Goal: Task Accomplishment & Management: Manage account settings

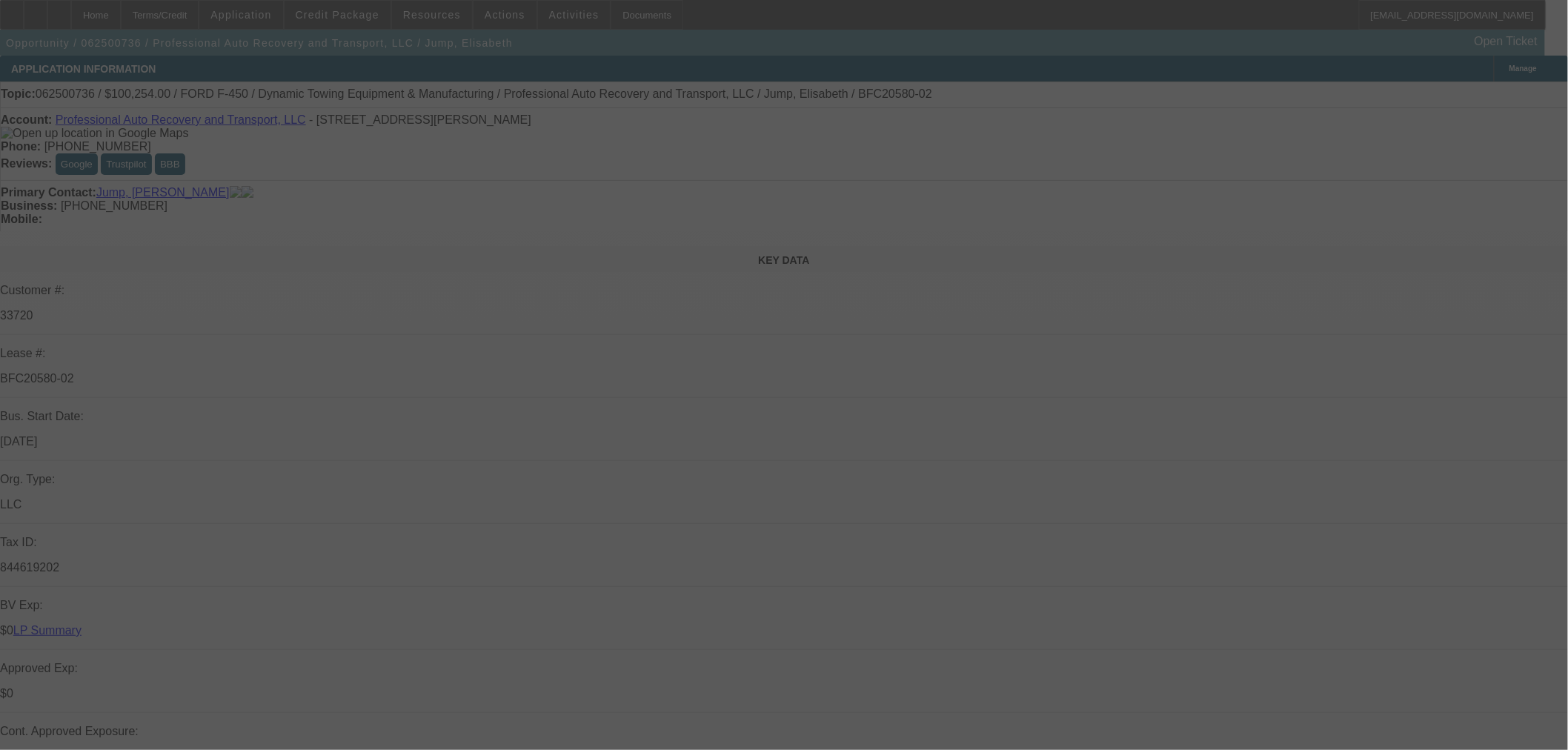
select select "0"
select select "6"
select select "0"
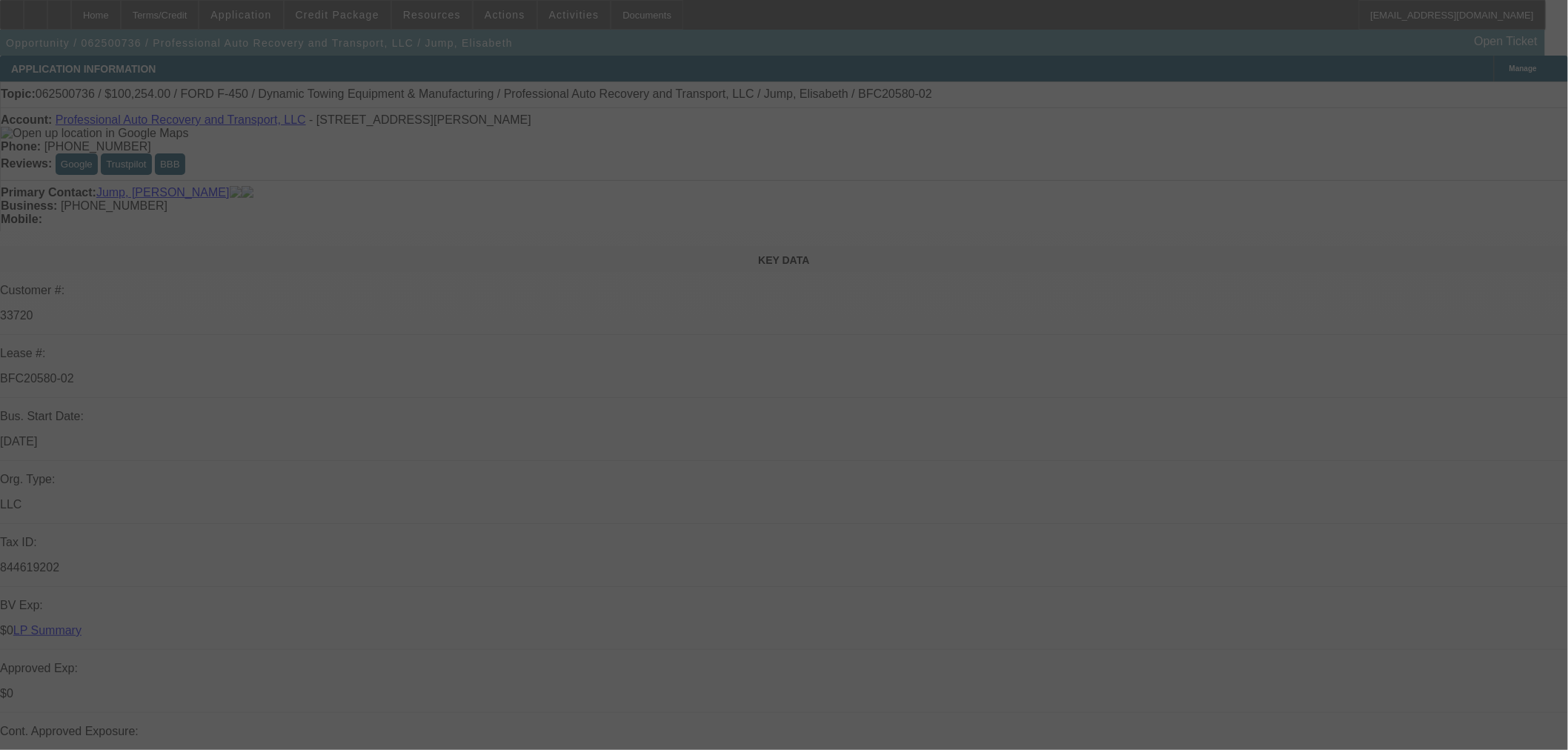
select select "0"
select select "6"
select select "0"
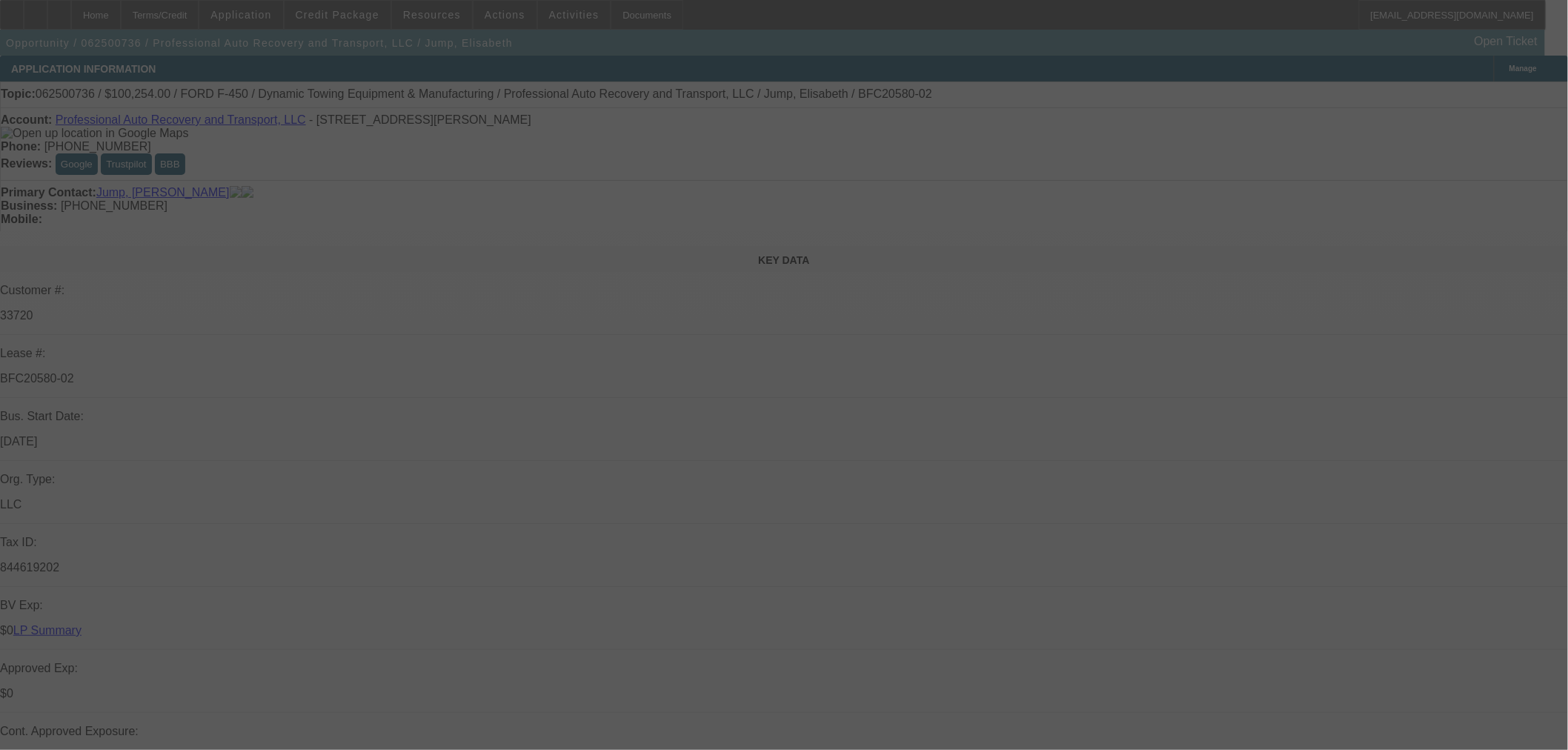
select select "0"
select select "6"
select select "0"
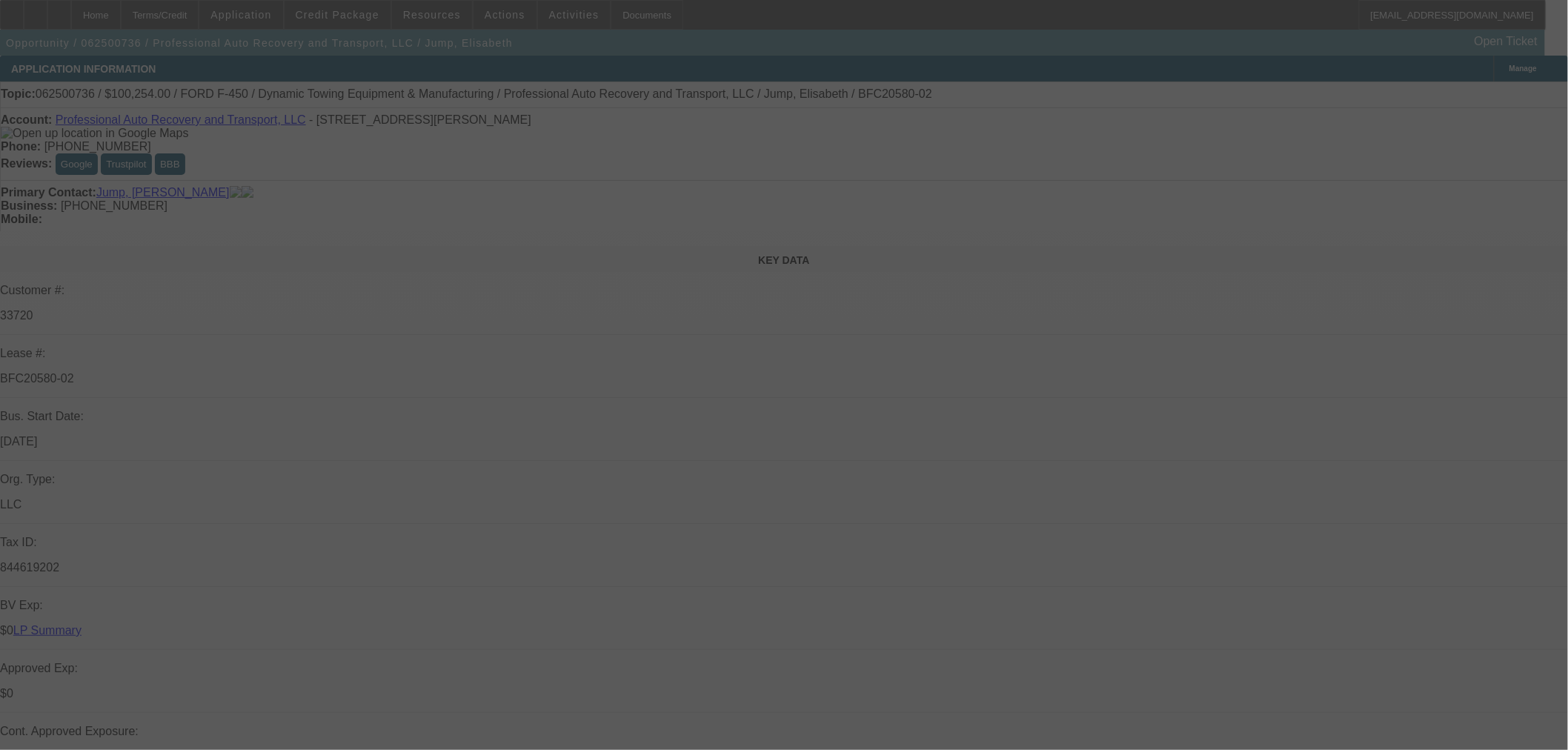
select select "6"
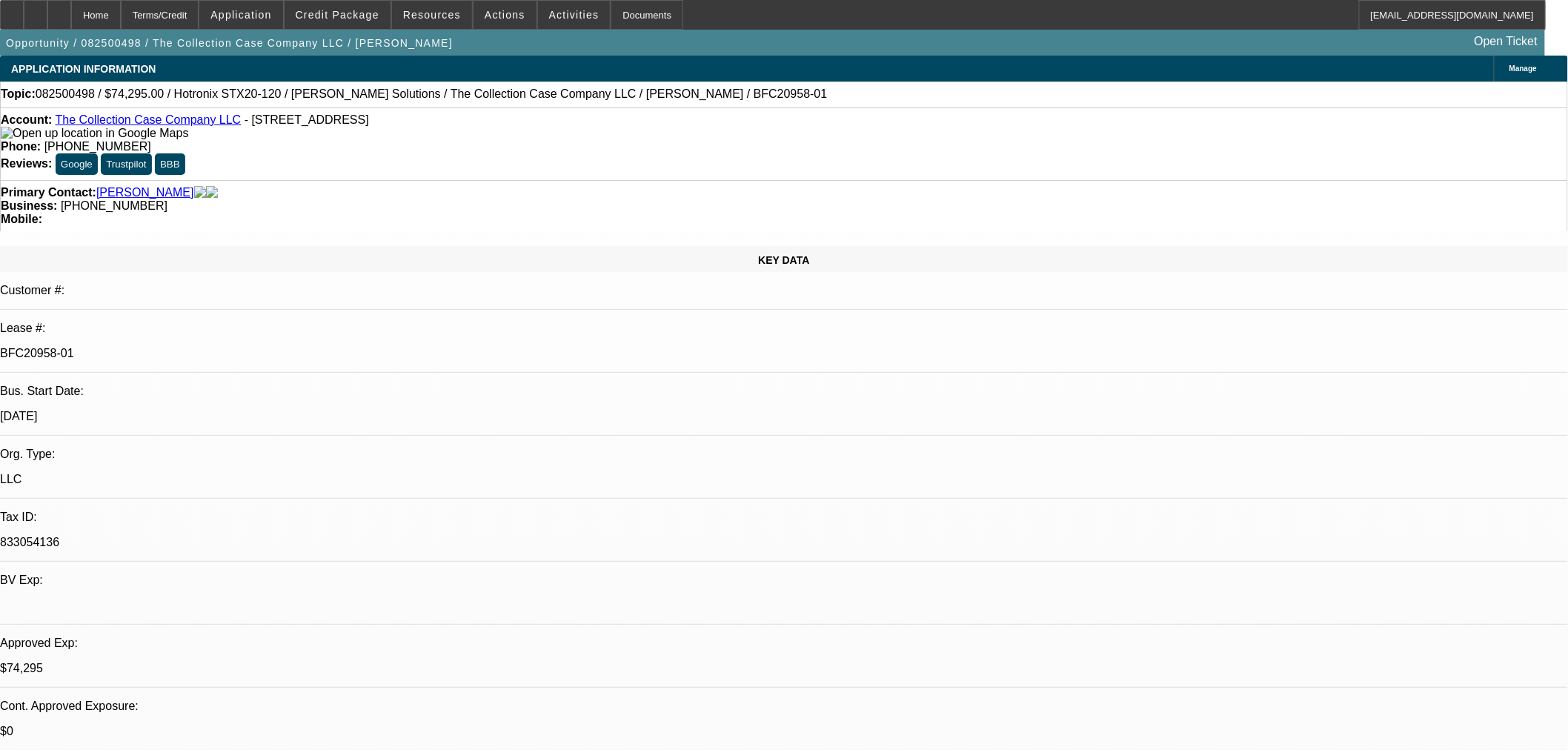
select select "0"
select select "2"
select select "0"
select select "6"
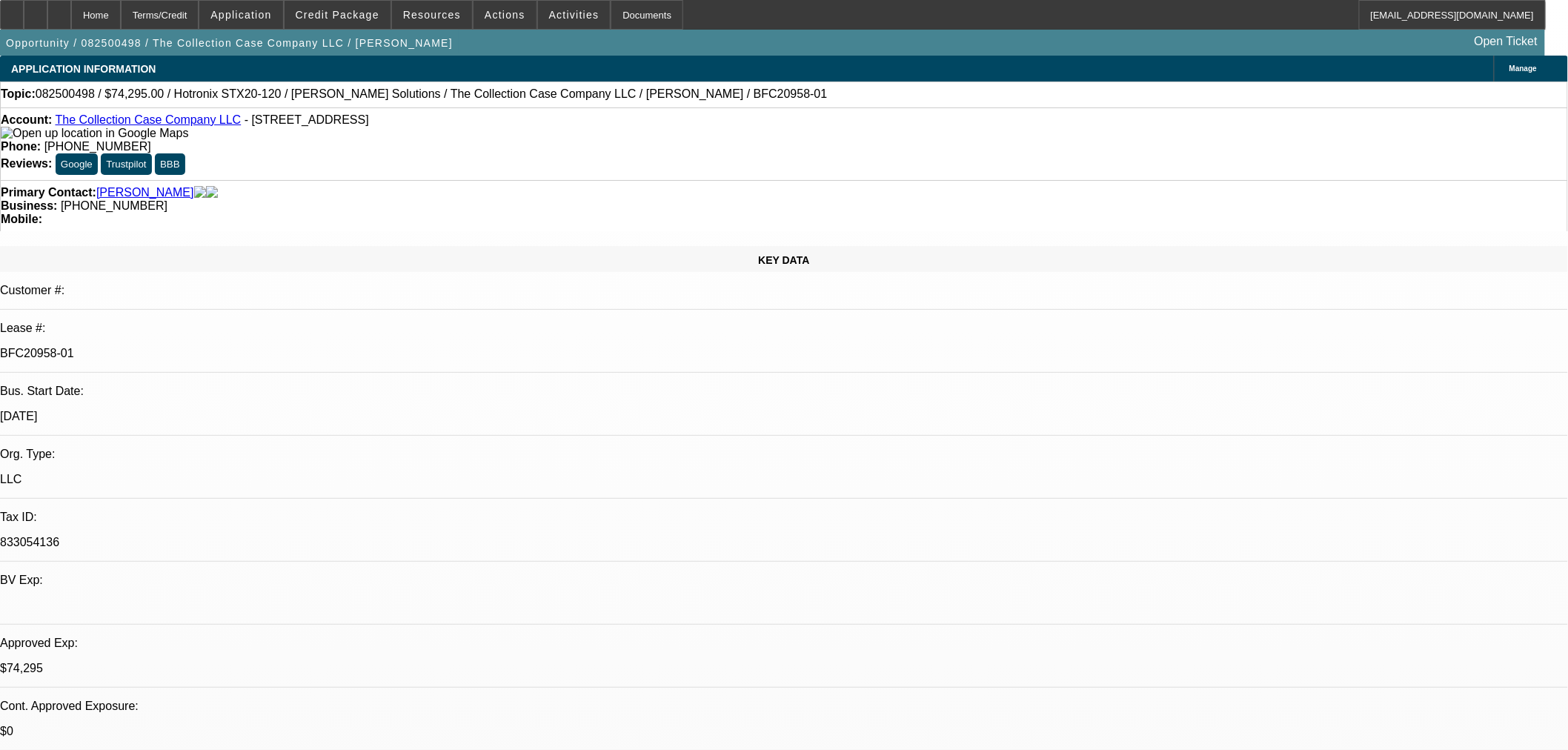
select select "0"
select select "2"
select select "0"
select select "6"
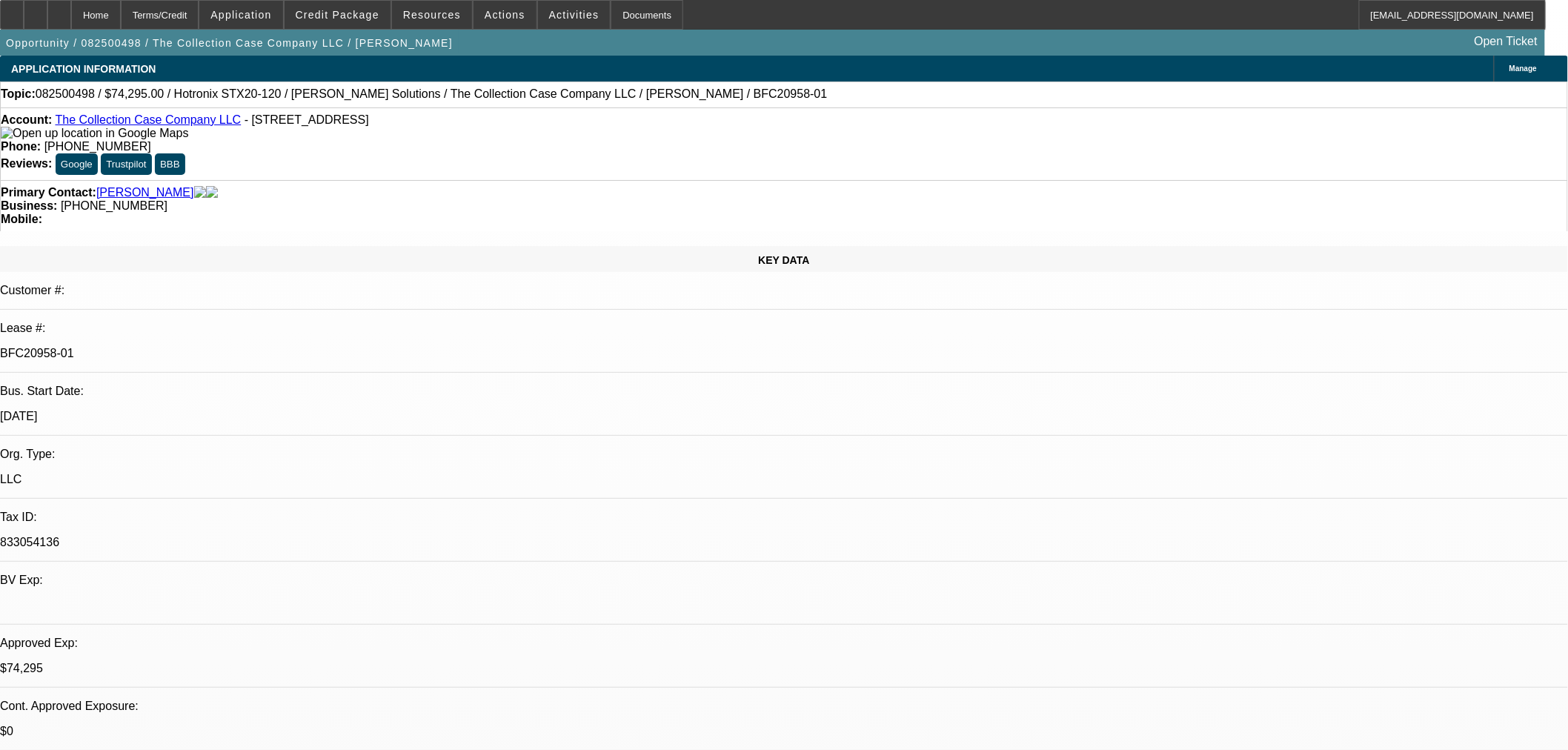
select select "0"
select select "2"
select select "0"
select select "6"
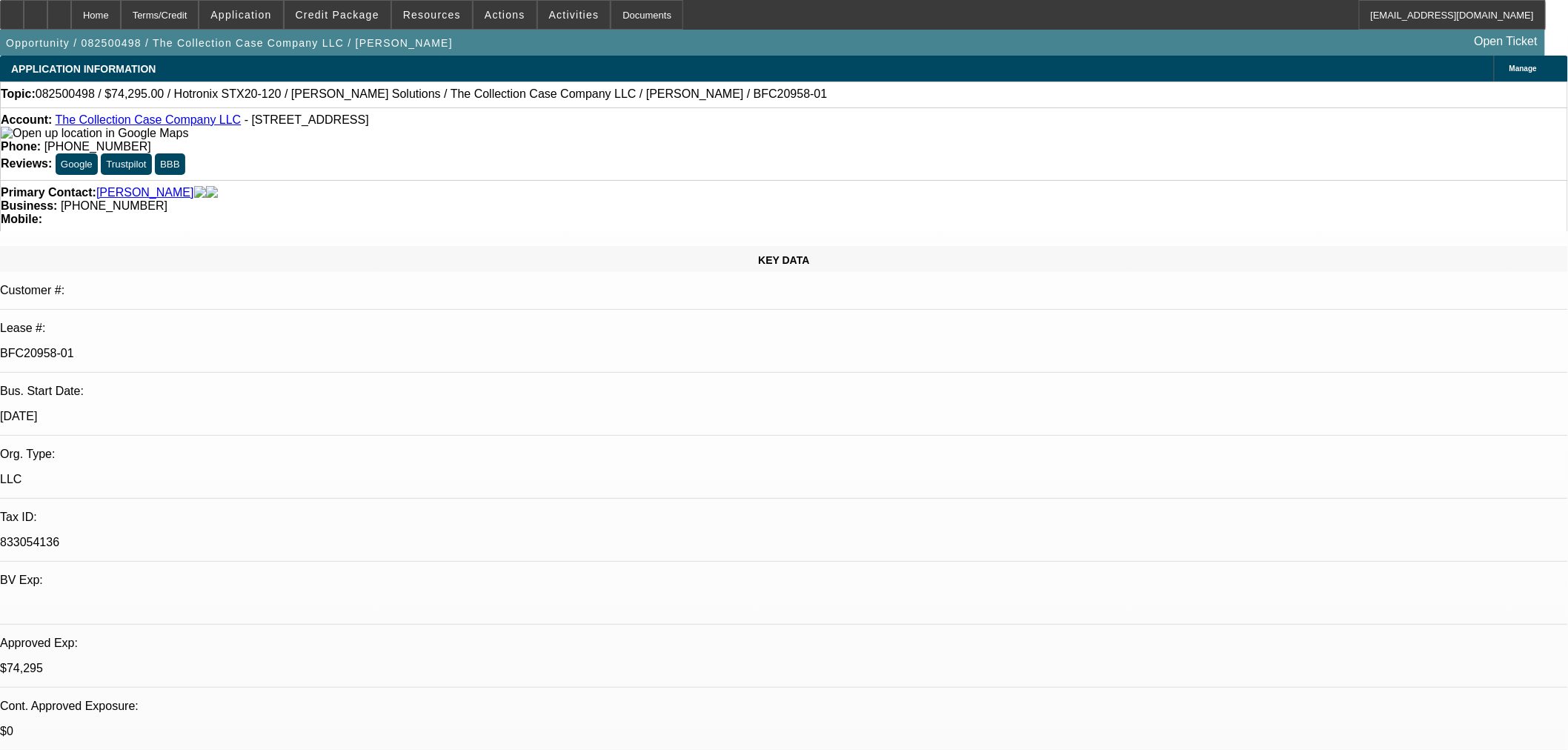
select select "0"
select select "2"
select select "0"
select select "6"
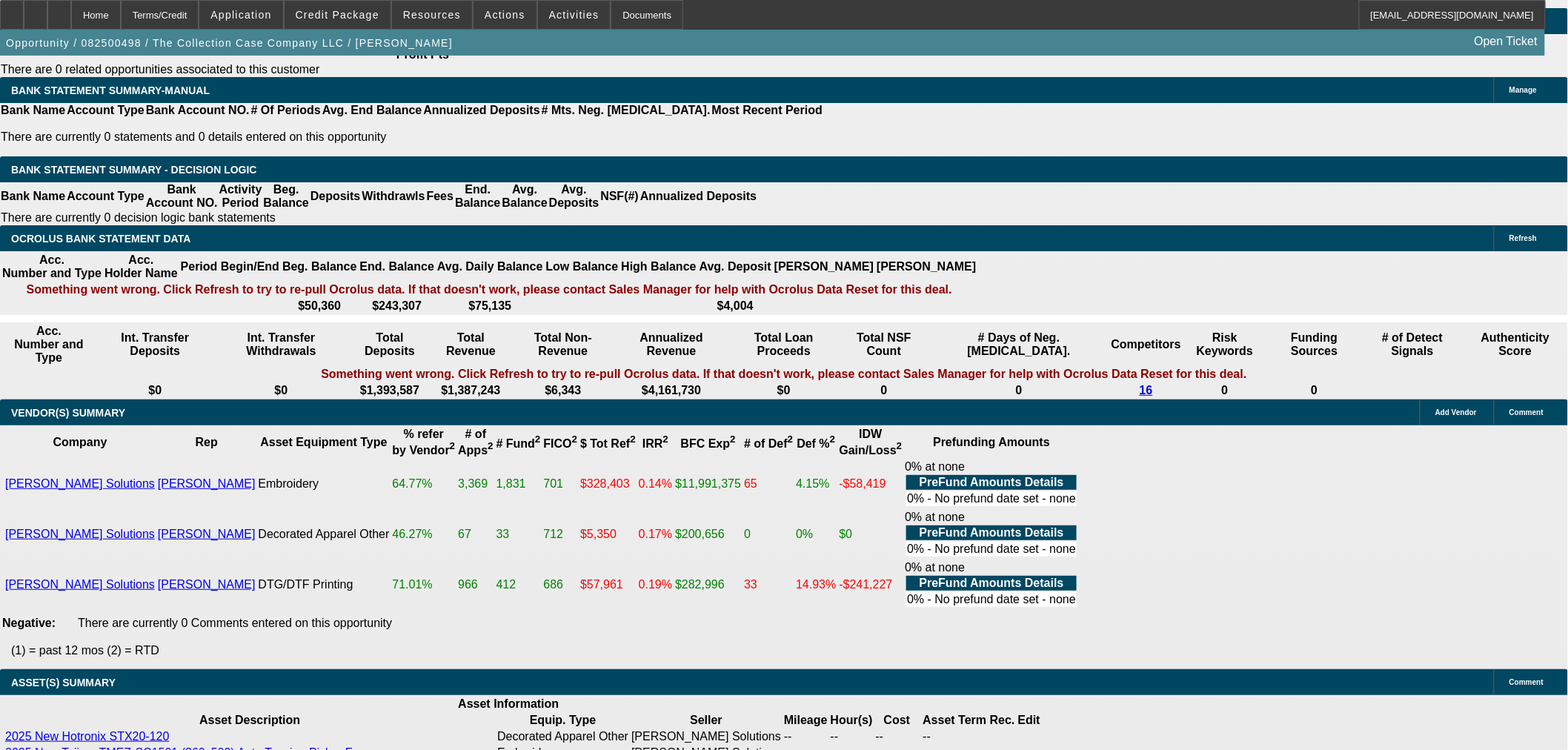
scroll to position [2490, 0]
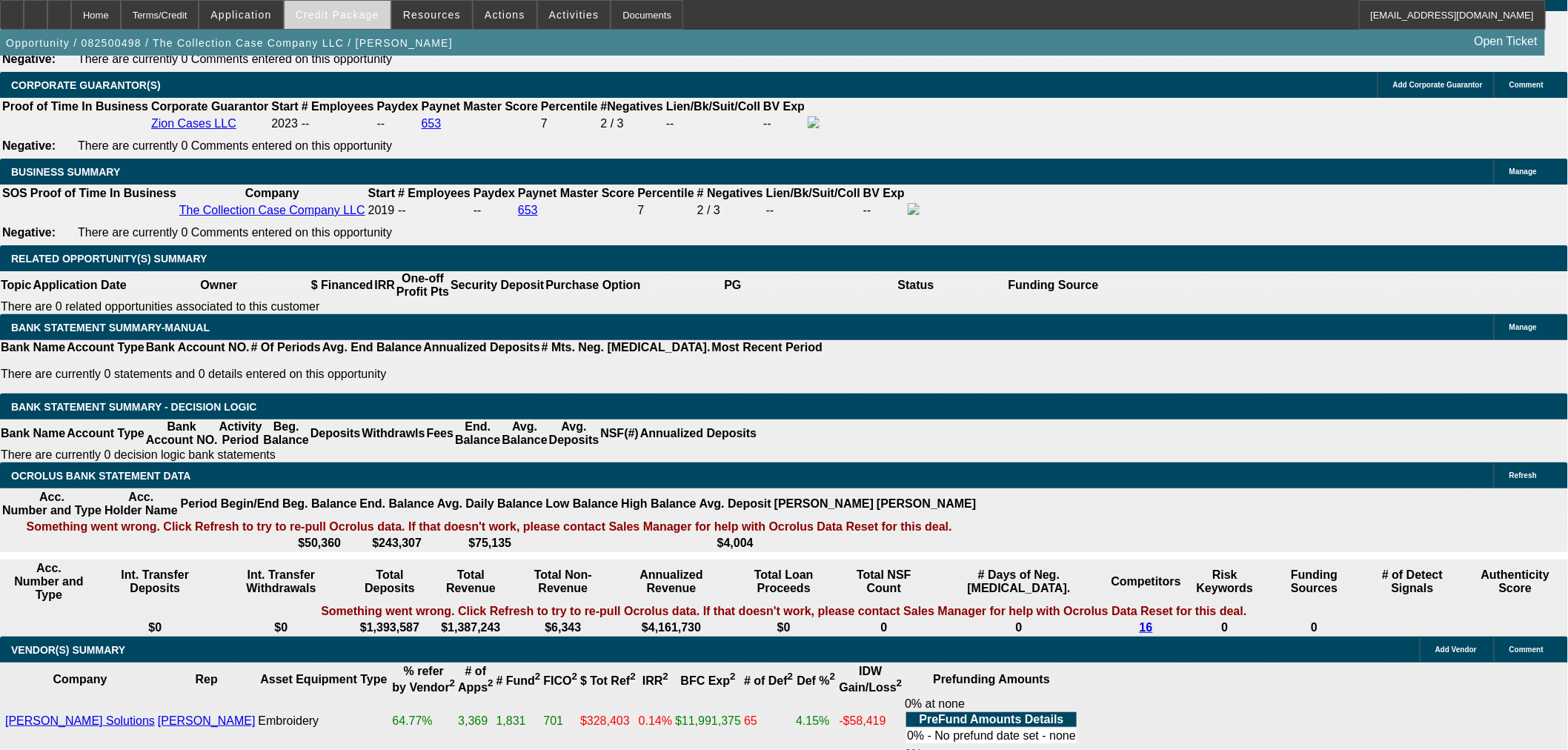
click at [377, 13] on span "Credit Package" at bounding box center [337, 15] width 84 height 12
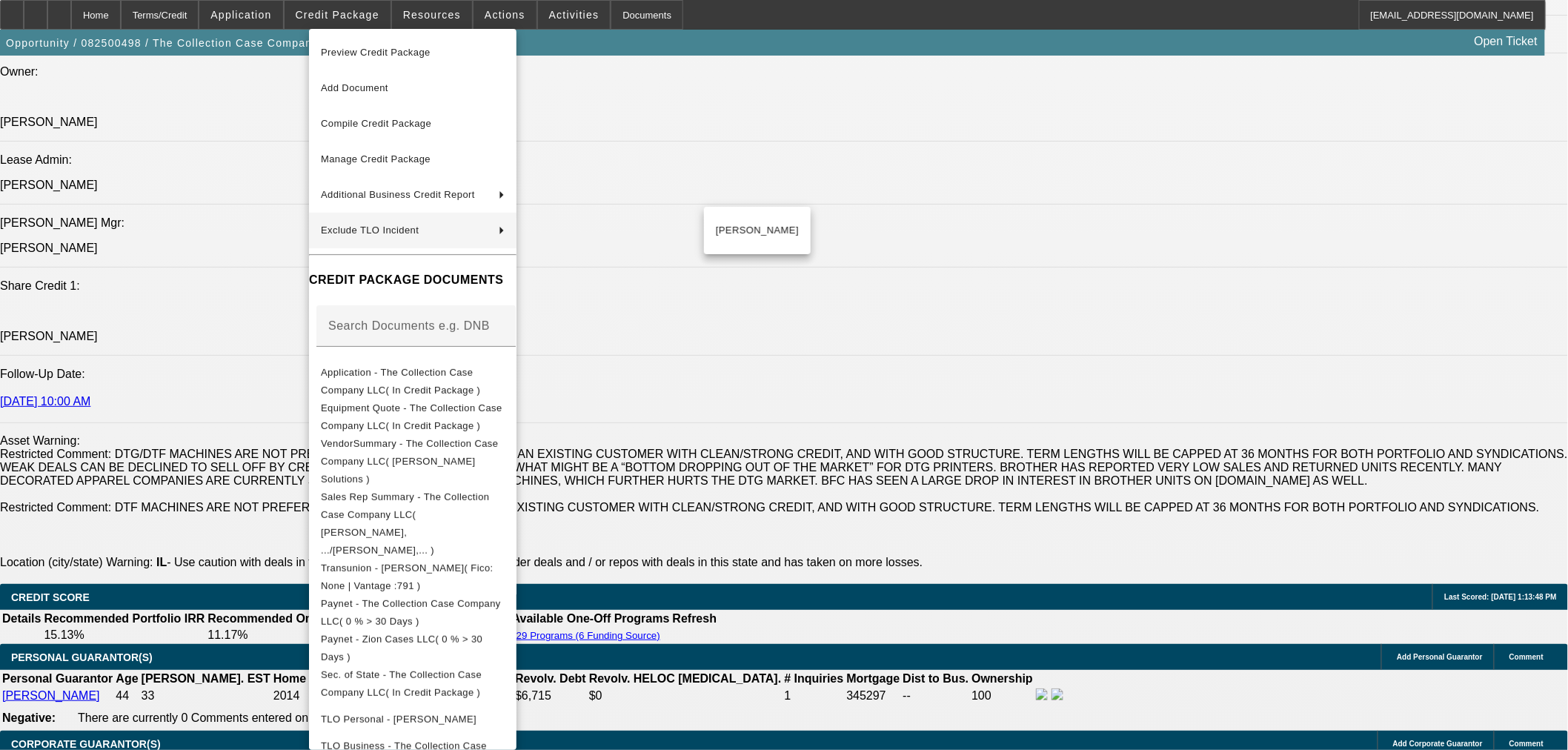
click at [828, 269] on div at bounding box center [784, 375] width 1568 height 750
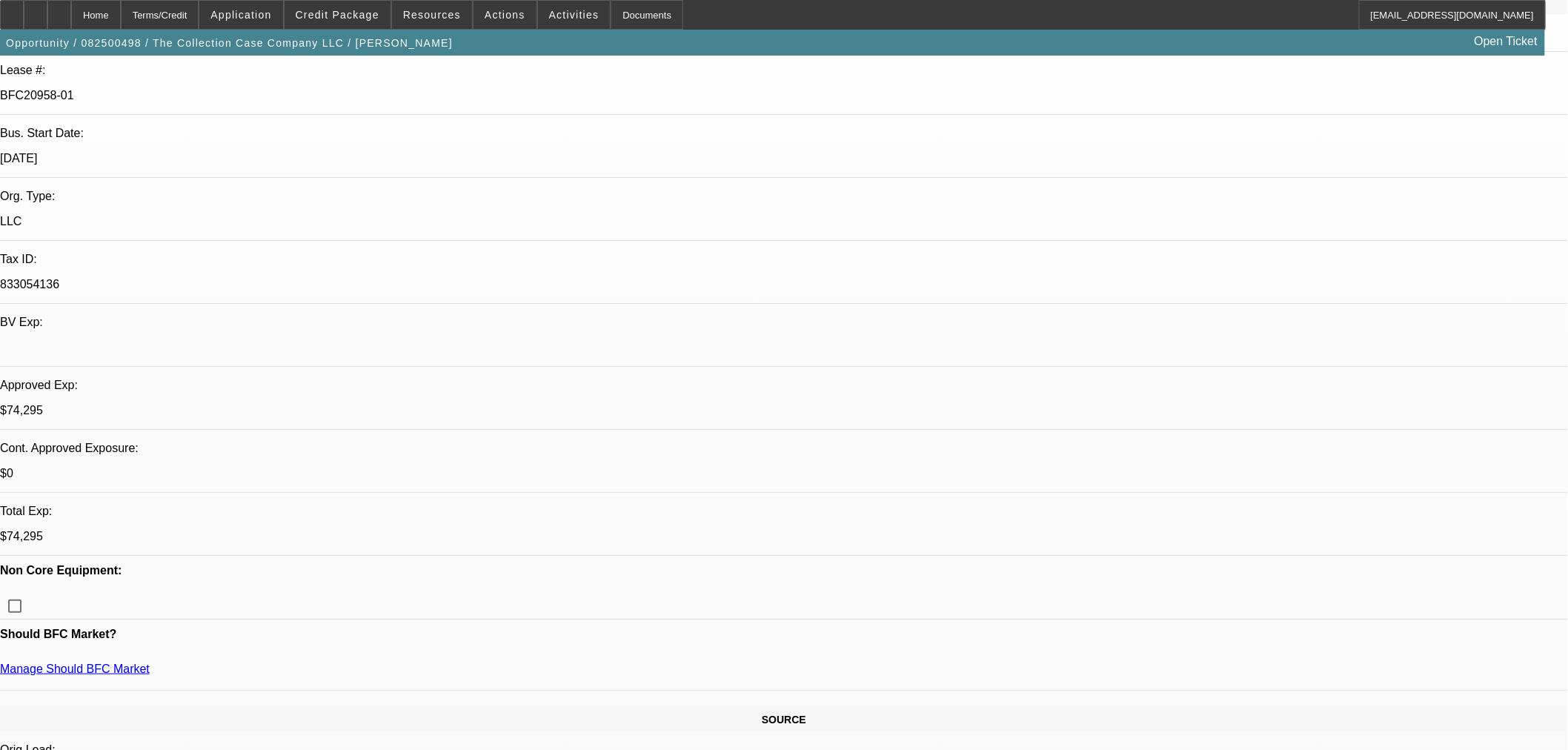
scroll to position [268, 0]
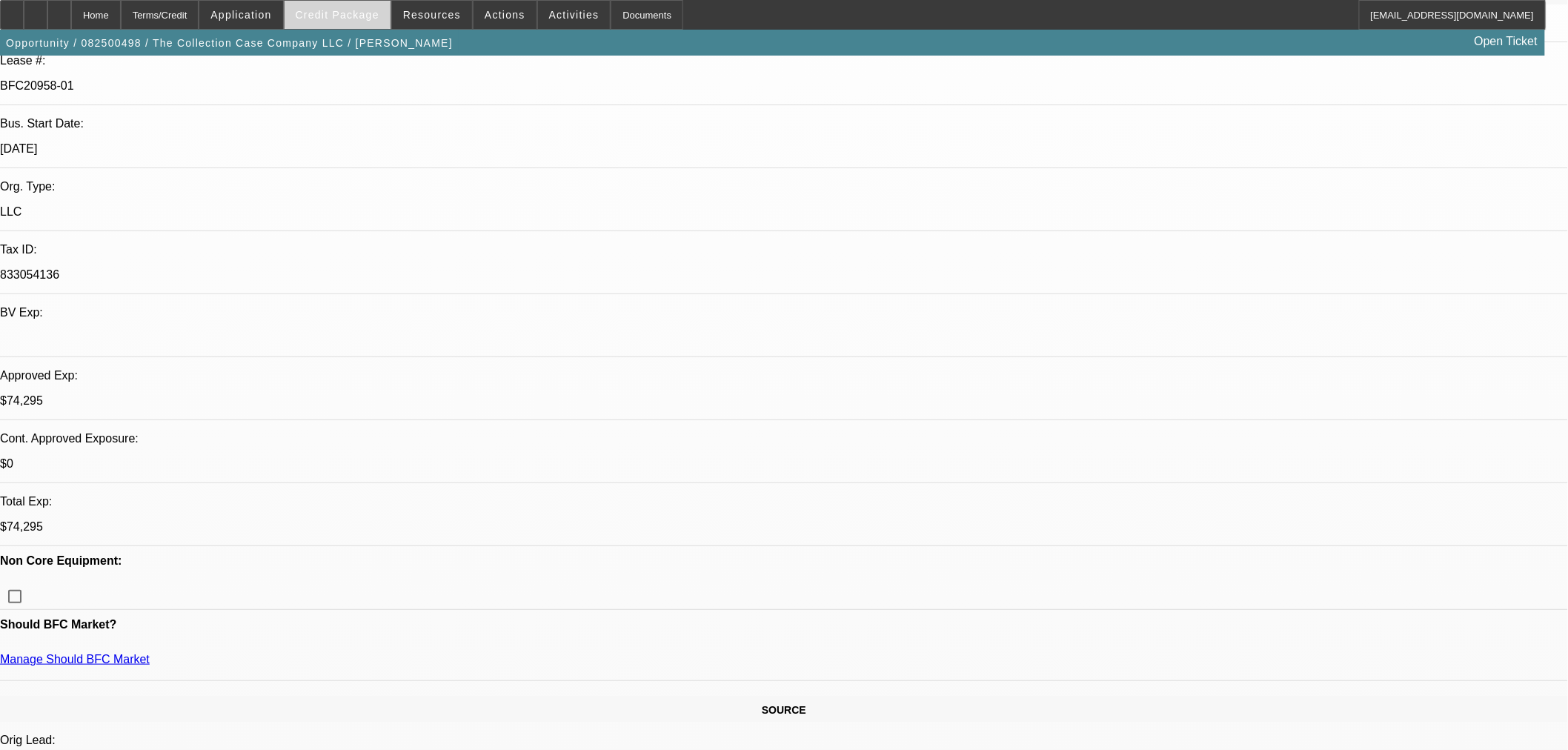
click at [379, 16] on span "Credit Package" at bounding box center [337, 15] width 84 height 12
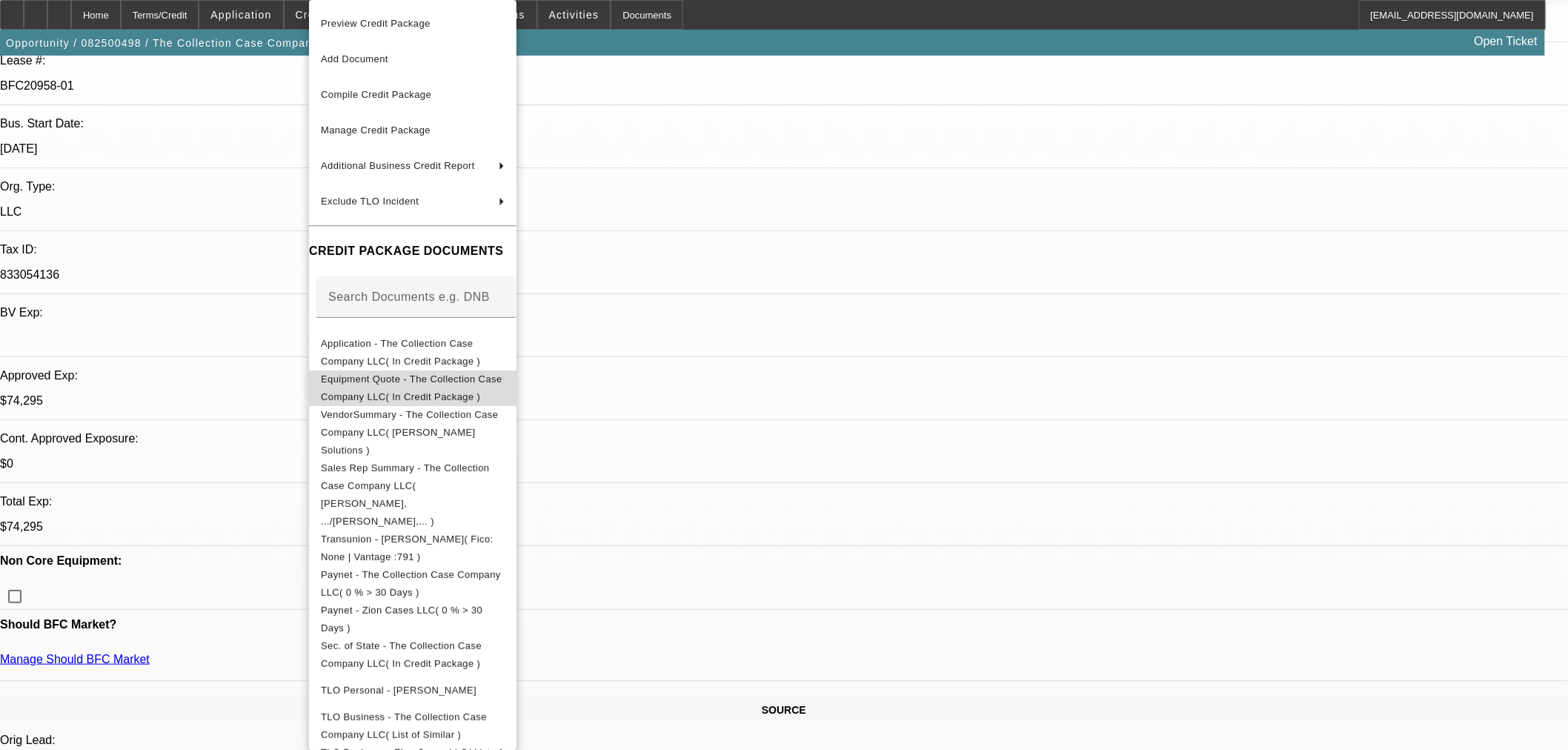
click at [445, 388] on span "Equipment Quote - The Collection Case Company LLC( In Credit Package )" at bounding box center [413, 388] width 184 height 36
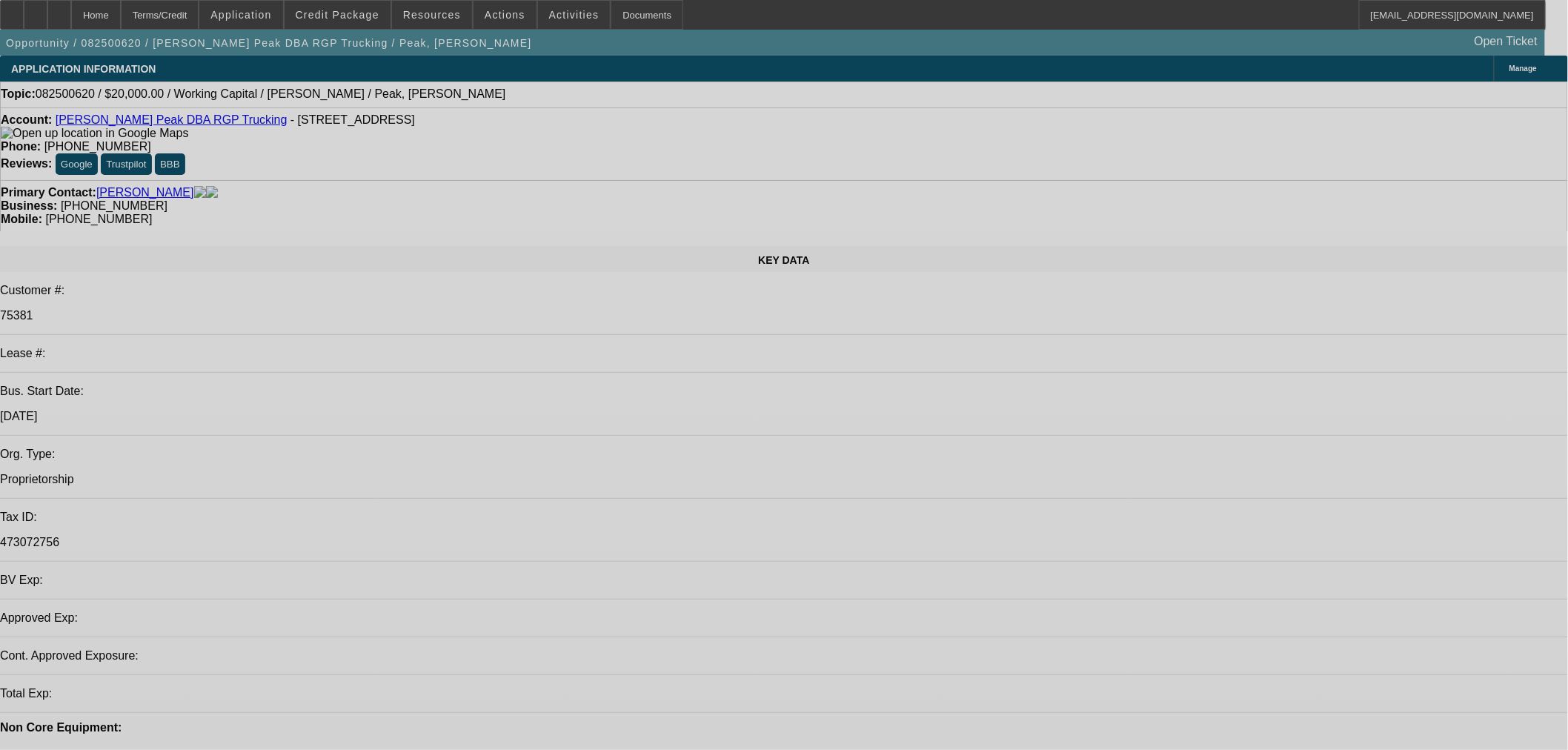
select select "0"
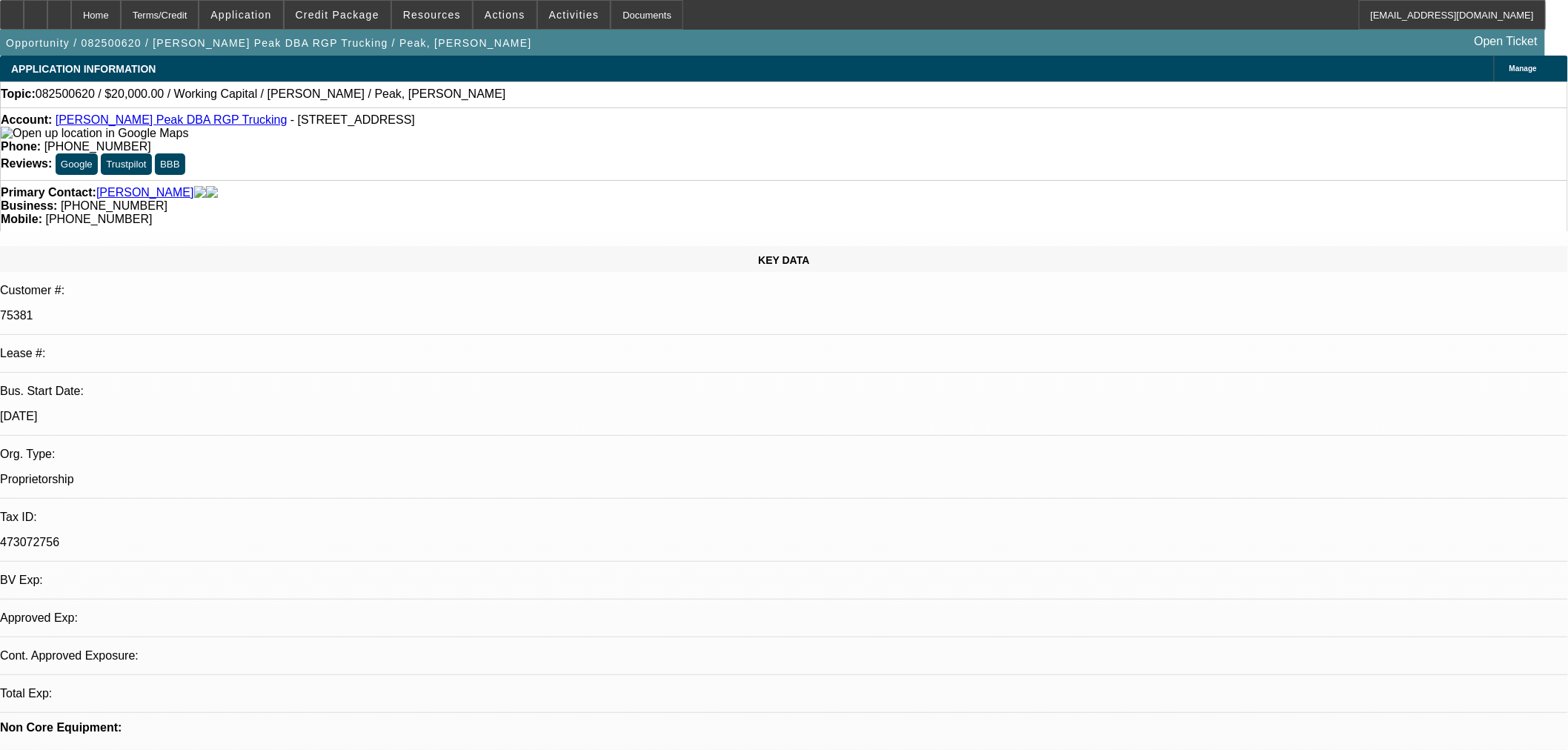
select select "2"
select select "0.1"
select select "4"
select select "0"
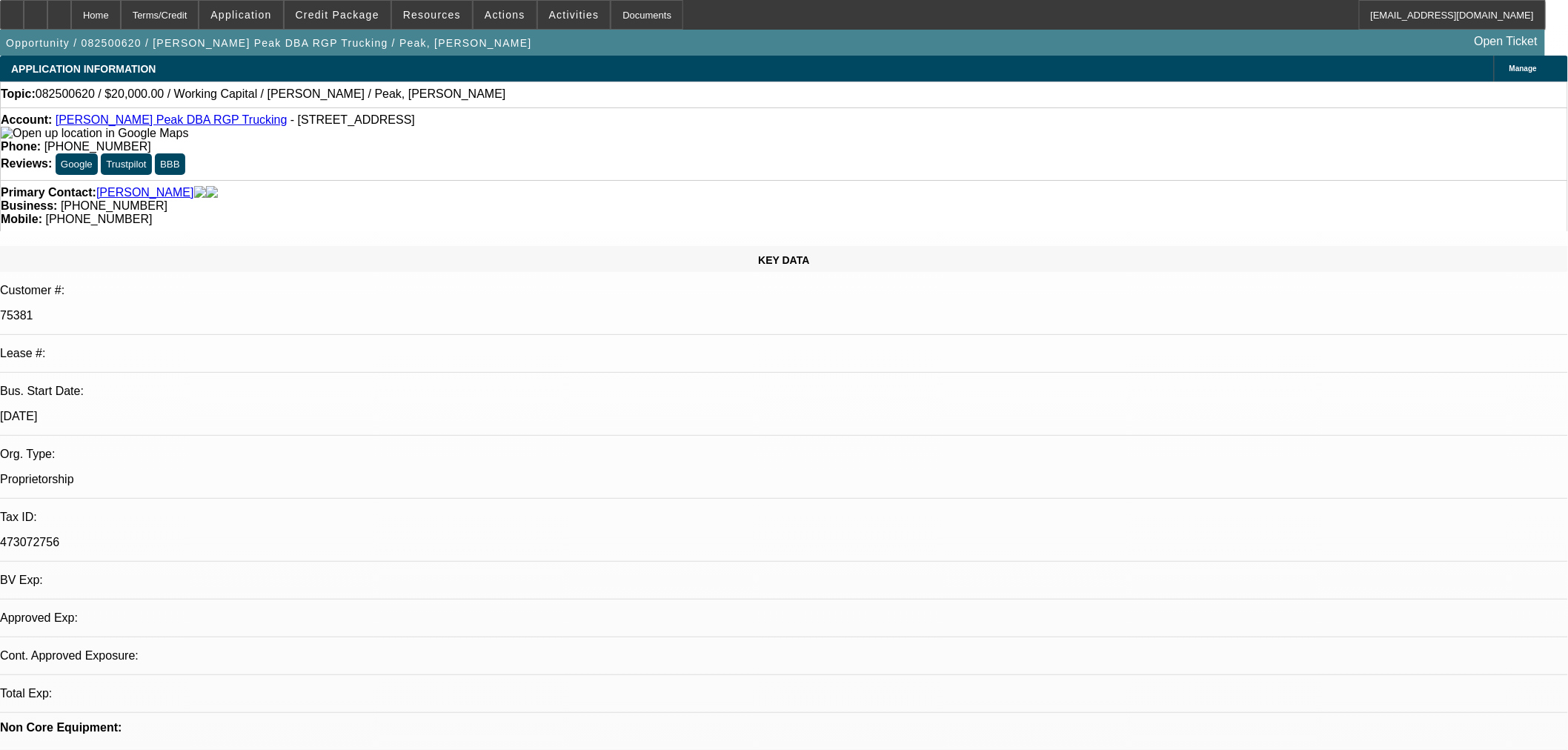
select select "2"
select select "0.1"
select select "4"
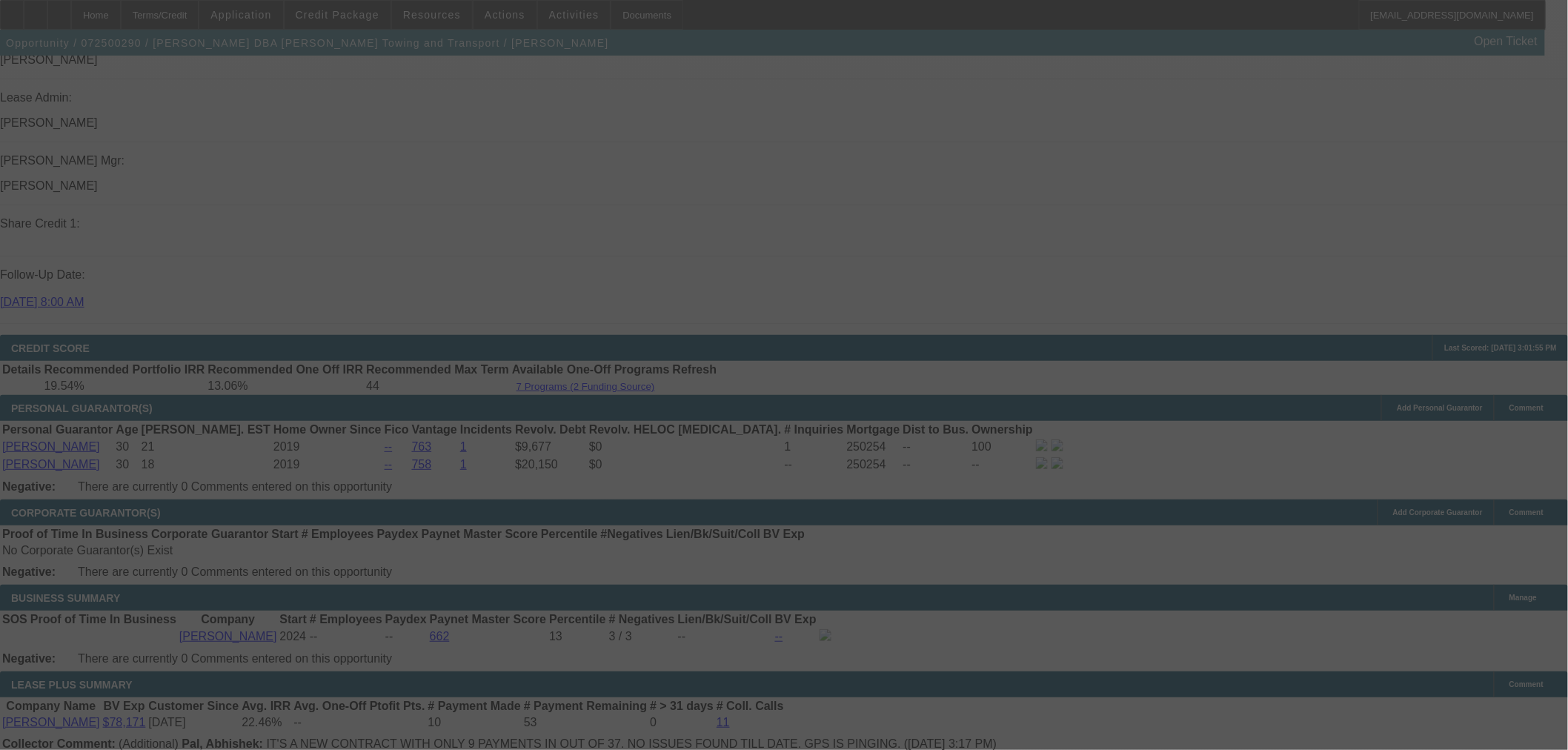
scroll to position [2387, 0]
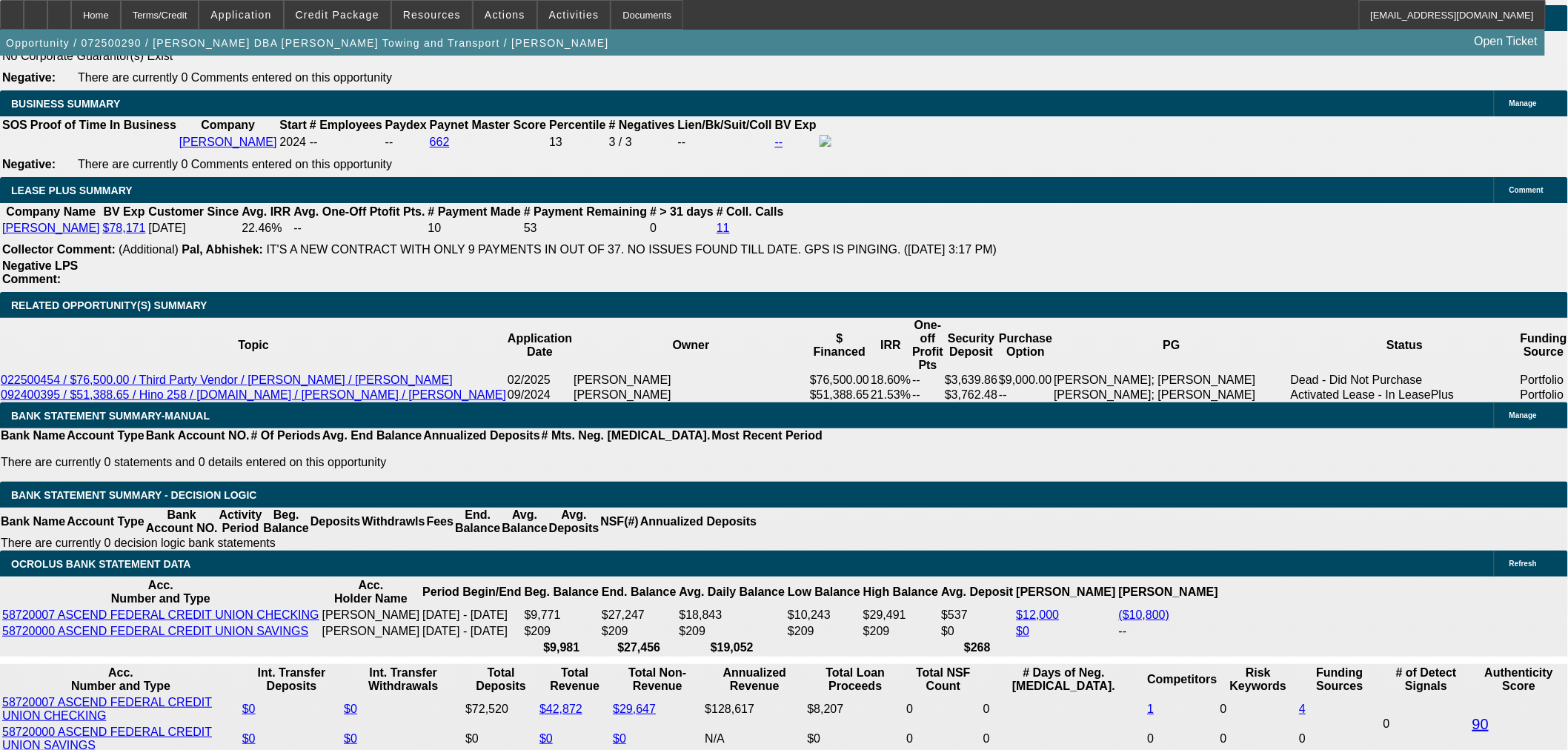
select select "0.1"
select select "0"
select select "6"
select select "0.1"
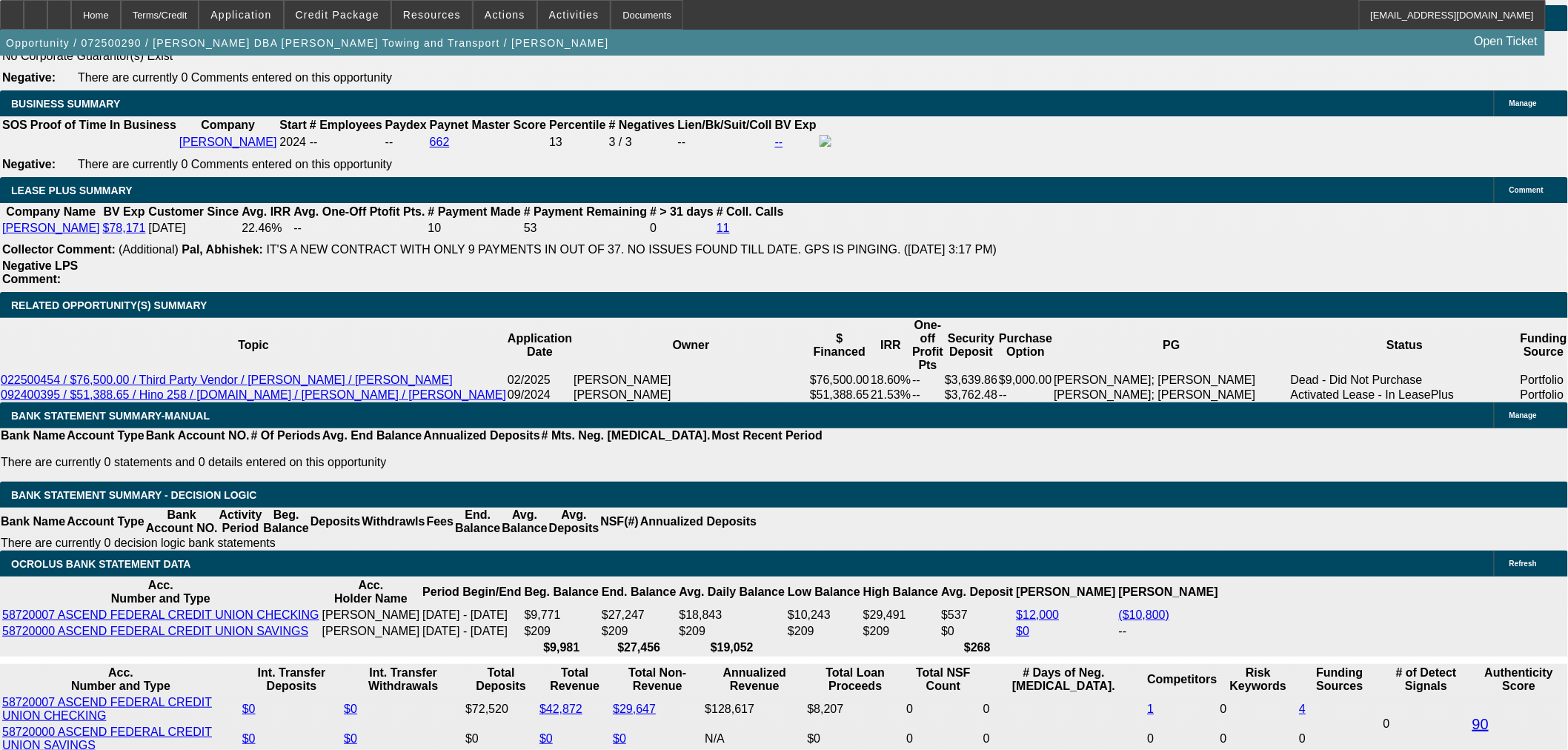
select select "0"
select select "6"
select select "0.1"
select select "0"
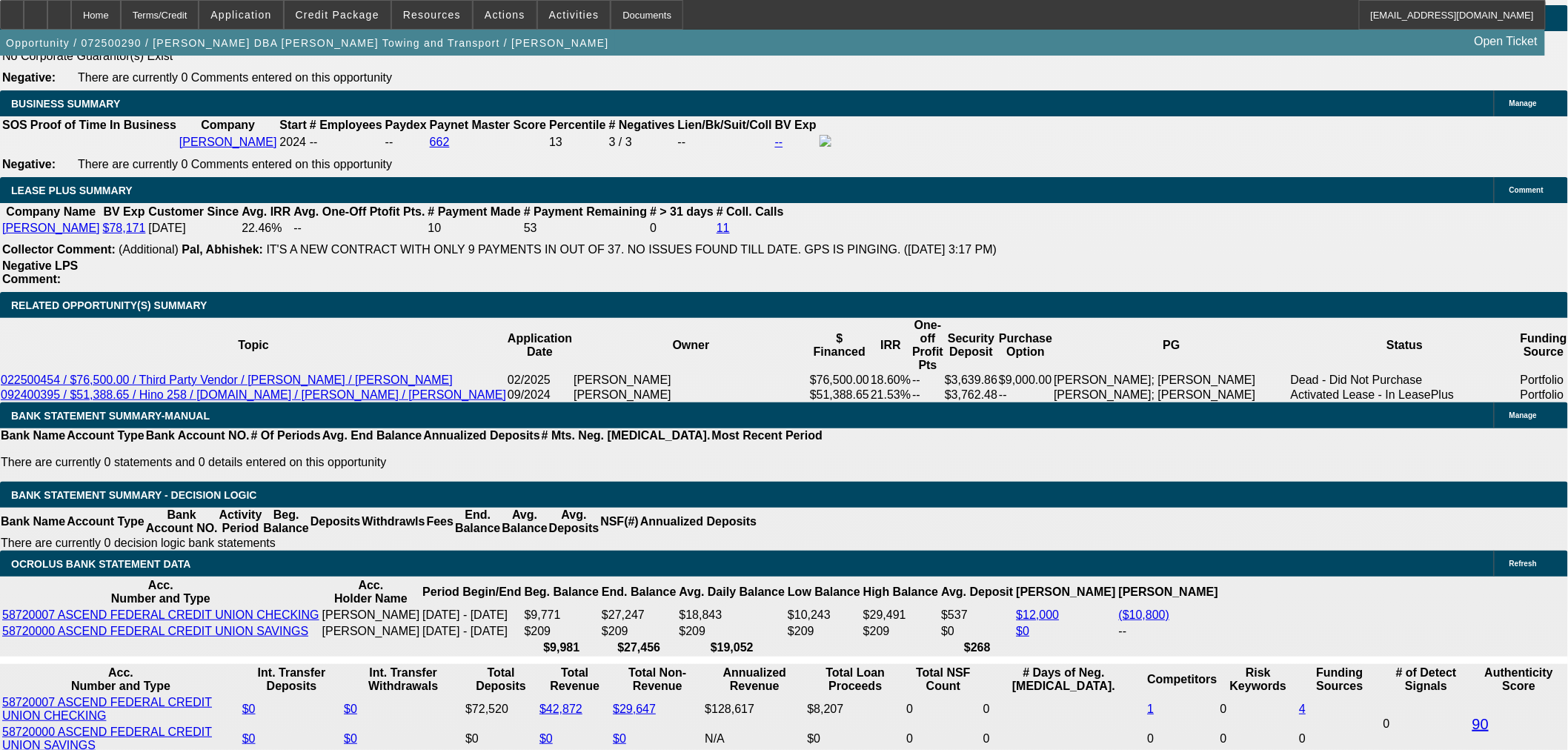
select select "0"
select select "6"
select select "0.1"
select select "0"
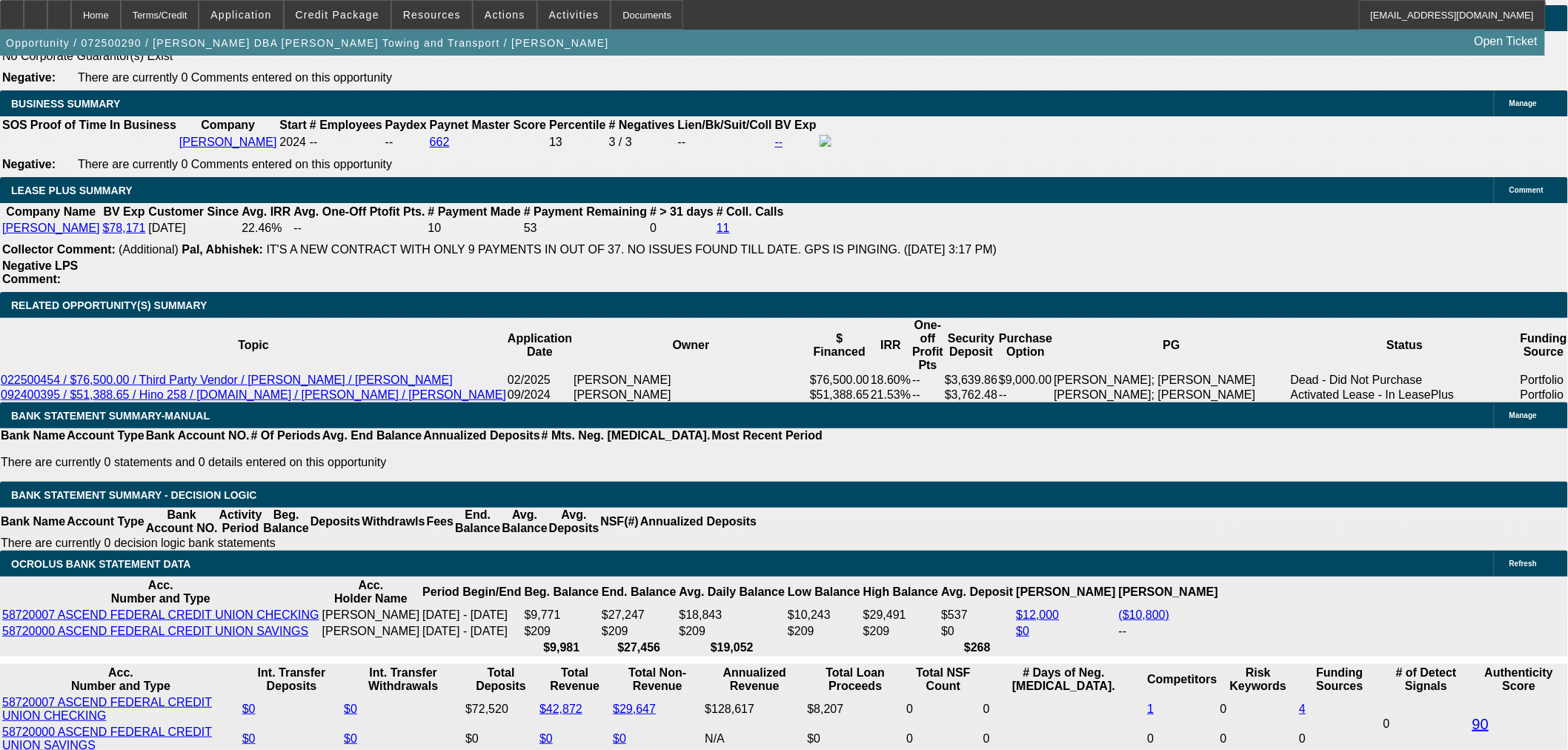
select select "6"
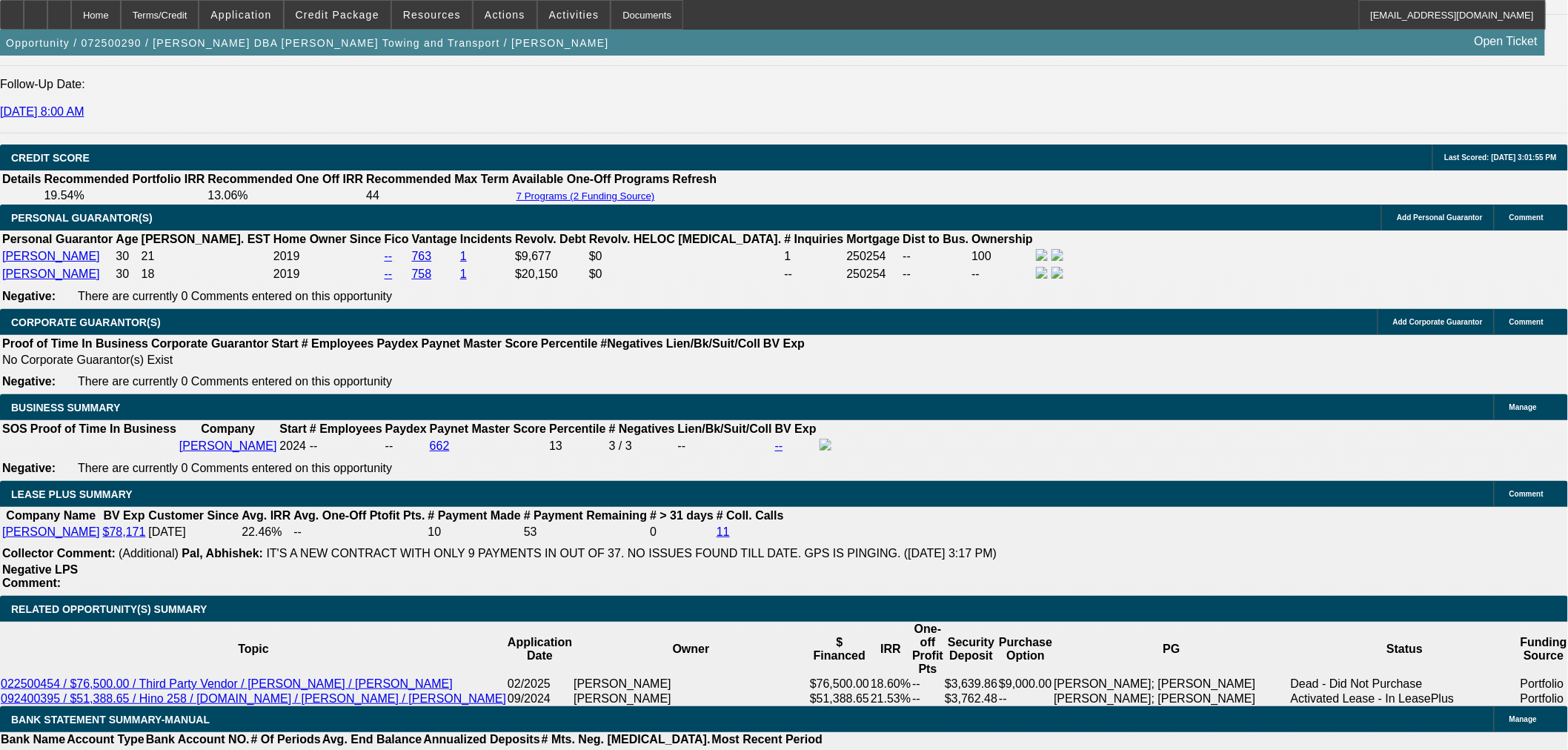
scroll to position [2222, 0]
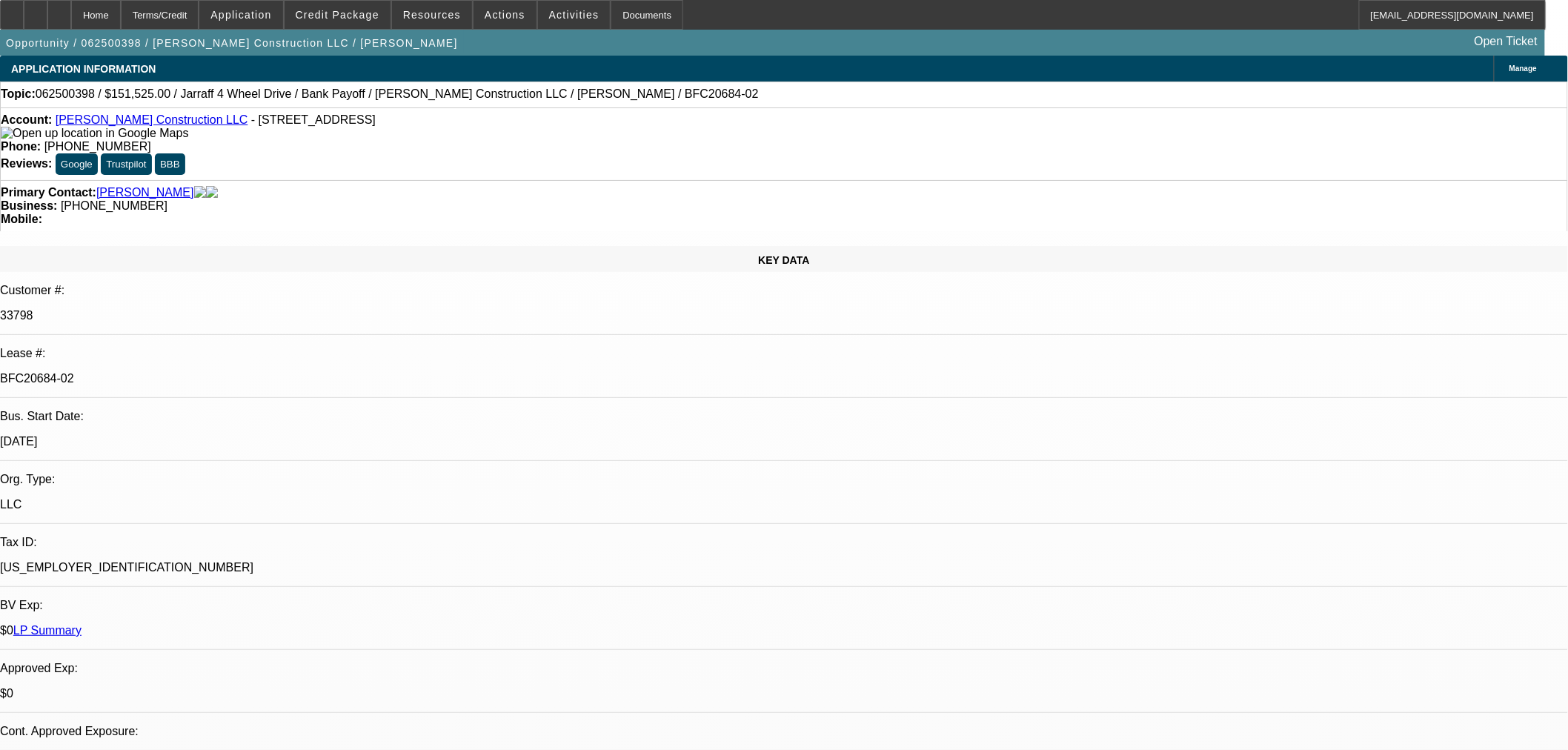
select select "0"
select select "2"
select select "0"
select select "6"
select select "0"
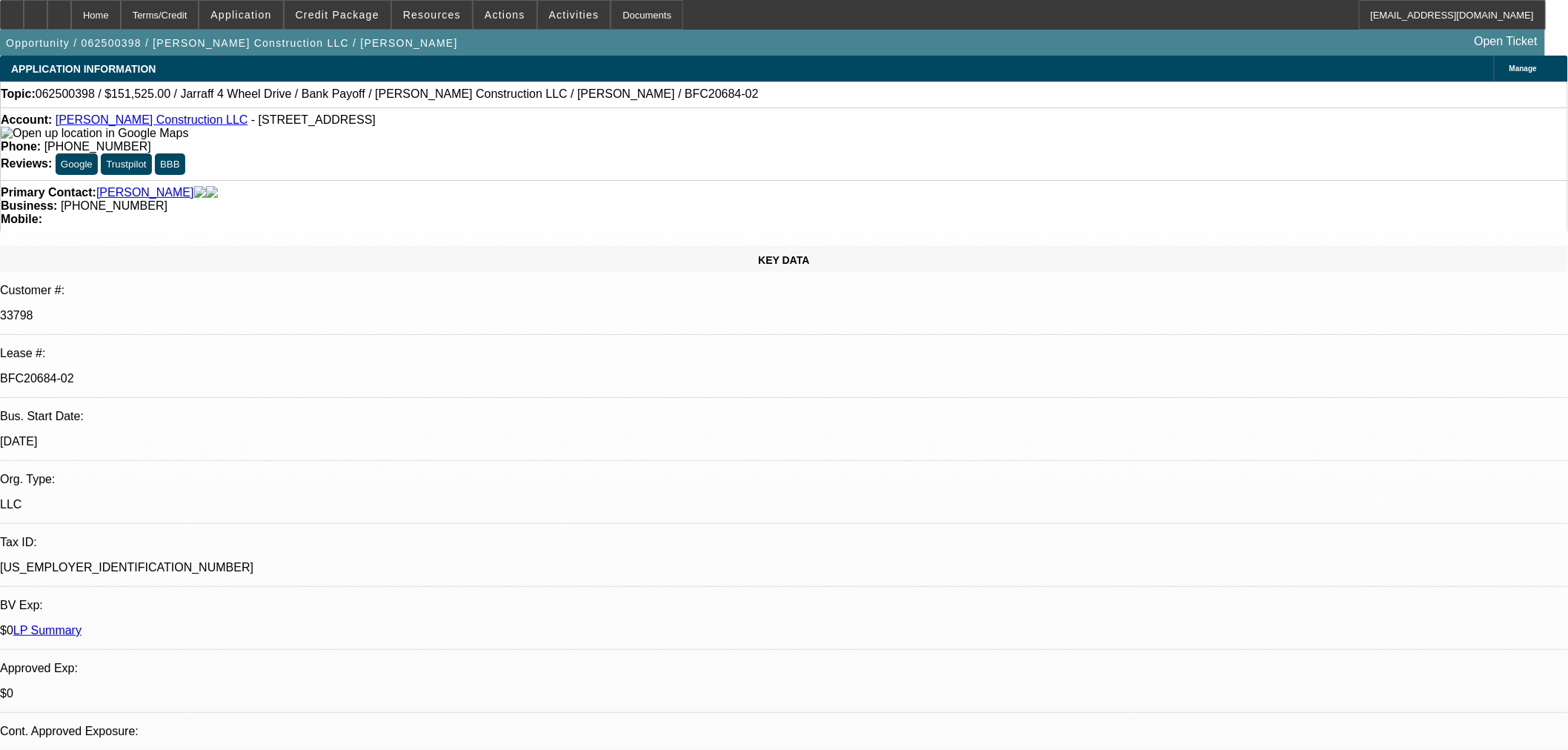
select select "2"
select select "0"
select select "6"
select select "0.15"
select select "0"
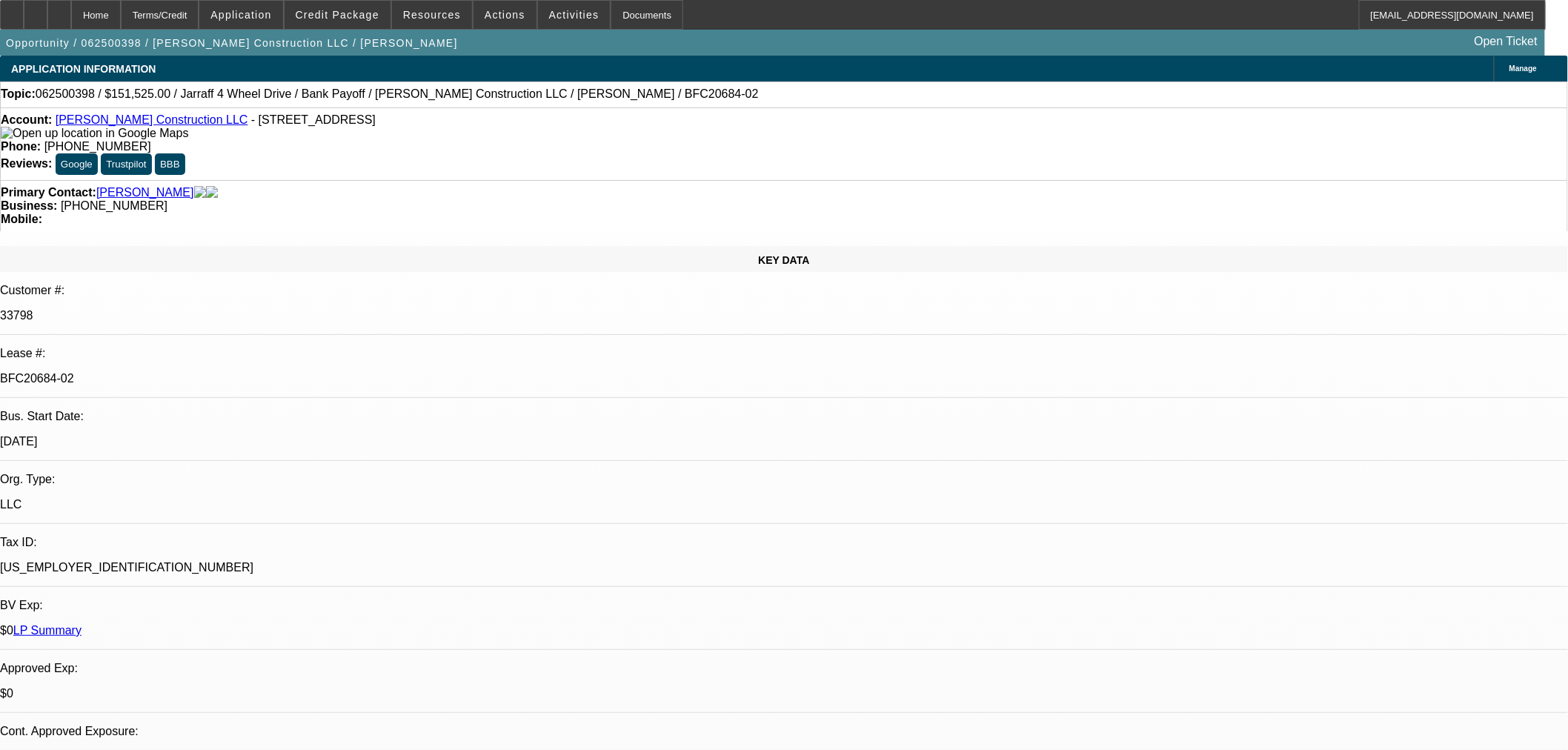
select select "0"
select select "6"
select select "0.1"
select select "0"
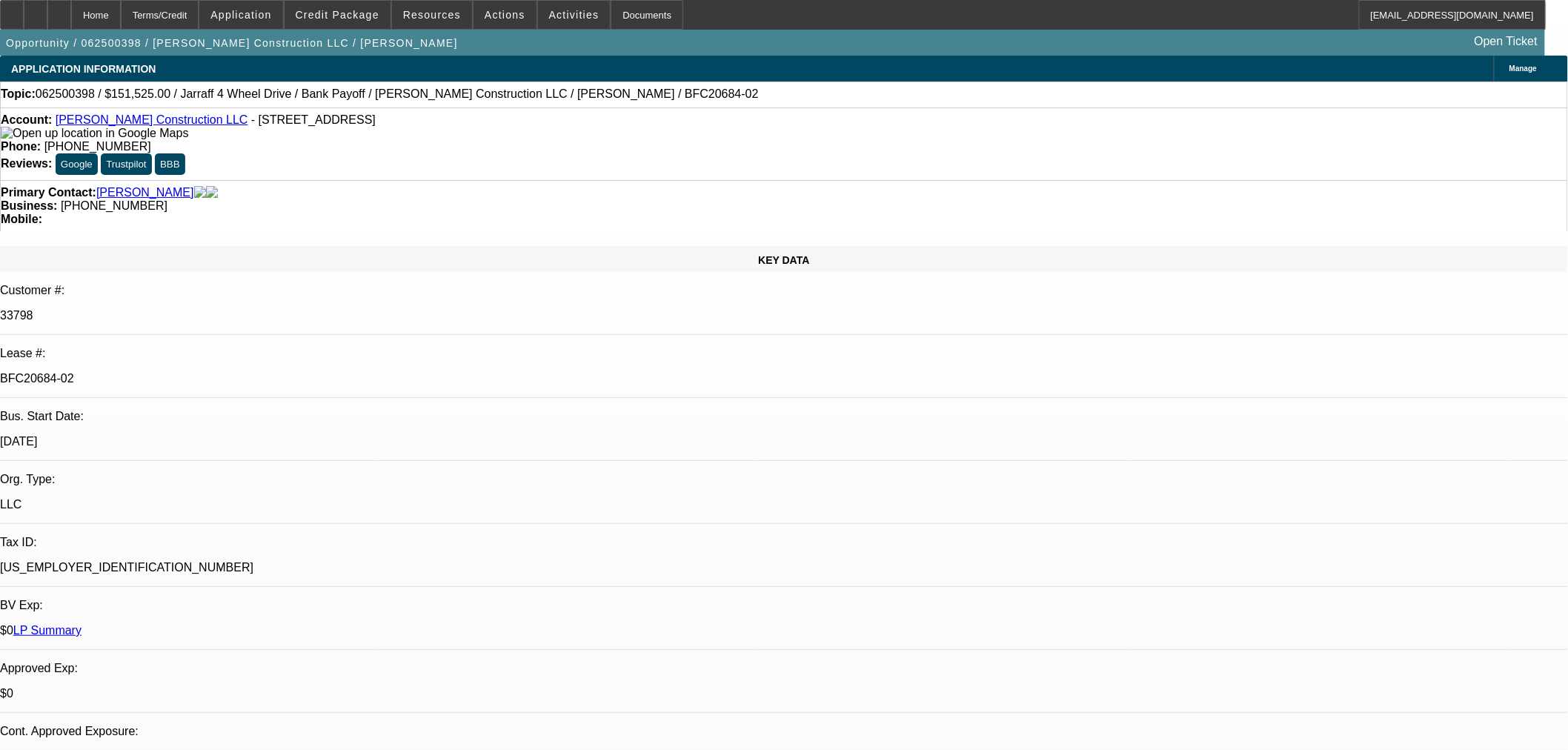
select select "6"
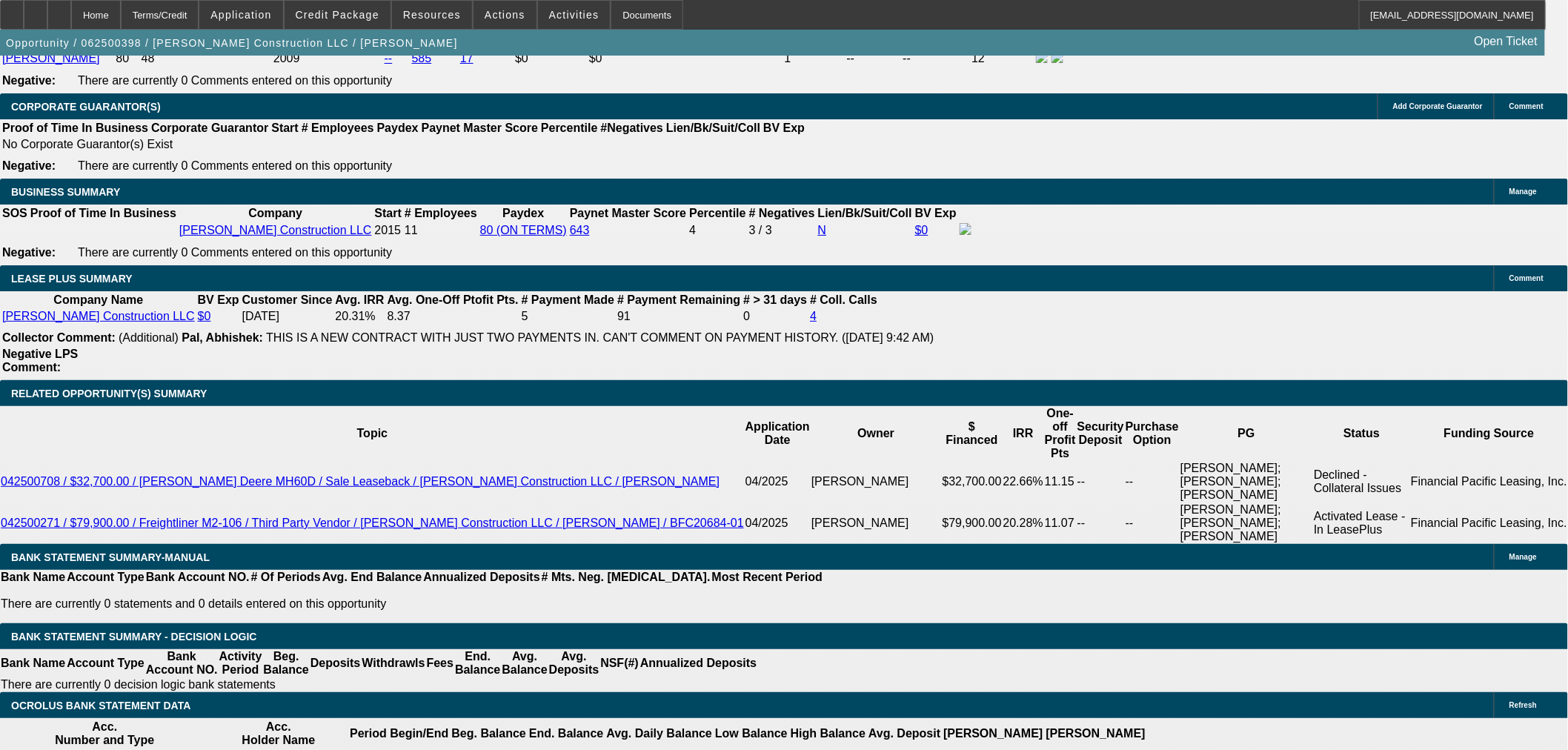
scroll to position [2469, 0]
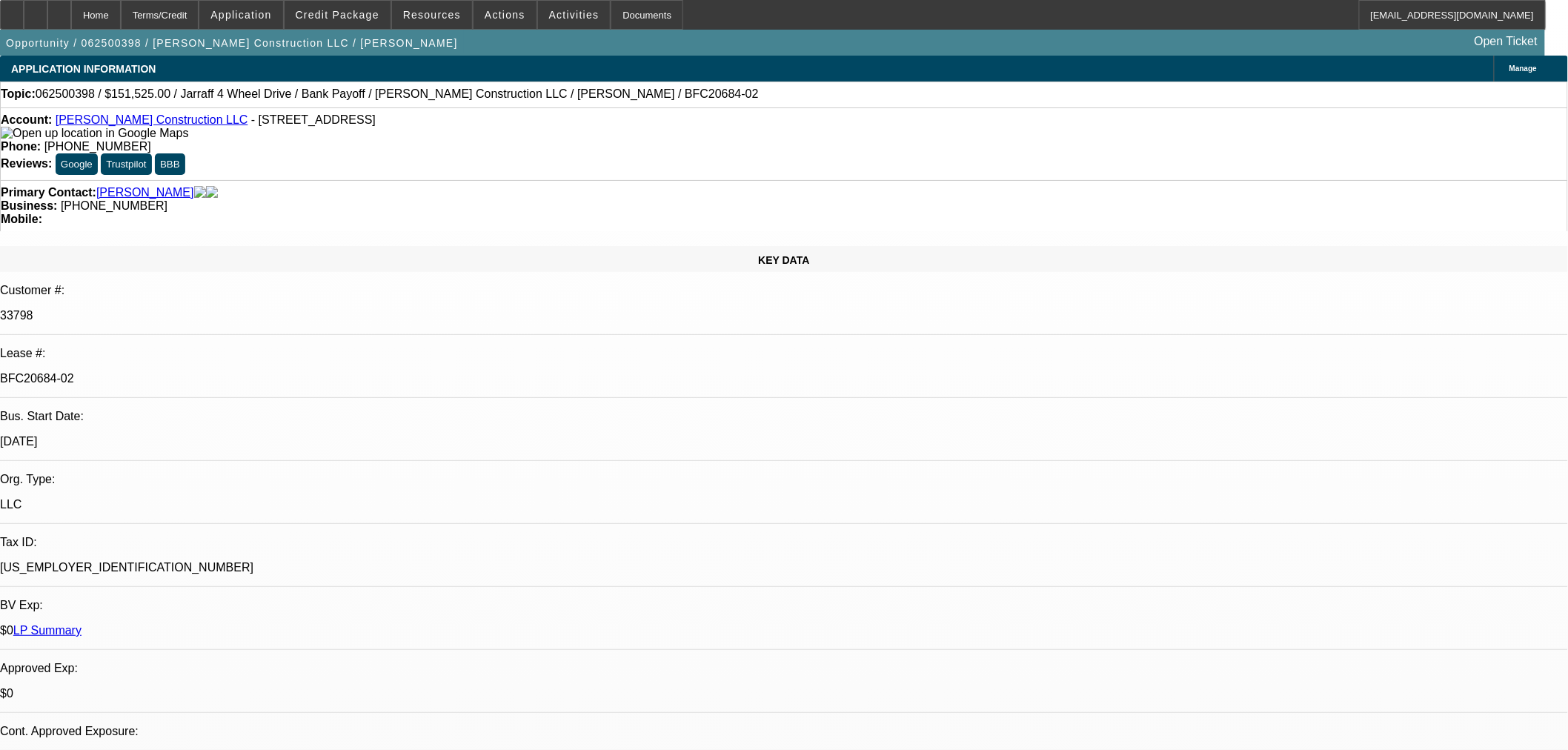
select select "0"
select select "2"
select select "0"
select select "6"
select select "0"
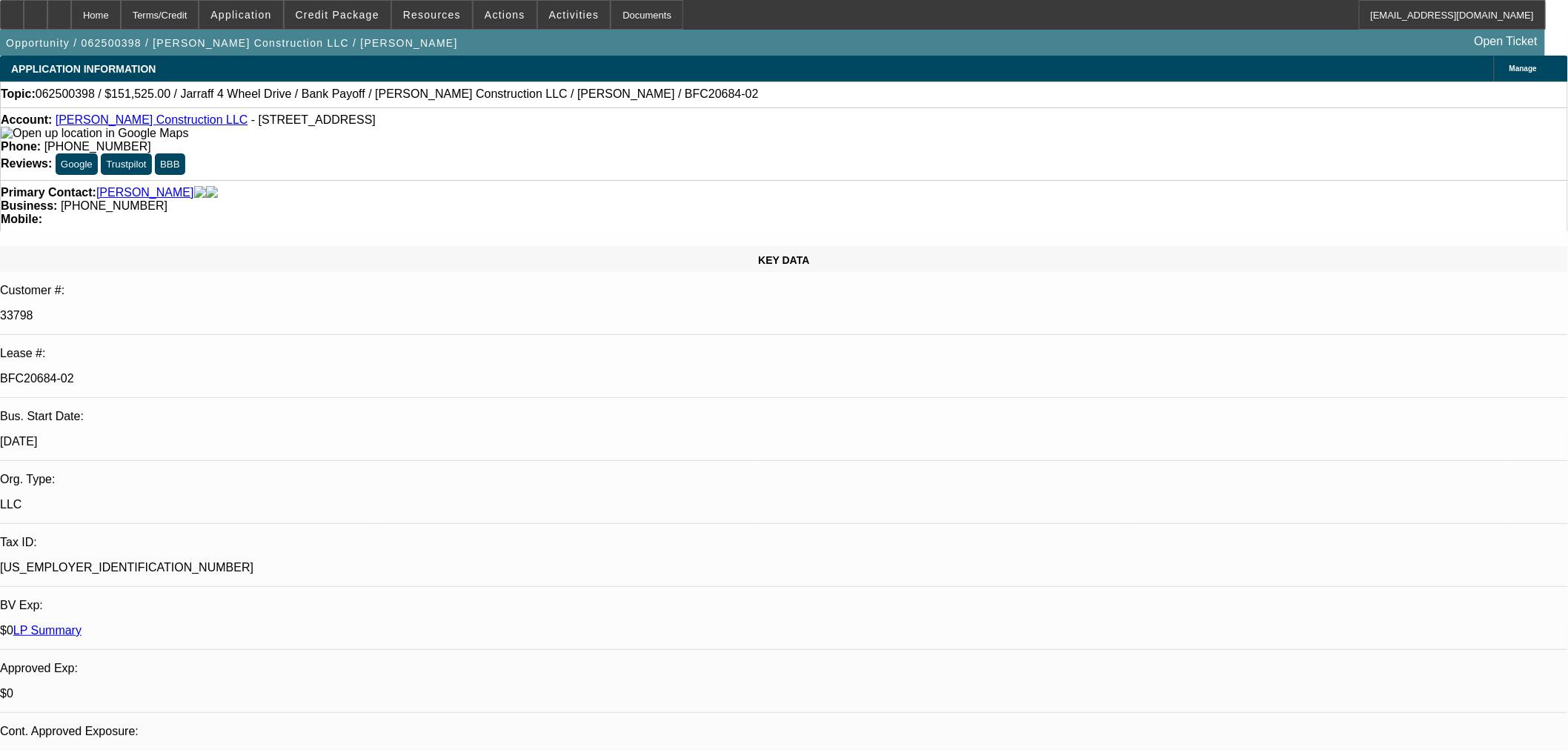
select select "2"
select select "0"
select select "6"
select select "0.15"
select select "0"
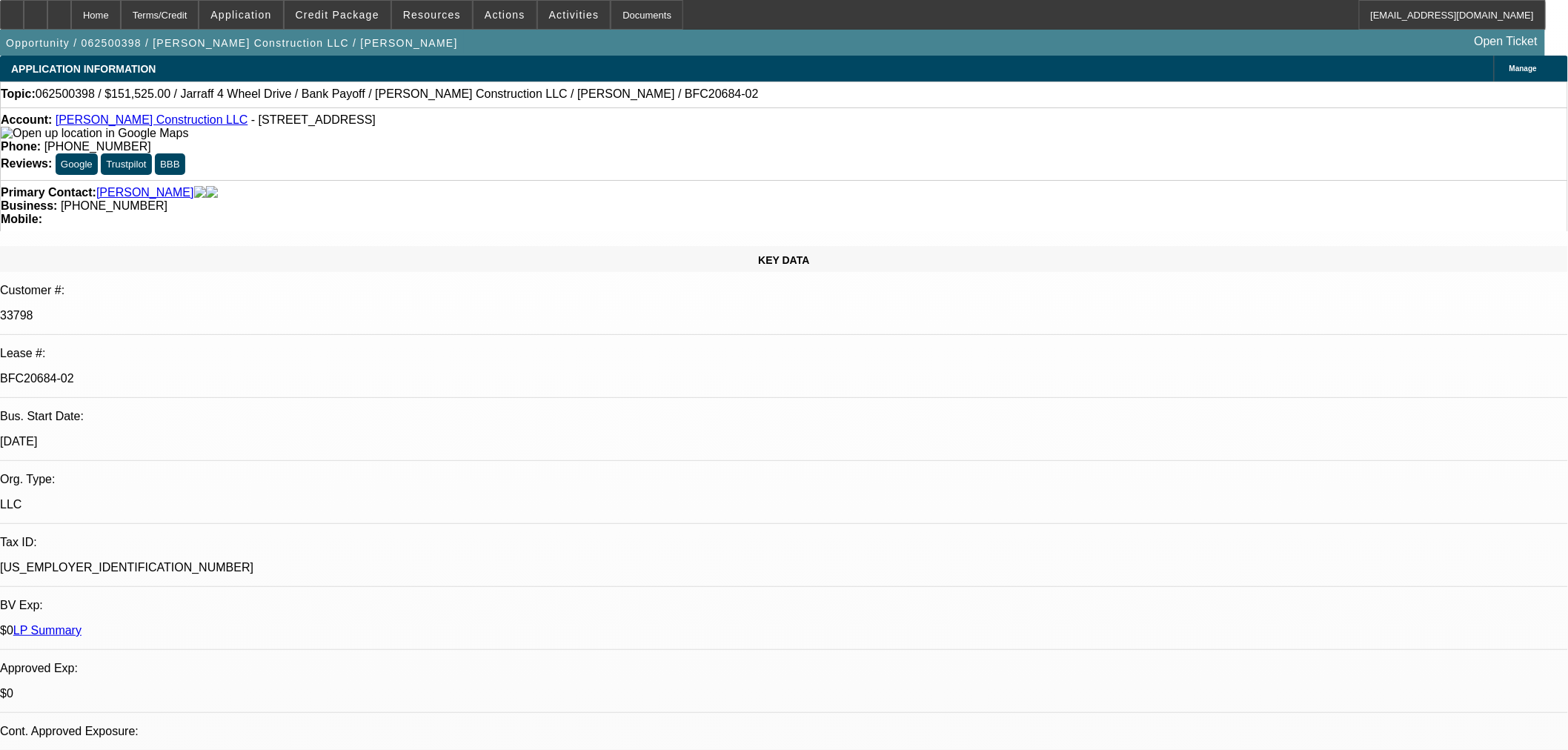
select select "0"
select select "6"
select select "0.1"
select select "0"
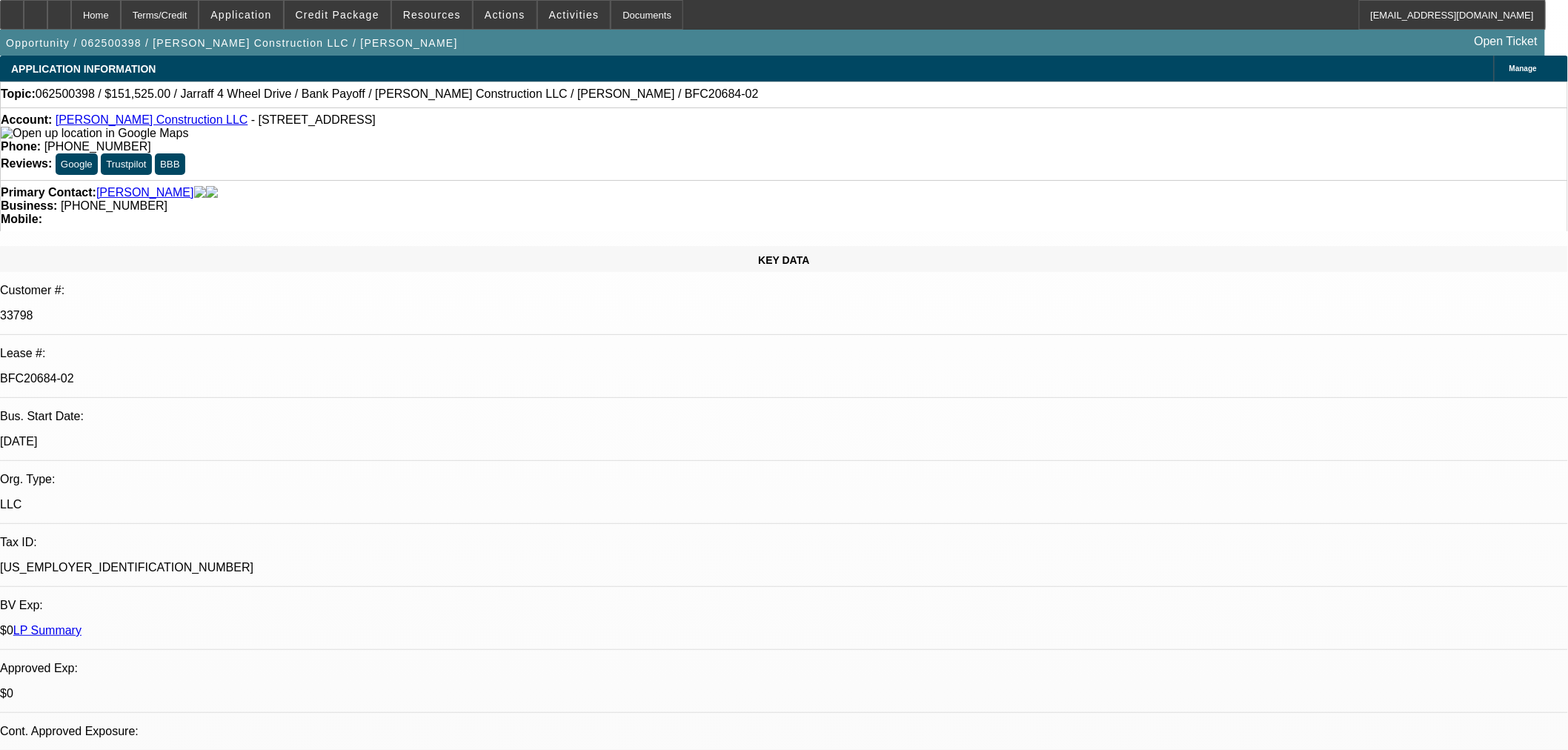
select select "6"
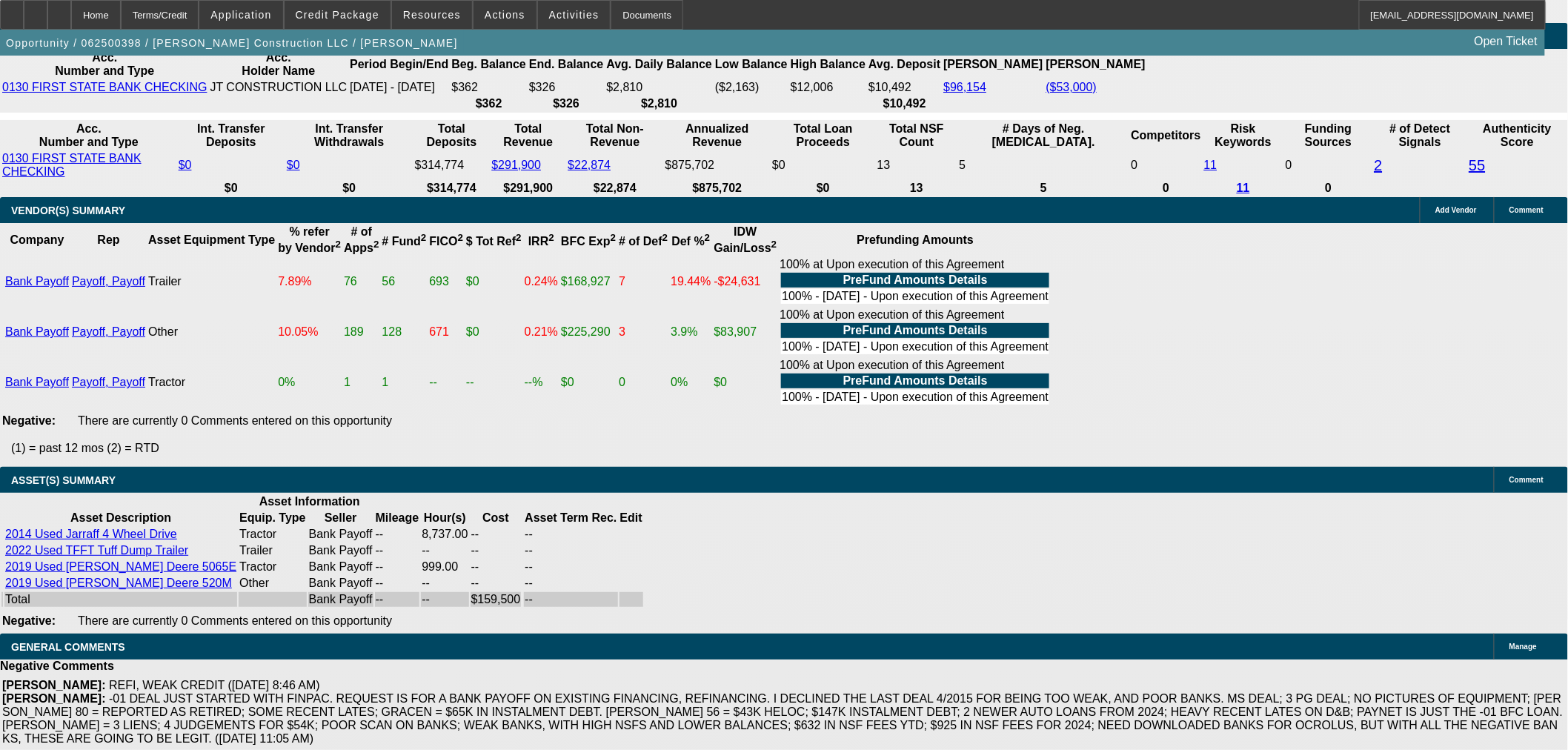
scroll to position [3139, 0]
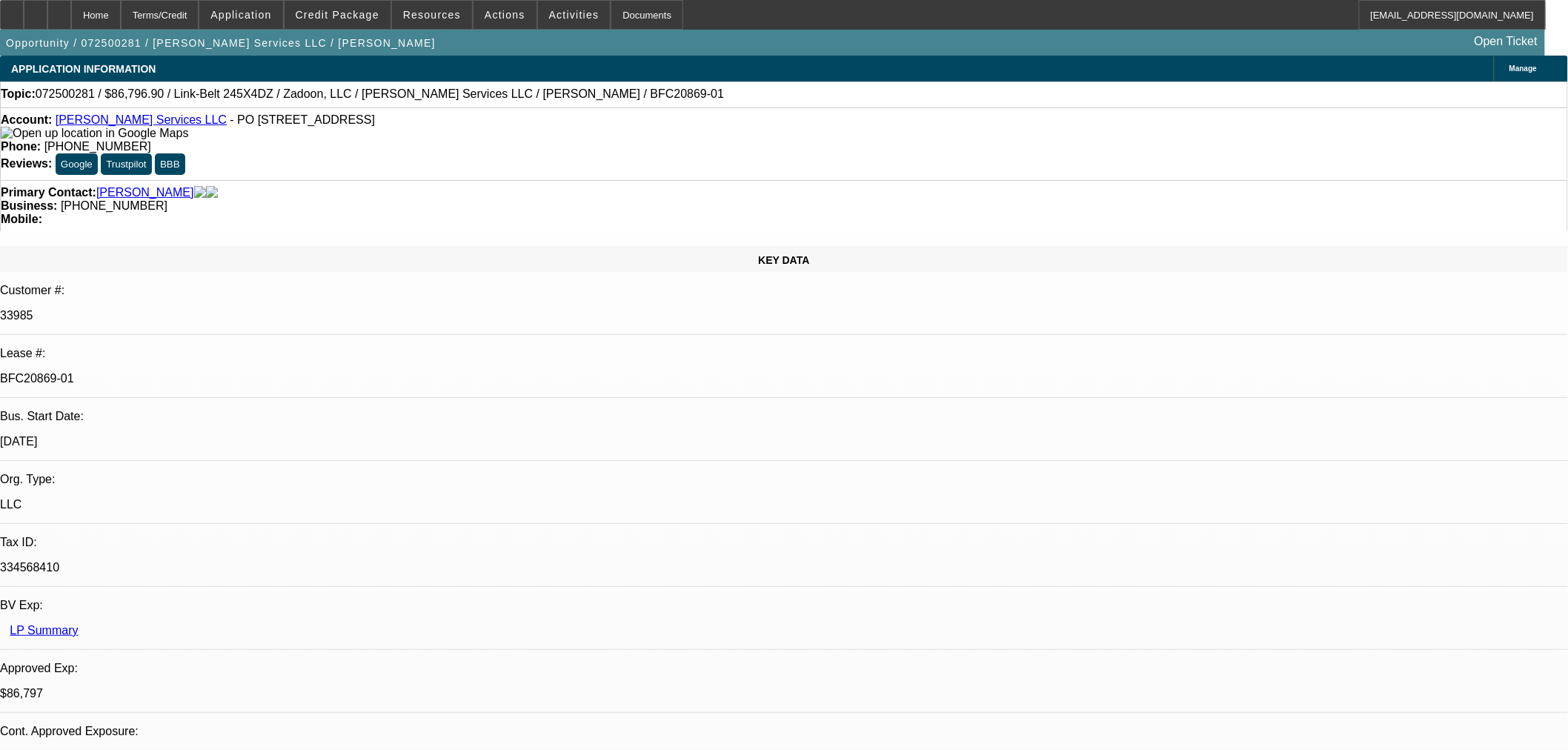
select select "0.1"
select select "0"
select select "2"
select select "0"
select select "6"
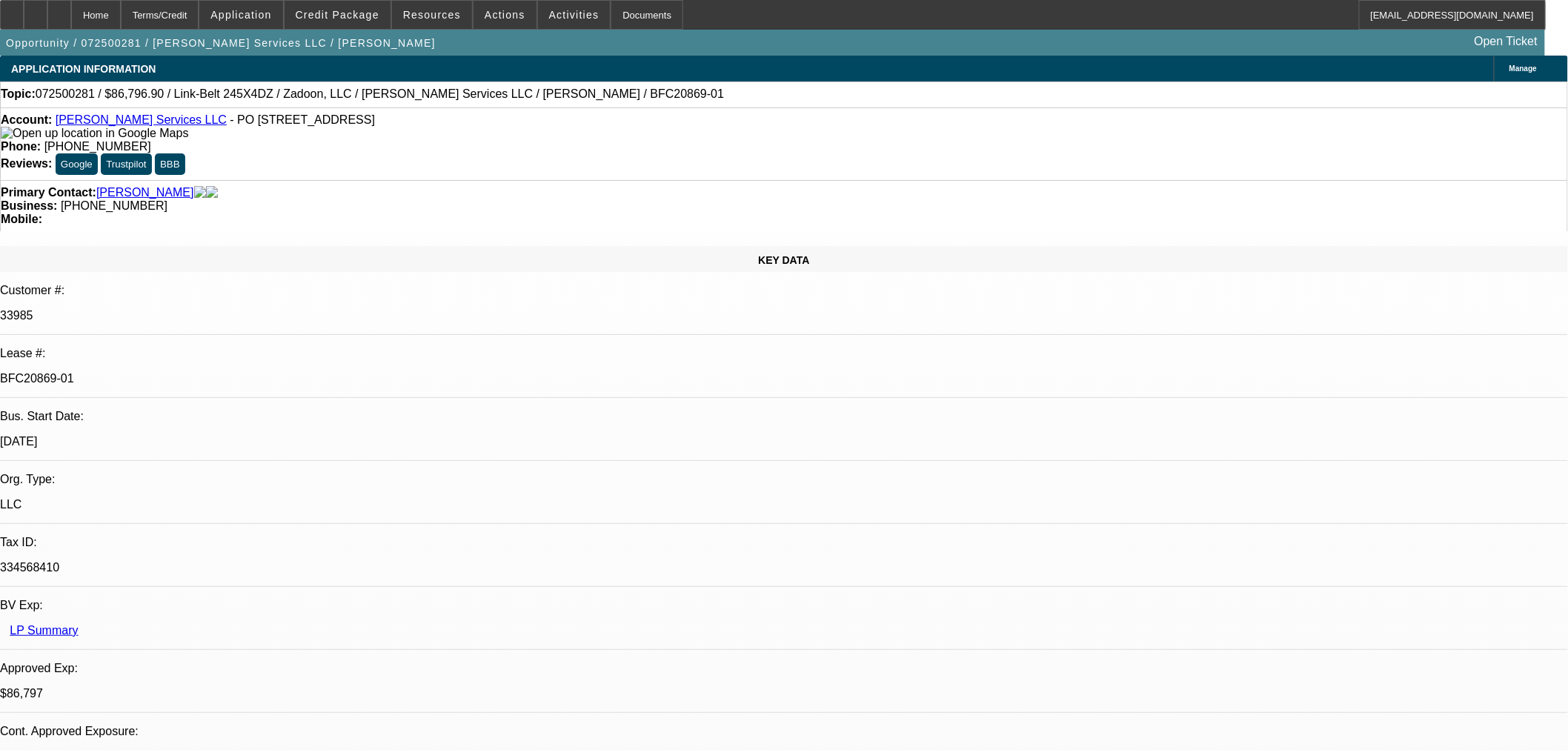
select select "0"
select select "2"
select select "0"
select select "6"
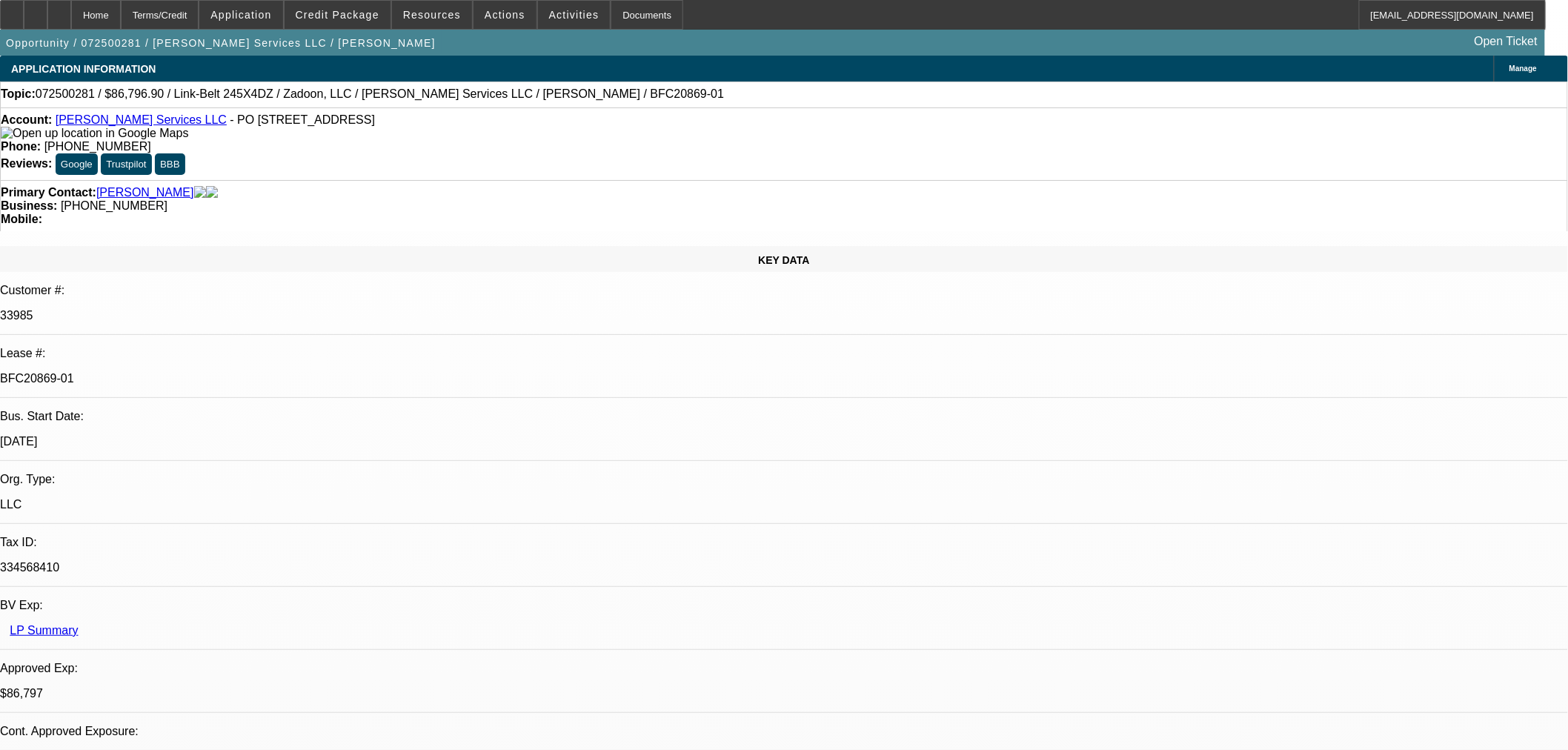
select select "0.1"
select select "0"
select select "6"
select select "0.1"
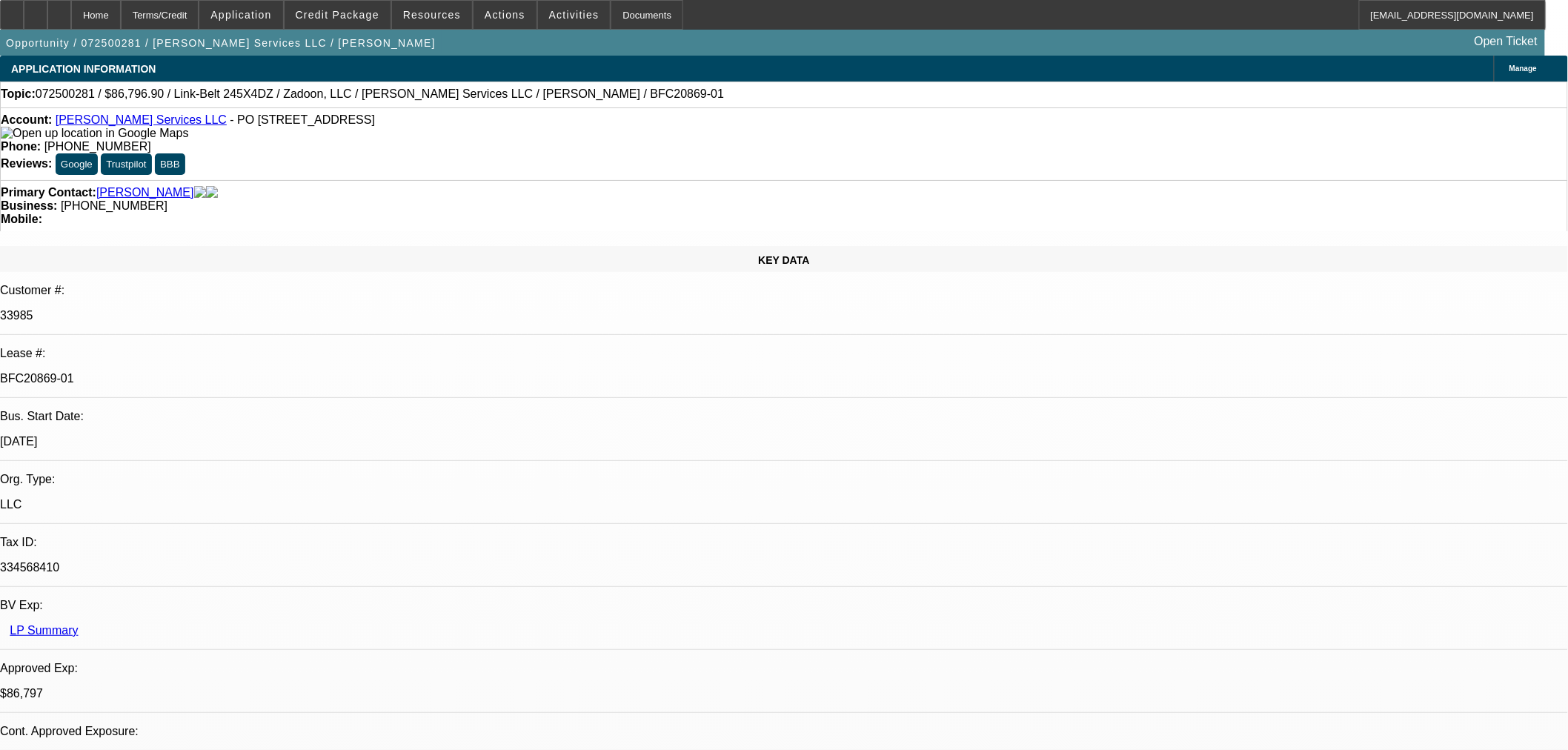
select select "0"
select select "6"
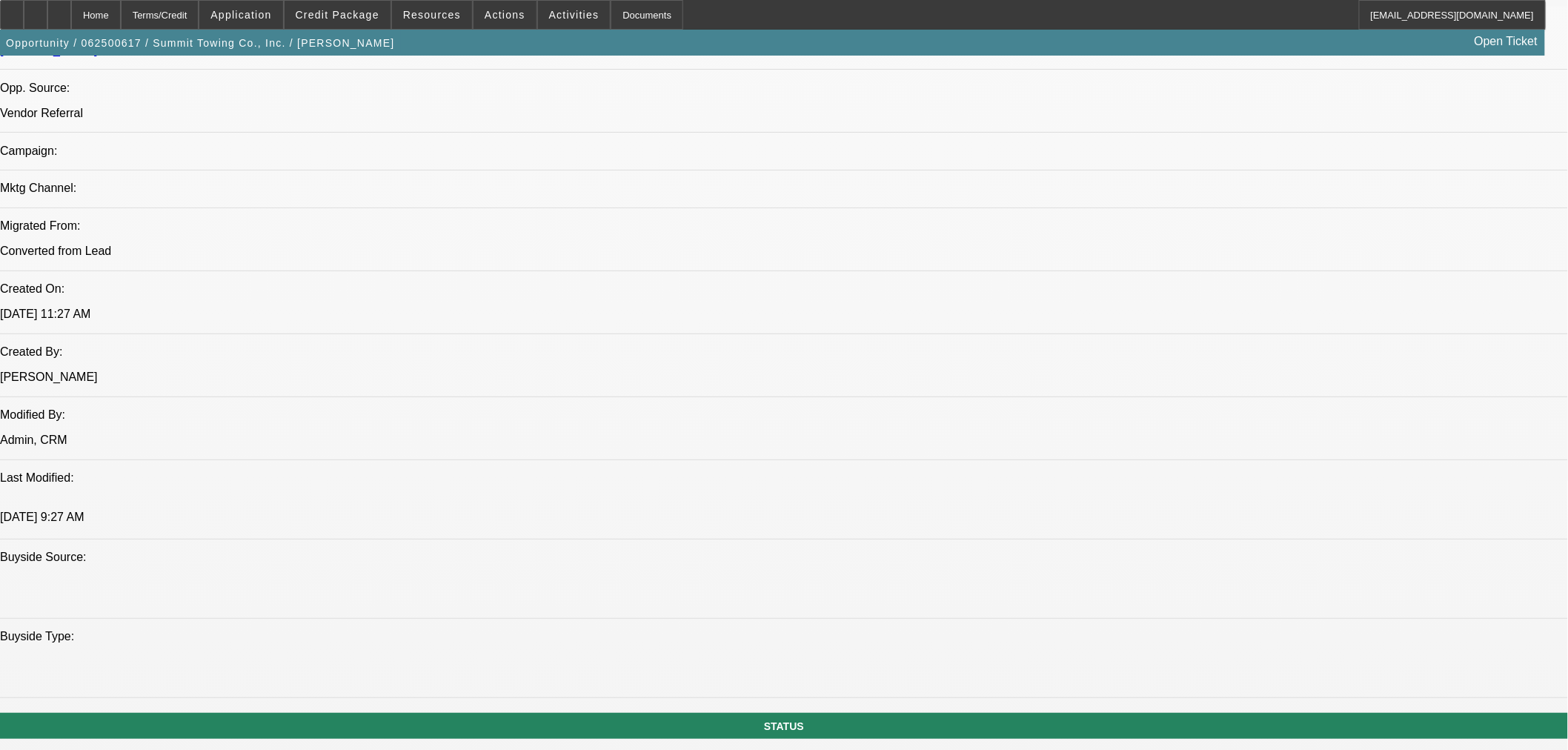
select select "0"
select select "0.1"
select select "4"
select select "0"
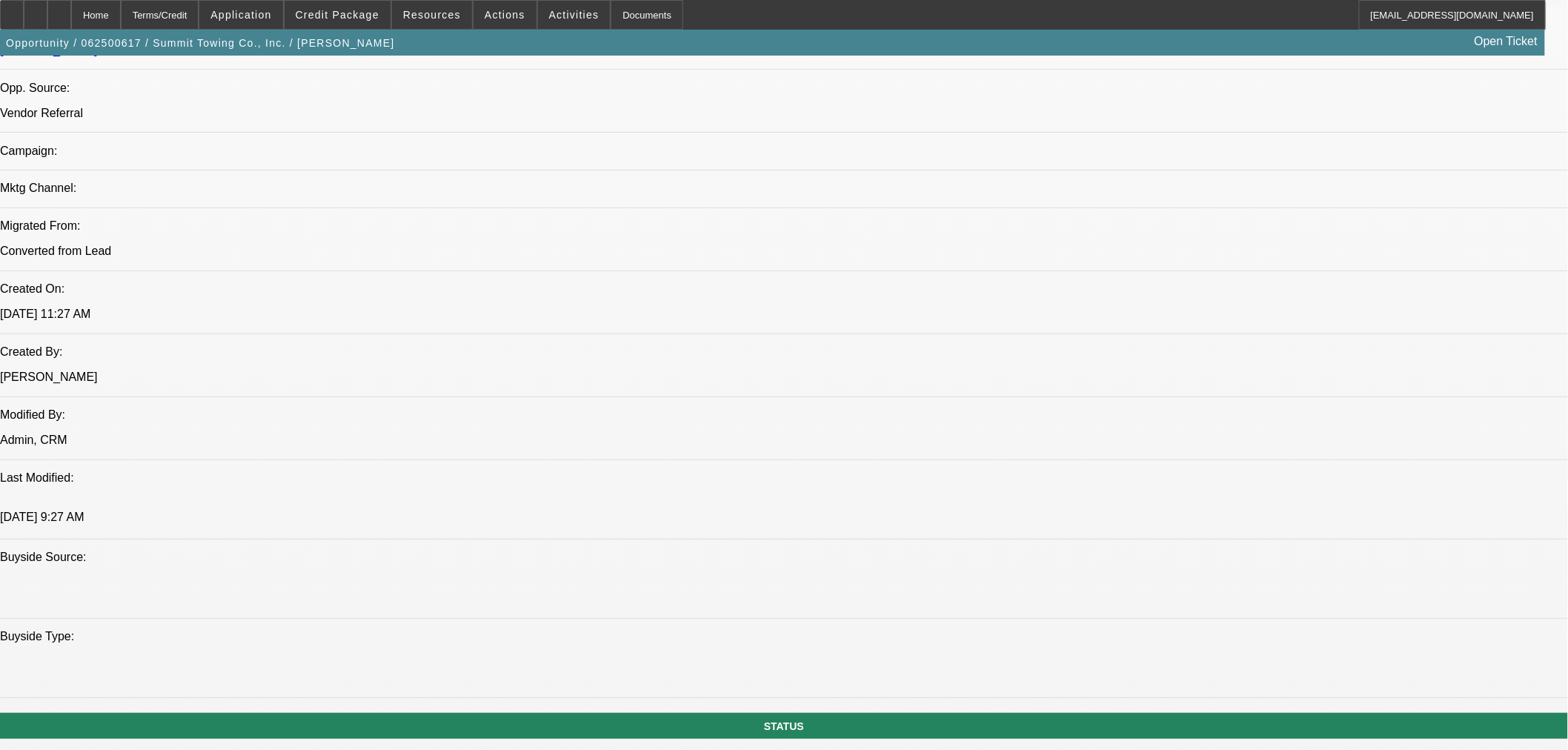
select select "0"
select select "0.1"
select select "4"
select select "0"
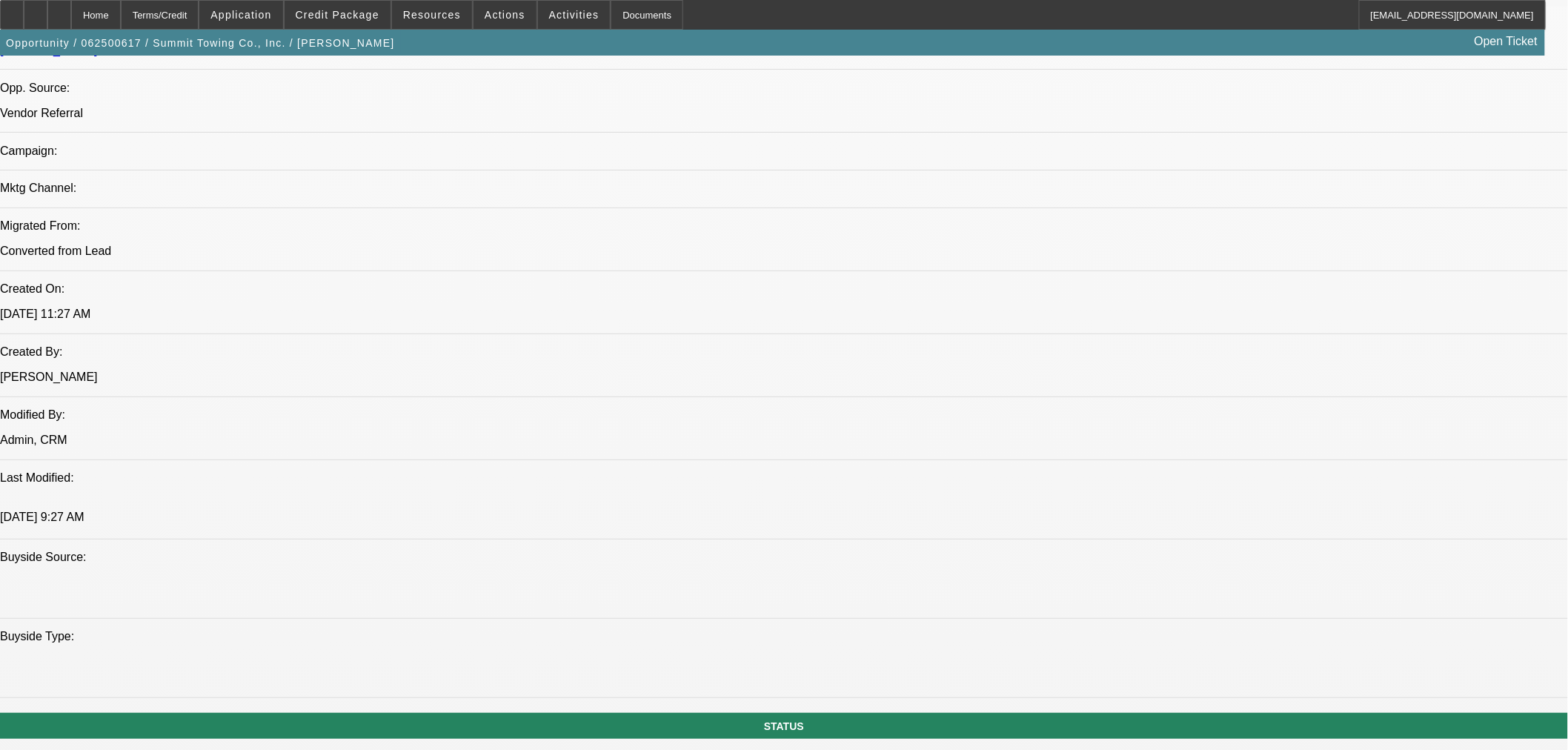
select select "0.1"
select select "4"
select select "0.1"
select select "2"
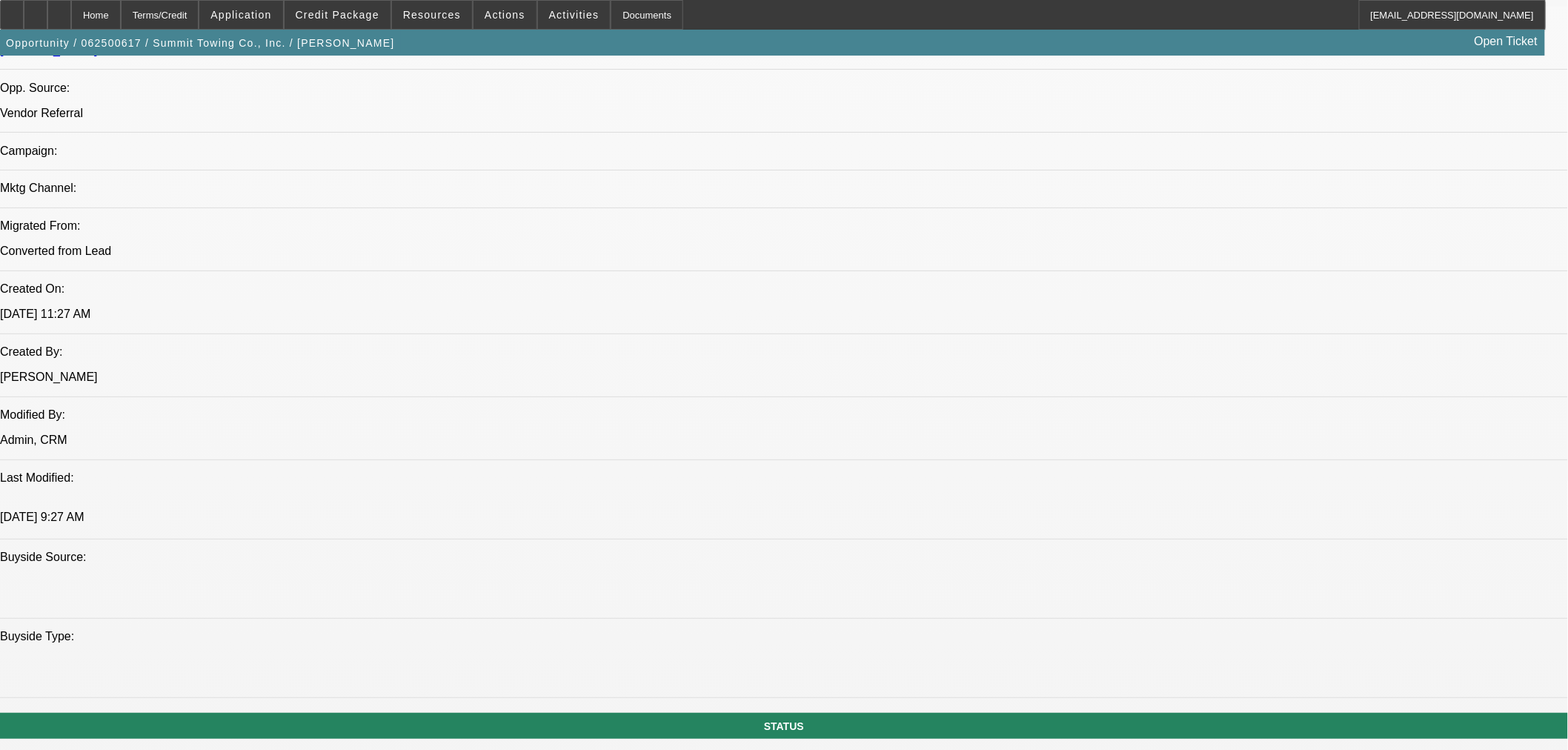
select select "0.1"
select select "4"
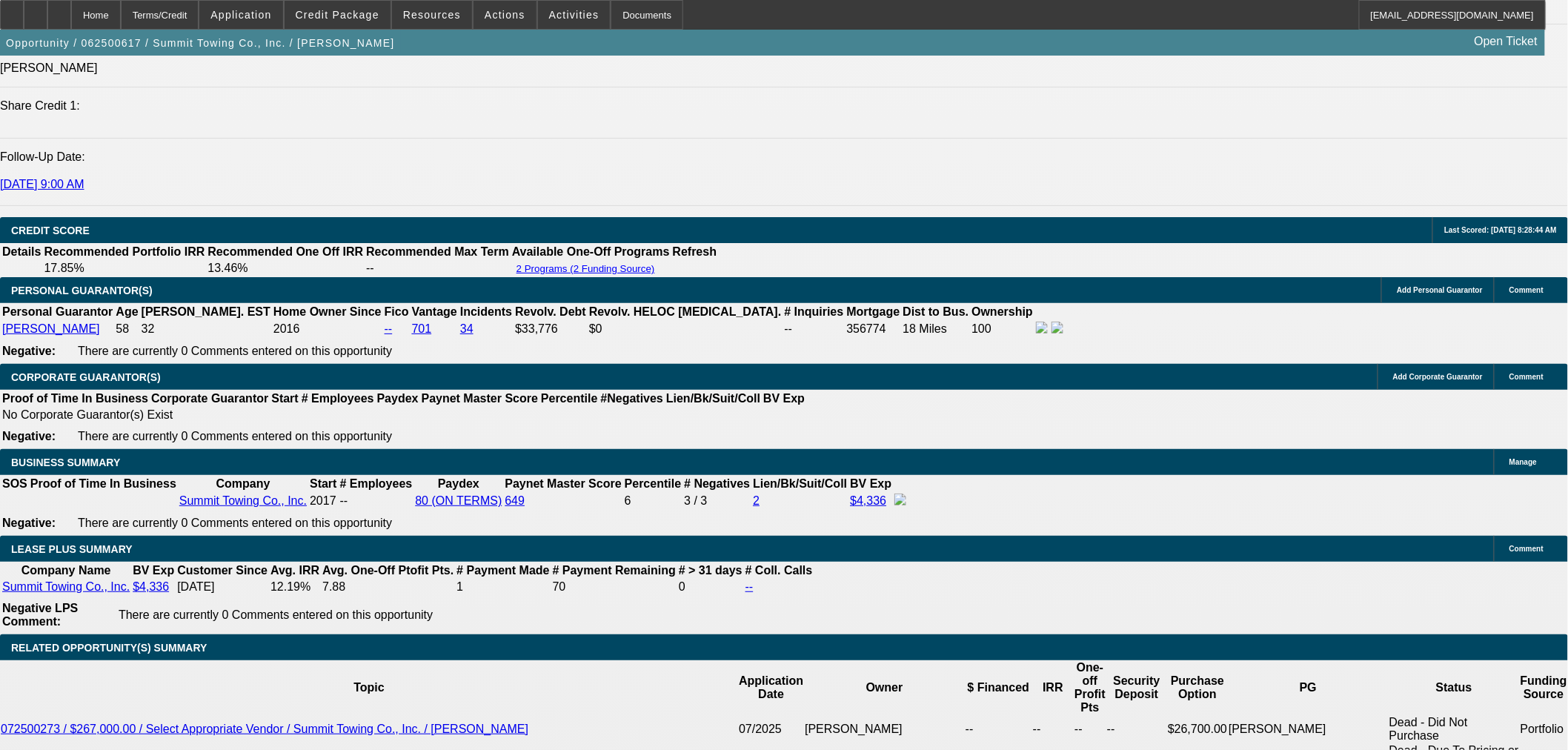
scroll to position [2057, 0]
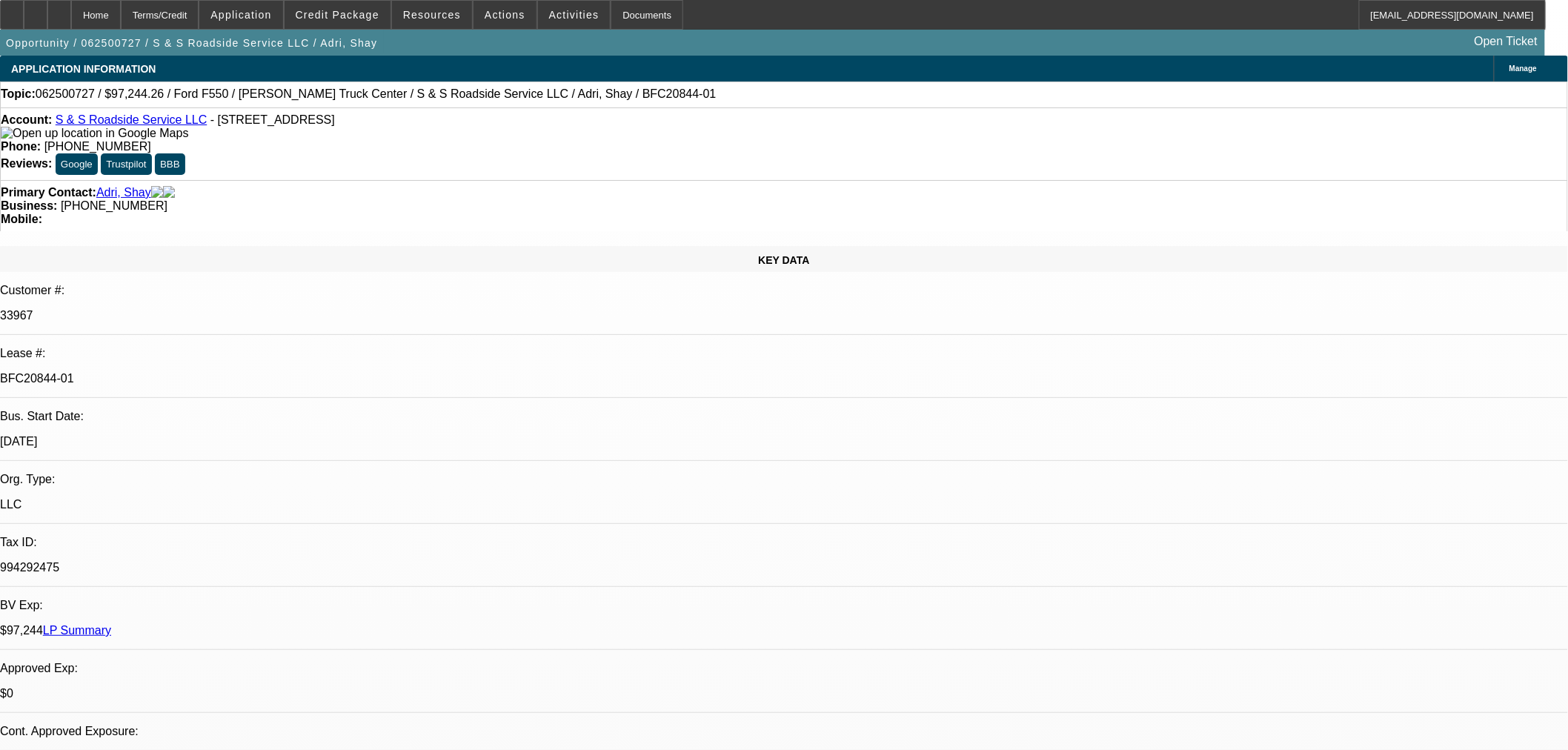
select select "0"
select select "2"
select select "0"
select select "6"
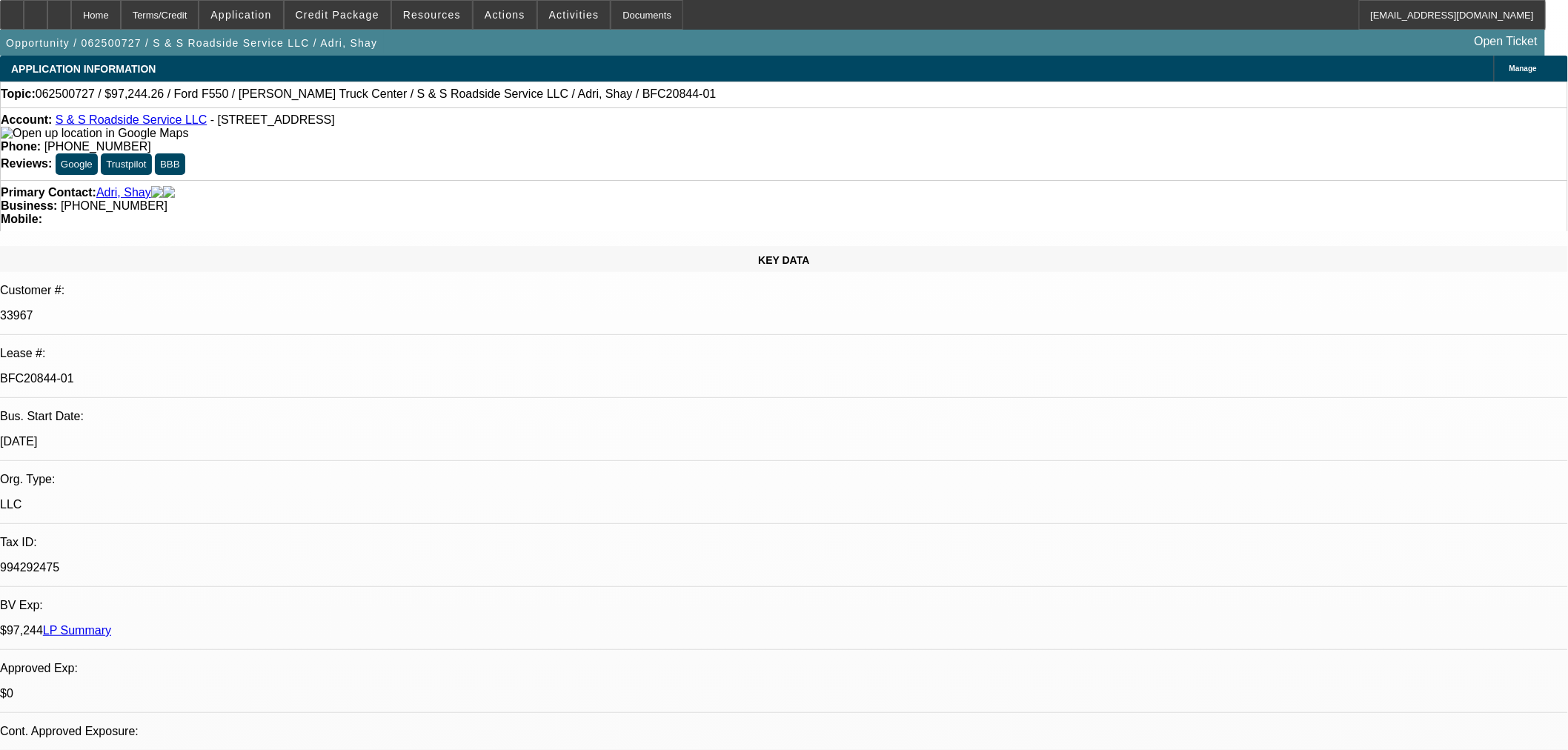
select select "0"
select select "2"
select select "0"
select select "6"
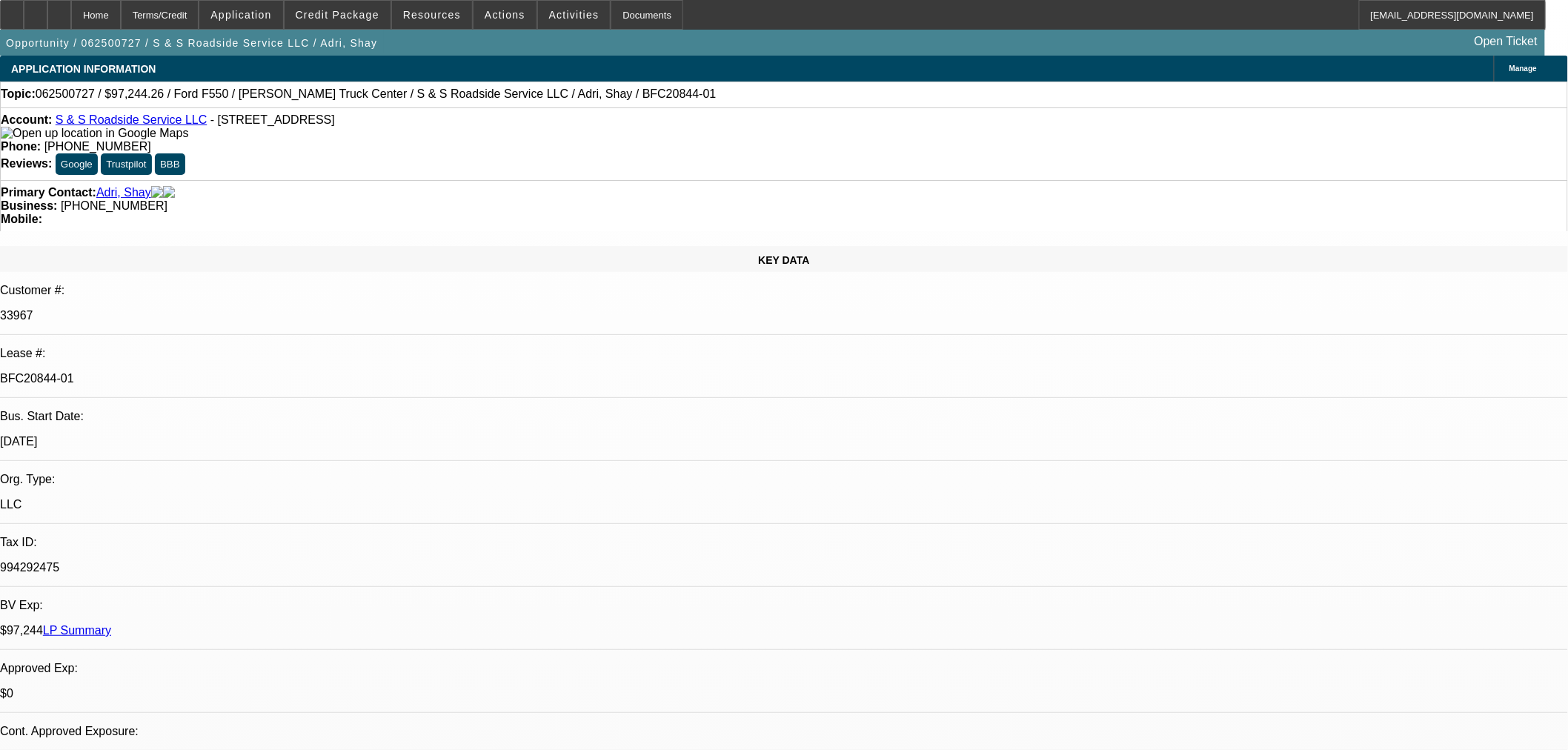
select select "0"
select select "2"
select select "0"
select select "6"
select select "0"
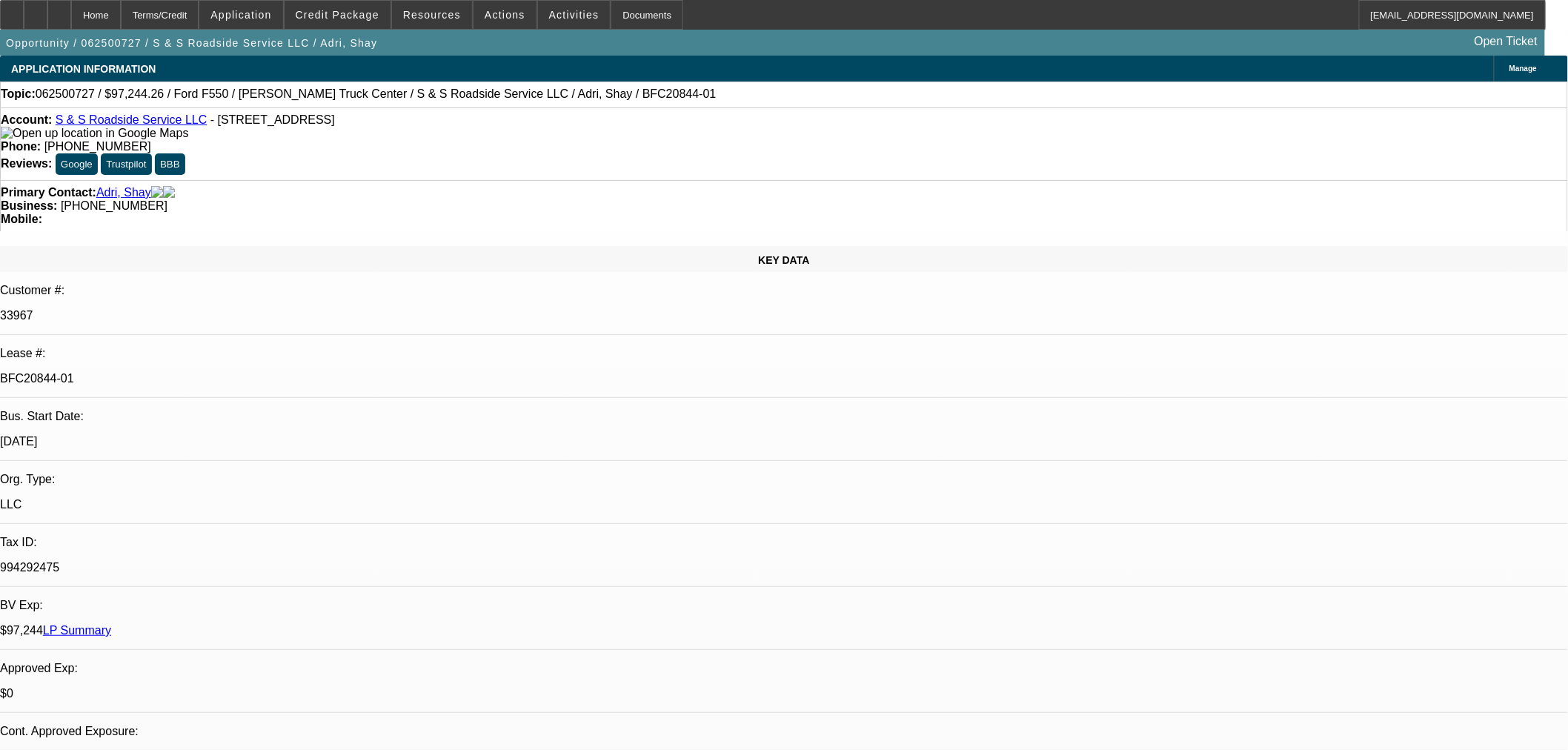
select select "2"
select select "0"
select select "6"
select select "0"
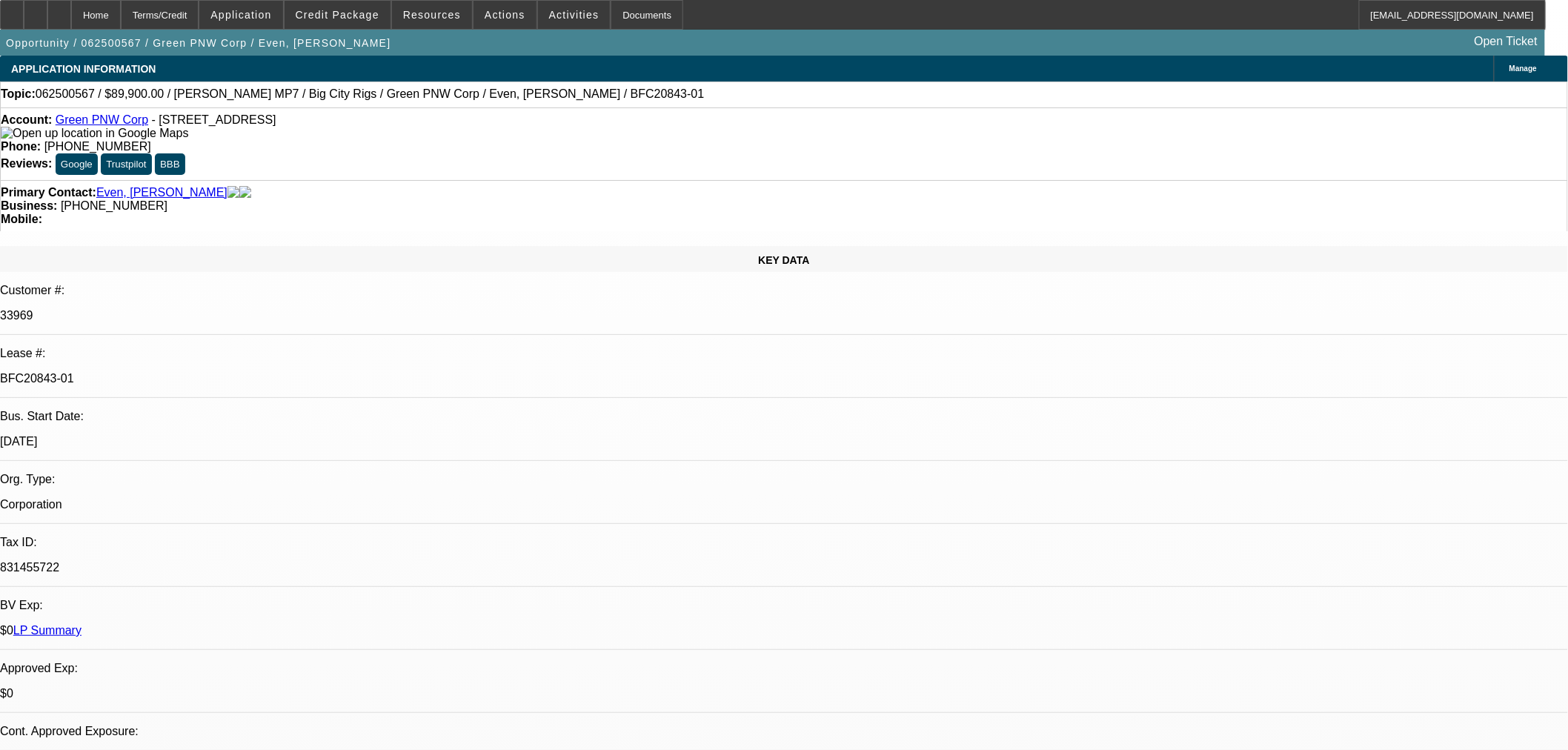
select select "3"
select select "0"
select select "6"
select select "0"
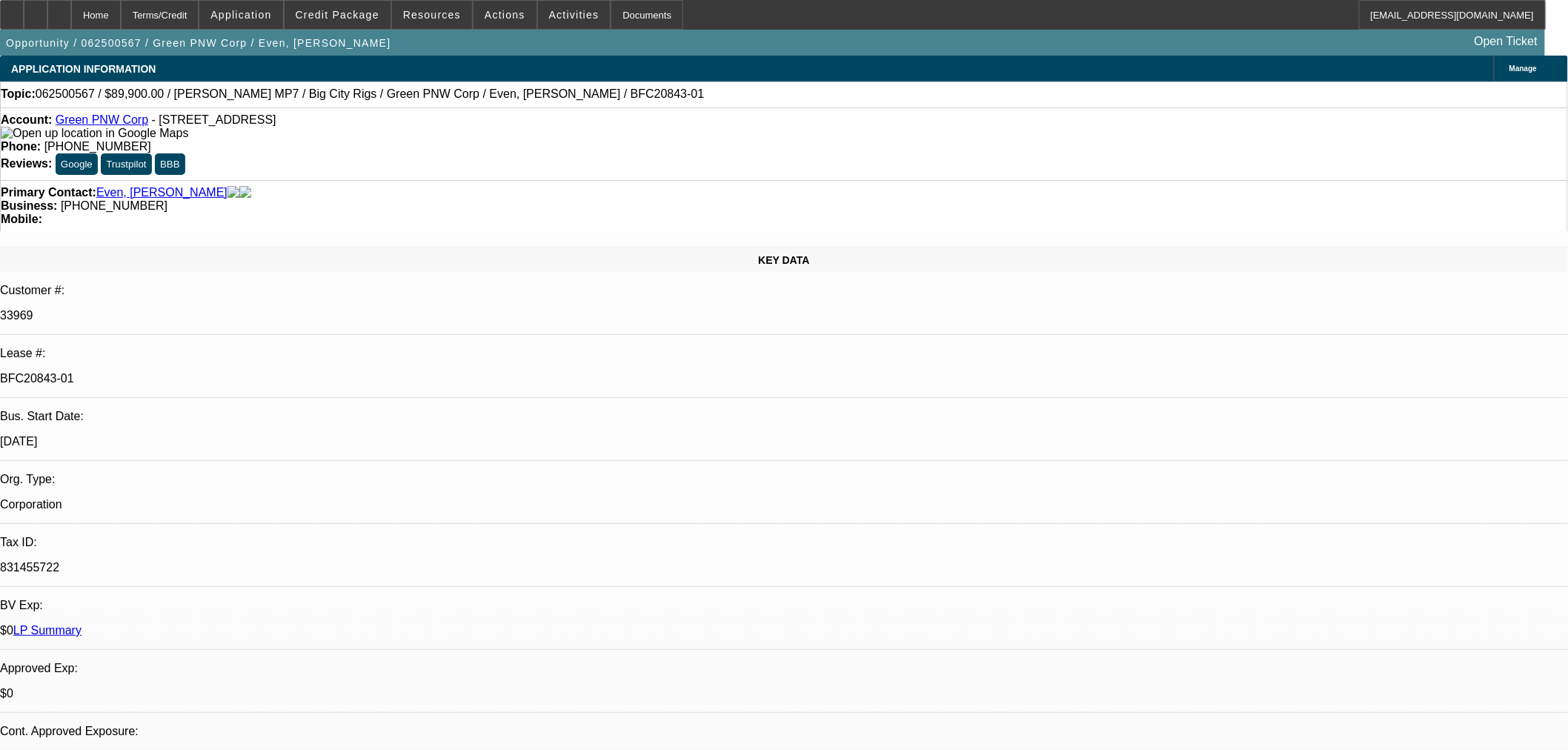
select select "3"
select select "0"
select select "6"
select select "0"
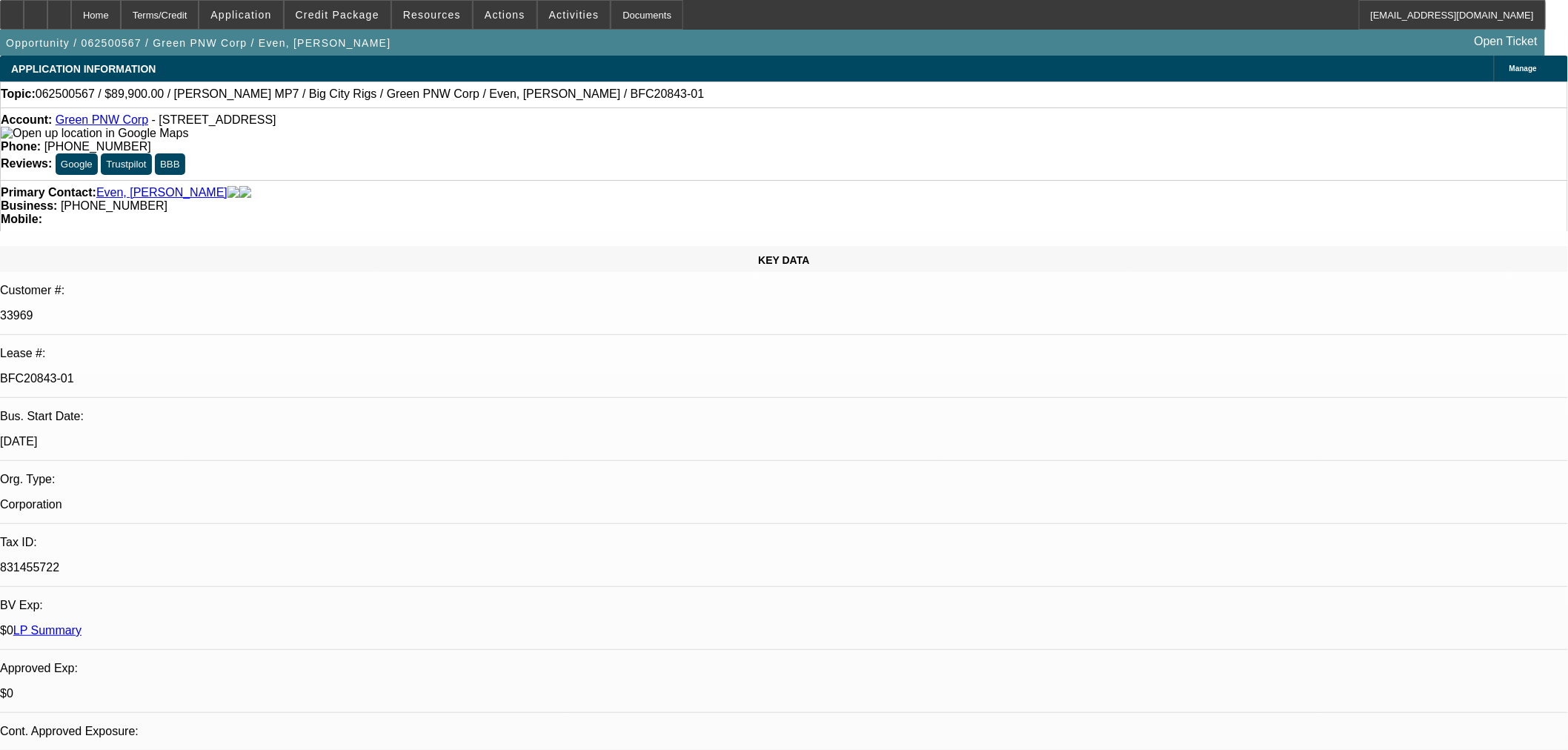
select select "3"
select select "0"
select select "6"
select select "0"
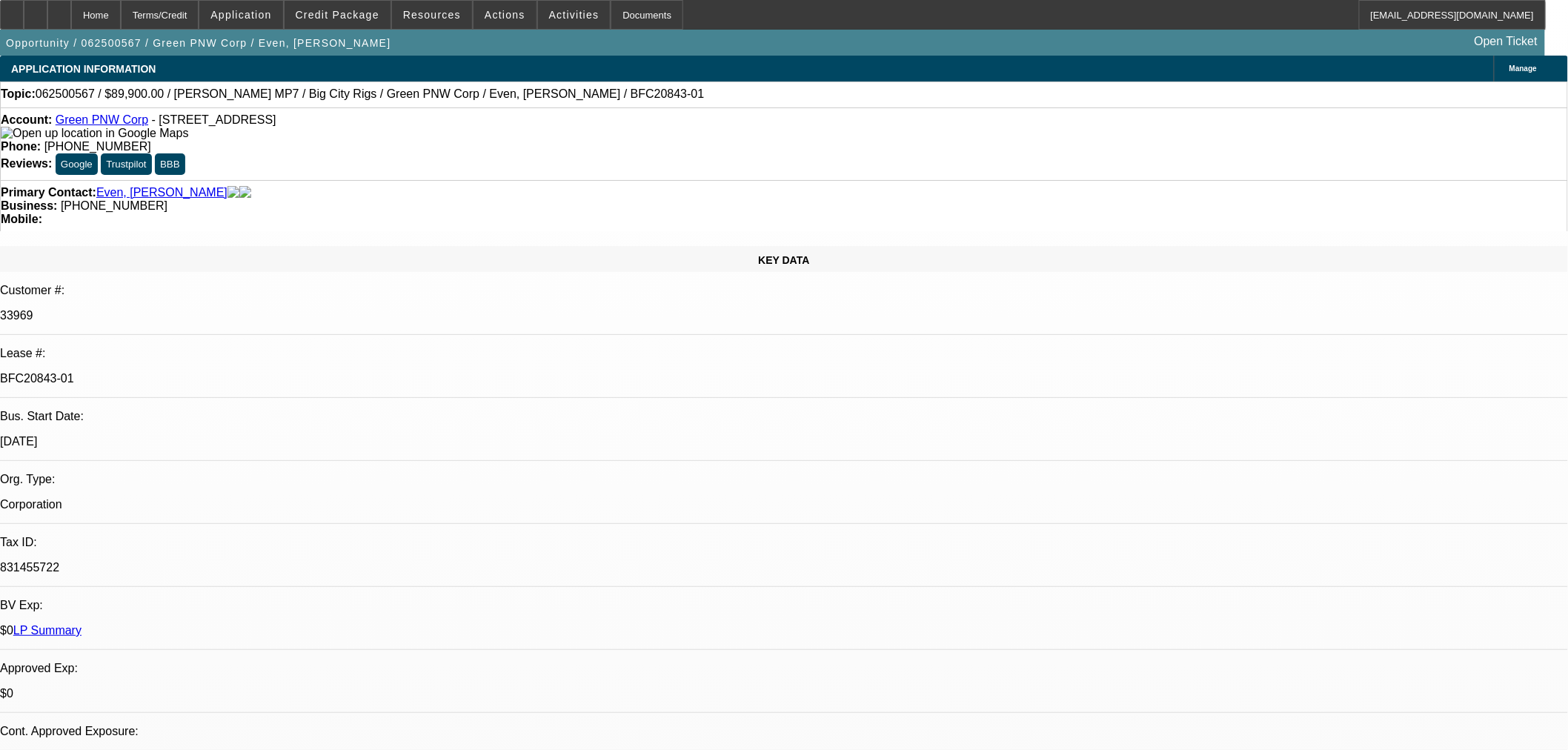
select select "3"
select select "0"
select select "6"
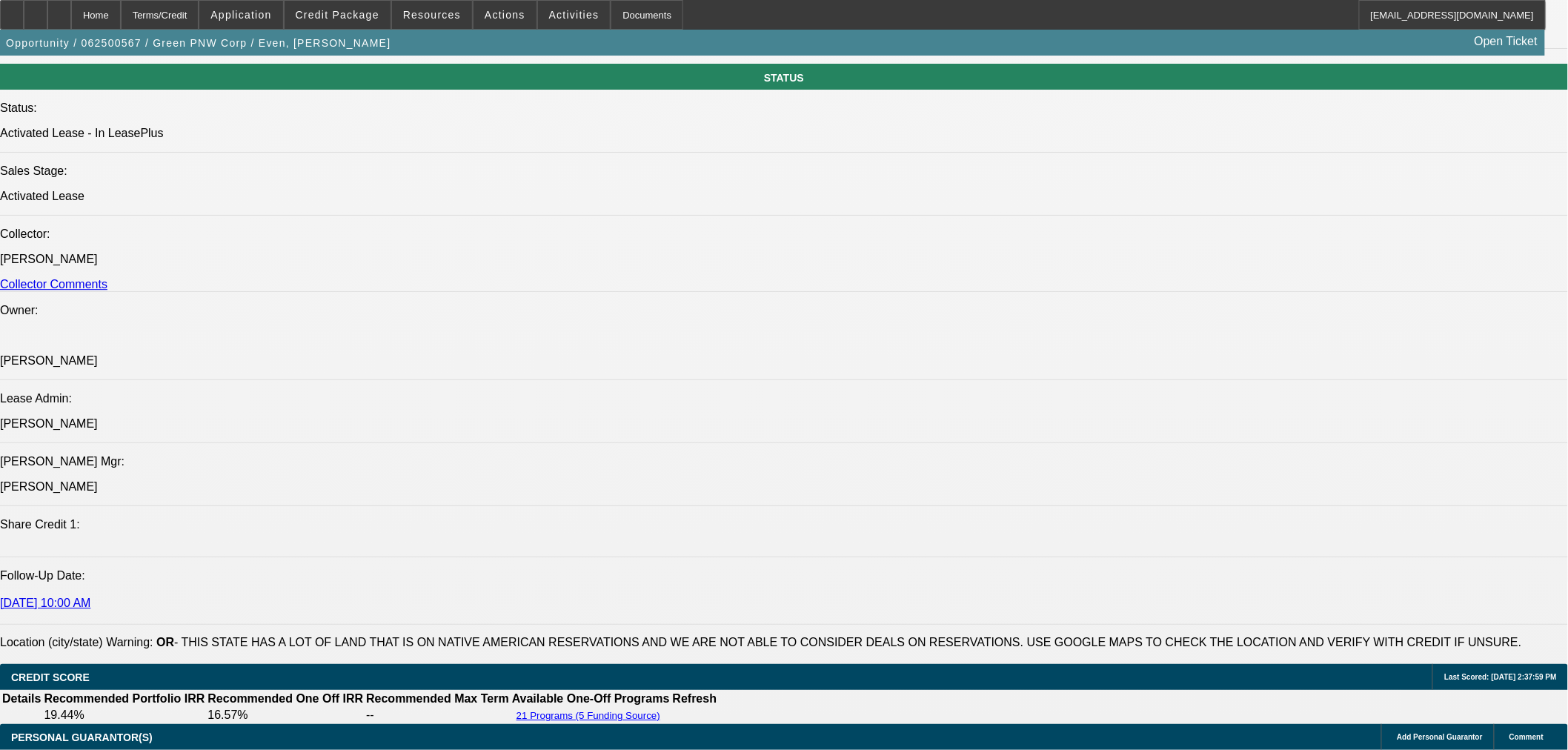
scroll to position [2057, 0]
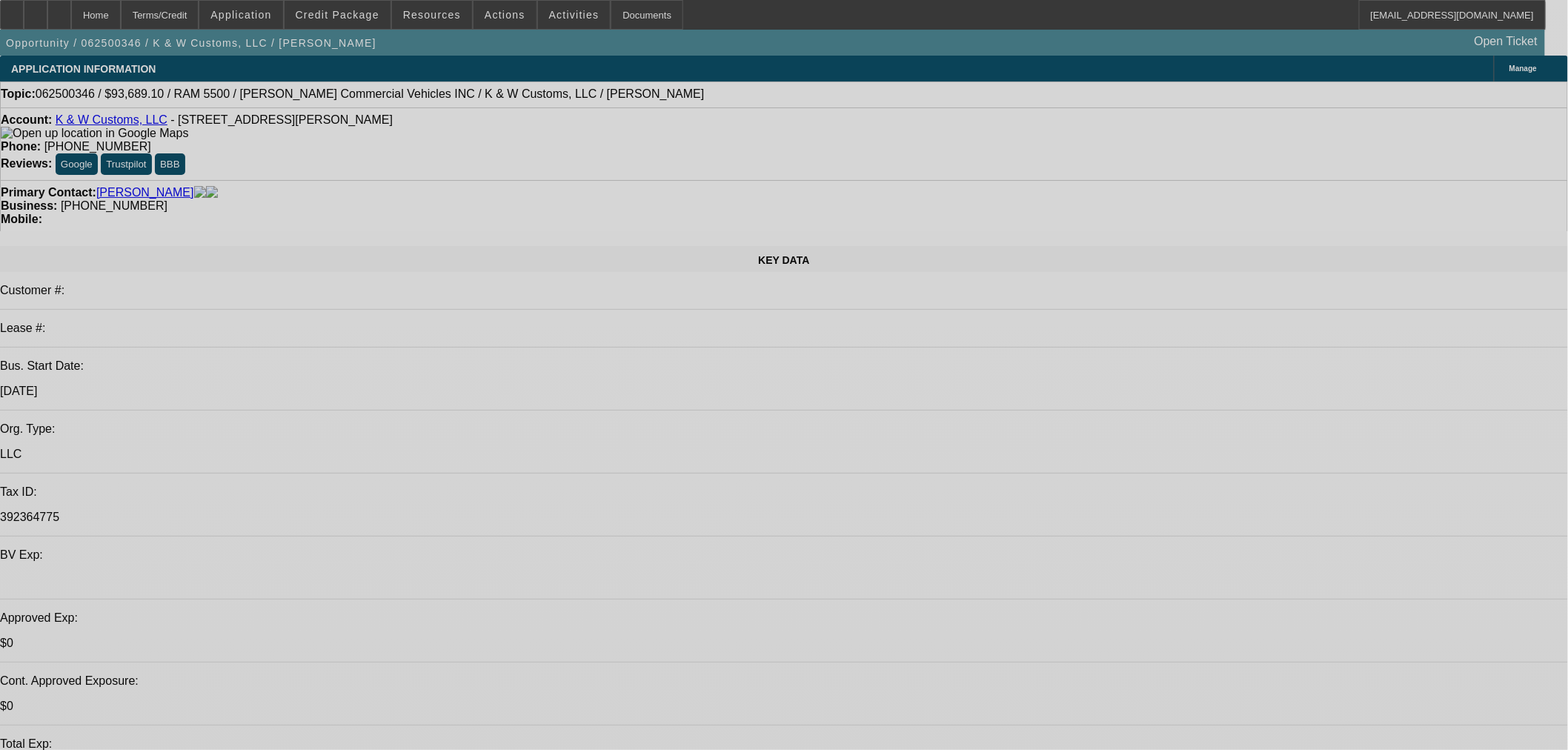
select select "0.1"
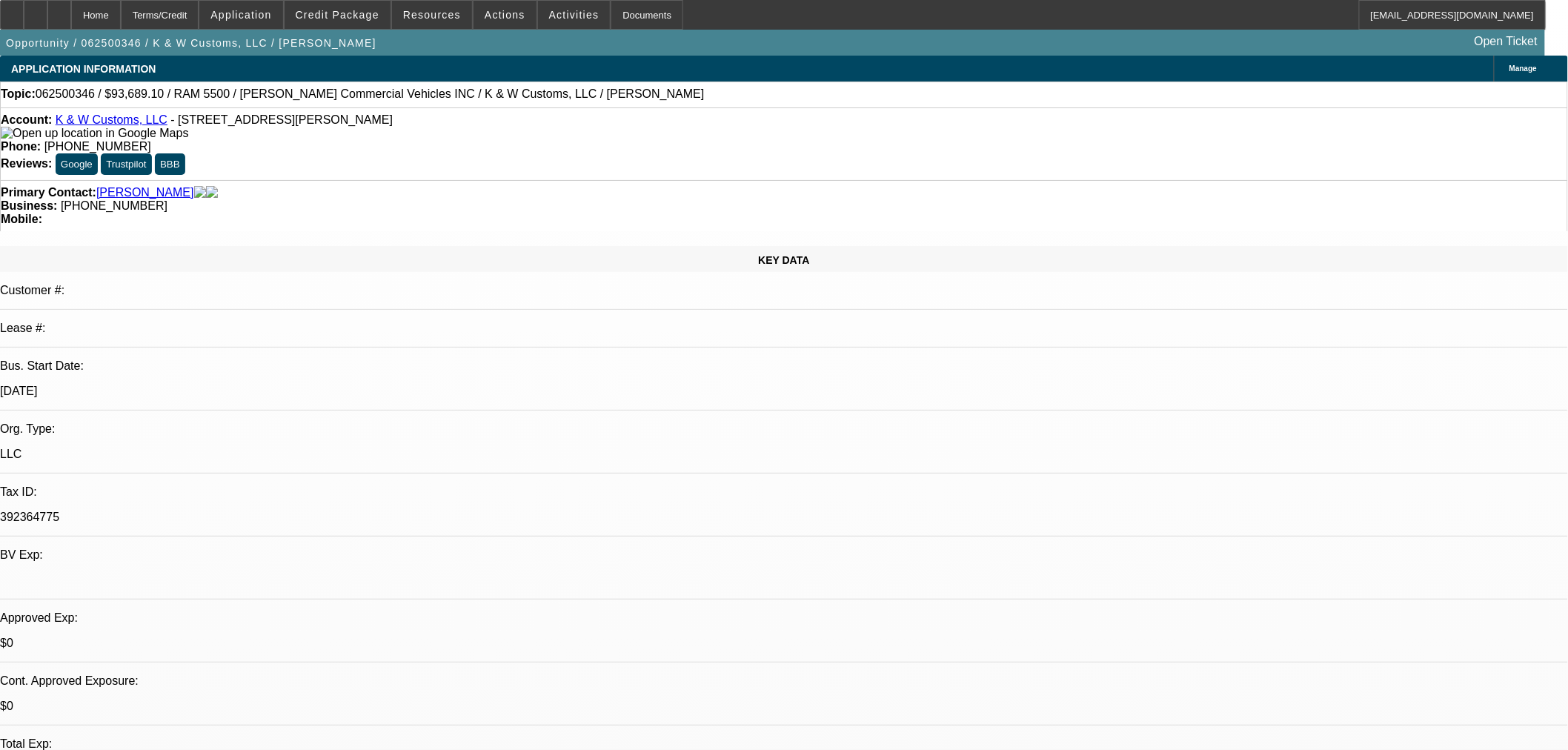
select select "0"
select select "2"
select select "0.1"
select select "4"
select select "0.1"
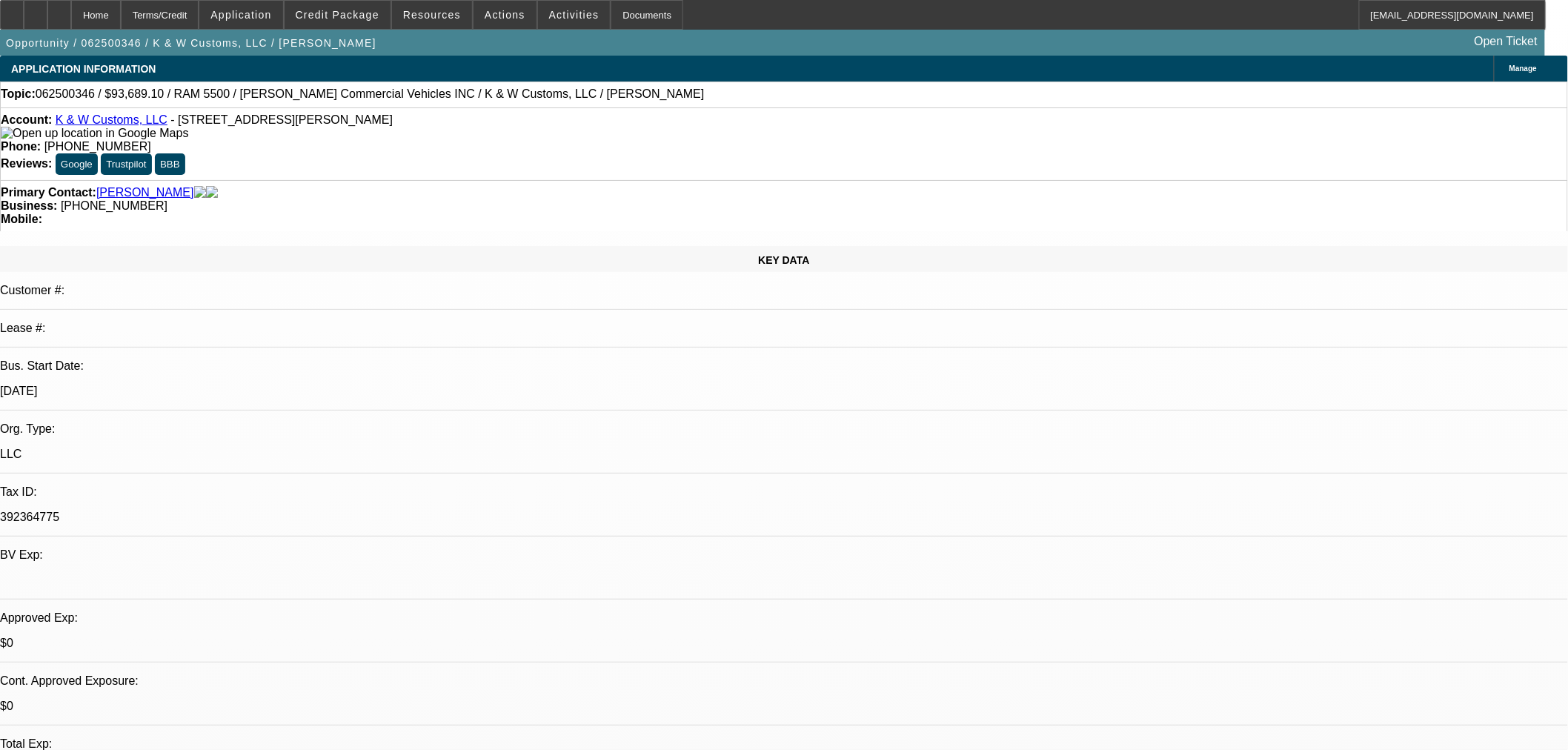
select select "0"
select select "2"
select select "0.1"
select select "4"
select select "0.1"
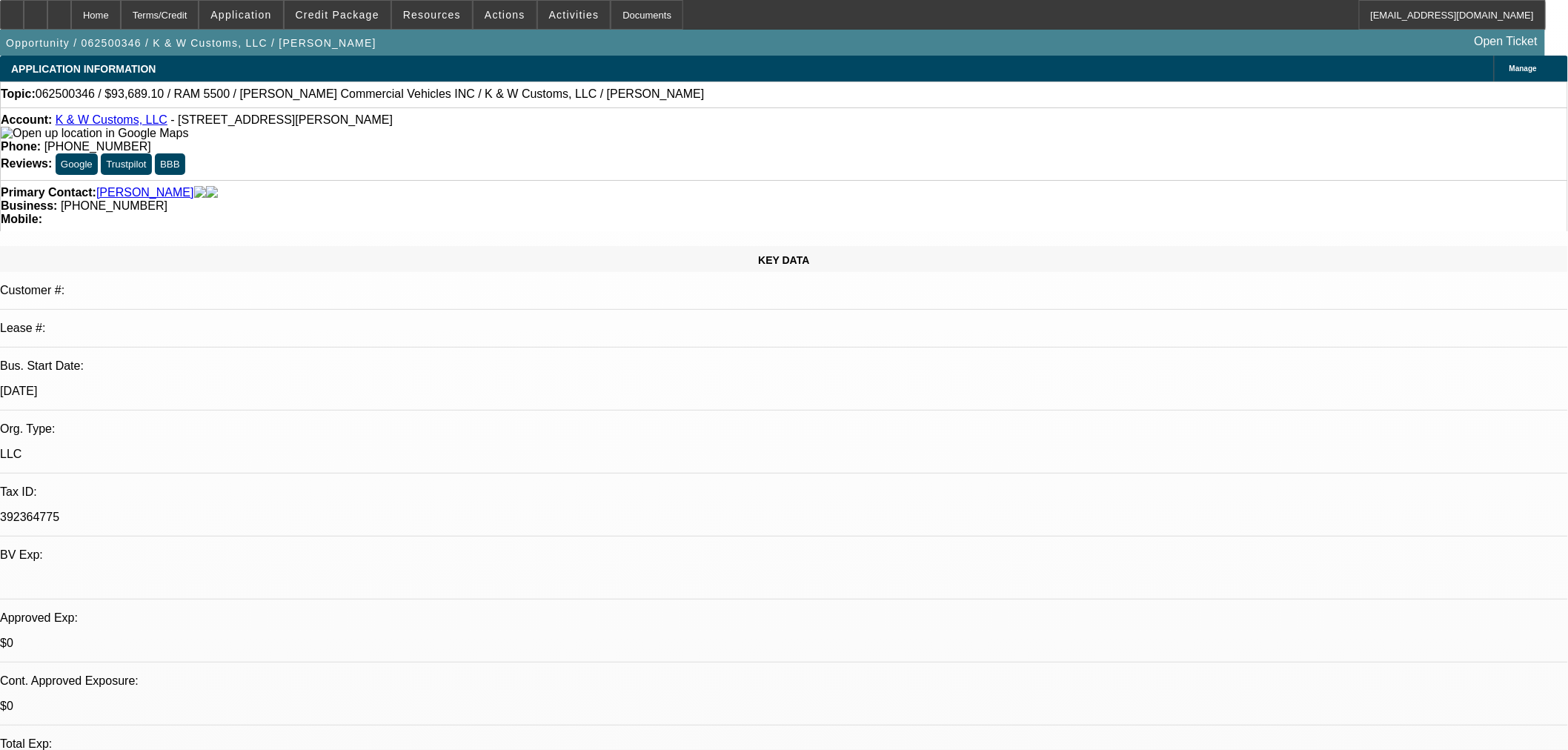
select select "0"
select select "0.1"
select select "4"
select select "0"
select select "0.1"
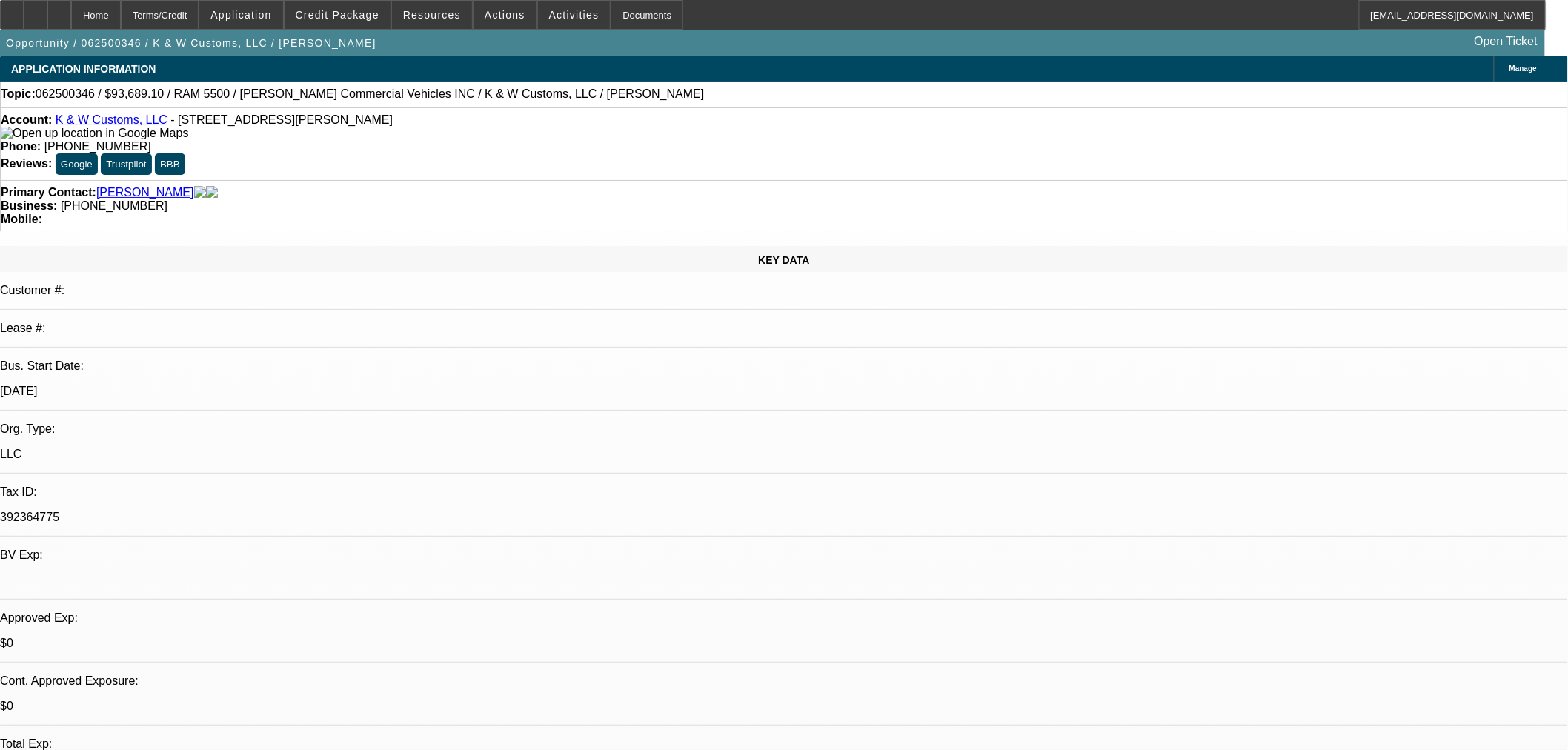
select select "4"
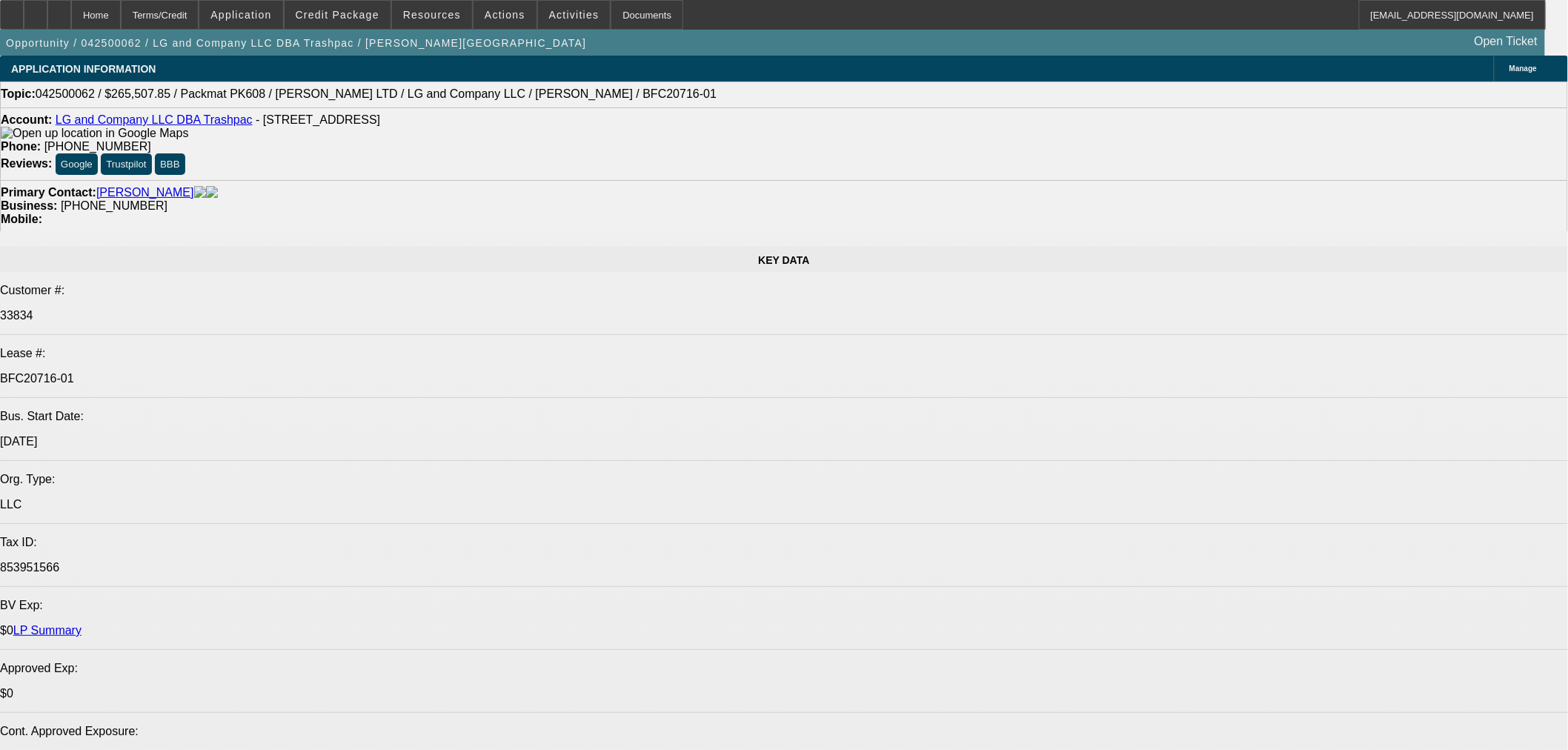
select select "0"
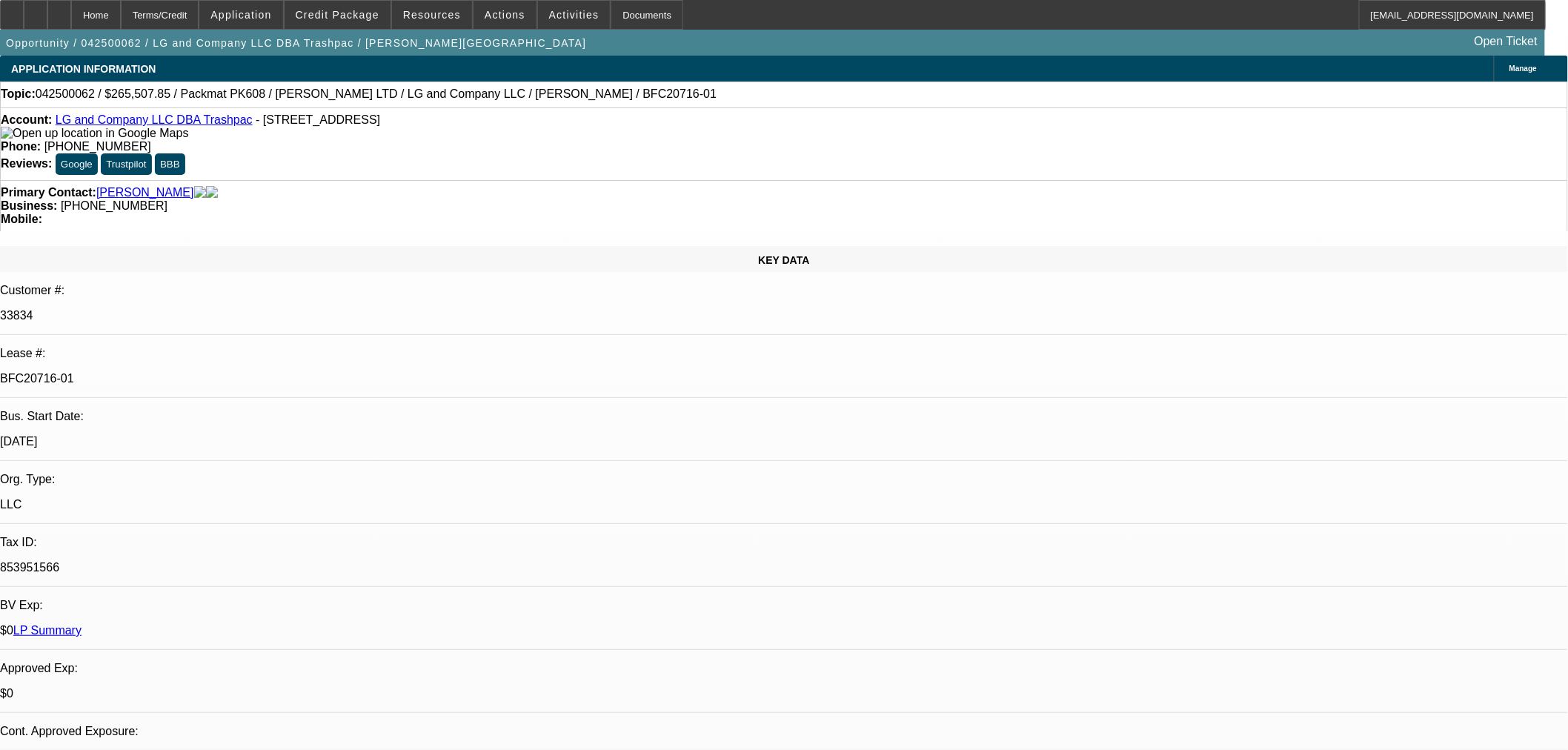
select select "0"
select select "2"
select select "0"
select select "6"
select select "0"
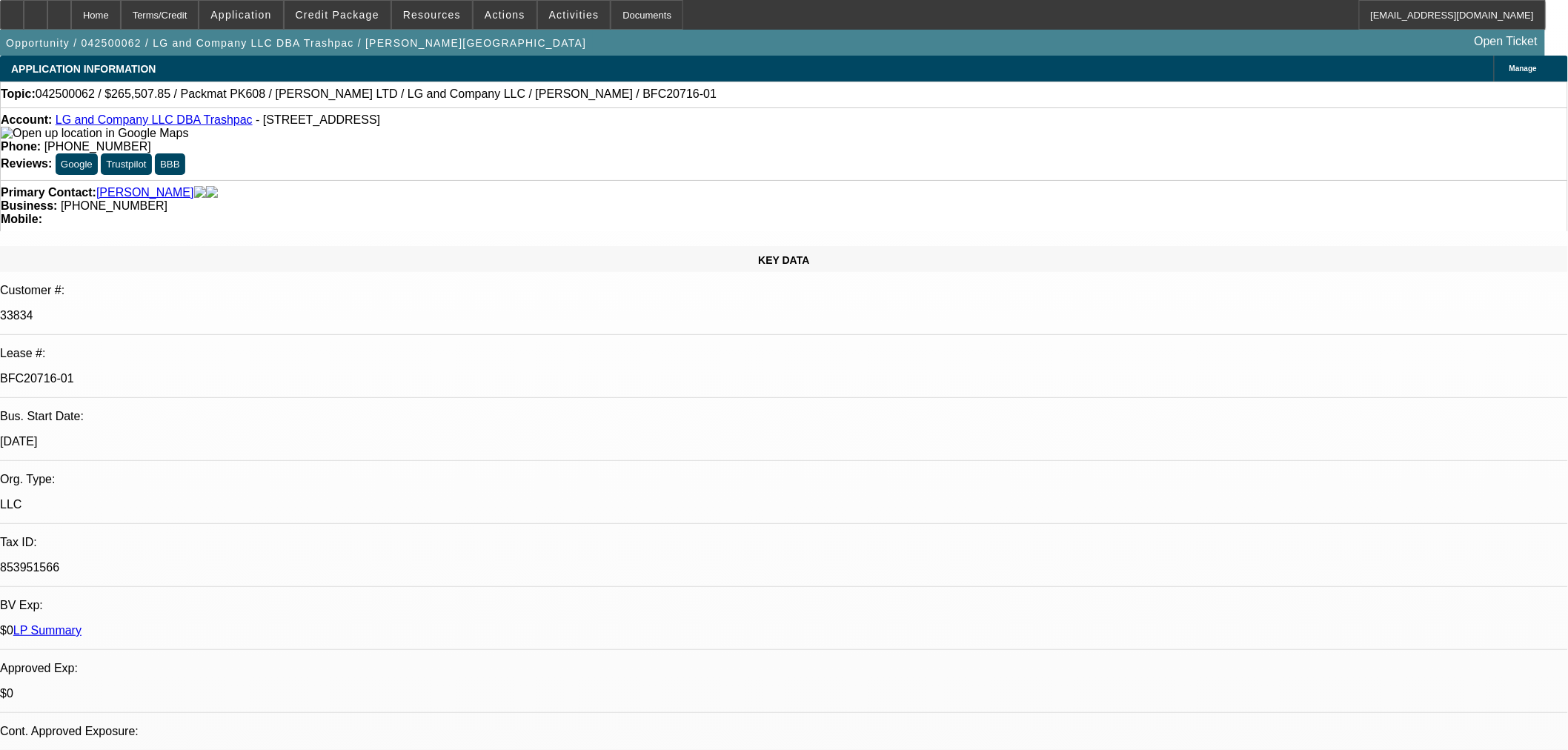
select select "0"
select select "2"
select select "0"
select select "6"
select select "0"
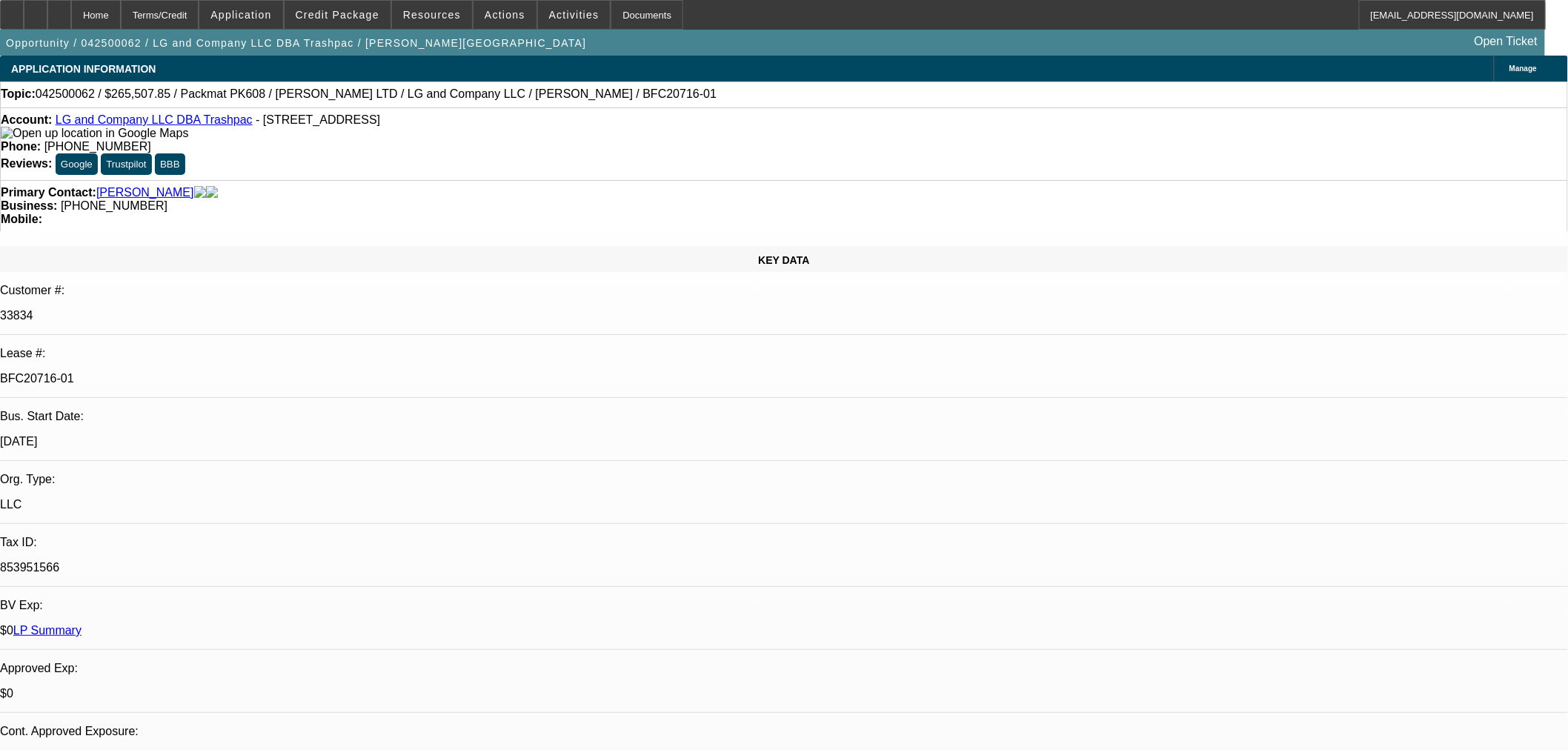
select select "0"
select select "2"
select select "0"
select select "6"
select select "0"
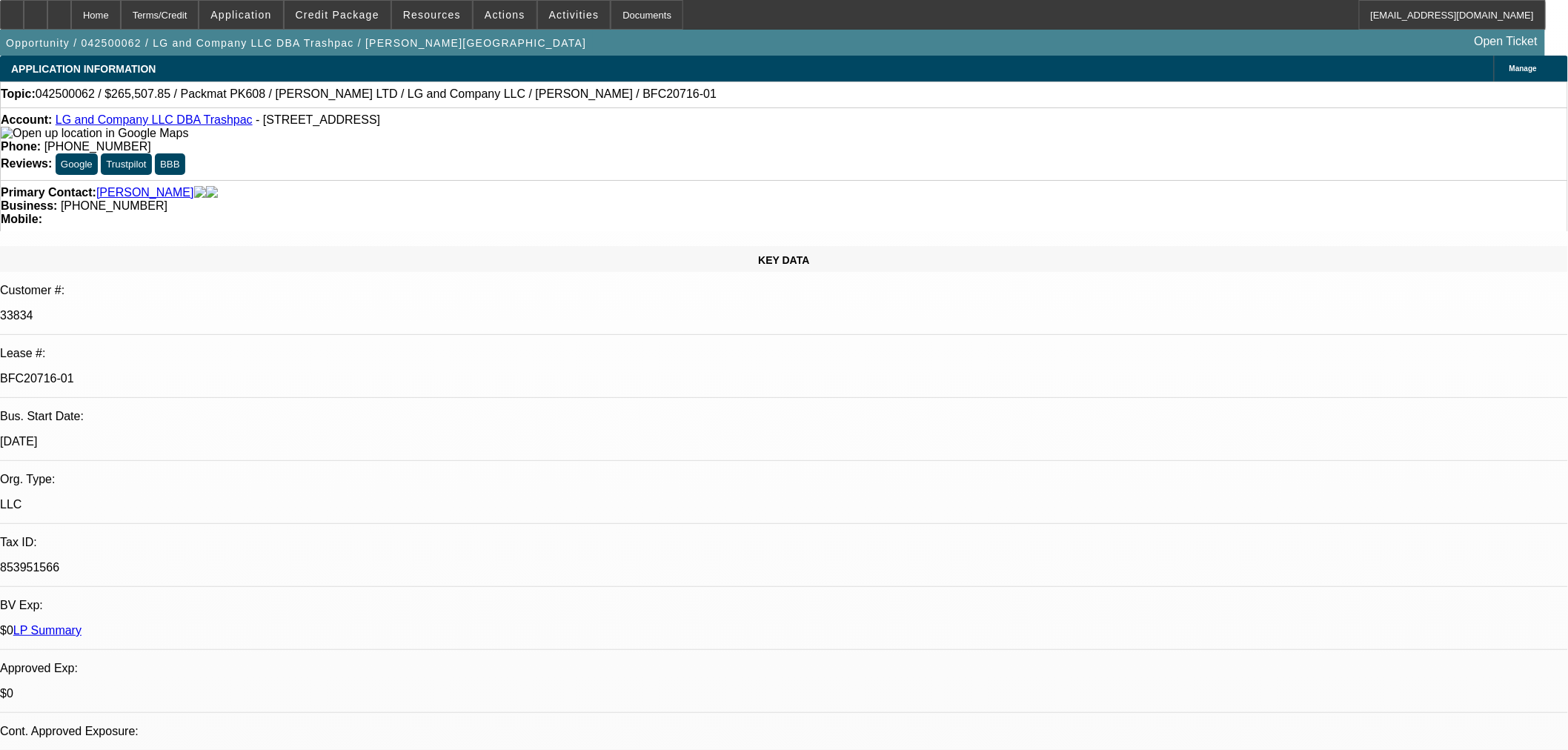
select select "0"
select select "3"
select select "0"
select select "6"
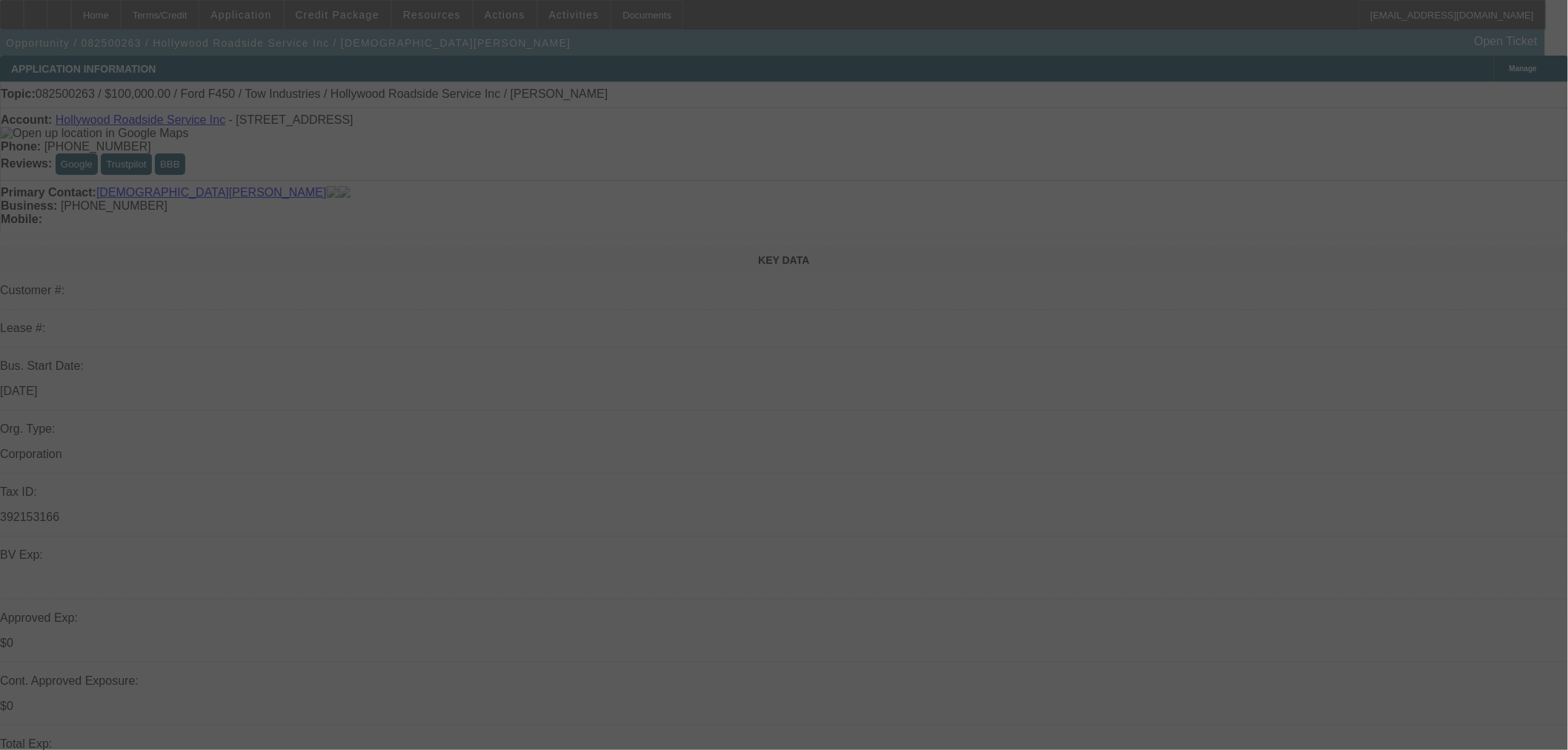
select select "0"
select select "2"
select select "0"
select select "5"
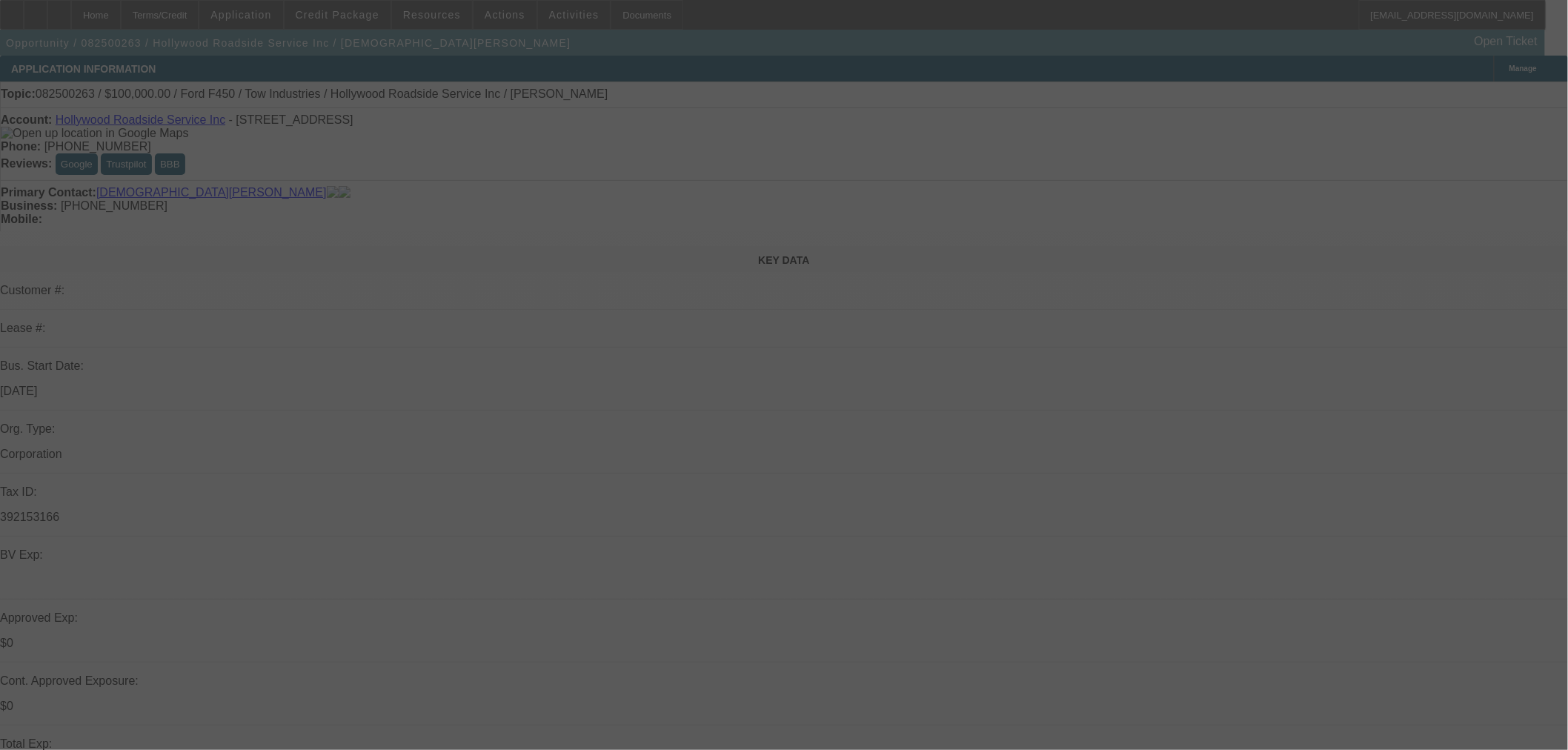
select select "0"
select select "2"
select select "0"
select select "5"
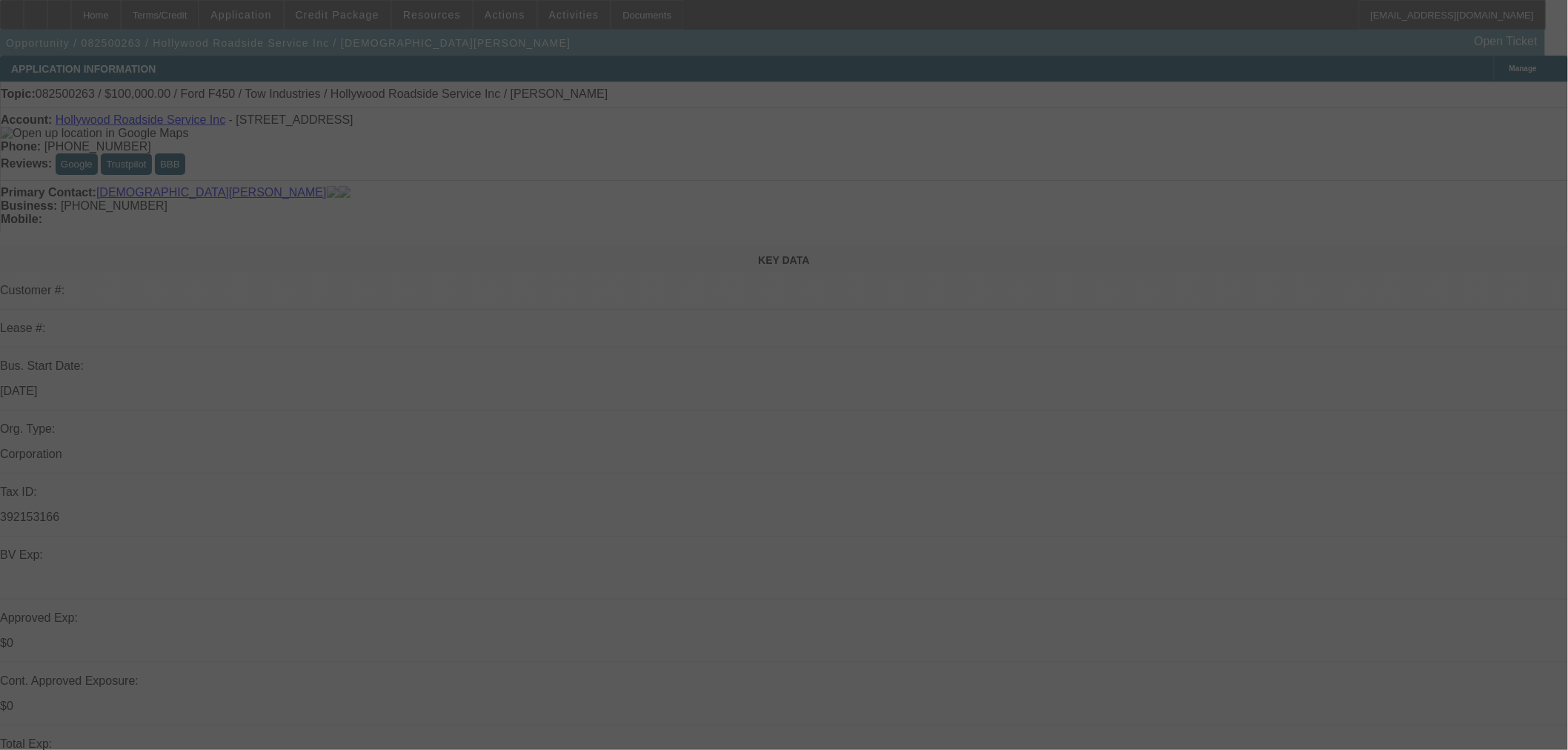
select select "0"
select select "0.1"
select select "4"
select select "0.2"
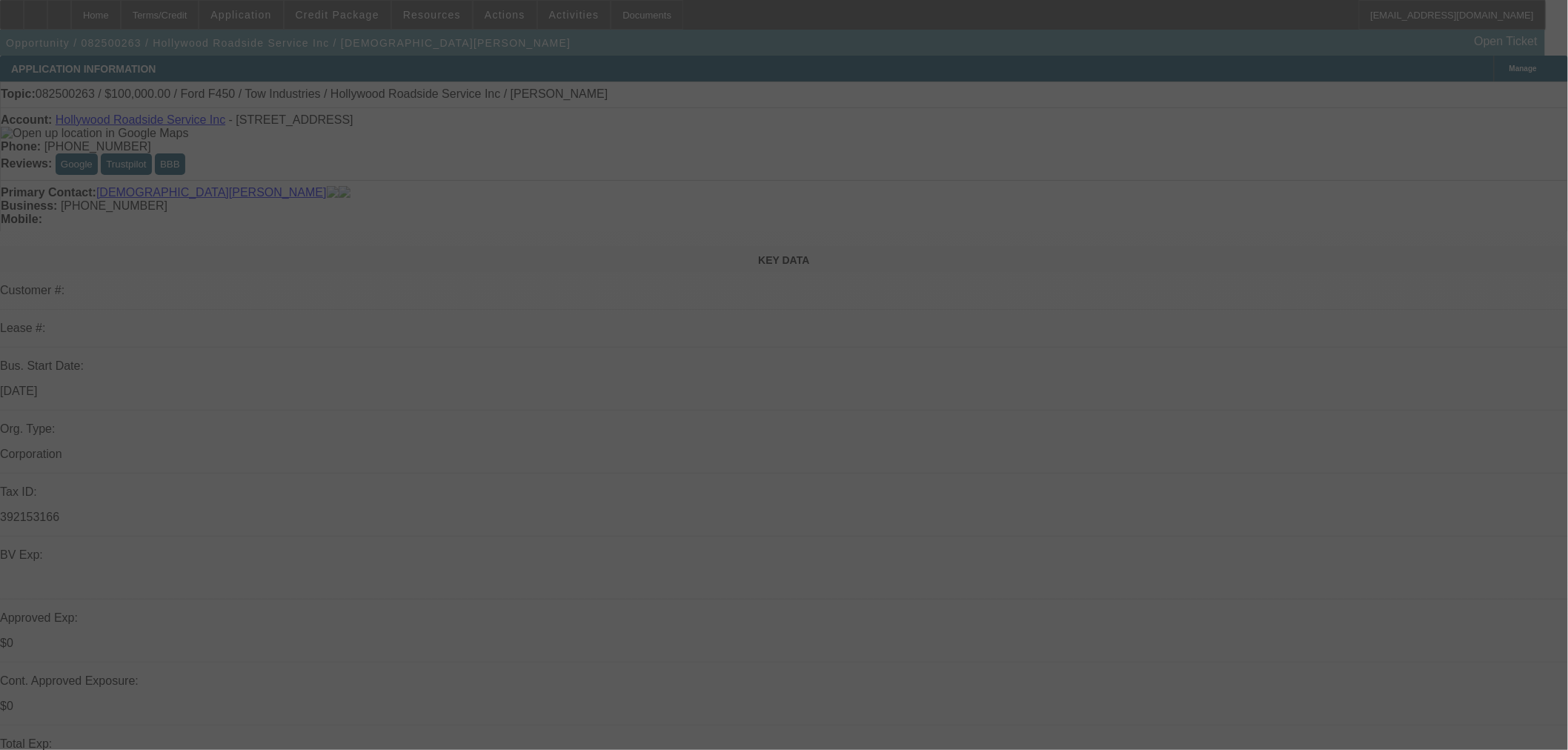
select select "2"
select select "0.1"
select select "4"
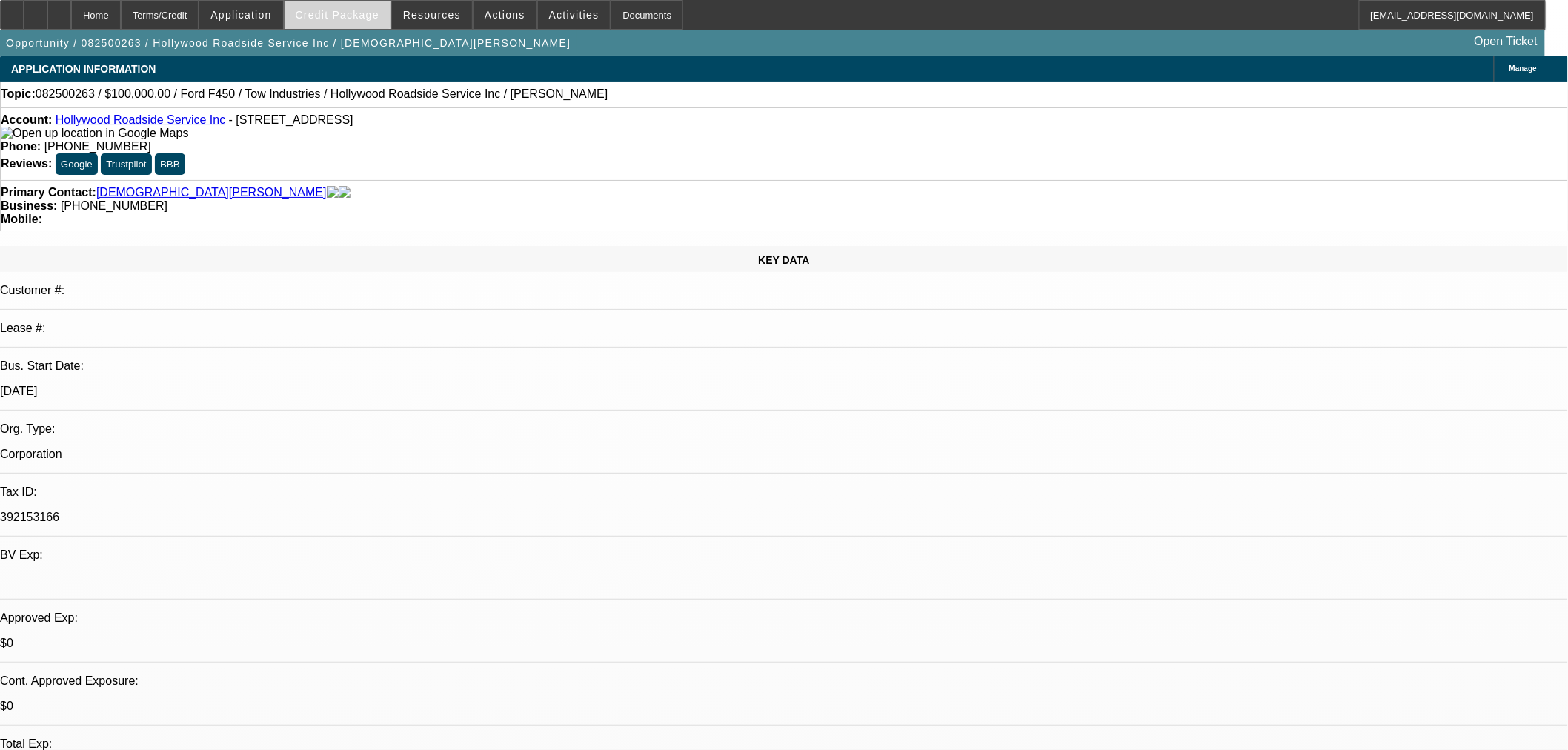
click at [348, 8] on span at bounding box center [337, 15] width 106 height 36
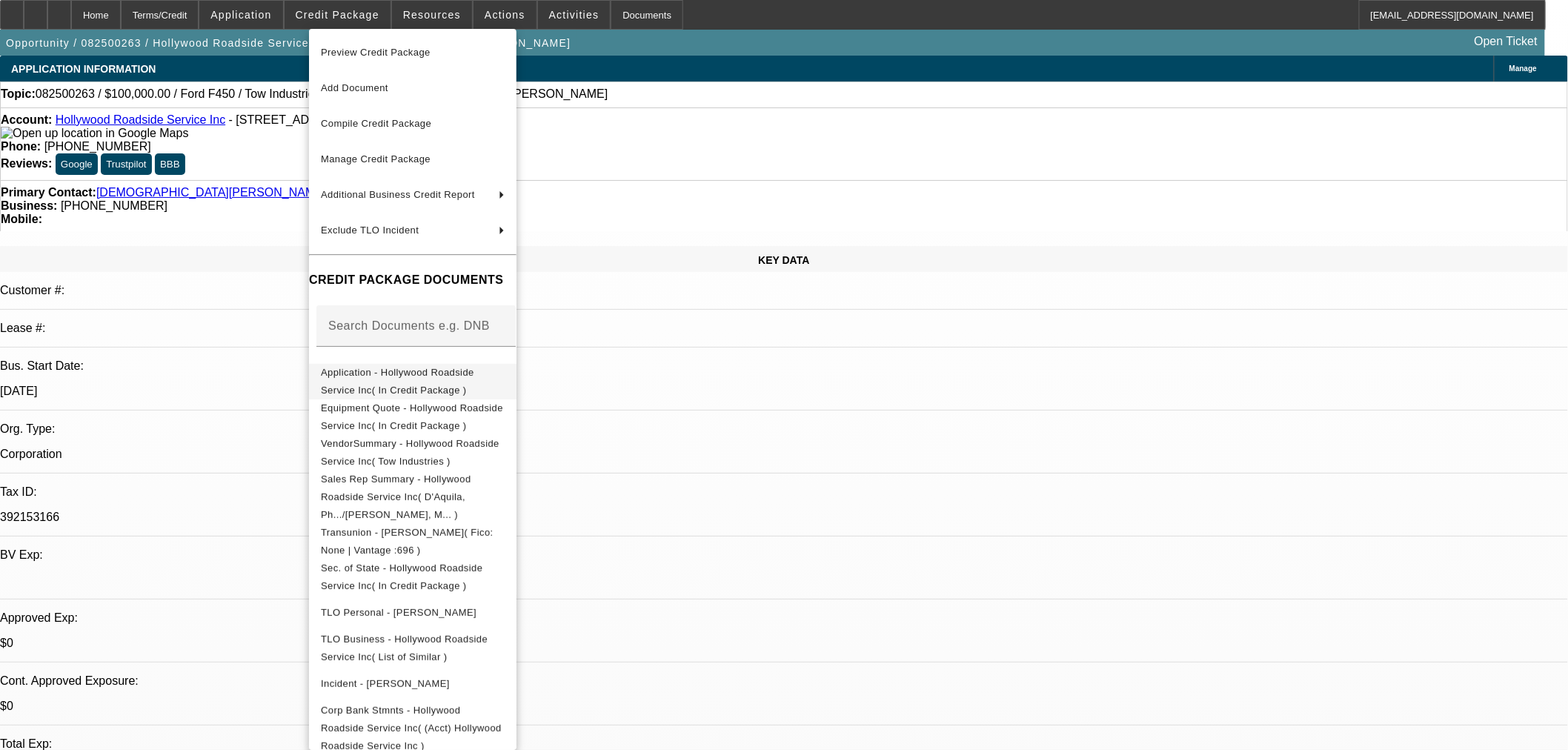
click at [443, 385] on button "Application - Hollywood Roadside Service Inc( In Credit Package )" at bounding box center [413, 380] width 207 height 36
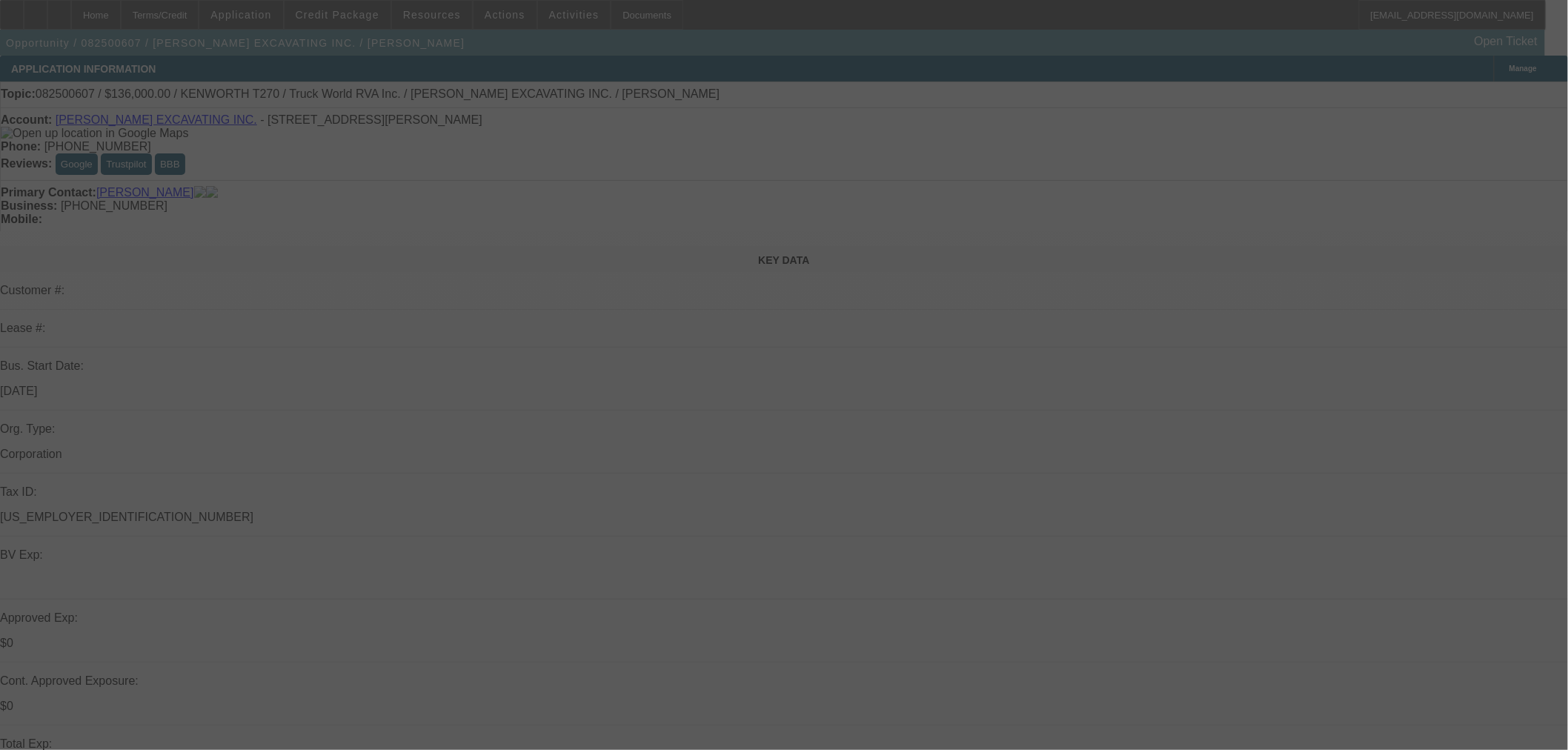
select select "0"
select select "6"
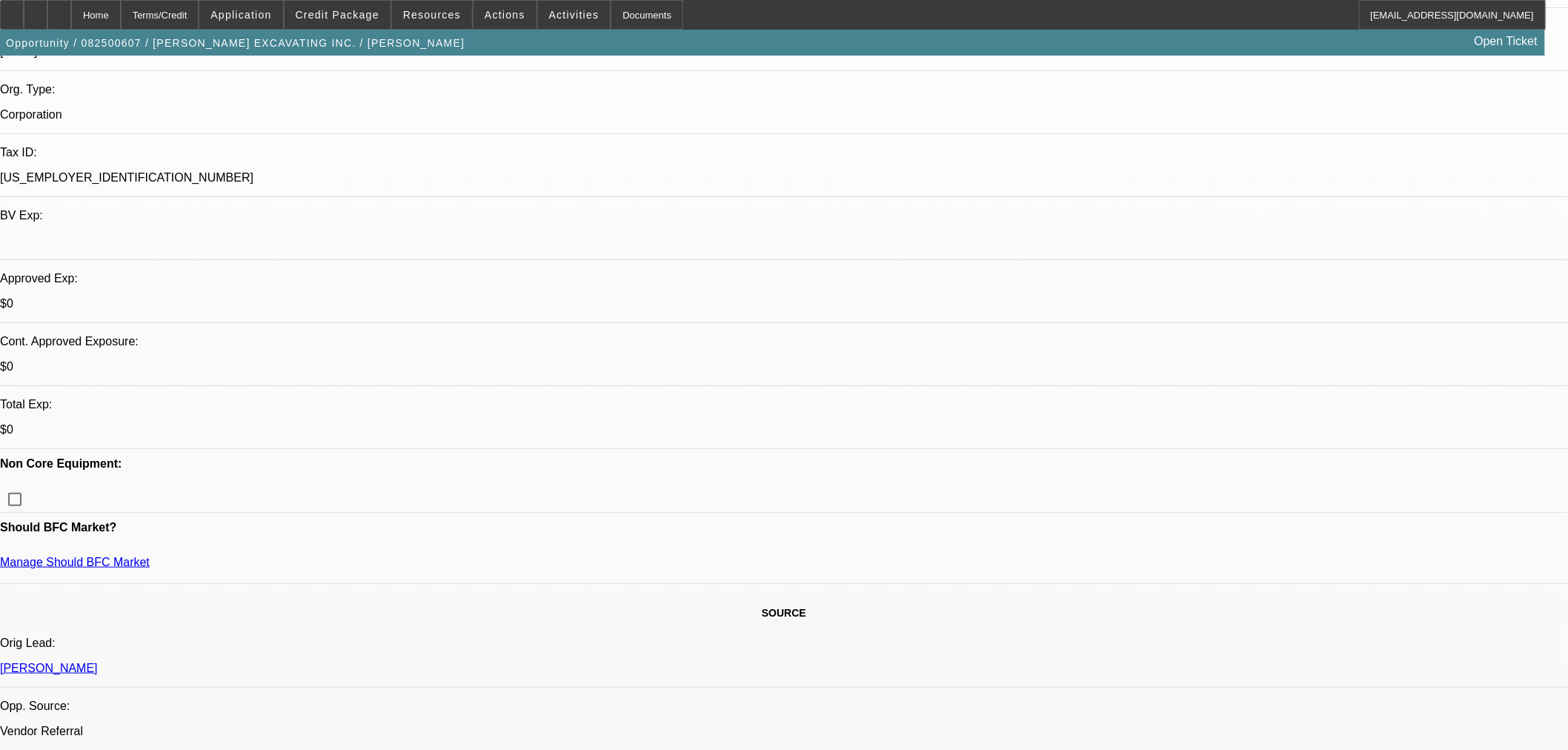
scroll to position [411, 0]
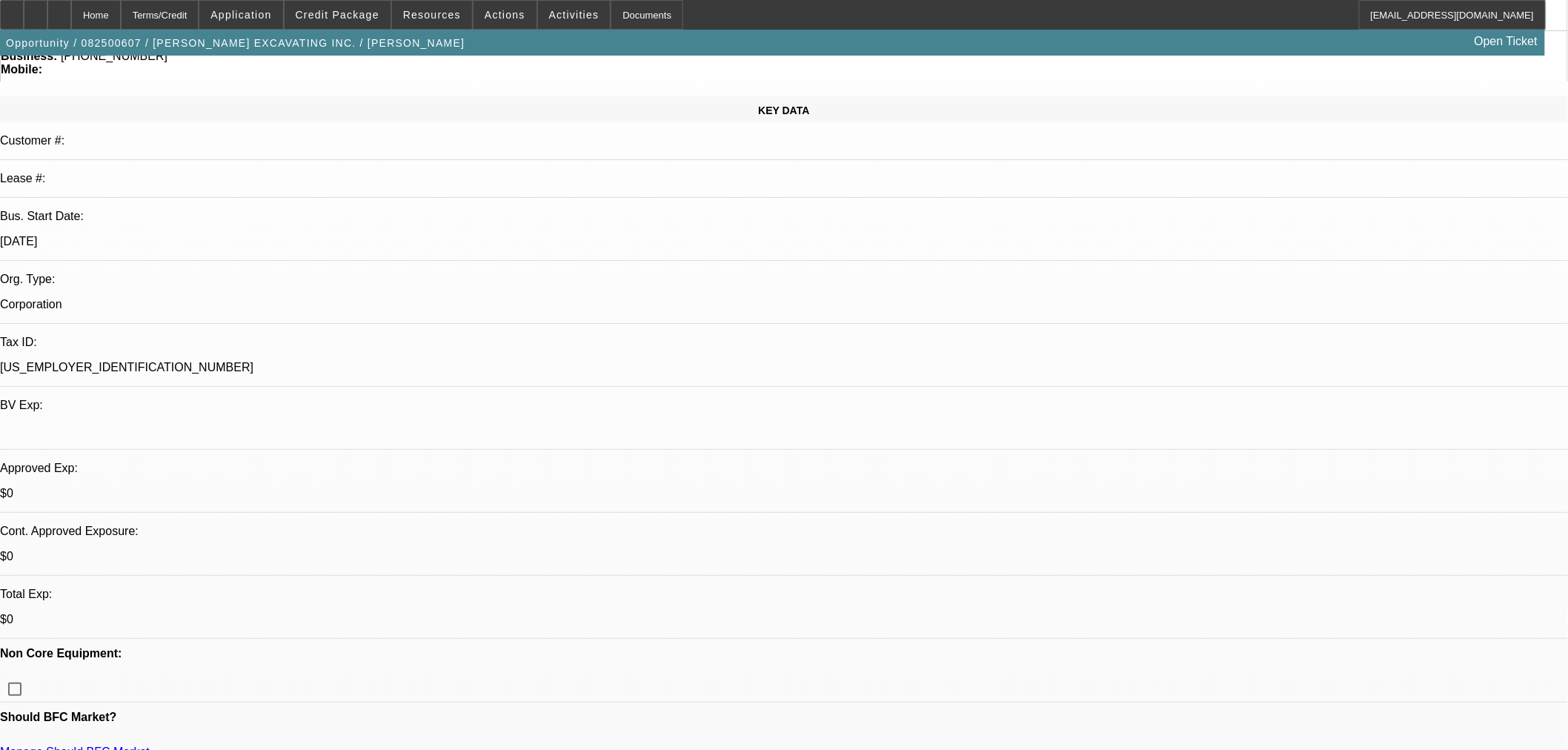
scroll to position [0, 0]
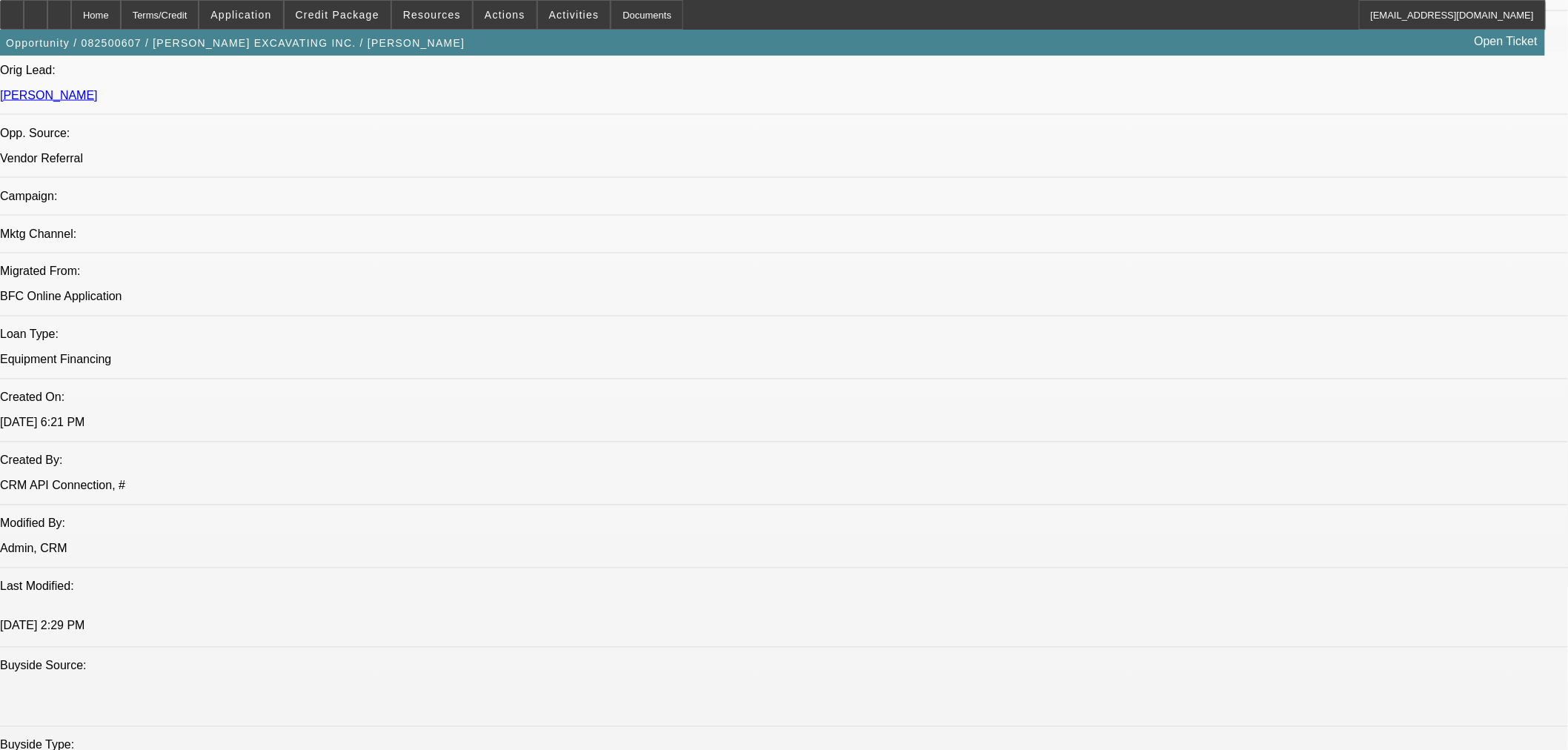
scroll to position [905, 0]
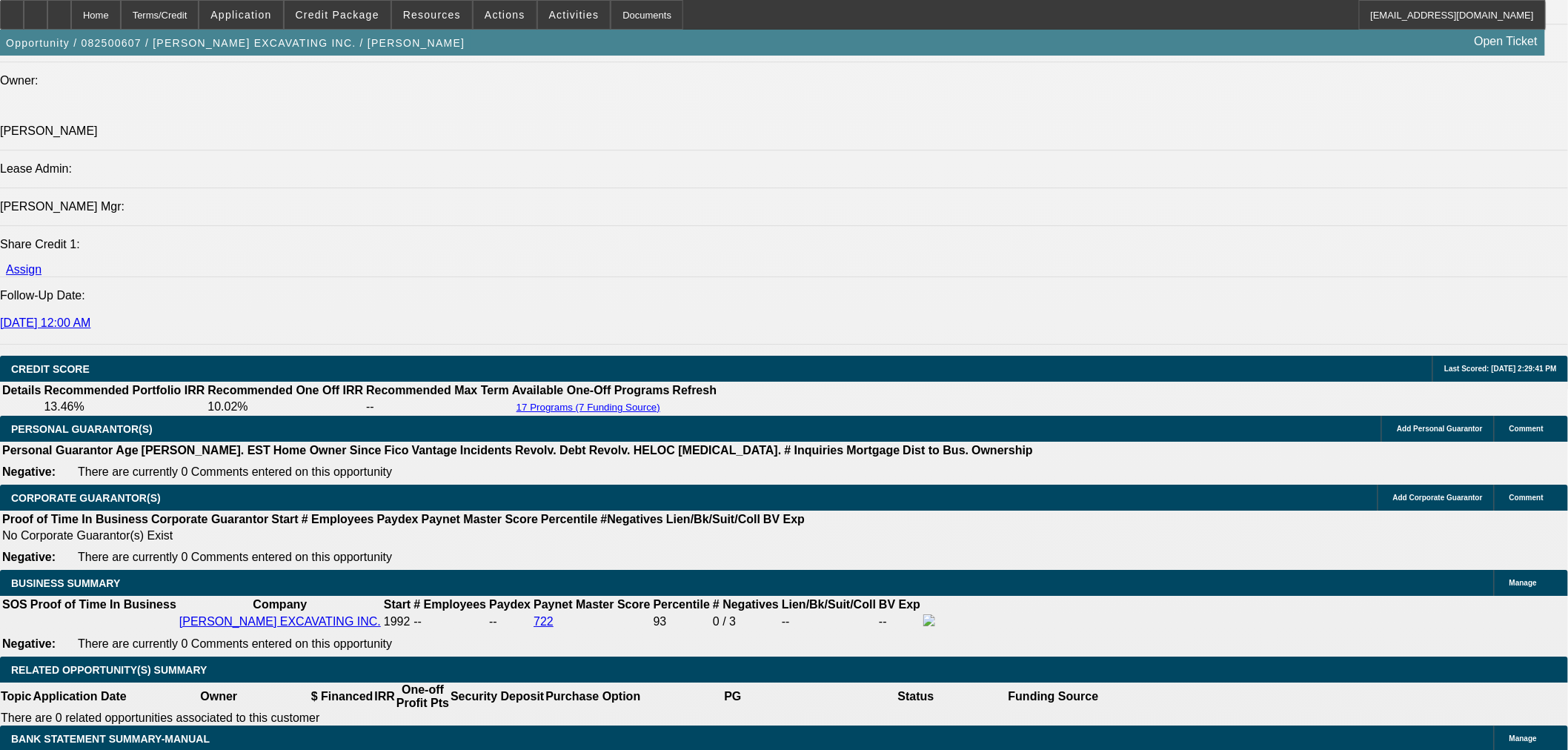
scroll to position [2057, 0]
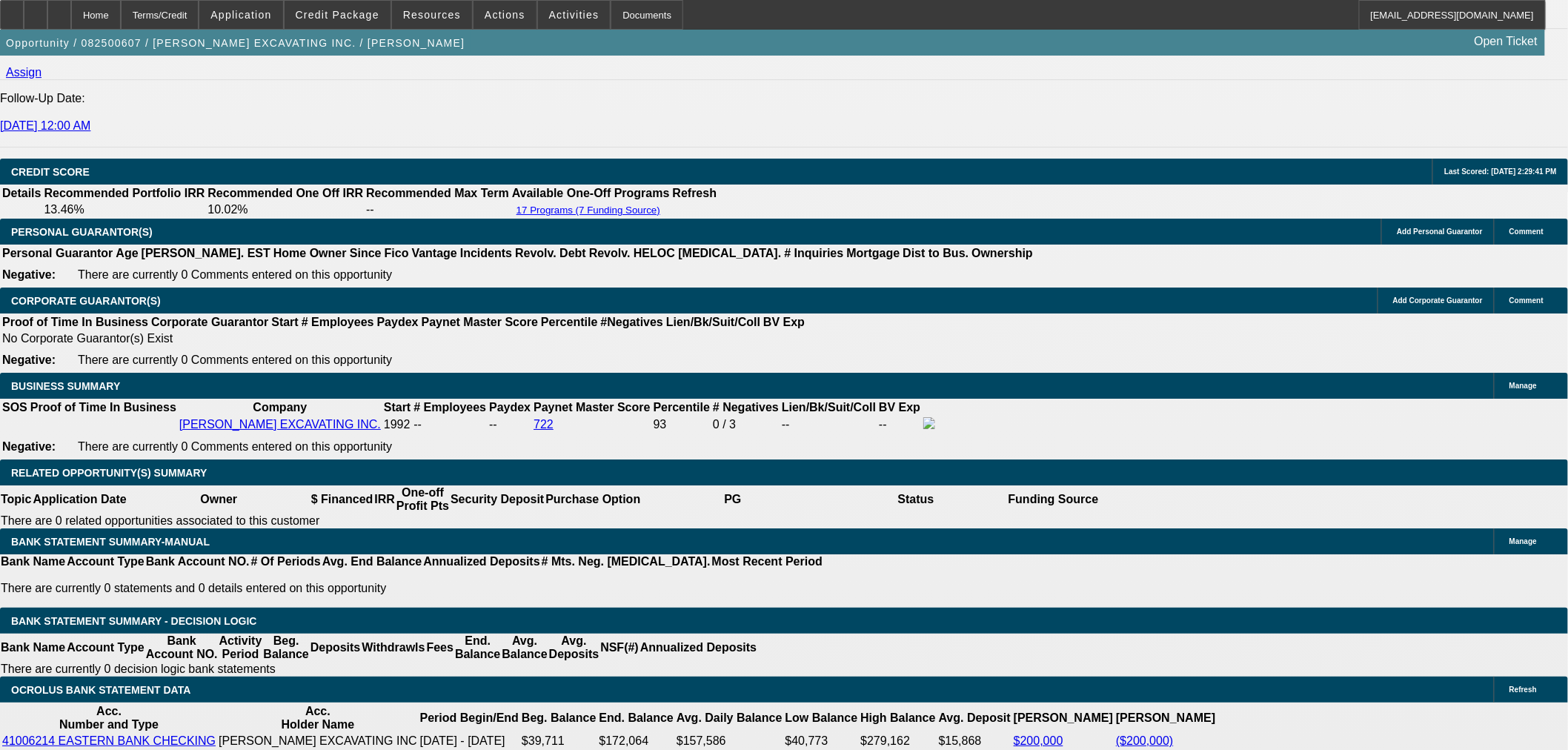
type textarea "OK TO SELL"
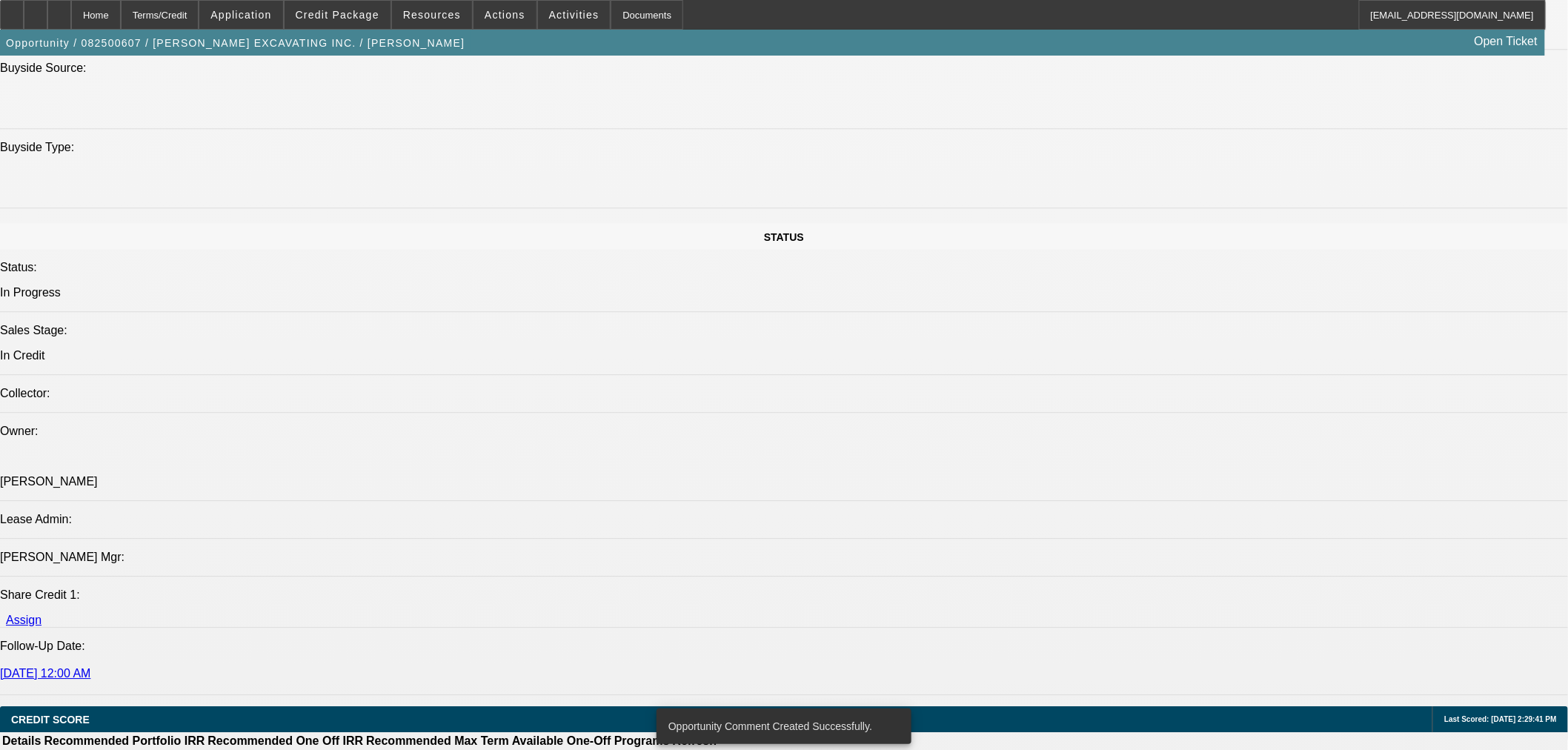
scroll to position [1482, 0]
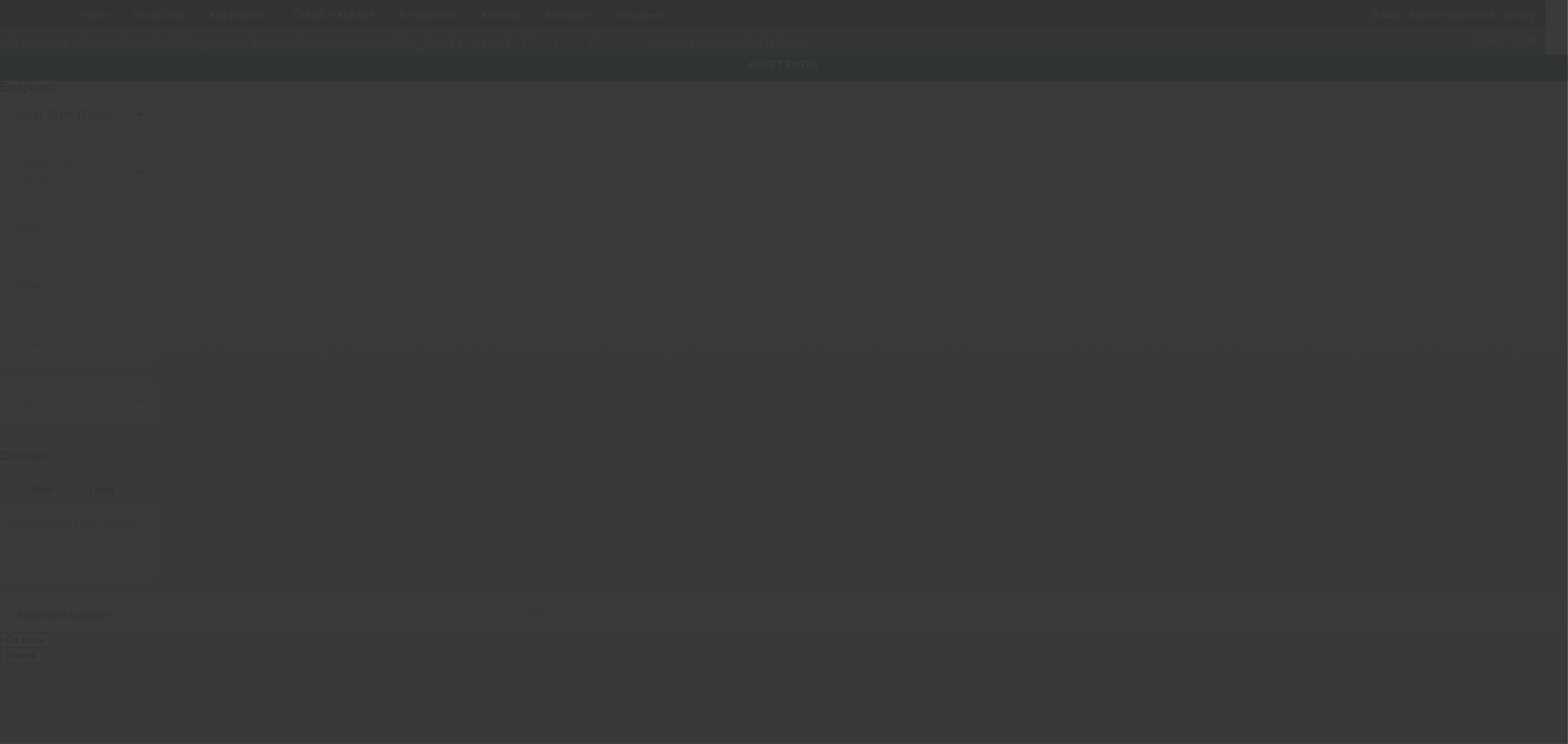
type input "2NKHHM6X4KM358763"
type input "Kenworth"
type input "T270"
radio input "true"
type input "70 Bartzak Dr"
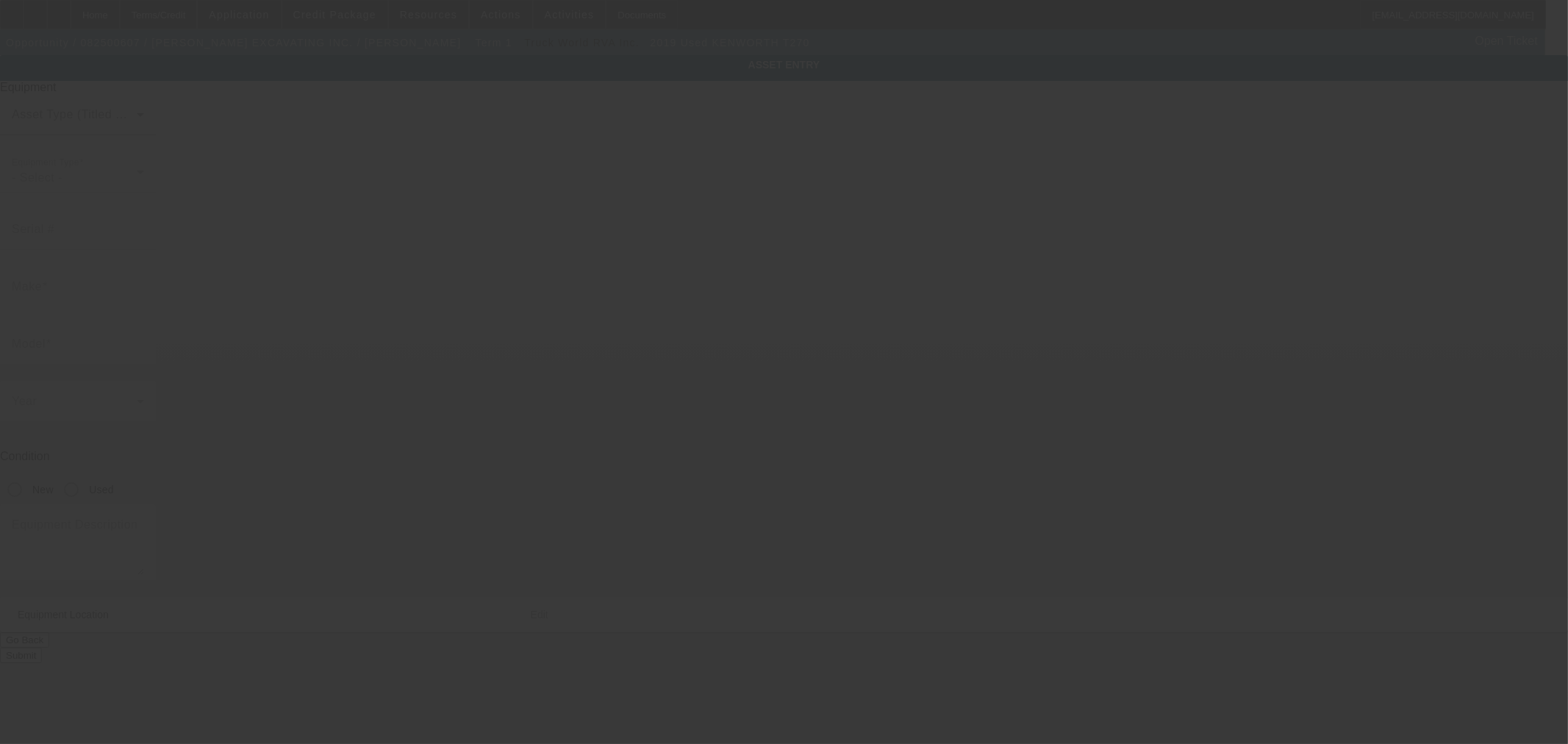
type input "Holliston"
type input "01746"
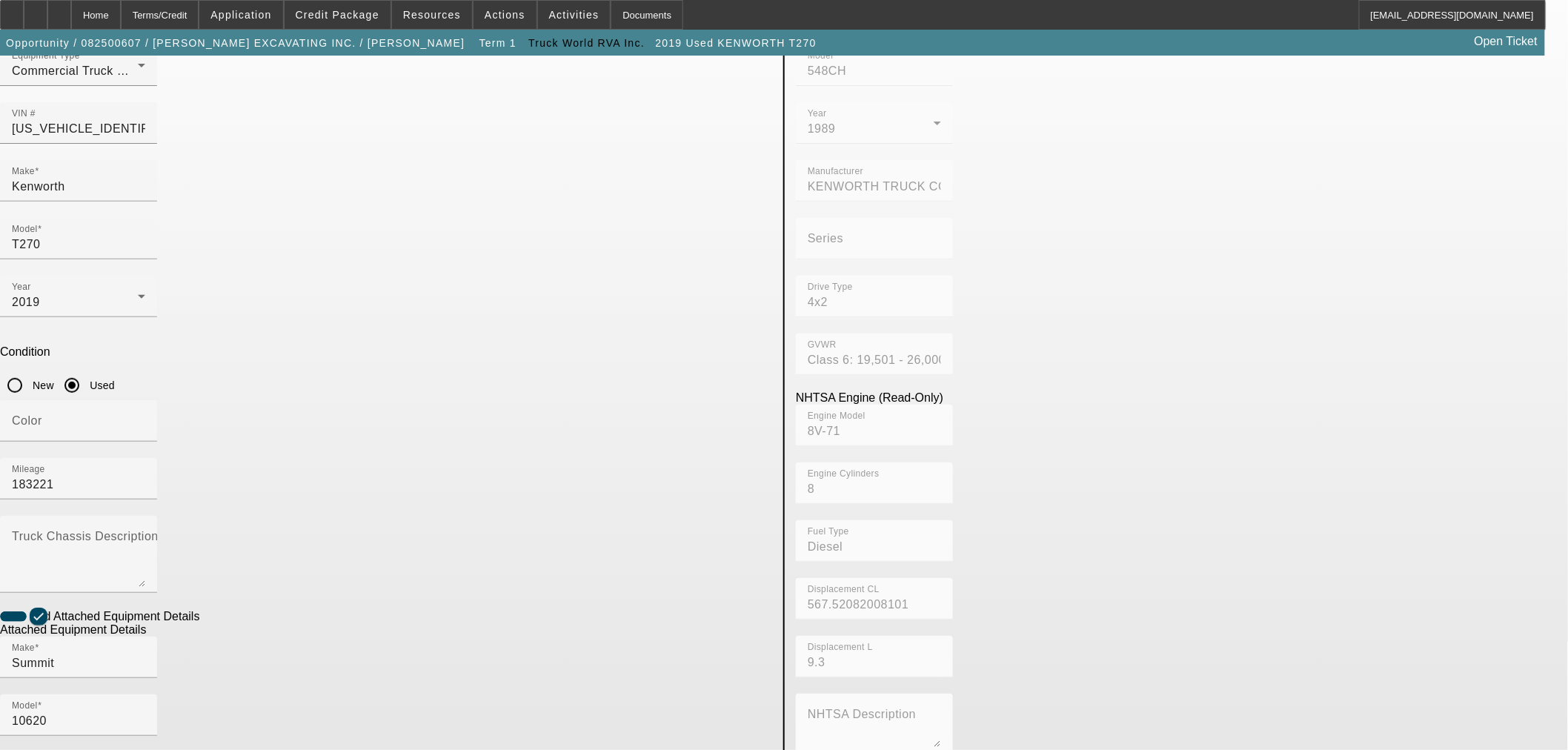
scroll to position [195, 0]
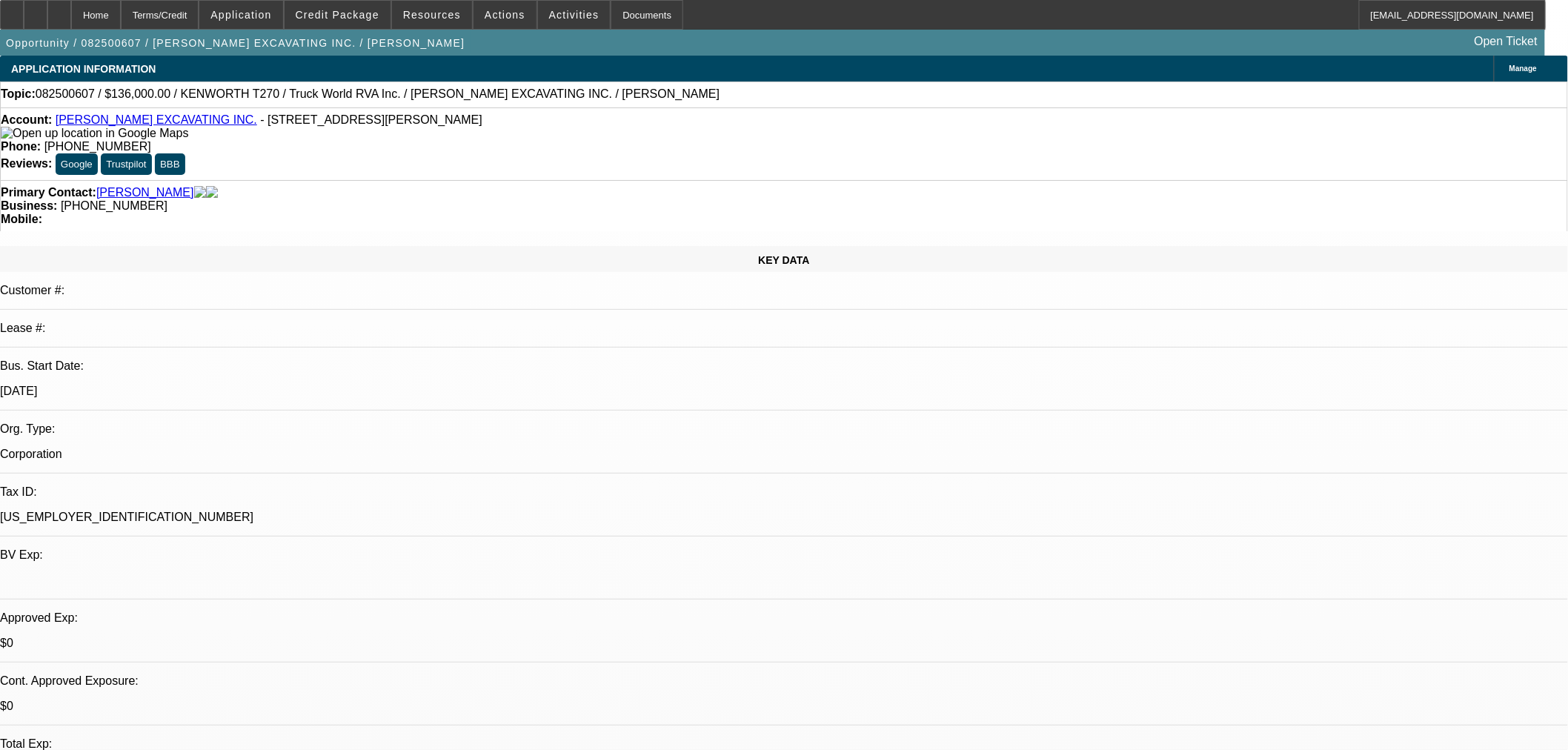
select select "0"
select select "6"
click at [351, 5] on span at bounding box center [337, 15] width 106 height 36
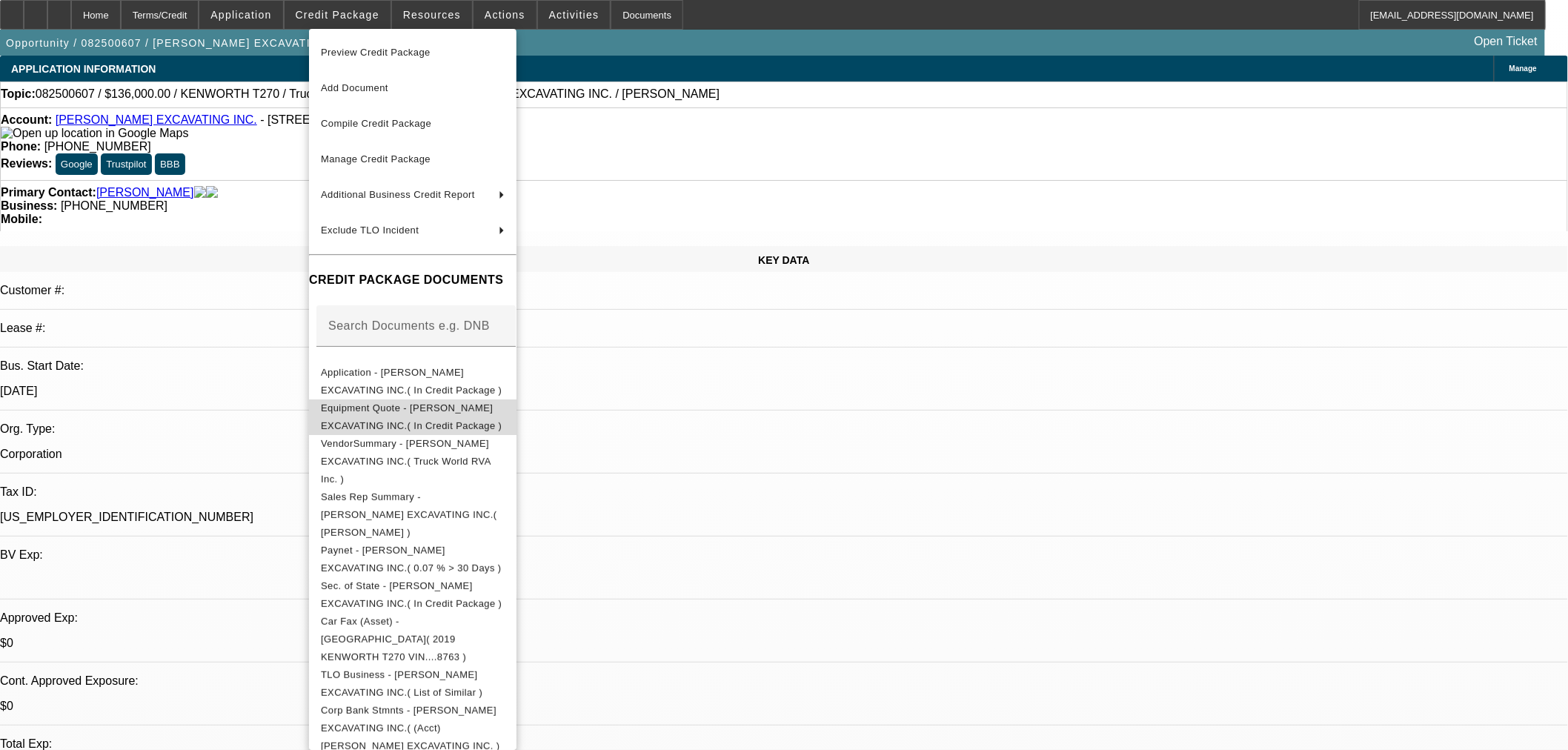
click at [401, 419] on span "Equipment Quote - RODENHISER EXCAVATING INC.( In Credit Package )" at bounding box center [413, 416] width 184 height 36
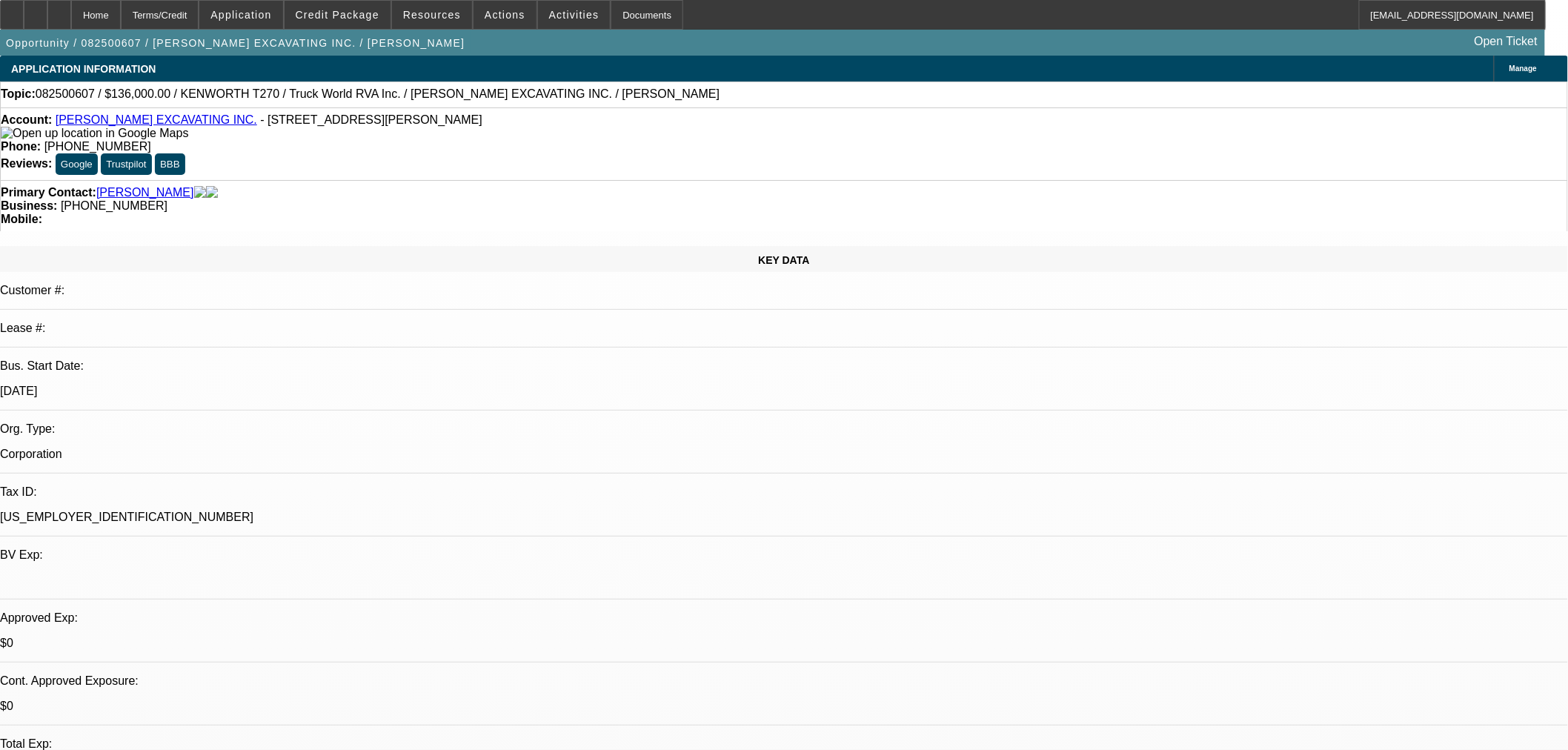
type textarea "o"
type textarea "OK TO SELL FOR 60 ONLY BECAUSE OF THE CREDIT PROFILE, OTHERWISE SHOULD BE 48 AT…"
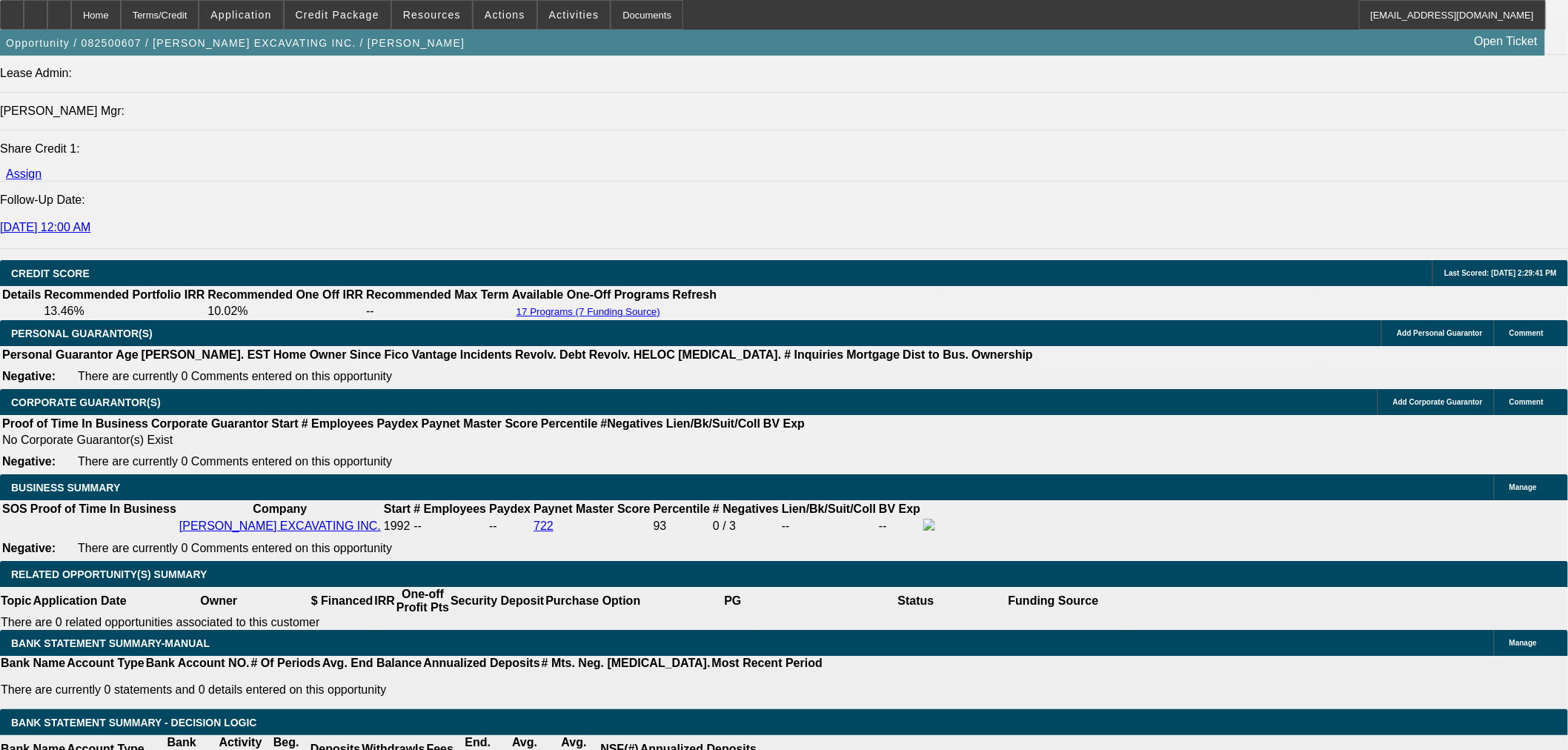
scroll to position [1975, 0]
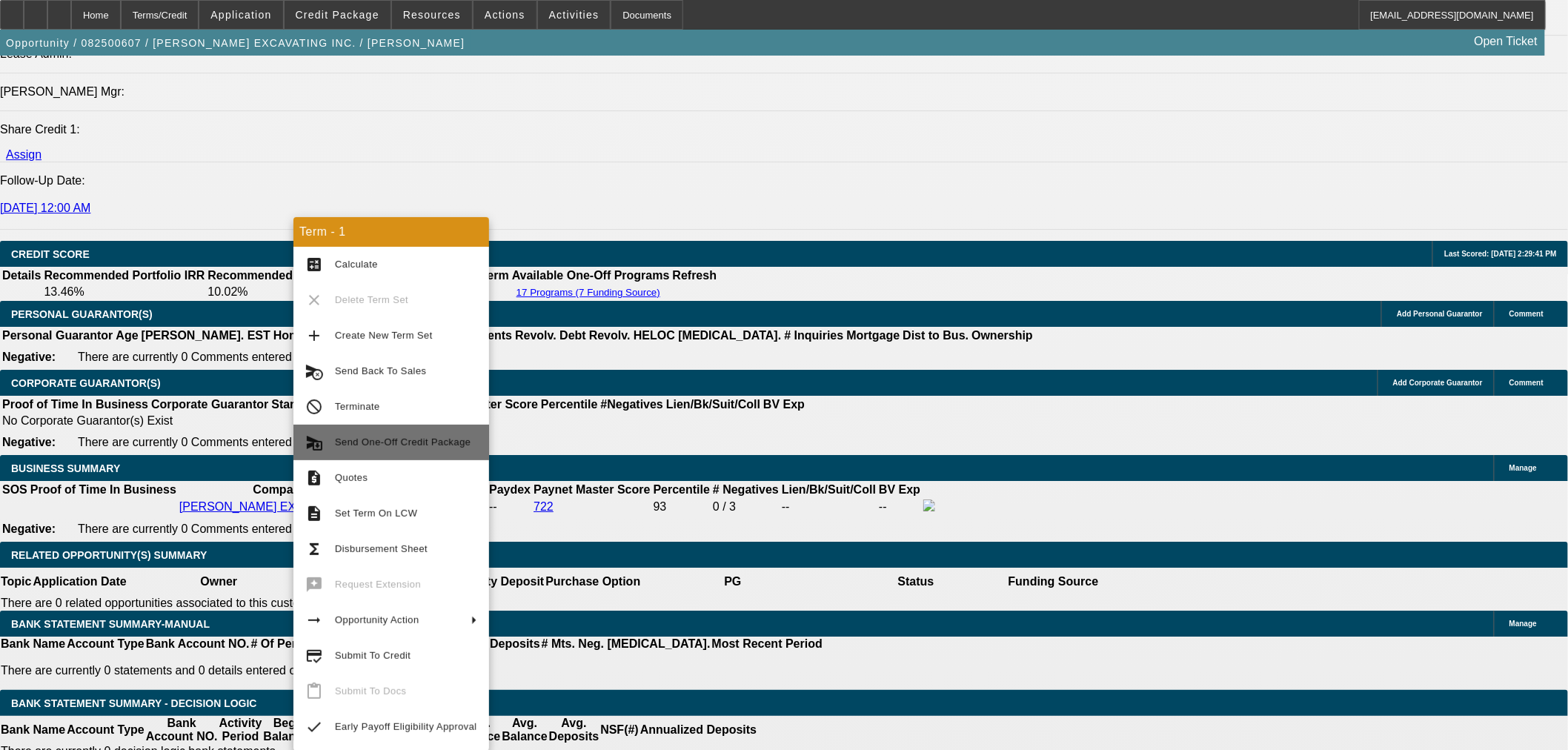
click at [407, 447] on span "Send One-Off Credit Package" at bounding box center [402, 442] width 135 height 11
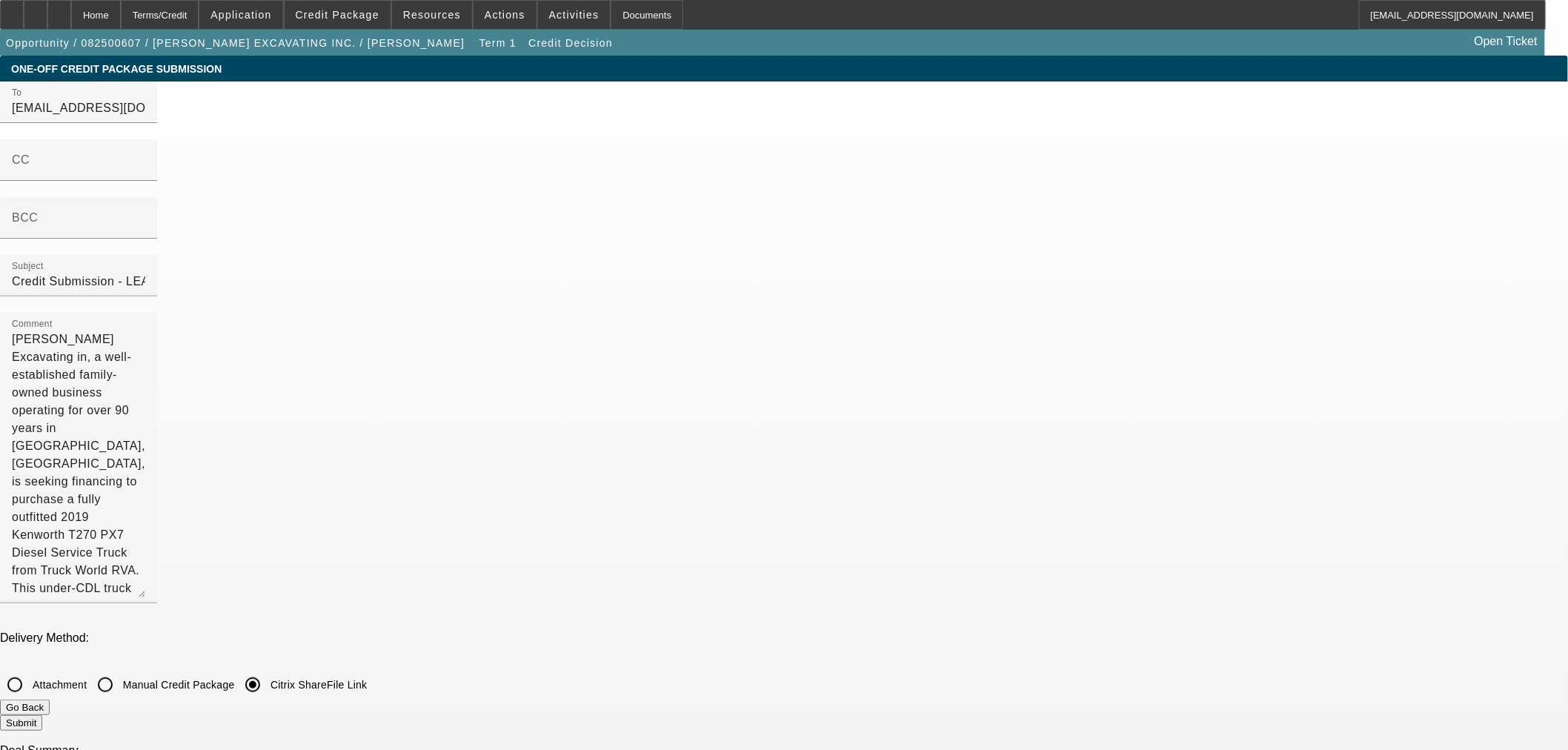
scroll to position [164, 0]
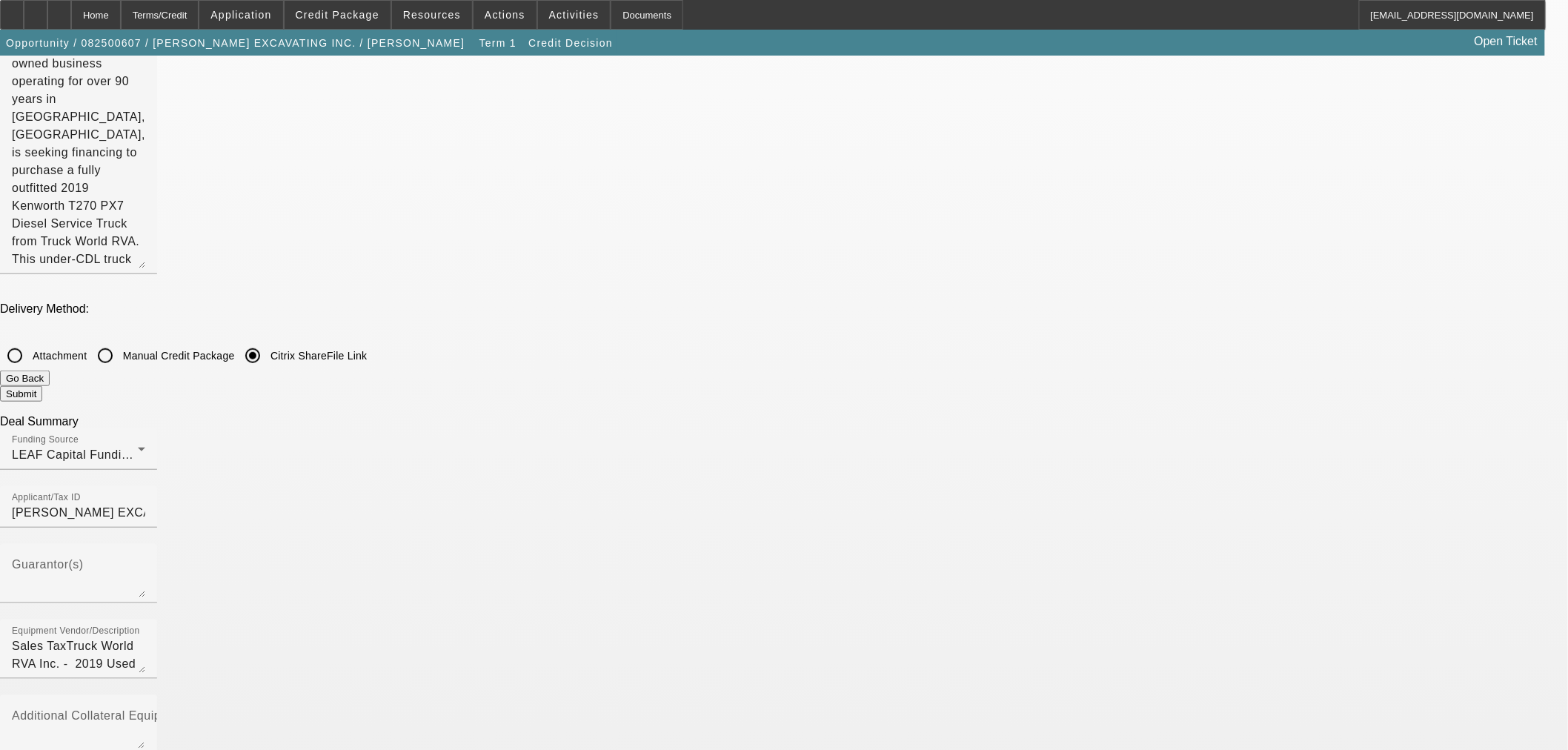
scroll to position [0, 0]
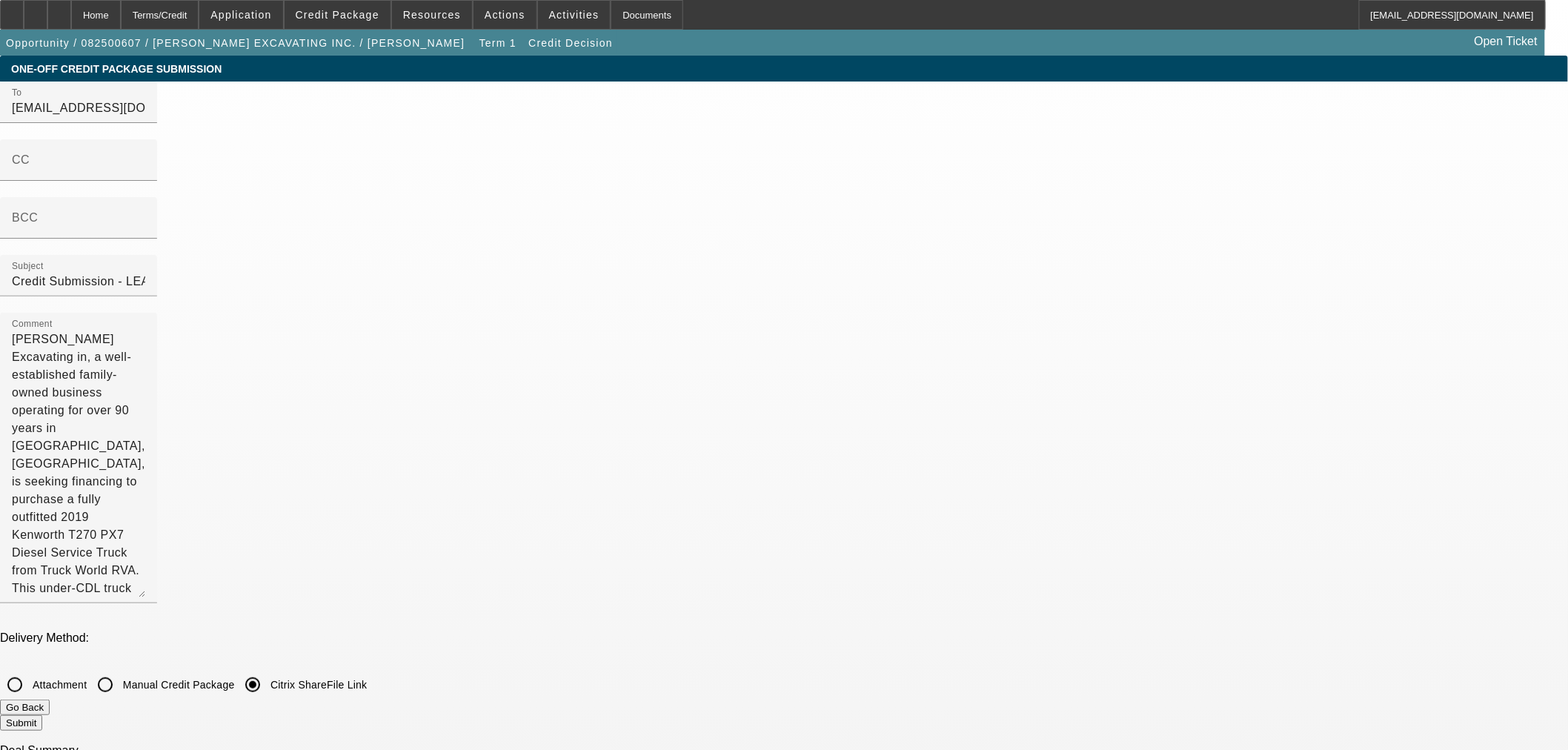
click at [1173, 631] on div "Delivery Method: Attachment Manual Credit Package Citrix ShareFile Link Go Back…" at bounding box center [784, 681] width 1568 height 99
click at [42, 715] on button "Submit" at bounding box center [21, 723] width 42 height 16
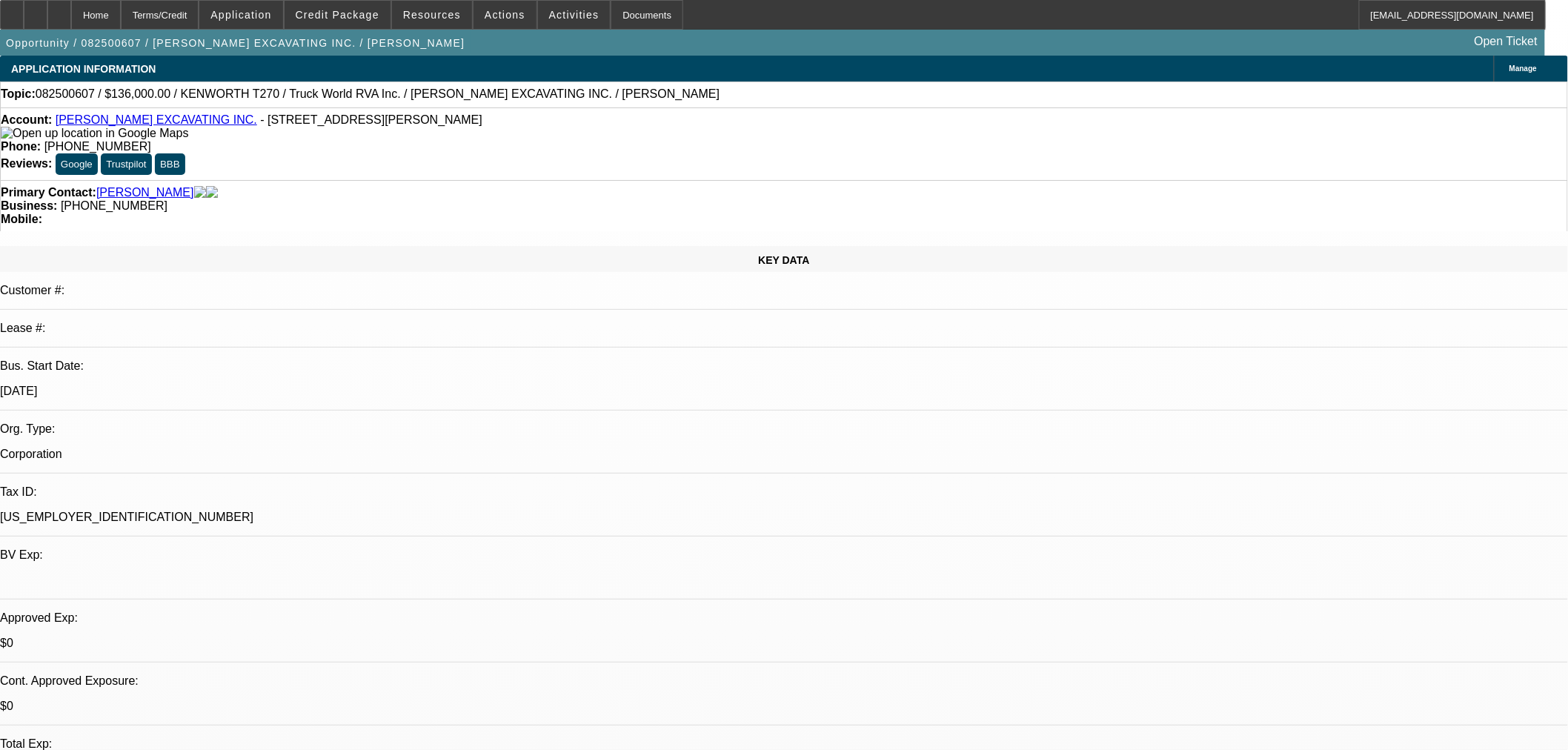
select select "0"
select select "6"
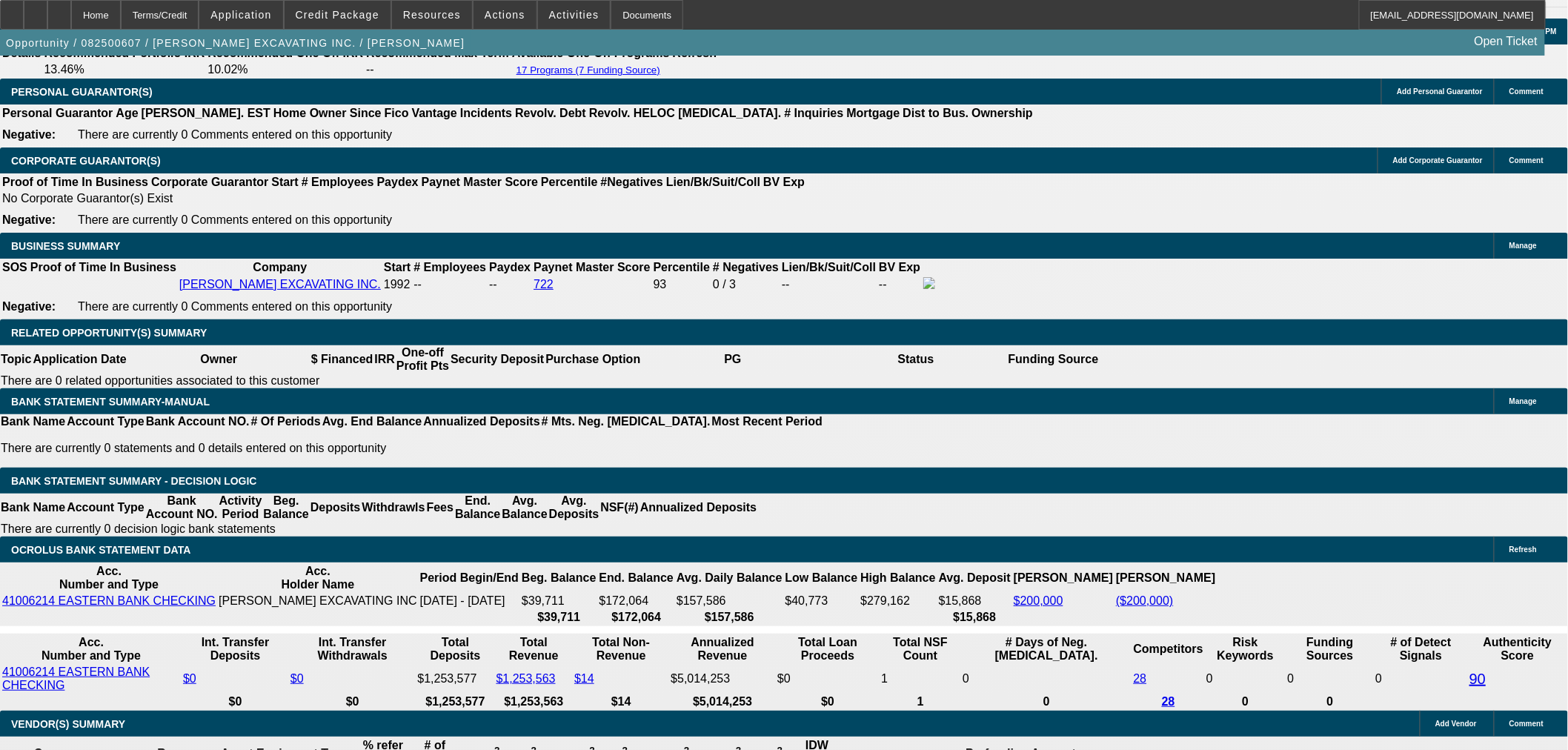
scroll to position [2139, 0]
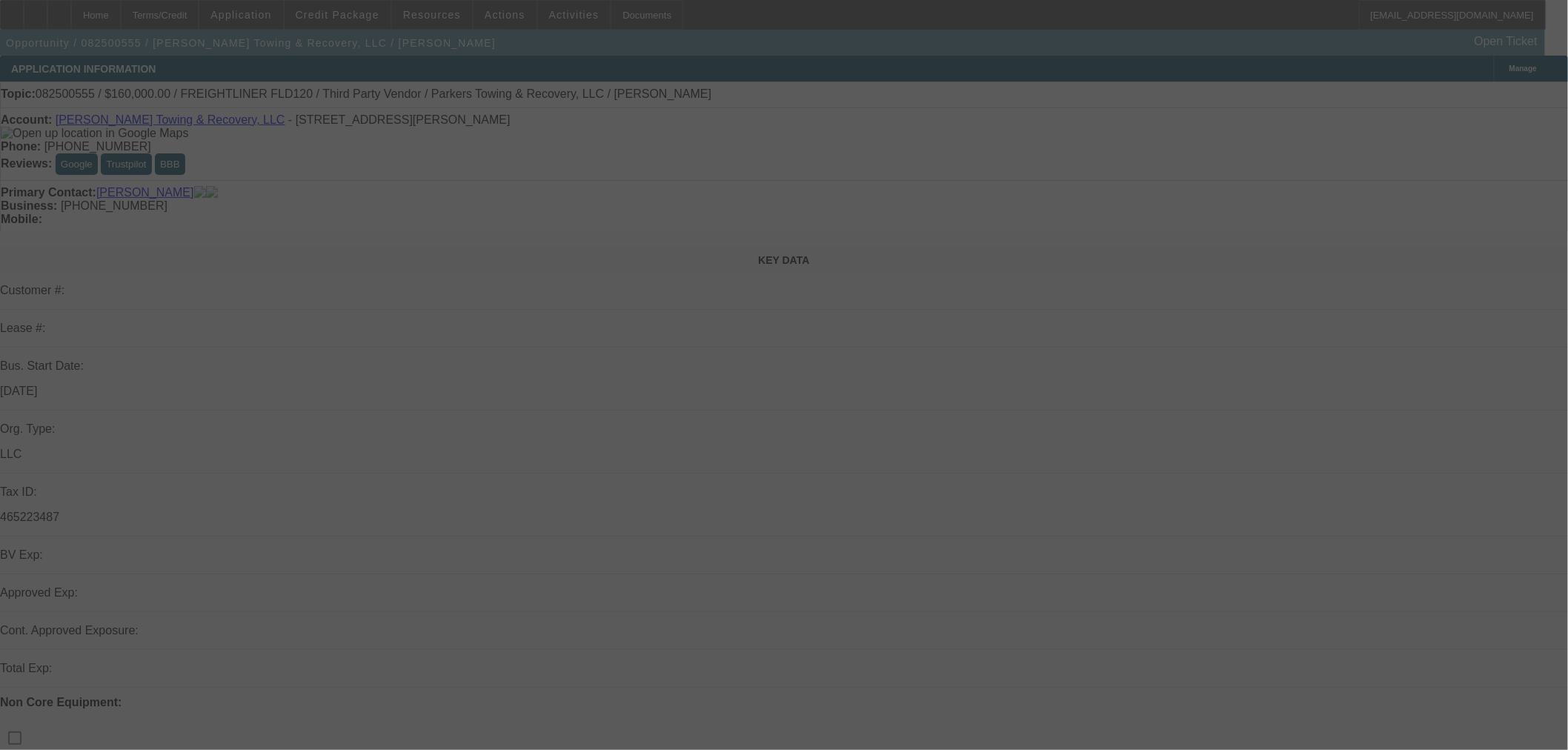
select select "0"
select select "2"
select select "0.1"
select select "4"
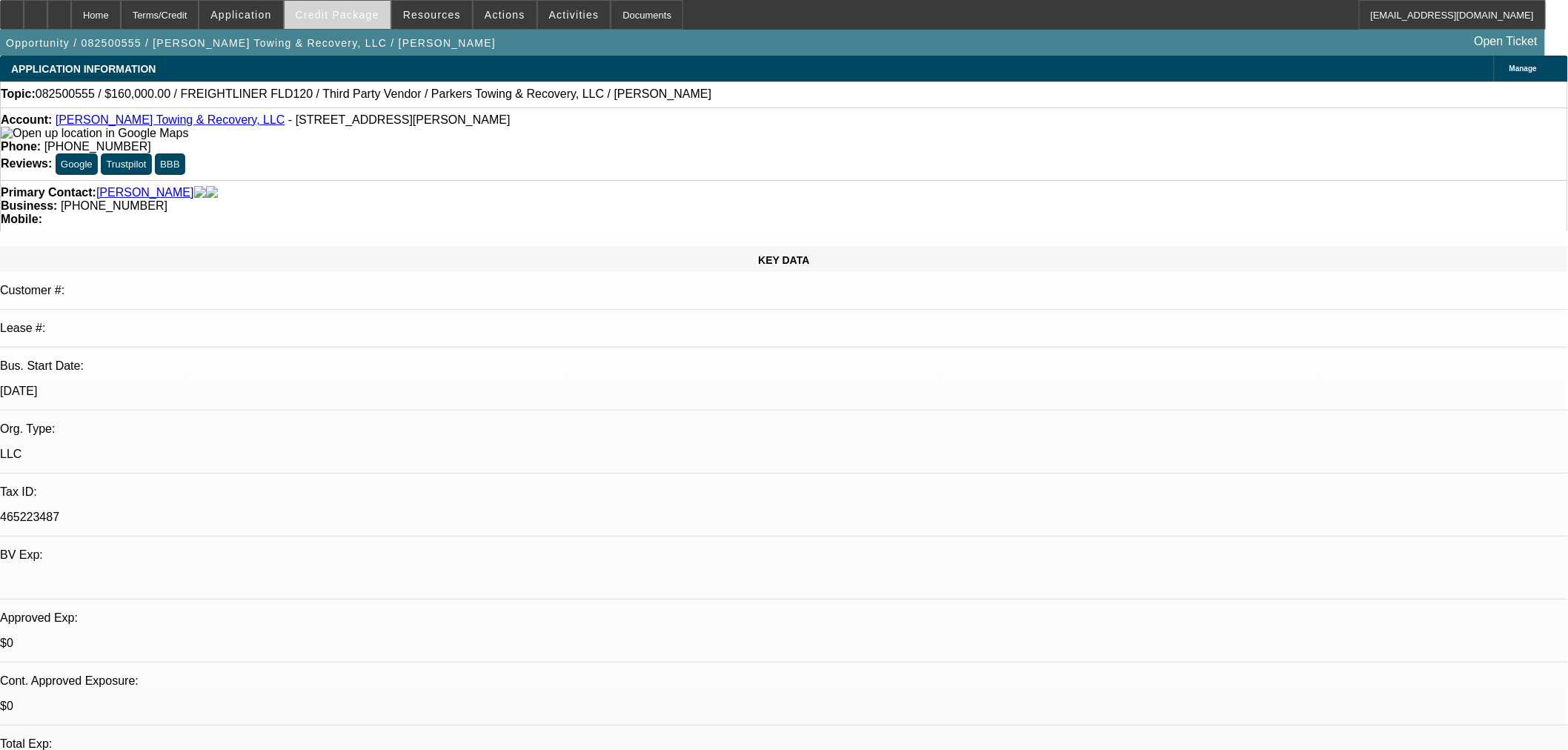
click at [363, 20] on span at bounding box center [337, 15] width 106 height 36
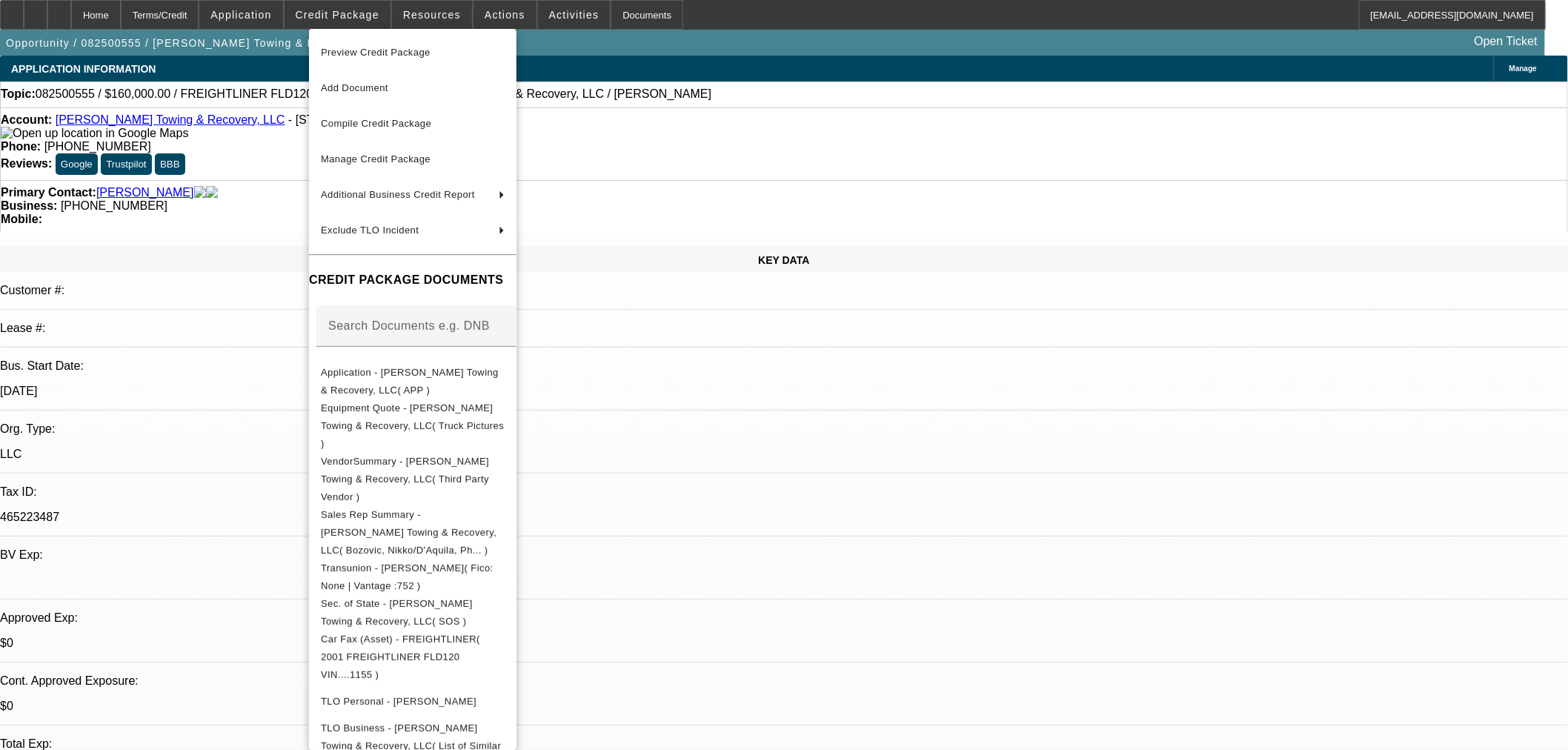
click at [408, 51] on span "Preview Credit Package" at bounding box center [375, 51] width 110 height 11
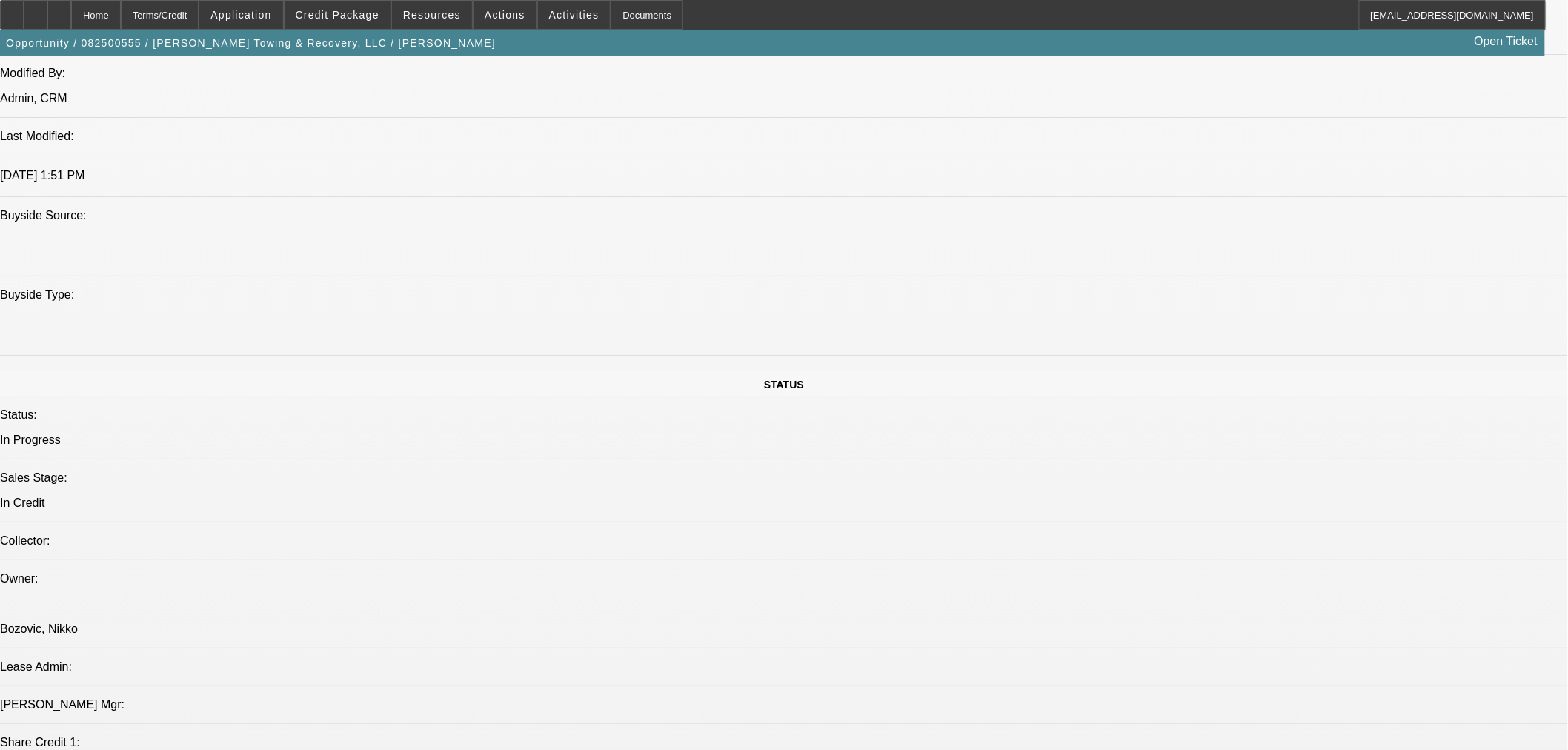
scroll to position [1399, 0]
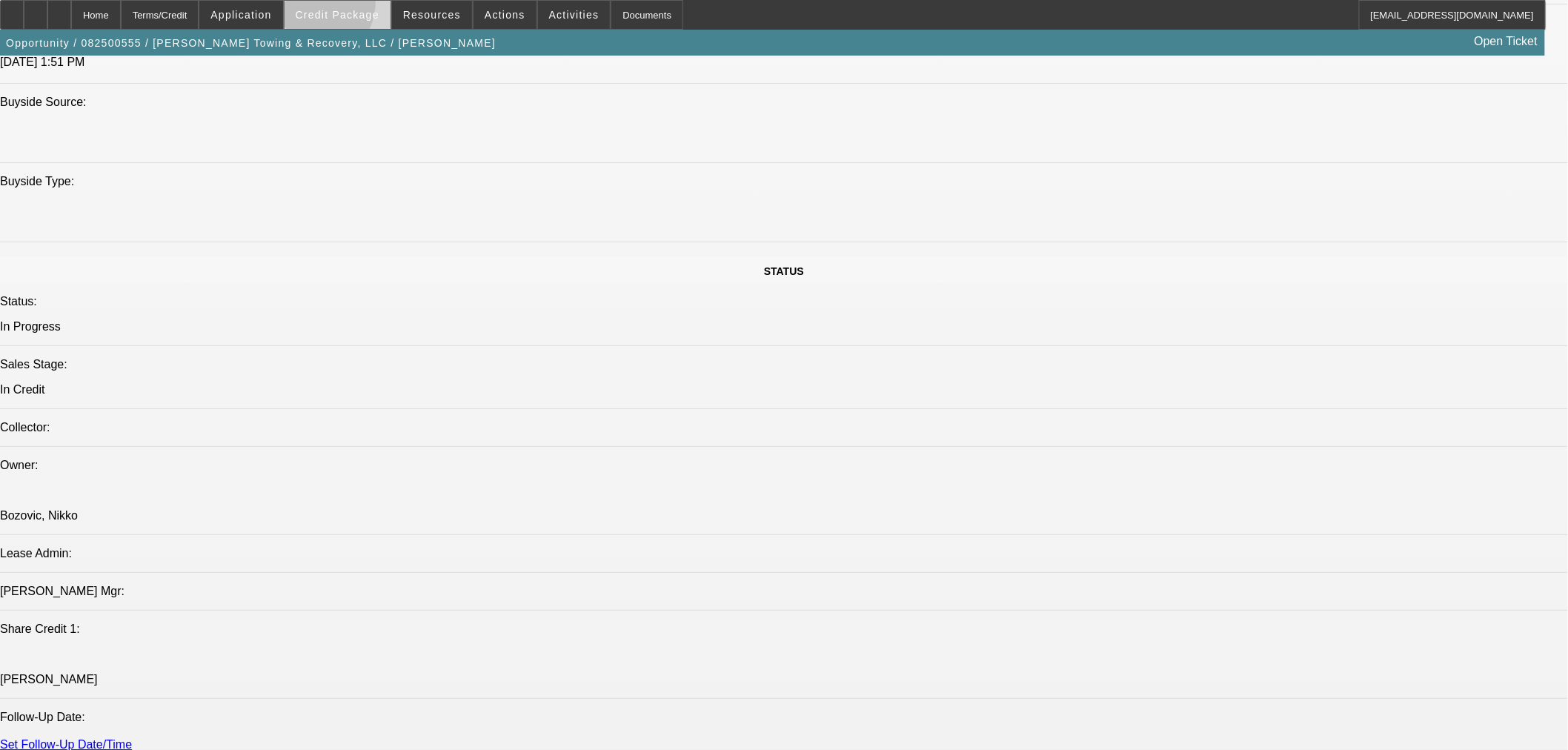
click at [331, 4] on span at bounding box center [337, 15] width 106 height 36
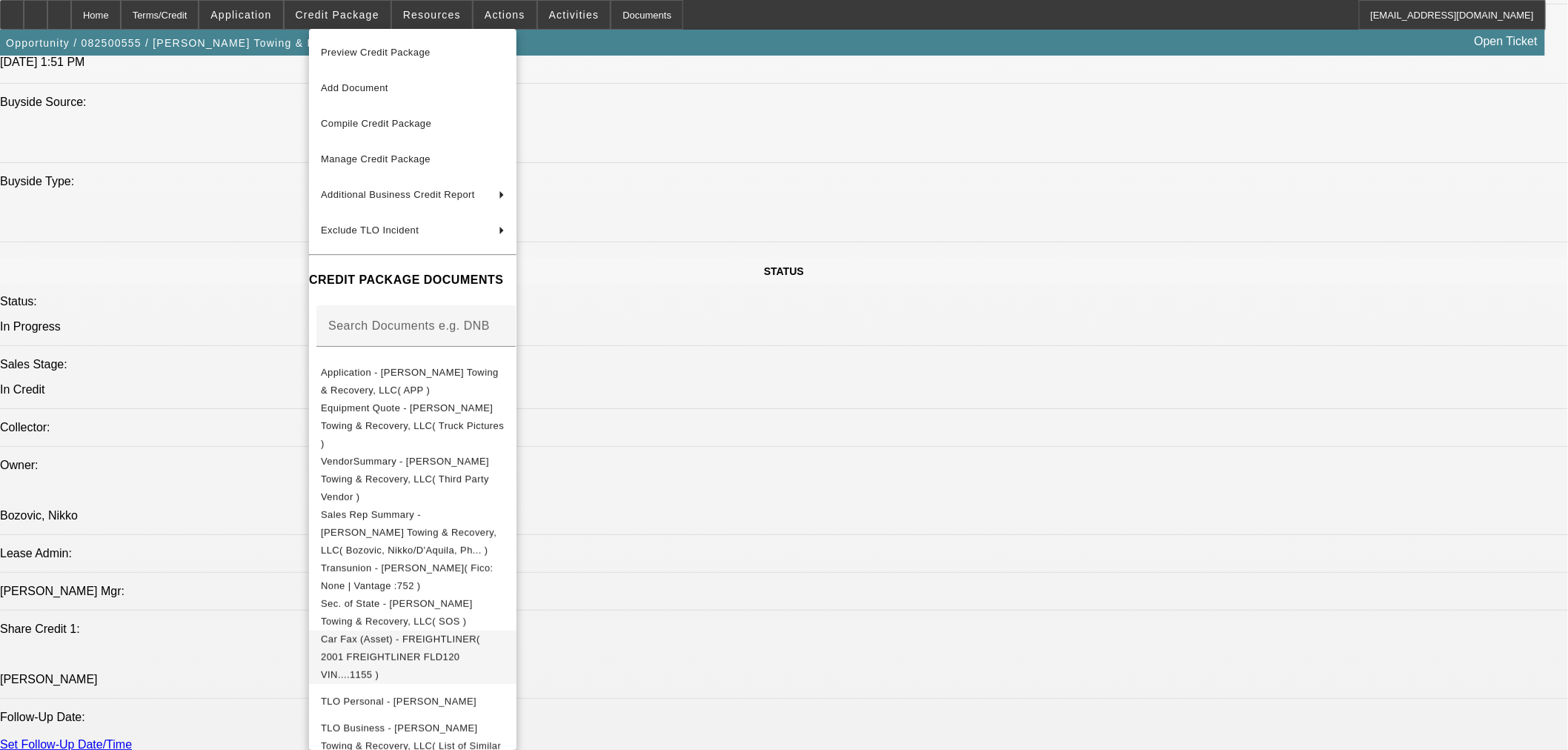
click at [457, 632] on span "Car Fax (Asset) - FREIGHTLINER( 2001 FREIGHTLINER FLD120 VIN....1155 )" at bounding box center [400, 655] width 159 height 46
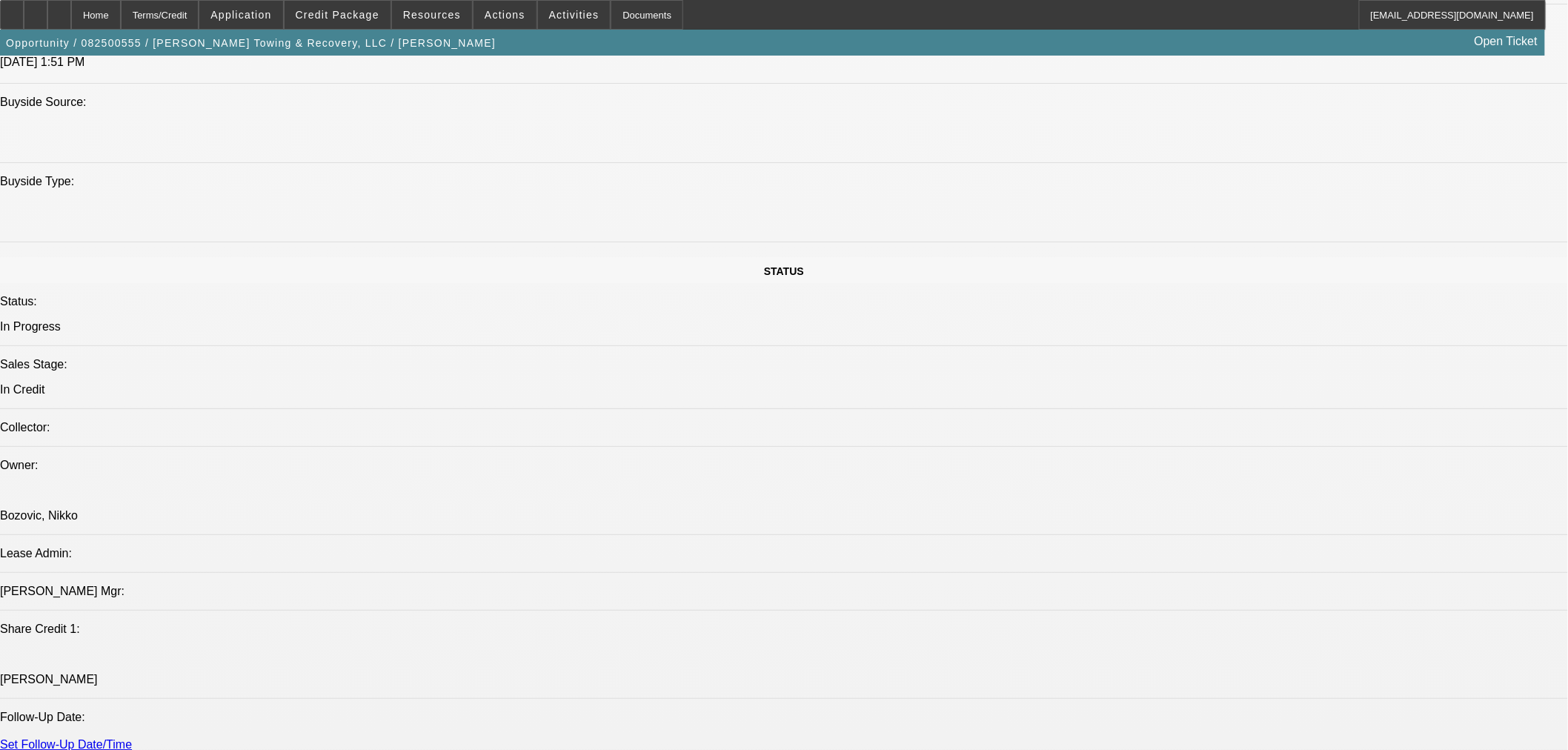
type textarea "GLIDER TRUCK"
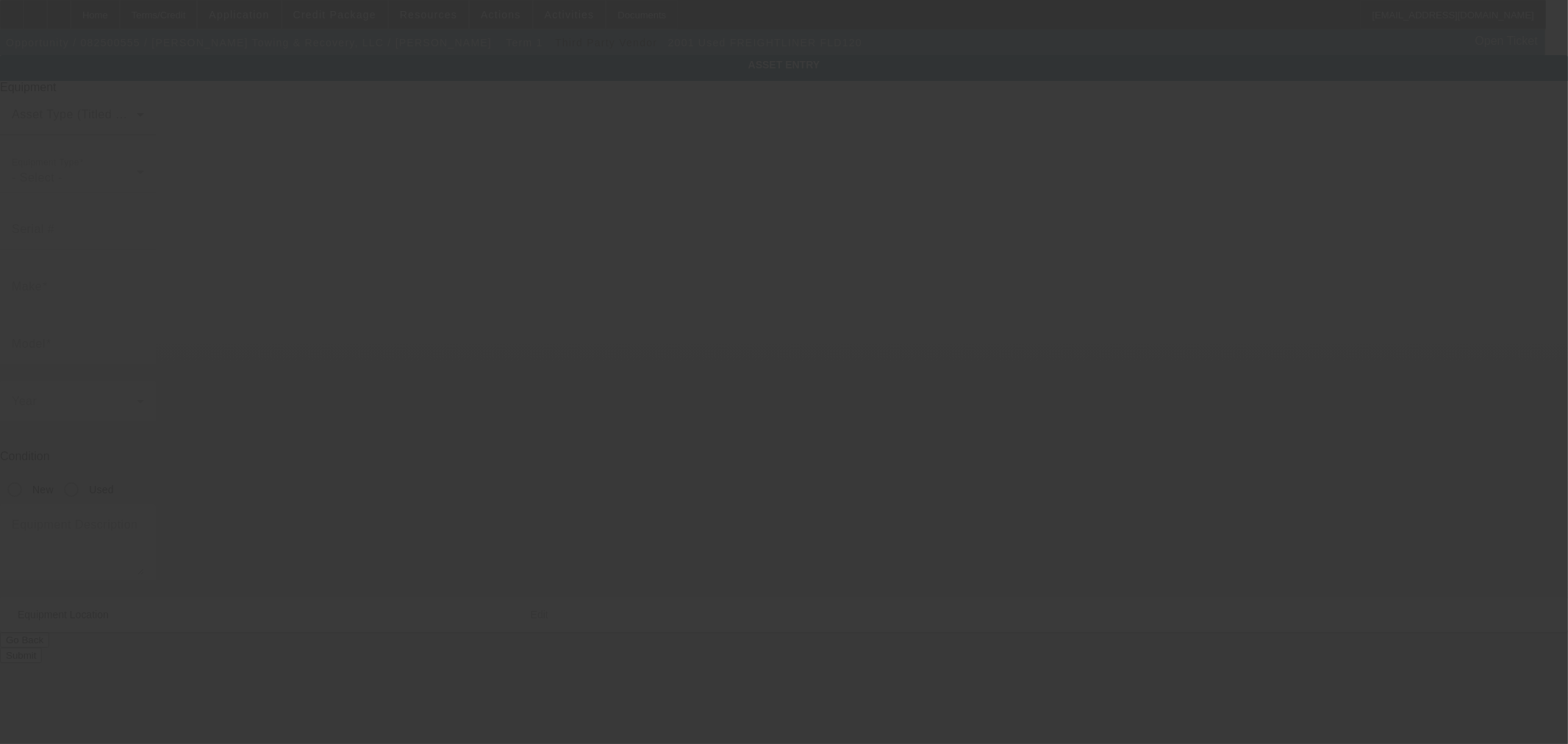
type input "1FVXAM00X1LH71155"
type input "Freightliner"
type input "FLD120"
radio input "true"
type textarea "Freightliner FLD120 Classic"
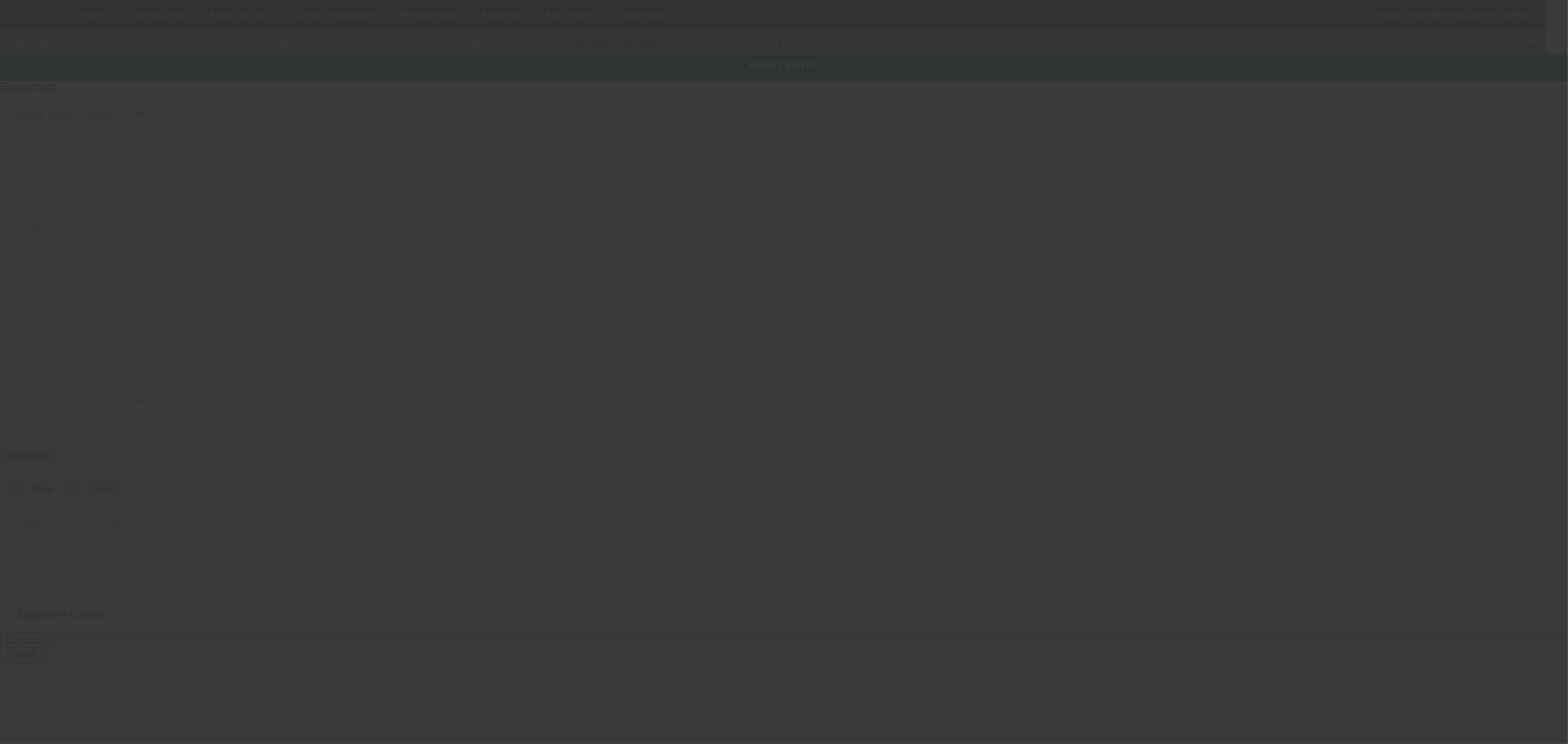
type input "8850 Queen Rd"
type input "Saint Paul"
type input "66771"
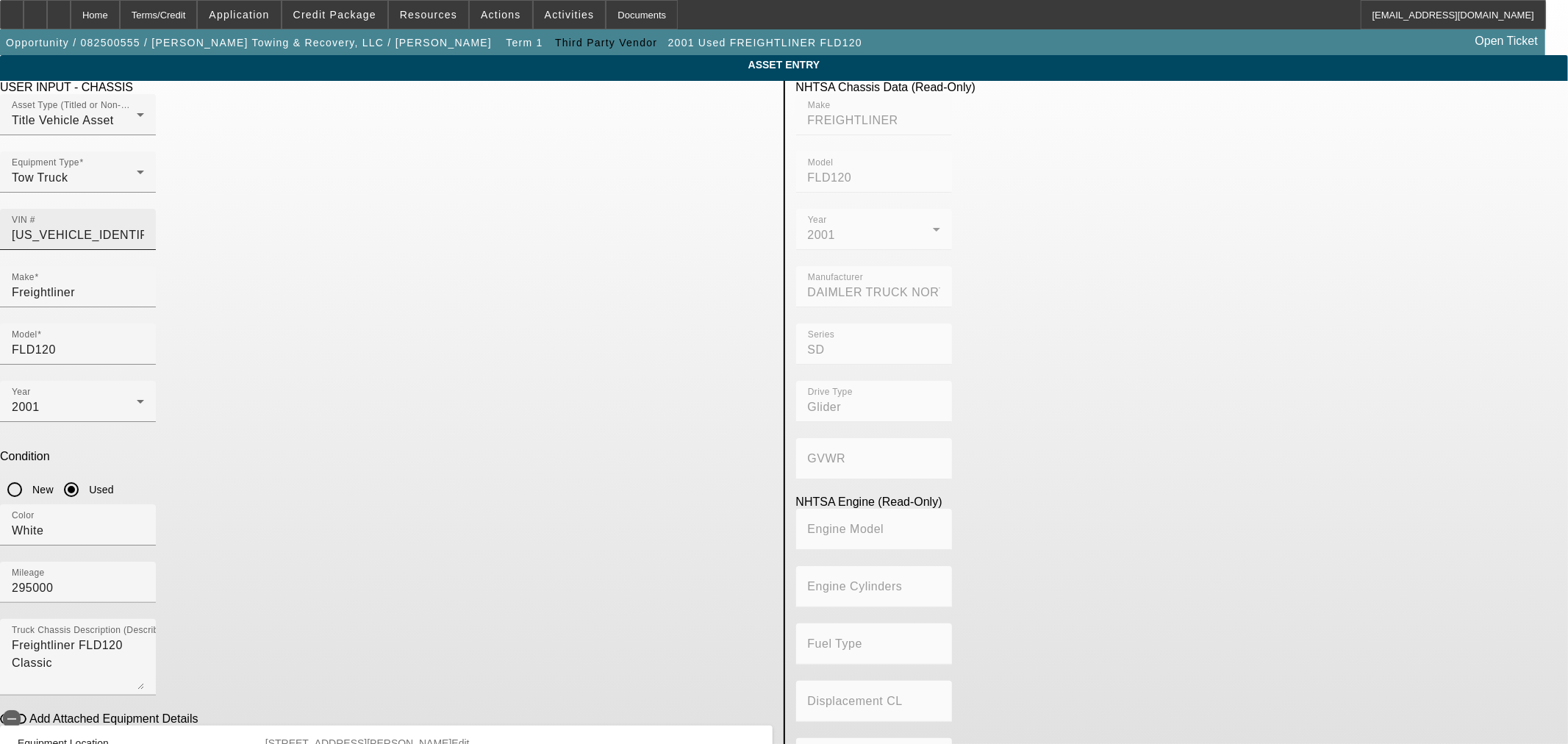
click at [144, 226] on input "1FVXAM00X1LH71155" at bounding box center [77, 235] width 132 height 18
type input "FREIGHTLINER"
type input "FLD120"
type input "DAIMLER TRUCK NORTH AMERICA LLC"
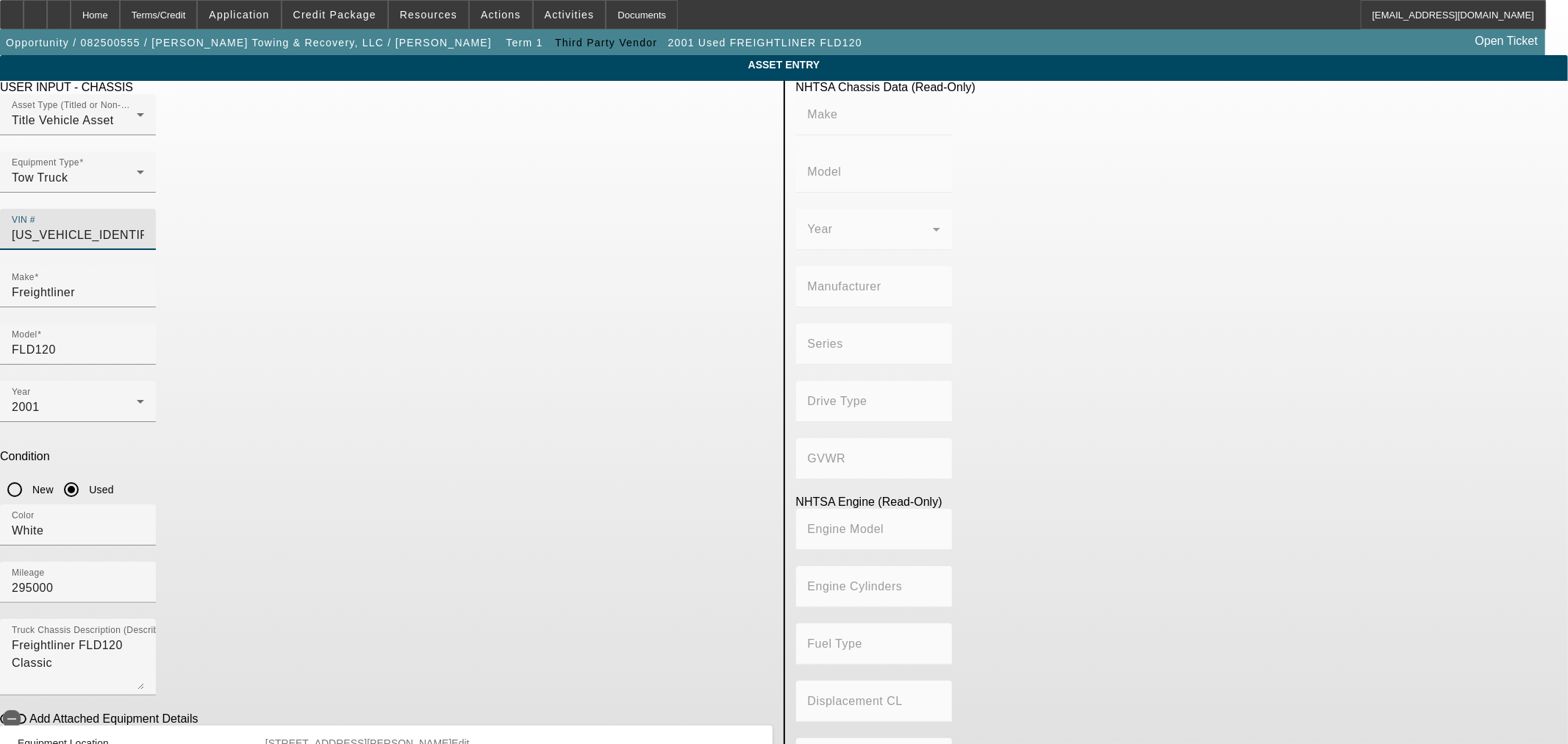
type input "SD"
type input "Glider"
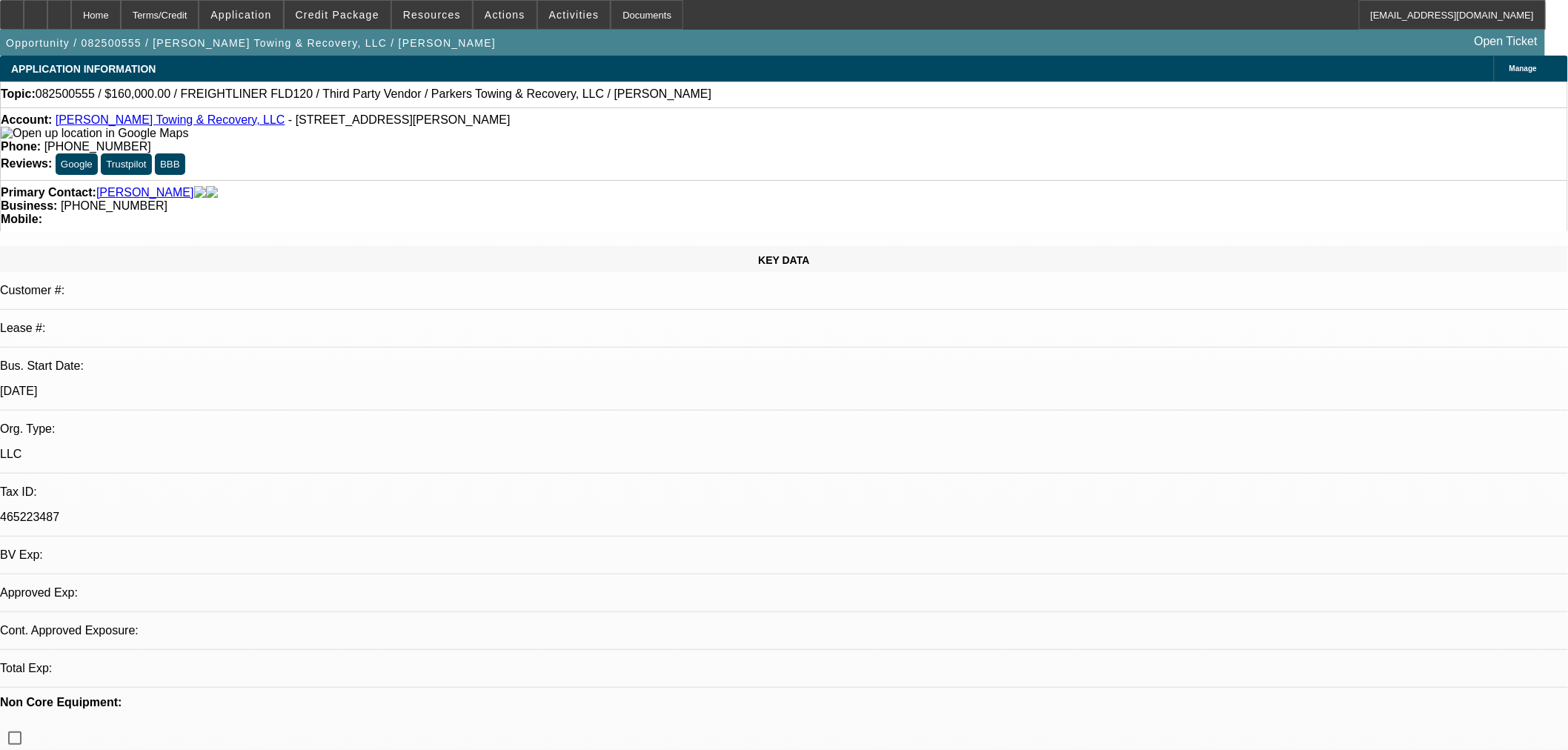
select select "0"
select select "2"
select select "0.1"
select select "4"
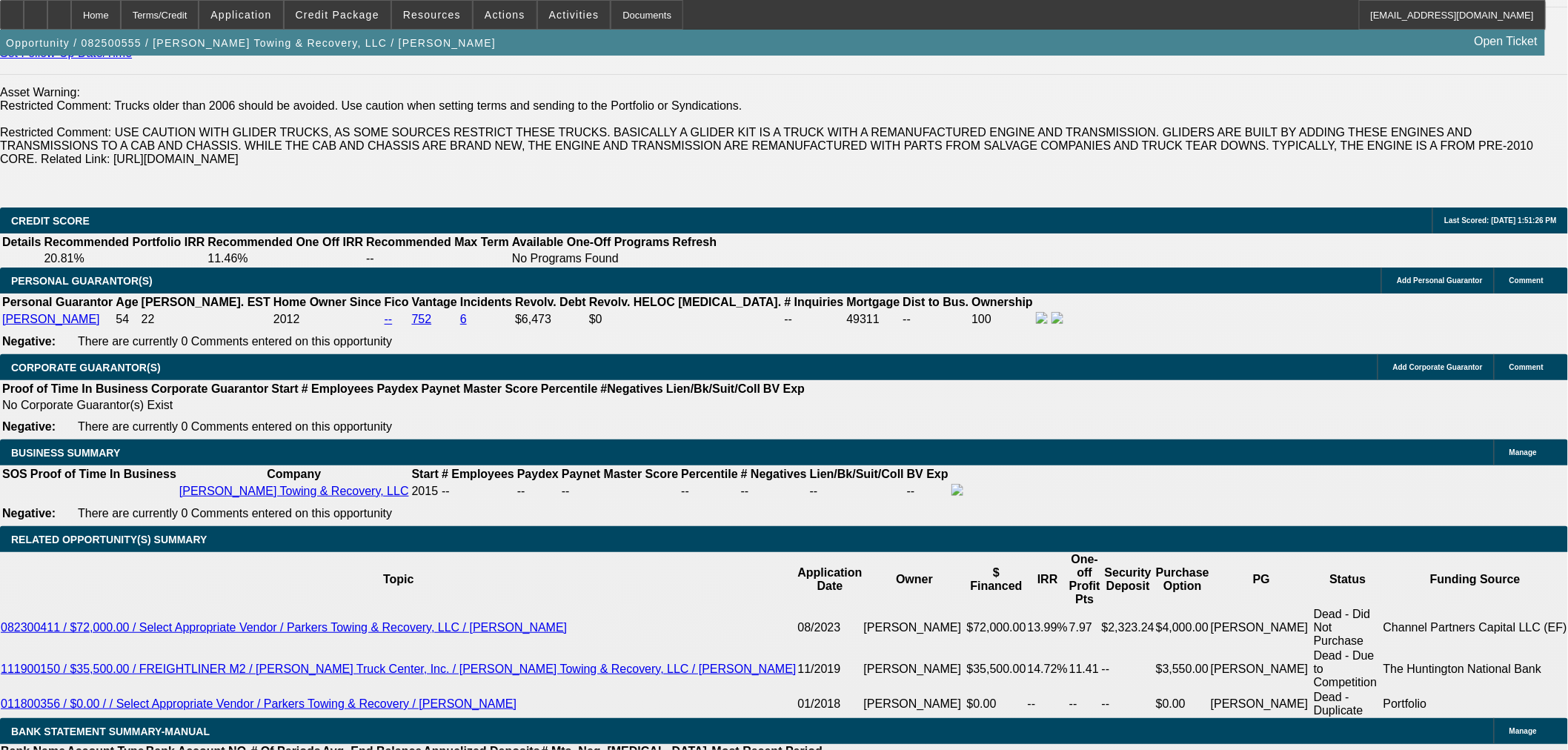
scroll to position [1975, 0]
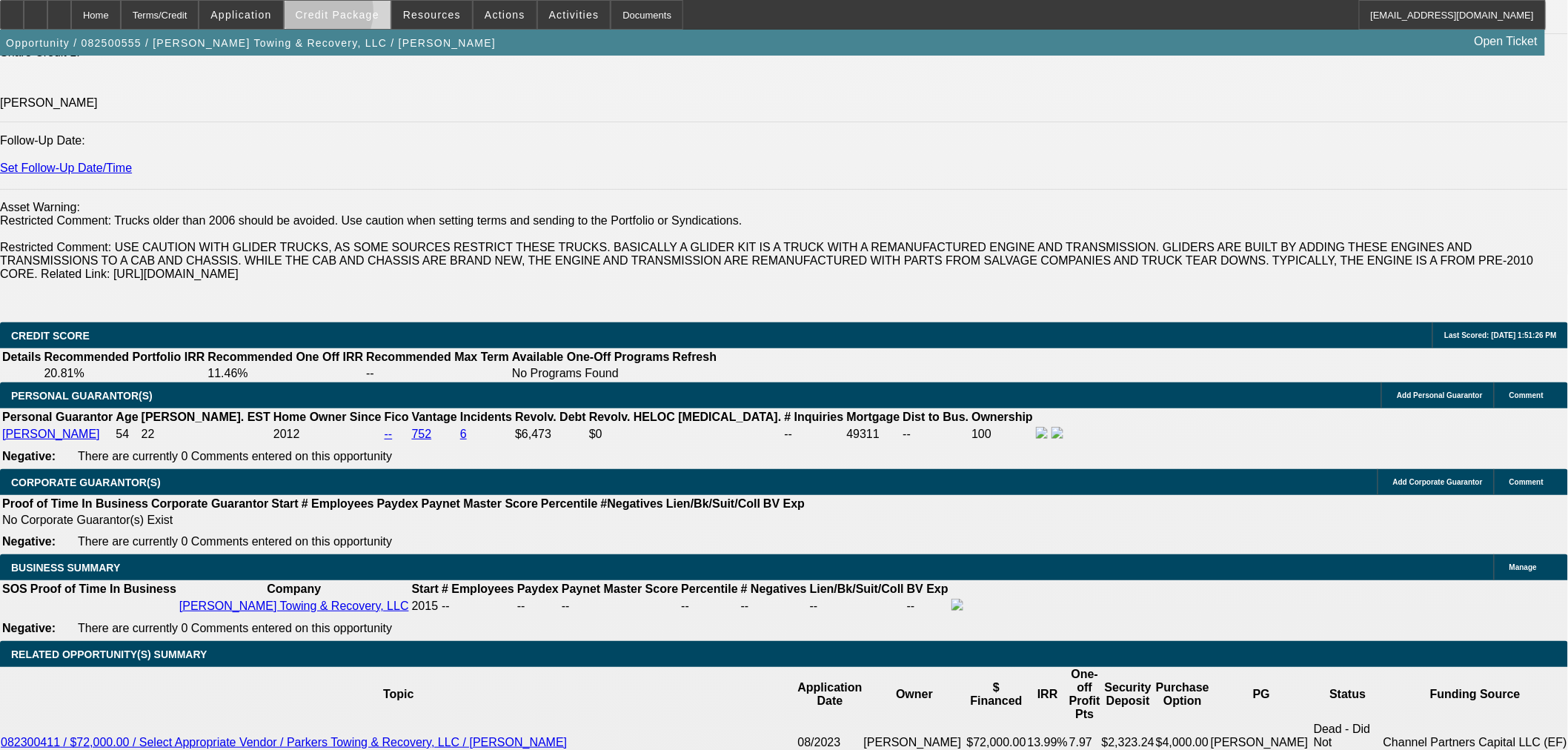
click at [339, 15] on span "Credit Package" at bounding box center [337, 15] width 84 height 12
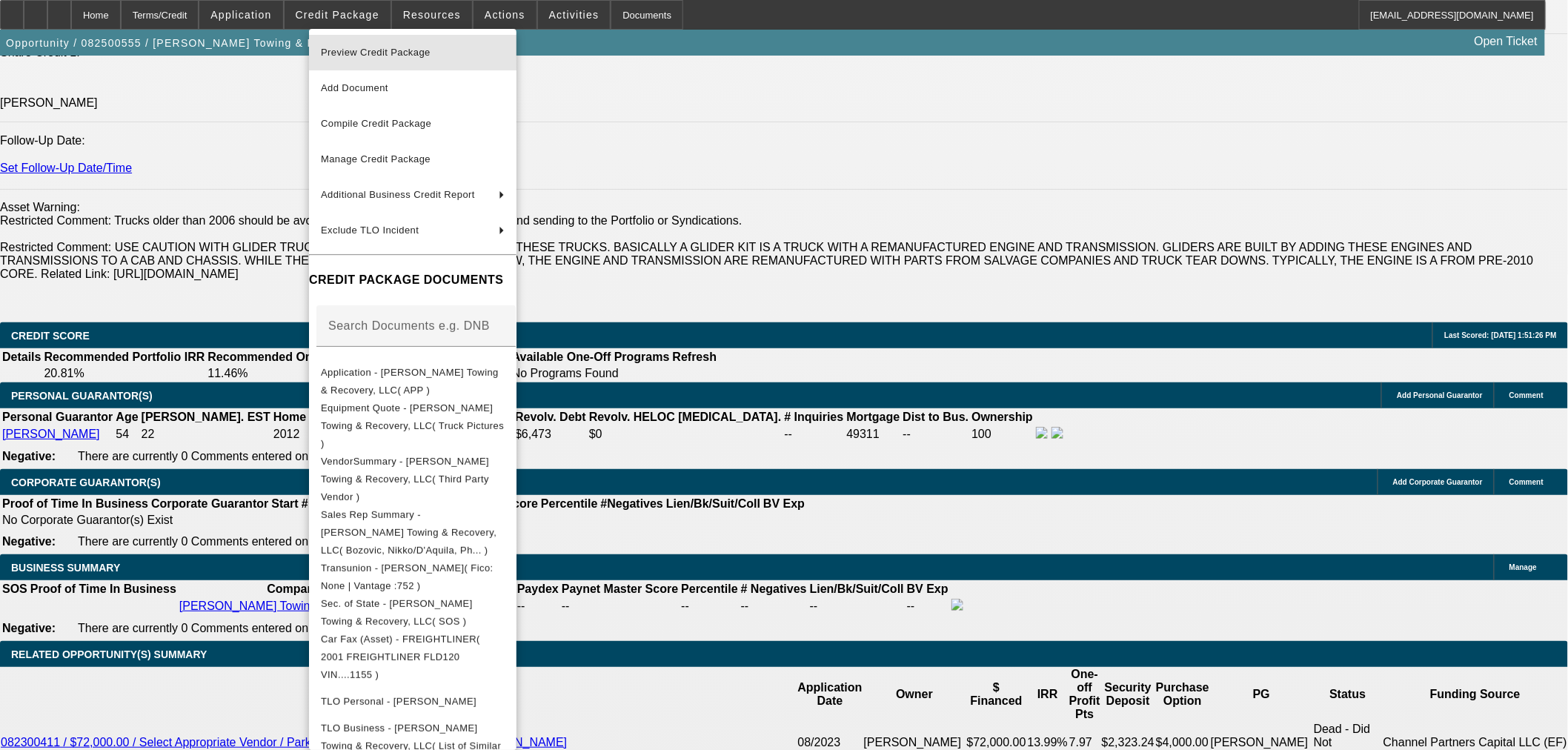
click at [401, 47] on span "Preview Credit Package" at bounding box center [375, 51] width 110 height 11
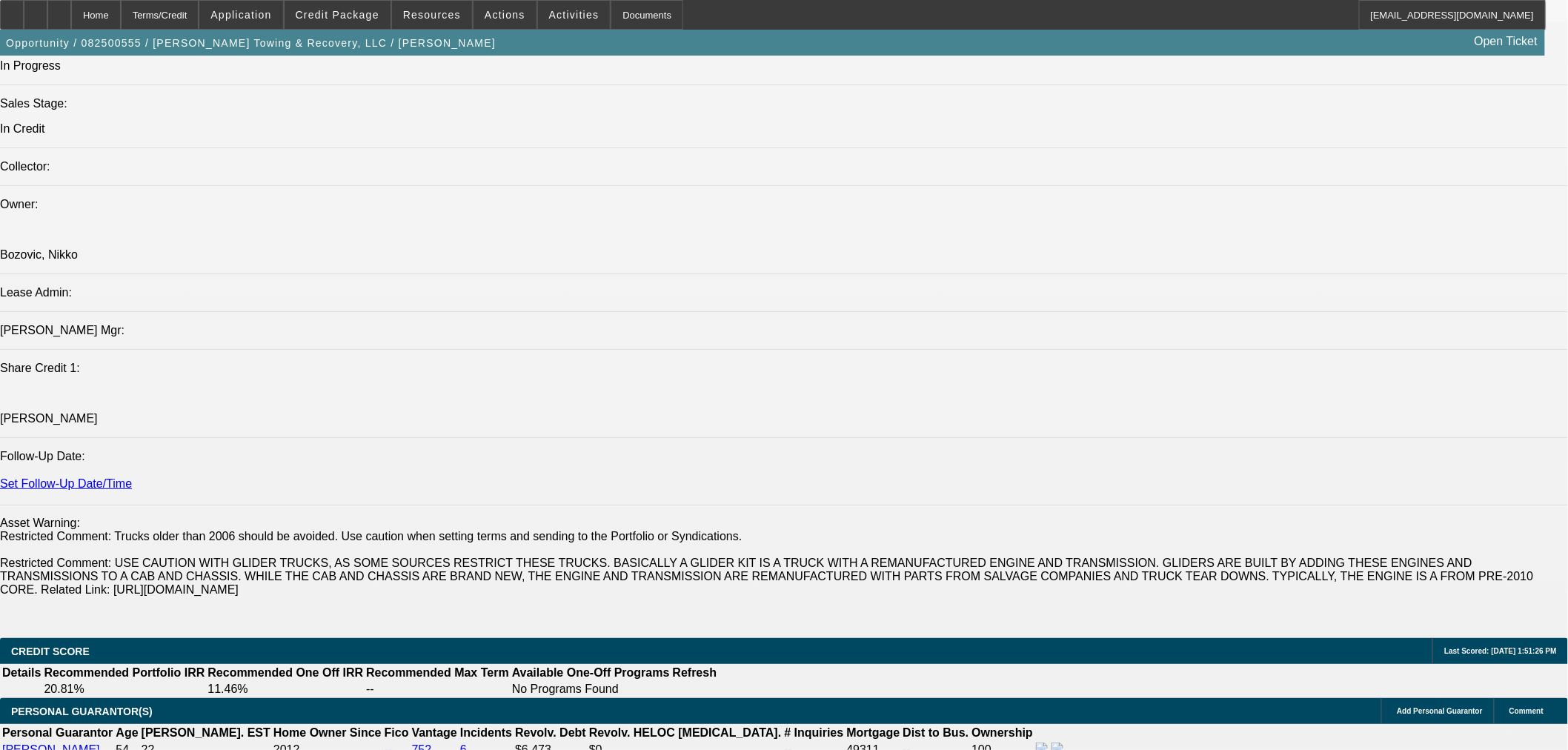
scroll to position [1482, 0]
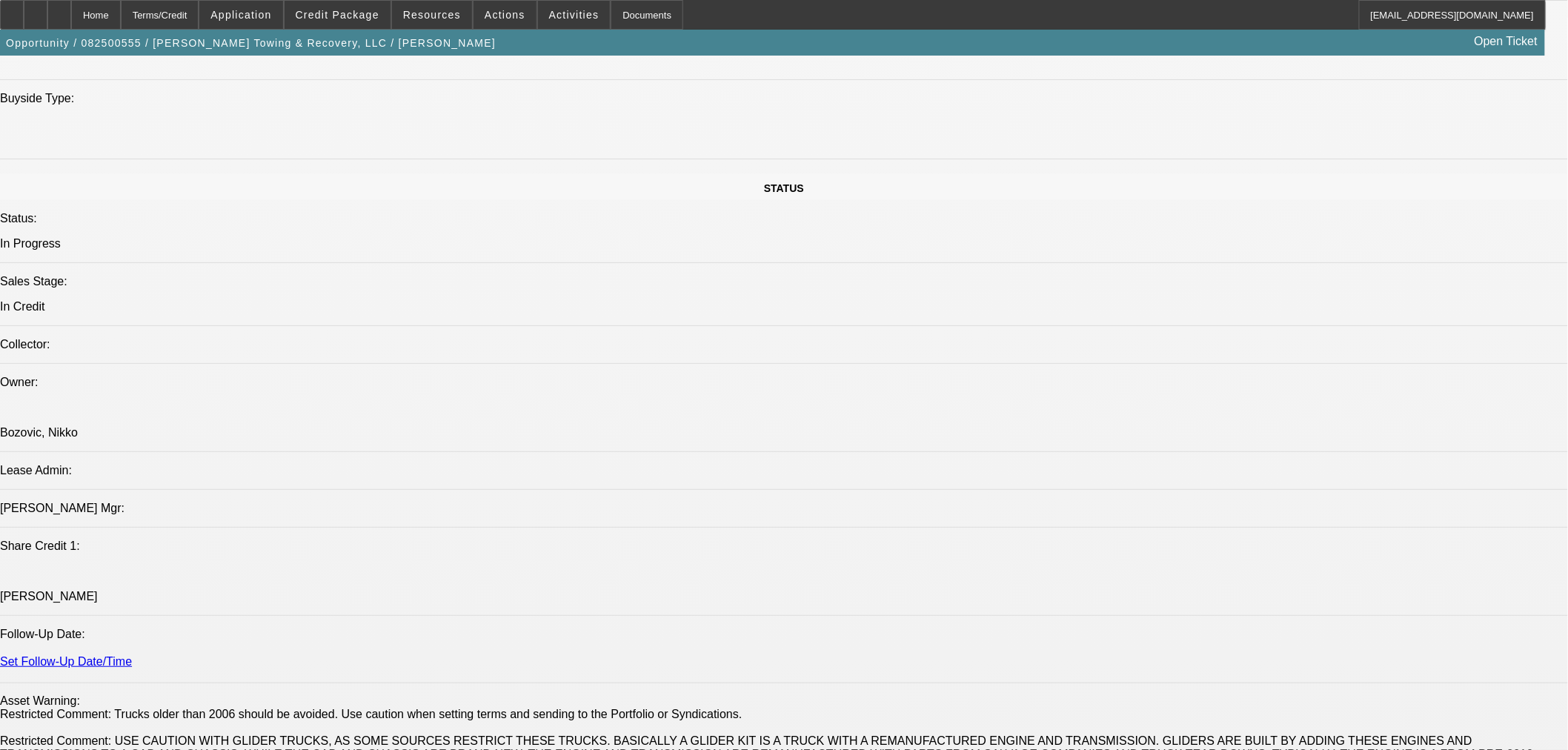
drag, startPoint x: 1195, startPoint y: 60, endPoint x: 1212, endPoint y: 69, distance: 19.2
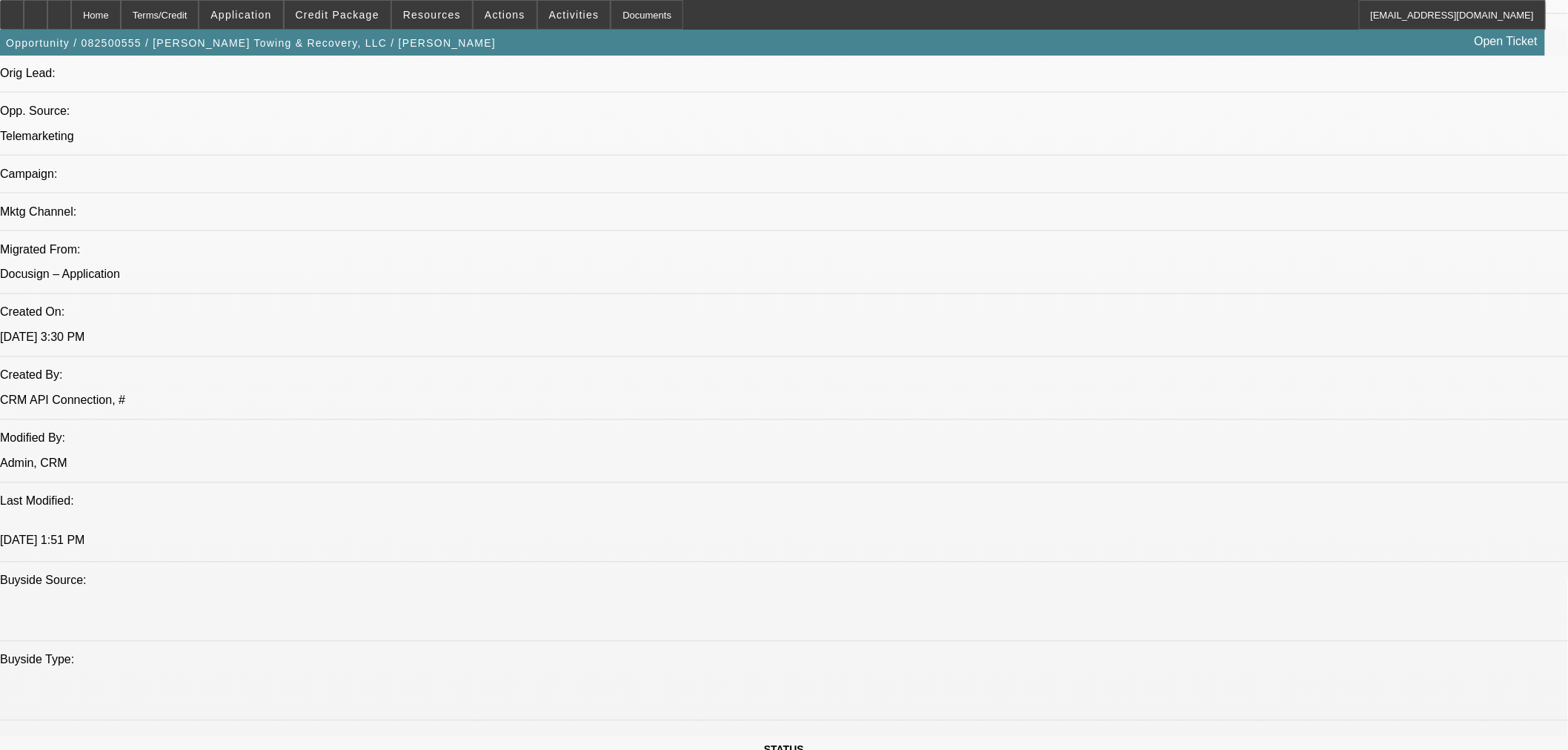
scroll to position [905, 0]
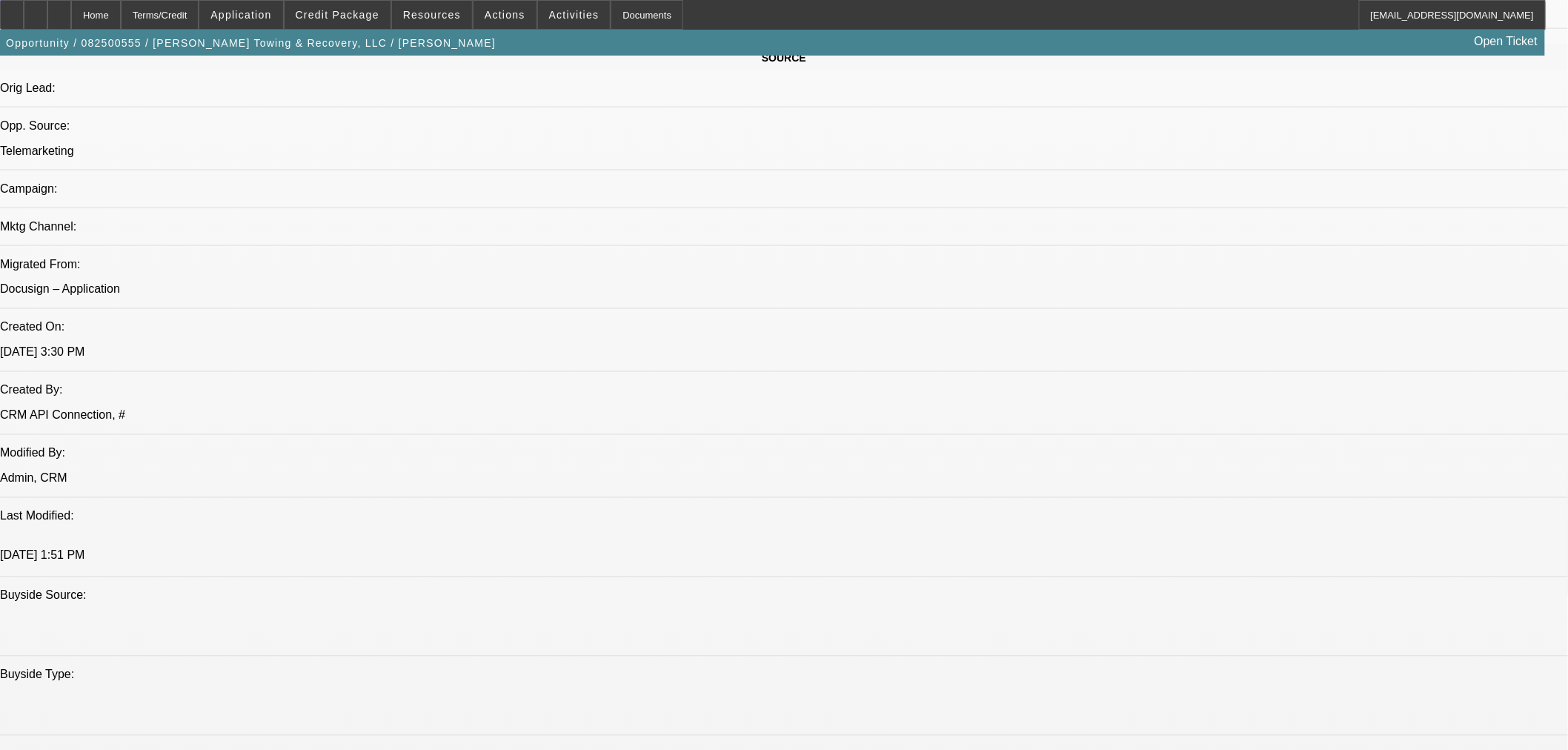
type textarea "LARGE OPEN BANK COLLECTION; NEW GM LOAN UNDER A YEAR OLD; NO PAYNET; TRUCK GOIN…"
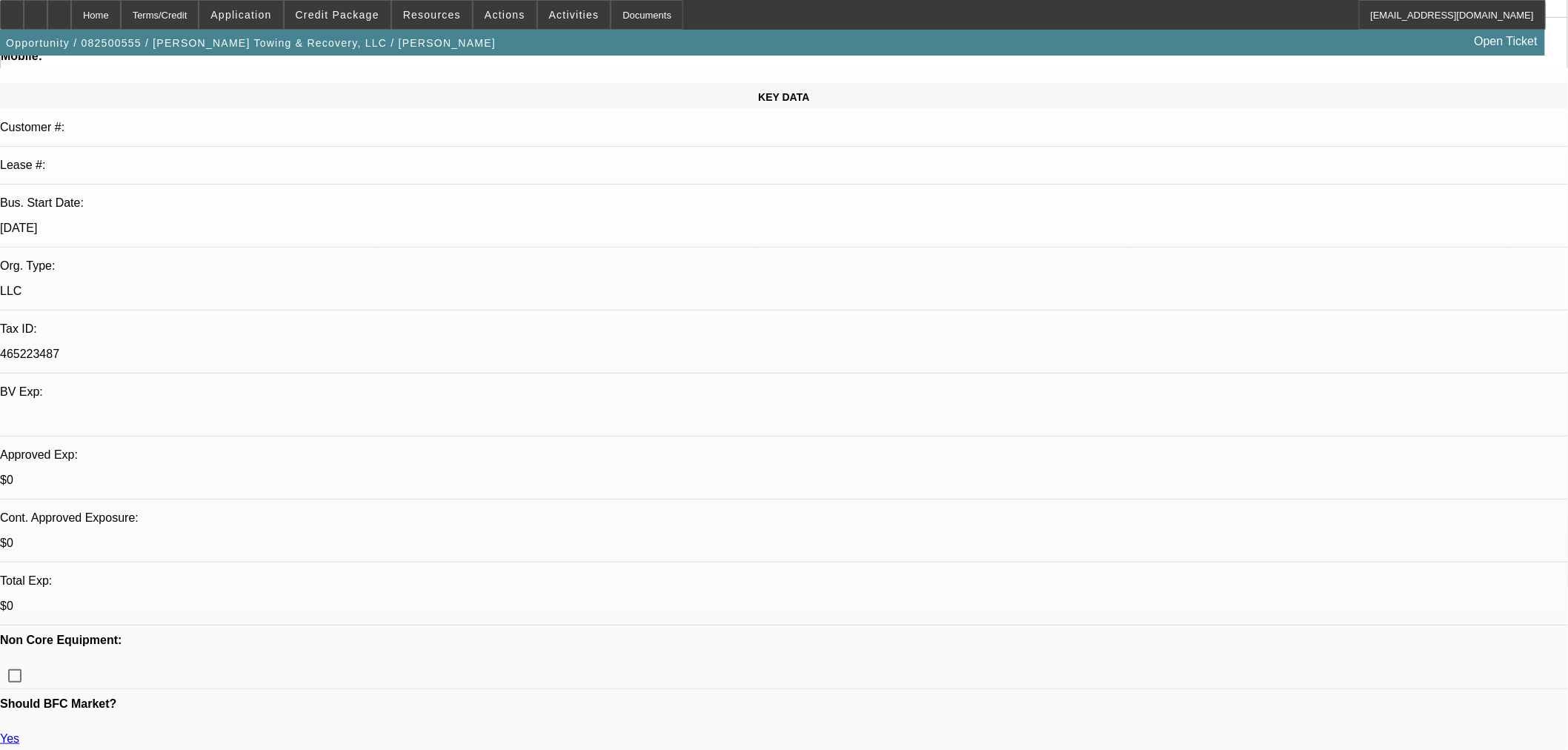
scroll to position [164, 0]
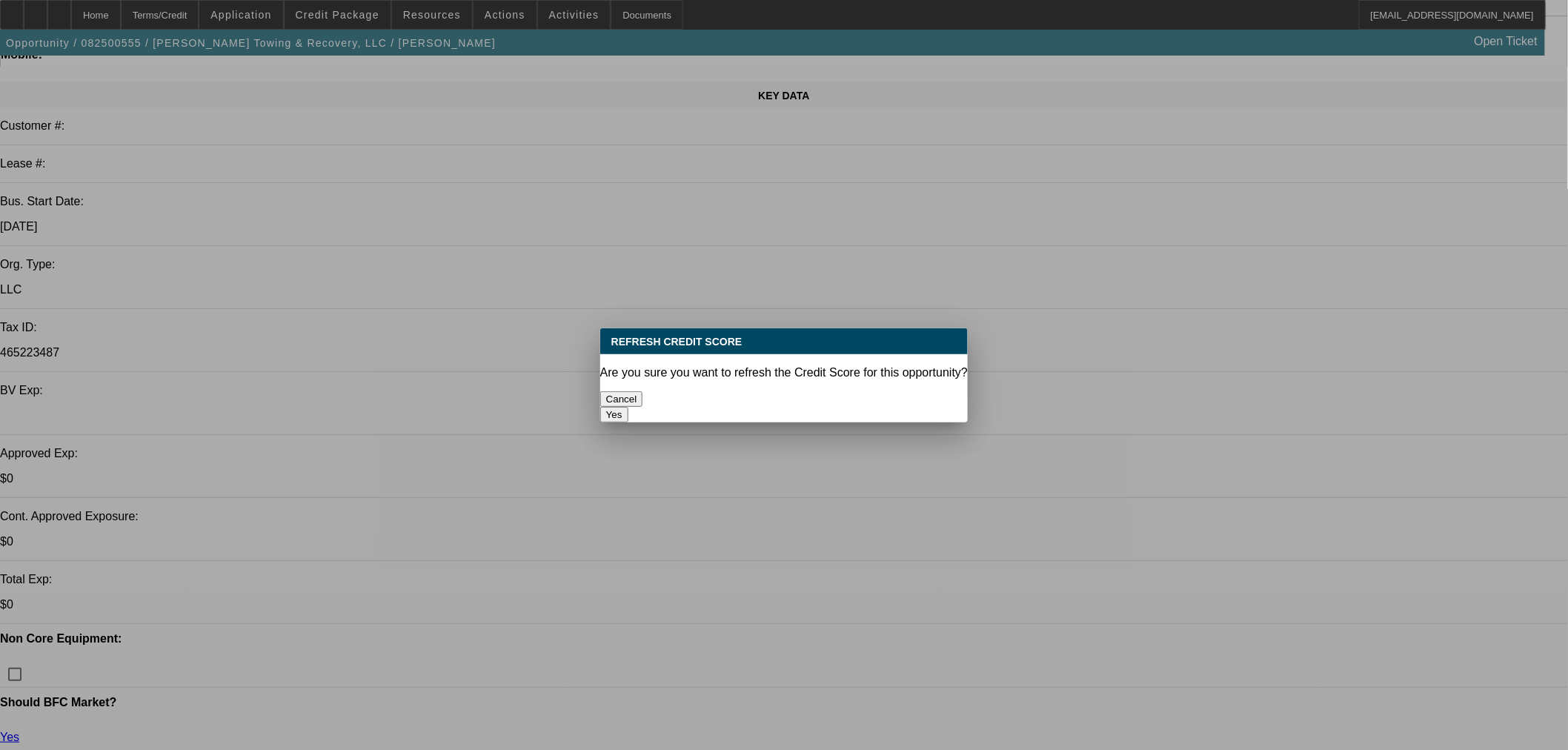
click at [869, 409] on div "Yes" at bounding box center [784, 415] width 368 height 16
click at [628, 407] on button "Yes" at bounding box center [614, 415] width 28 height 16
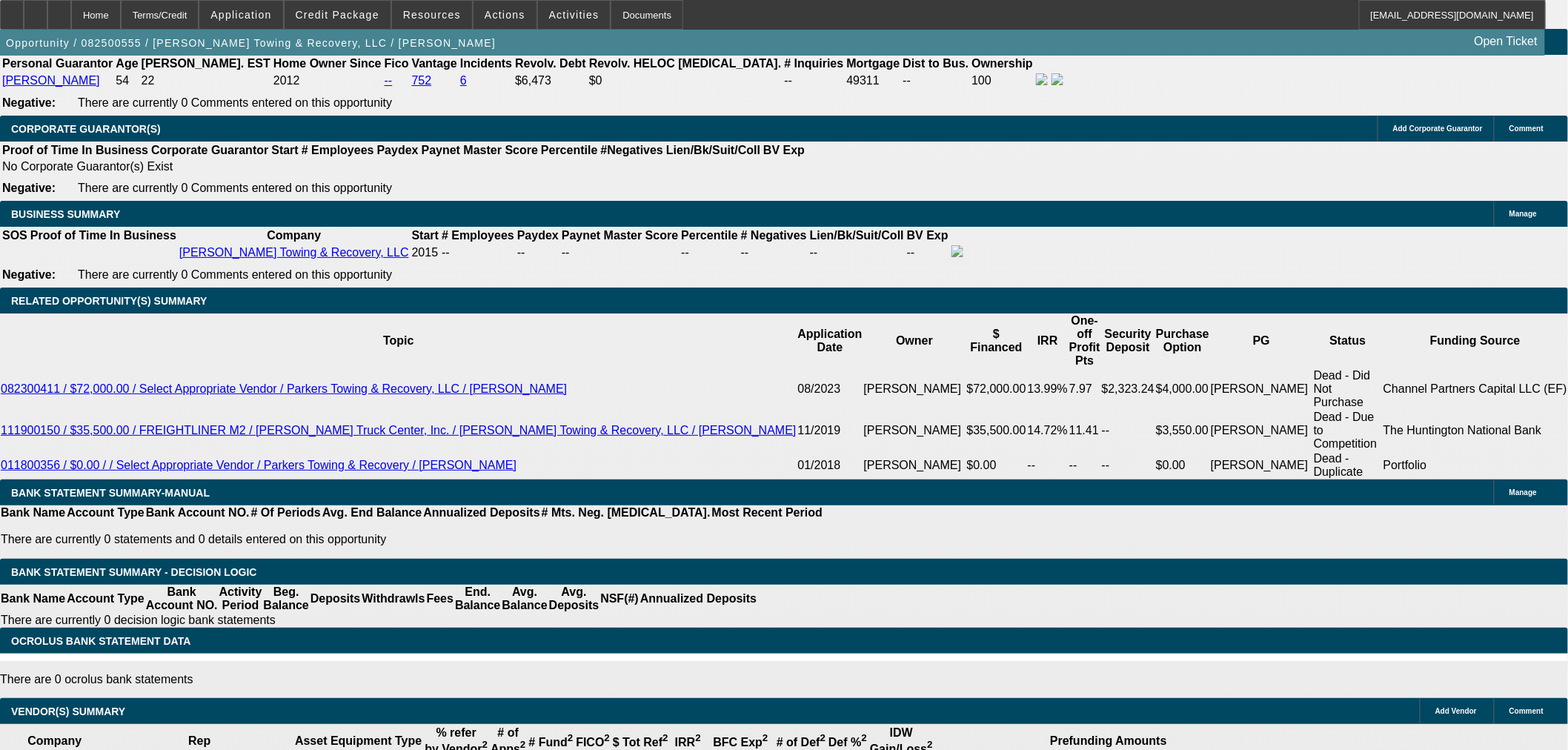
scroll to position [2465, 0]
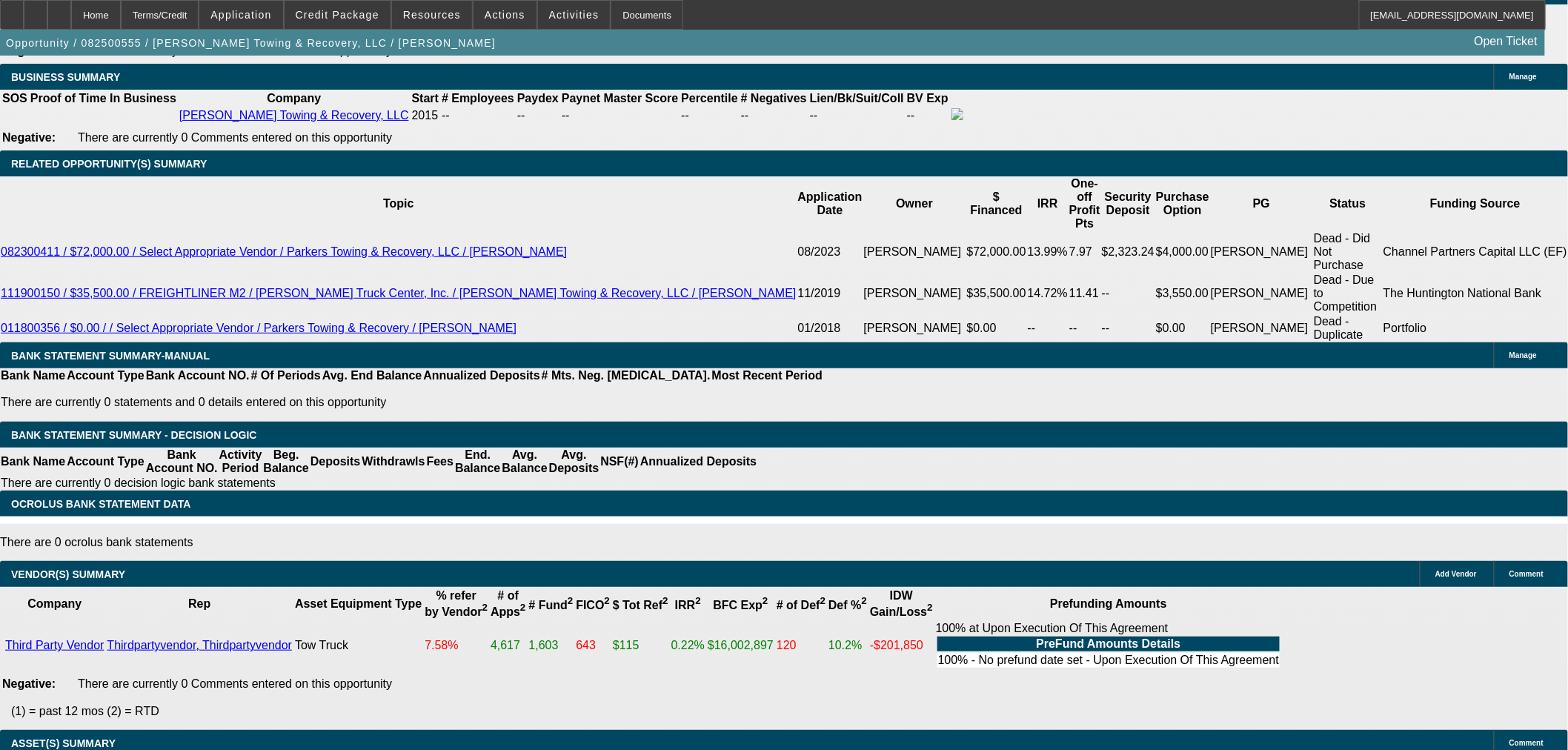
select select "6"
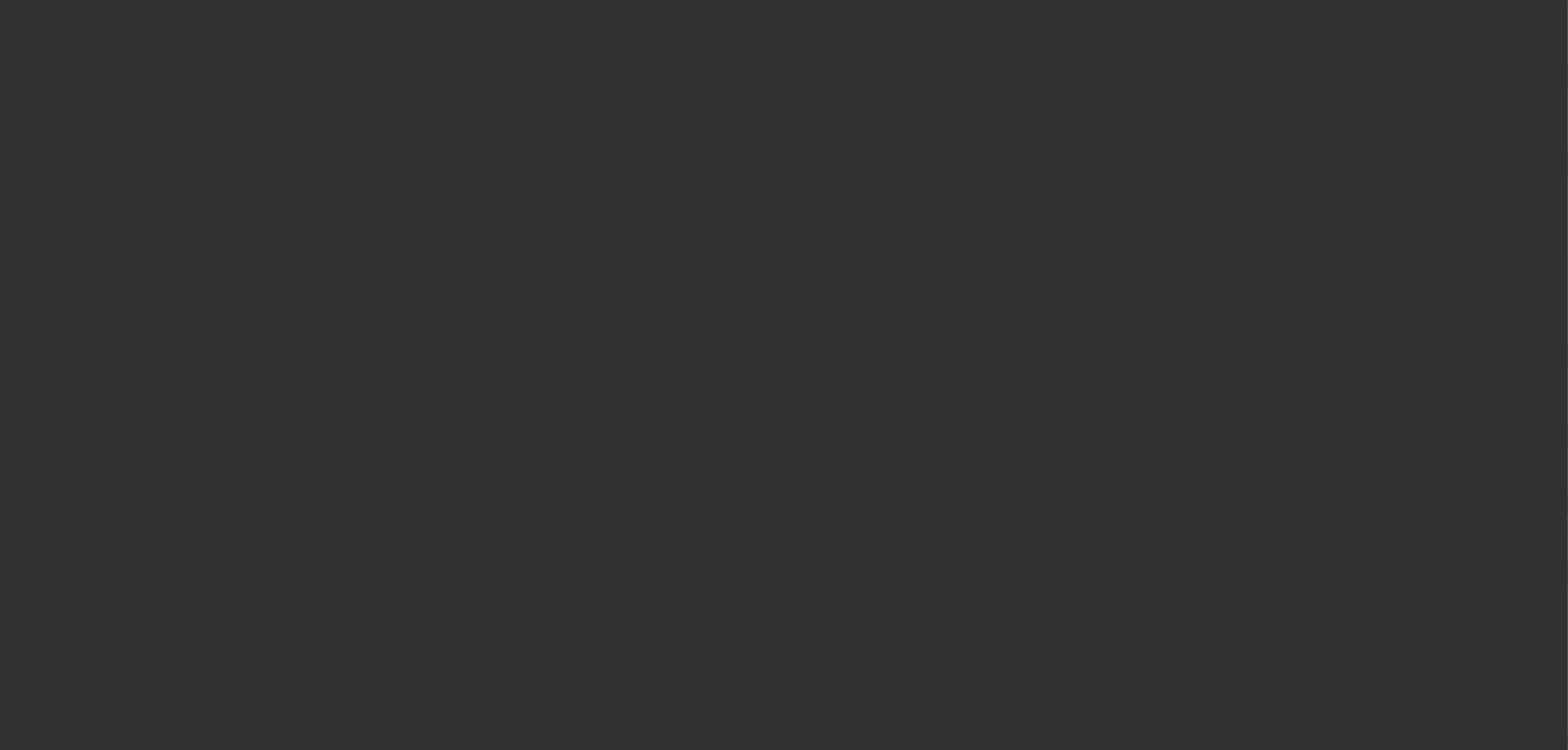
scroll to position [0, 0]
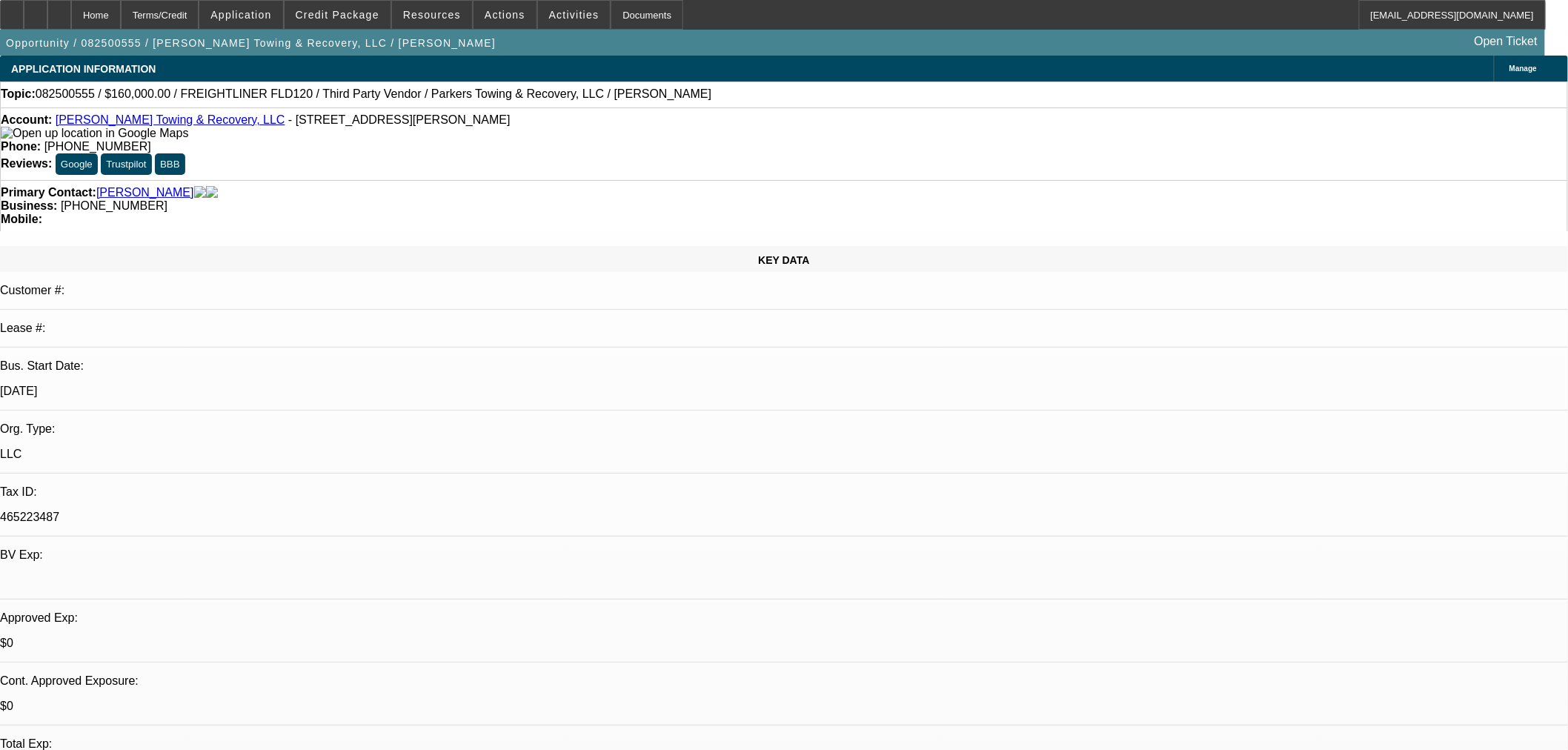
type textarea "n"
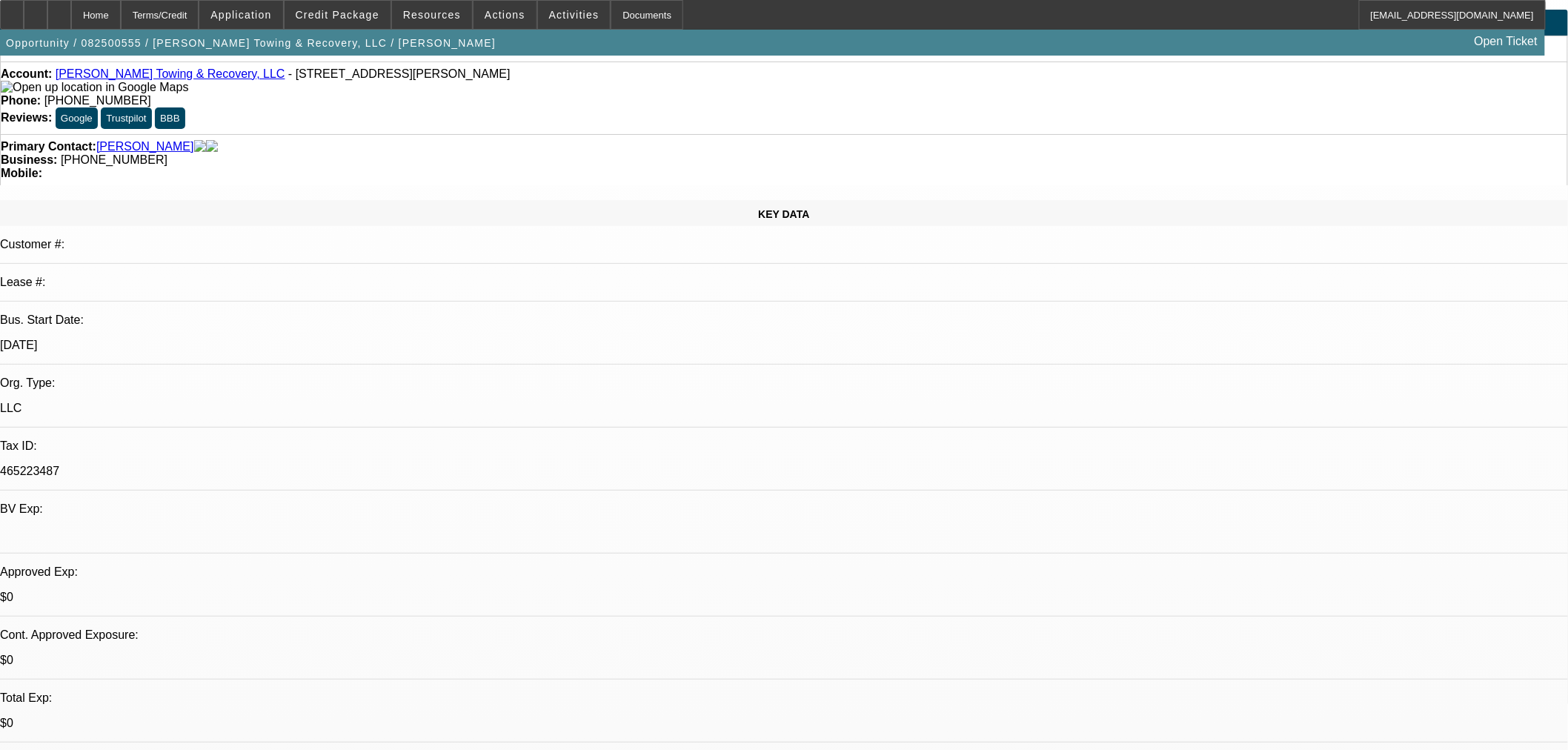
scroll to position [493, 0]
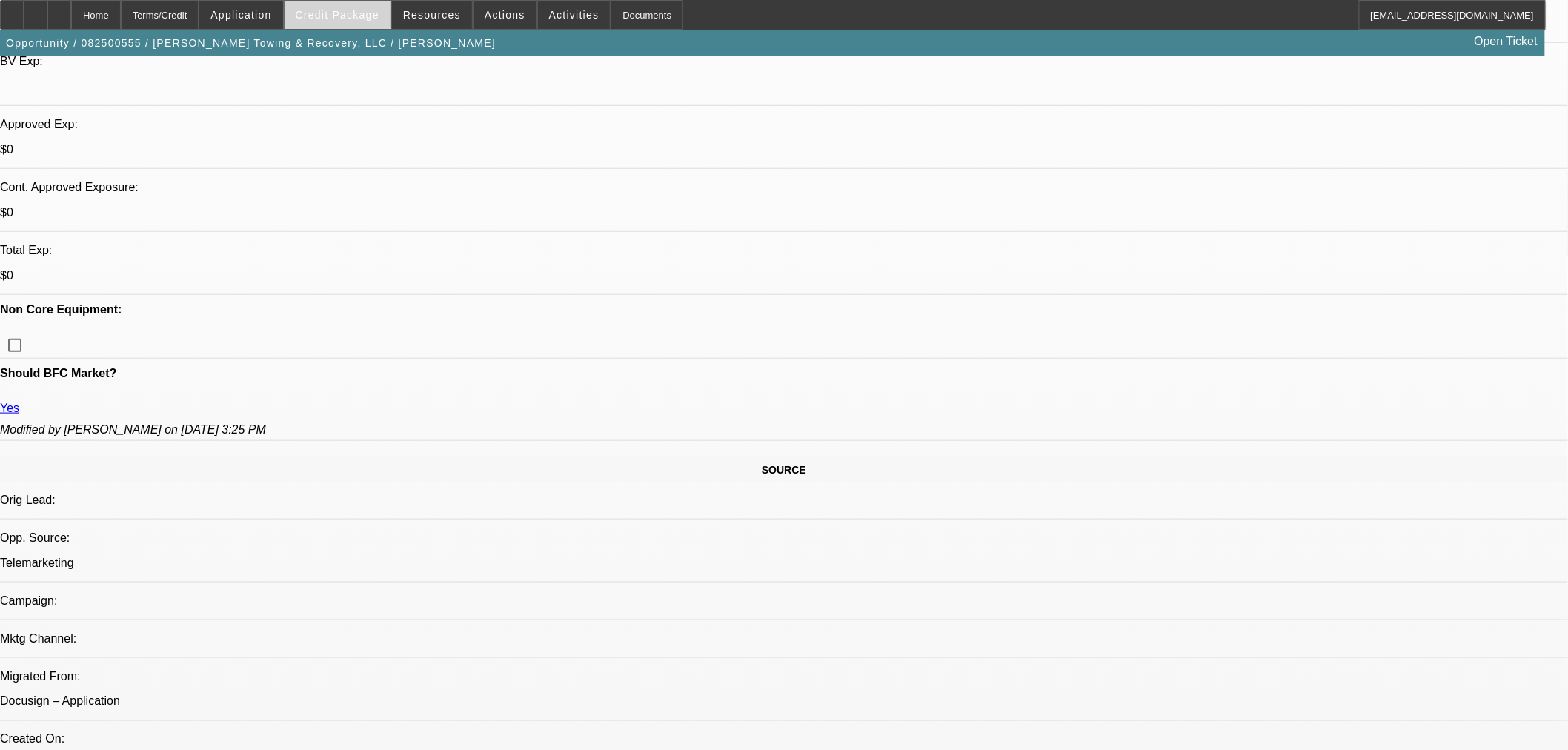
type textarea "NEED BANKS ADDED BEFORE I START CONSIDERING AN APPROVAL."
click at [345, 17] on span "Credit Package" at bounding box center [337, 15] width 84 height 12
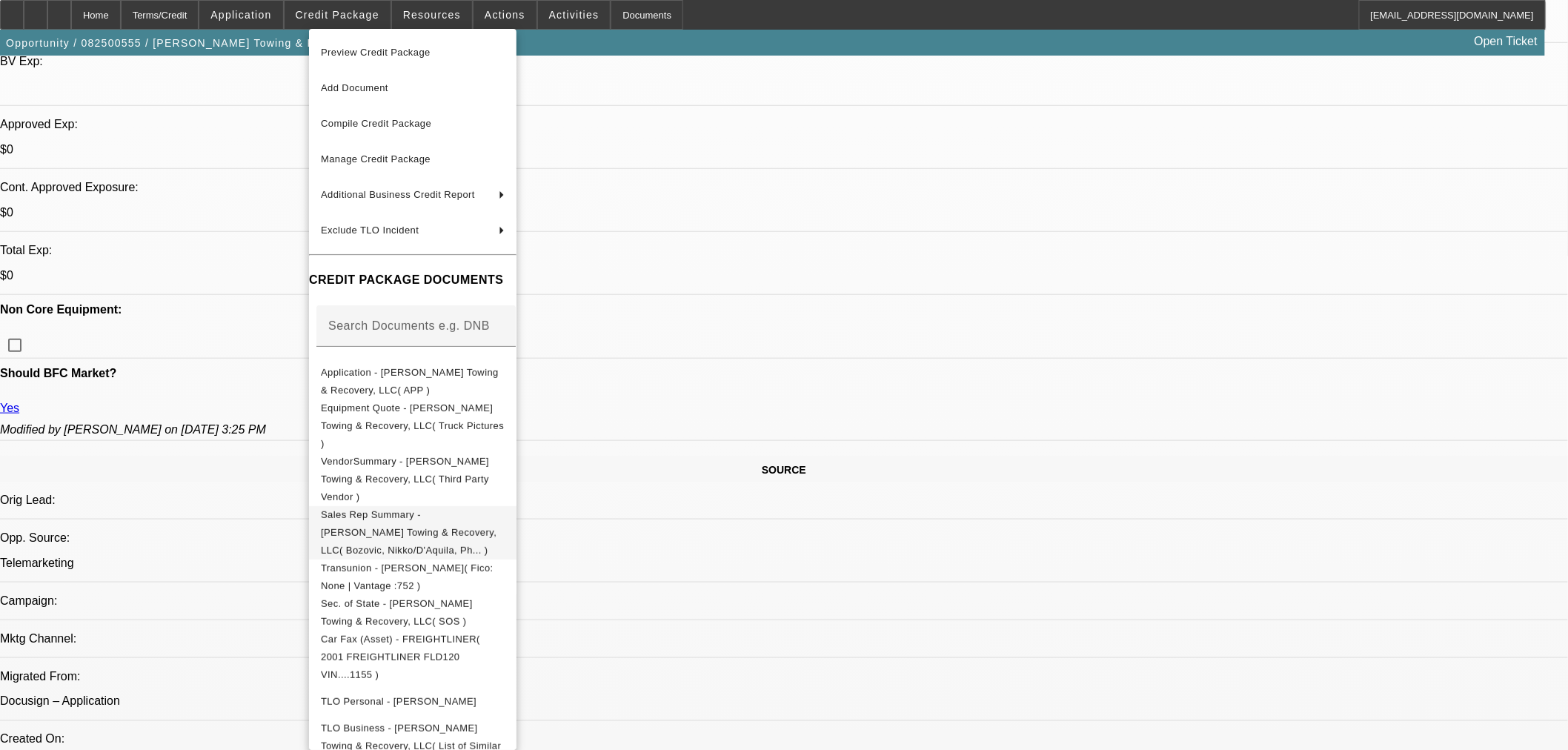
scroll to position [741, 0]
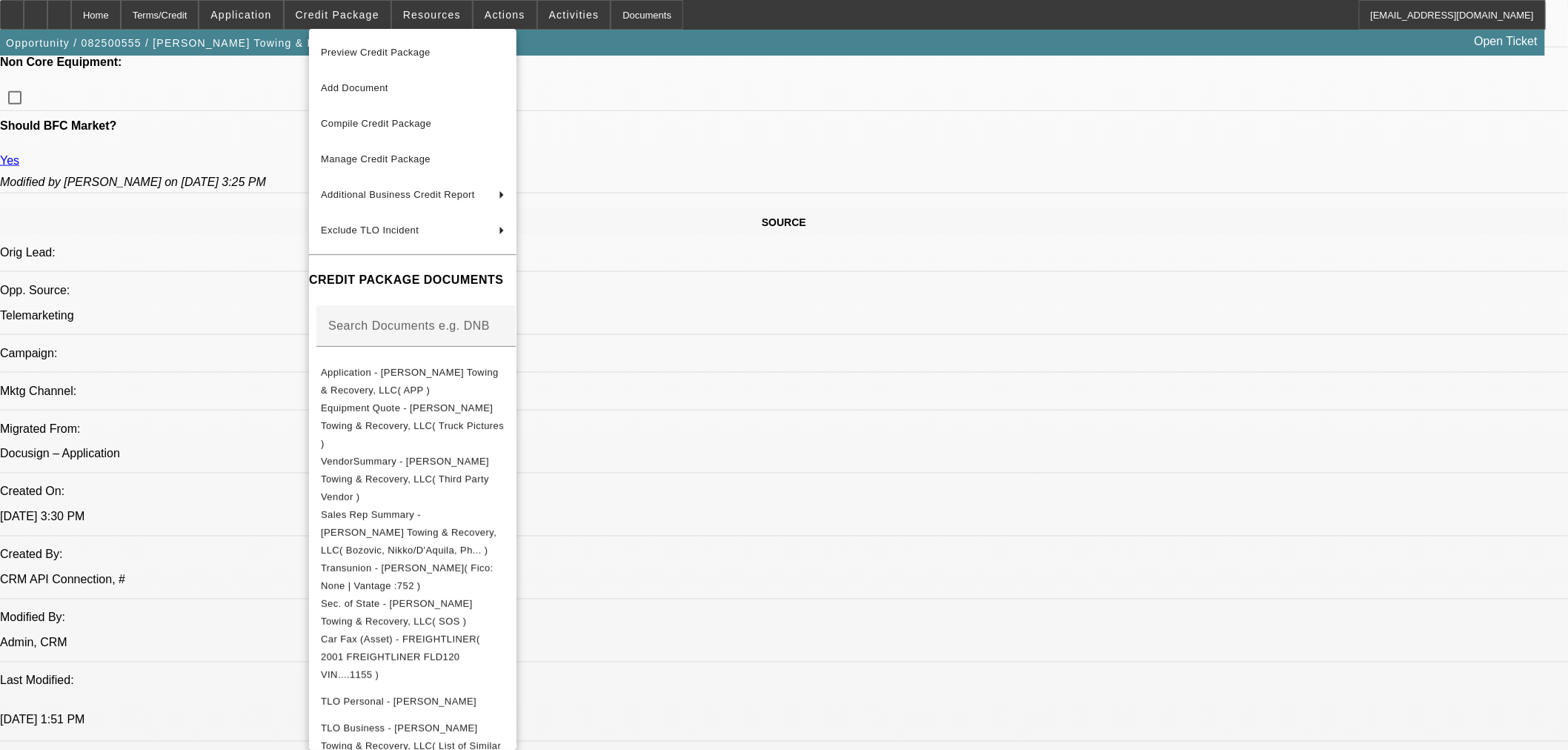
click at [1338, 440] on div at bounding box center [784, 375] width 1568 height 750
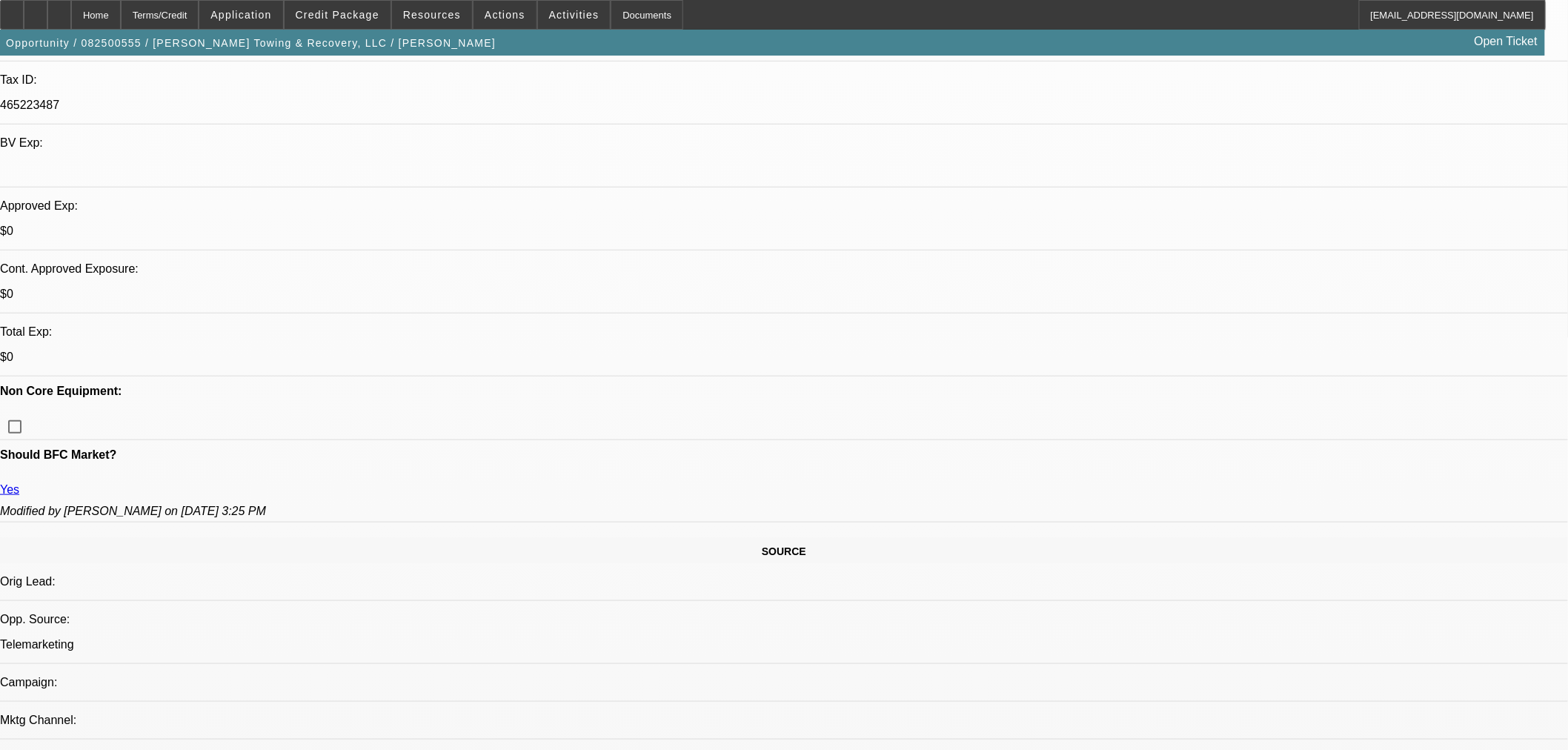
scroll to position [411, 0]
click at [363, 25] on span at bounding box center [337, 15] width 106 height 36
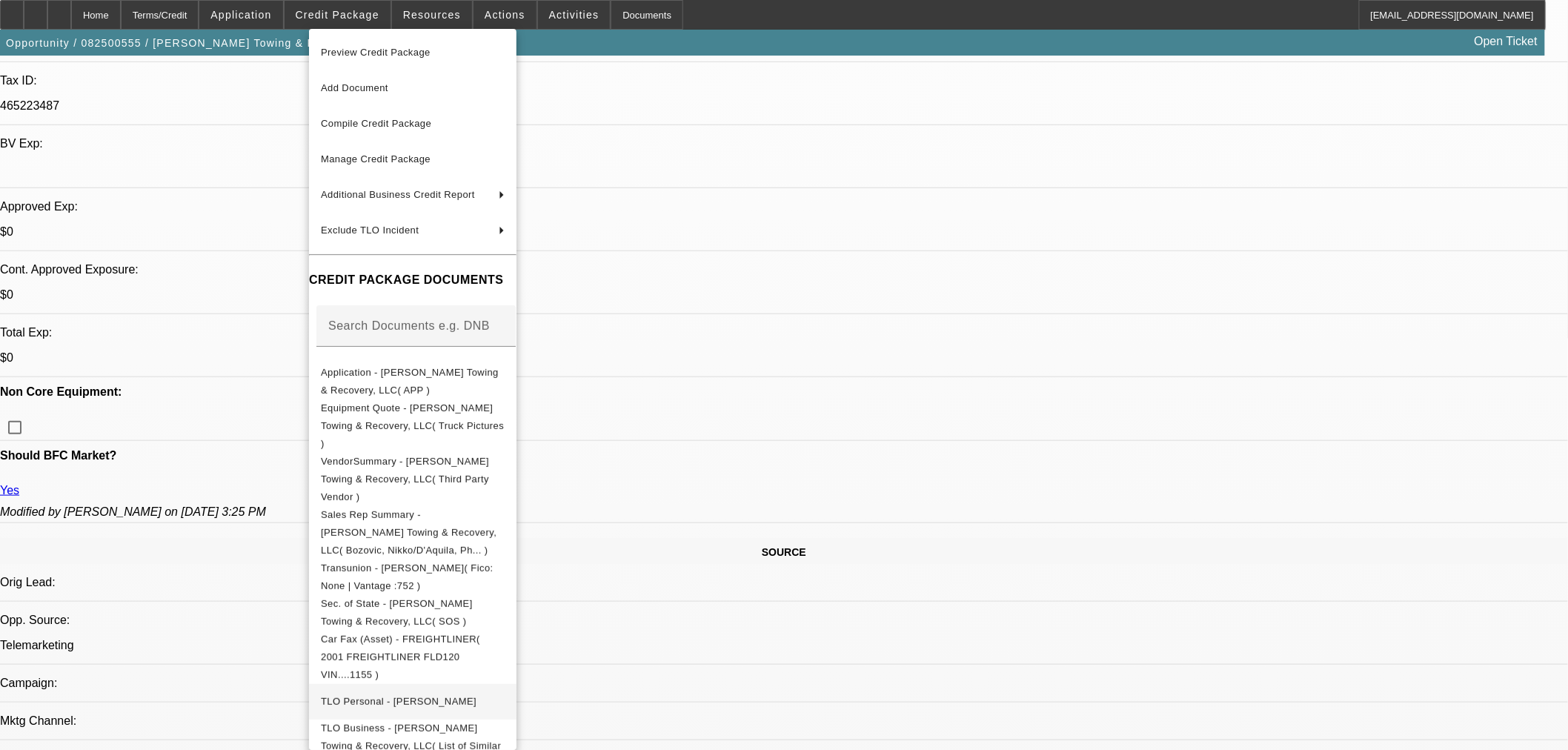
click at [409, 695] on span "TLO Personal - Parker, Kenneth" at bounding box center [398, 700] width 155 height 11
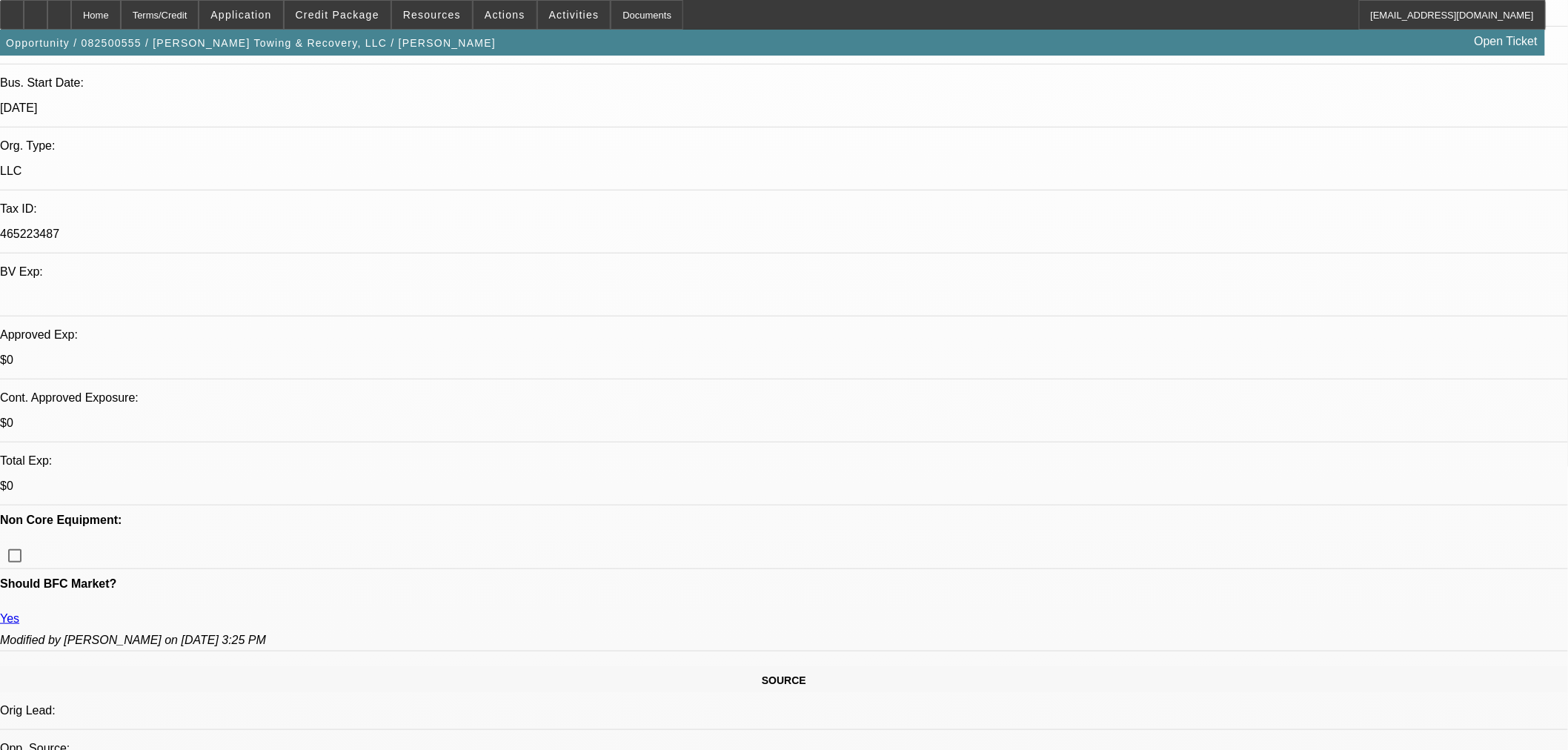
scroll to position [0, 0]
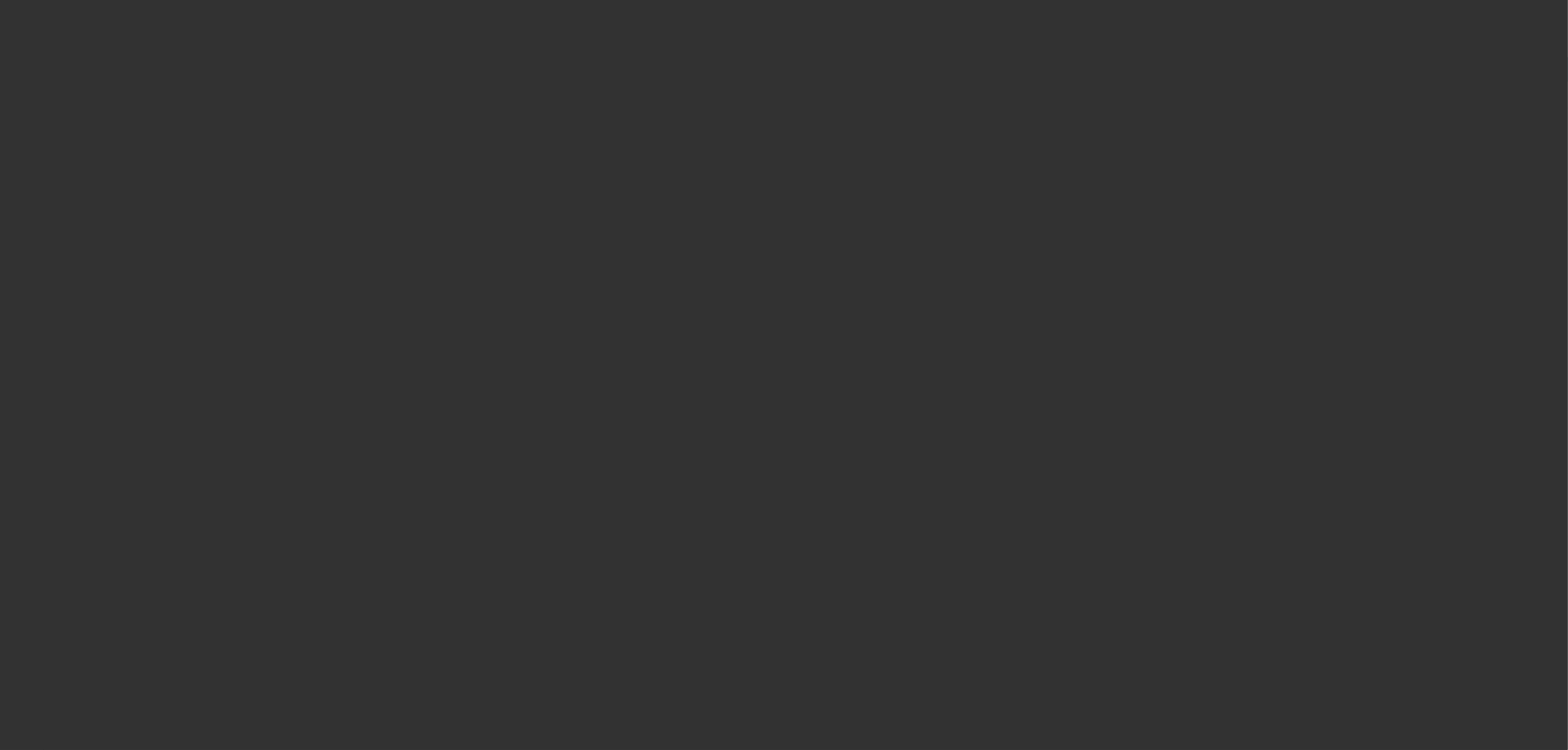
select select "0"
select select "2"
select select "0.1"
select select "4"
select select "0"
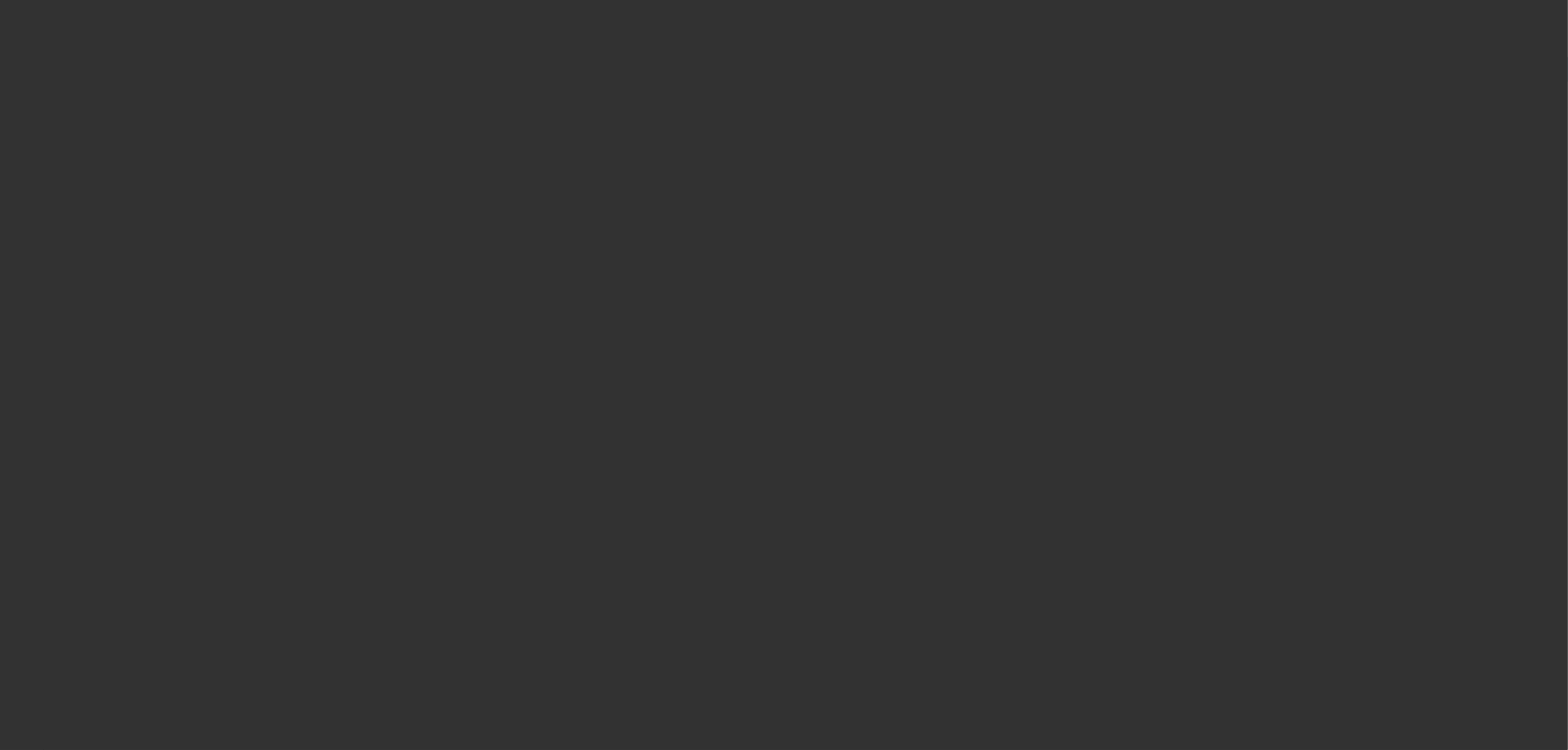
select select "2"
select select "0.1"
select select "4"
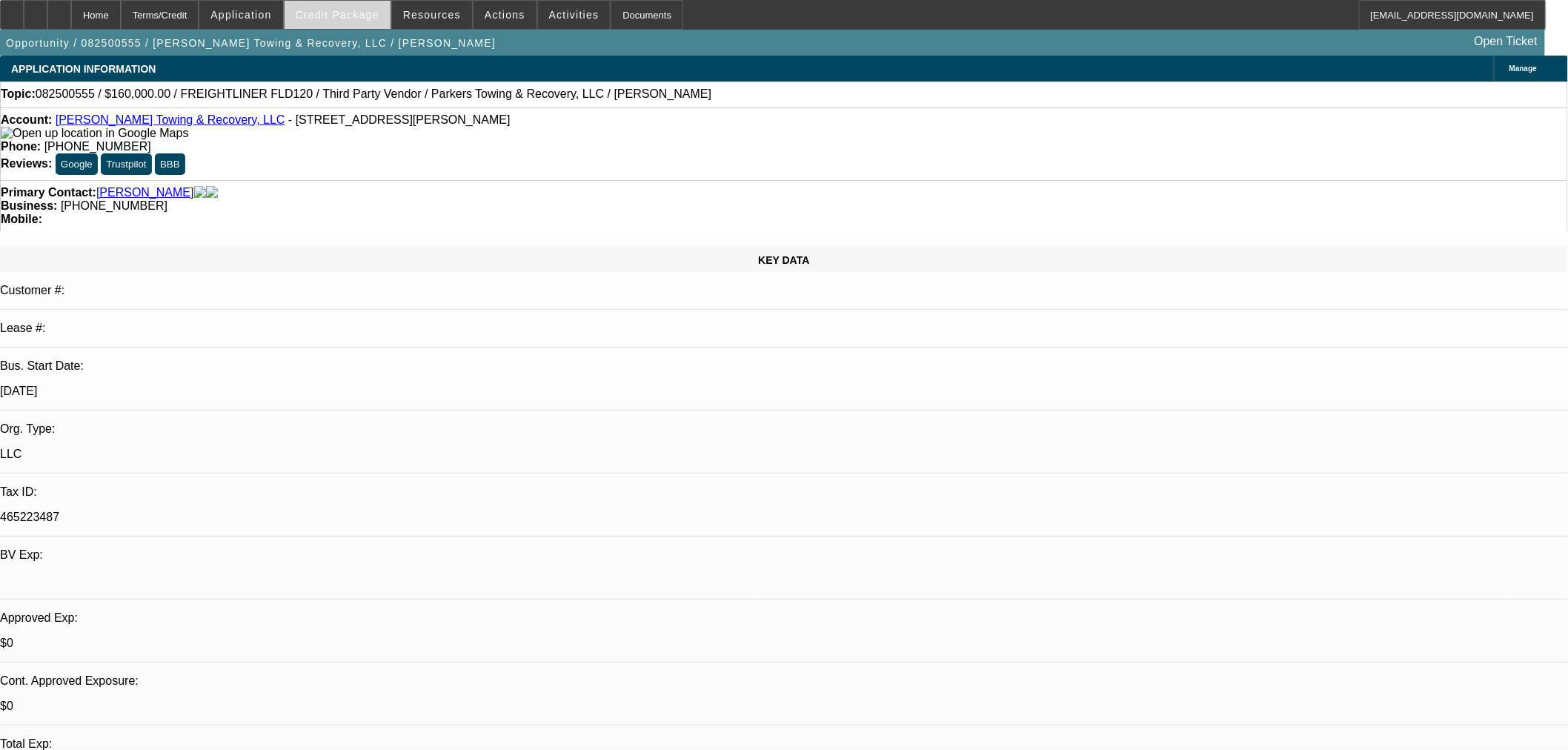
click at [354, 1] on span at bounding box center [337, 15] width 106 height 36
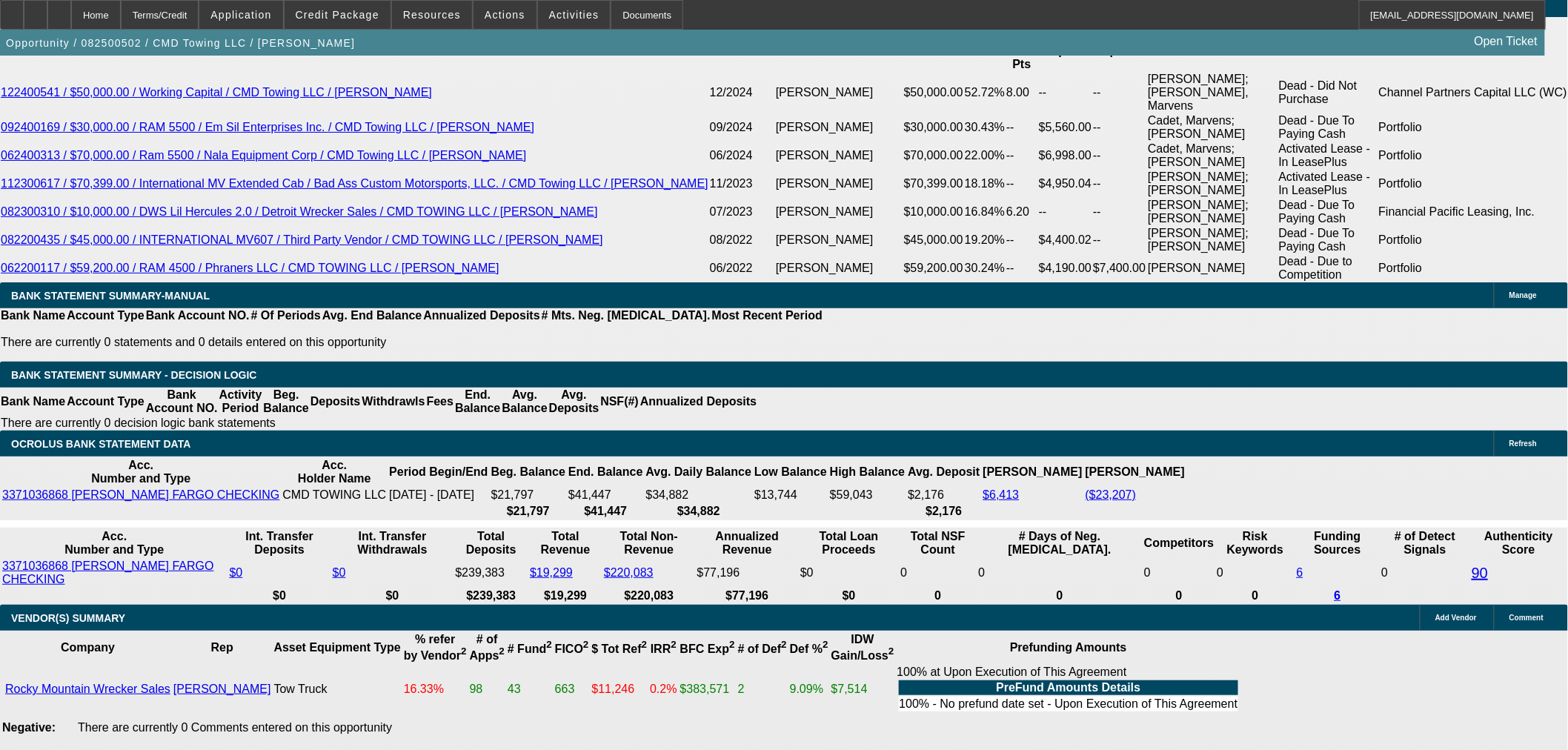
select select "0"
select select "6"
select select "0"
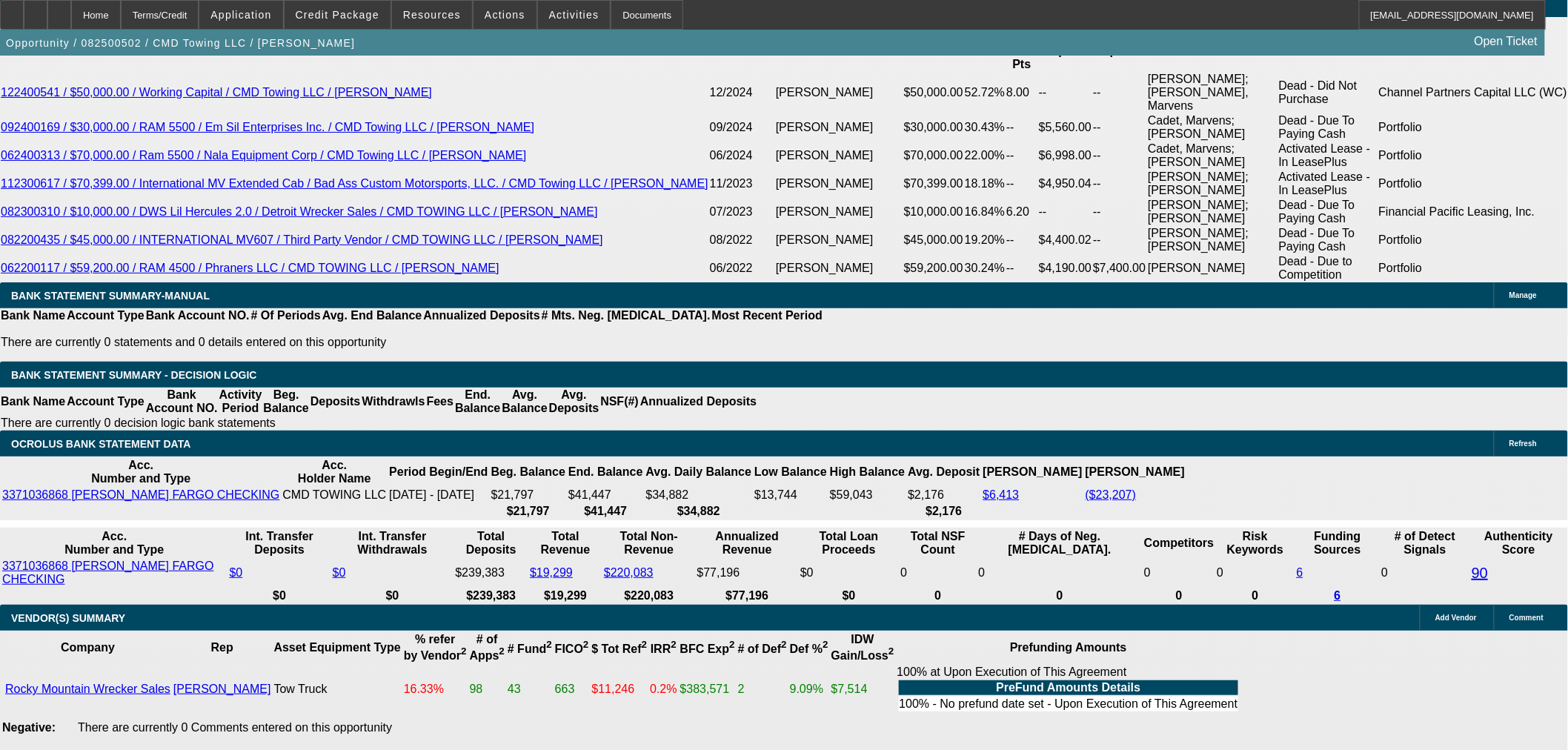
select select "0"
select select "6"
select select "0"
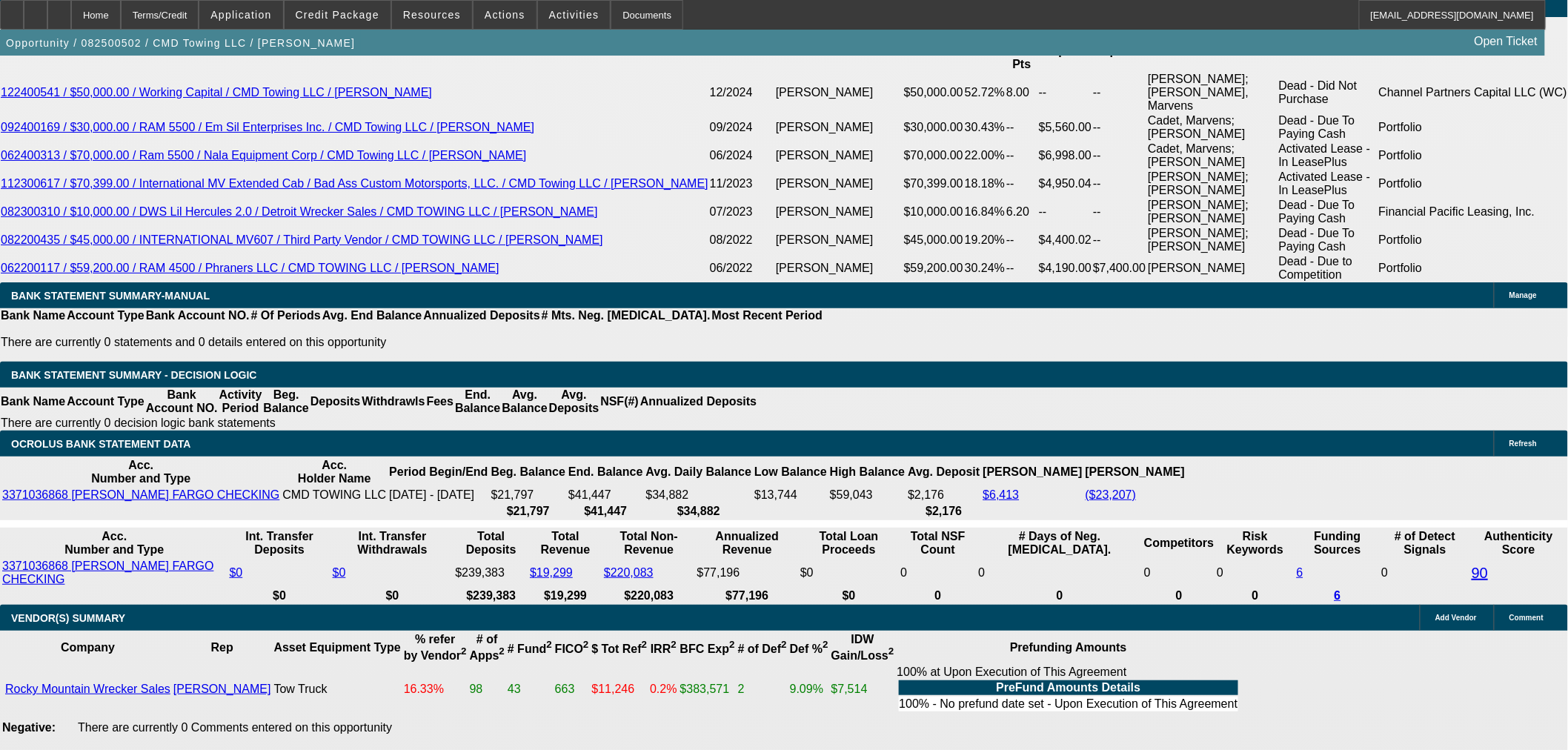
select select "0"
select select "6"
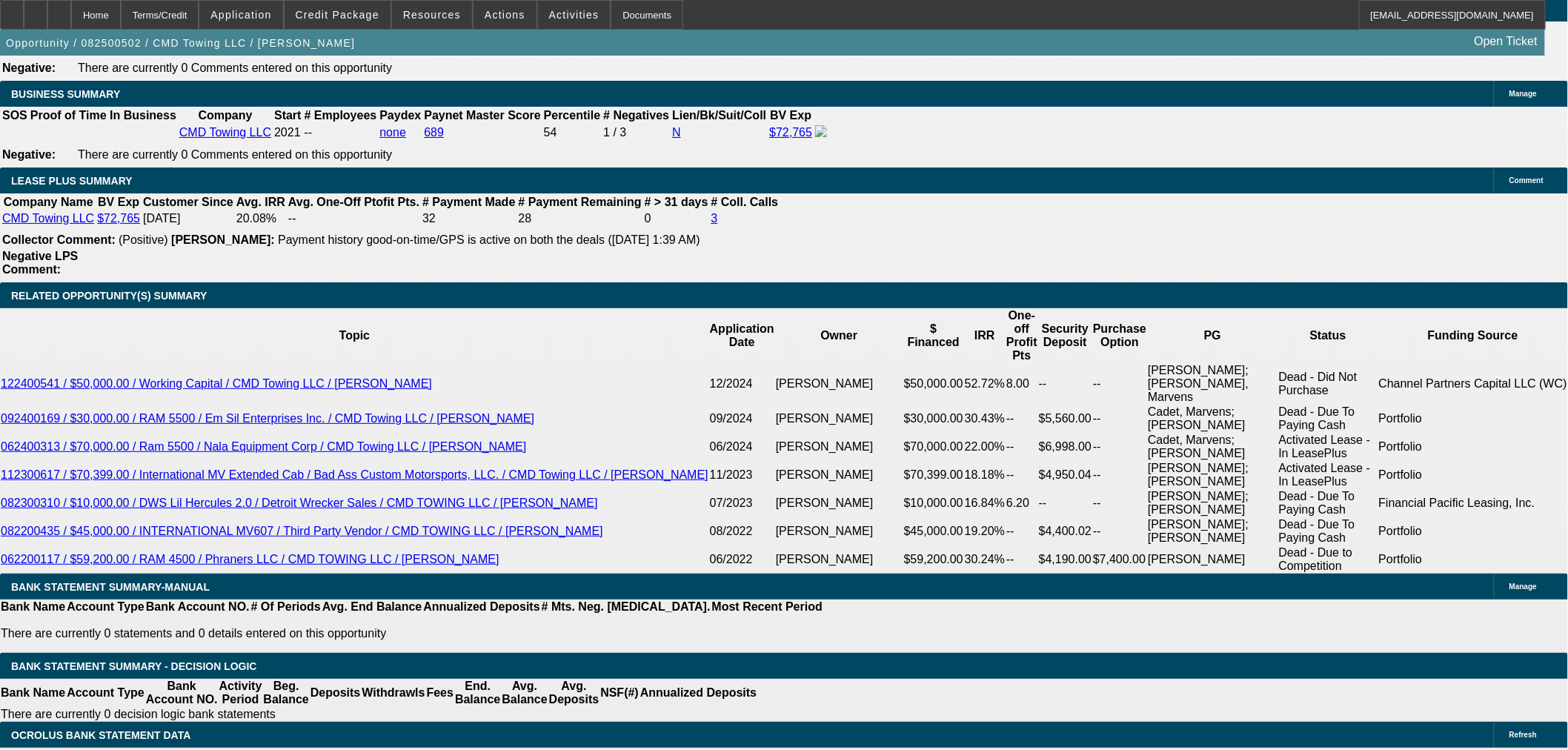
scroll to position [2468, 0]
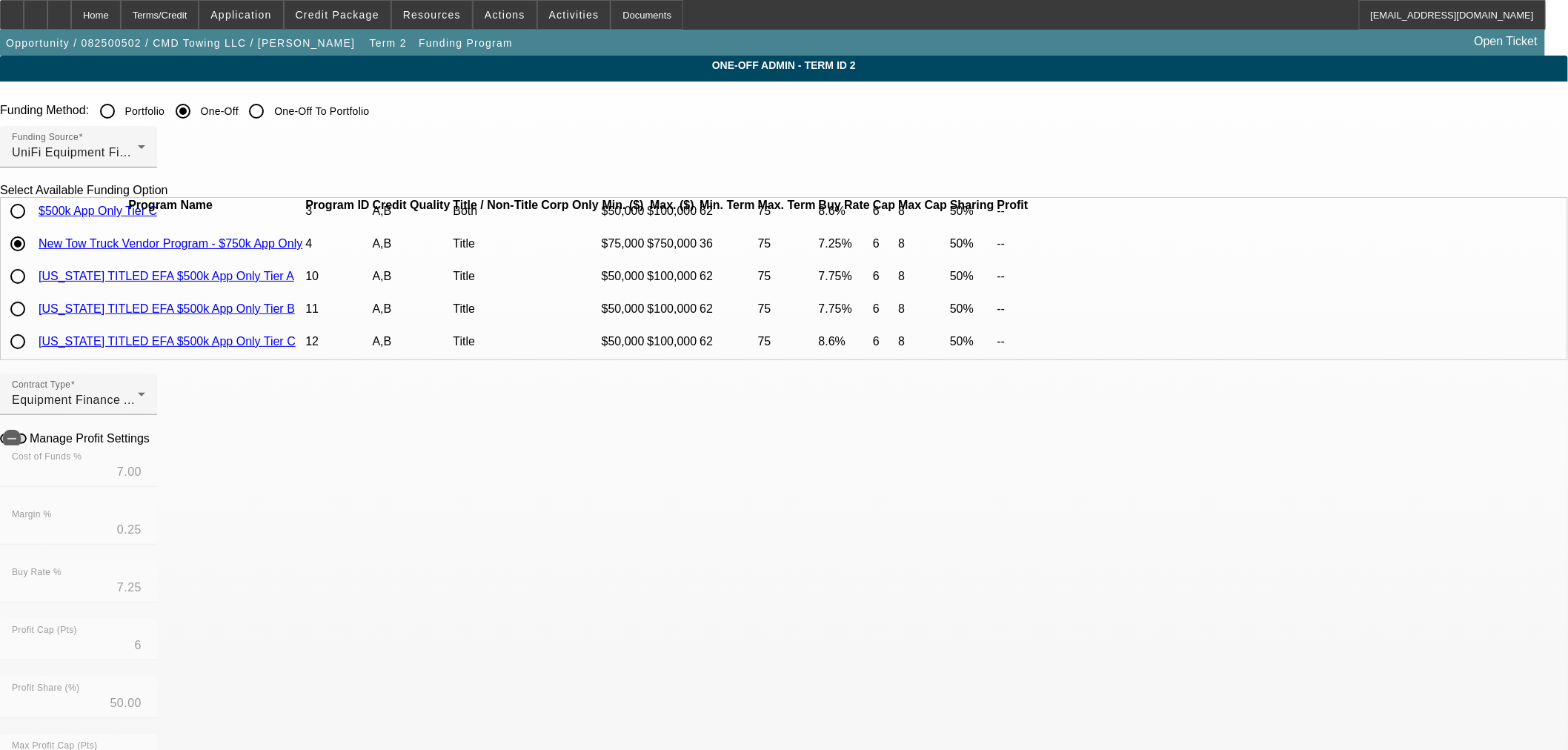
scroll to position [57, 0]
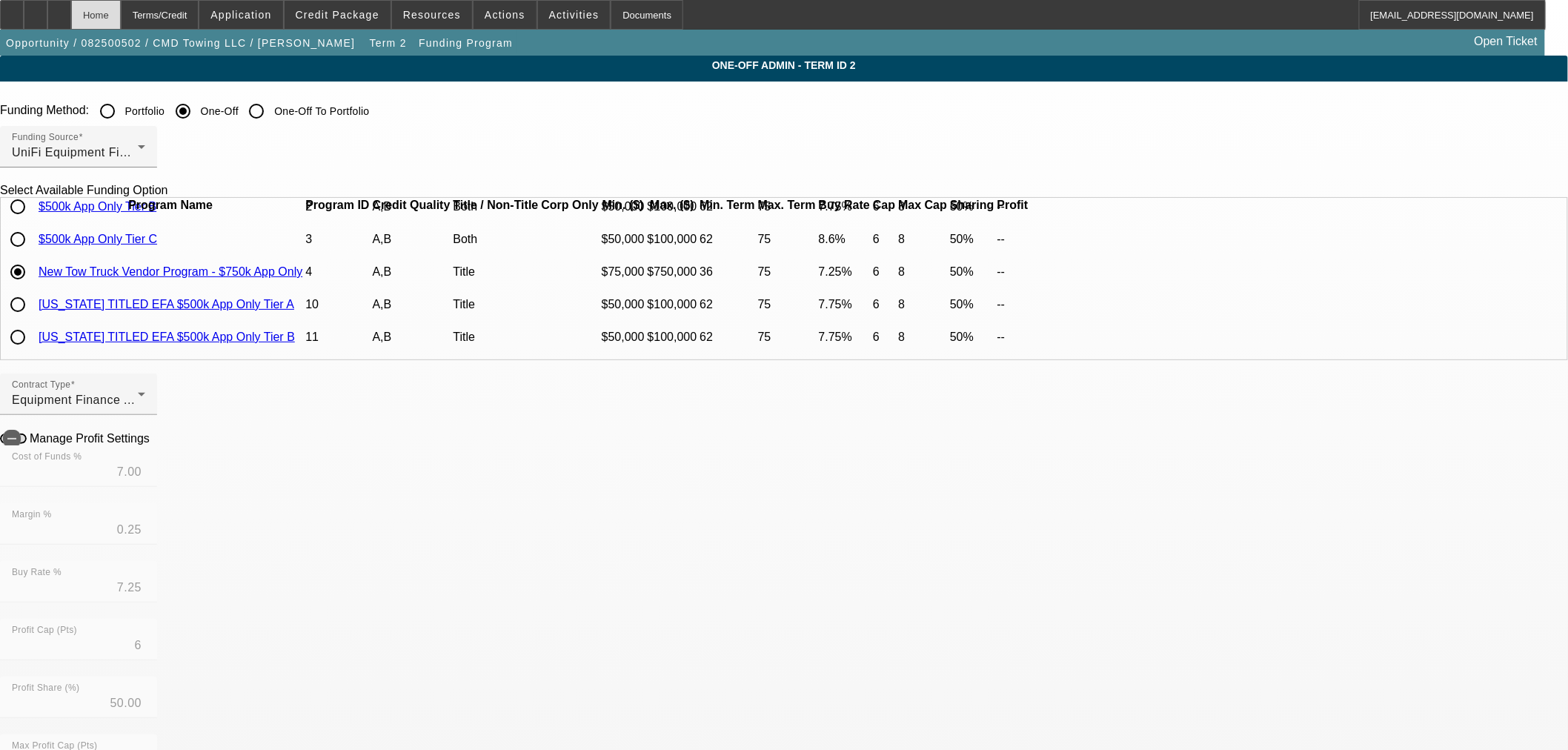
click at [121, 16] on div "Home" at bounding box center [96, 15] width 49 height 30
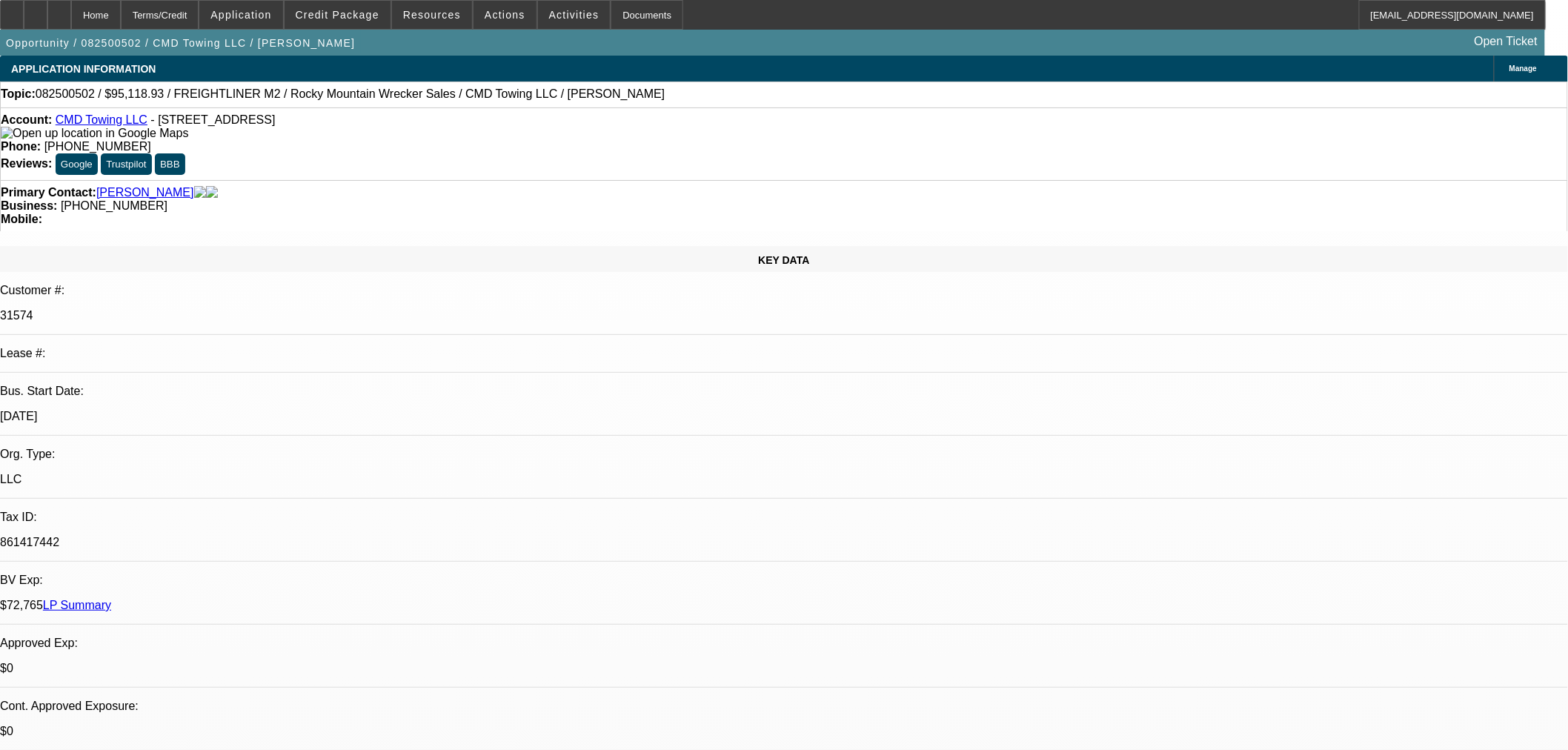
select select "0"
select select "6"
select select "0"
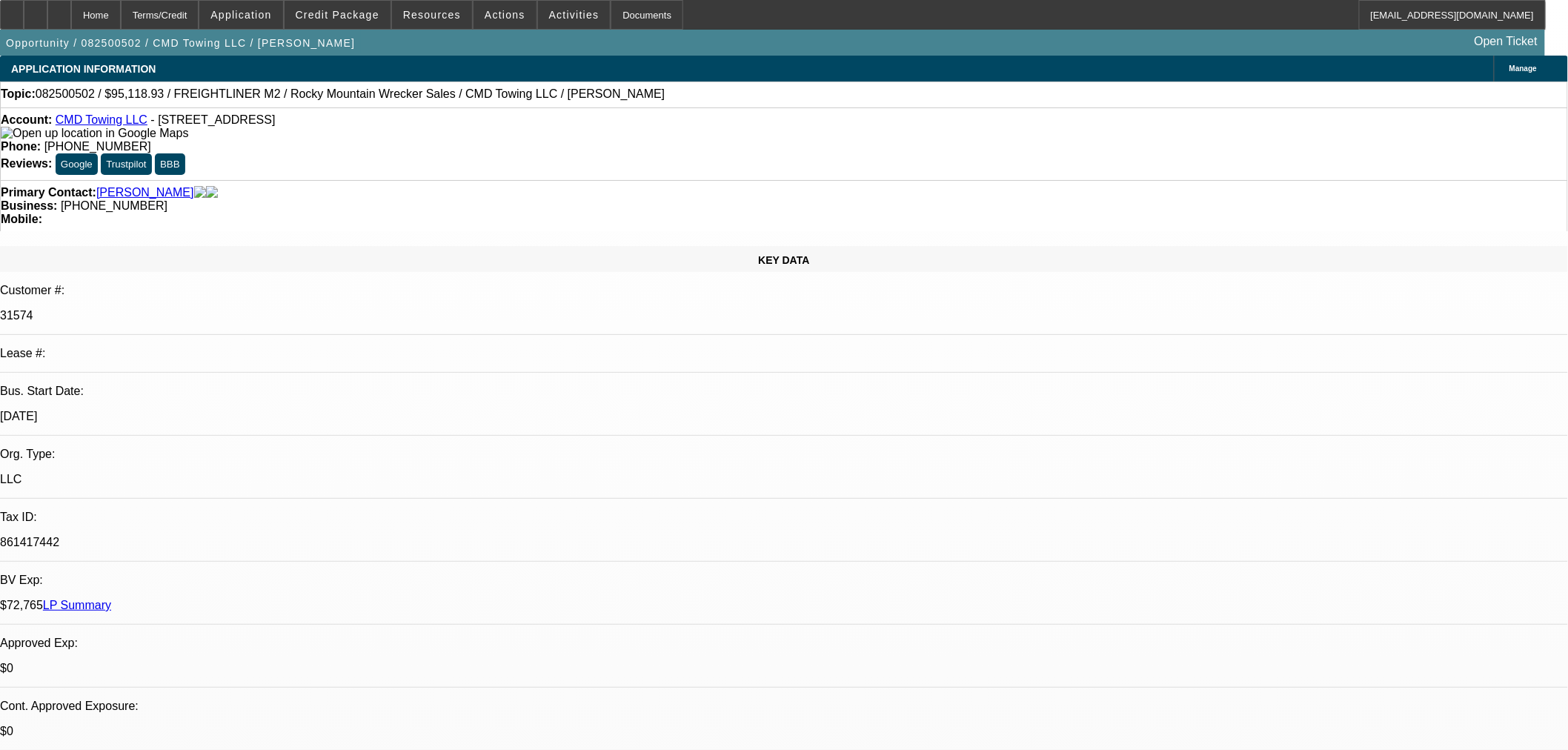
select select "0"
select select "6"
select select "0"
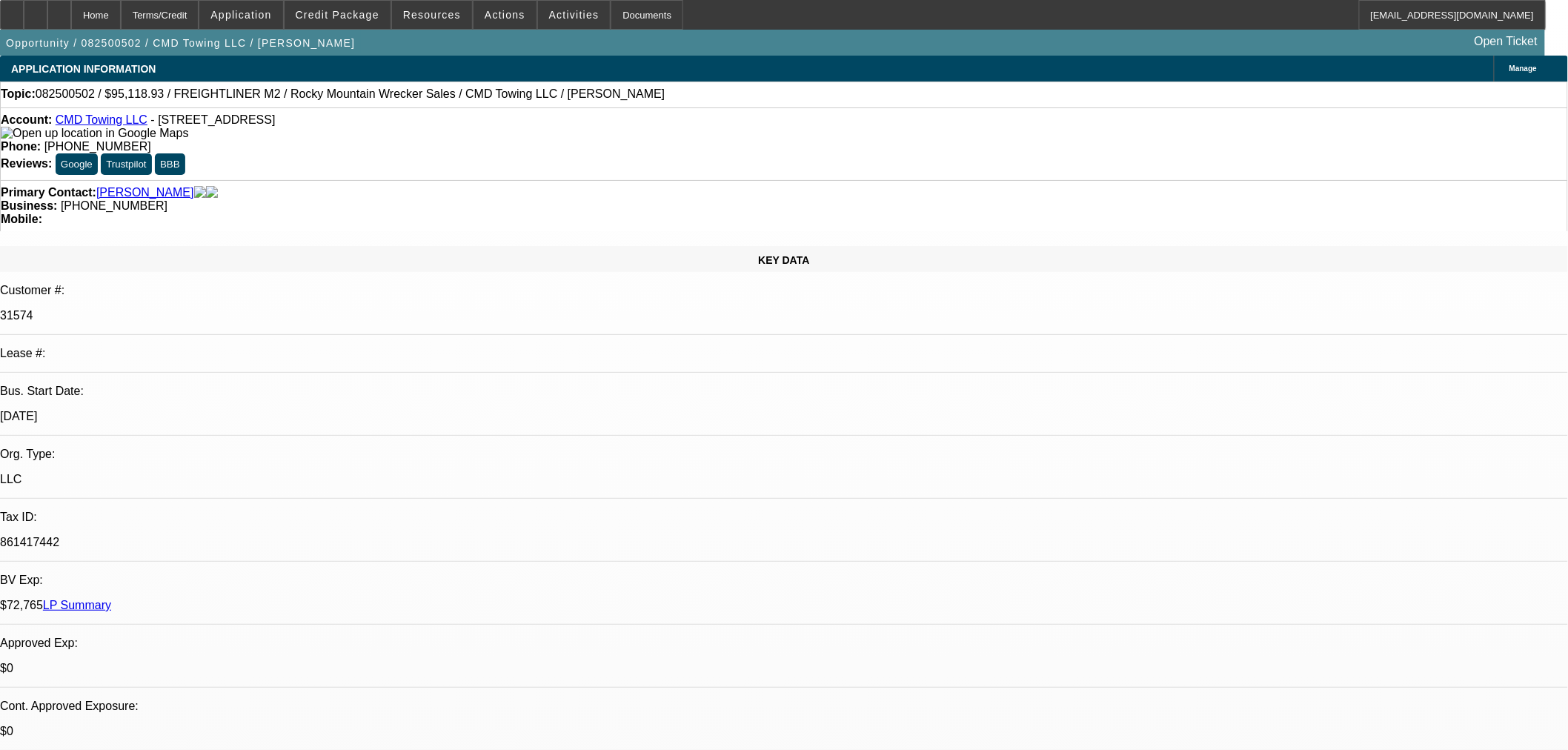
select select "0"
select select "6"
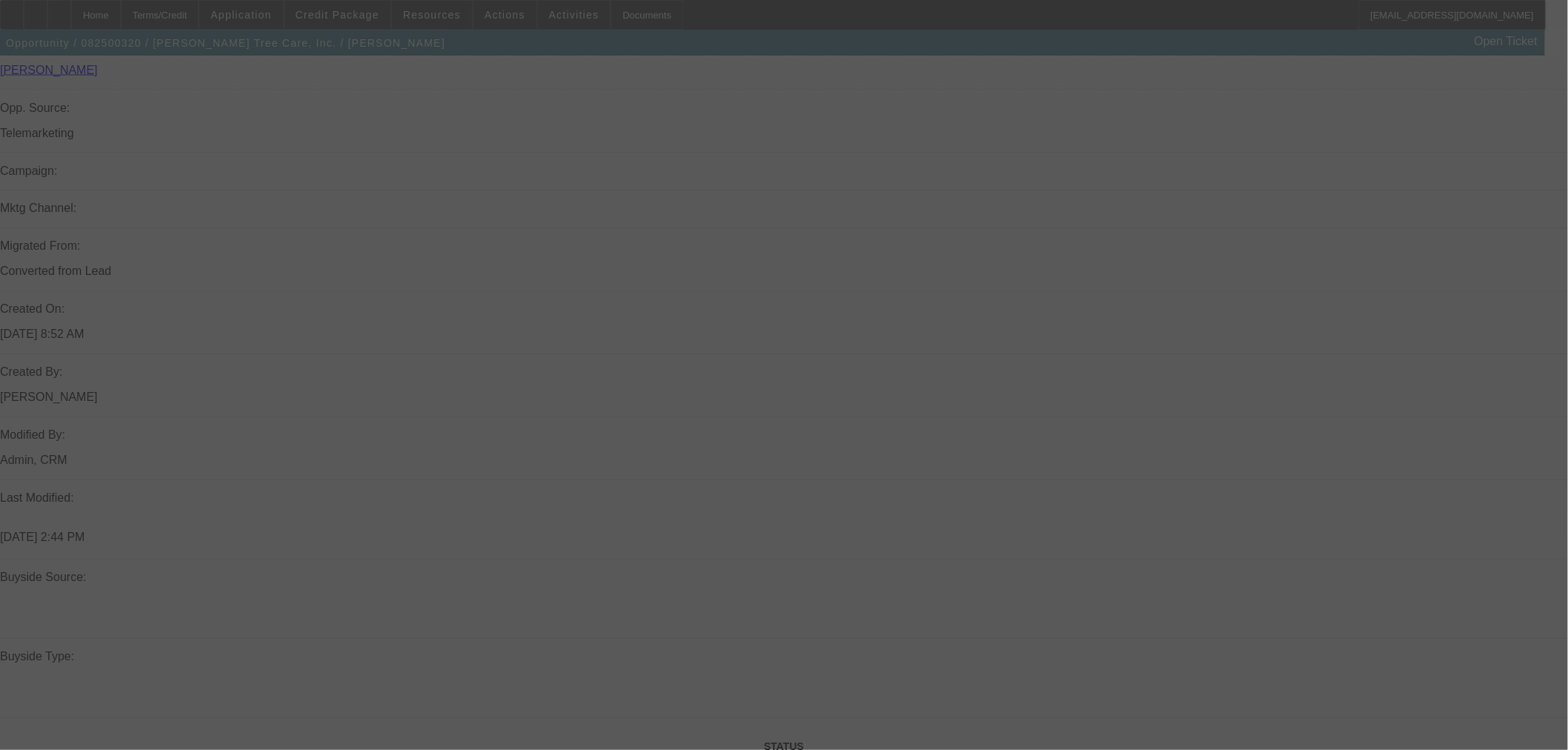
scroll to position [981, 0]
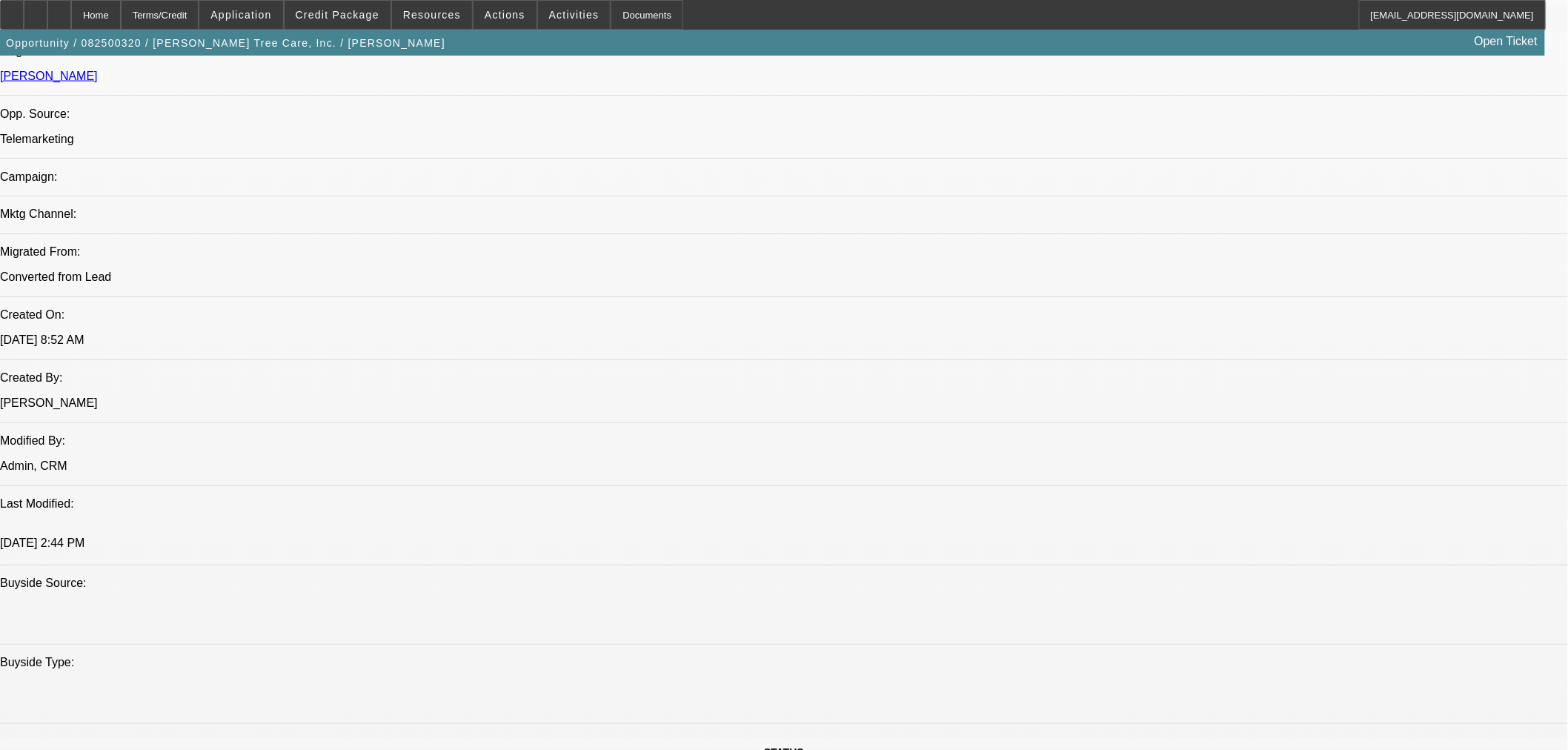
select select "0"
select select "6"
select select "0"
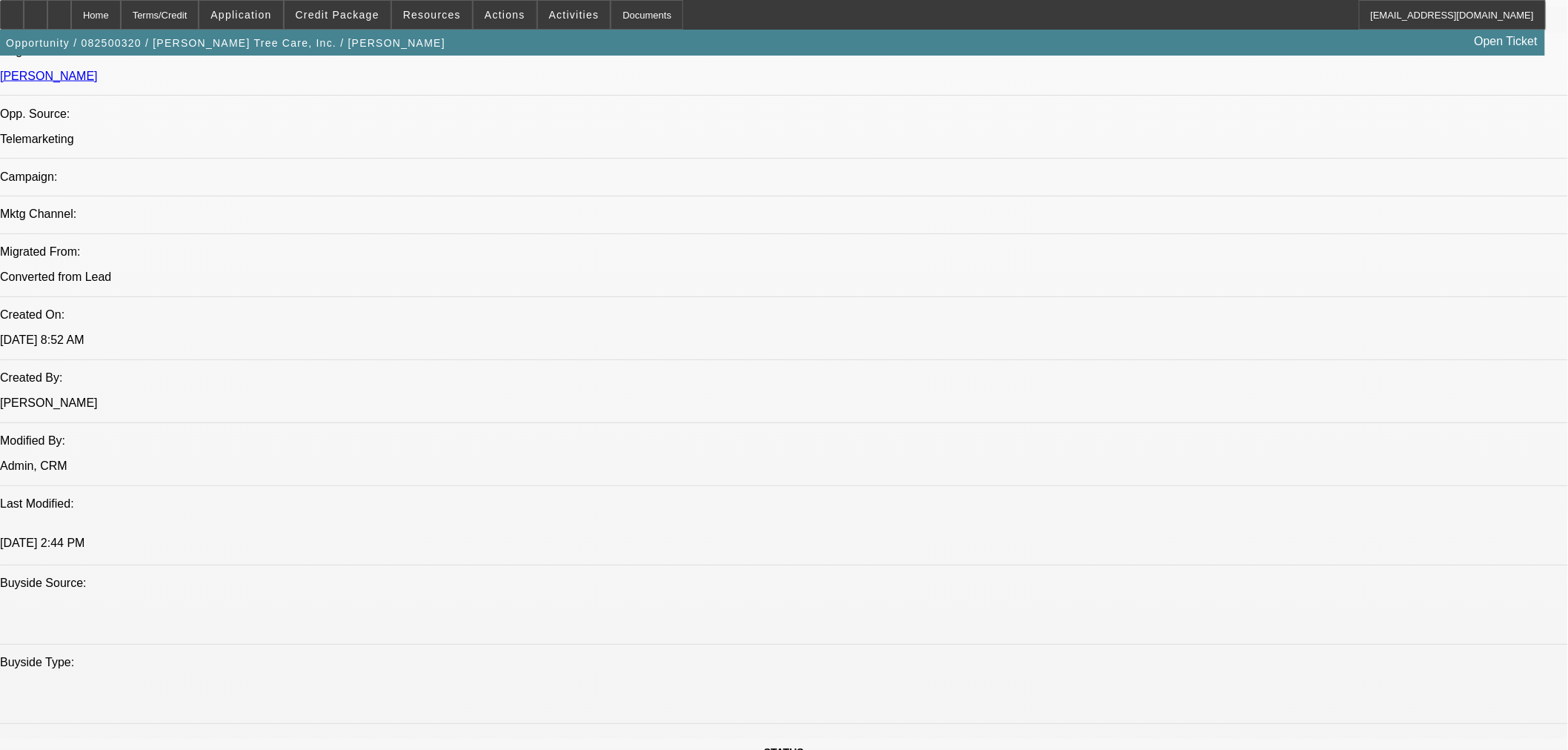
select select "0"
select select "6"
select select "0"
select select "2"
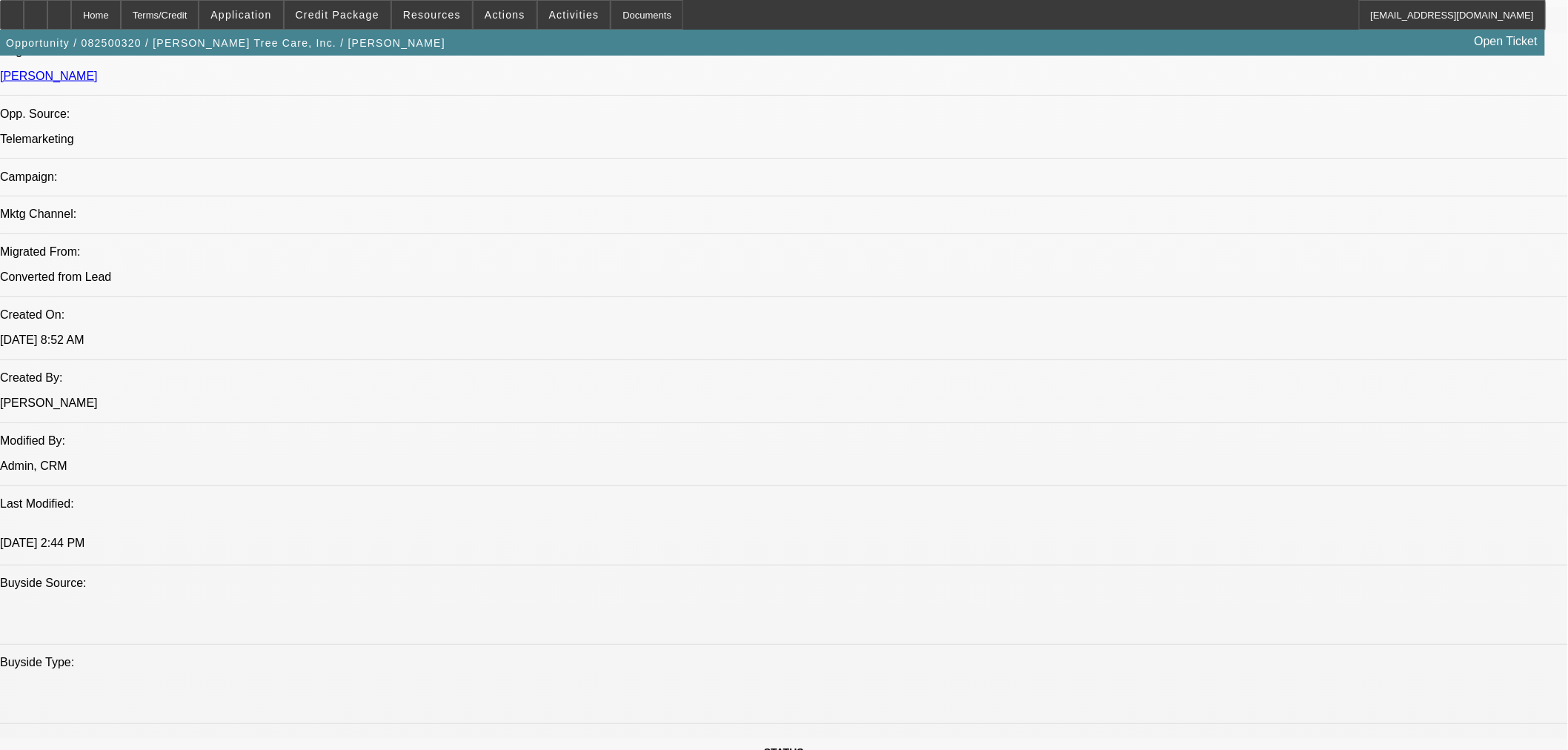
select select "2"
select select "0"
select select "6"
select select "0"
select select "2"
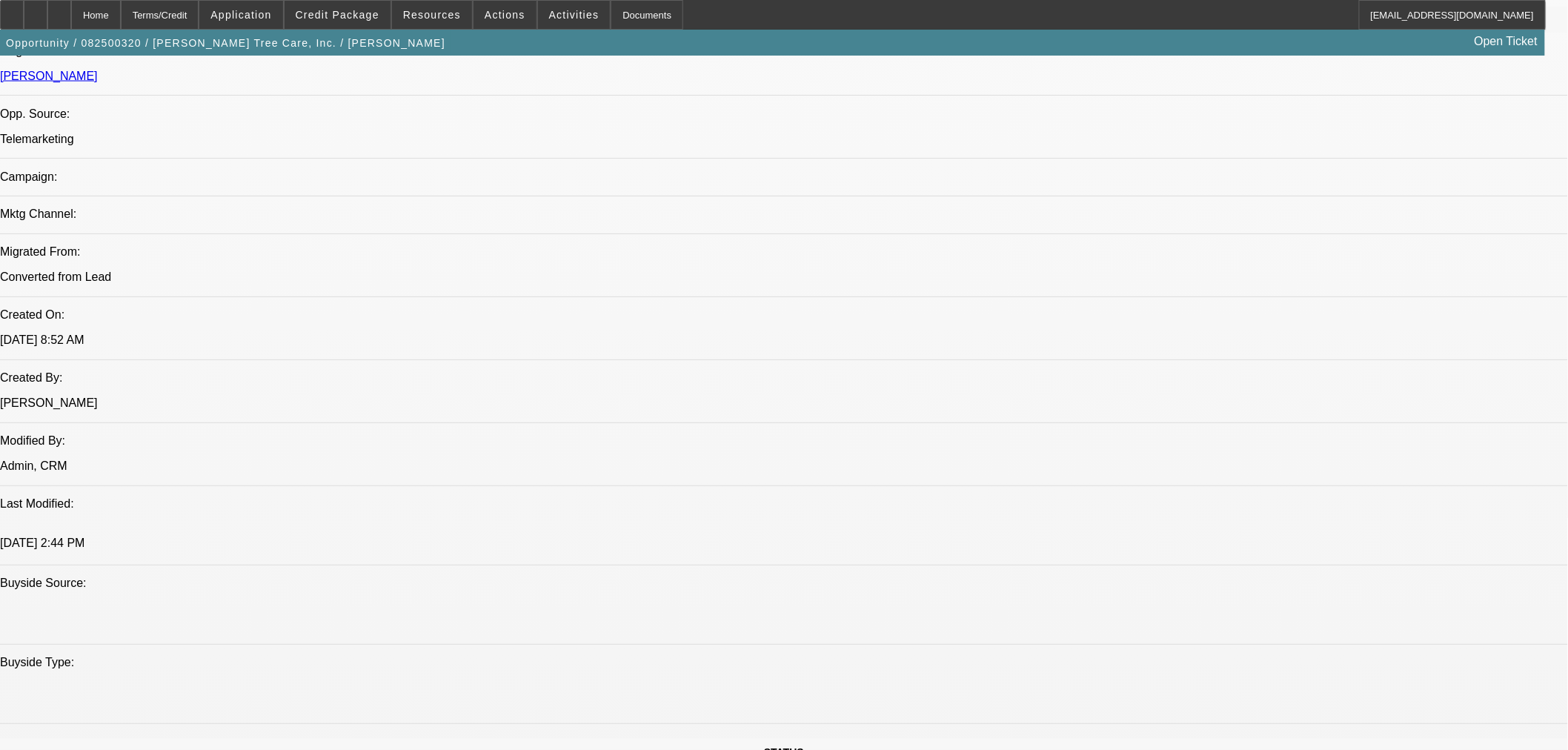
select select "2"
select select "0"
select select "6"
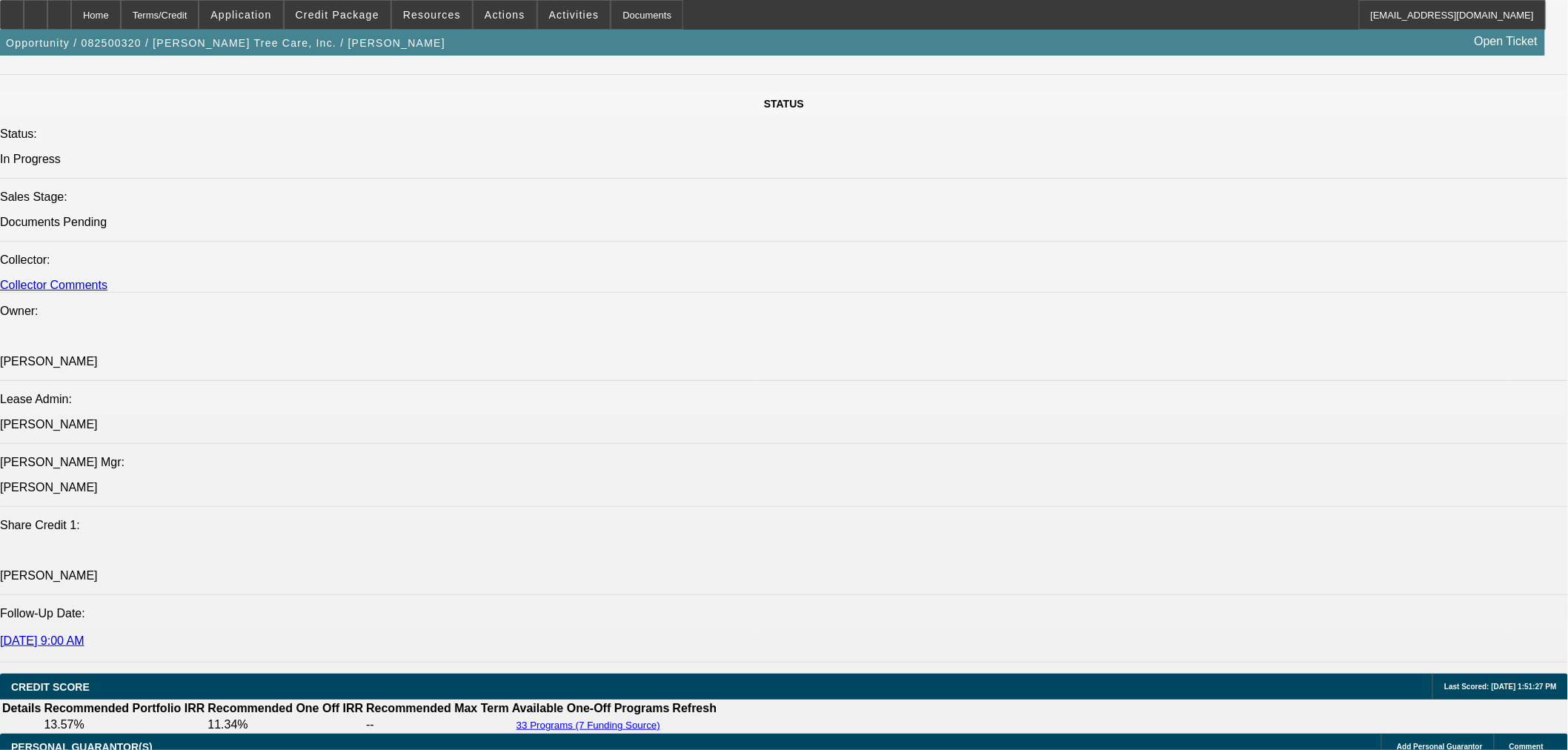
scroll to position [1969, 0]
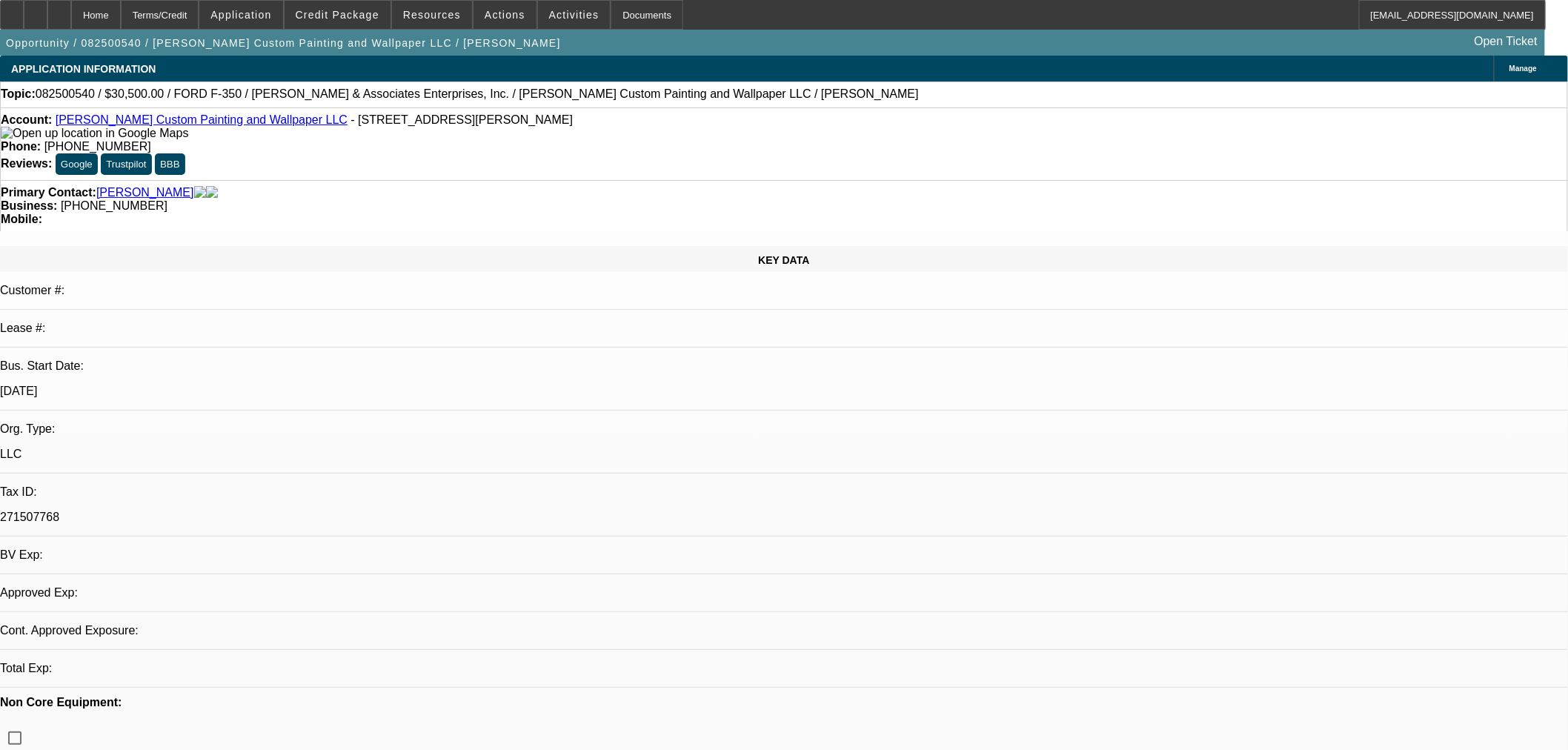
select select "0"
select select "2"
select select "0.1"
select select "4"
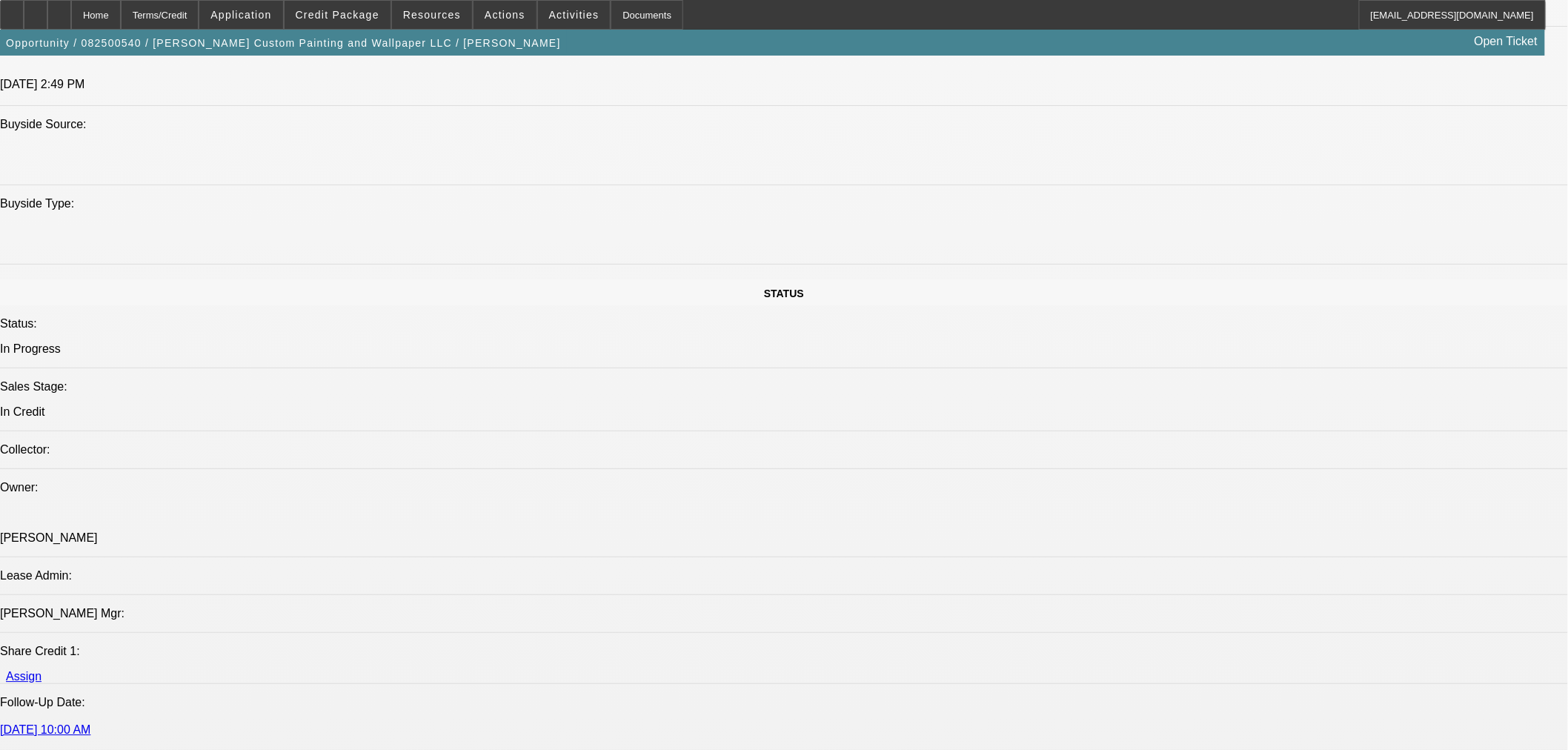
scroll to position [1564, 0]
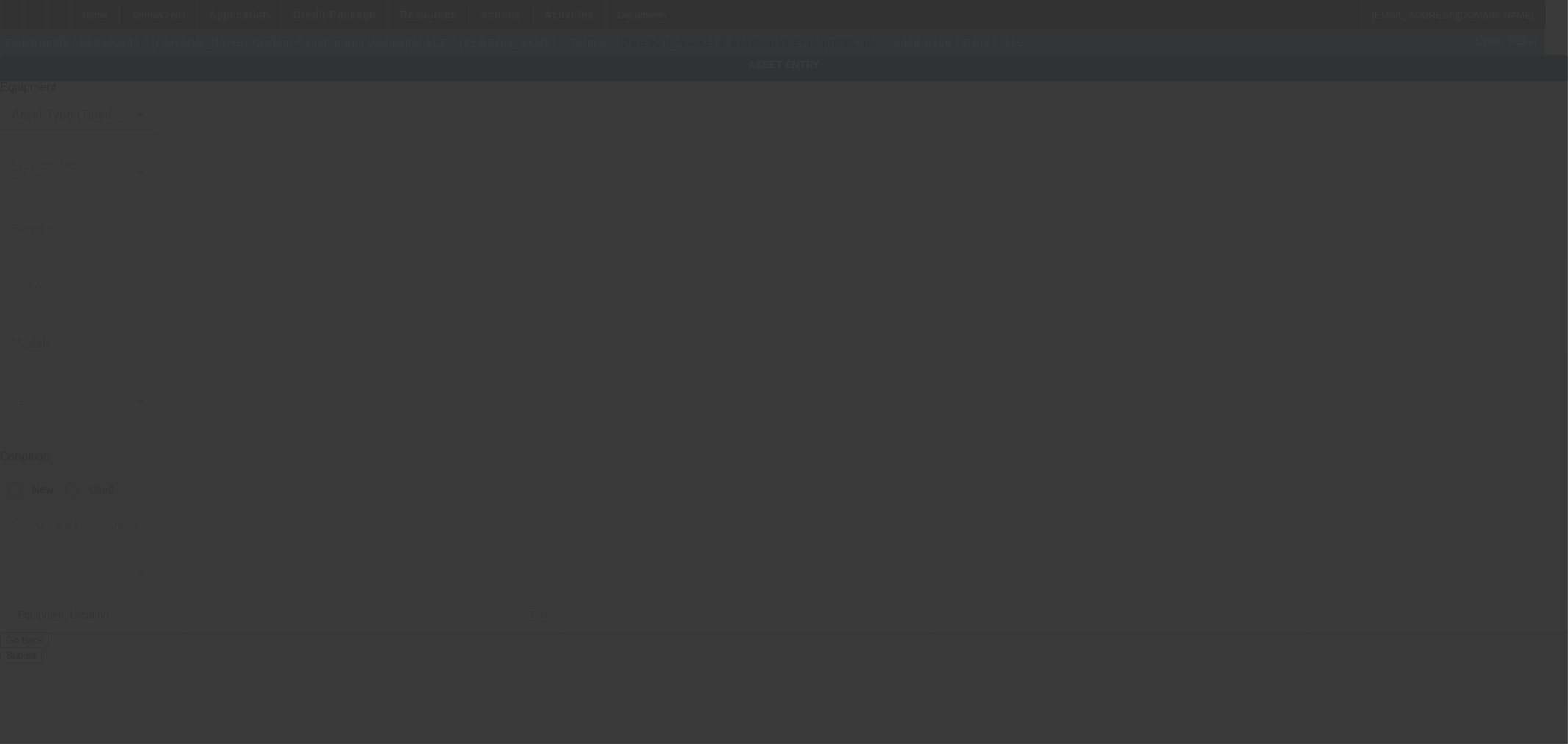
type input "[US_VEHICLE_IDENTIFICATION_NUMBER]"
type input "Ford"
type input "F-350"
radio input "true"
type textarea "with"
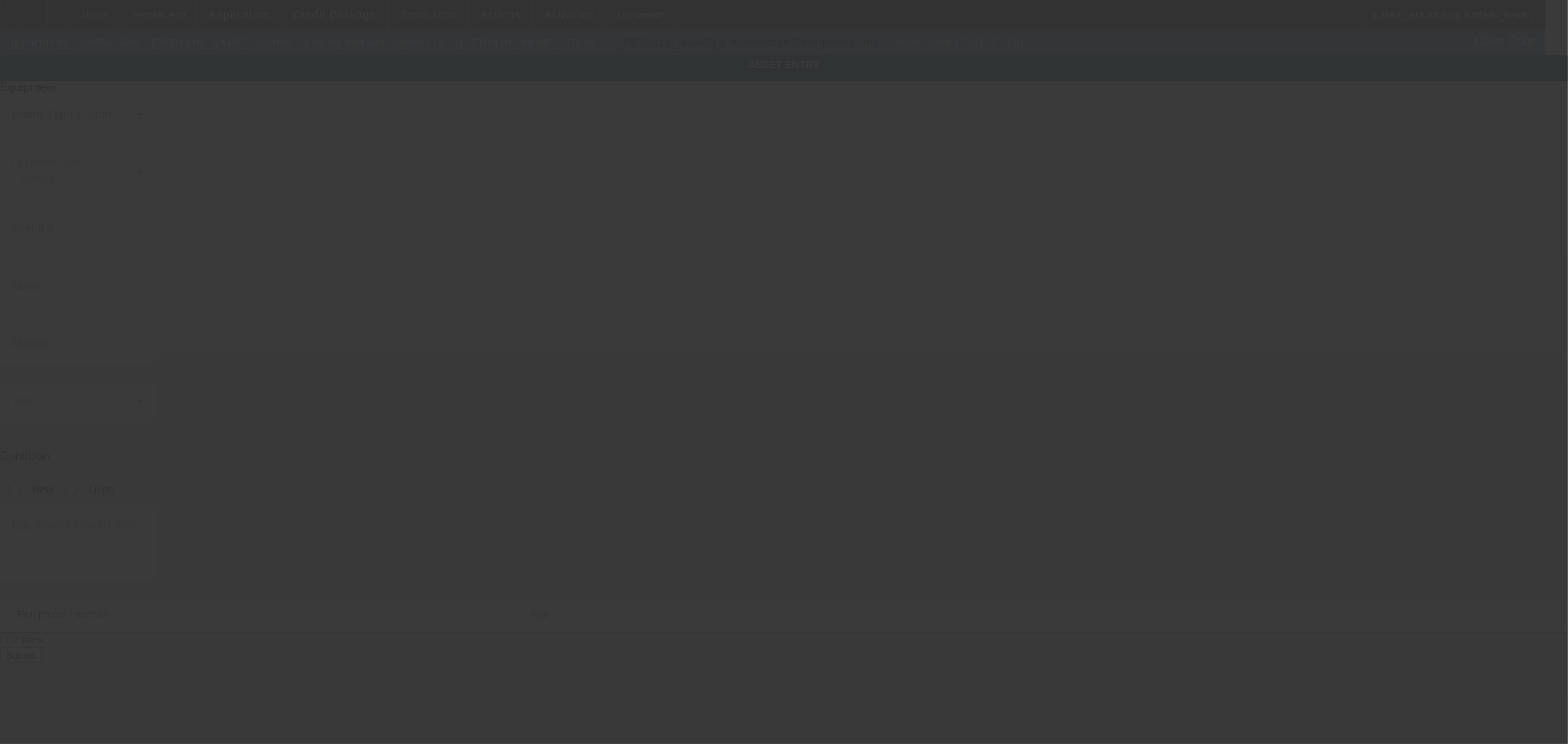
type input "121 Baptist Hill Dr"
type input "Goshen"
type input "24439"
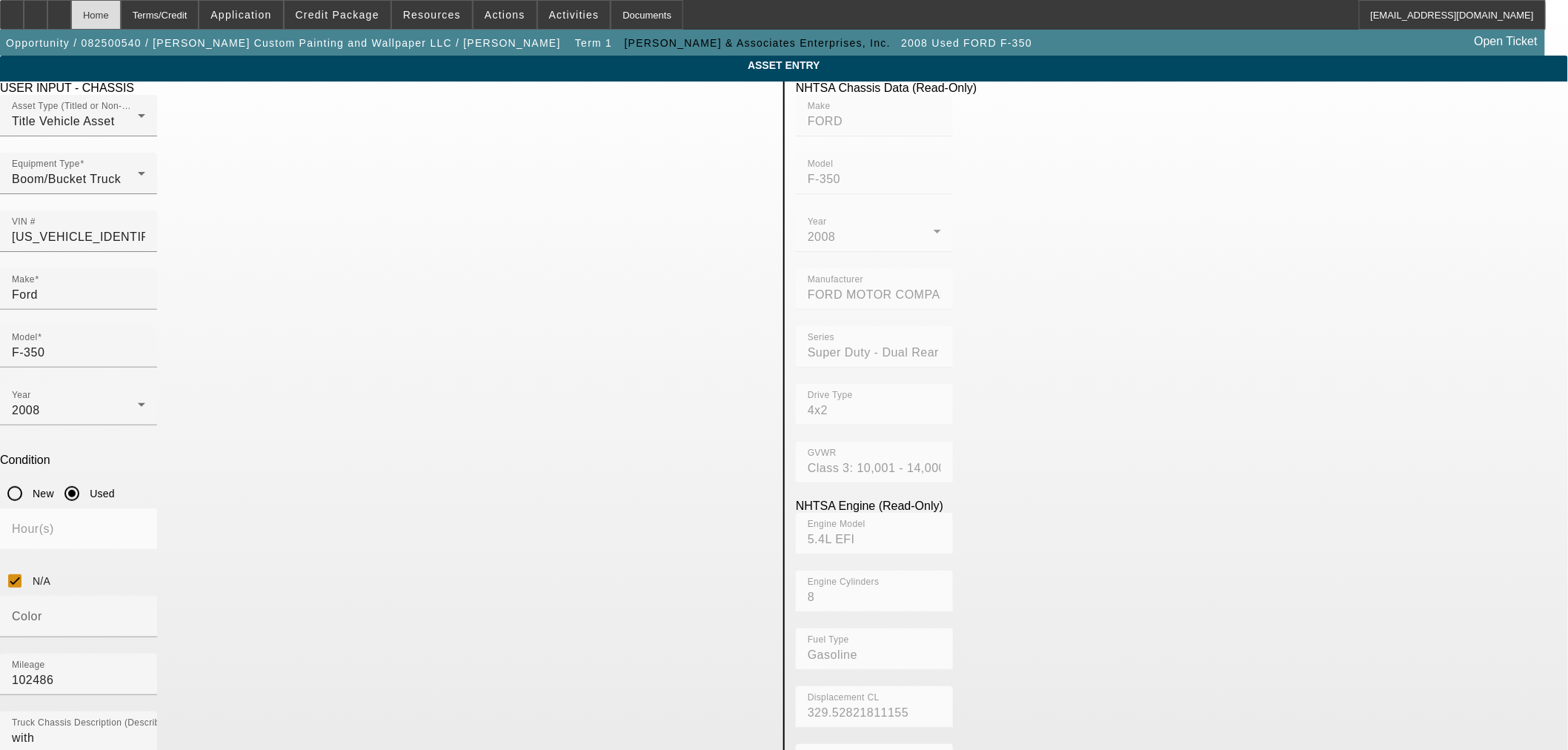
click at [121, 12] on div "Home" at bounding box center [96, 15] width 49 height 30
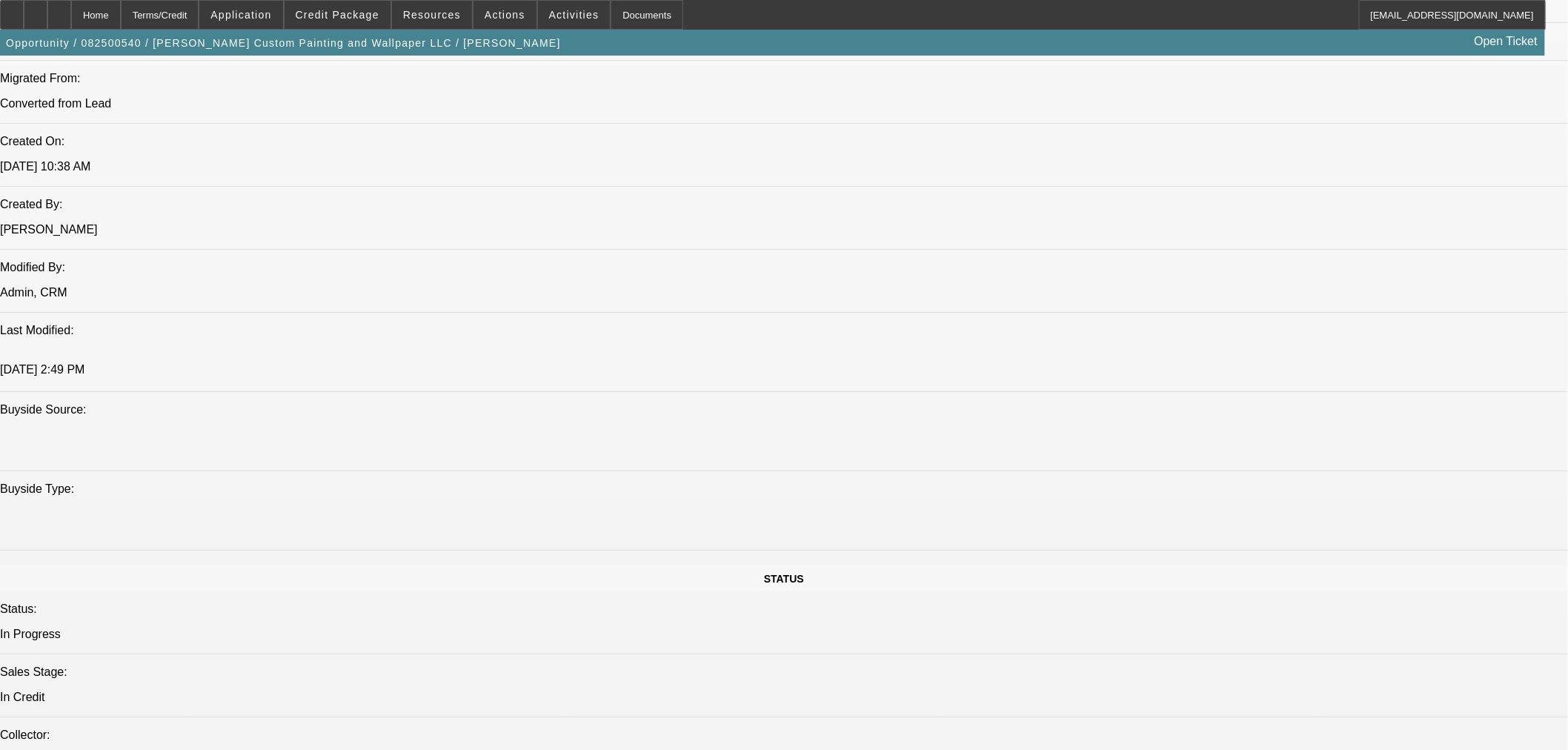
select select "0"
select select "2"
select select "0.1"
select select "4"
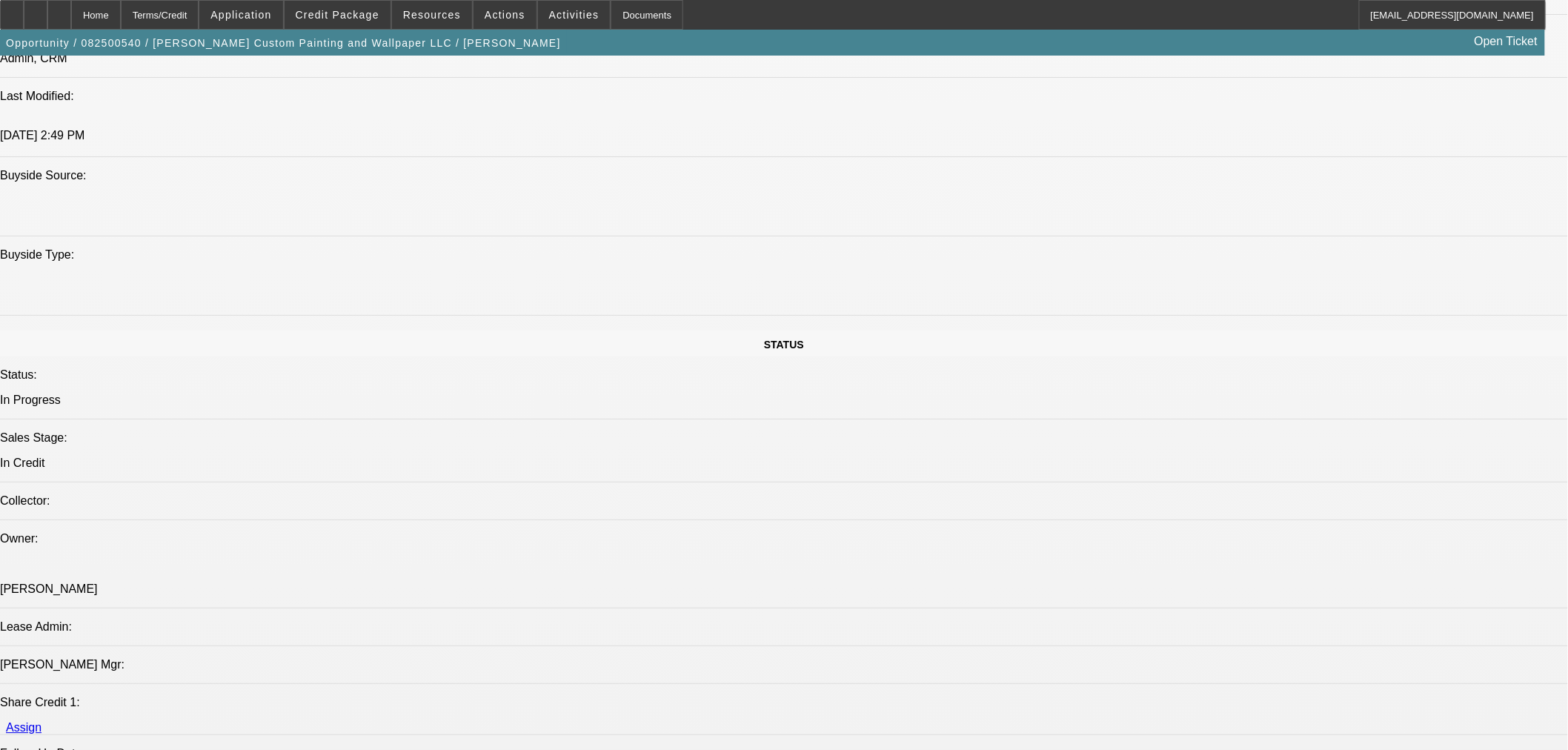
scroll to position [1334, 0]
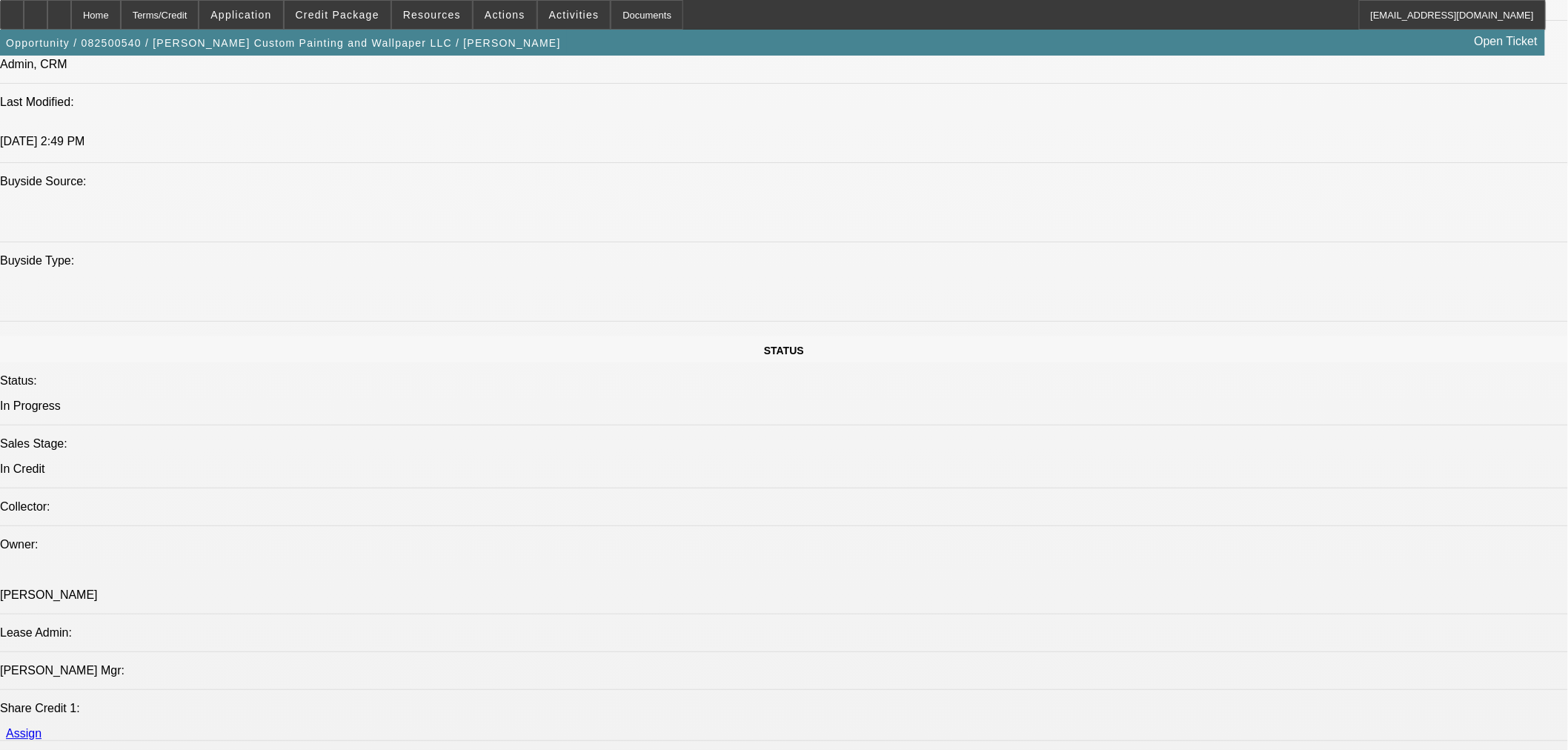
click at [343, 19] on span "Credit Package" at bounding box center [337, 15] width 84 height 12
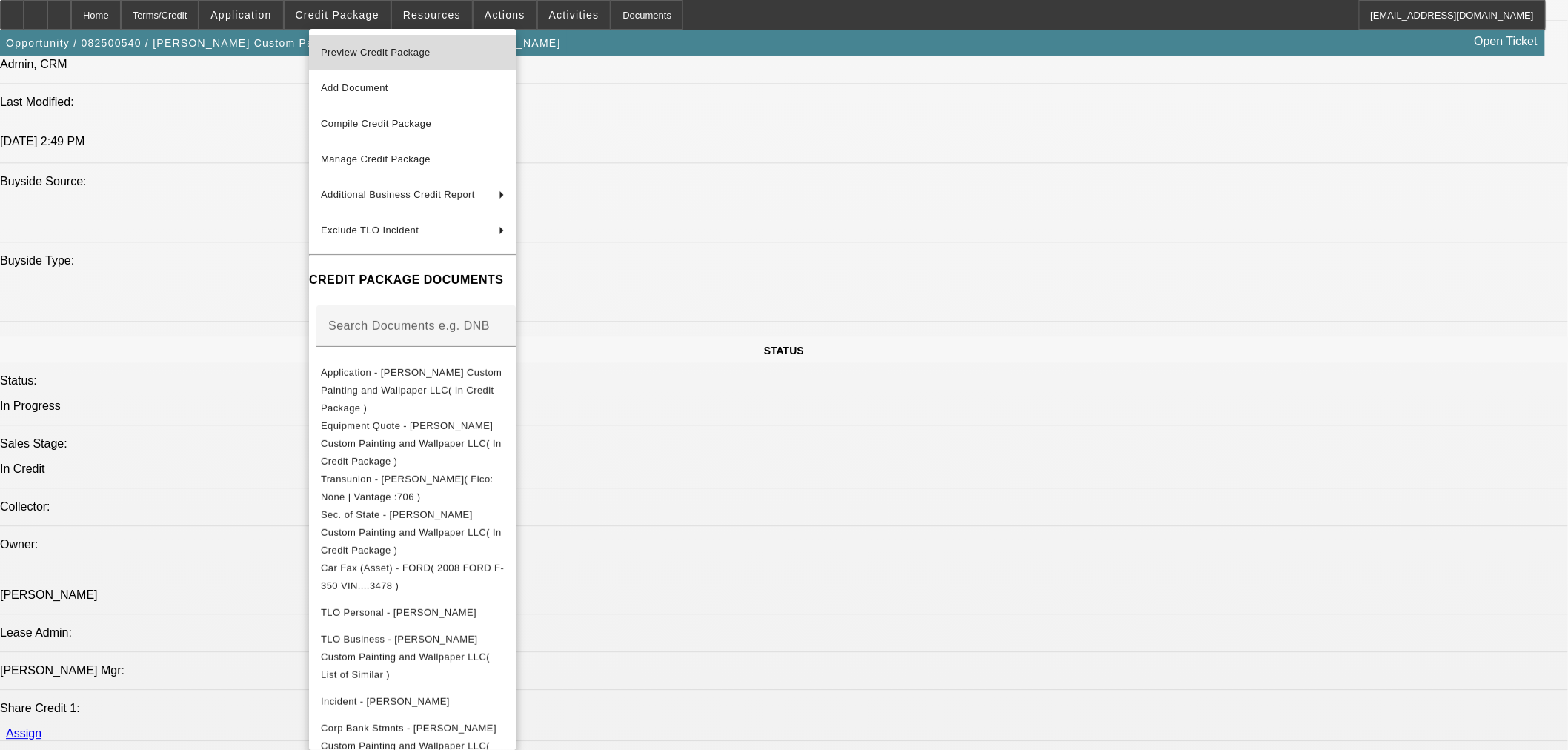
click at [377, 50] on span "Preview Credit Package" at bounding box center [375, 51] width 110 height 11
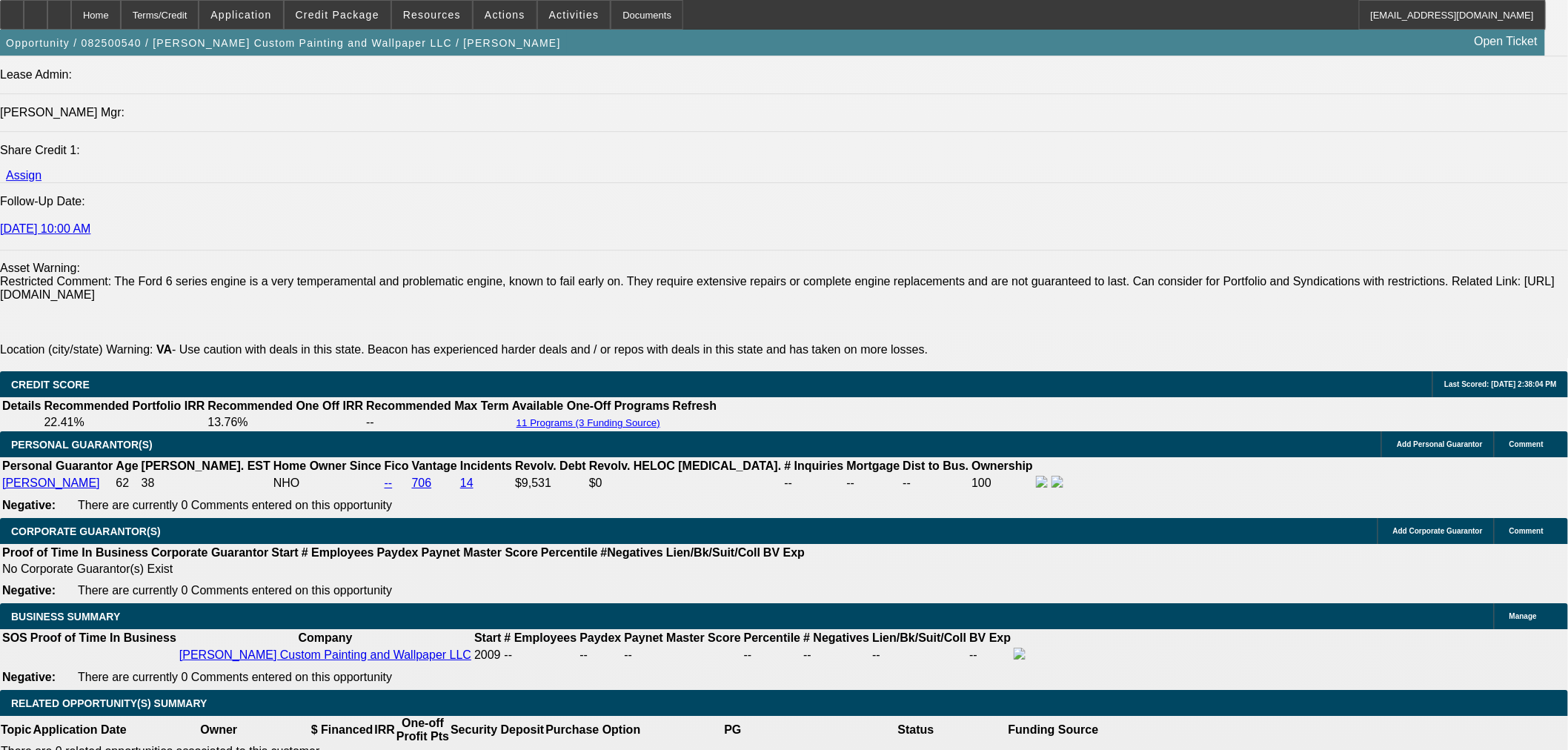
scroll to position [1893, 0]
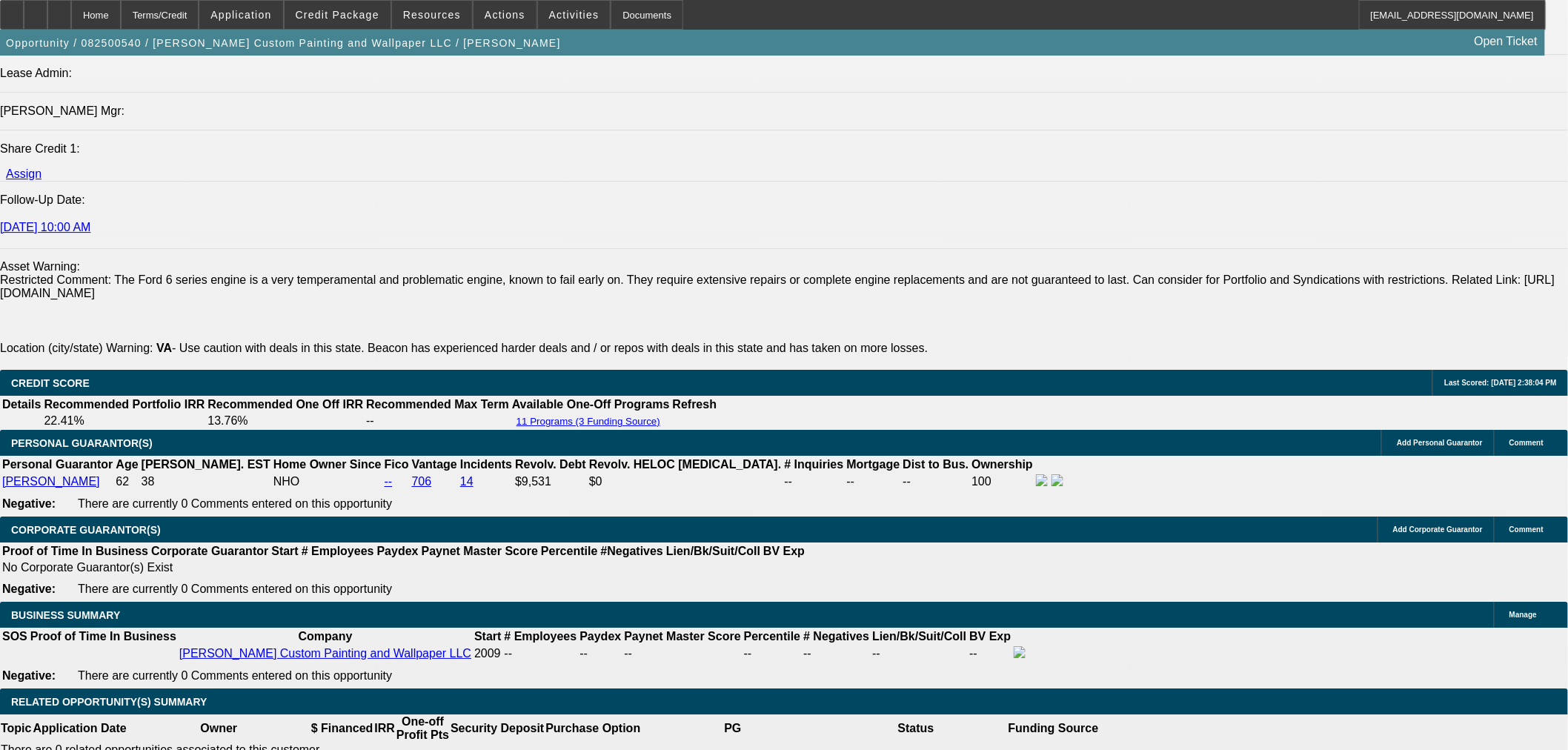
drag, startPoint x: 1363, startPoint y: 286, endPoint x: 1378, endPoint y: 294, distance: 17.0
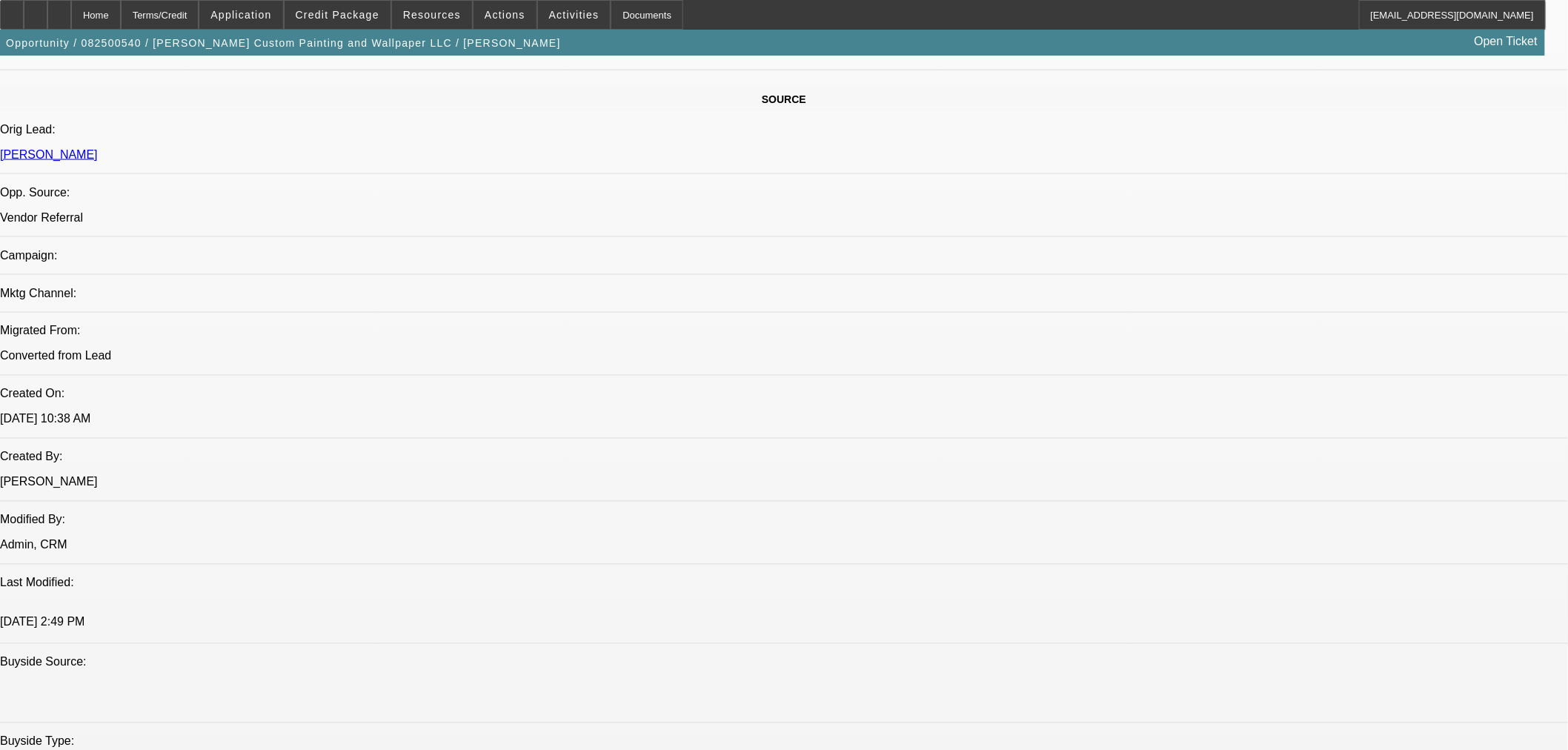
scroll to position [576, 0]
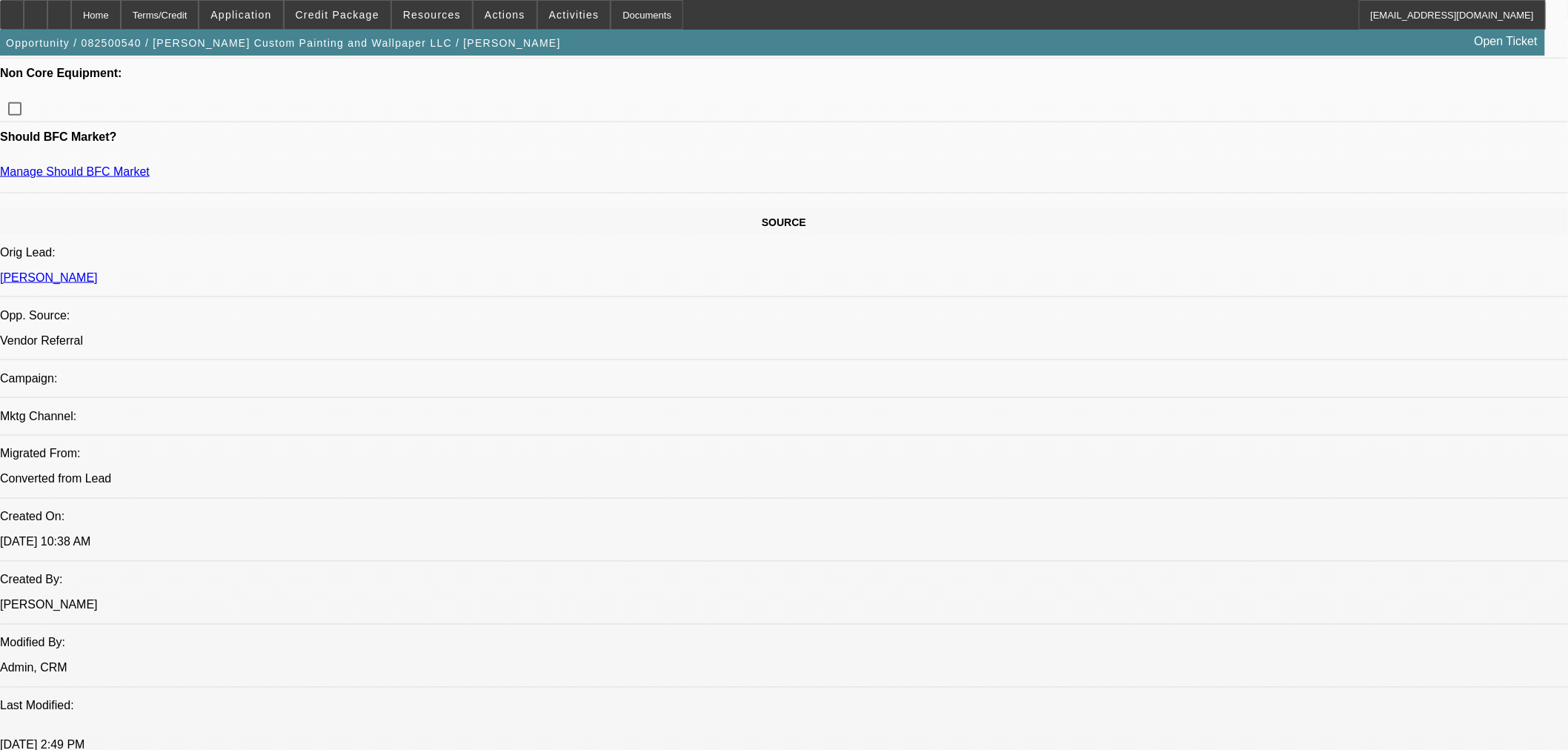
scroll to position [1070, 0]
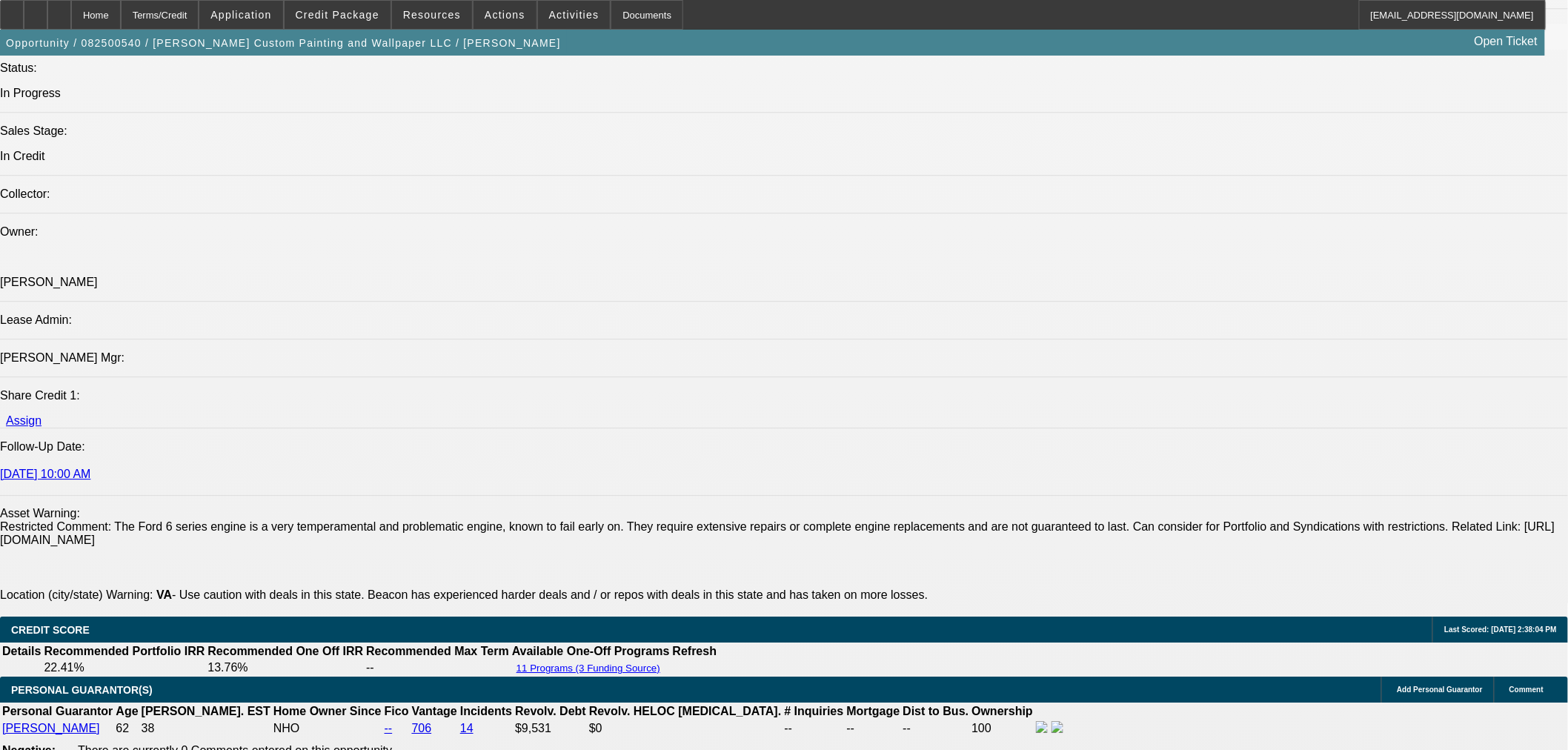
scroll to position [0, 0]
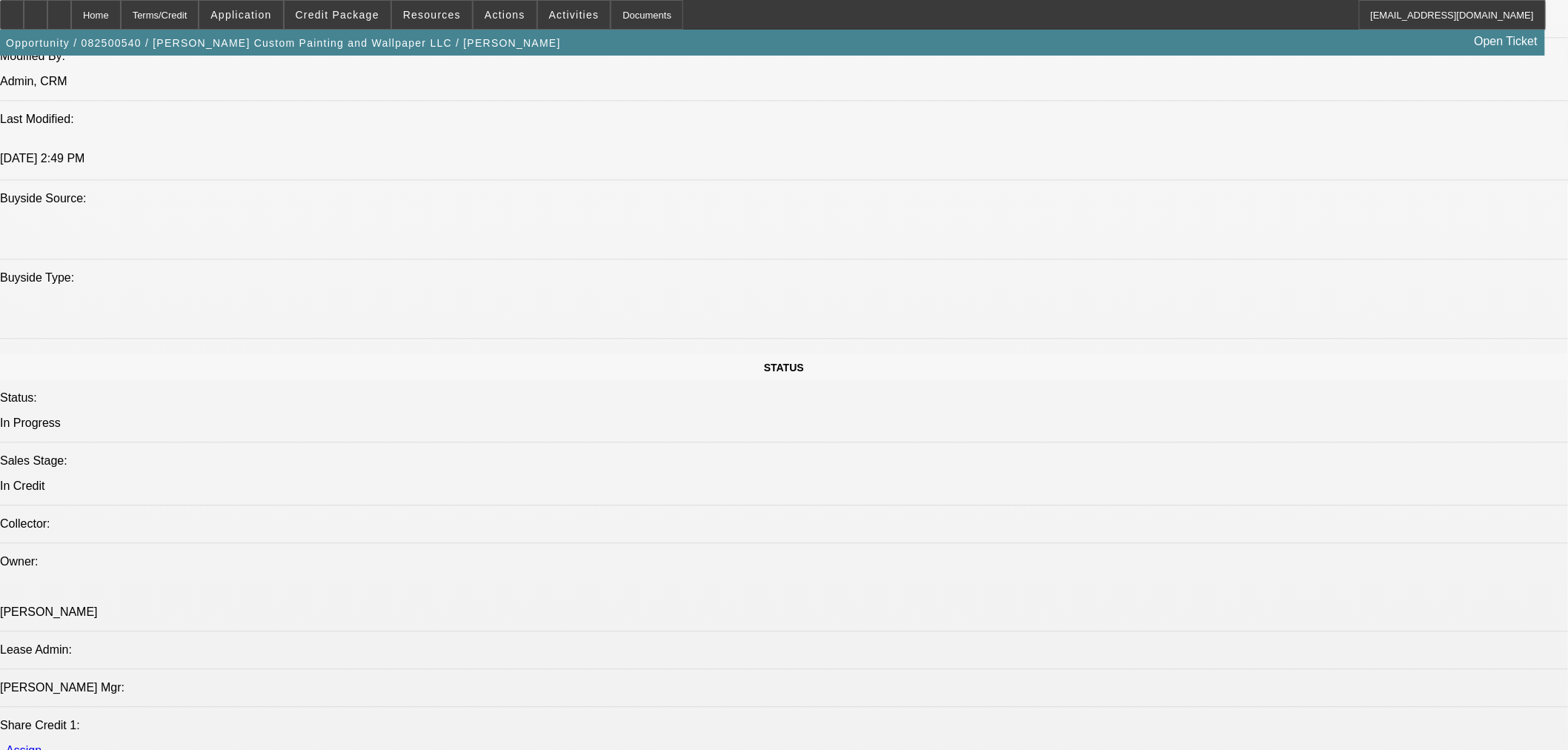
type textarea "NON CORE INDUSTRY PAINTING; POS FORD; NON HOMEOWNER; LARGE OPEN COLLECTION; NEA…"
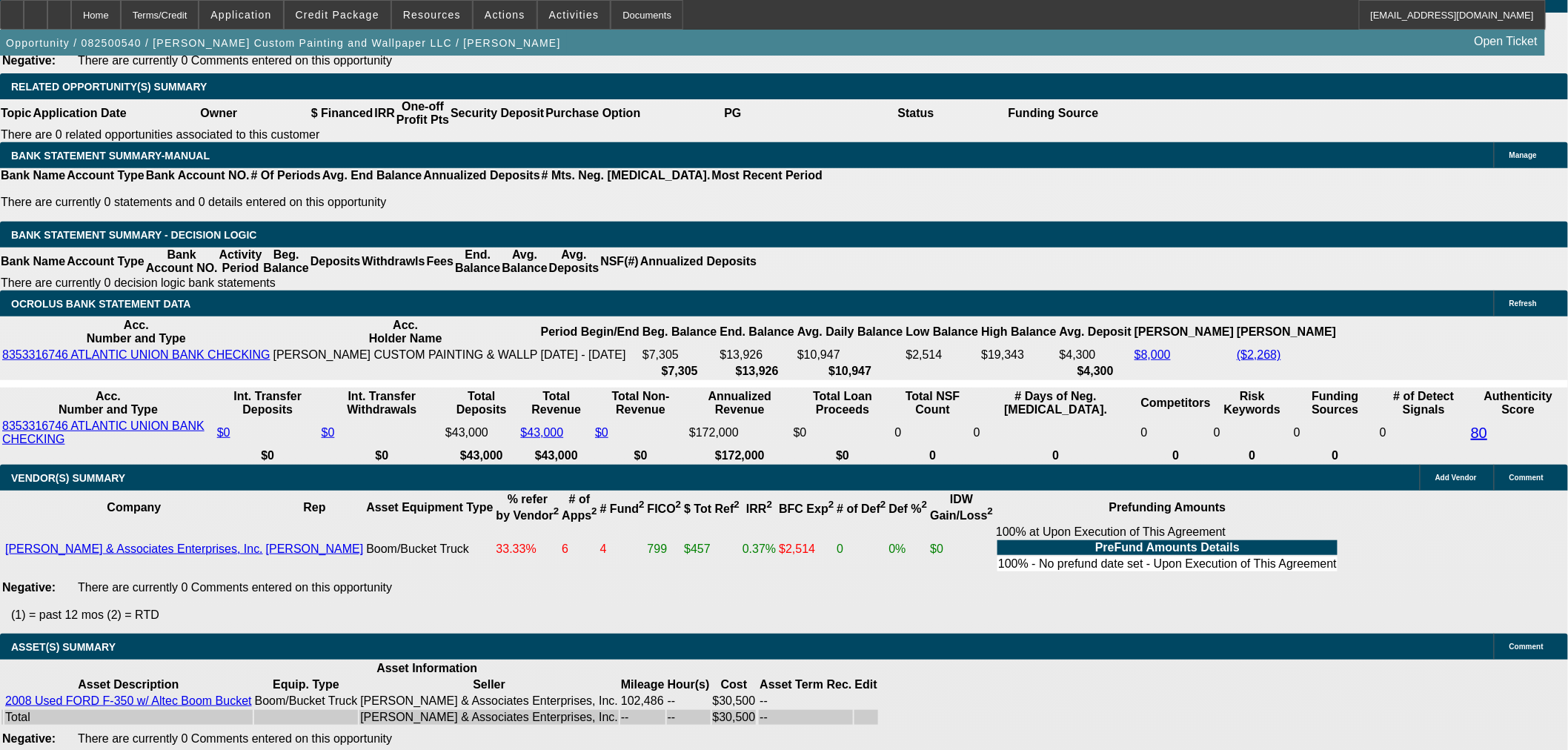
scroll to position [2634, 0]
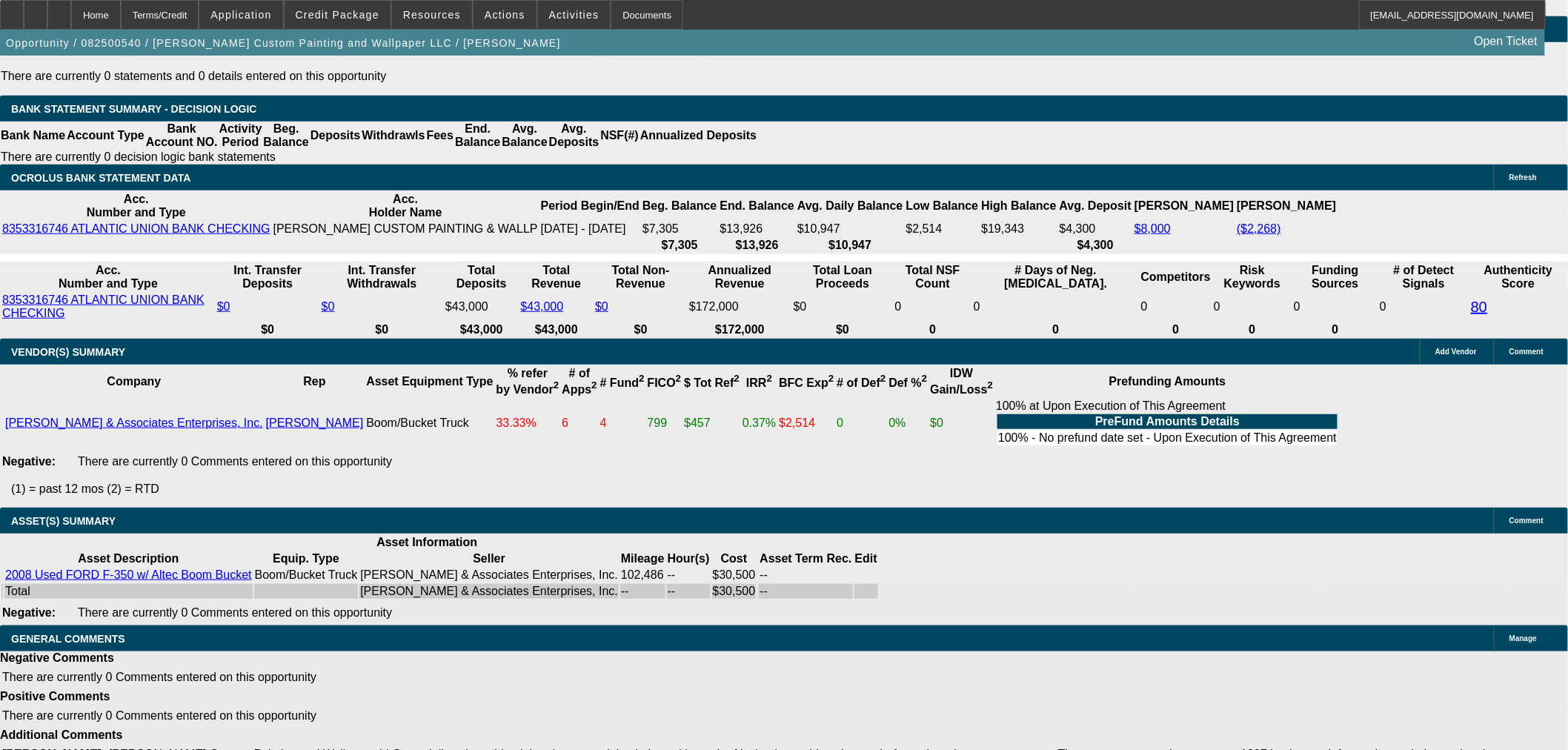
select select "5"
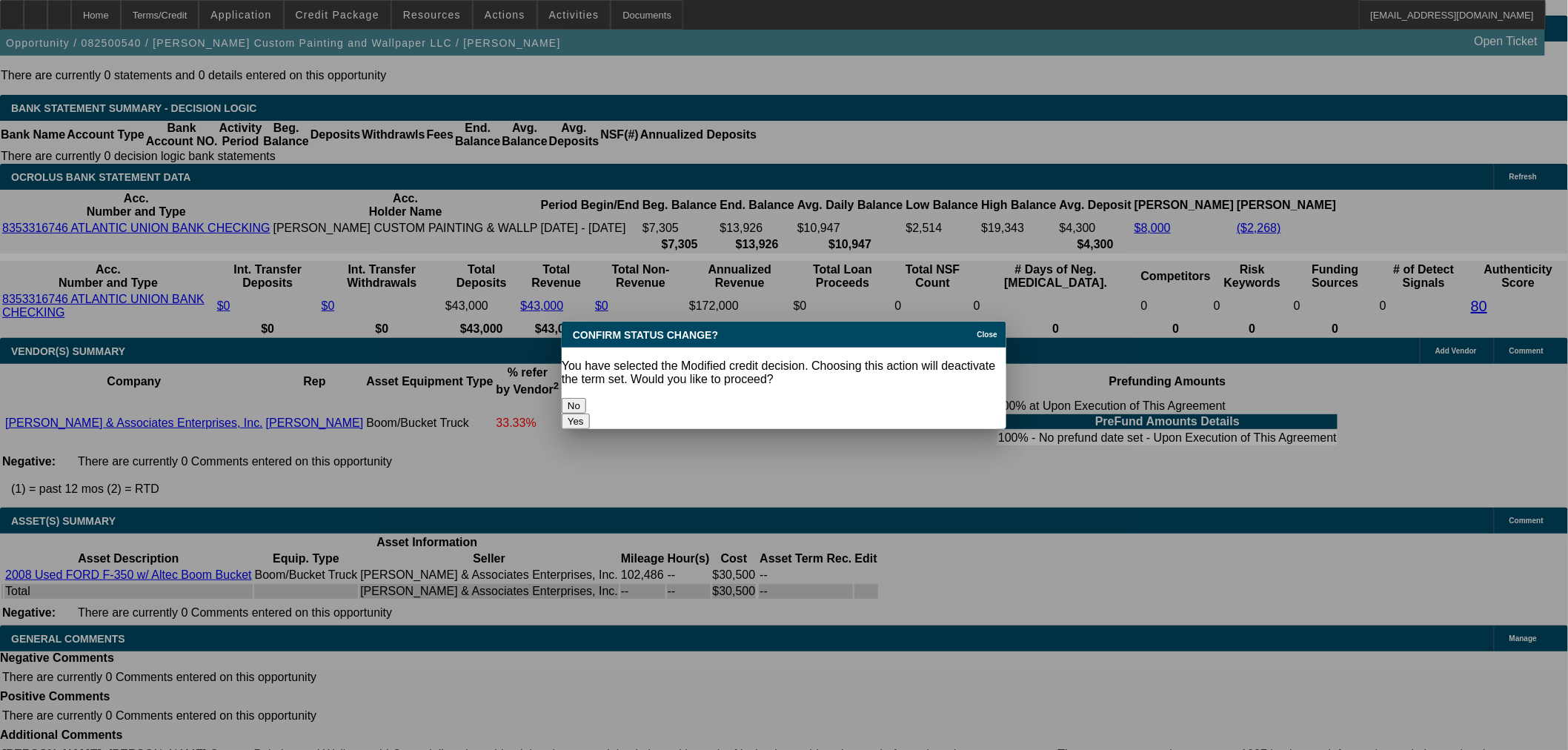
scroll to position [0, 0]
click at [590, 413] on button "Yes" at bounding box center [575, 421] width 28 height 16
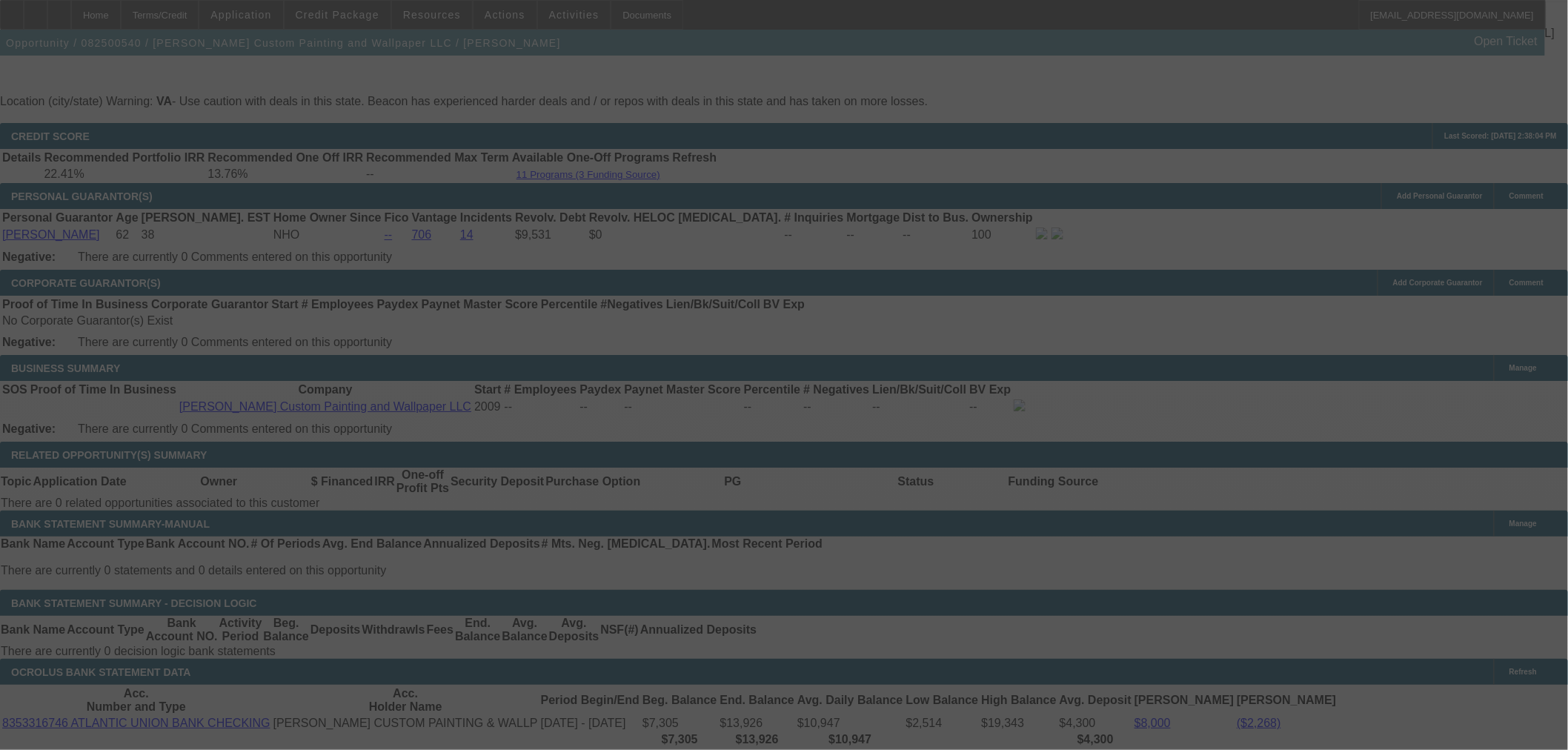
scroll to position [2222, 0]
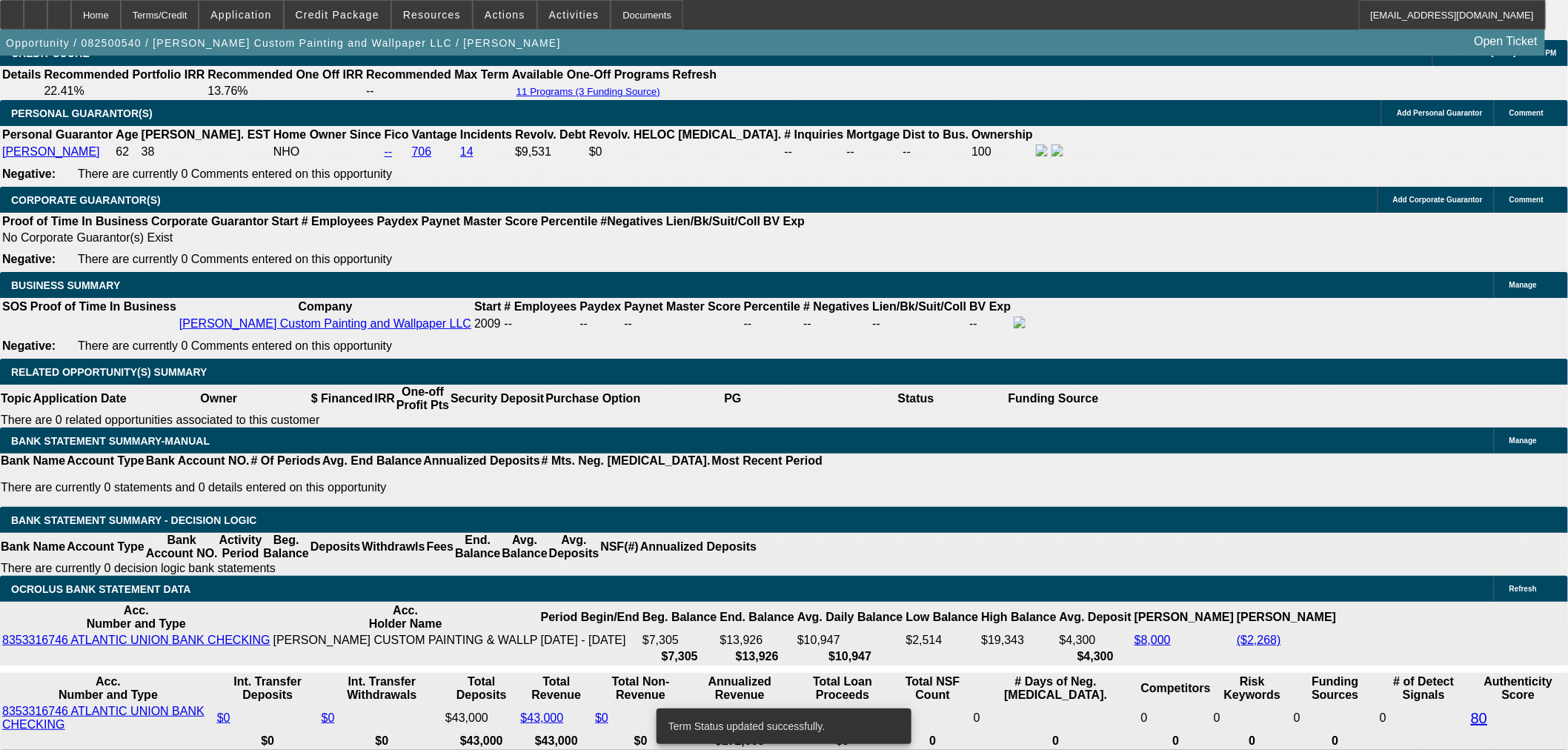
select select "0"
select select "2"
select select "0.1"
select select "4"
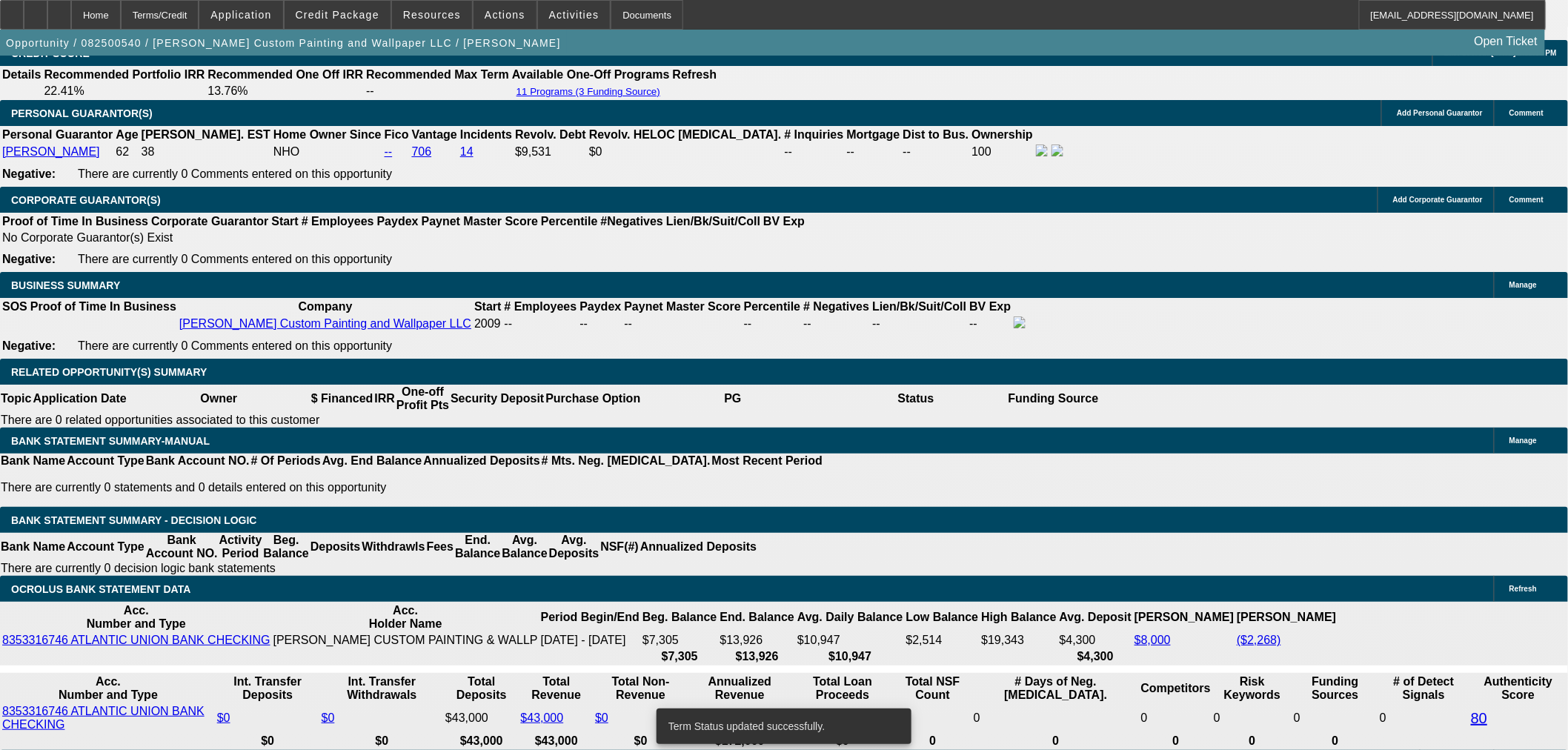
select select "0"
select select "2"
select select "0.1"
select select "4"
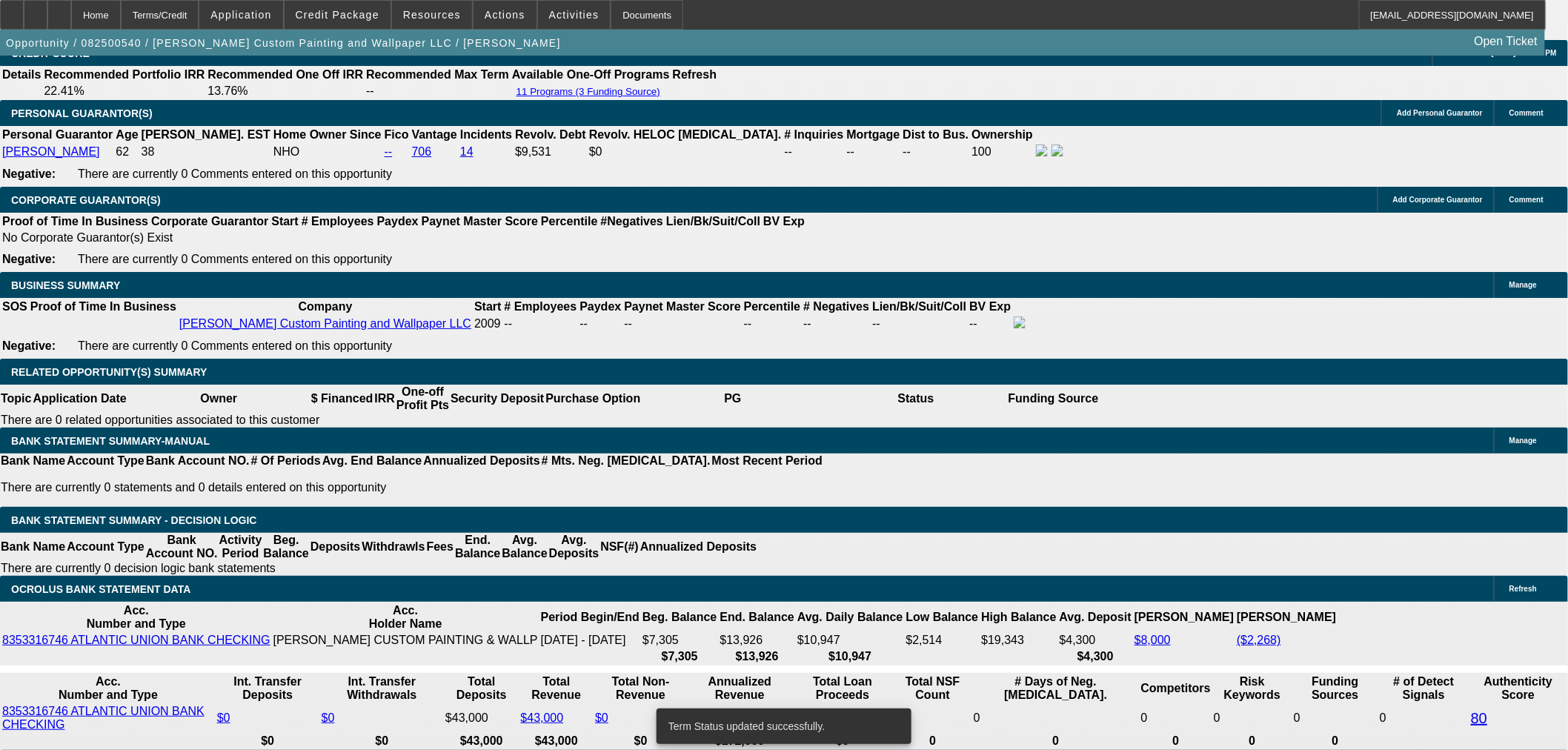
type input "UNKNOWN"
type input "24"
type input "$31,073.06"
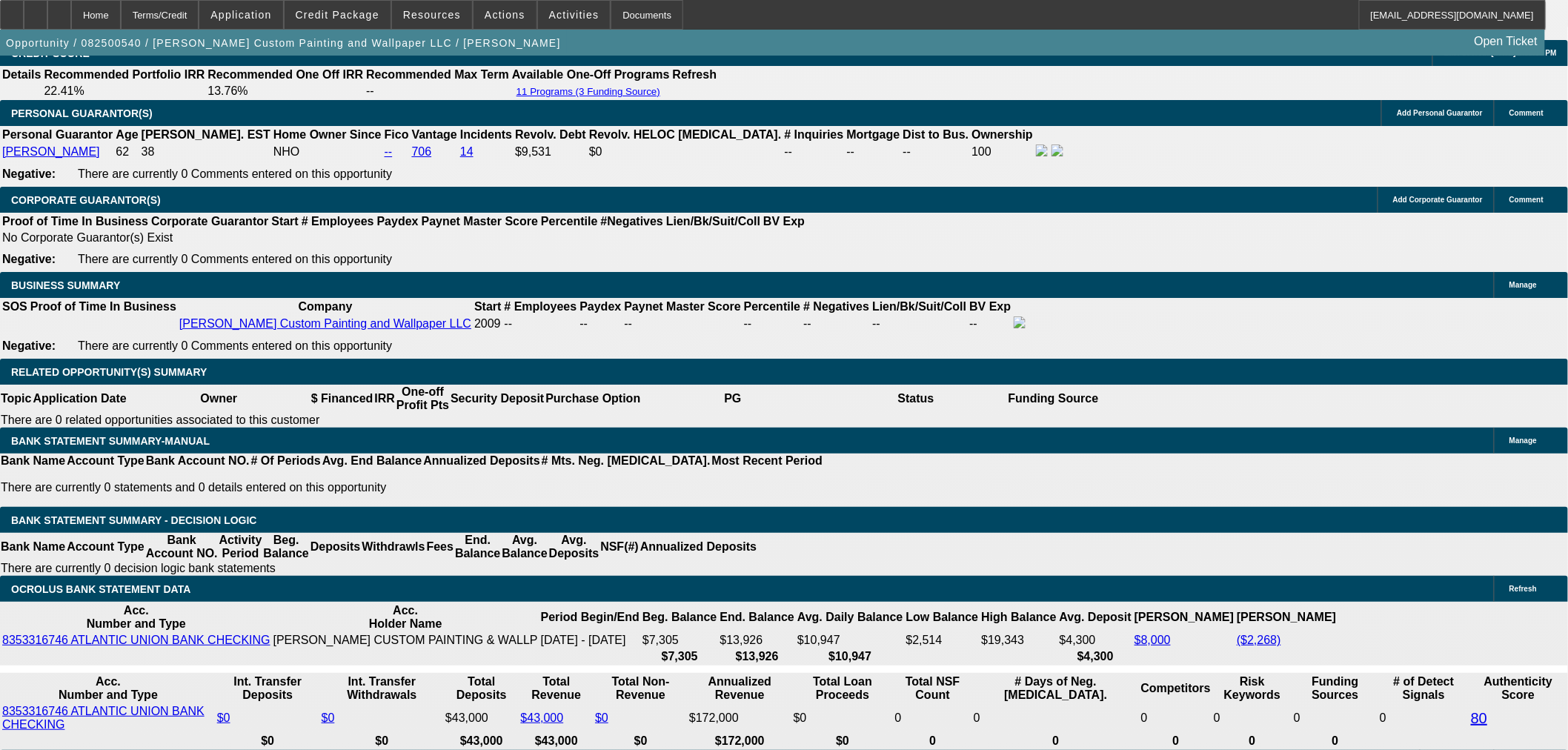
type input "$15,536.53"
type input "$2,957.68"
type input "$1,478.84"
type input "24"
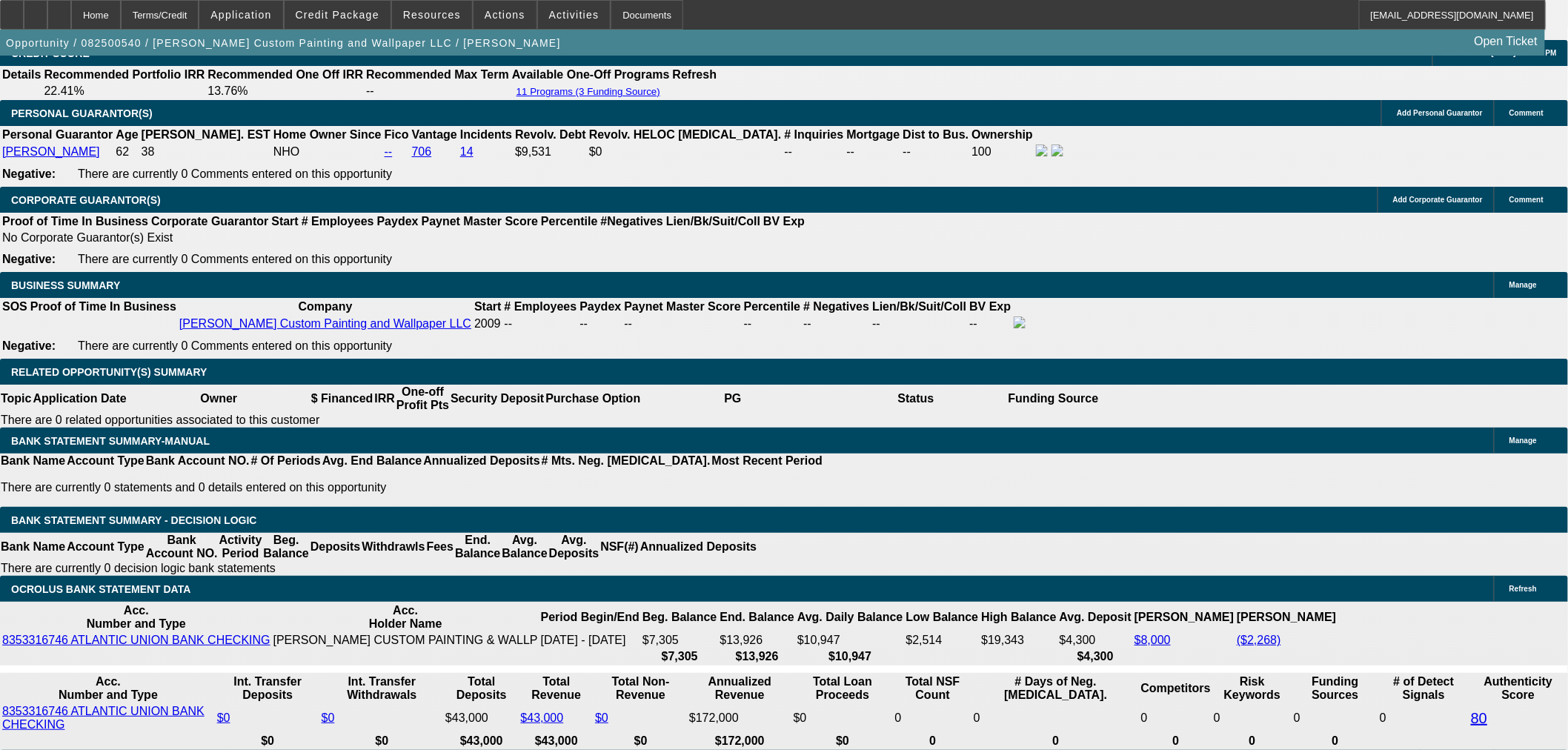
select select "0.15"
type input "$4,575.00"
type input "$2,514.04"
type input "$1,257.02"
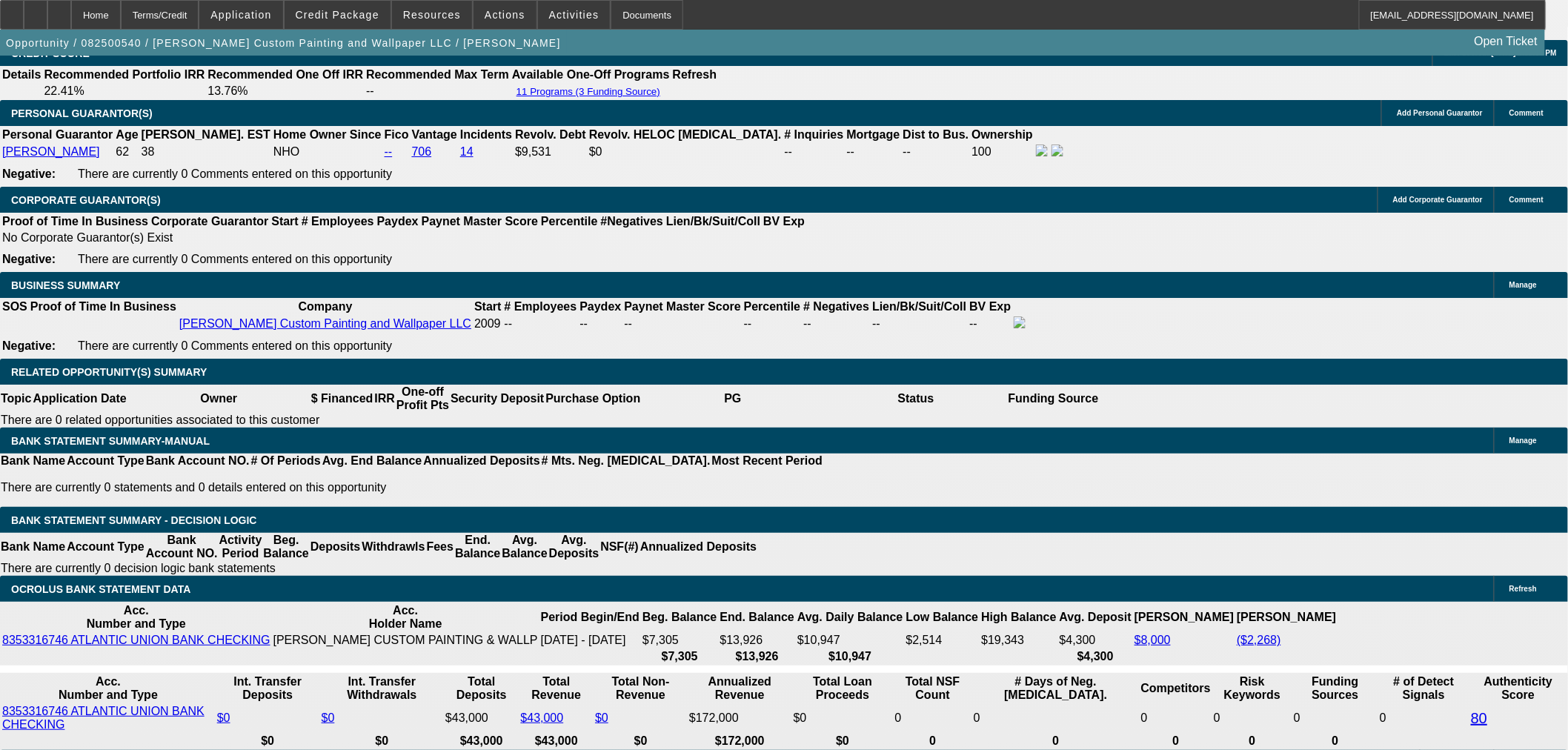
type input "$5,000.00"
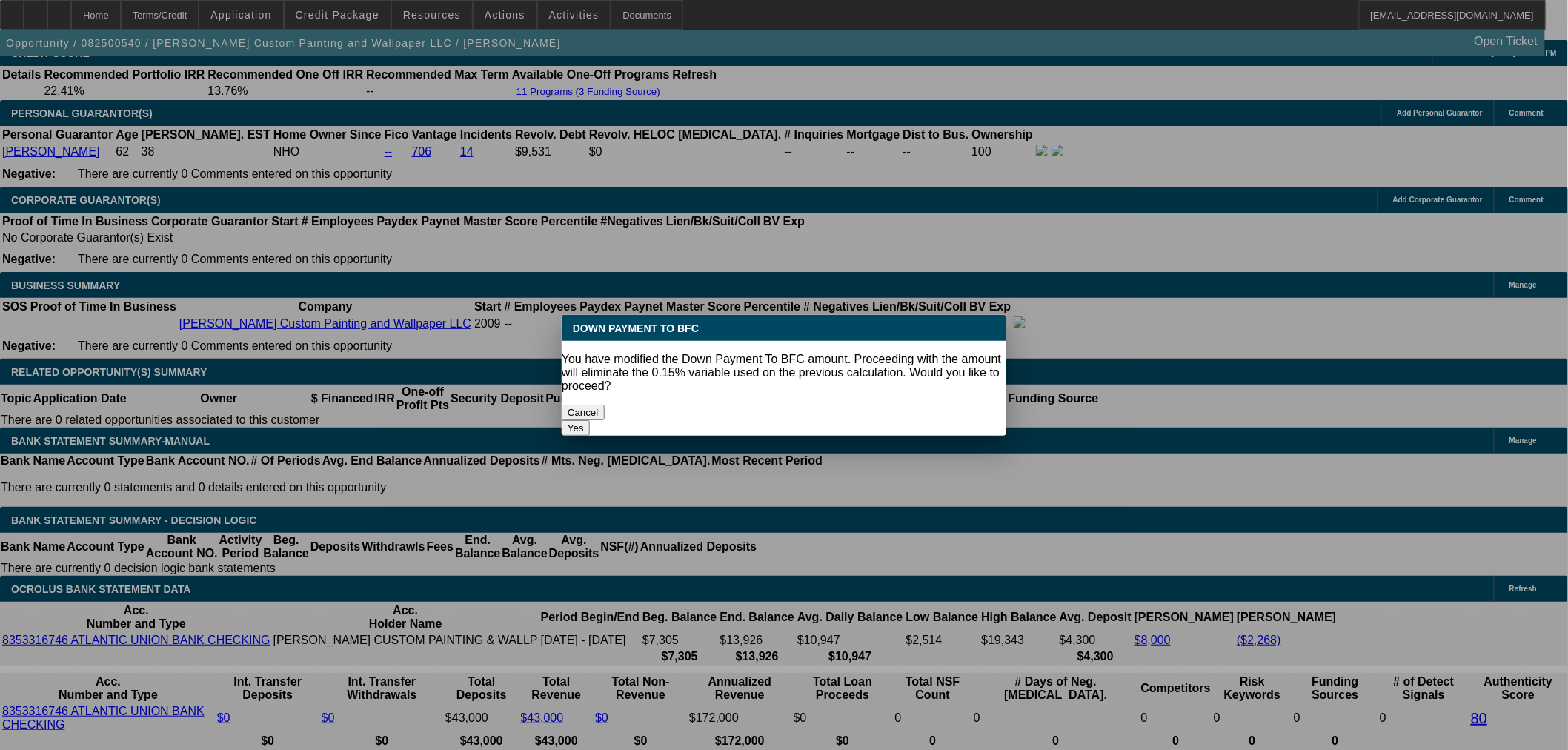
click at [808, 415] on body "Home Terms/Credit Application Credit Package Resources Actions Activities Docum…" at bounding box center [784, 505] width 1568 height 5456
click at [590, 420] on button "Yes" at bounding box center [575, 428] width 28 height 16
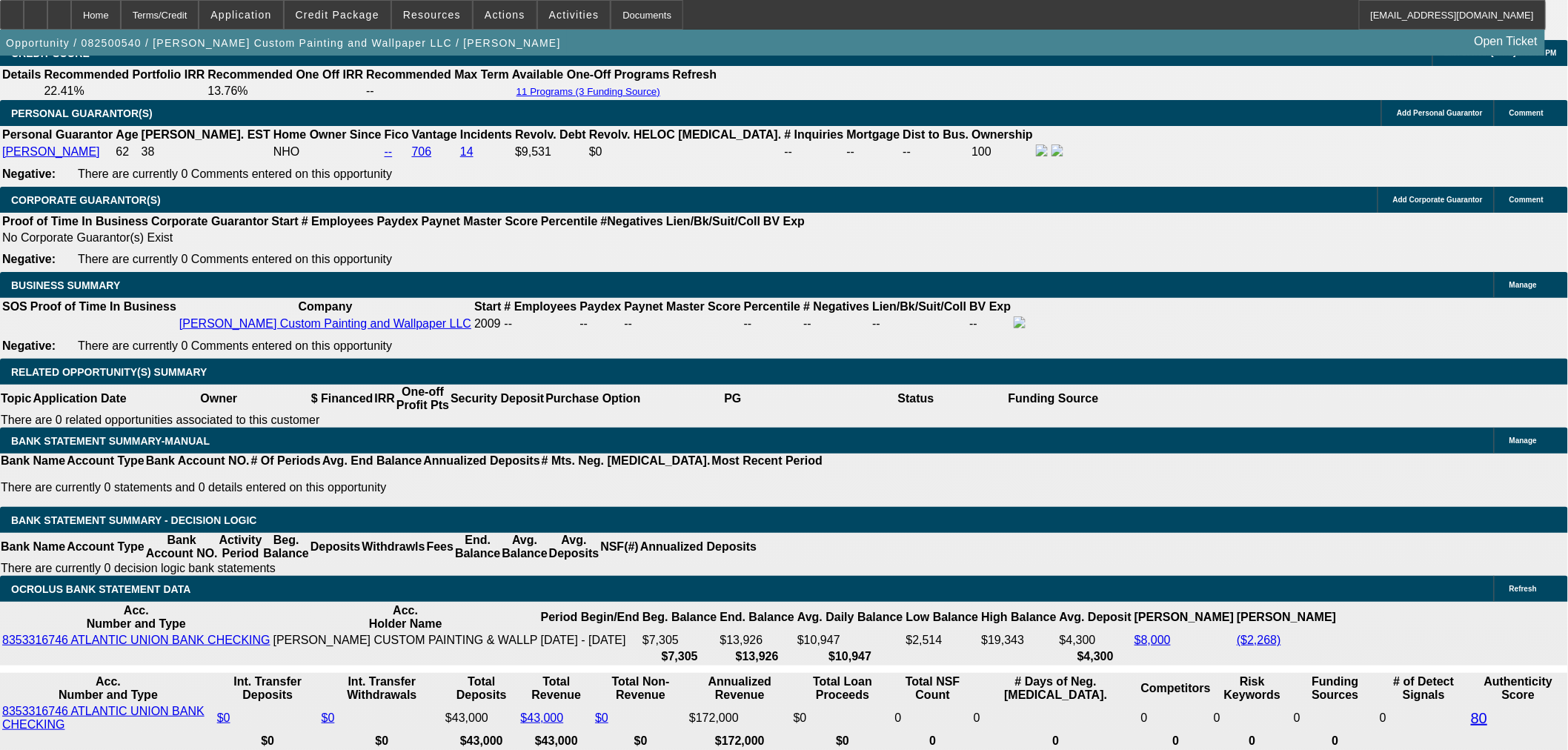
select select "0"
type input "$2,472.82"
type input "$1,236.41"
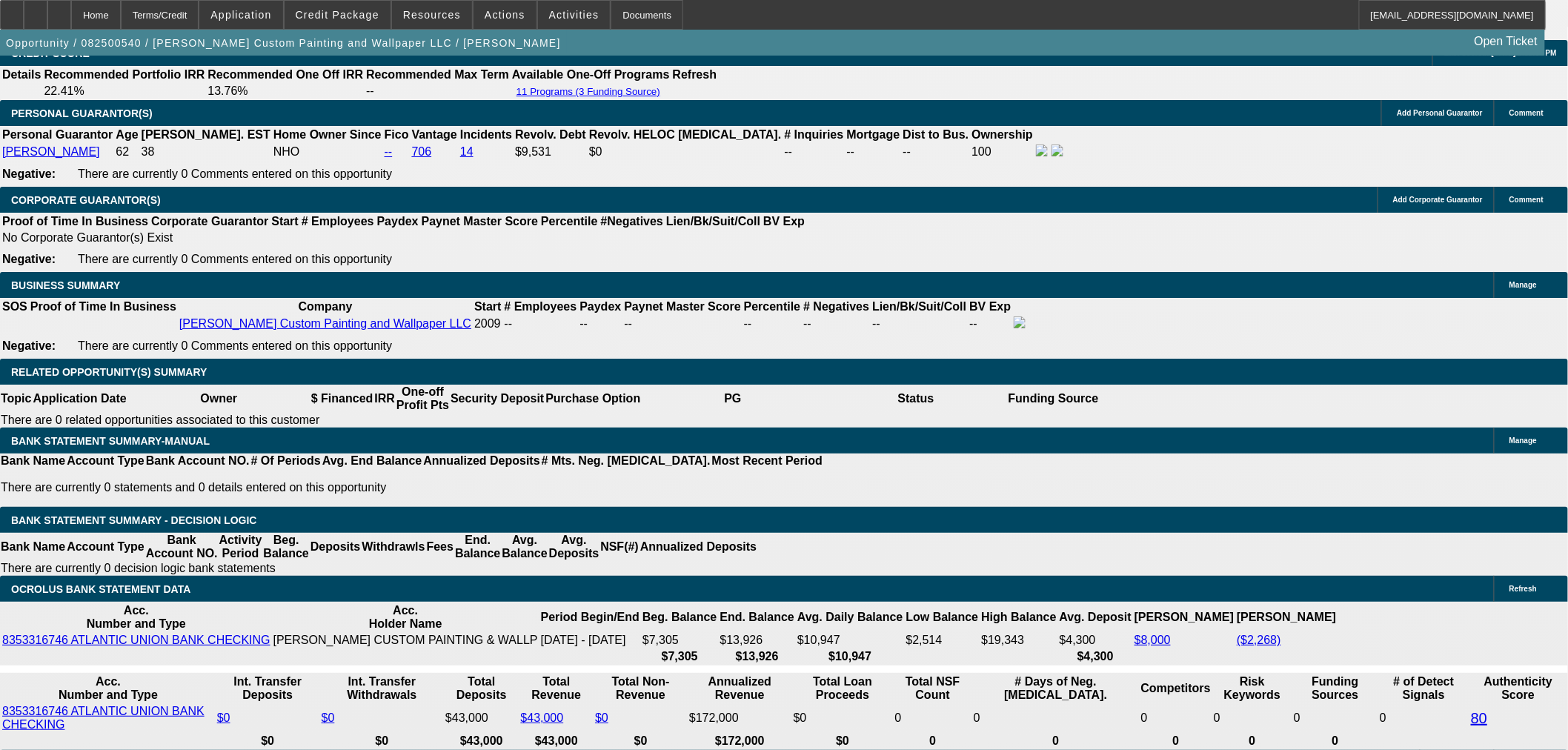
type input "21"
type input "$25,979.12"
type input "$12,989.56"
type input "$2,776.32"
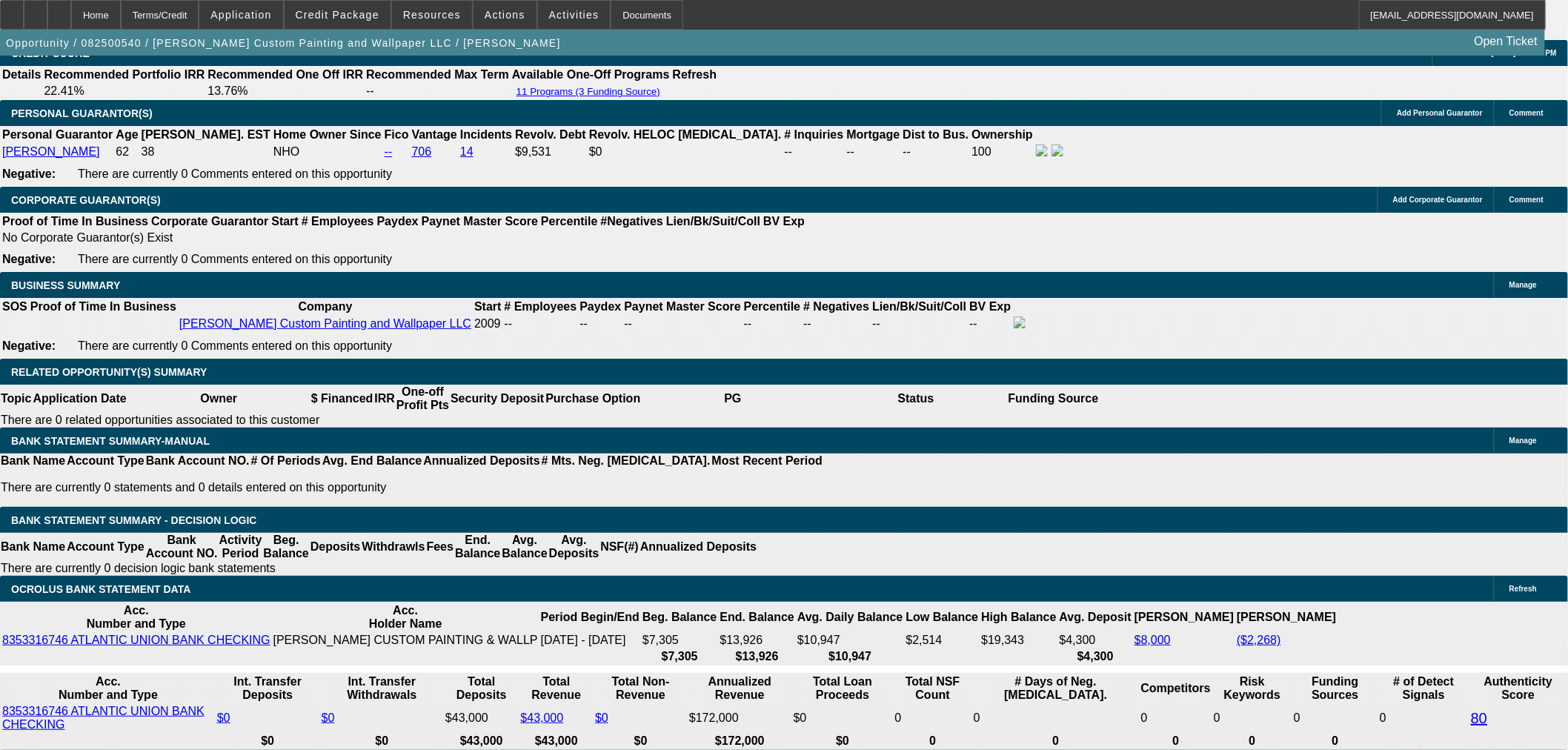
type input "$1,388.16"
type input "21"
drag, startPoint x: 339, startPoint y: 448, endPoint x: 446, endPoint y: 528, distance: 133.6
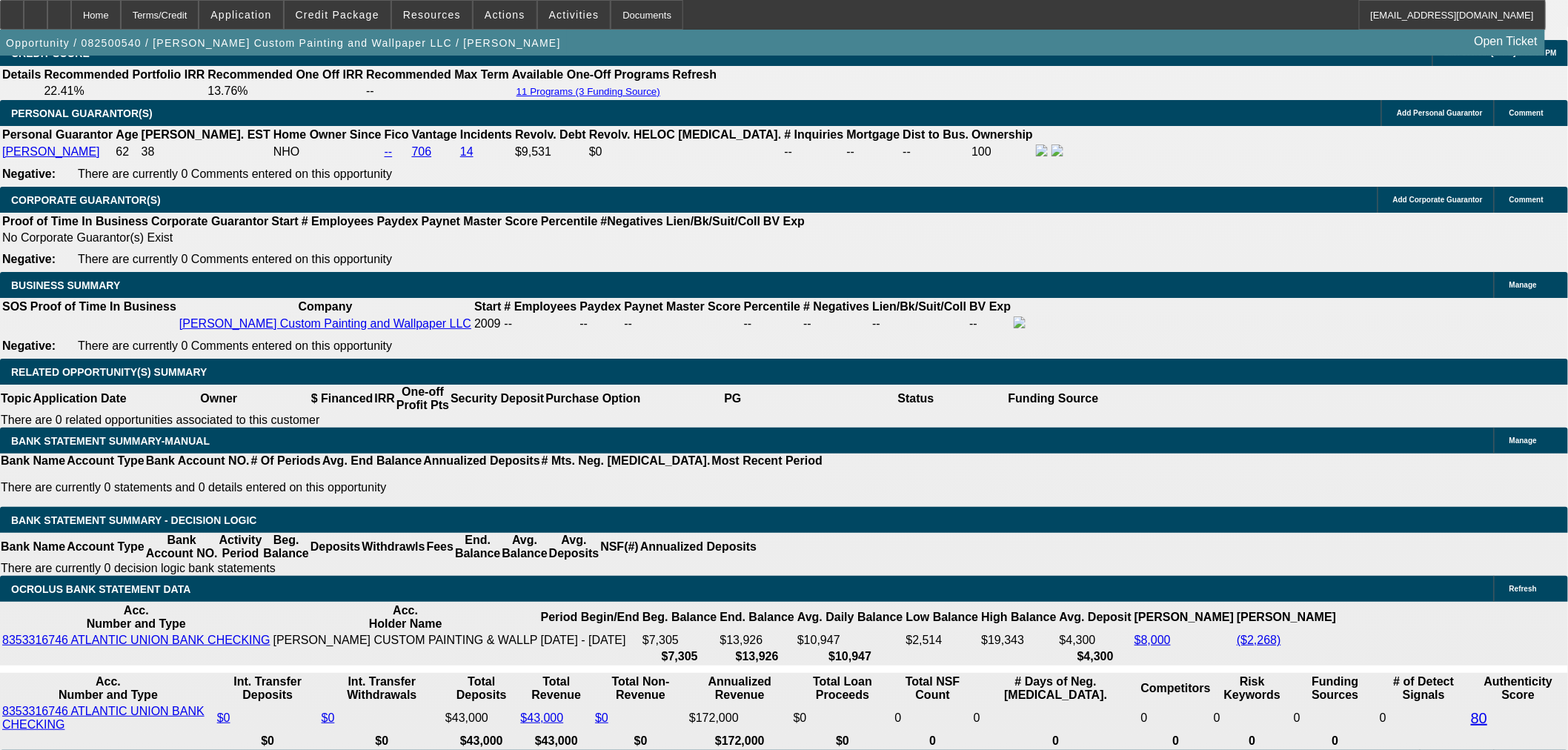
type input "18"
type input "$2,450.90"
type input "$1,225.45"
type input "$2,849.14"
type input "$1,424.57"
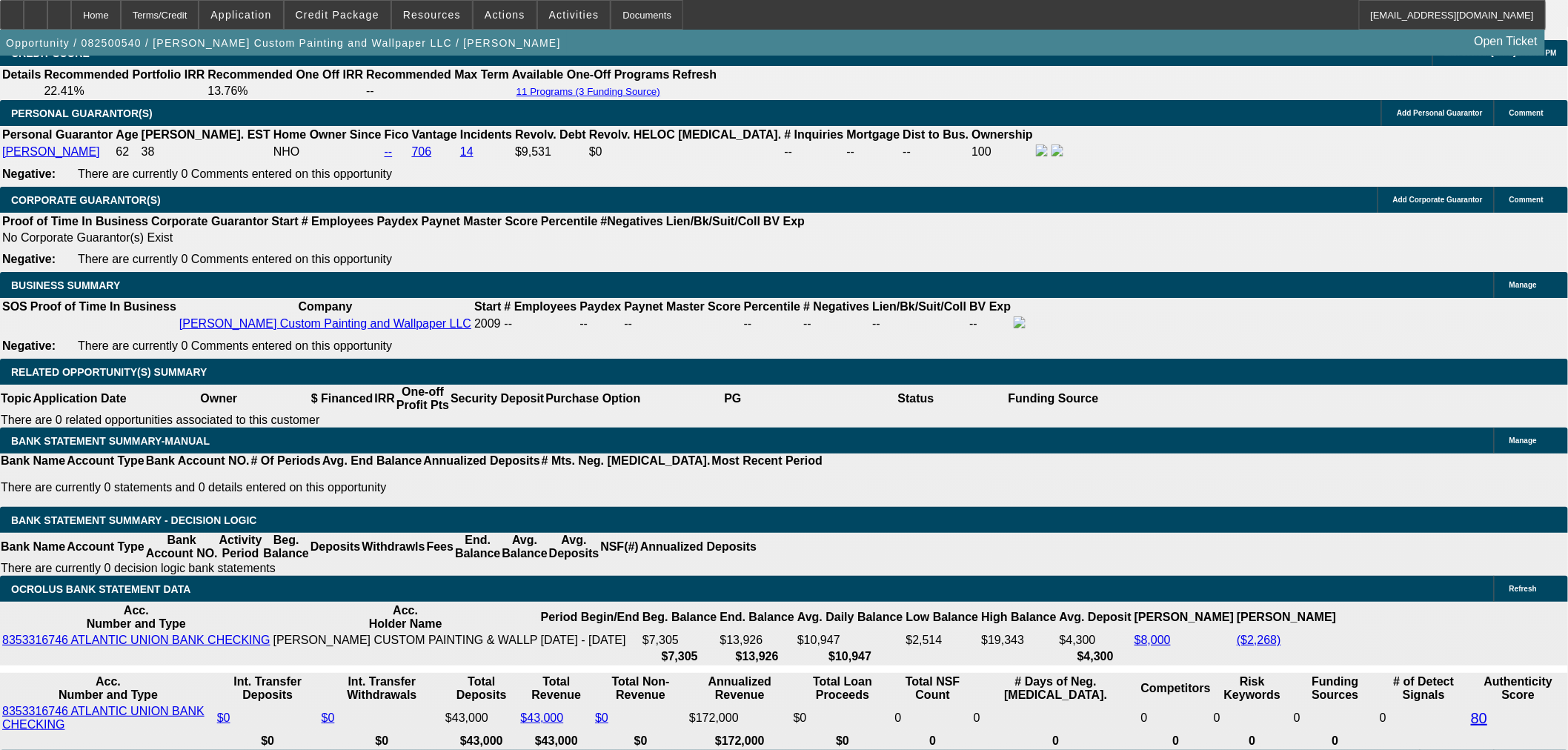
type input "1"
type input "$2,450.90"
type input "$1,225.45"
type input "1820"
type input "$8,155.32"
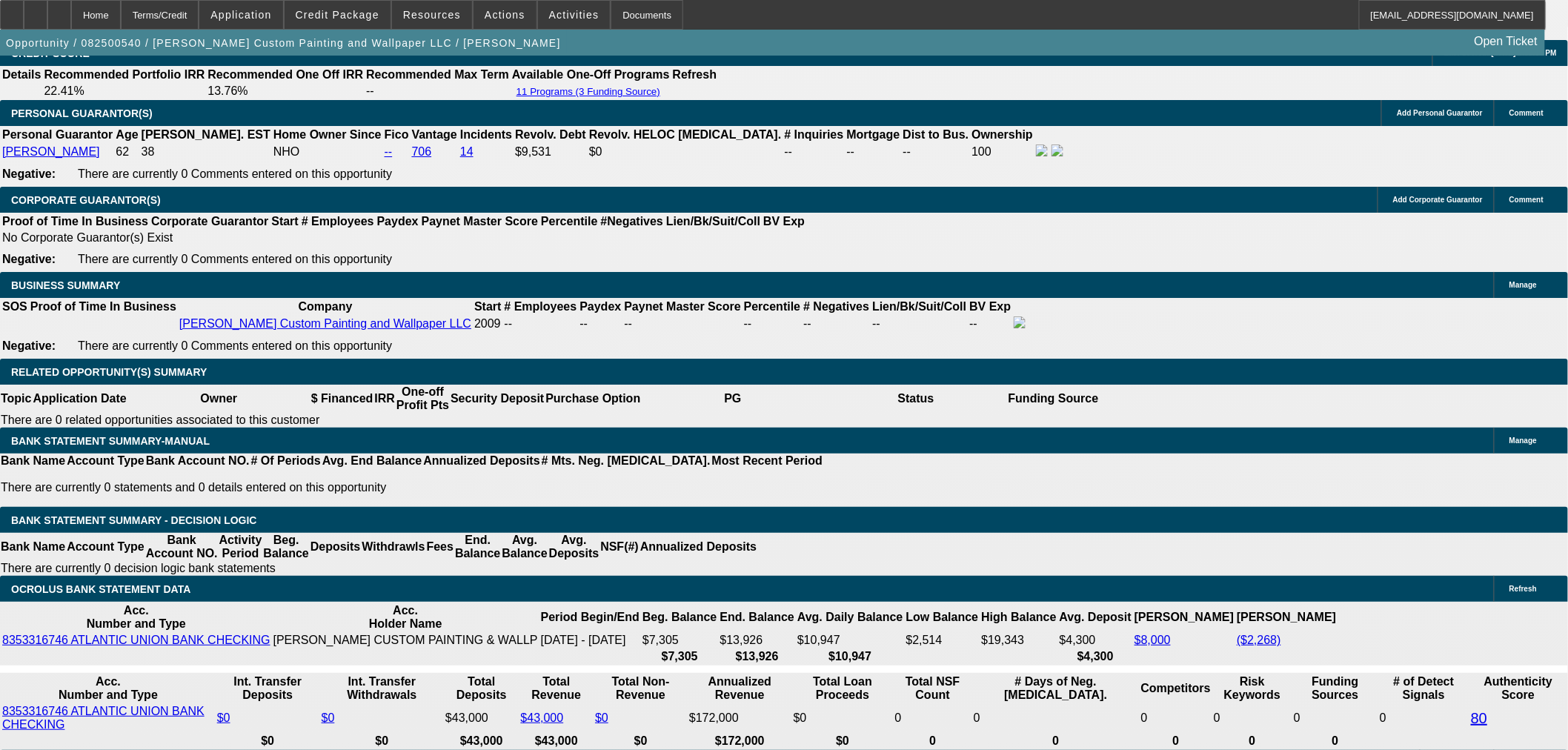
type input "$4,077.66"
type input "20"
type input "$2,898.30"
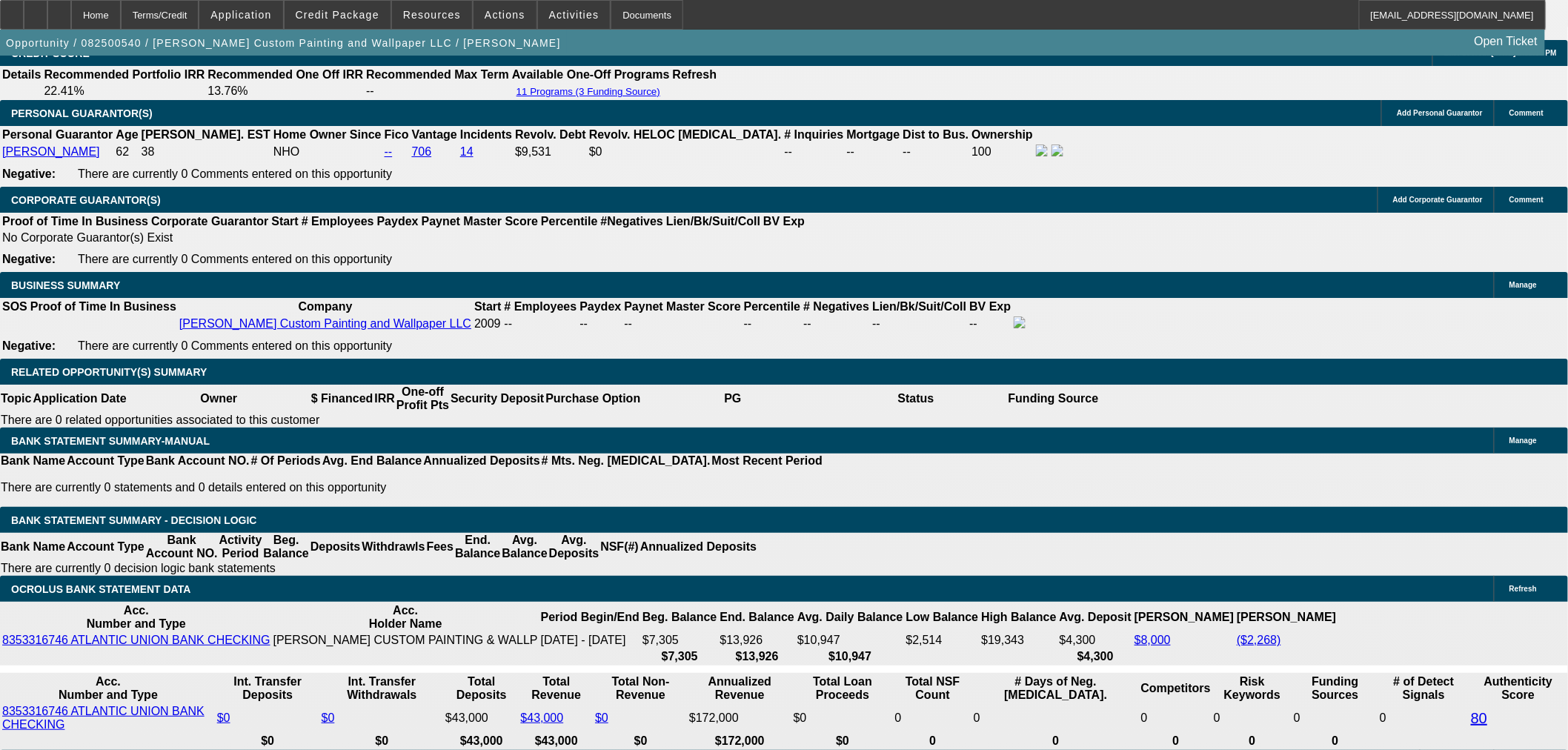
type input "$1,449.15"
type input "$2,473.34"
type input "$1,236.67"
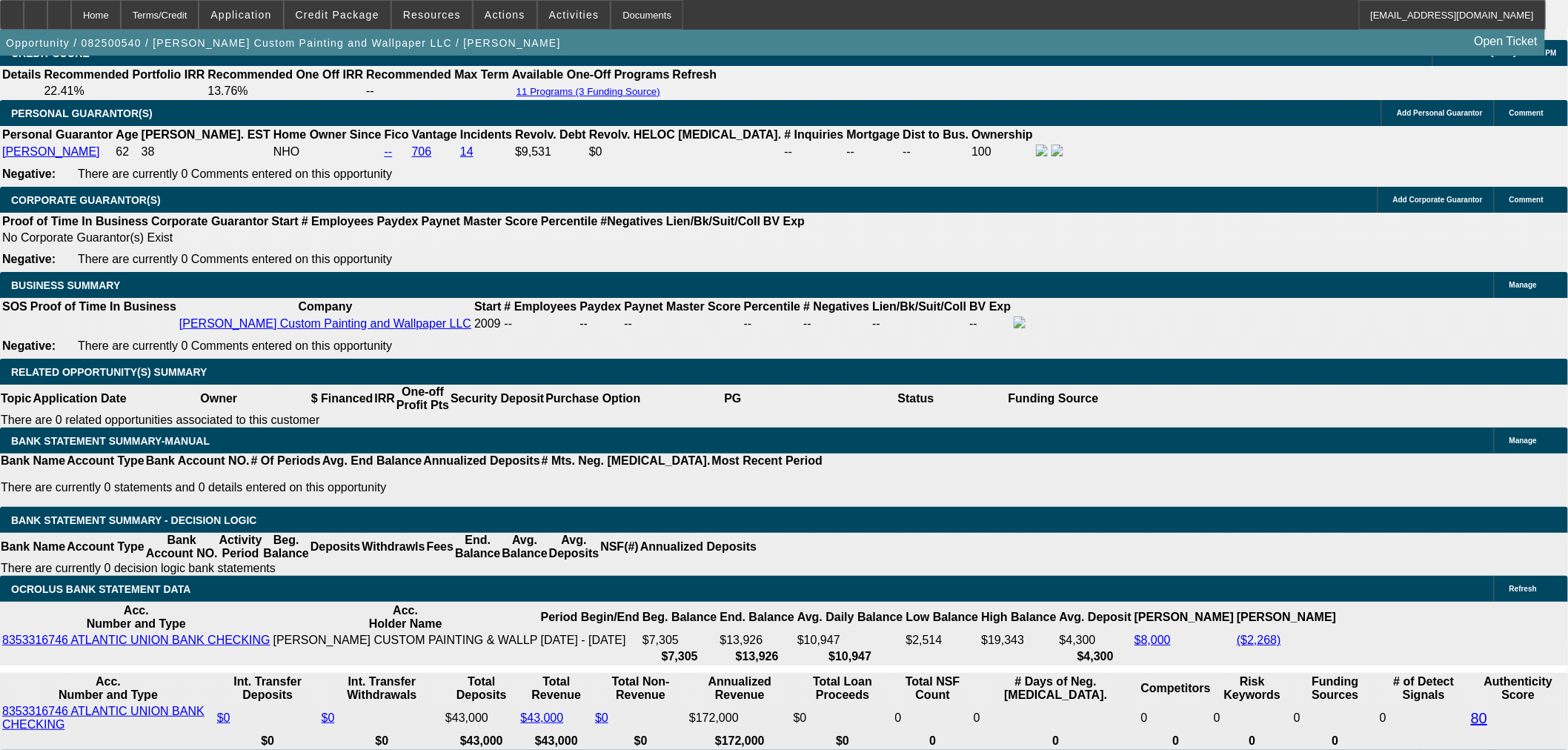
type input "20"
type input "$2,898.30"
type input "$1,449.15"
type input "20"
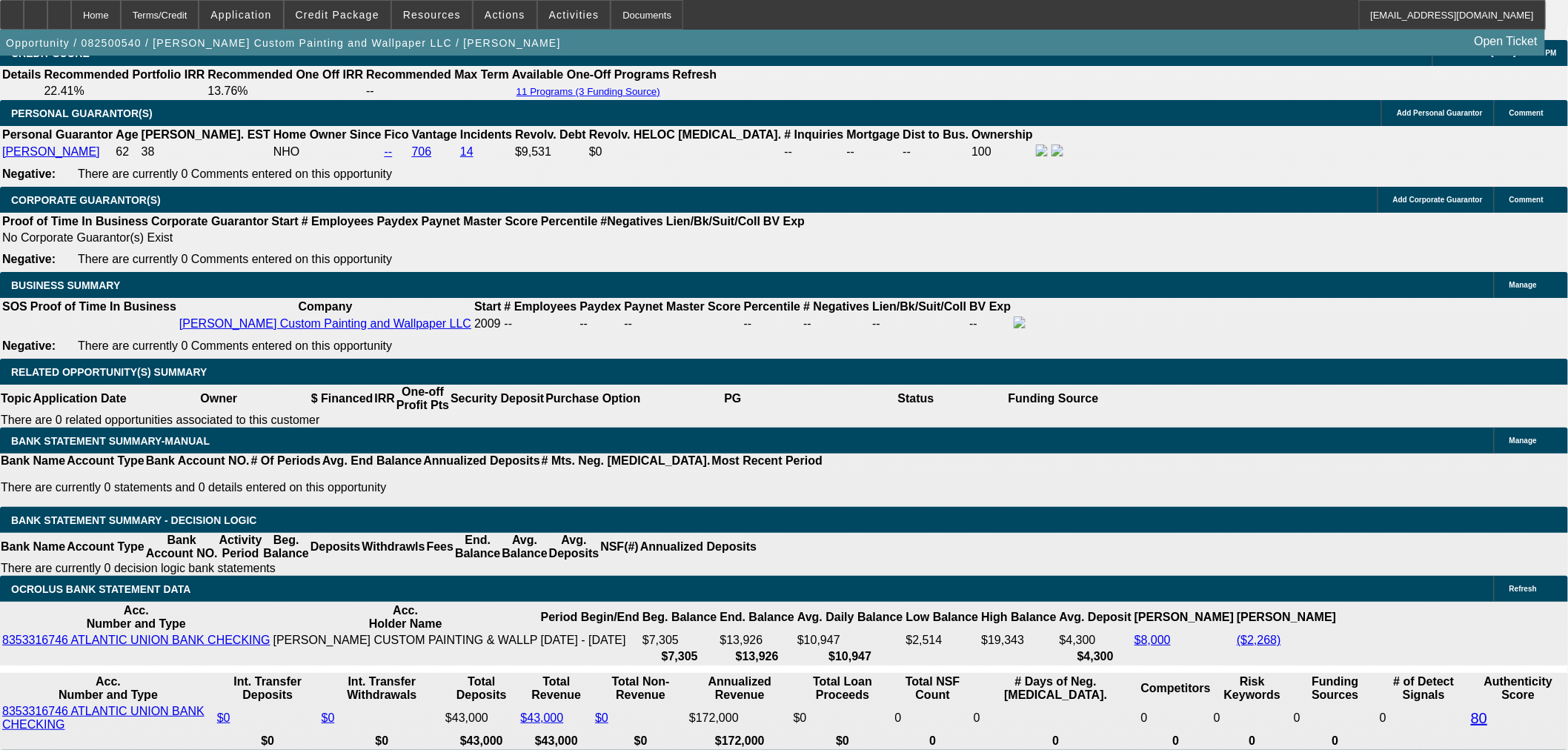
type input "14"
type input "$28.00"
type input "1450"
type input "$2,900.00"
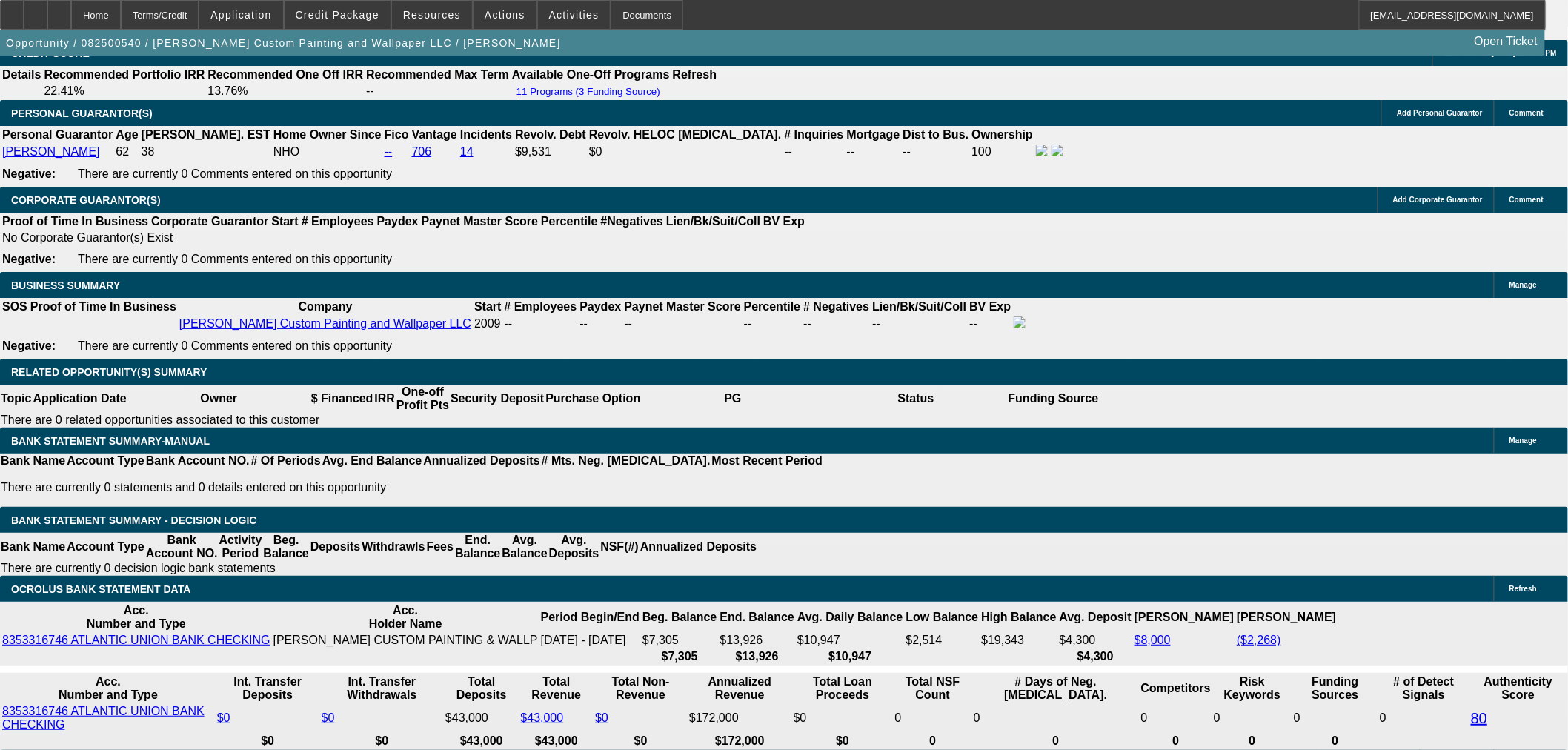
type input "20.1"
type input "$1,450.00"
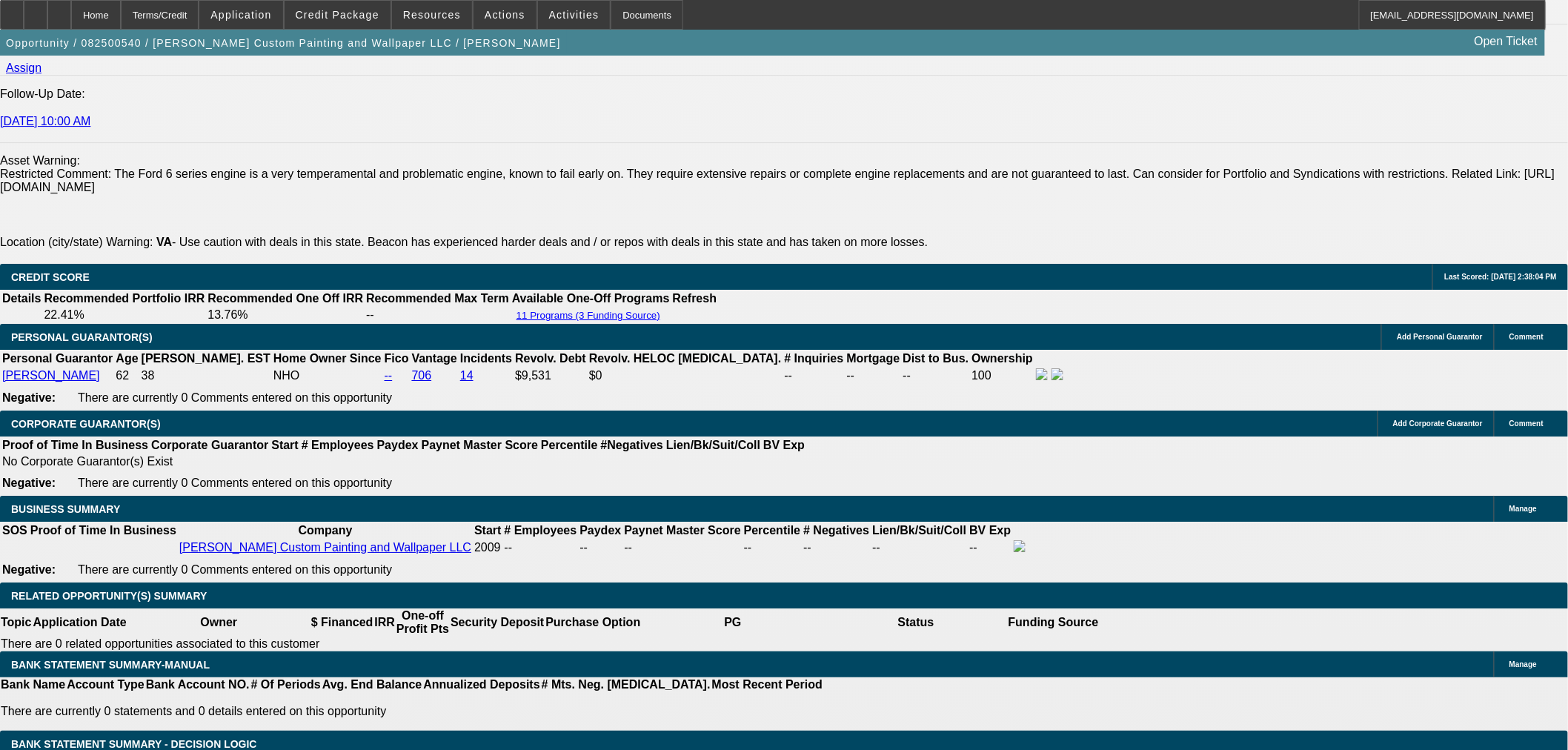
scroll to position [1975, 0]
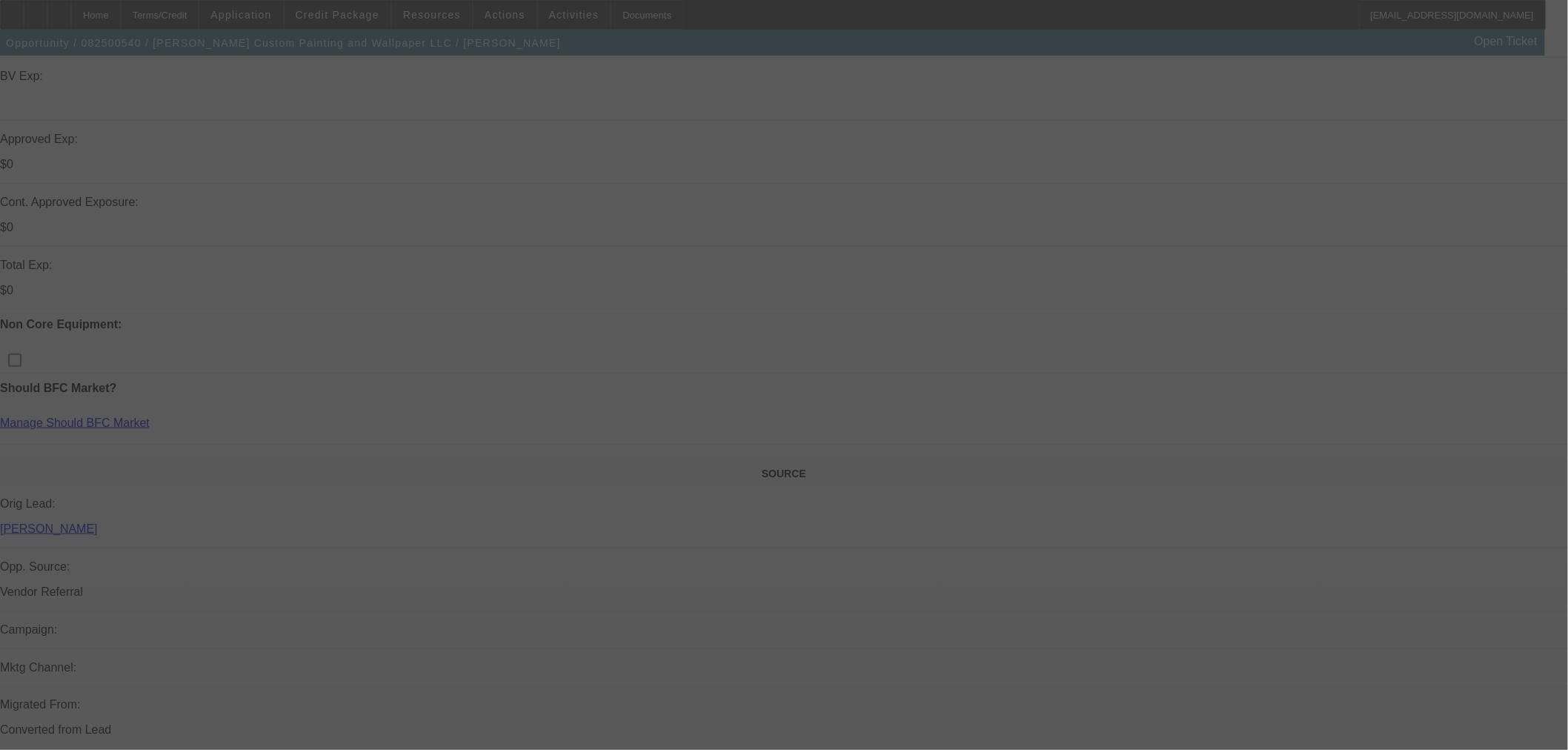
scroll to position [247, 0]
select select "0"
select select "2"
select select "0.1"
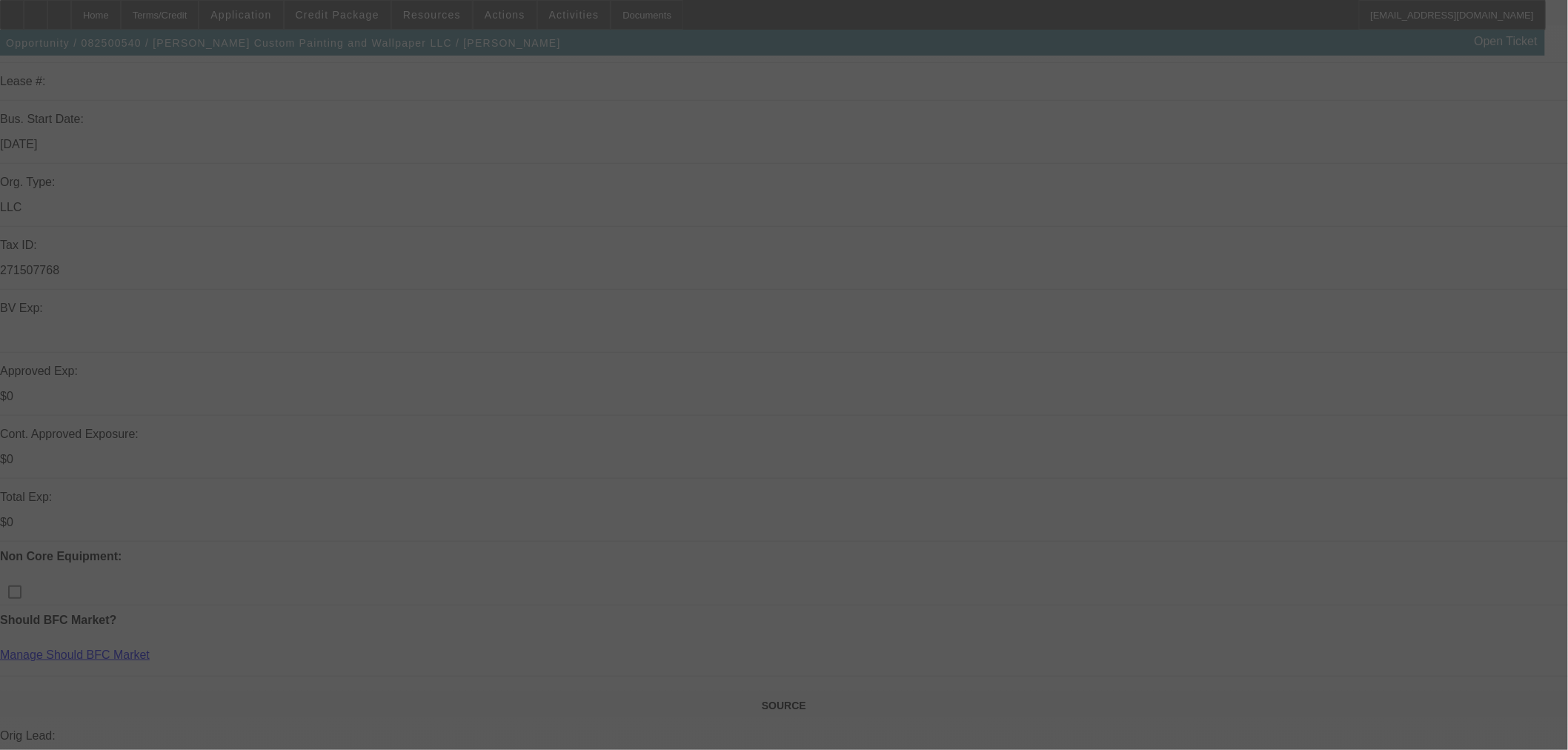
select select "4"
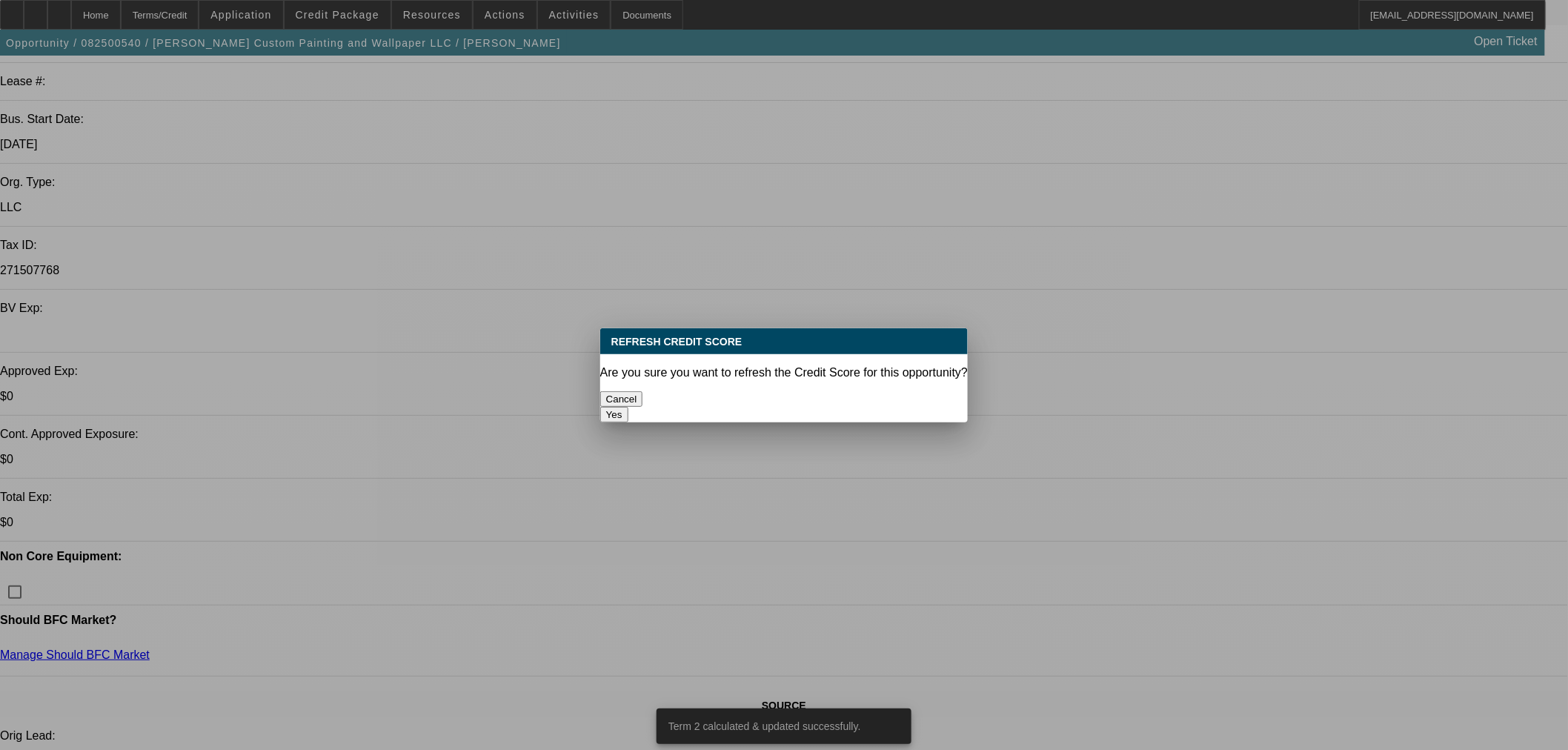
scroll to position [0, 0]
click at [628, 407] on button "Yes" at bounding box center [614, 415] width 28 height 16
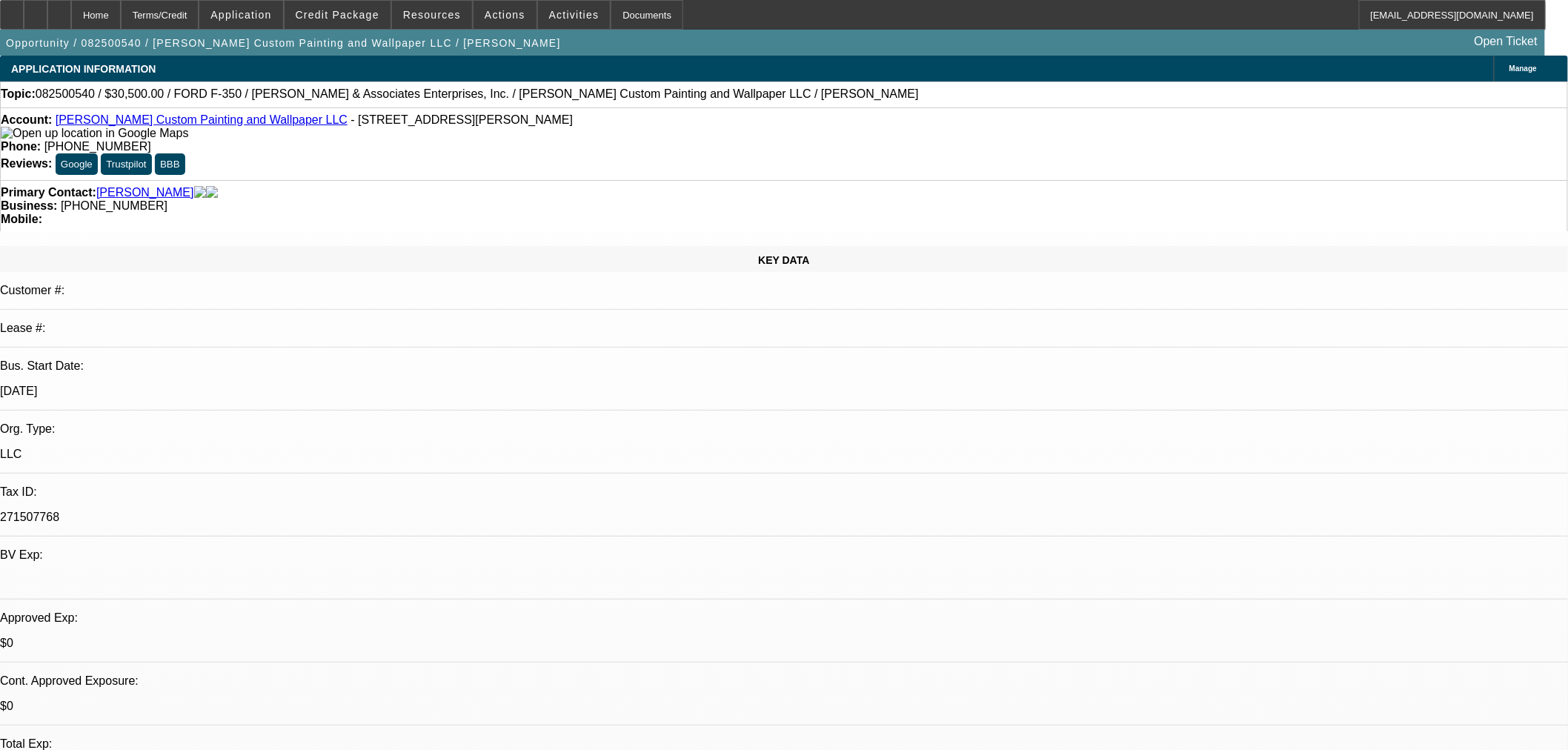
scroll to position [247, 0]
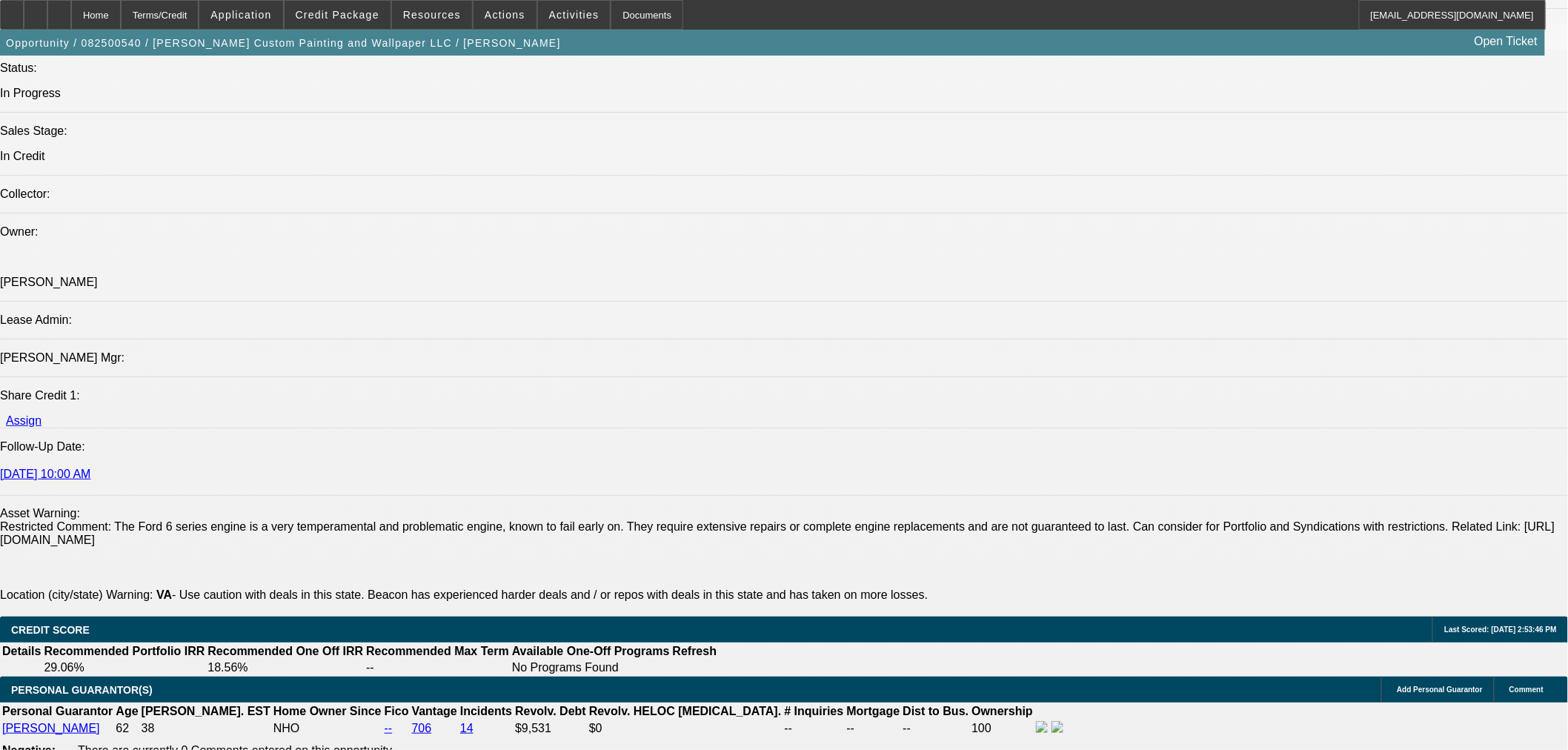
scroll to position [2222, 0]
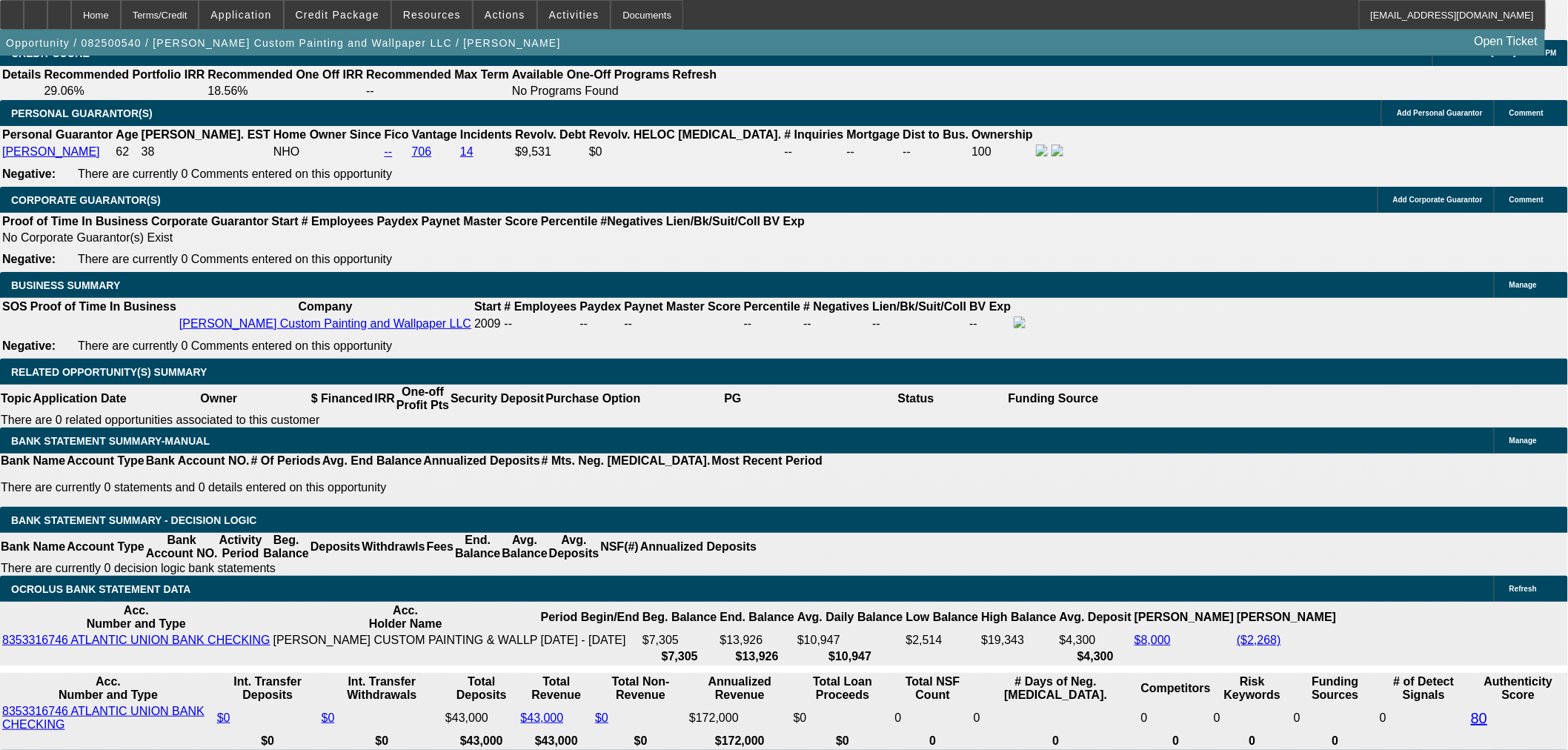
type input "UNKNOWN"
type input "18"
type input "$2,450.90"
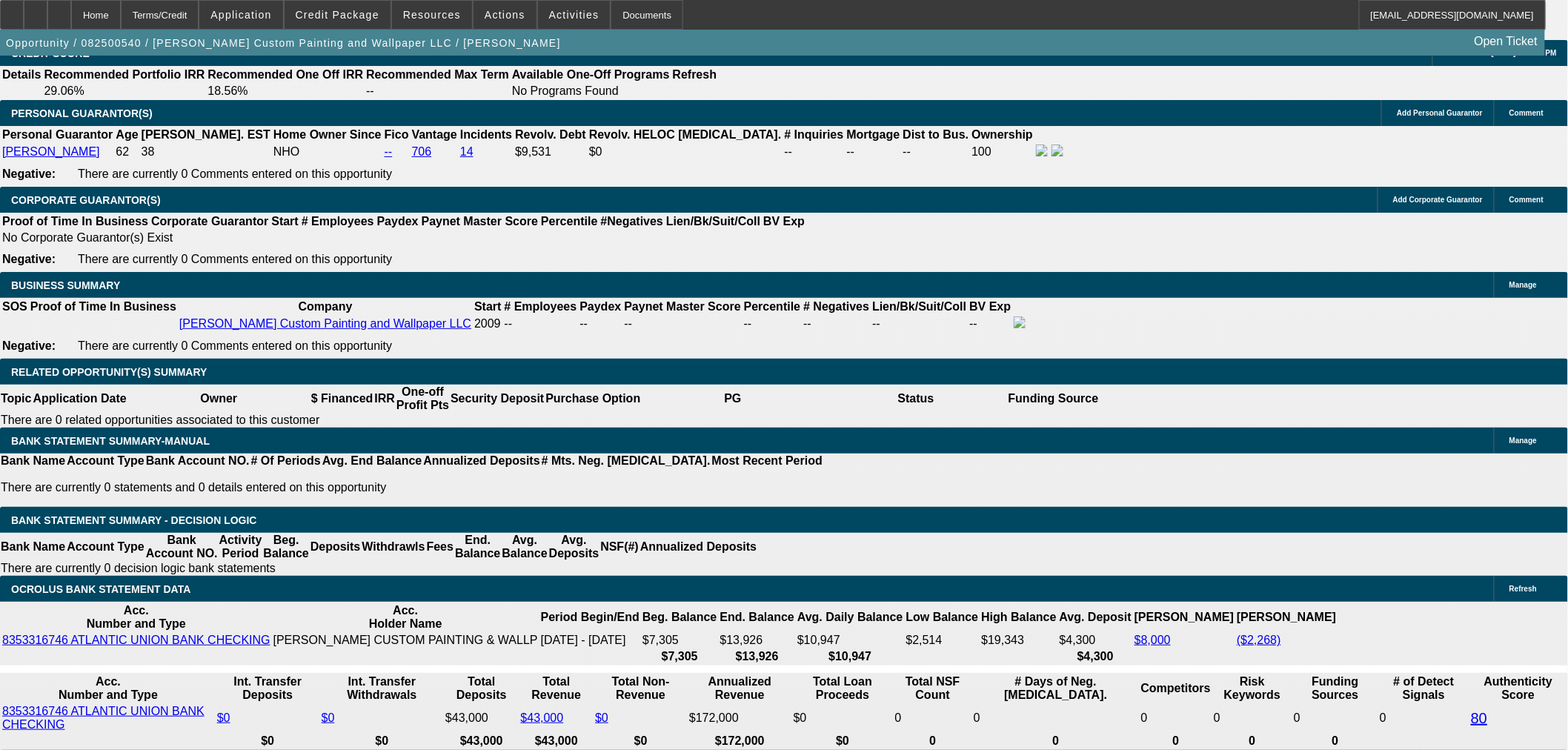
type input "$1,225.45"
type input "$2,849.14"
type input "$1,424.57"
type input "18"
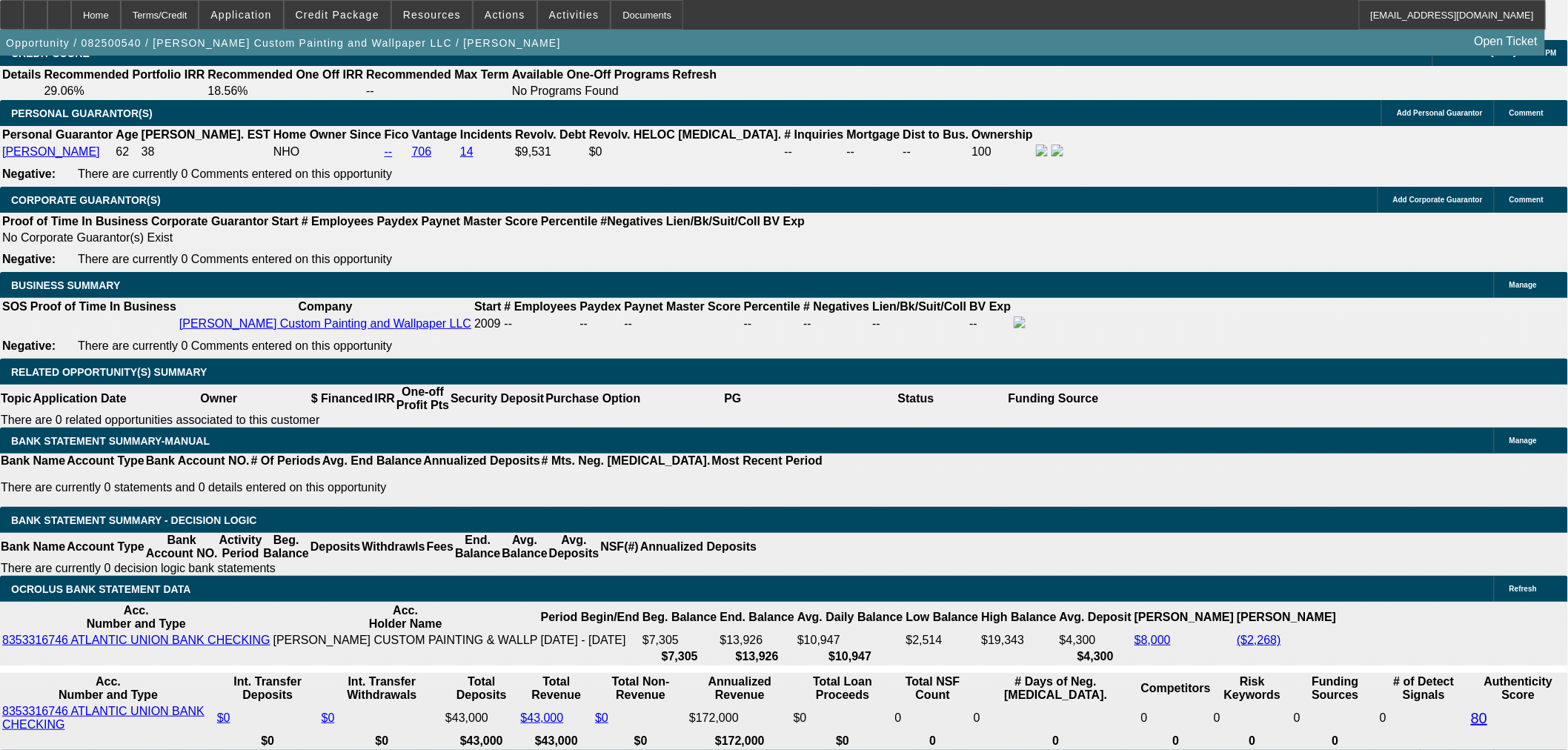
type input "14"
type input "$28.00"
type input "1425"
type input "$2,850.00"
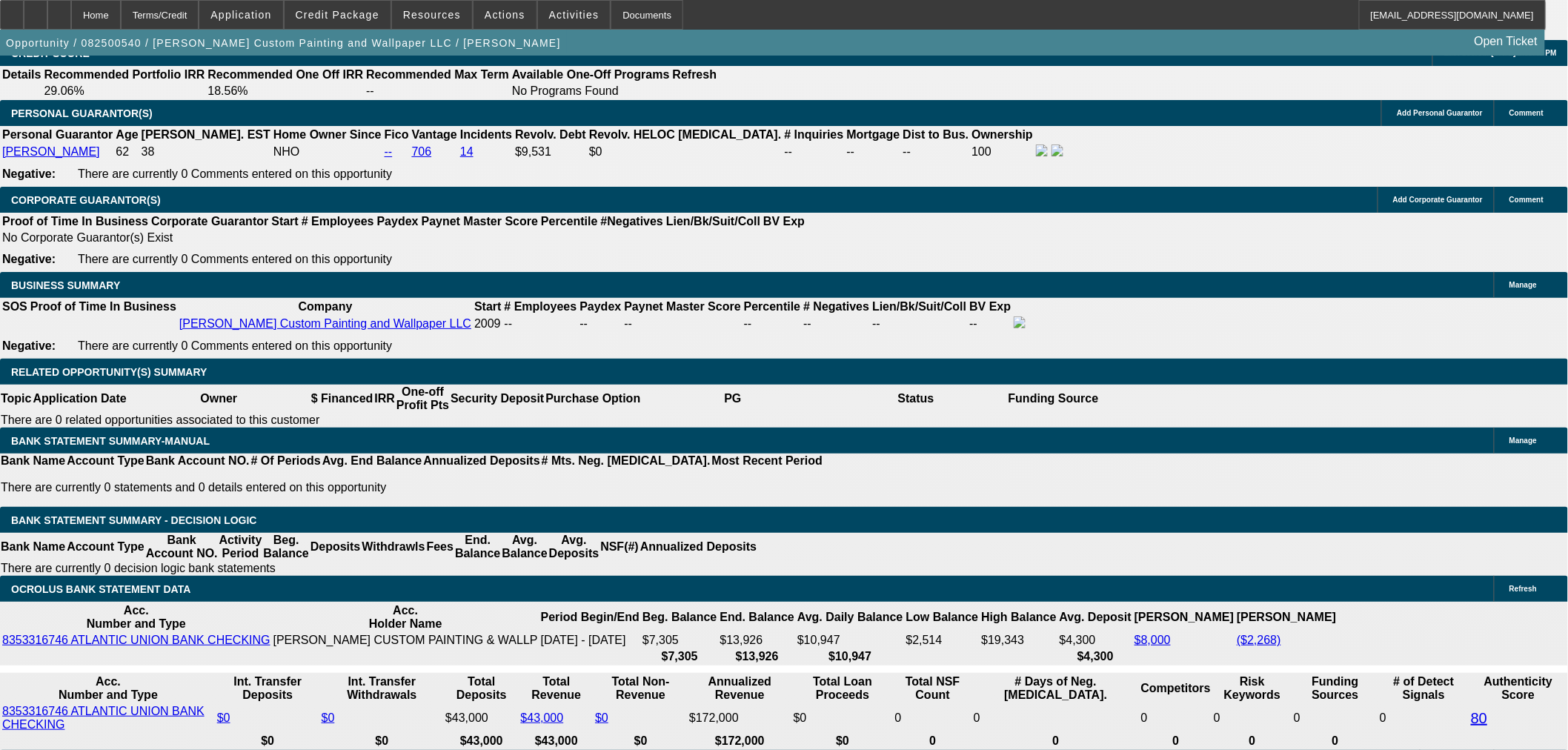
type input "18"
type input "$1,425.00"
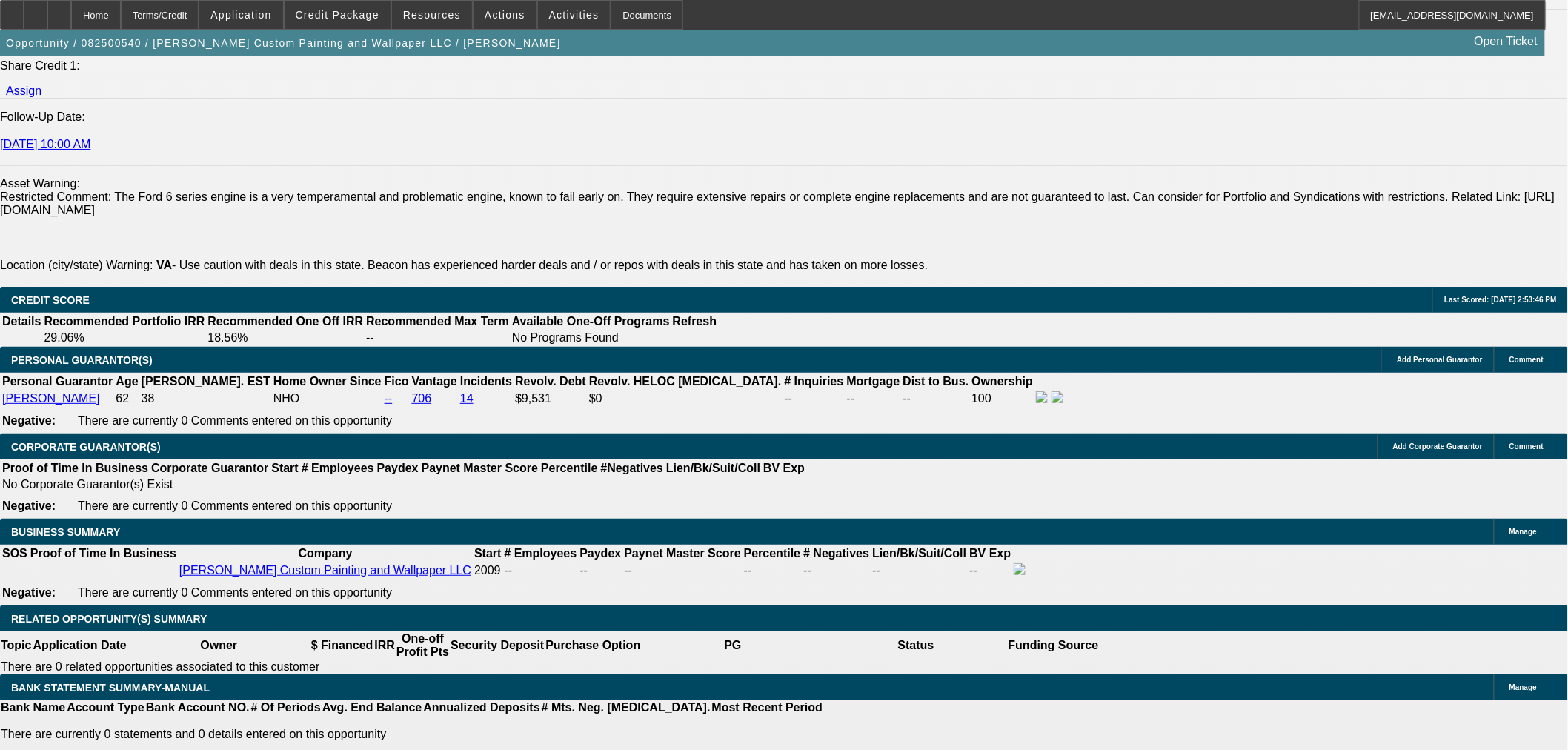
scroll to position [1975, 0]
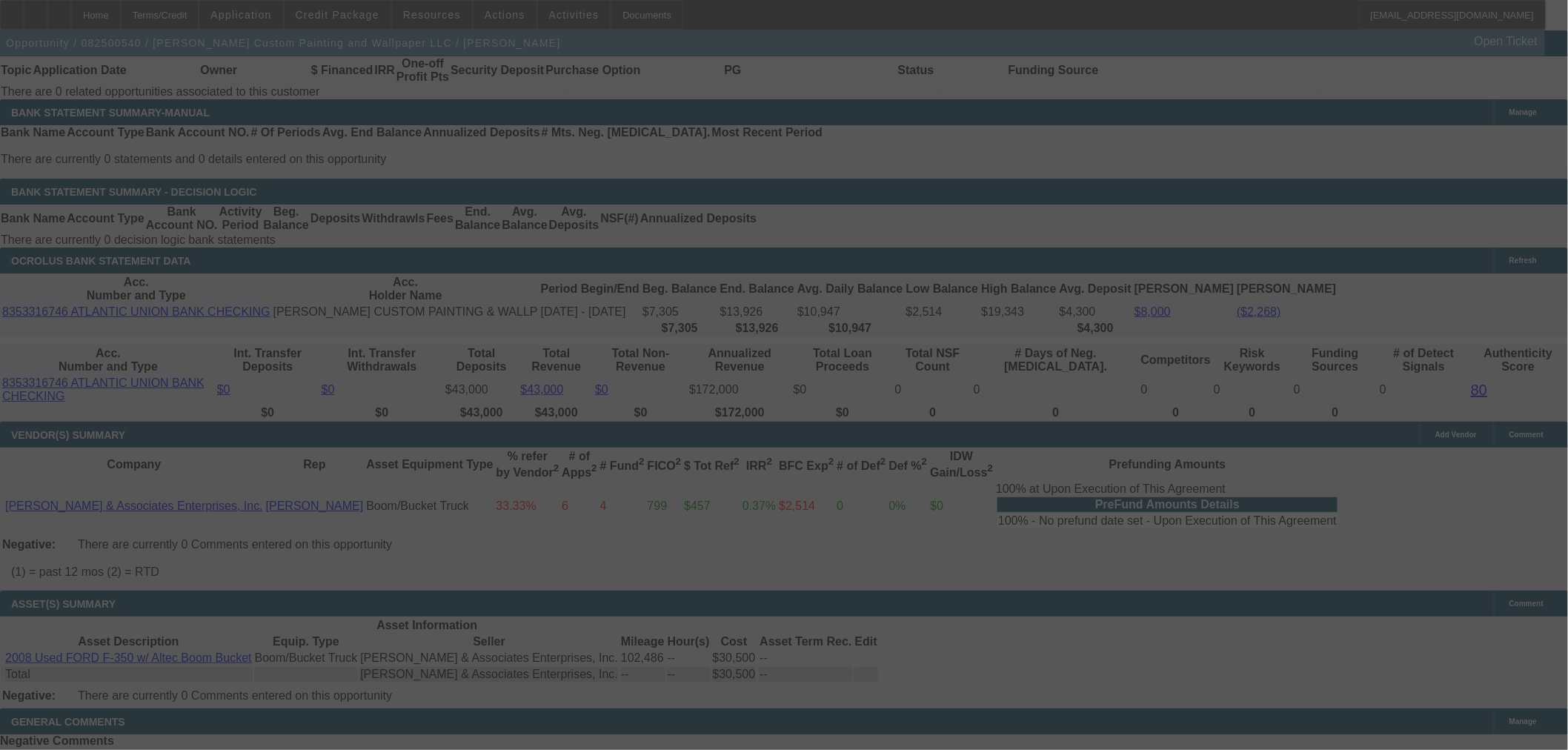
scroll to position [2551, 0]
select select "0"
select select "2"
select select "0.1"
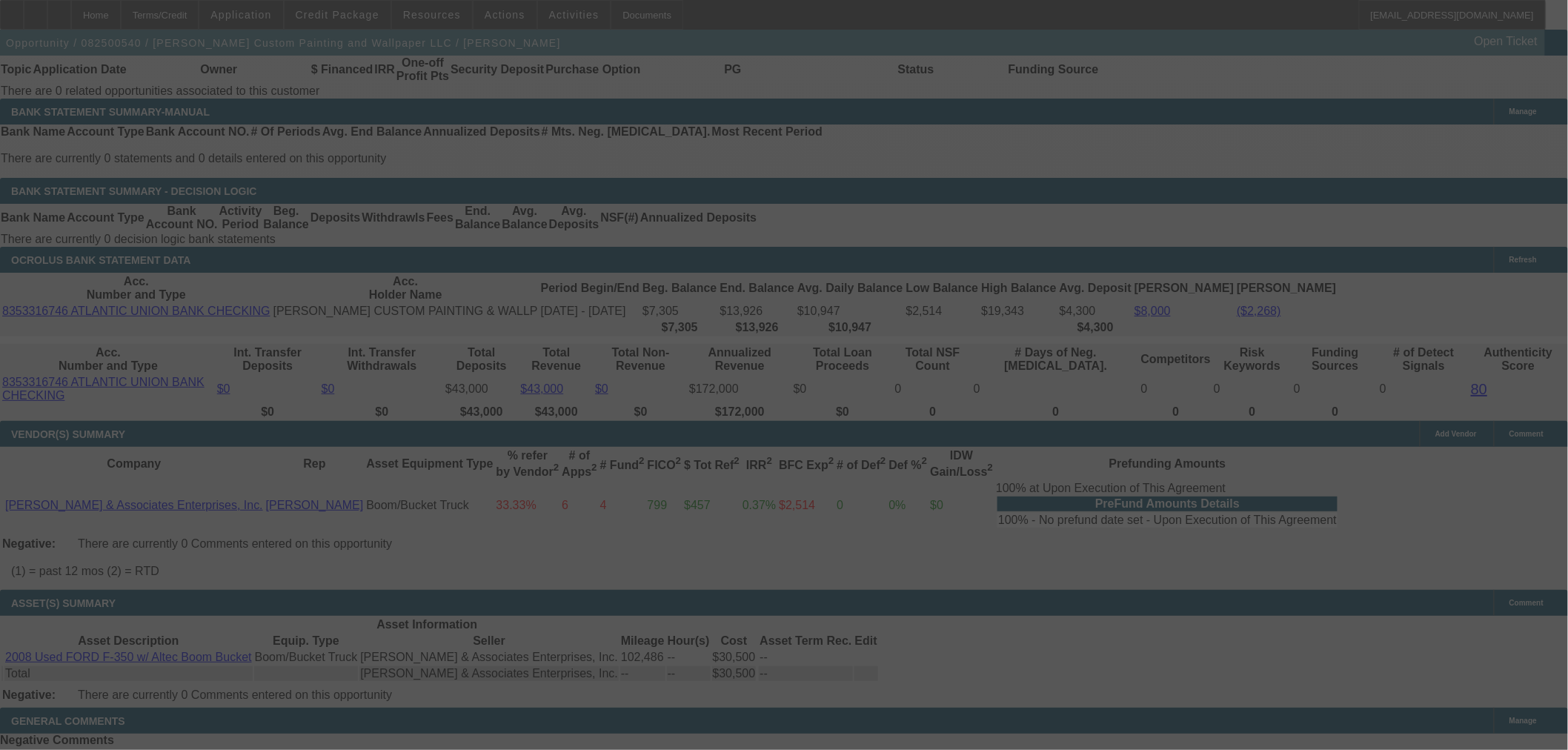
select select "4"
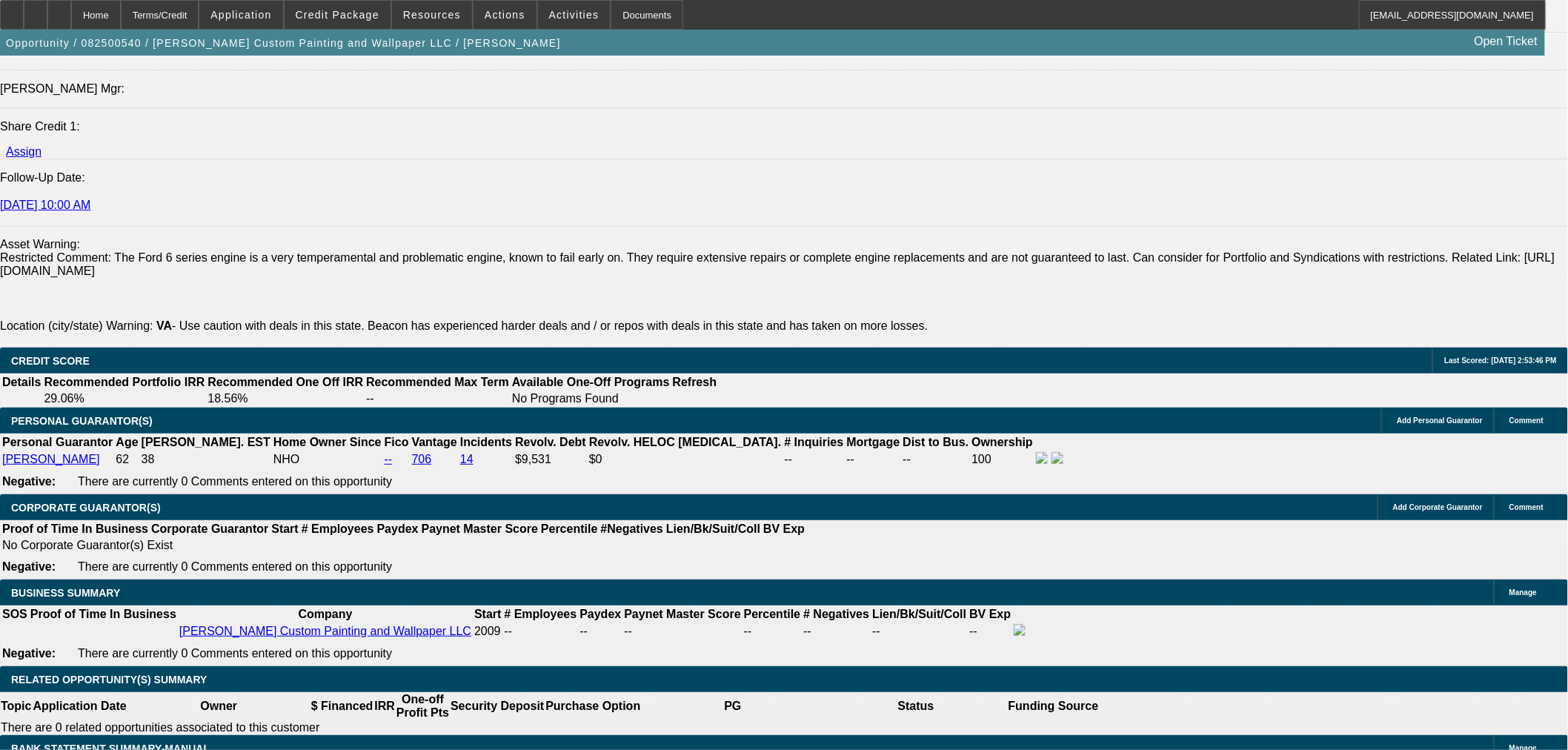
scroll to position [2222, 0]
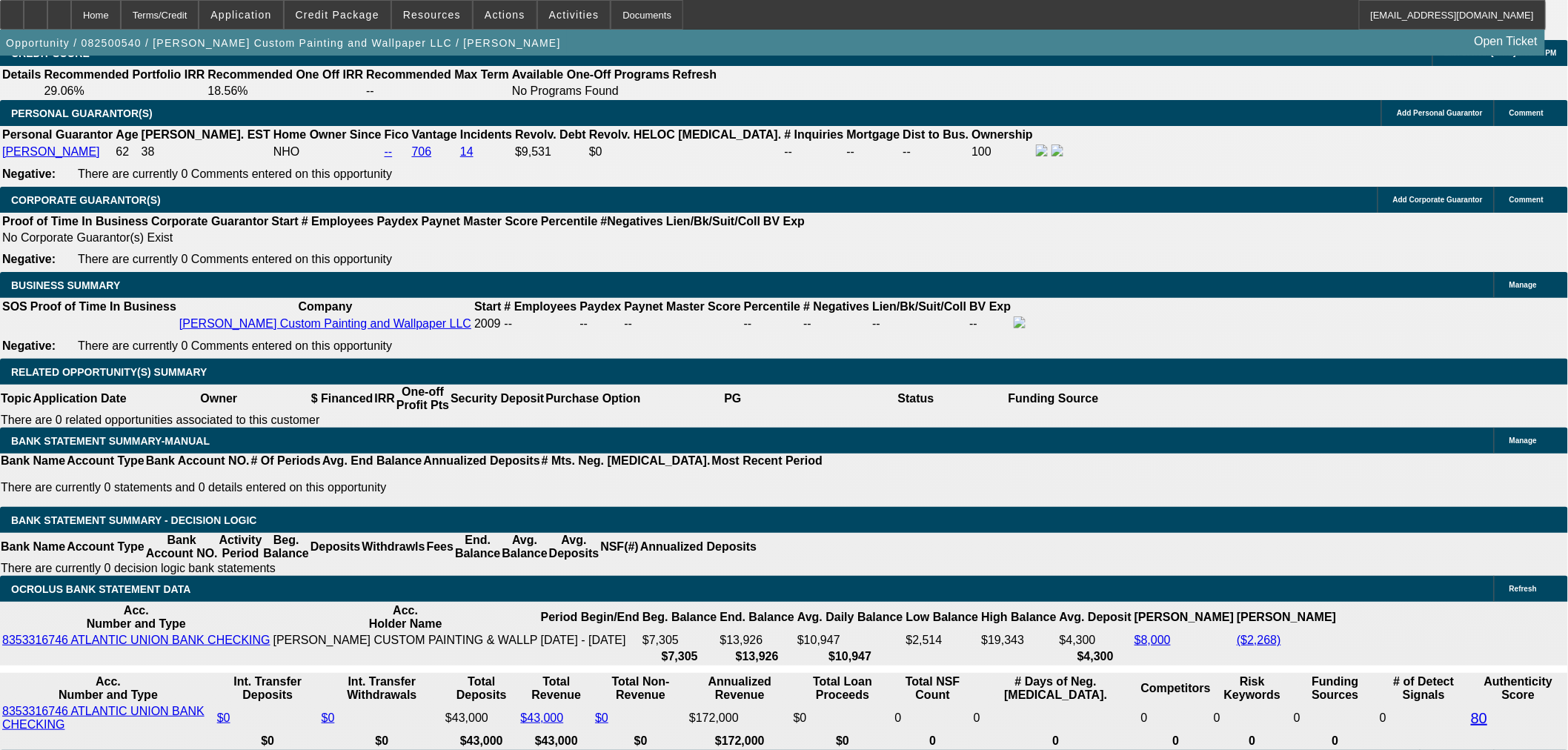
type input "14"
type input "$28.00"
type input "UNKNOWN"
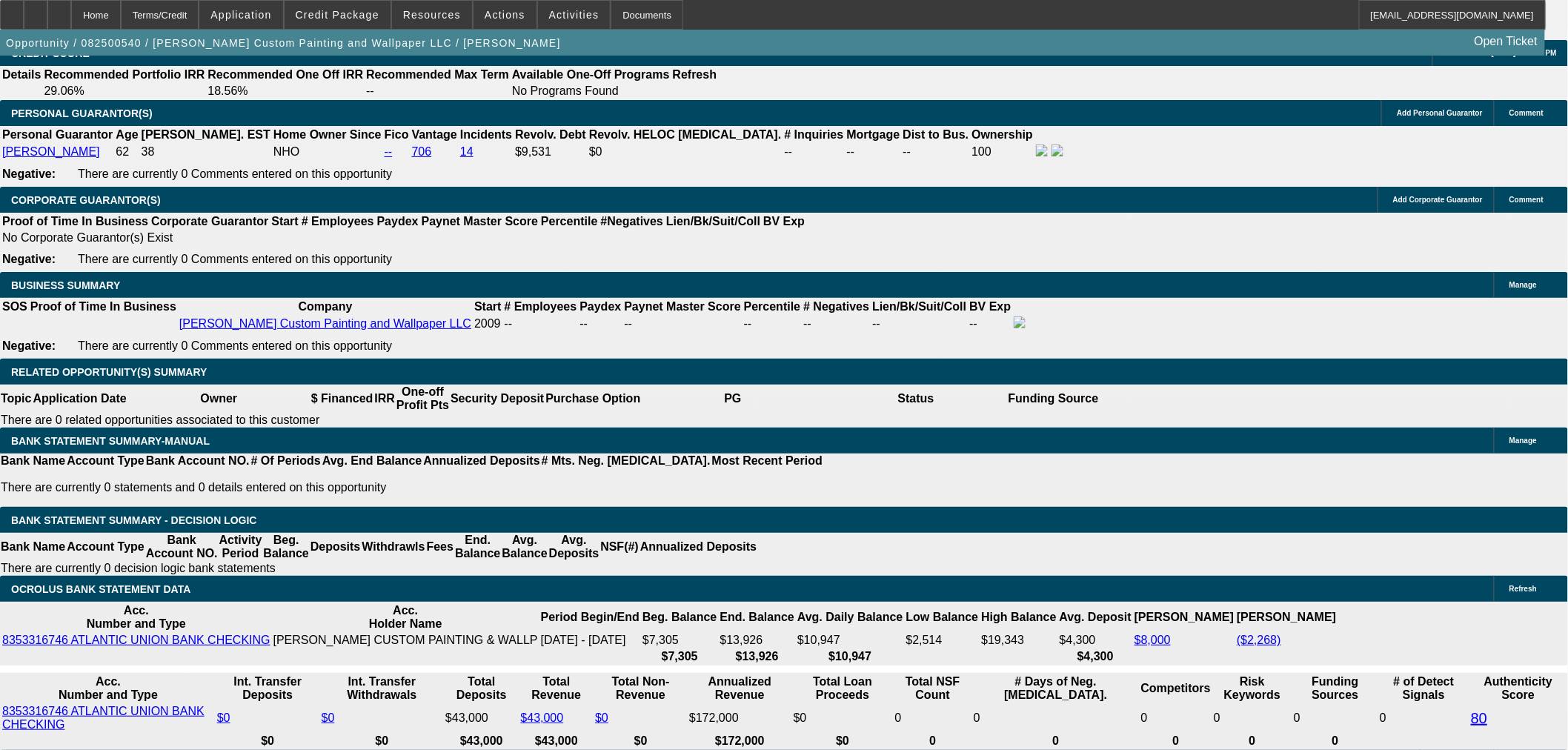
type input "1400"
type input "16"
type input "$2,800.00"
type input "$1,400.00"
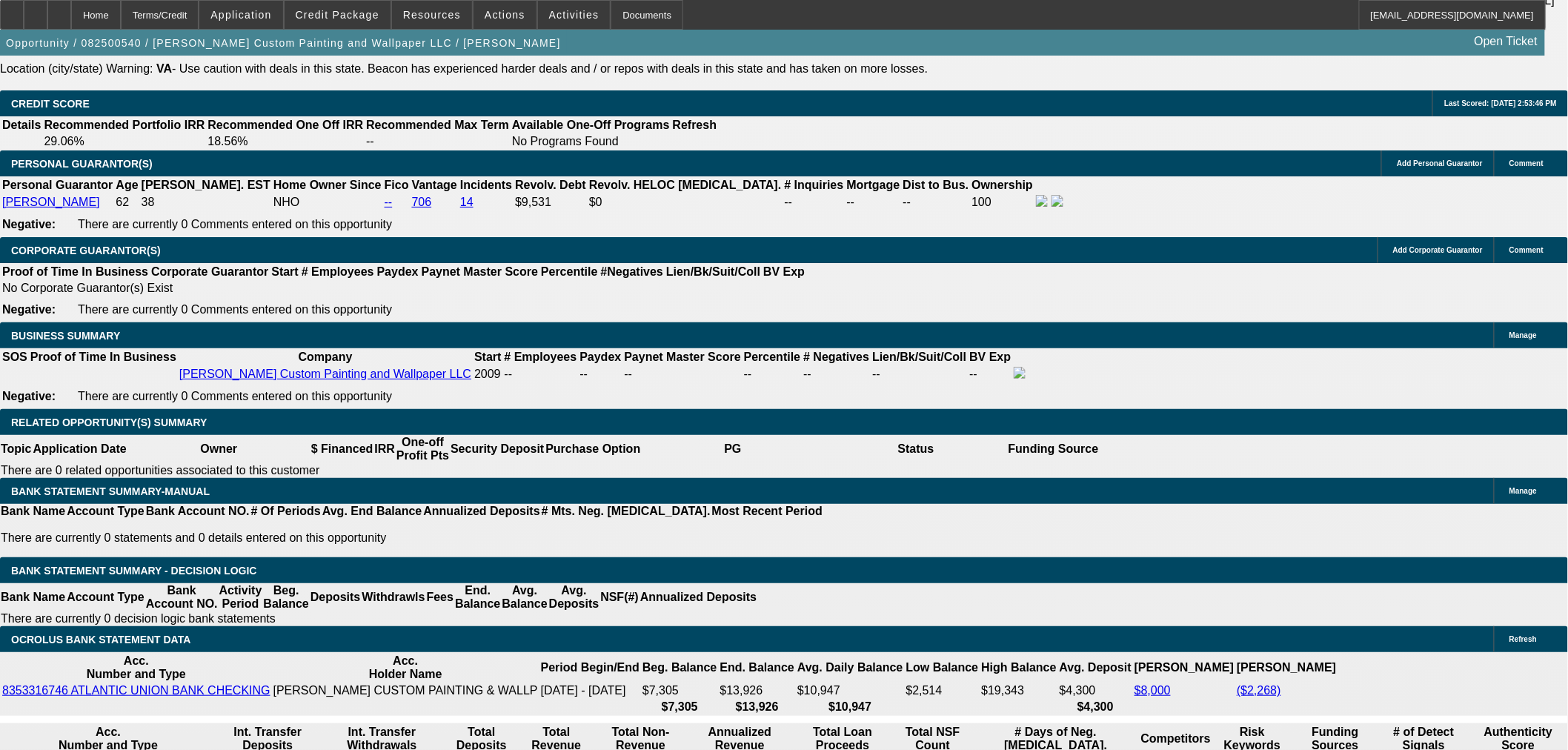
scroll to position [2057, 0]
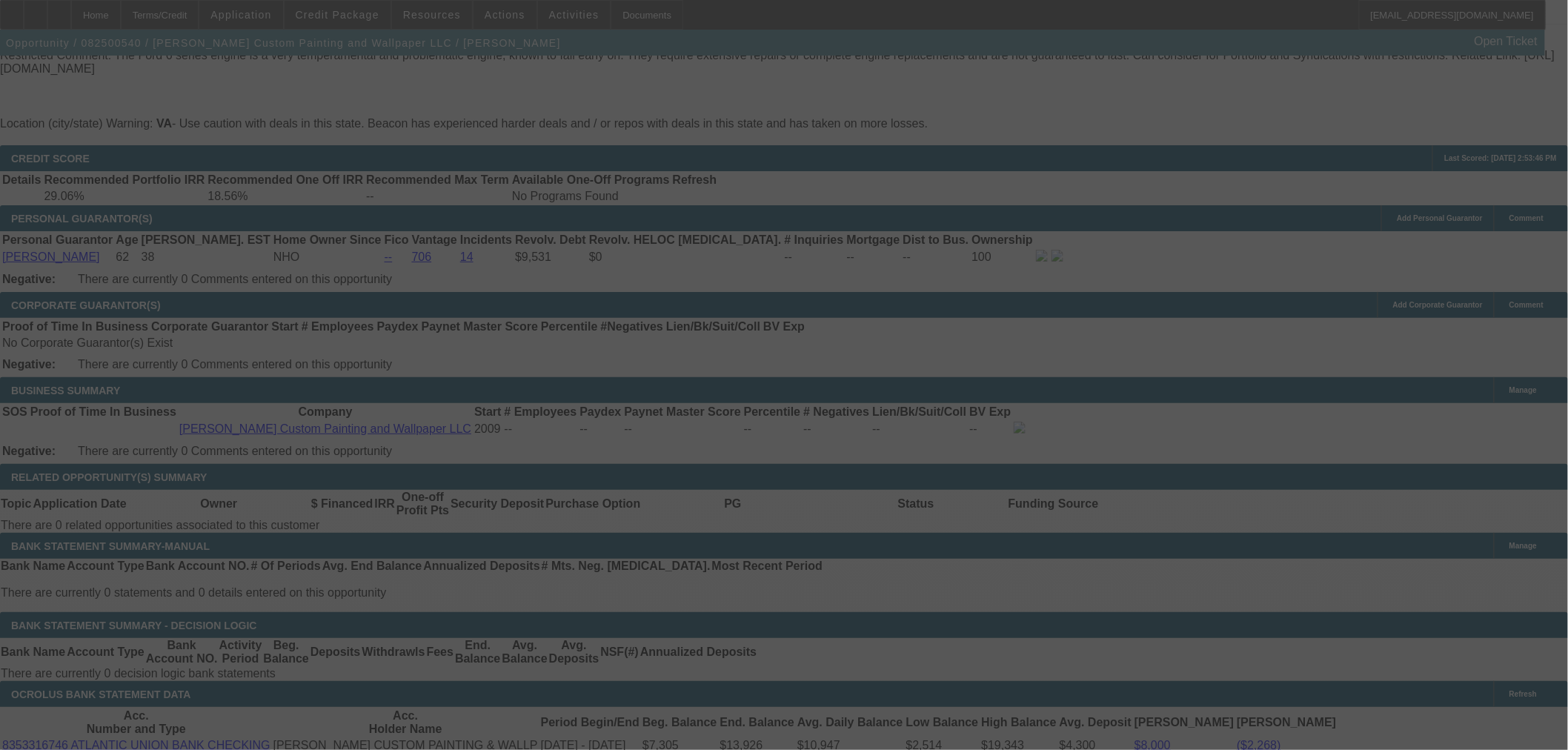
scroll to position [2222, 0]
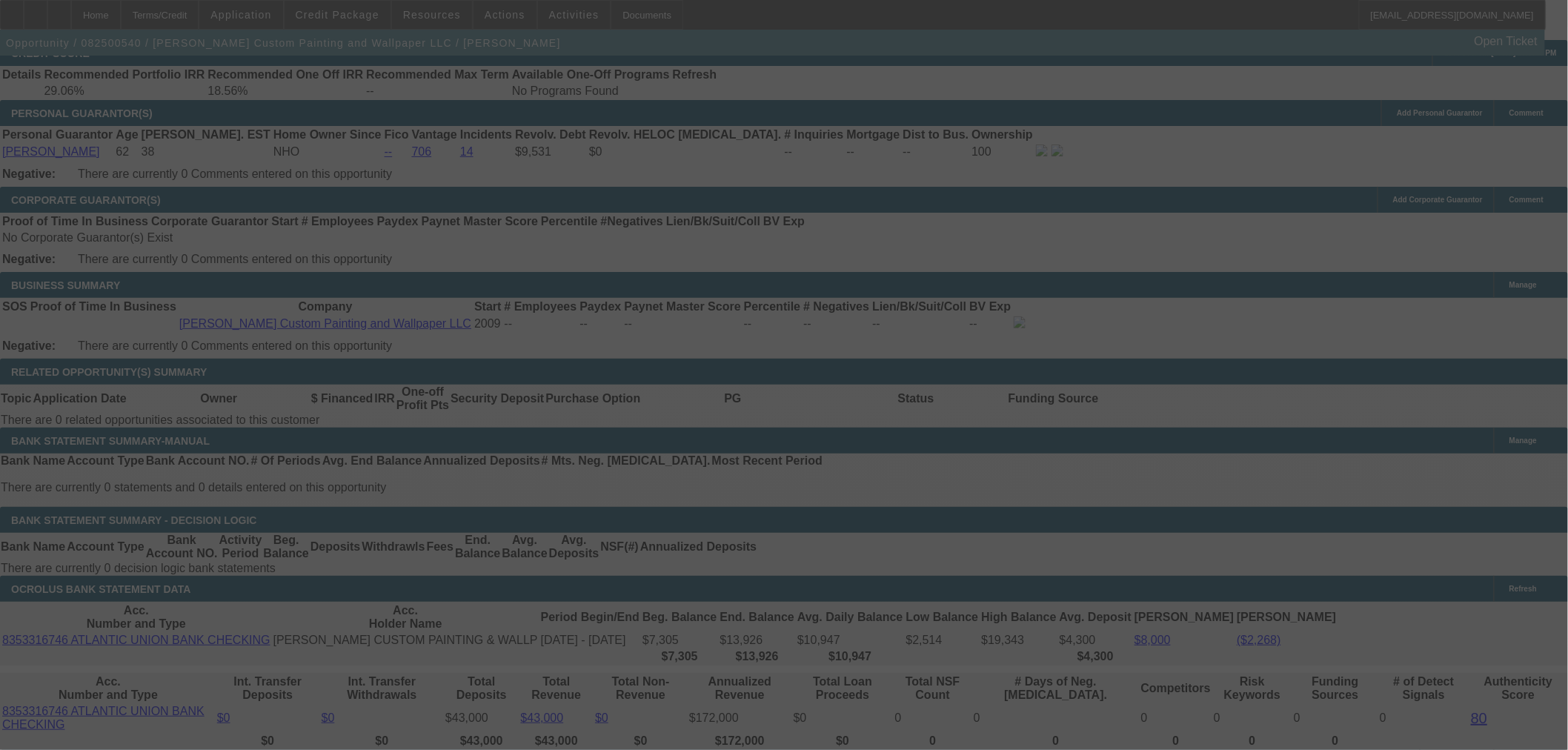
select select "0"
select select "2"
select select "0.1"
select select "4"
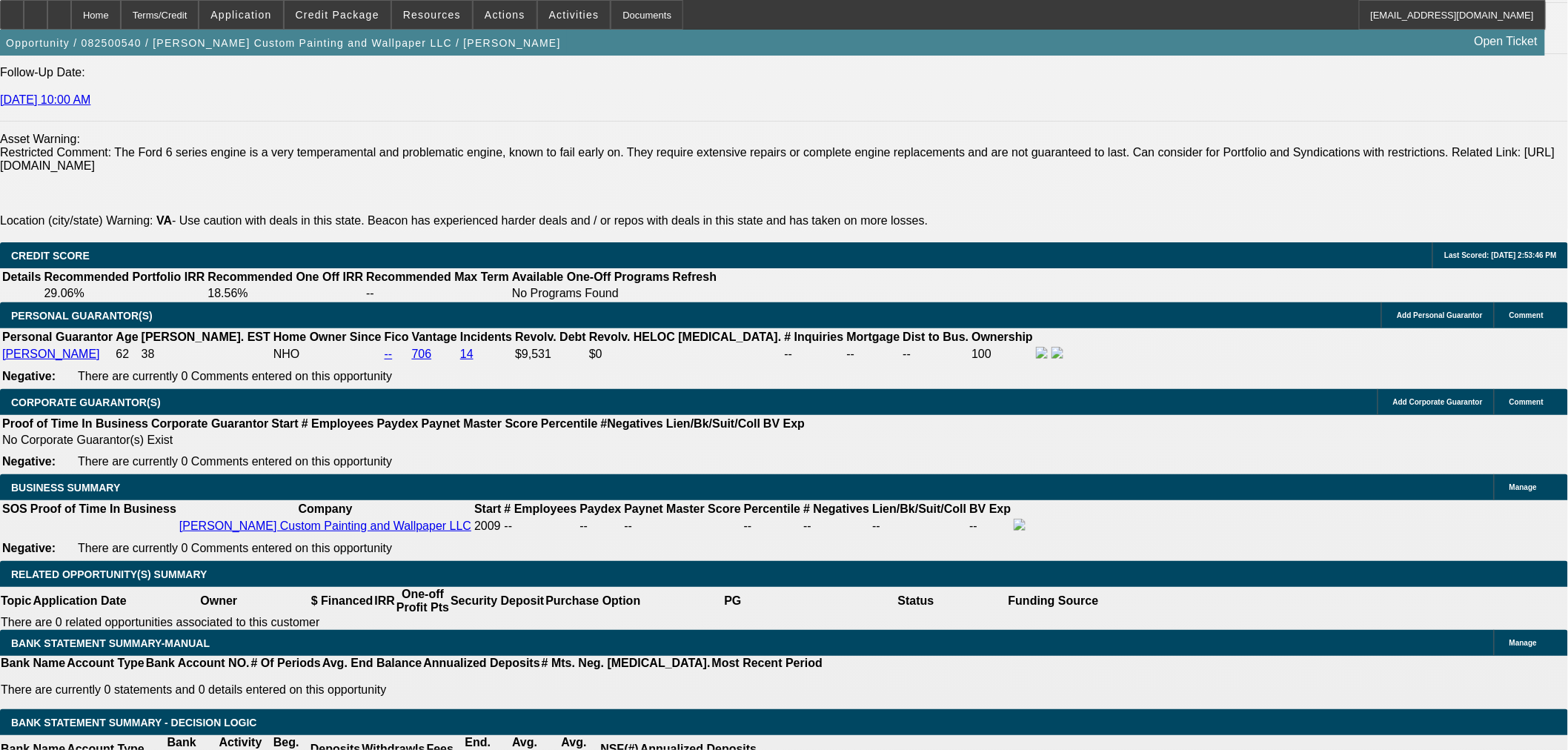
scroll to position [1893, 0]
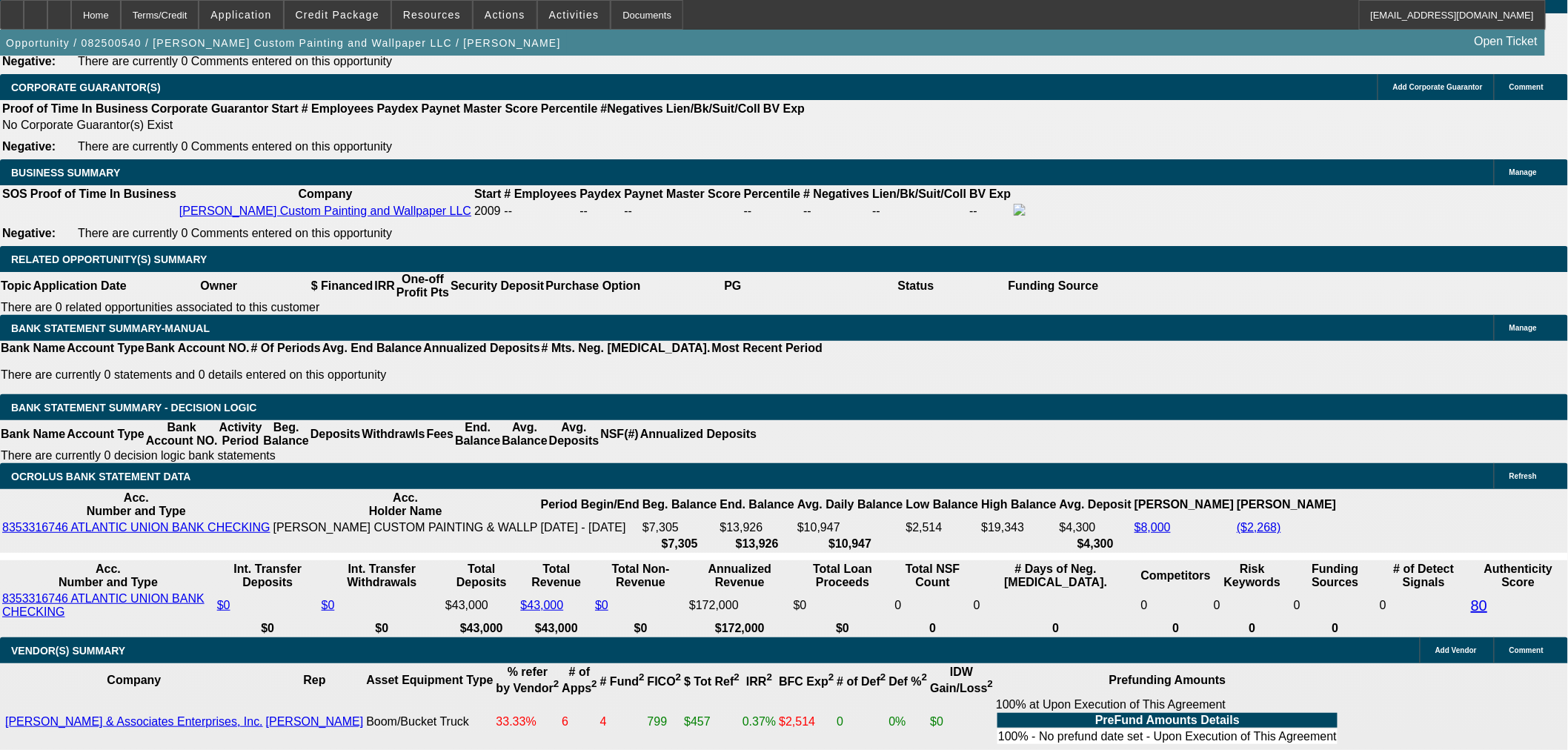
scroll to position [2634, 0]
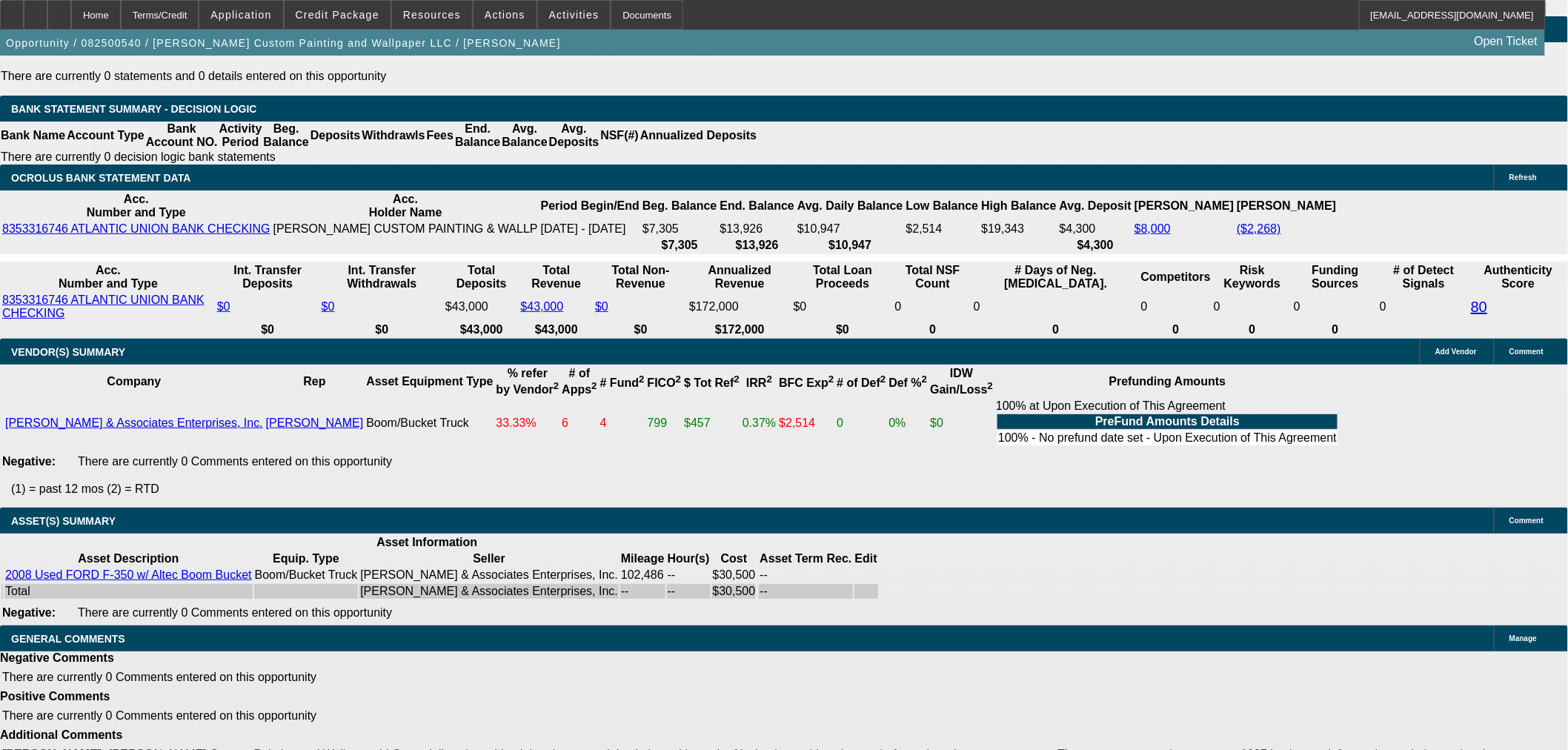
select select "9"
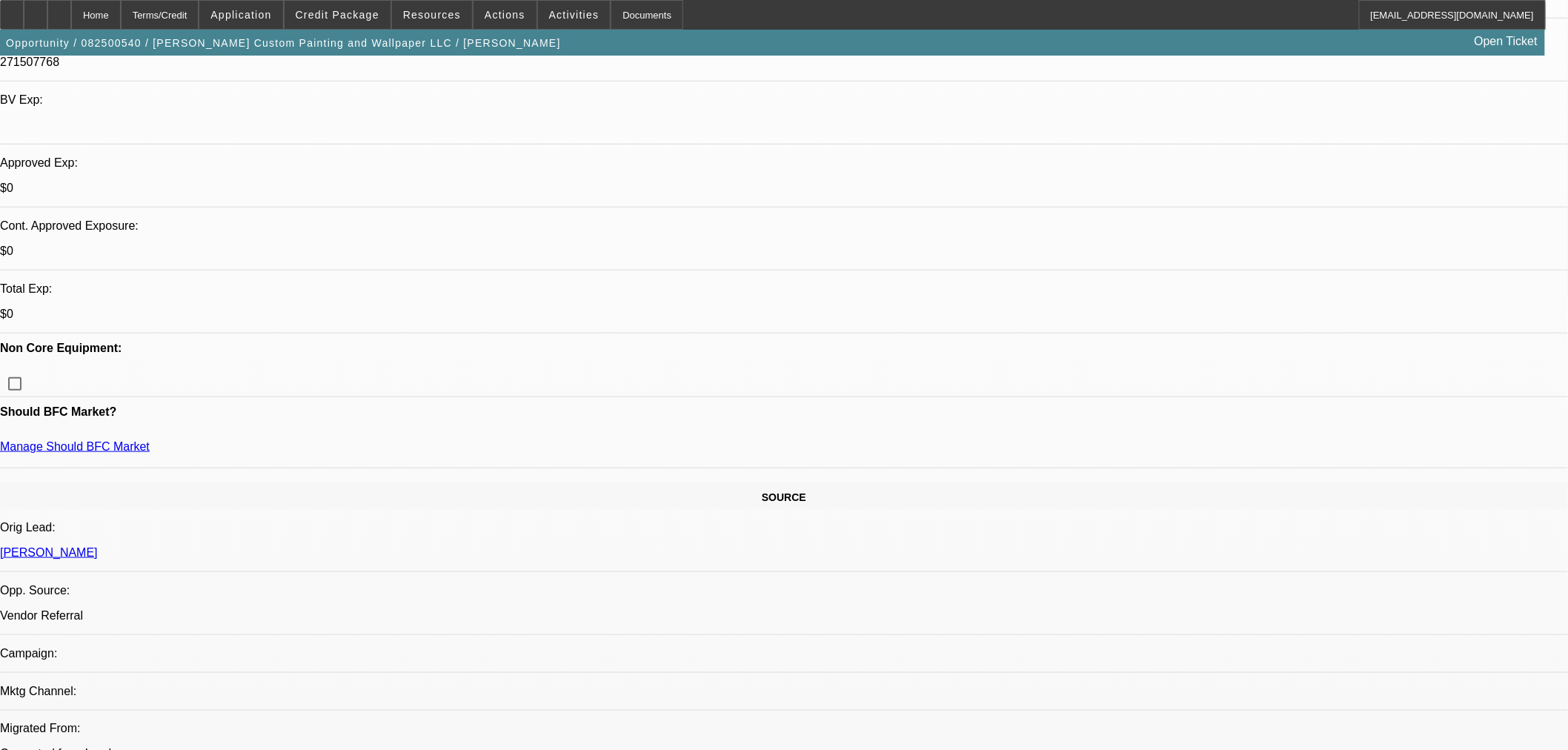
scroll to position [329, 0]
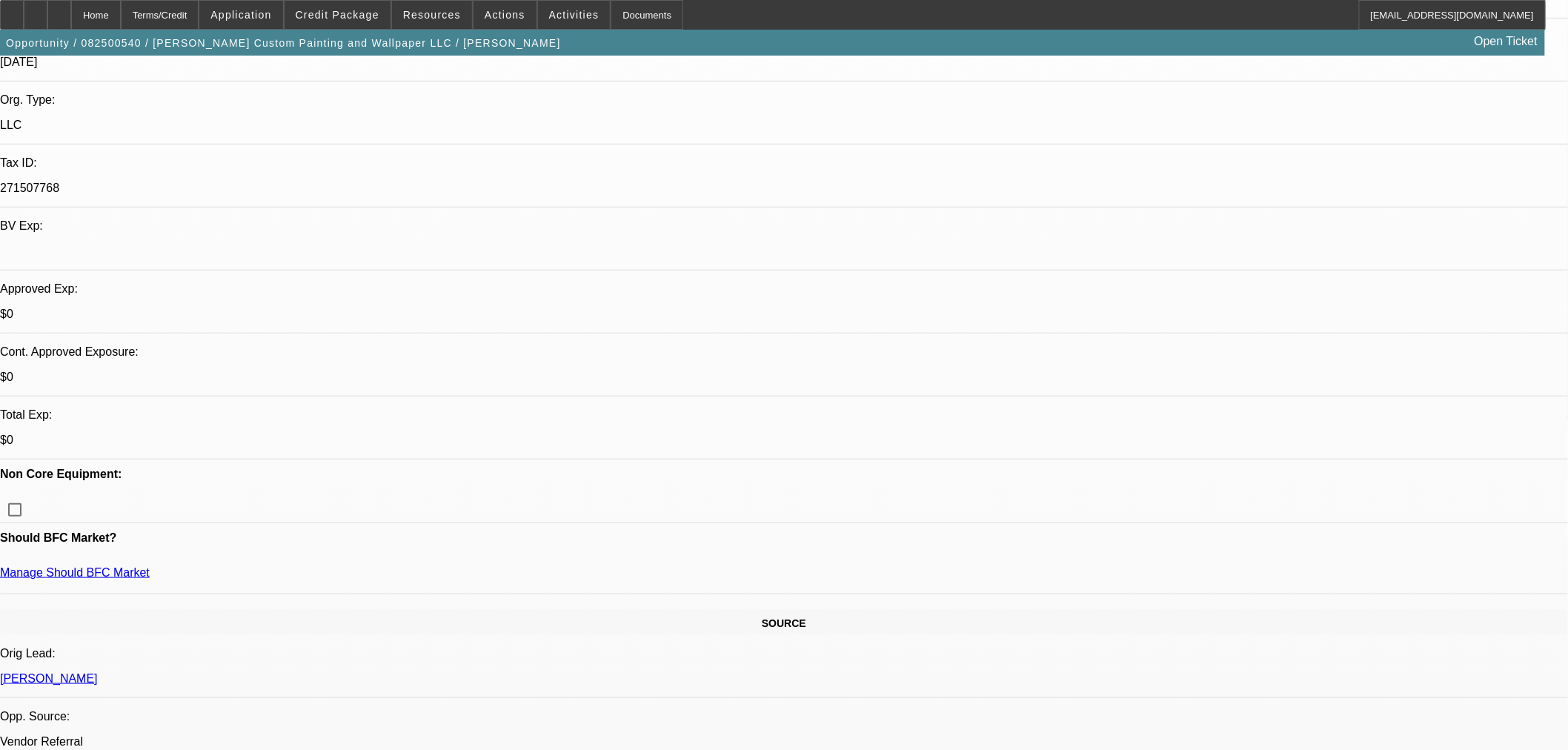
type textarea "l"
type textarea "LOTS OF NEGATIVES ON THIS DEAL AND AN OLD POS FORD. APPROVED WITH THIS STRONG S…"
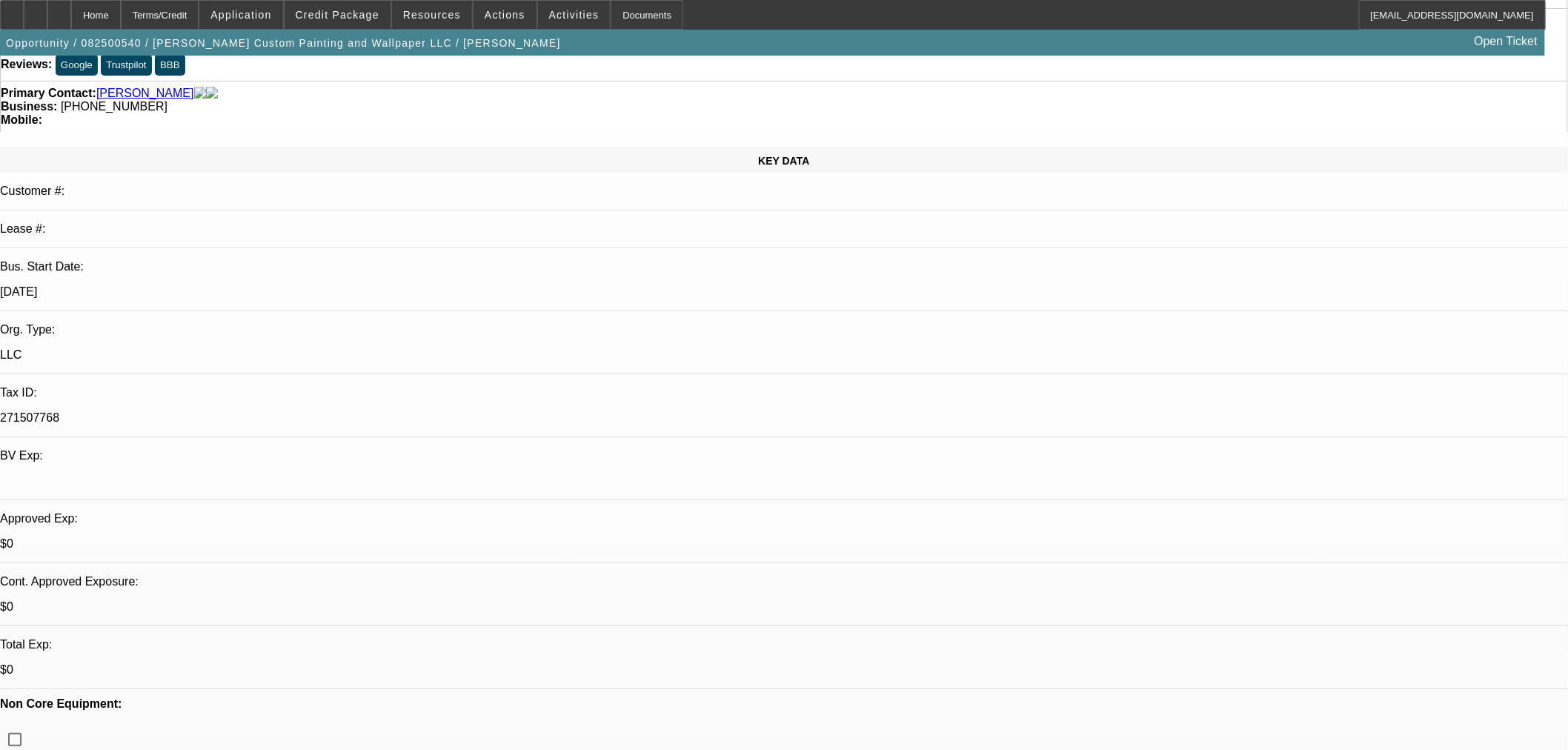
scroll to position [247, 0]
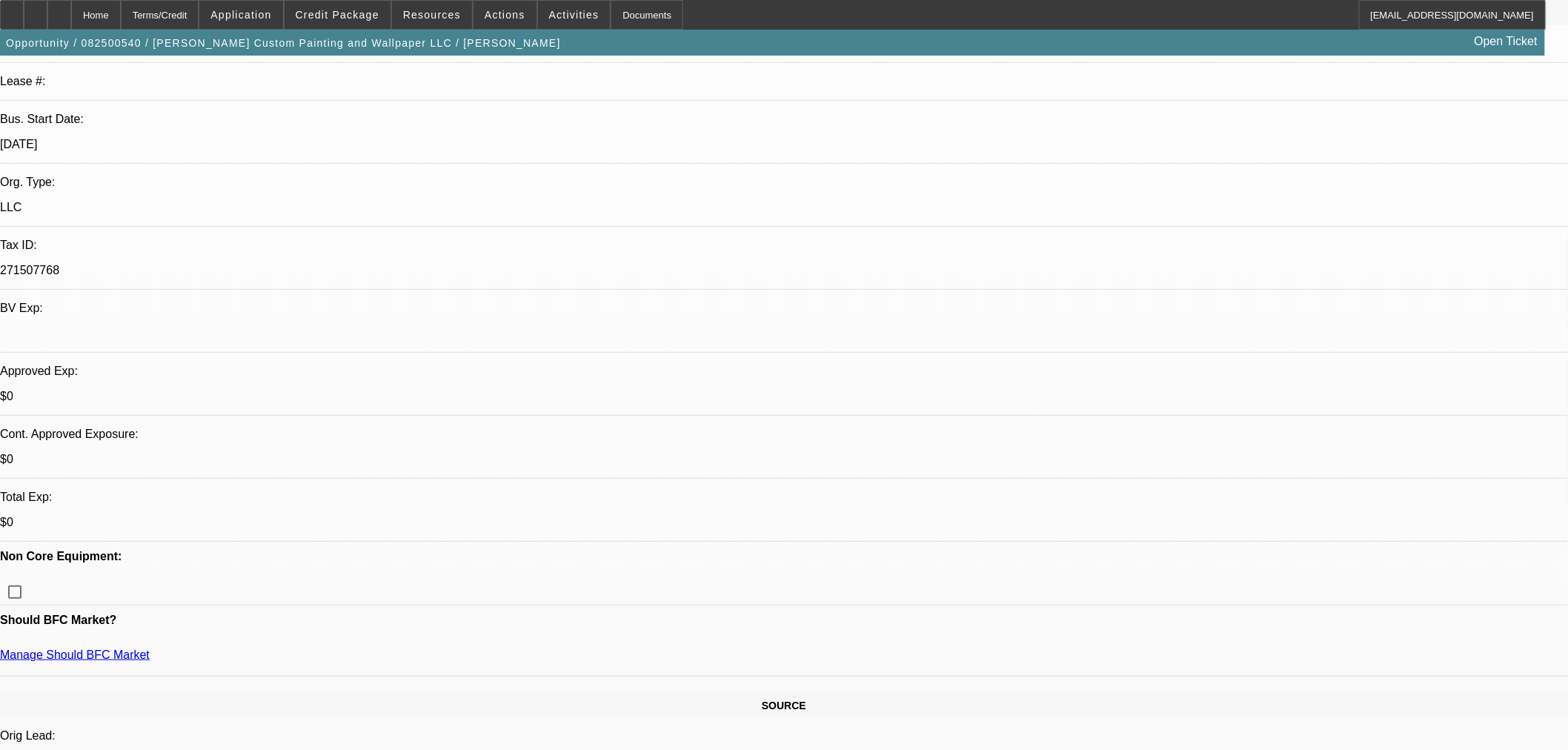
type textarea "SOS NEEDS TO BE BROUGHT CURRENT AND NEED TO SEE PROOF OF BOOM CERTIFICATION/PAP…"
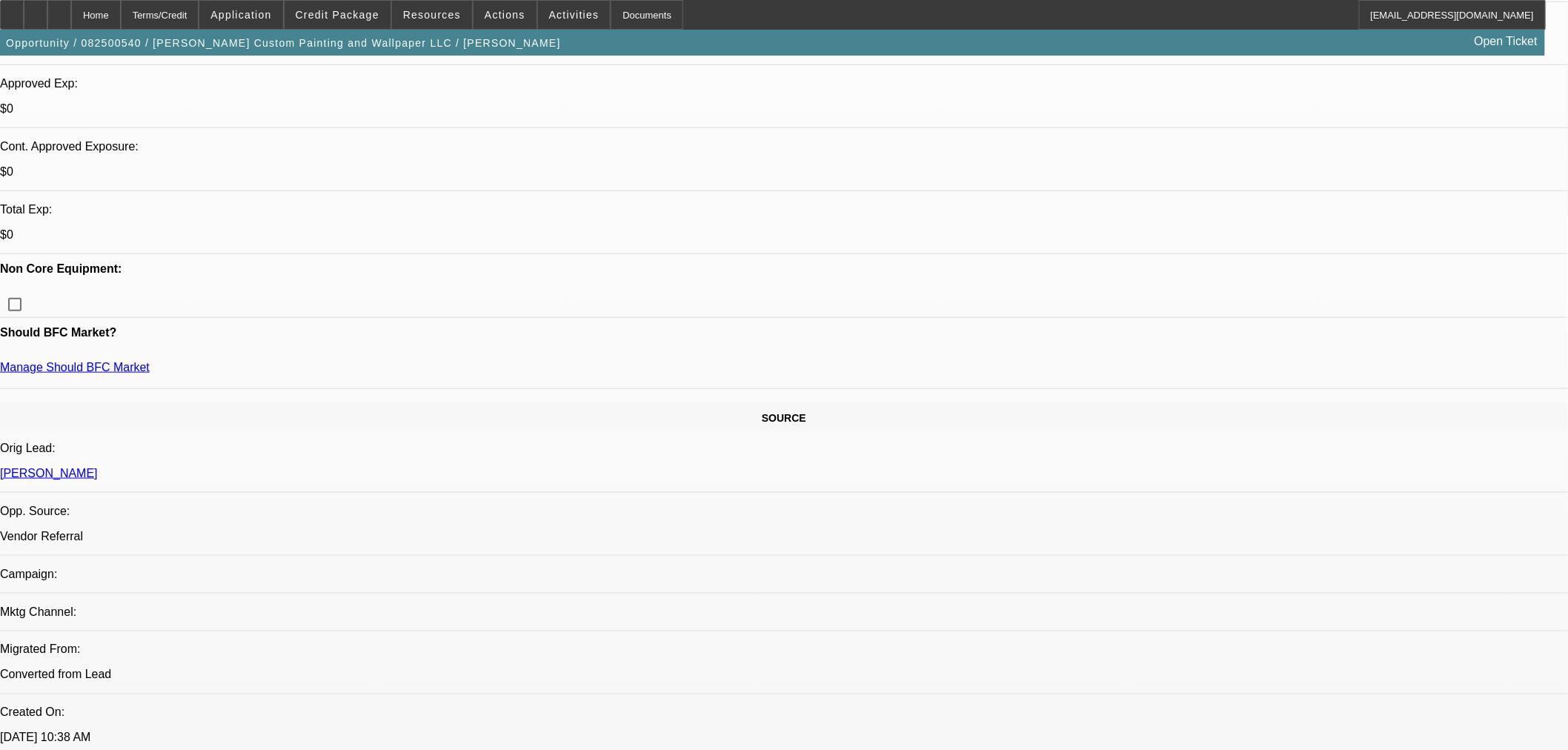
scroll to position [411, 0]
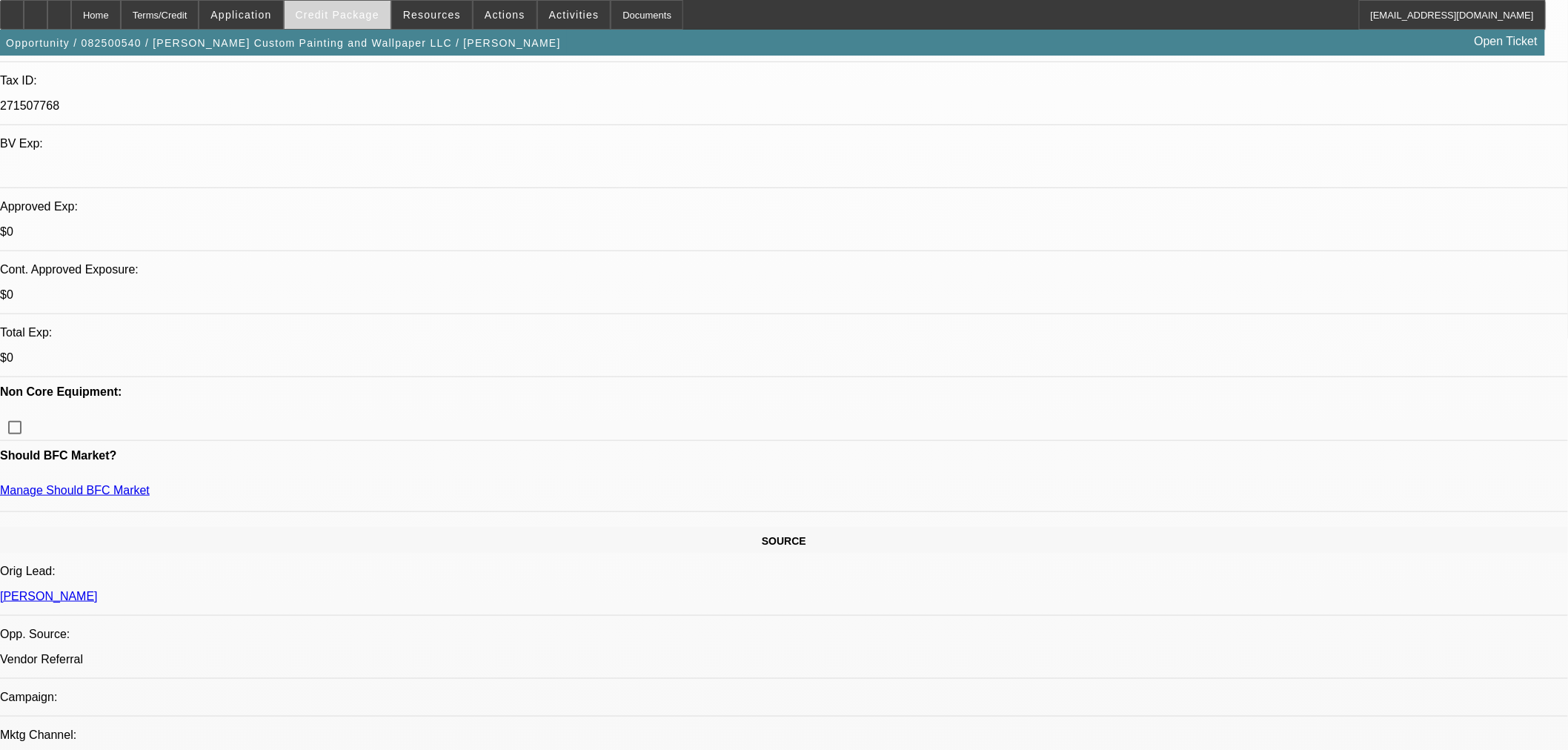
click at [346, 17] on span "Credit Package" at bounding box center [337, 15] width 84 height 12
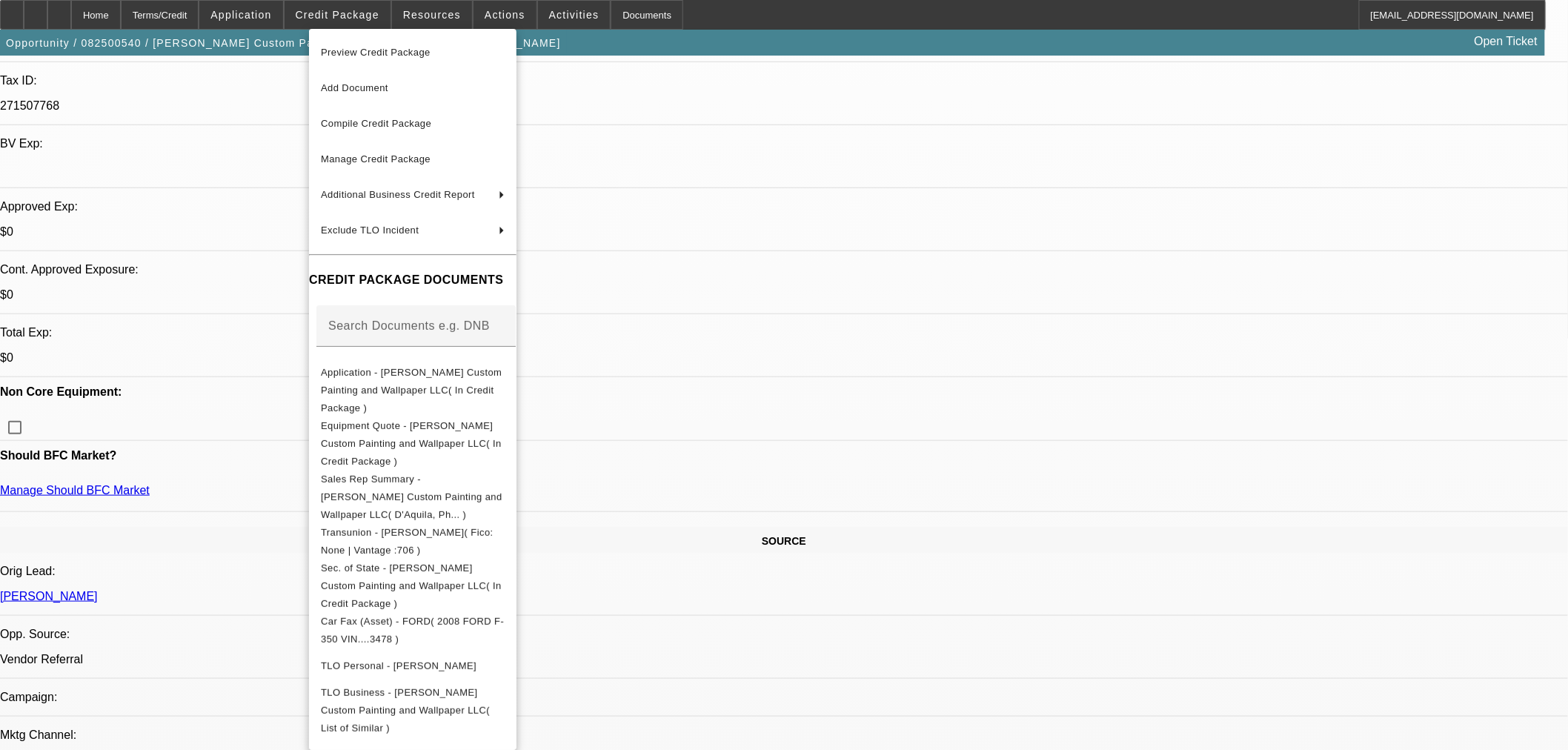
click at [377, 50] on span "Preview Credit Package" at bounding box center [375, 51] width 110 height 11
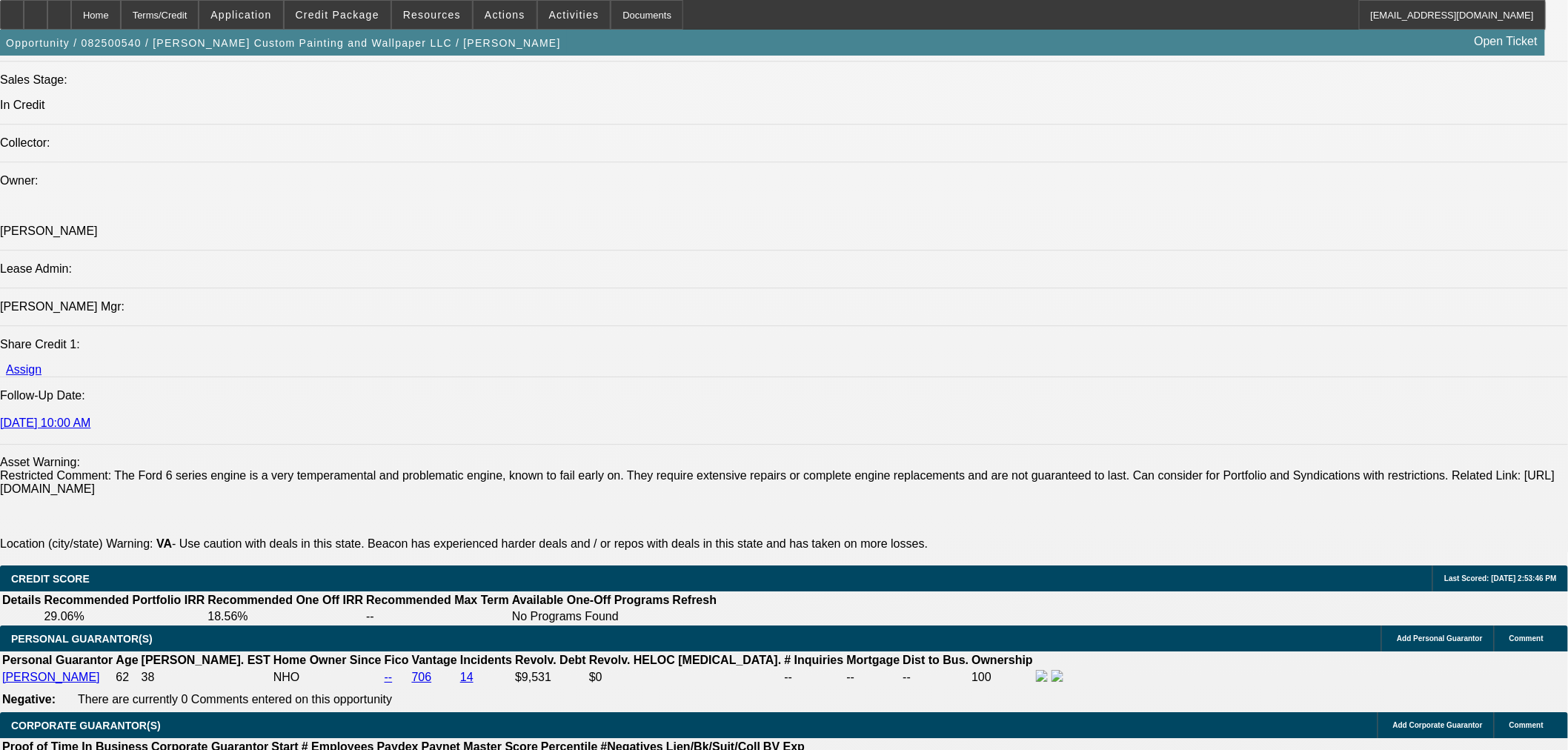
scroll to position [2057, 0]
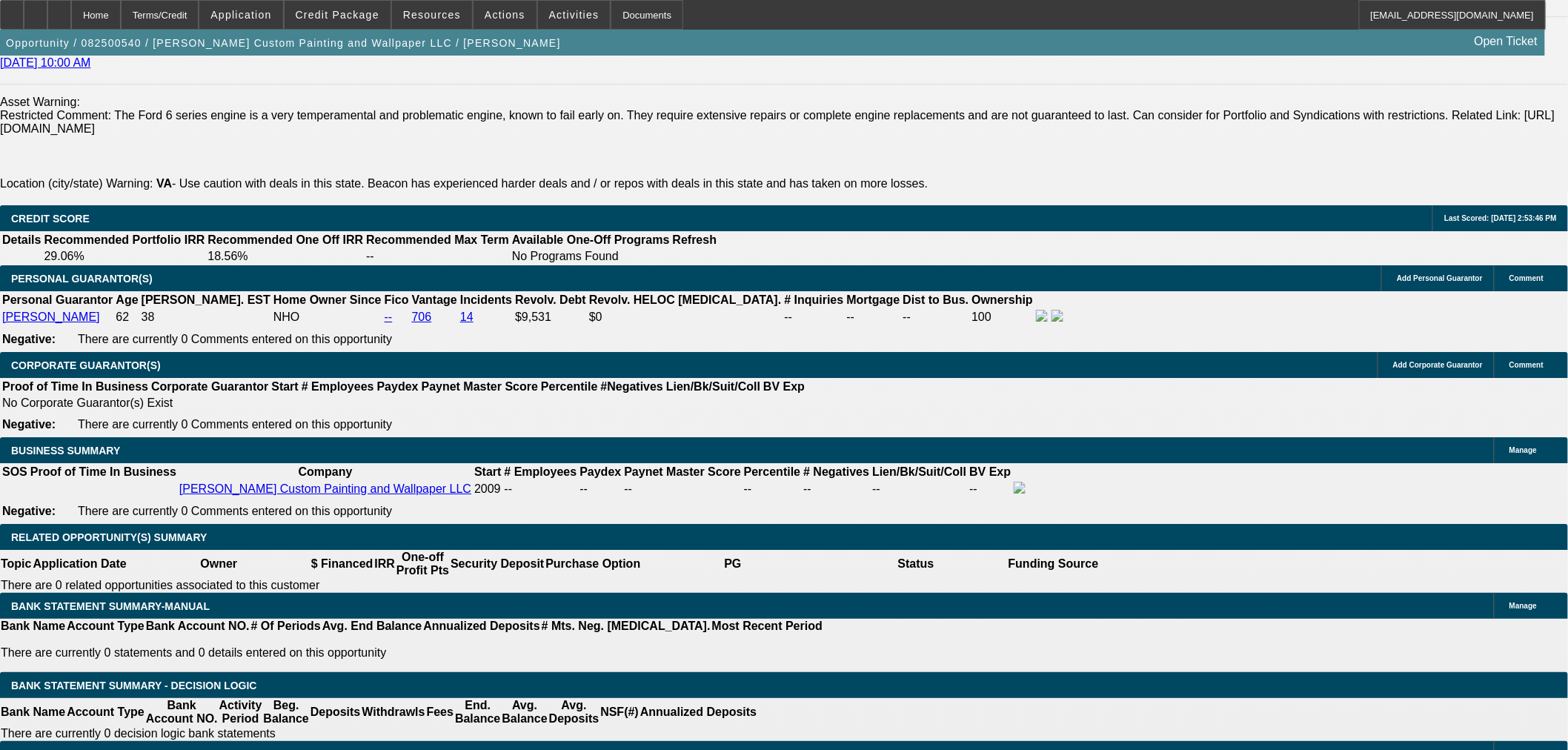
type textarea "LOTS OF NEGATIVES ON THIS DEAL FOR AN OLD POS FORD. APPROVED WITH THIS STRONG S…"
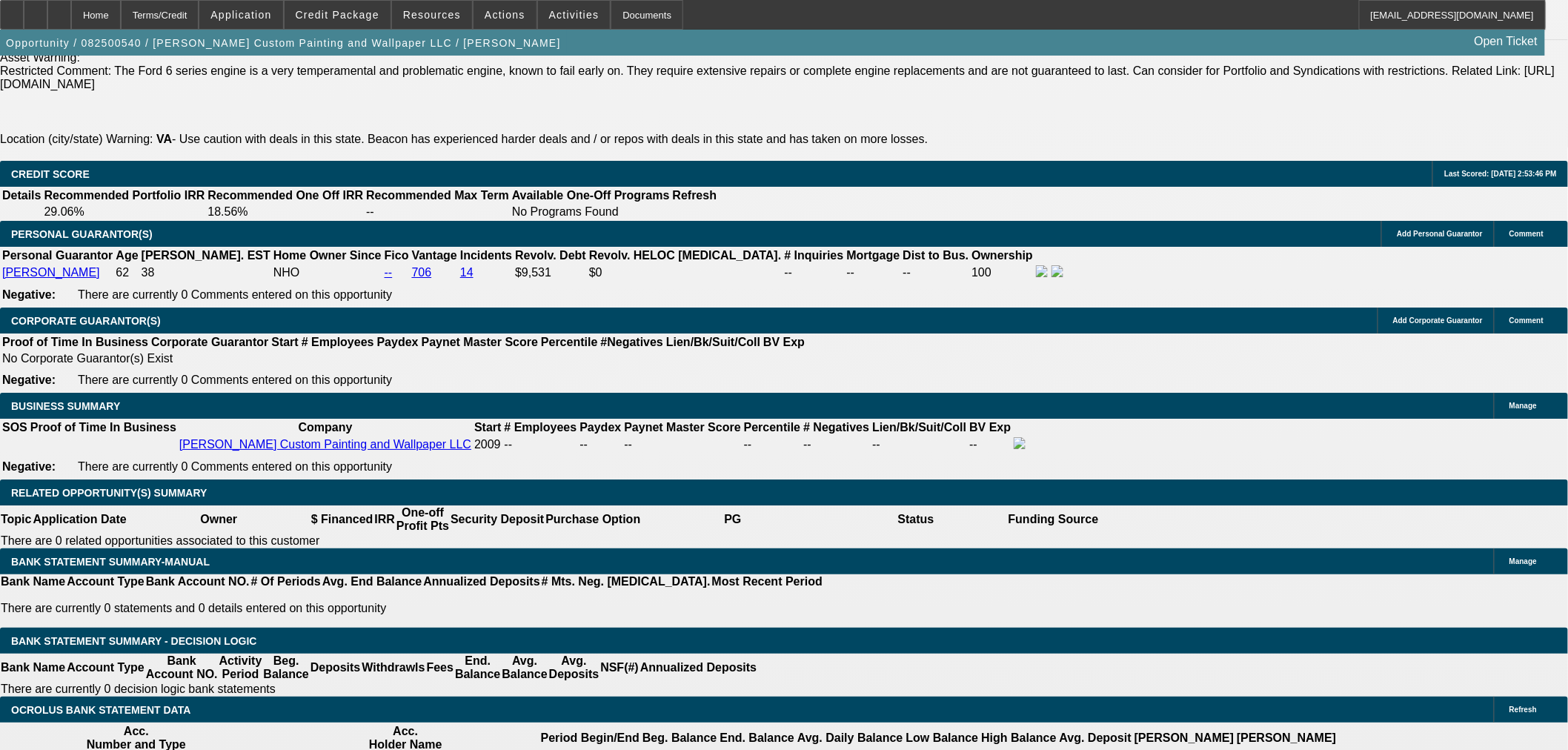
scroll to position [2139, 0]
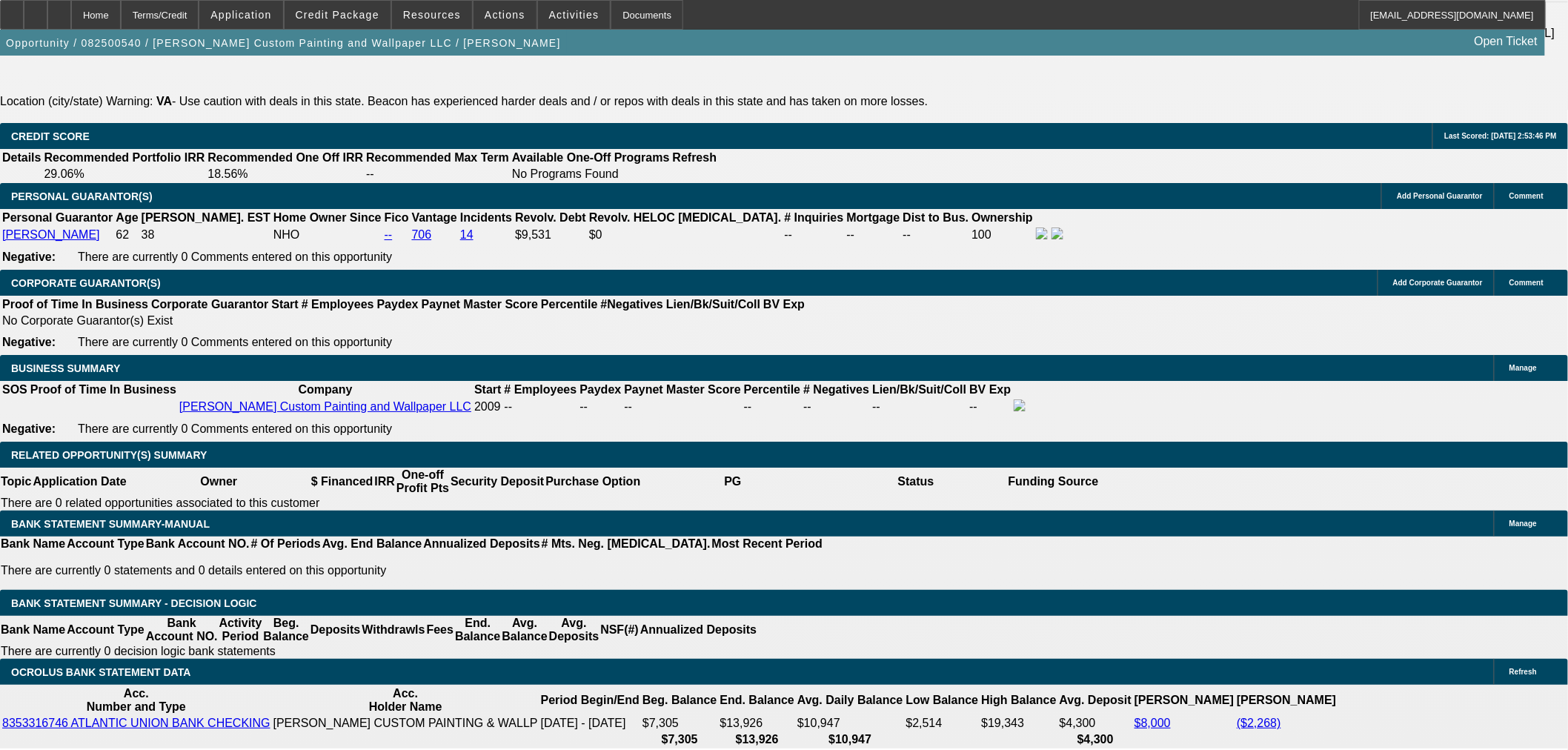
type input "UNKNOWN"
type input "20"
type input "$26,010.52"
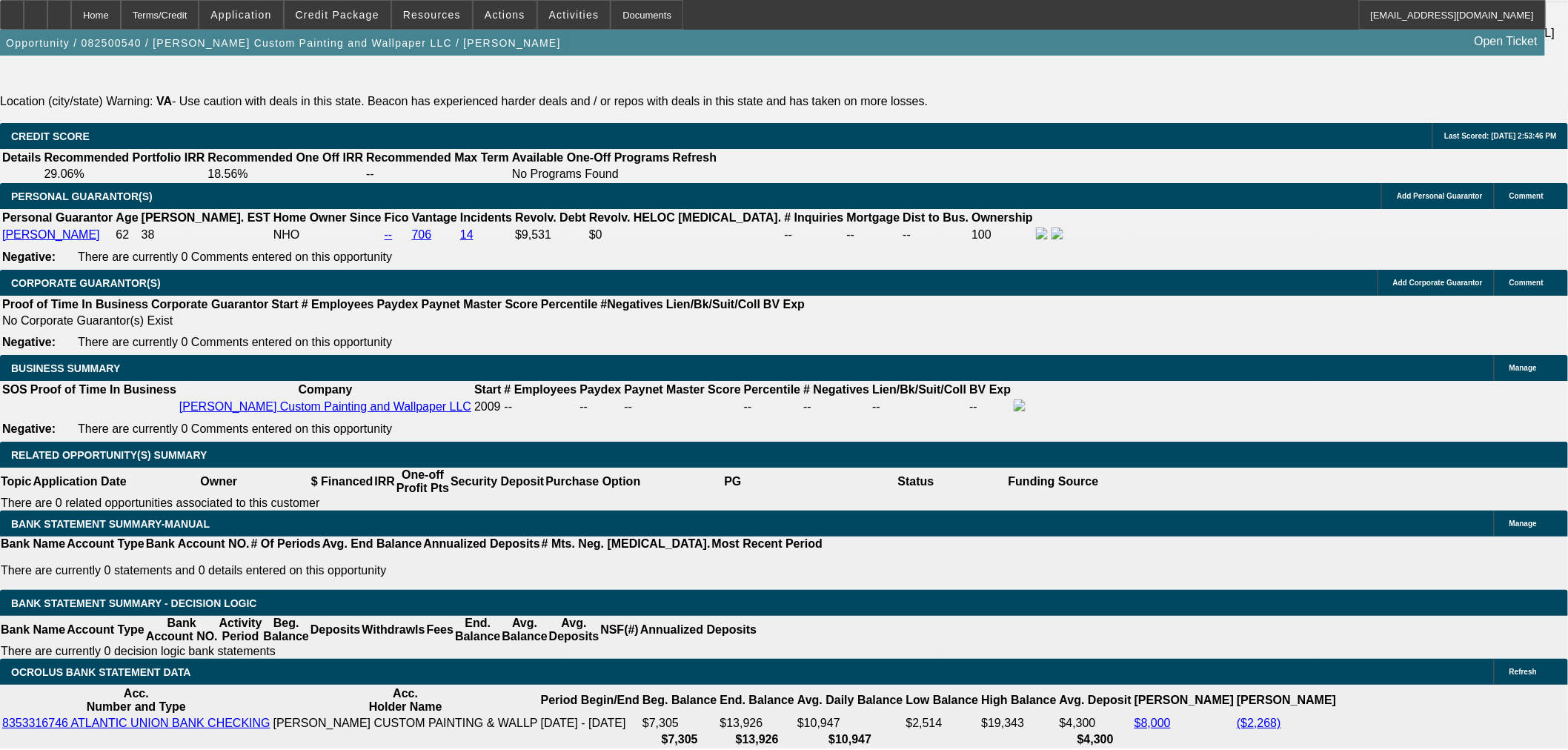
type input "$13,005.26"
type input "$2,921.50"
type input "$1,460.75"
type input "20"
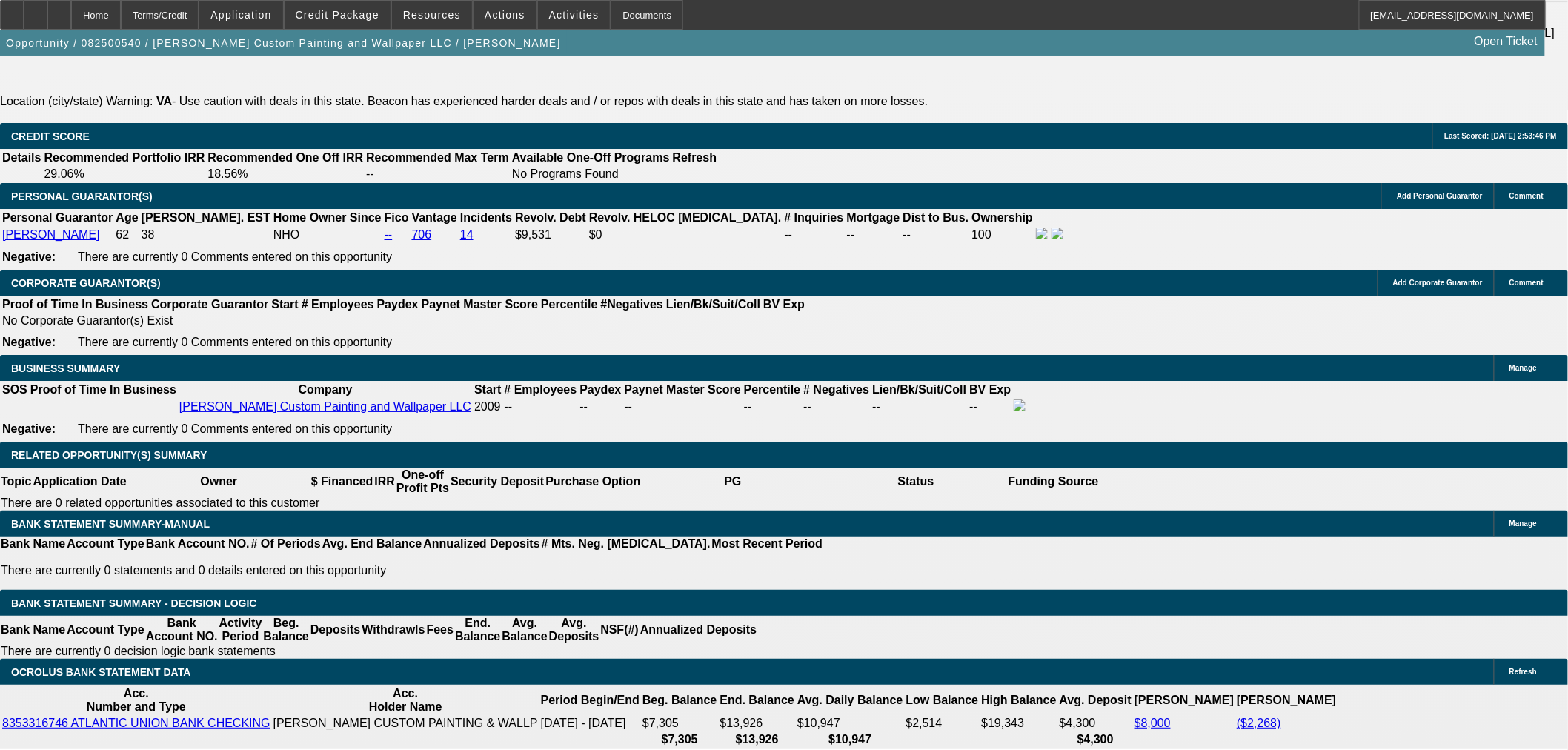
type input "14"
type input "$28.00"
type input "1450"
type input "$2,900.00"
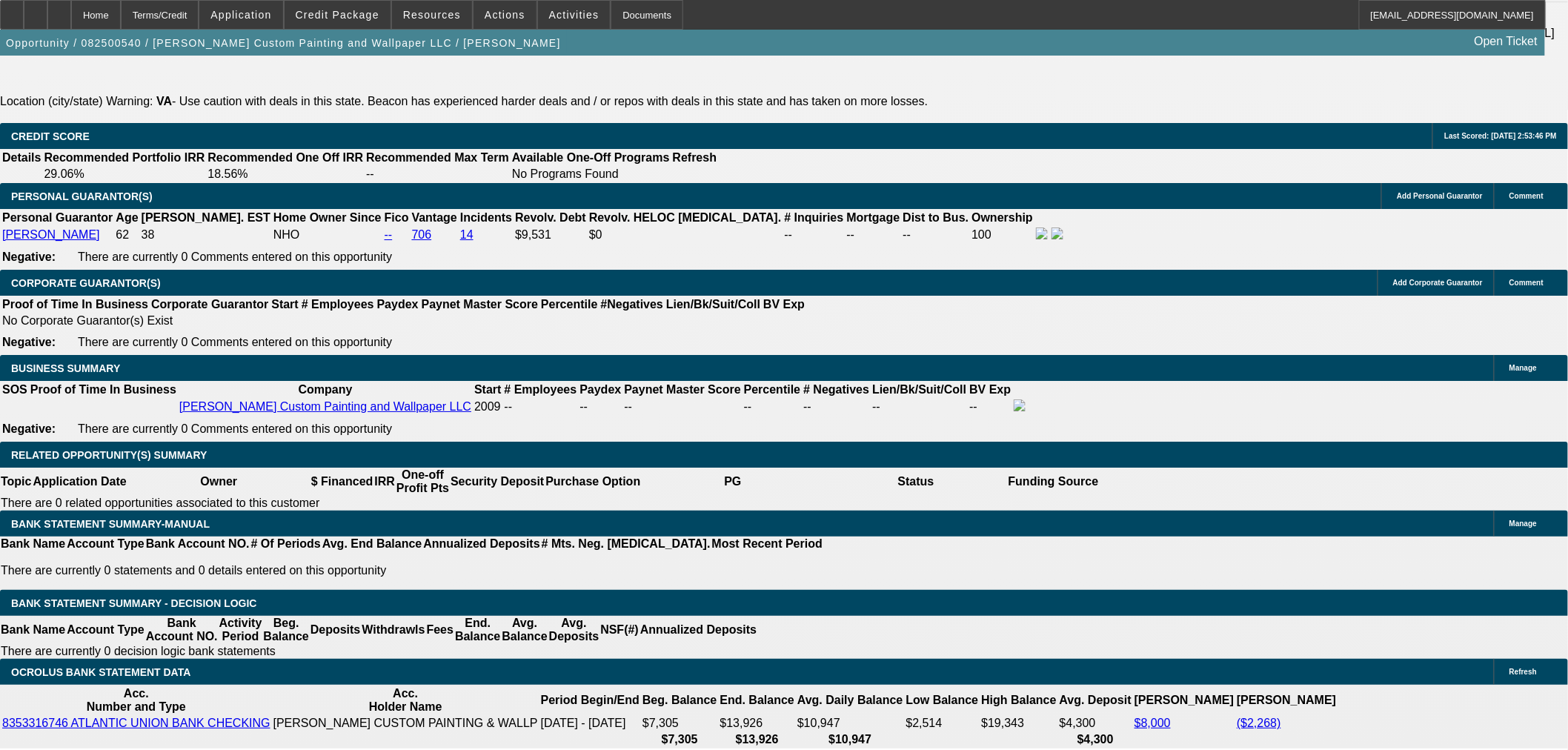
type input "15.1"
type input "$1,450.00"
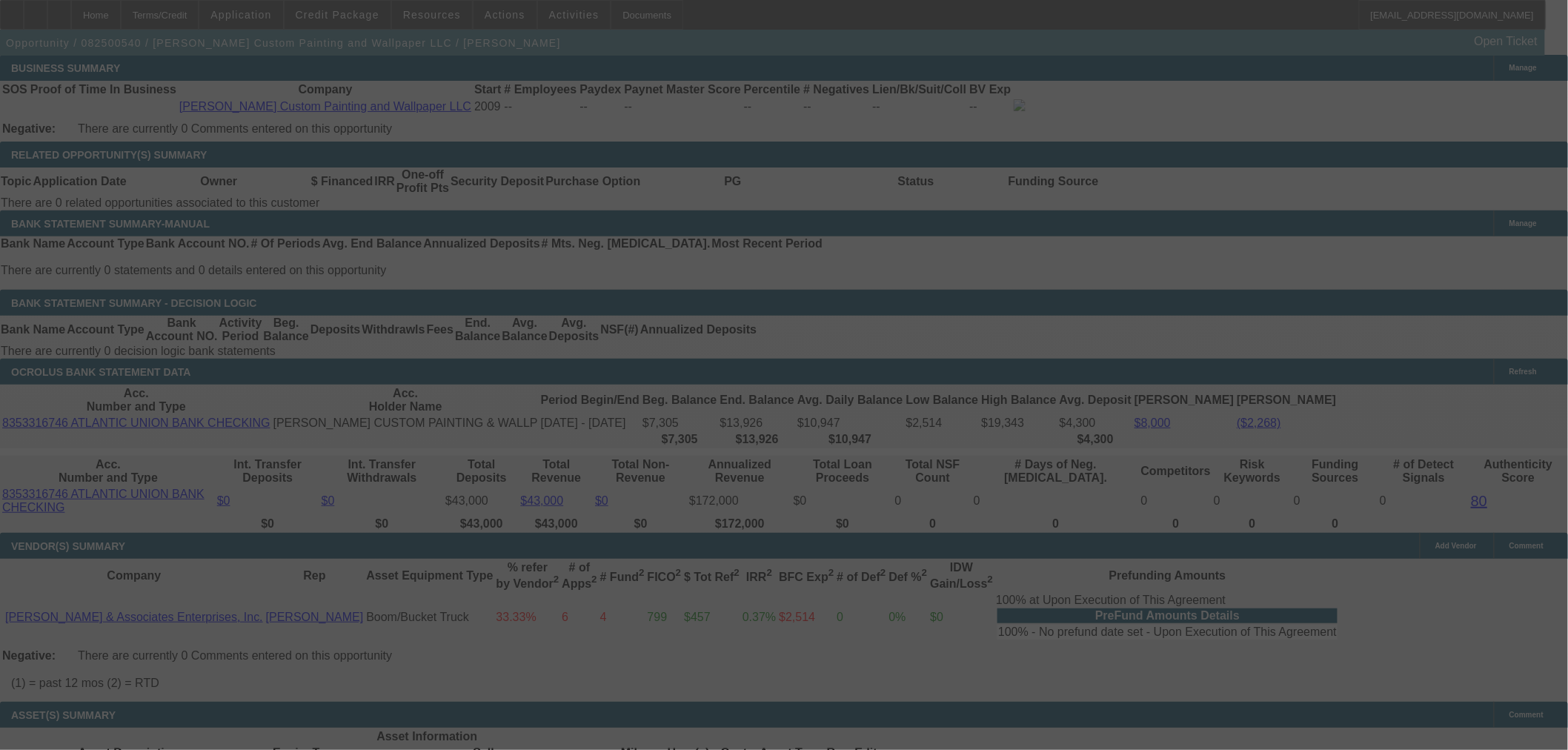
scroll to position [2387, 0]
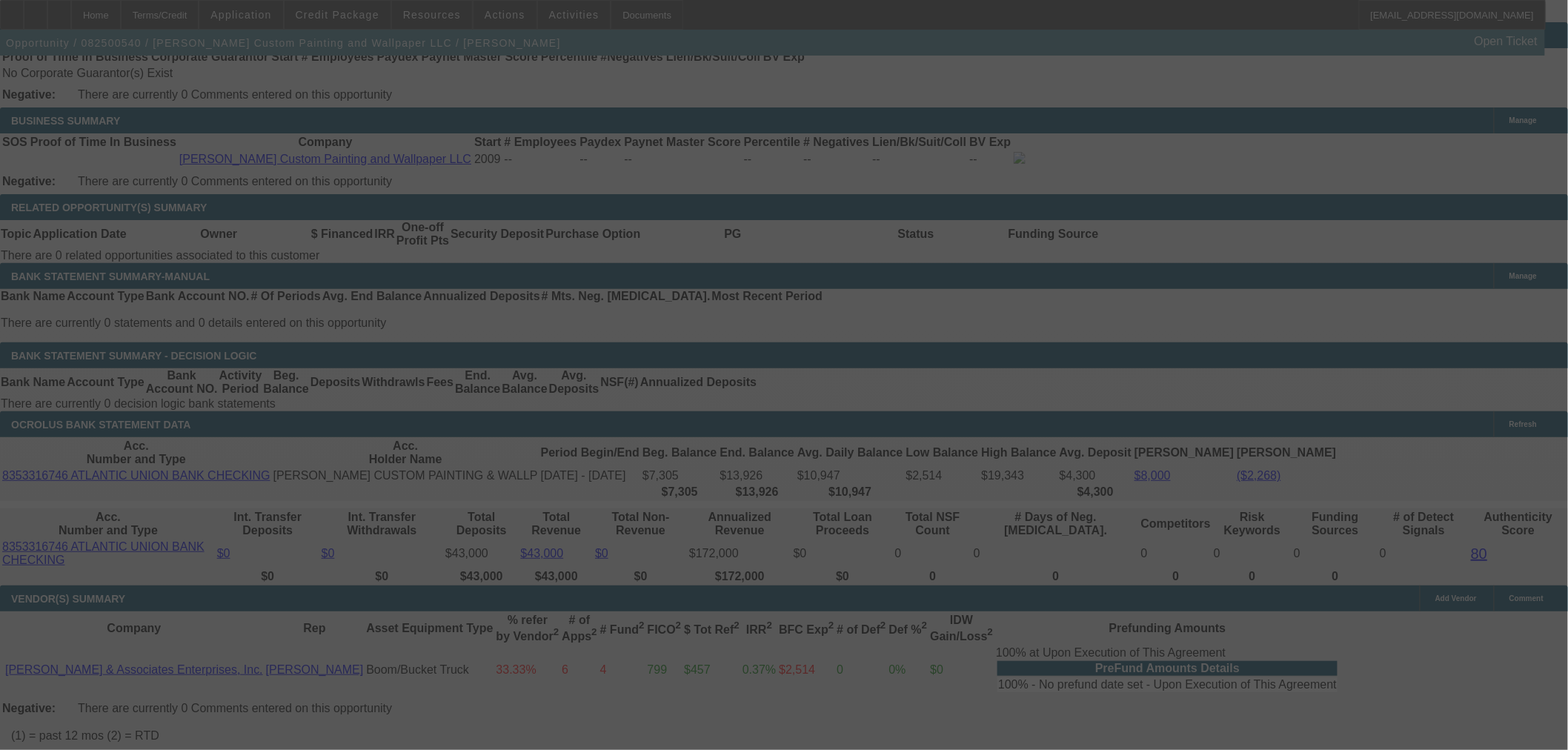
select select "0"
select select "2"
select select "0.1"
select select "4"
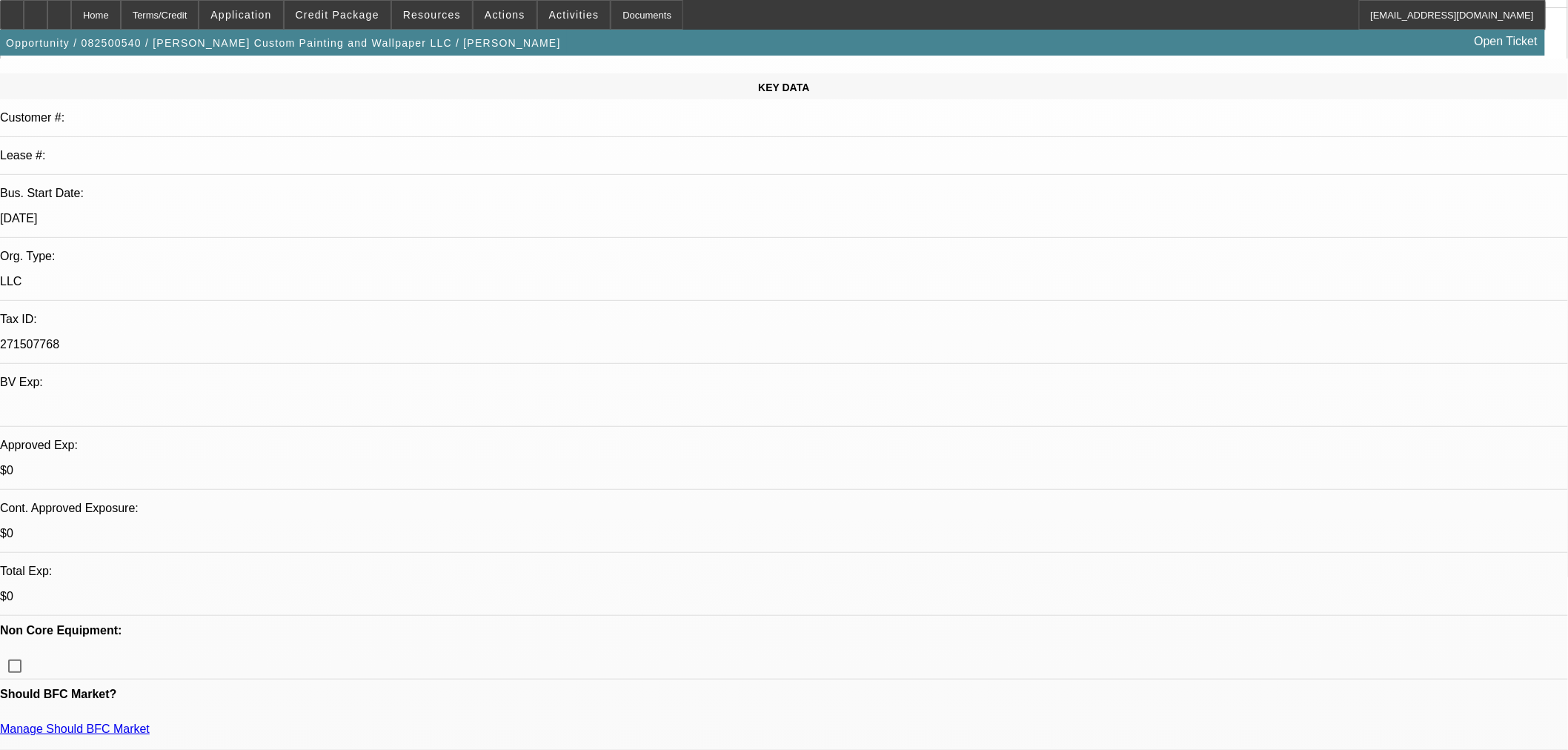
scroll to position [247, 0]
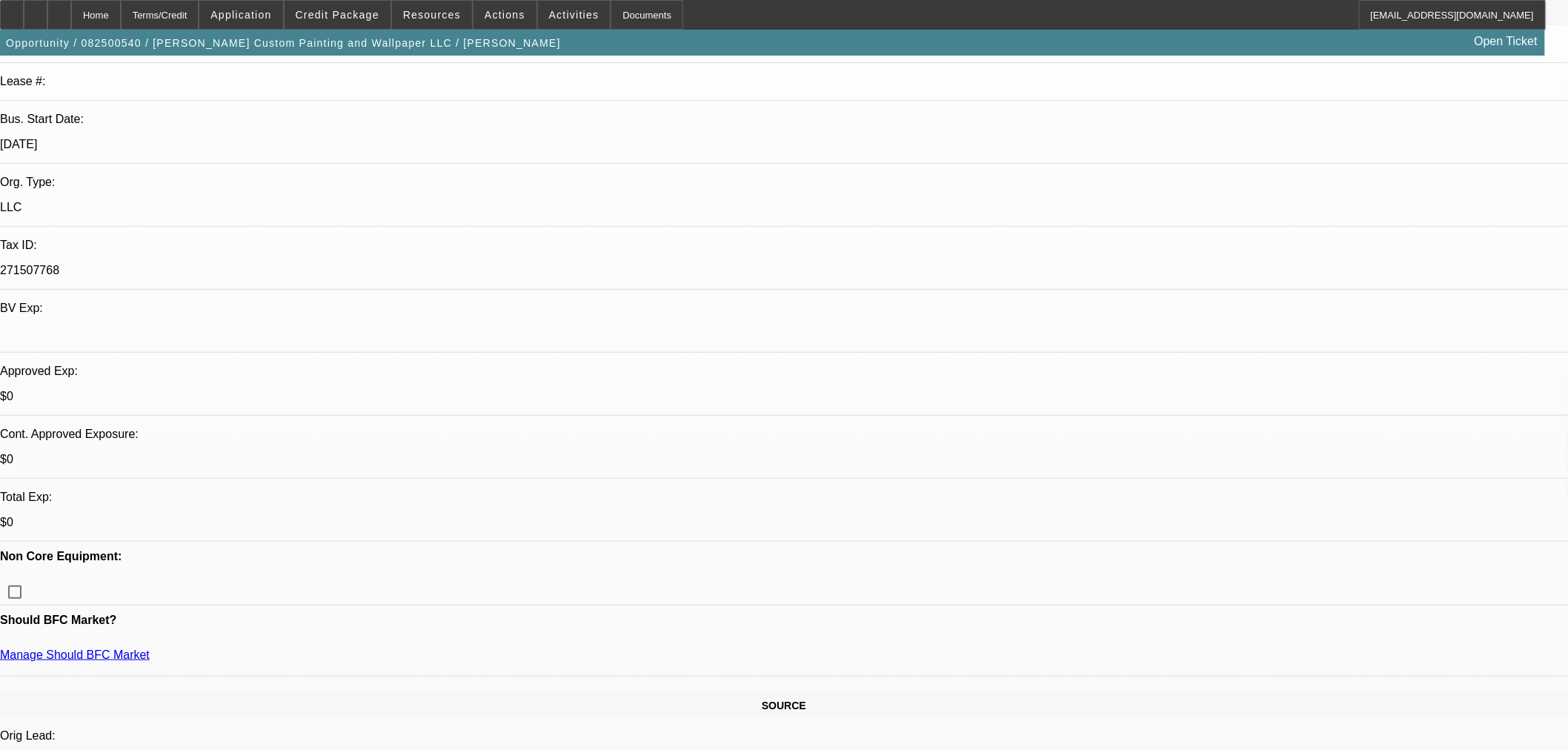
drag, startPoint x: 1234, startPoint y: 389, endPoint x: 1237, endPoint y: 419, distance: 30.1
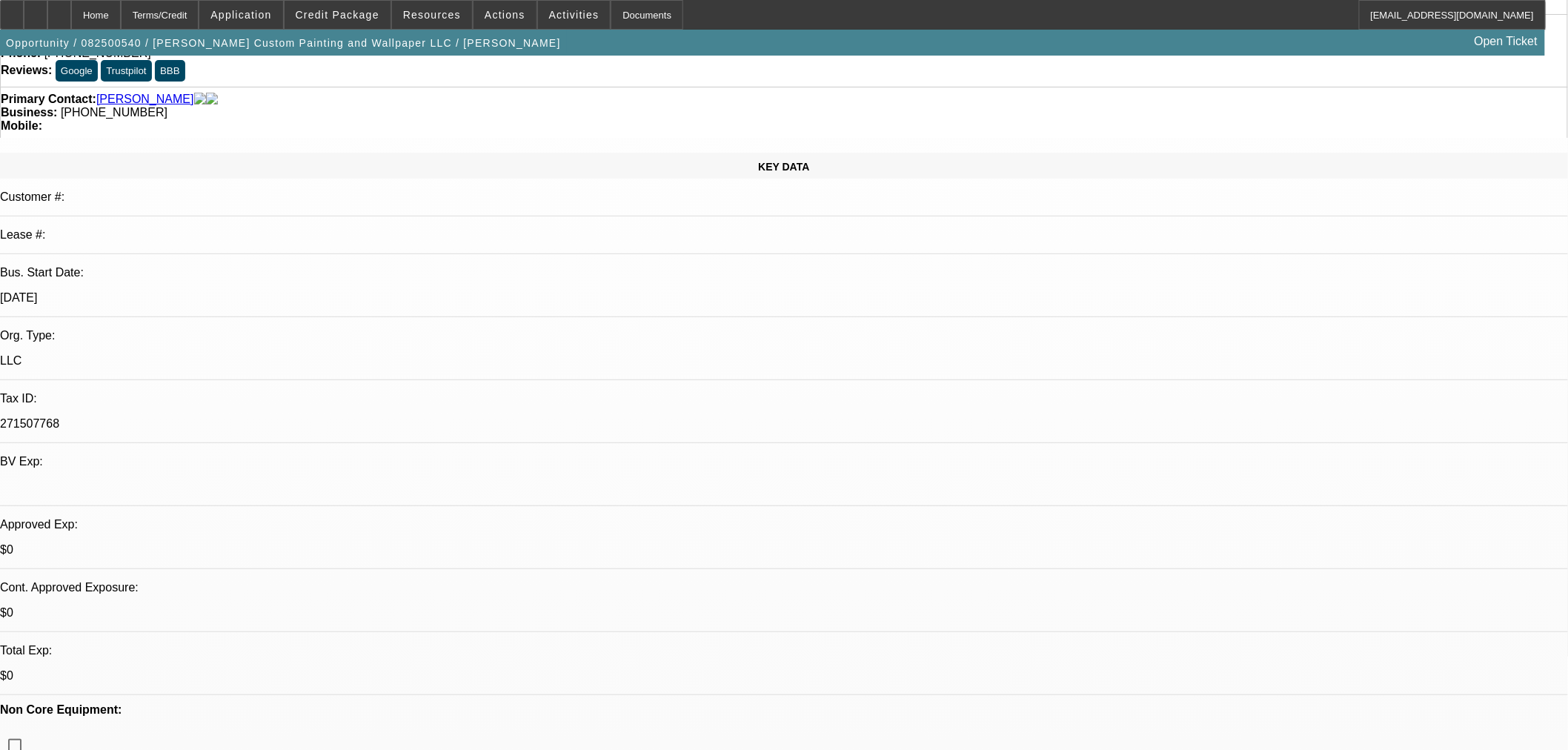
scroll to position [164, 0]
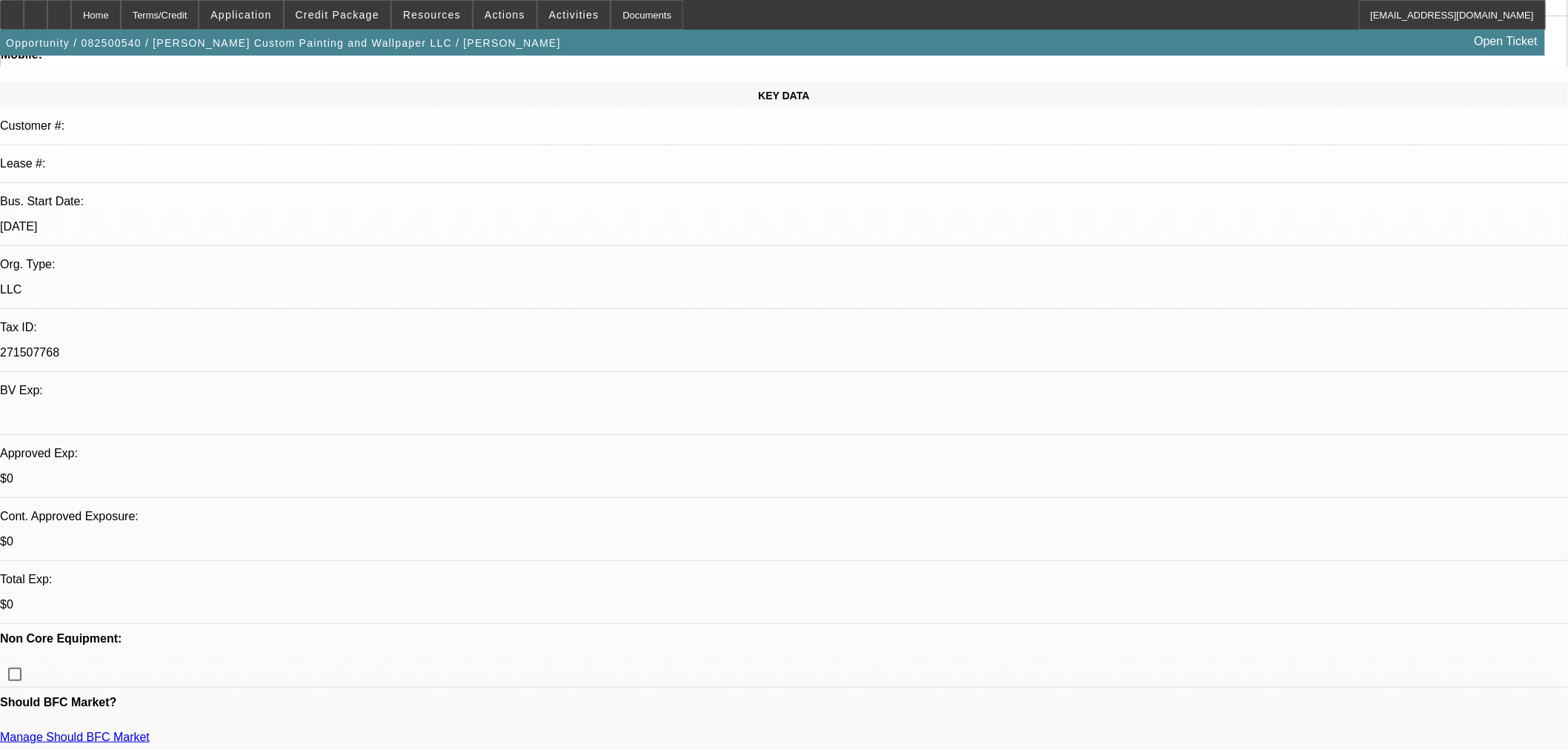
type textarea "LOTS OF NEGATIVES ON THIS DEAL FOR AN OLD POS FORD. APPROVED WITH THIS STRONG S…"
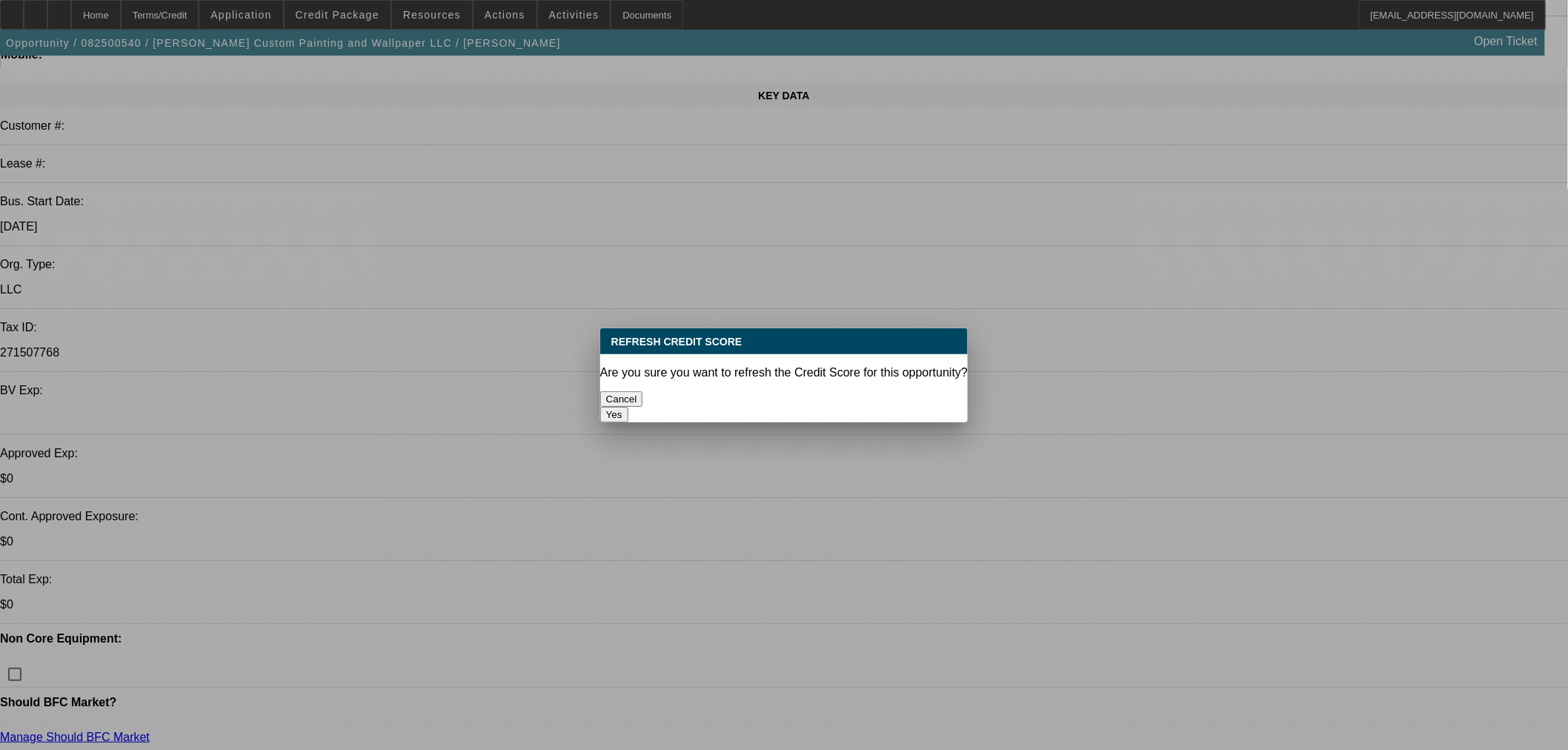
scroll to position [0, 0]
click at [628, 407] on button "Yes" at bounding box center [614, 415] width 28 height 16
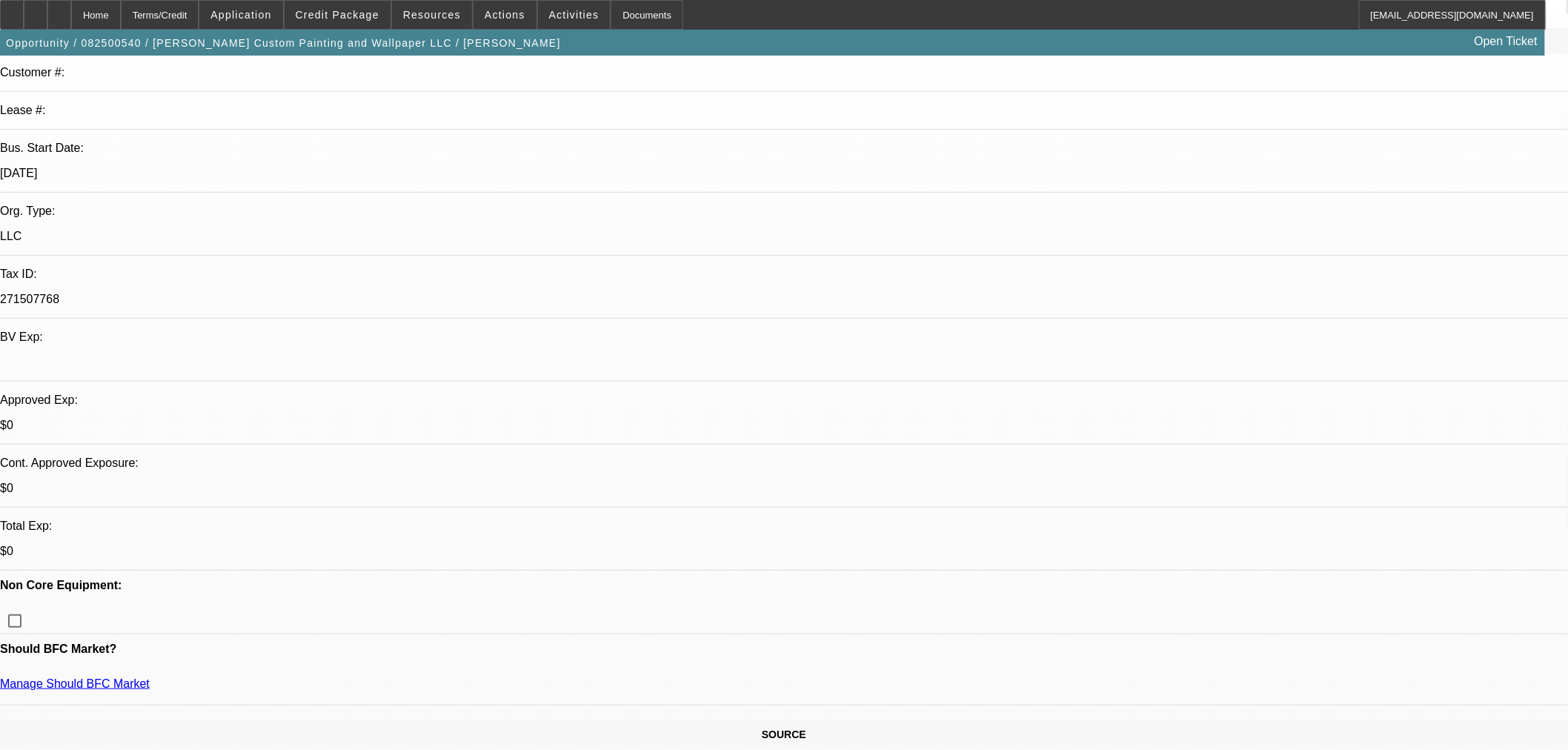
scroll to position [411, 0]
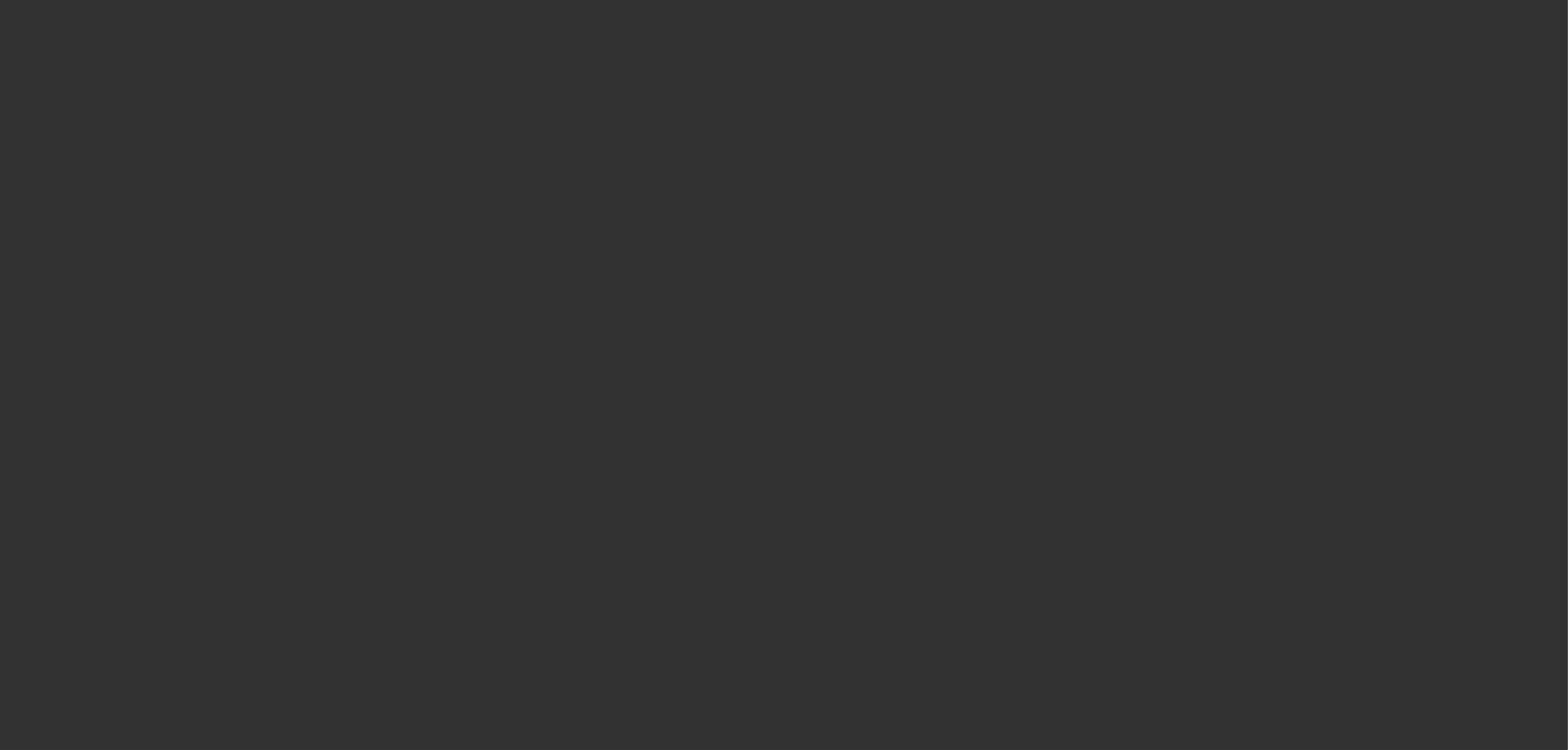
scroll to position [0, 0]
select select "0"
select select "2"
select select "0.1"
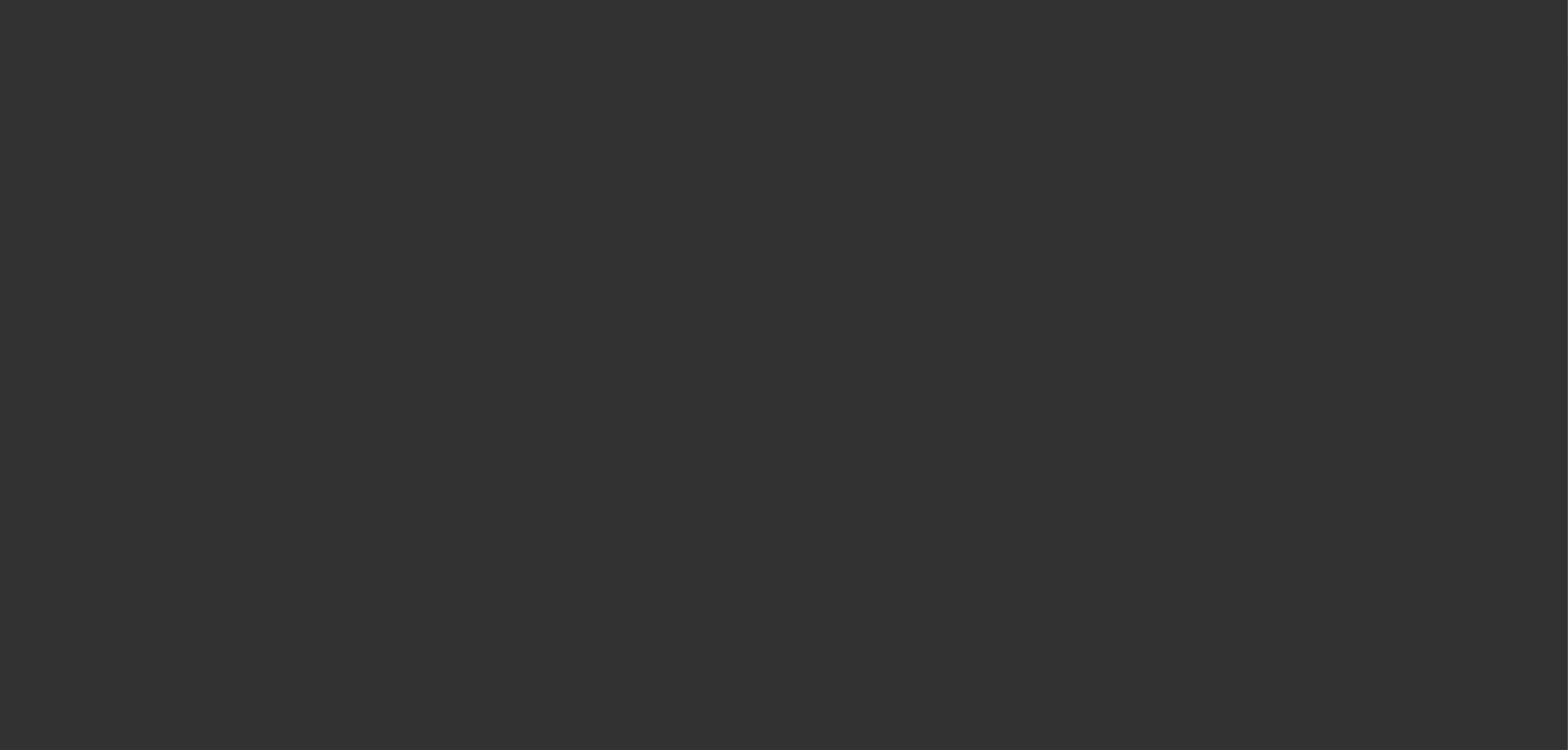
select select "4"
select select "0"
select select "2"
select select "0.1"
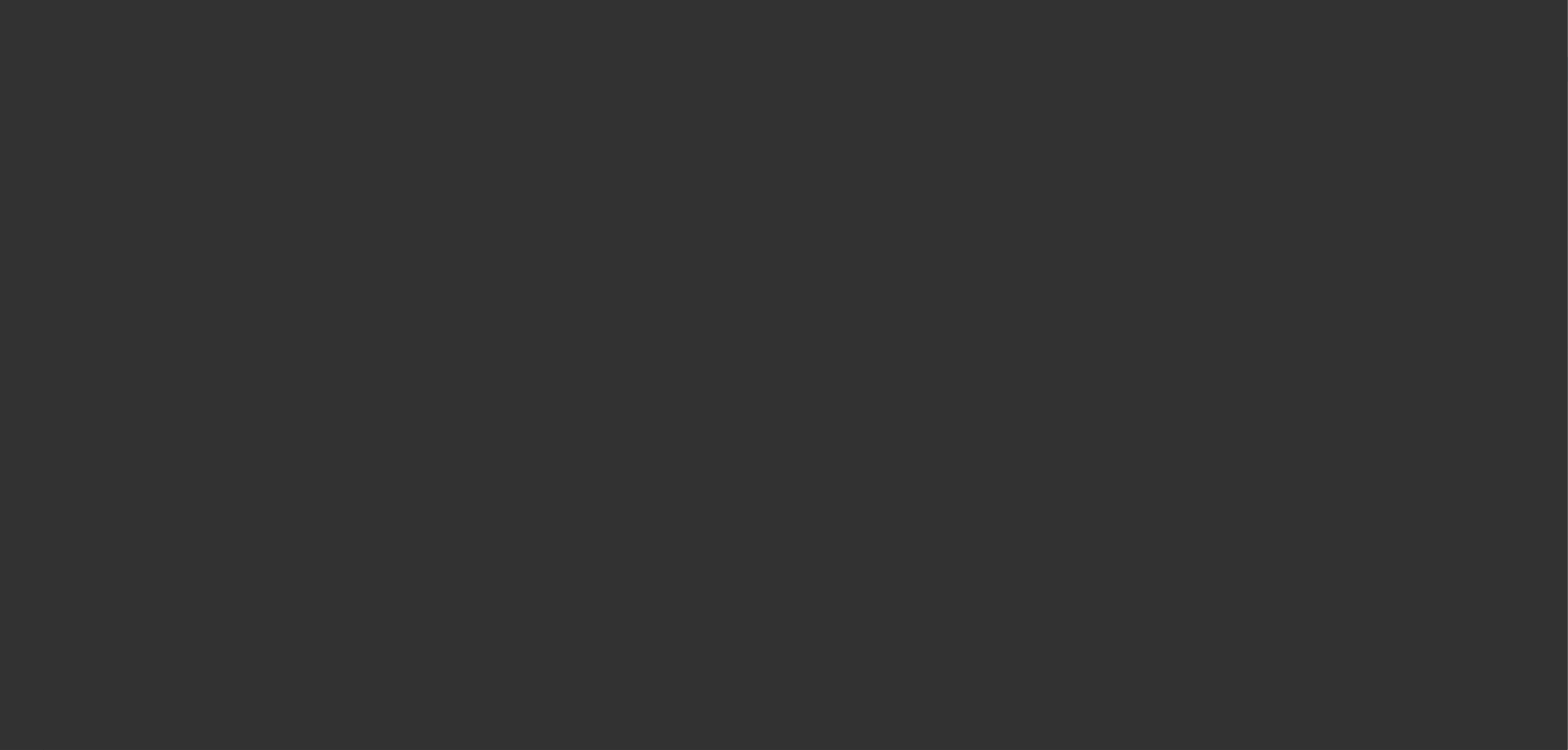
select select "4"
select select "0"
select select "2"
select select "0.1"
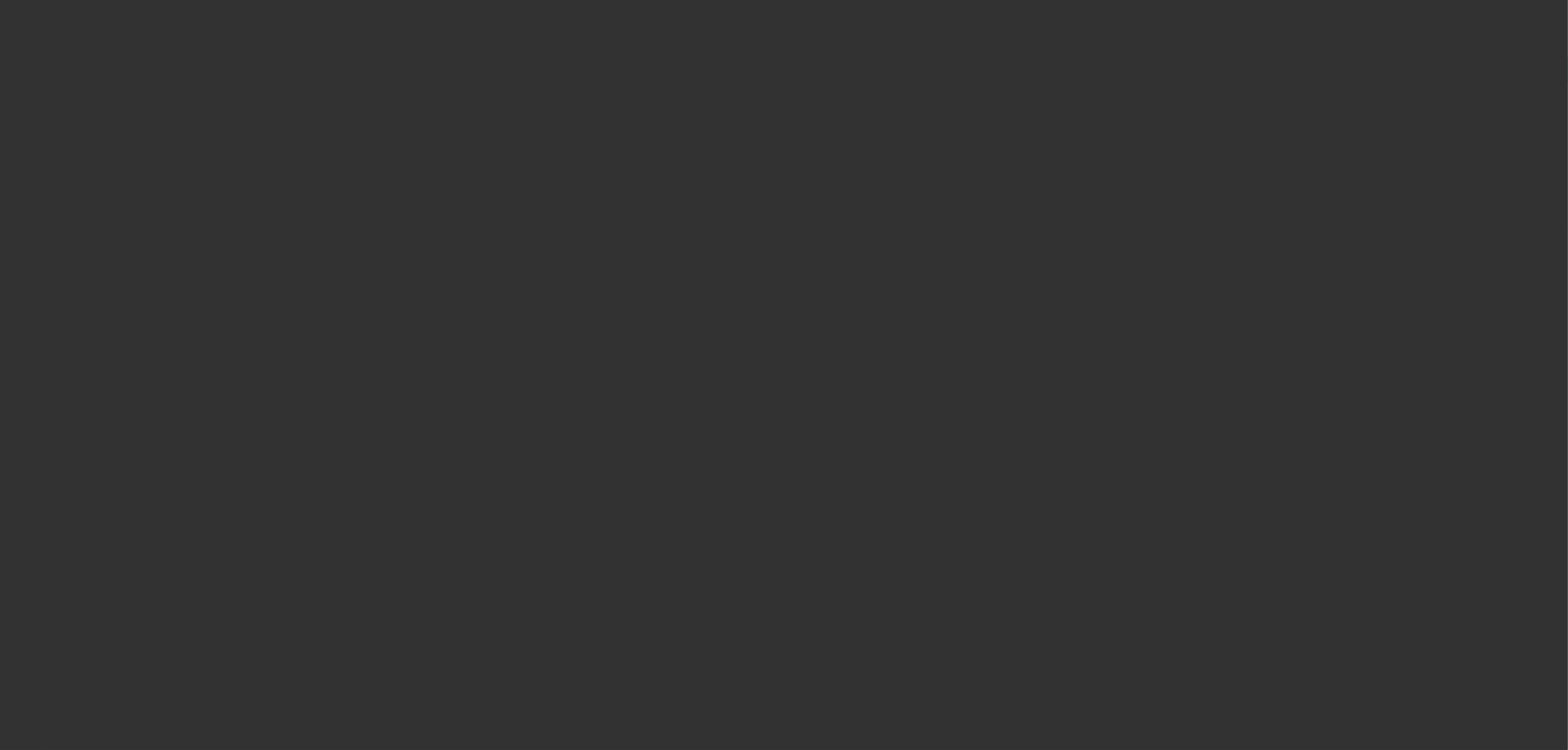
select select "4"
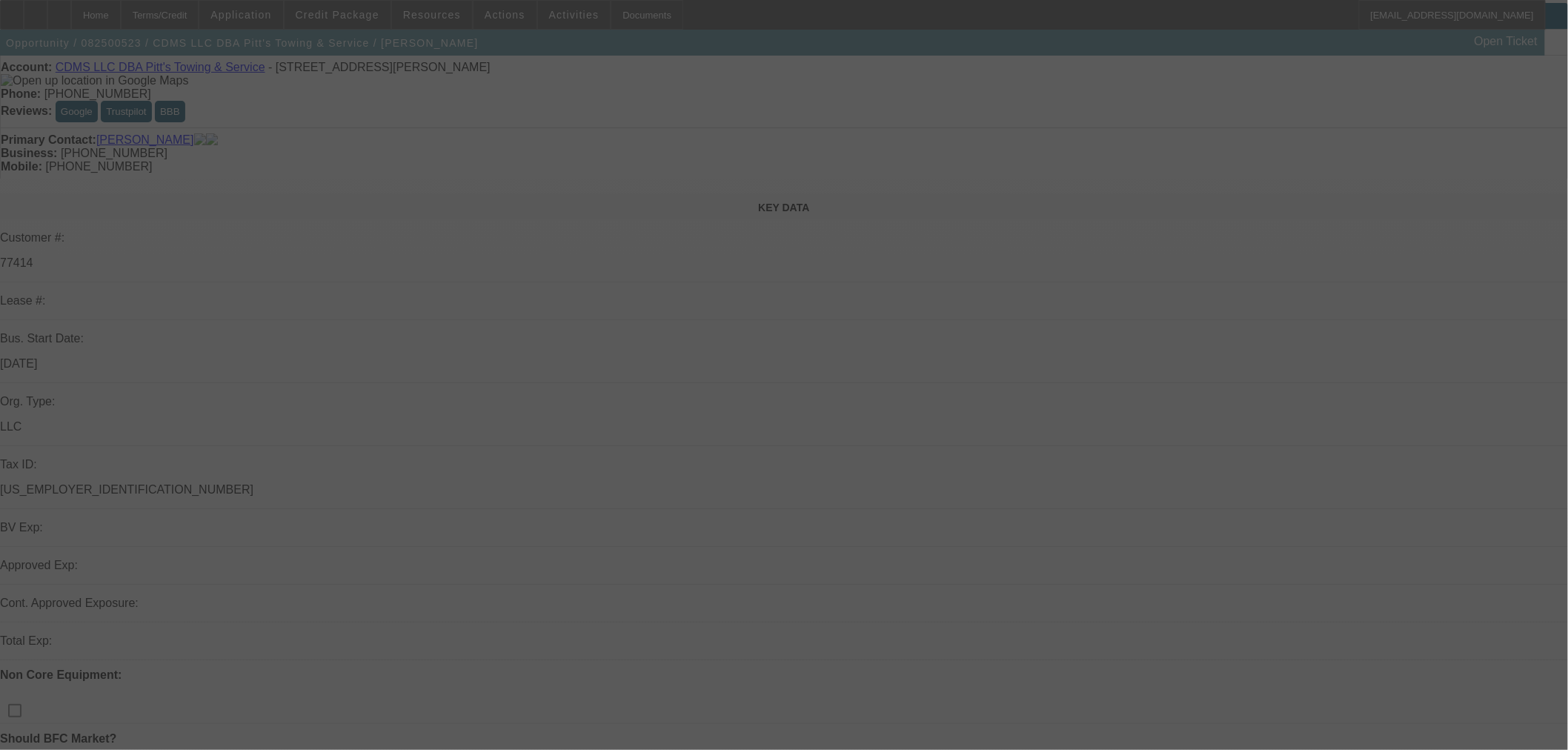
scroll to position [82, 0]
select select "0"
select select "6"
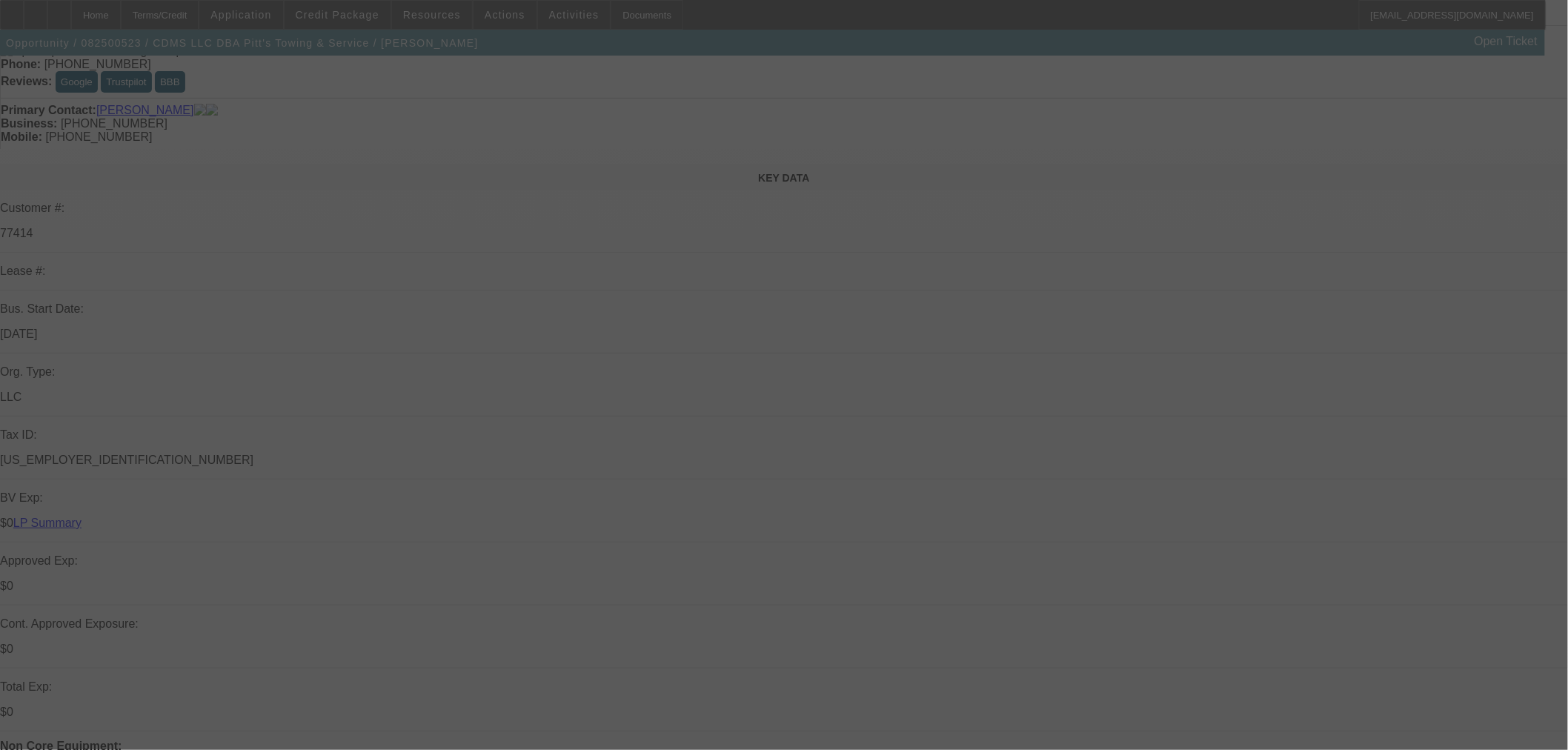
select select "0"
select select "2"
select select "0"
select select "6"
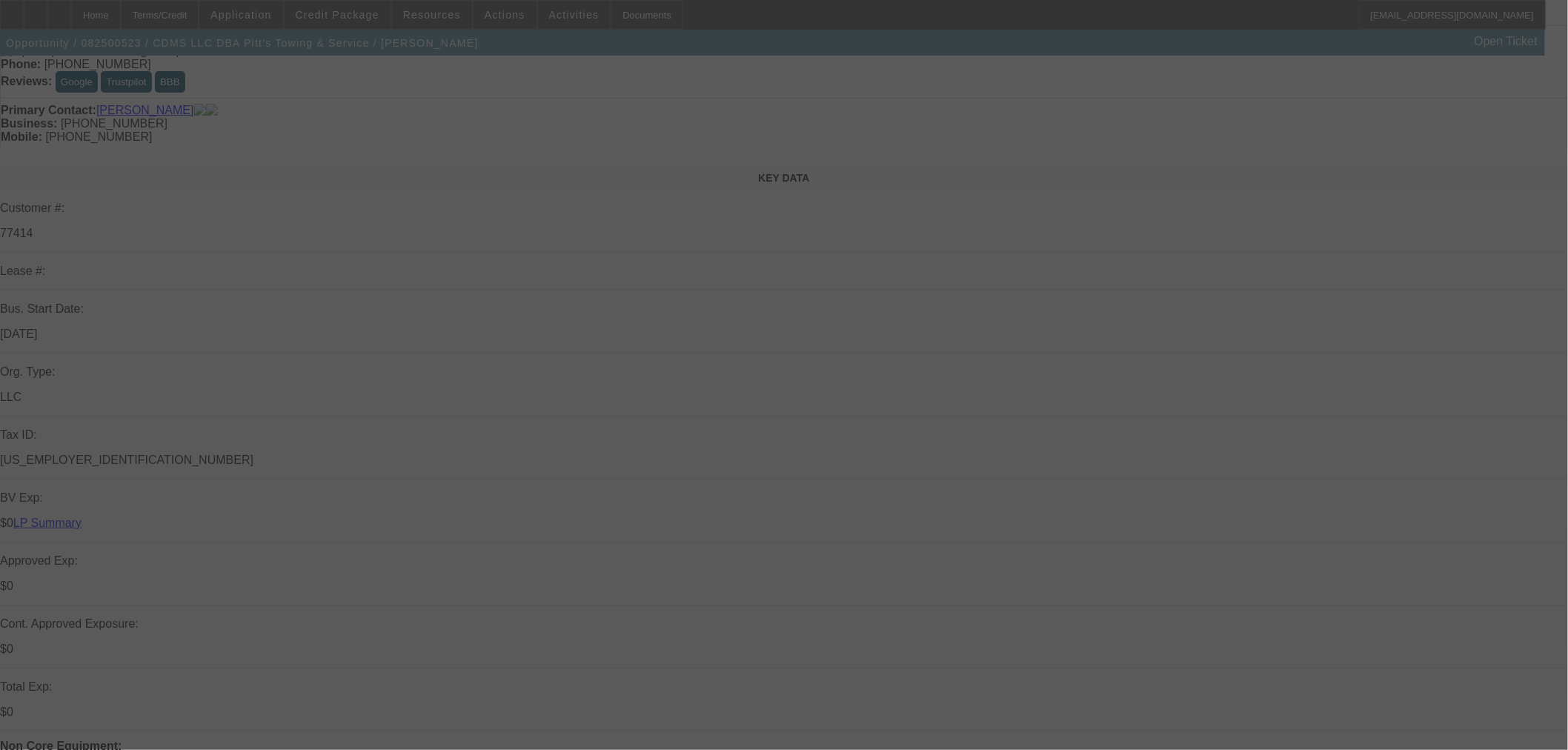
select select "0"
select select "2"
select select "0"
select select "6"
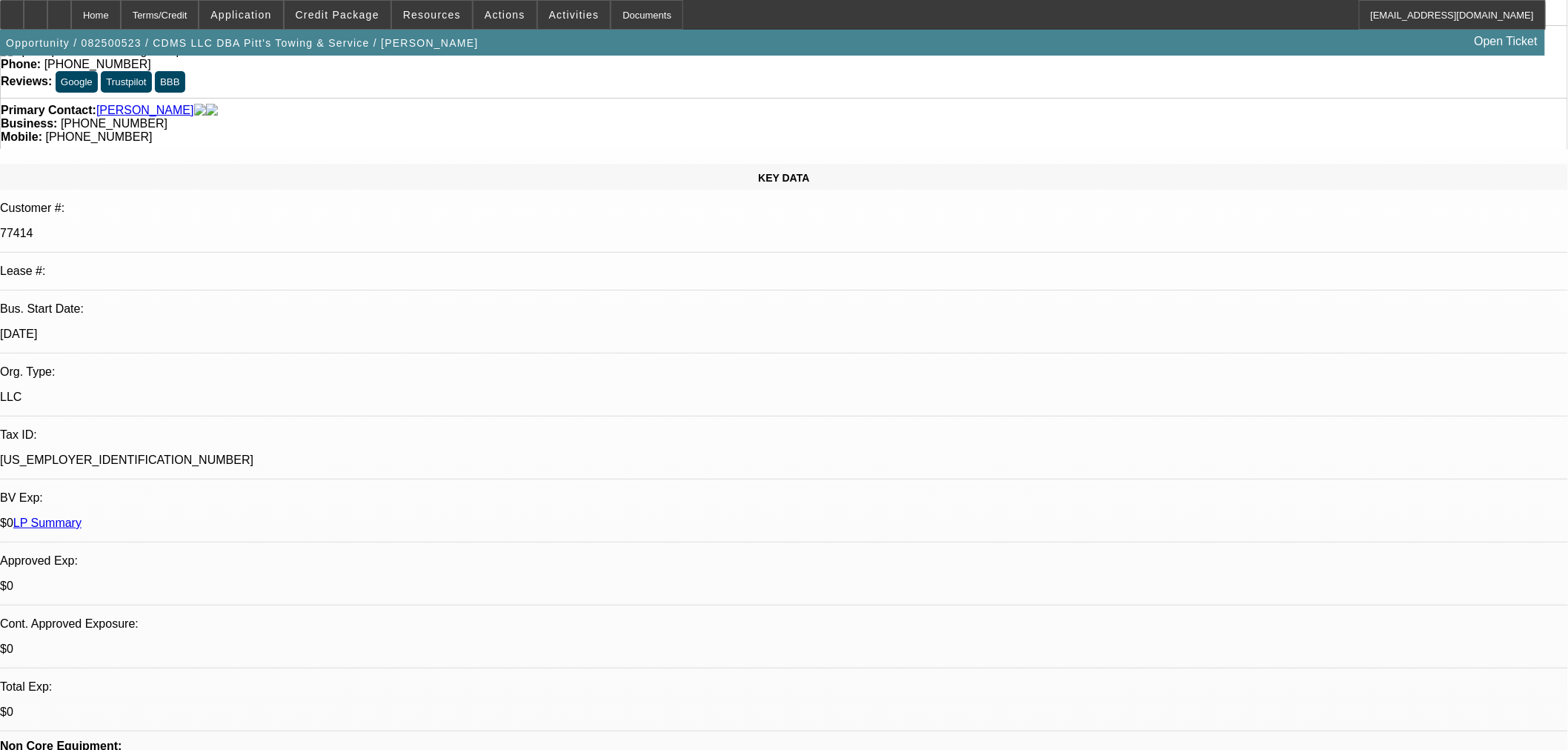
drag, startPoint x: 26, startPoint y: 555, endPoint x: 107, endPoint y: 569, distance: 82.2
copy link "Michael Hartley"
drag, startPoint x: 45, startPoint y: 582, endPoint x: 122, endPoint y: 581, distance: 77.0
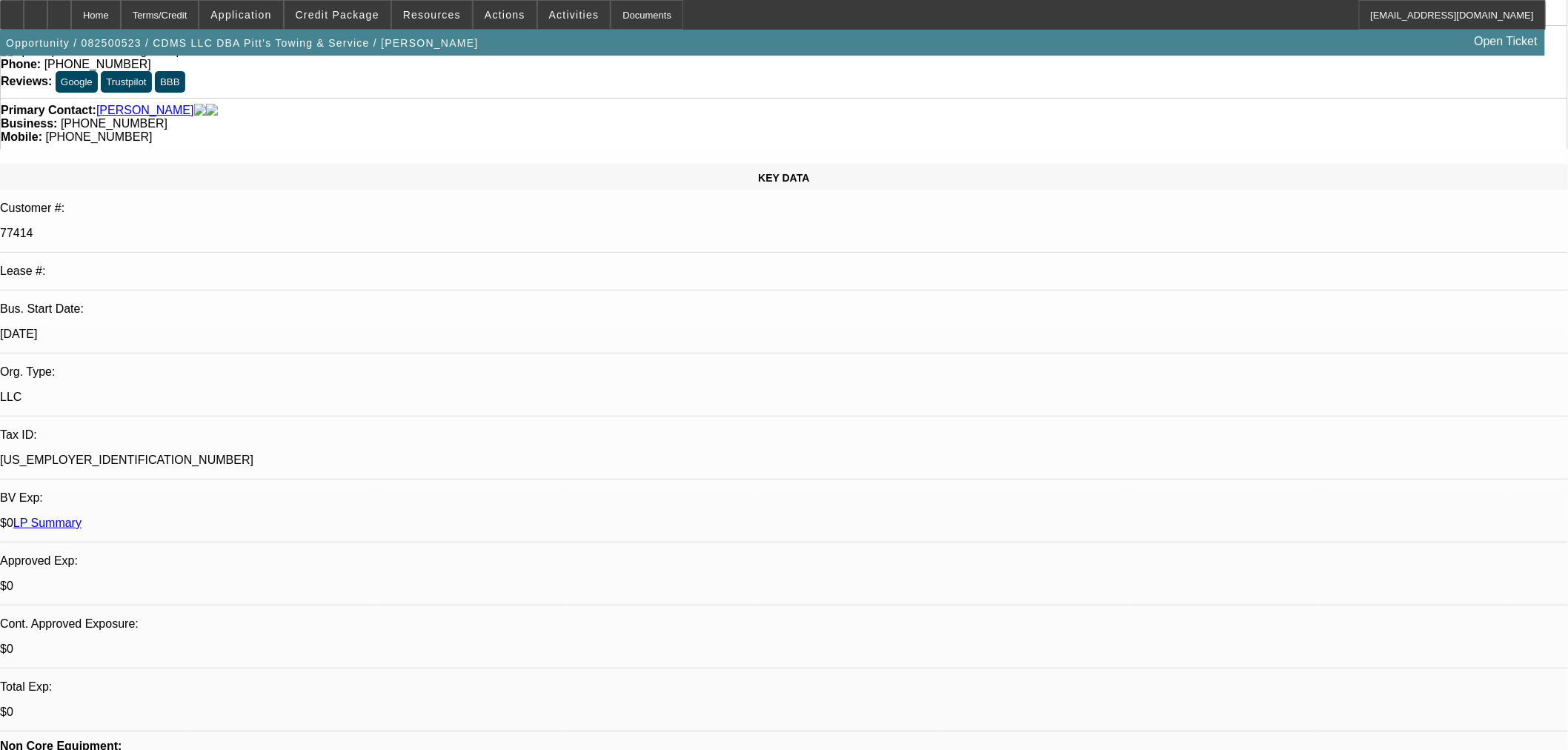
copy link "Annette Hartley"
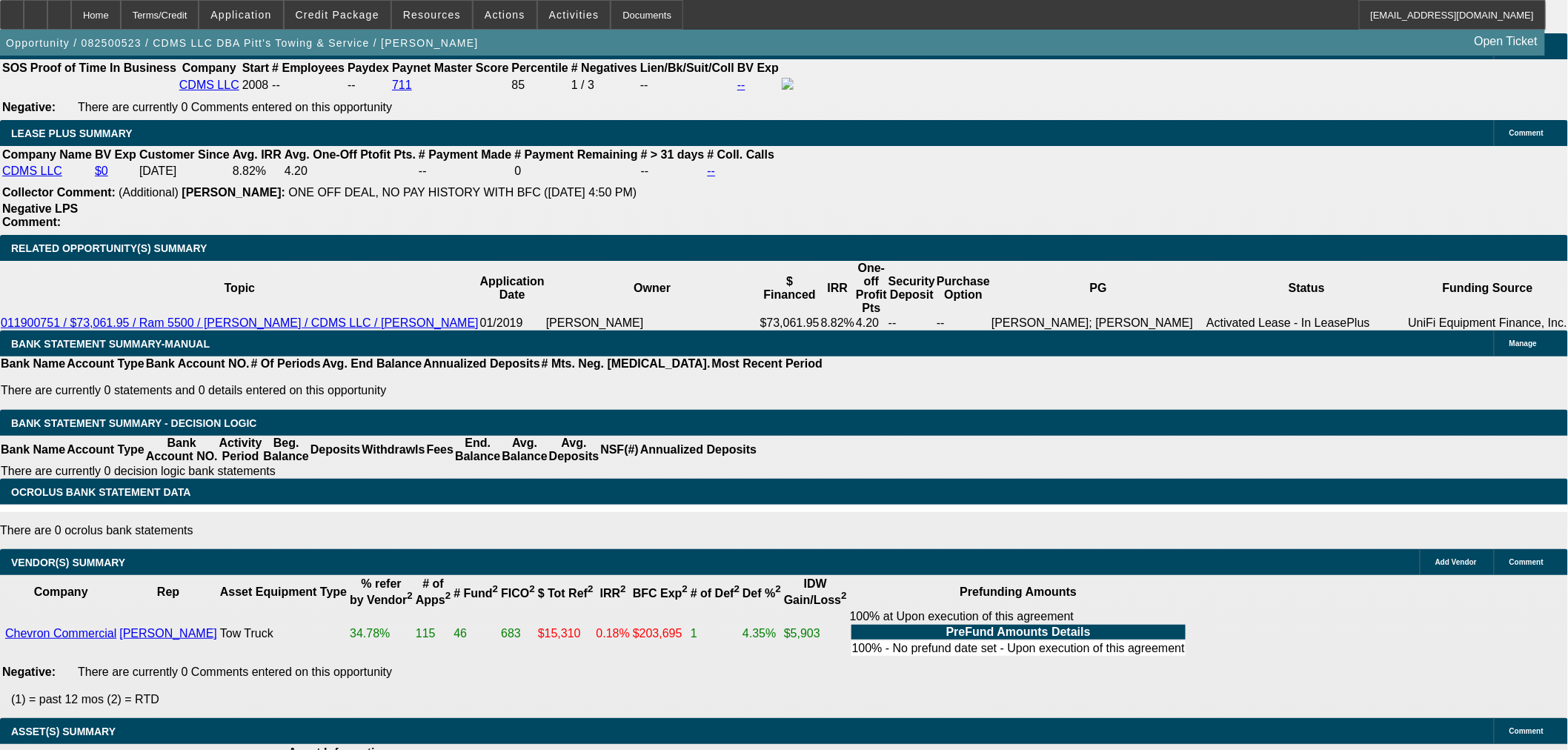
select select "3"
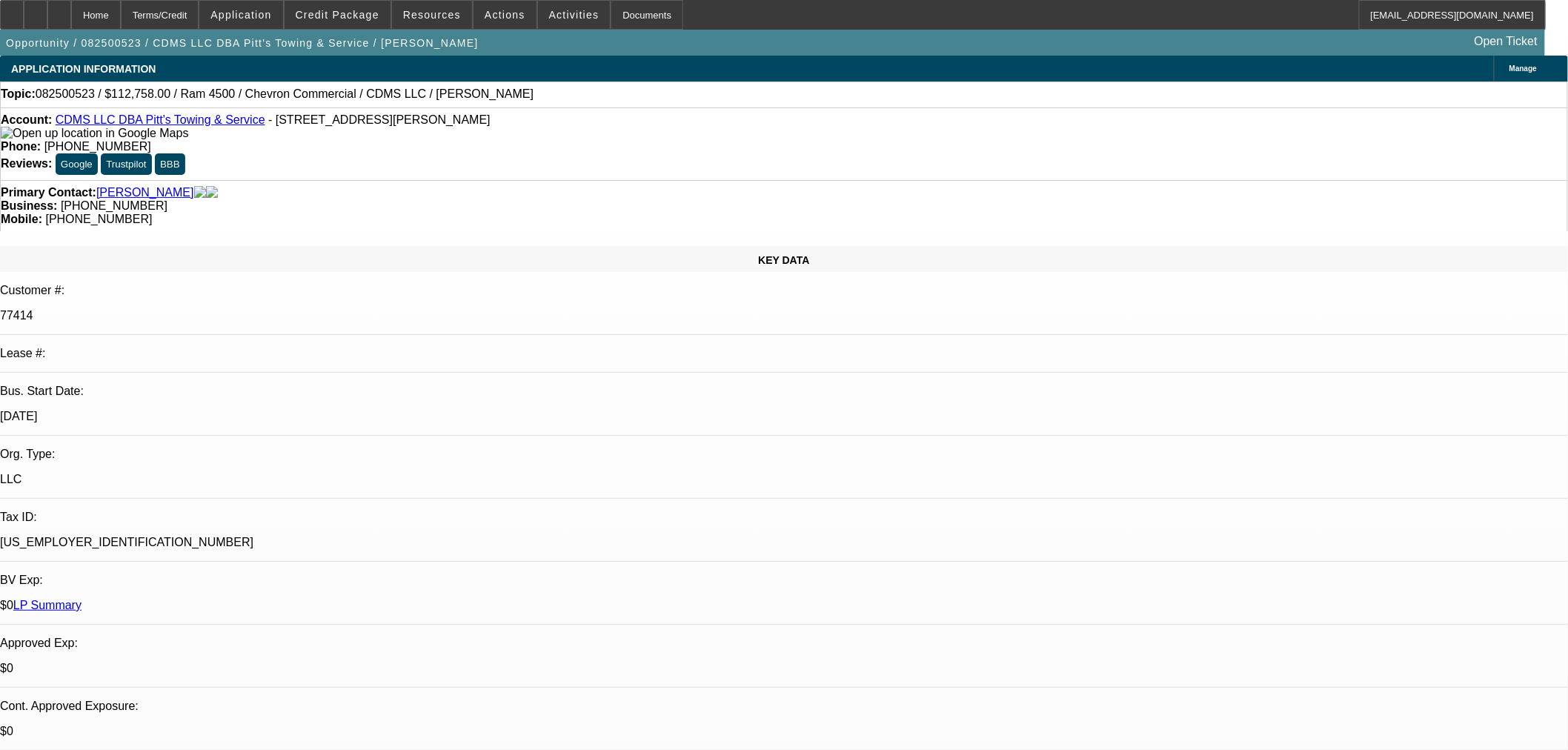
type input "11/20/2025"
paste input "1050305"
type input "1050305"
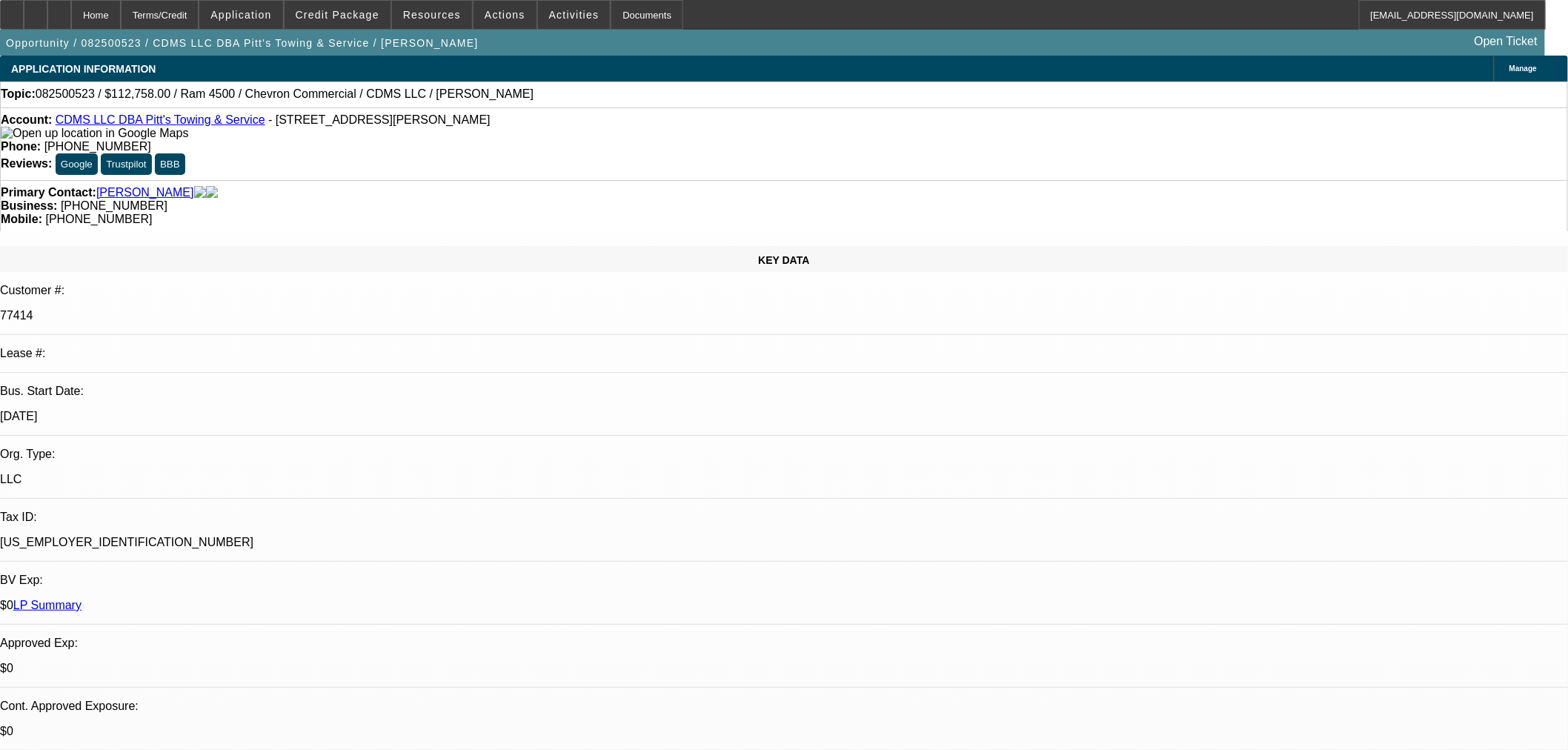
paste input "1050305"
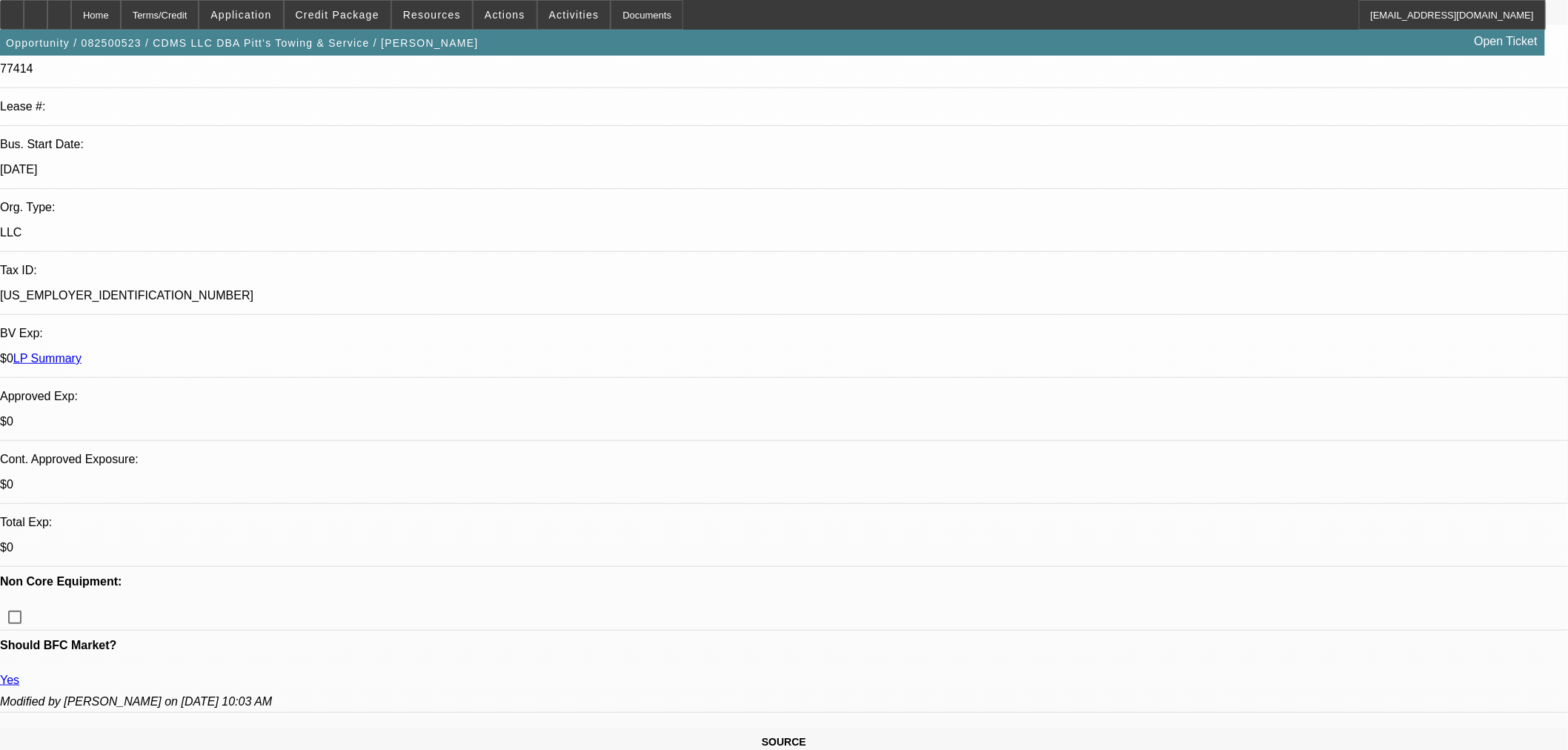
type input "1050305"
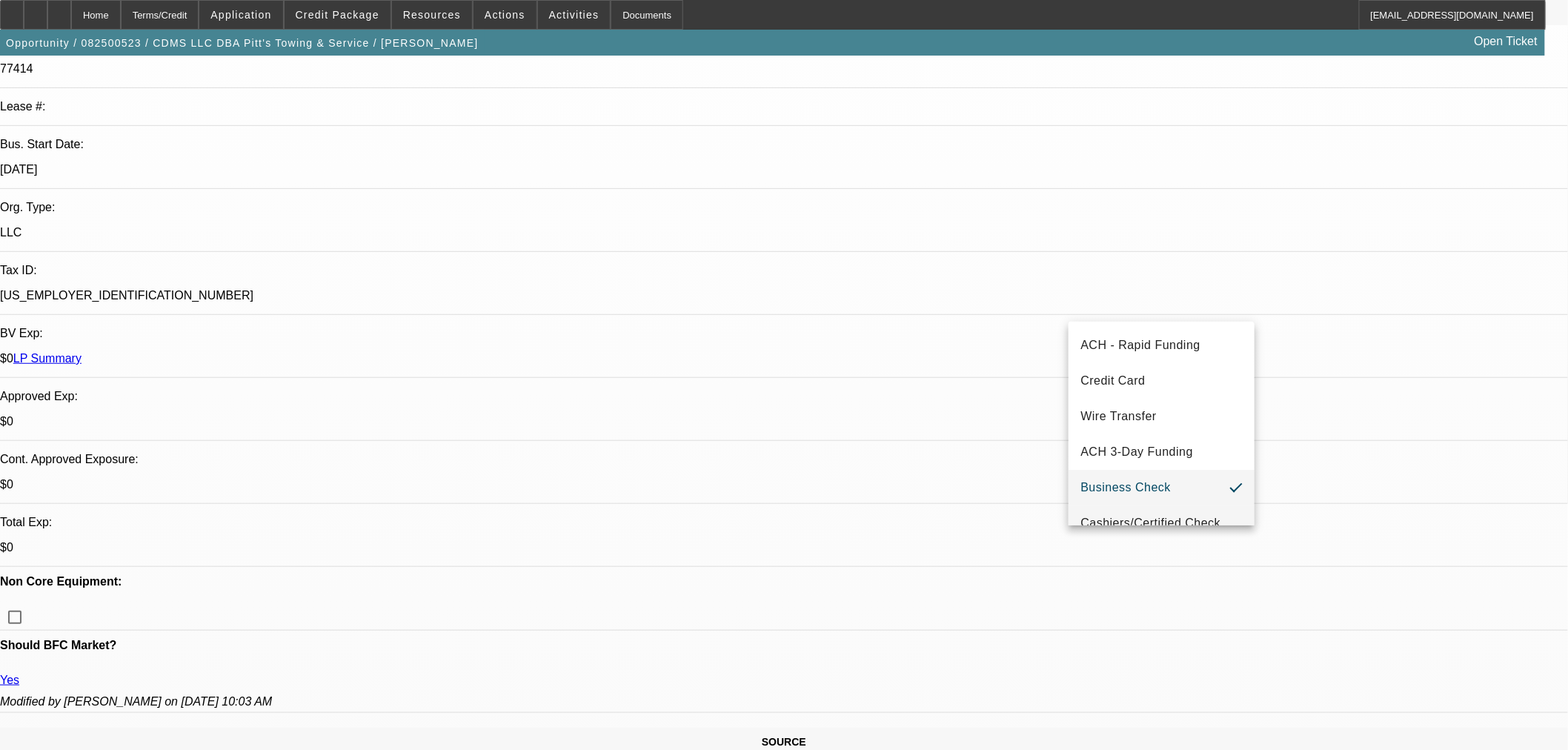
click at [1139, 517] on span "Cashiers/Certified Check" at bounding box center [1150, 523] width 140 height 18
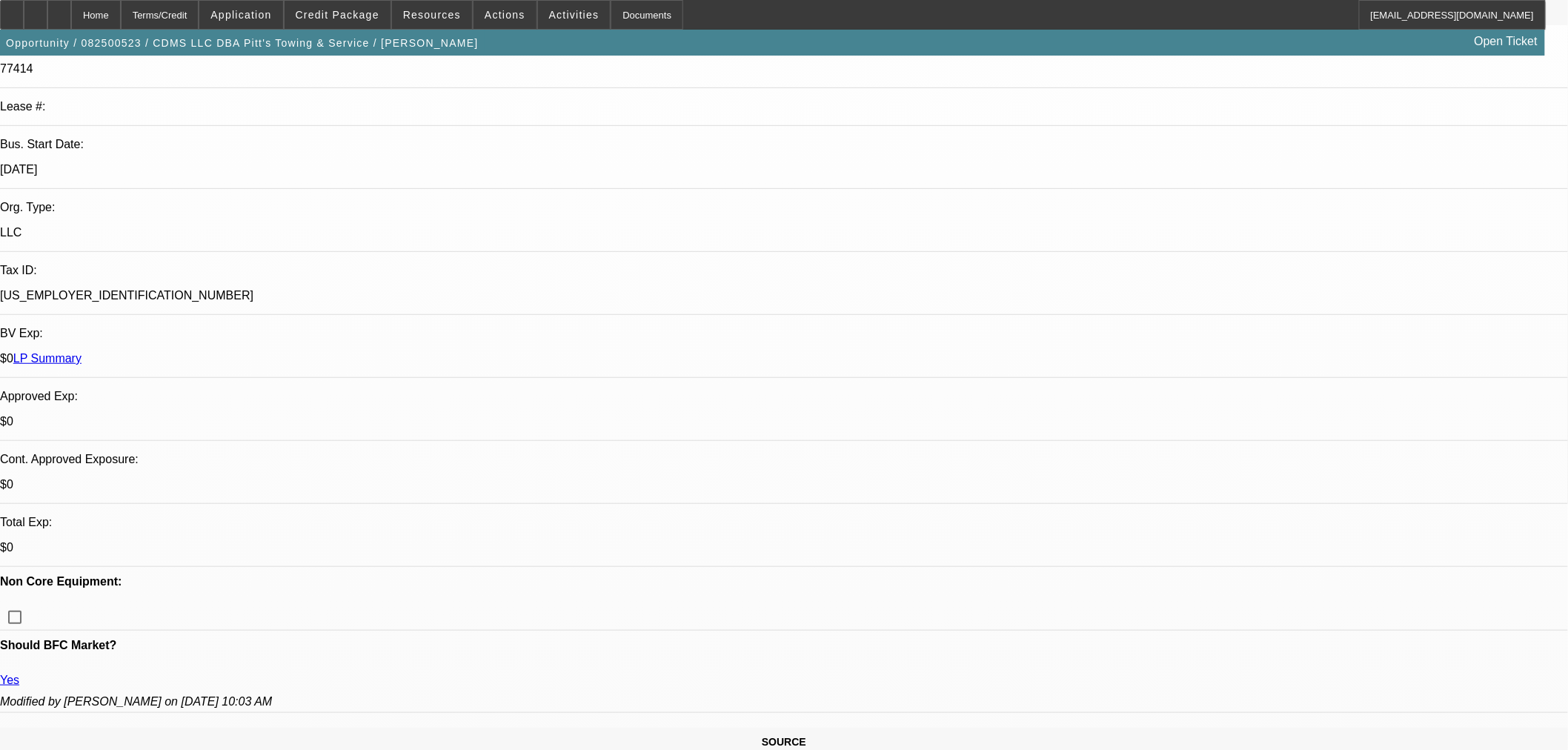
click at [1452, 286] on span "Previous month" at bounding box center [1447, 294] width 30 height 30
click at [1292, 512] on span "31" at bounding box center [1296, 503] width 27 height 27
type input "8/31/2025"
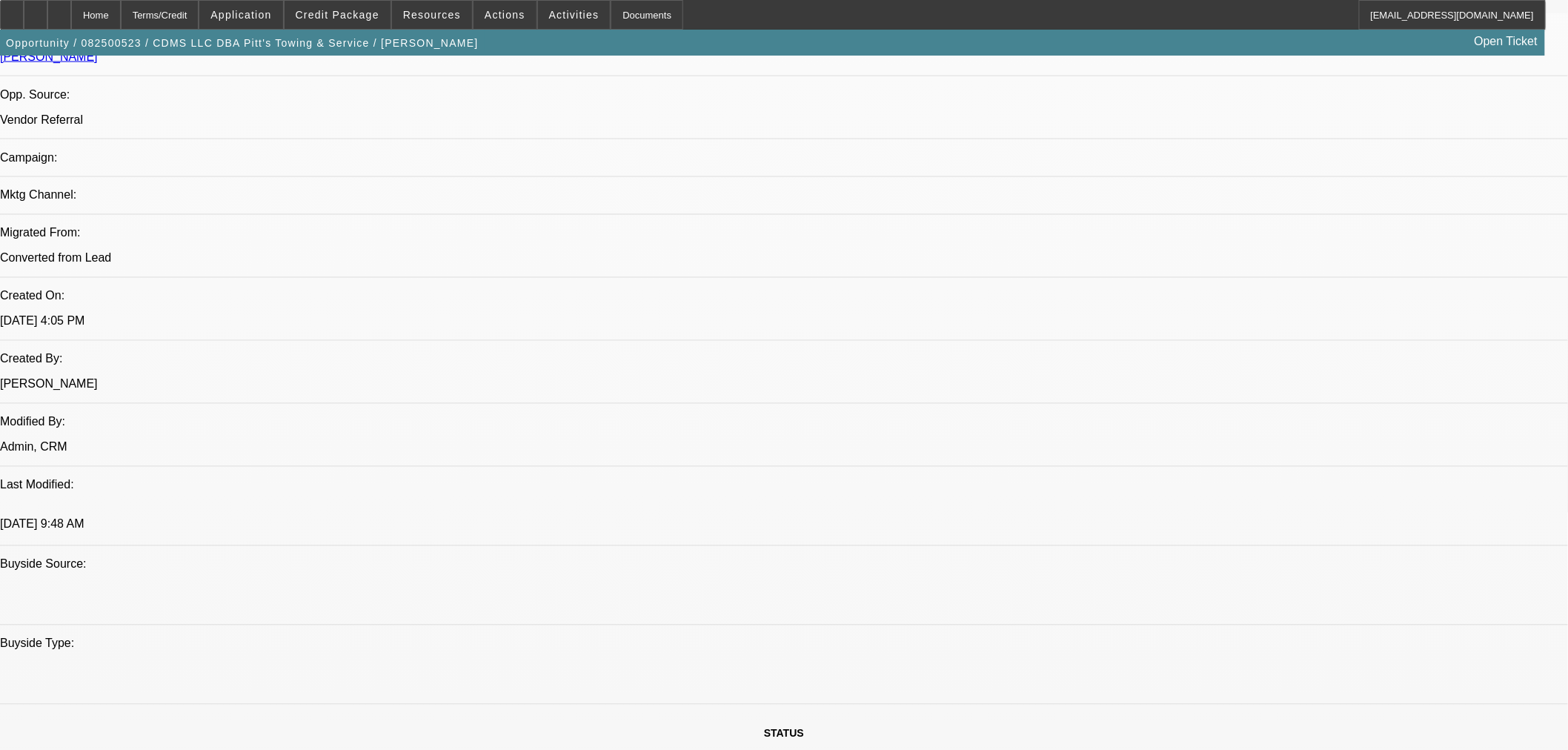
scroll to position [987, 0]
paste textarea "Approval Amount: $113,000.00 This is a credit approval only"
drag, startPoint x: 1291, startPoint y: 400, endPoint x: 1037, endPoint y: 394, distance: 254.1
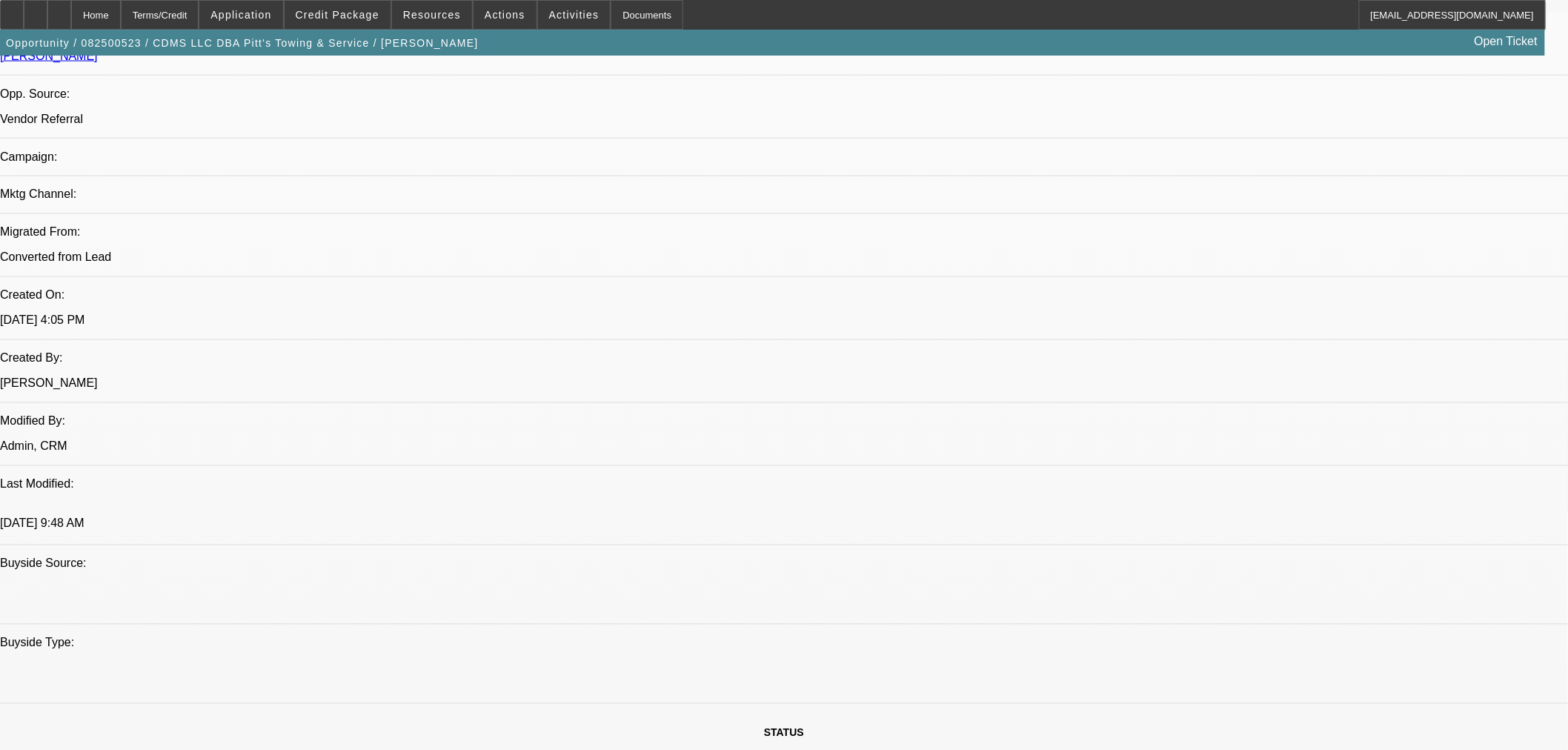
paste textarea "Term 72 Purchase Option: Loan"
paste textarea "Equipment Description: ram 550 rollback"
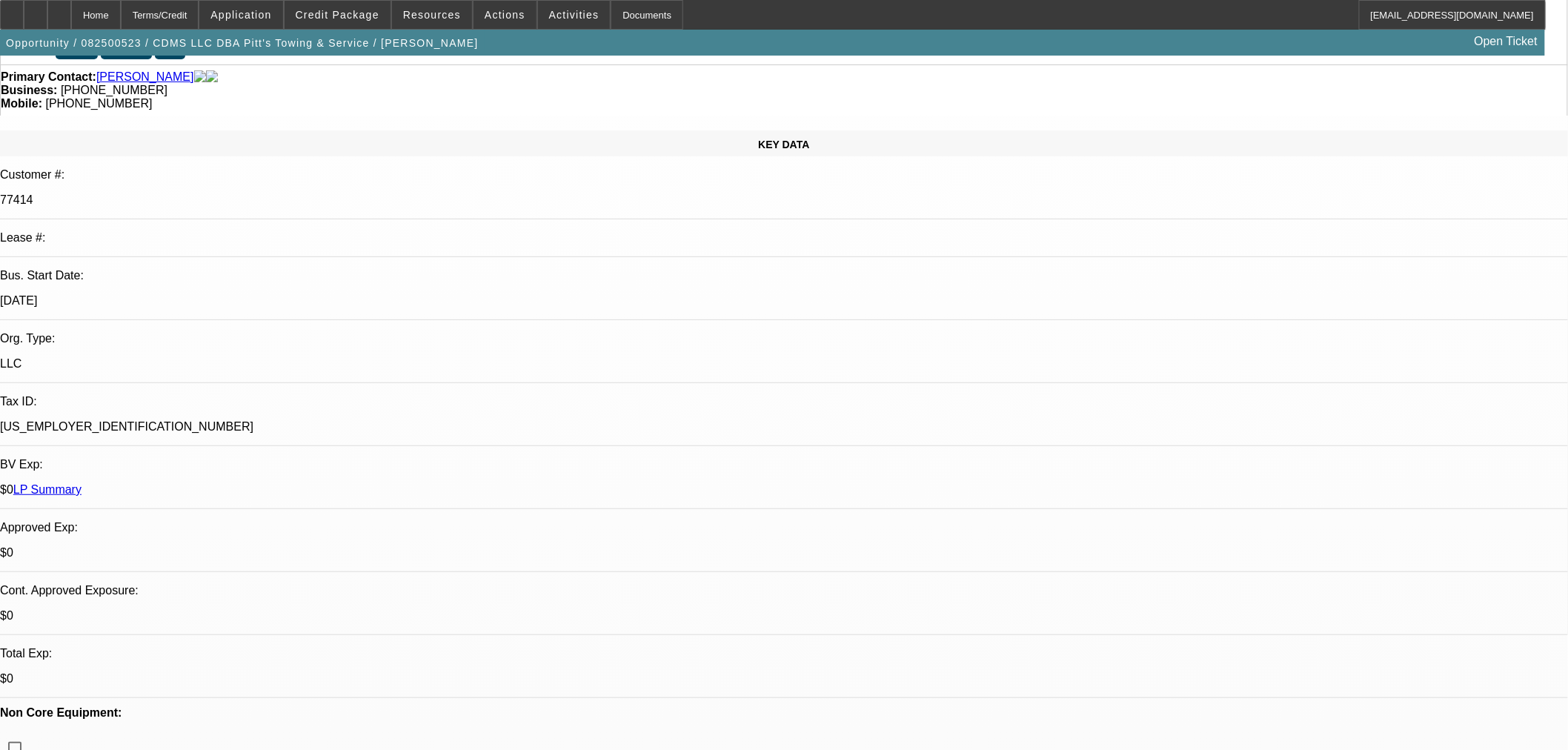
scroll to position [0, 0]
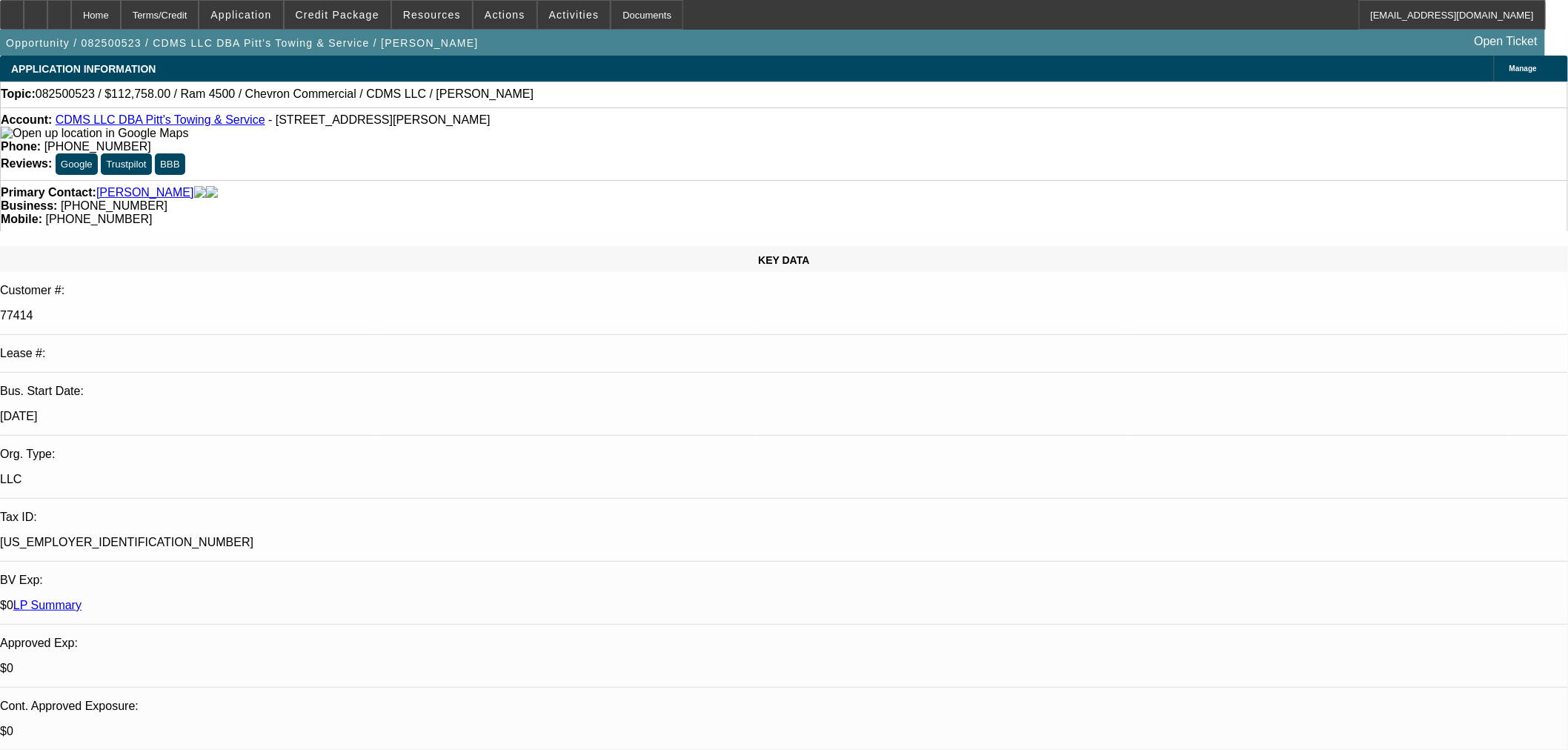
type textarea "APPROVED BY LEAF: Equipment Description: ram 550 rollback. Approval Amount: $11…"
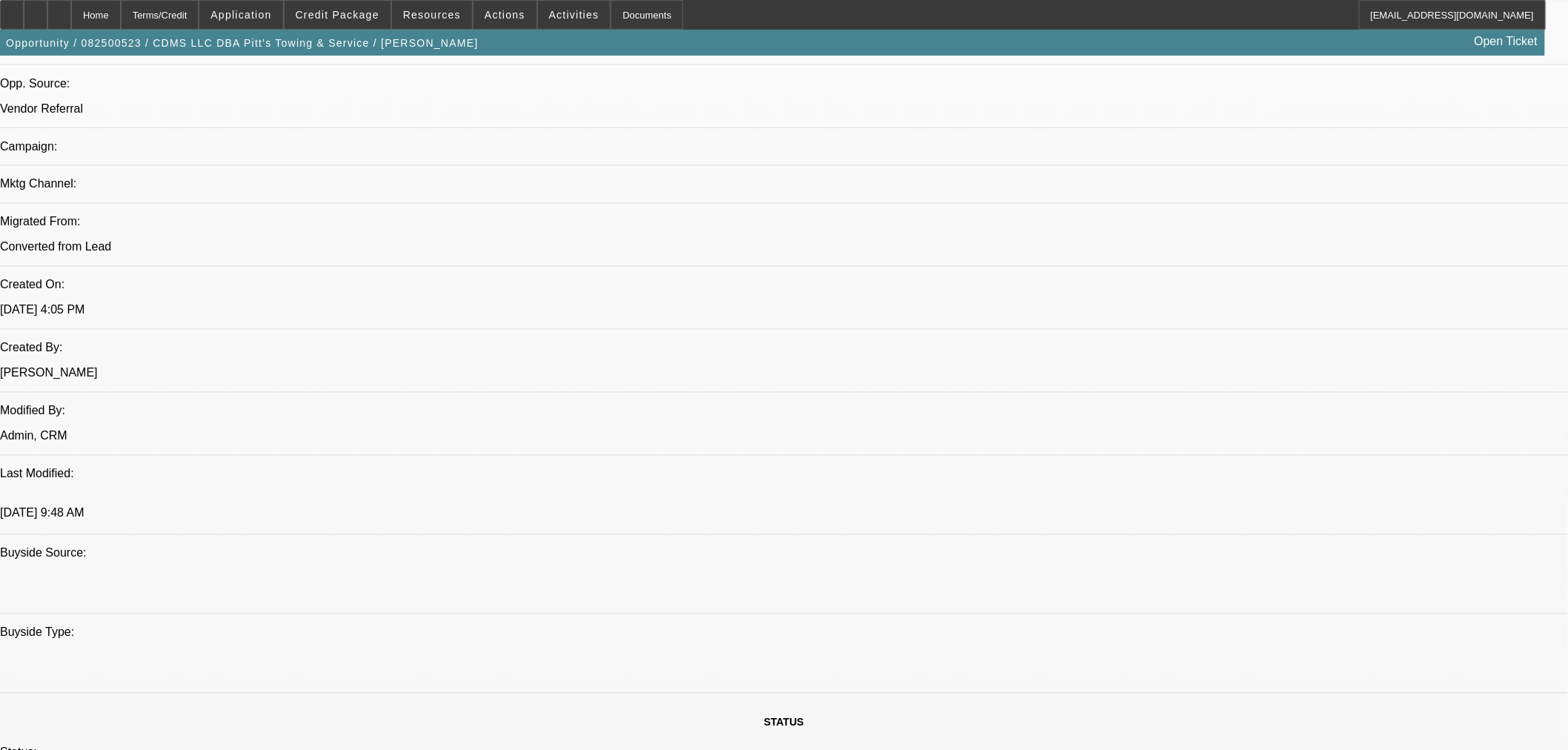
scroll to position [1070, 0]
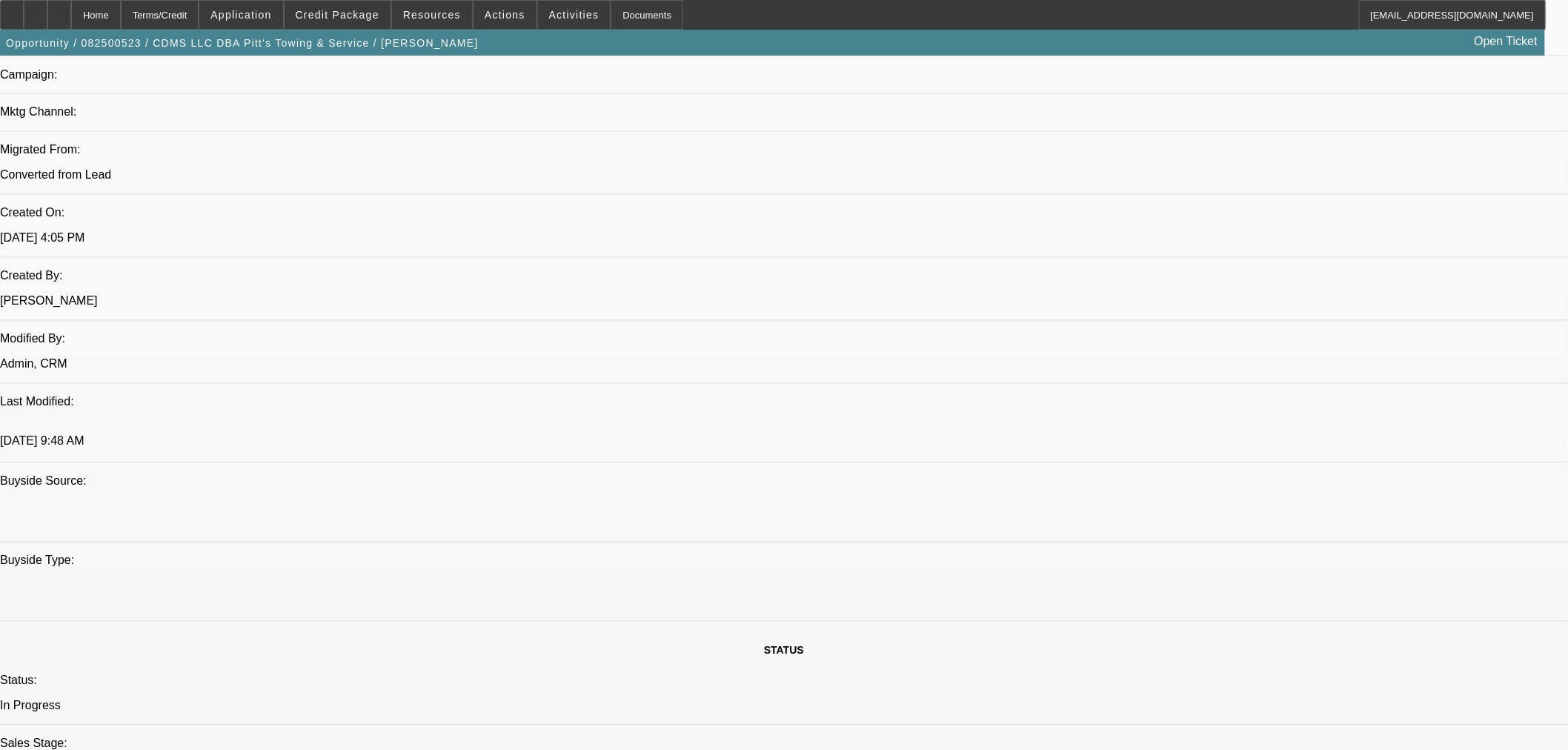
click at [1220, 476] on span "21" at bounding box center [1218, 468] width 27 height 27
type input "8/21/2025"
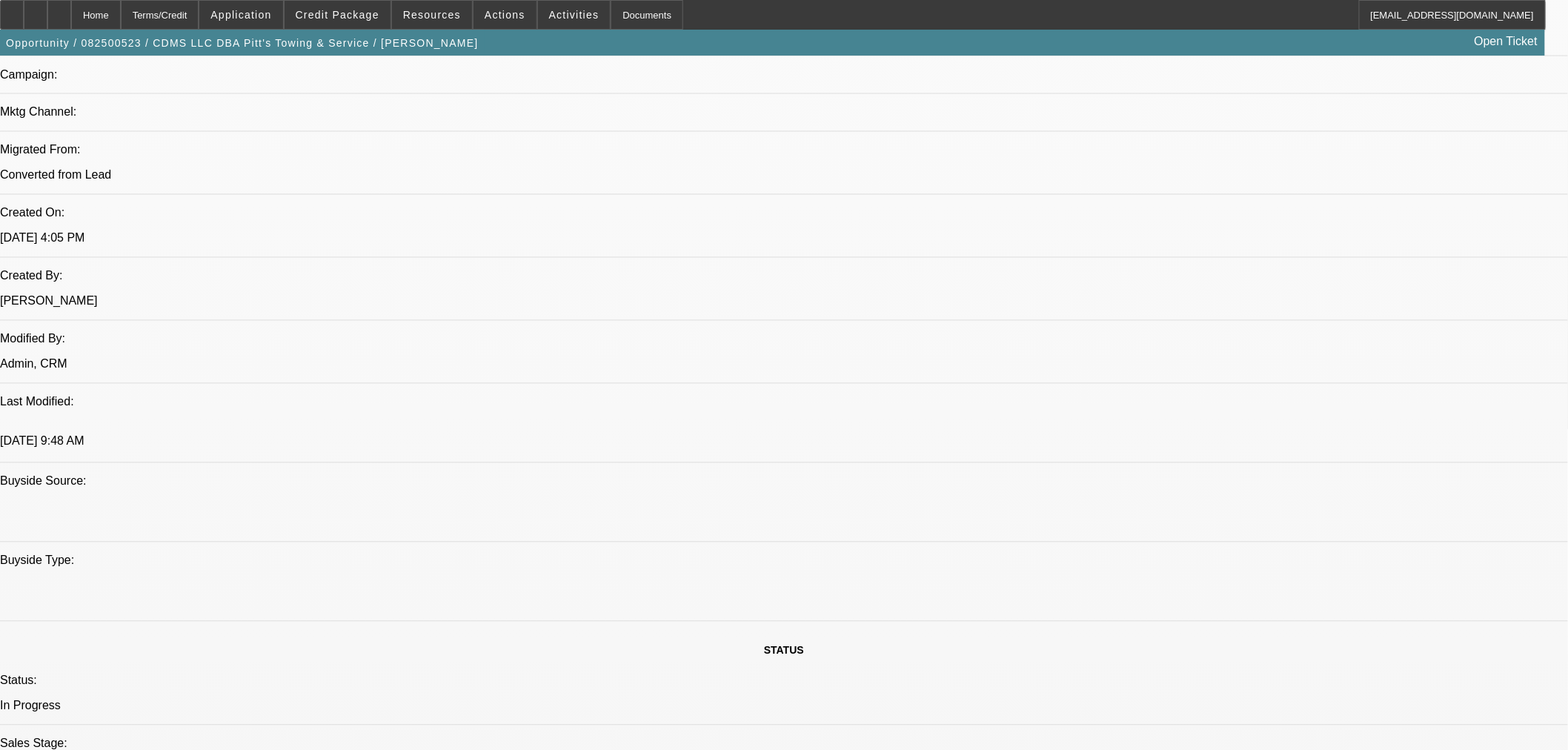
type input "09:43"
type input "02:59"
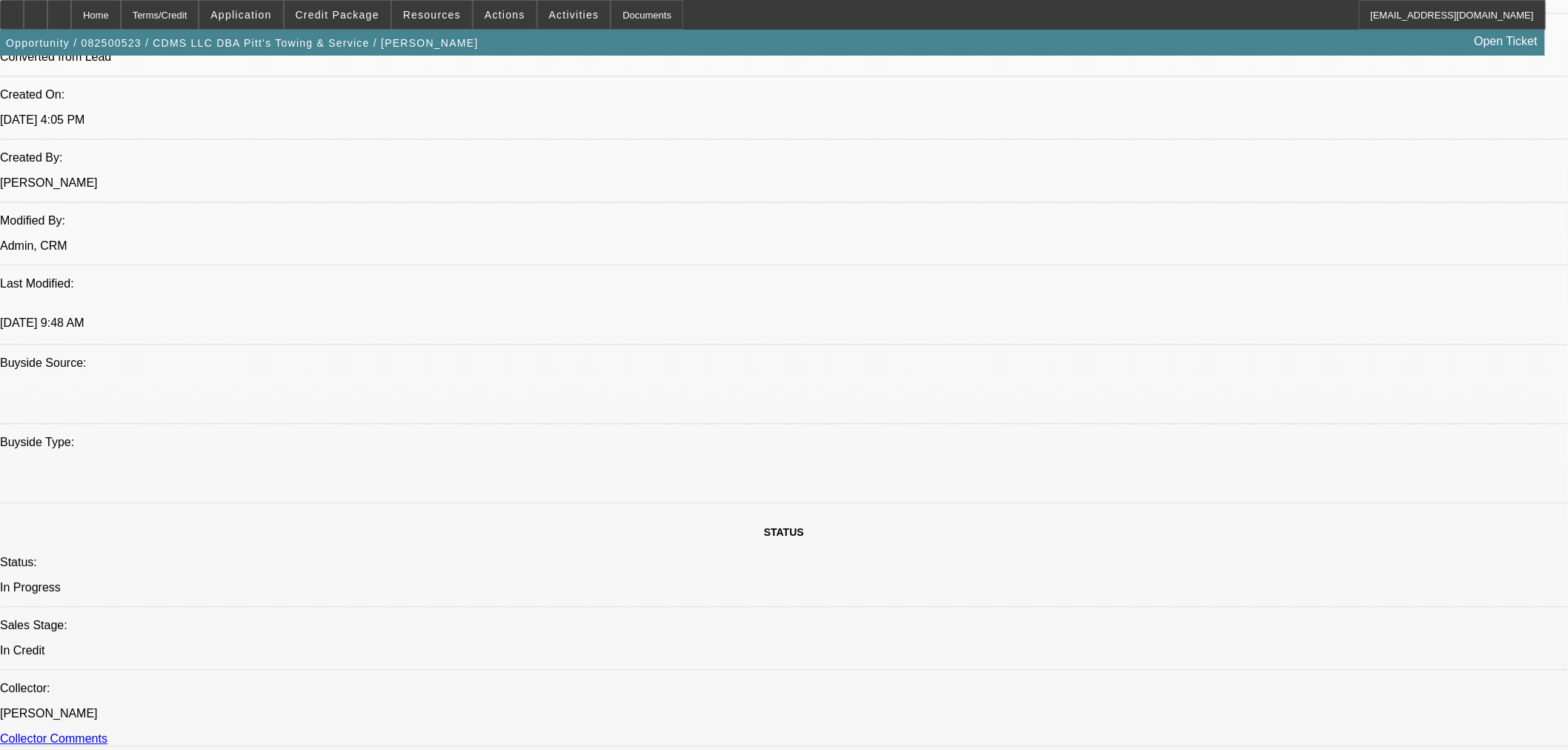
scroll to position [1316, 0]
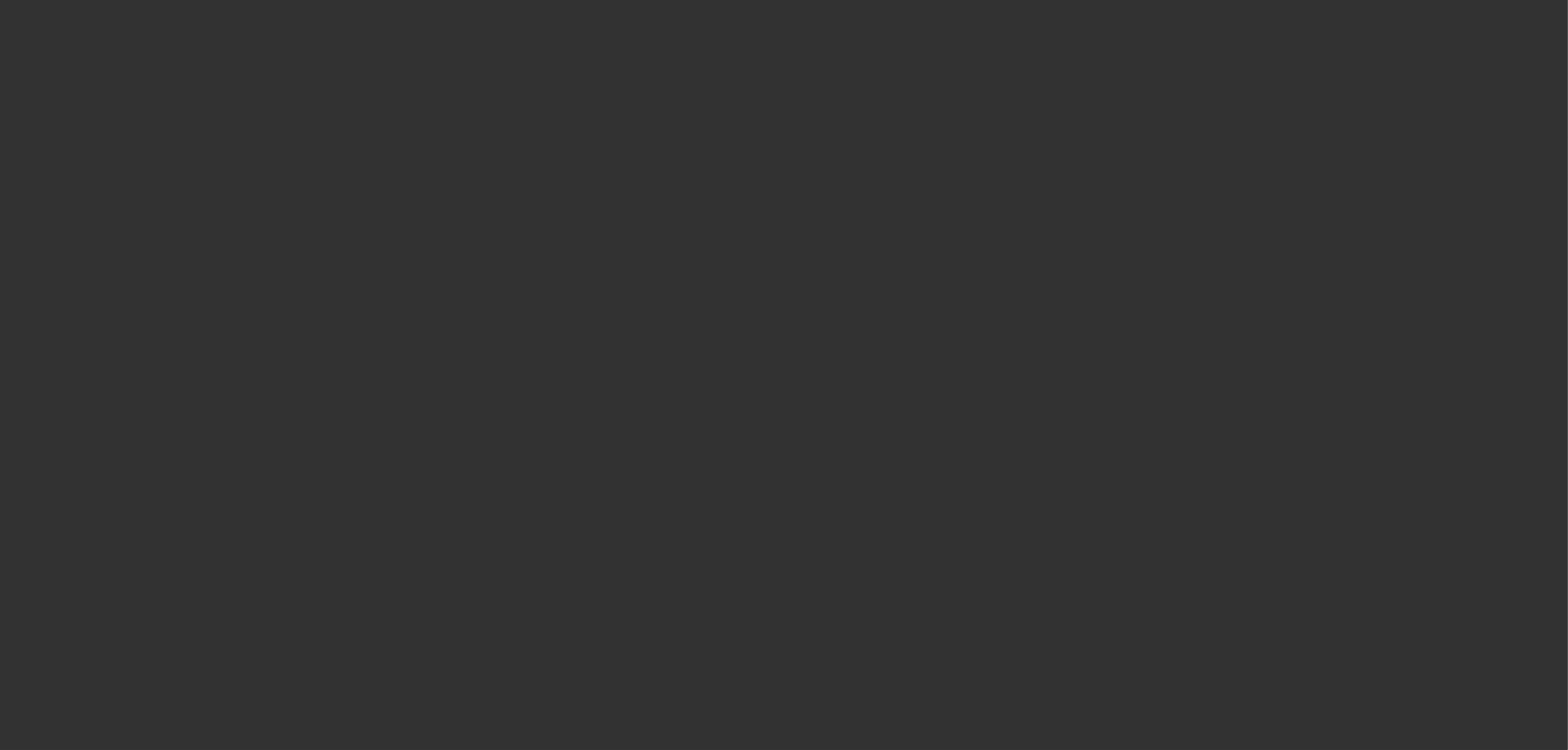
select select "0"
select select "6"
select select "0"
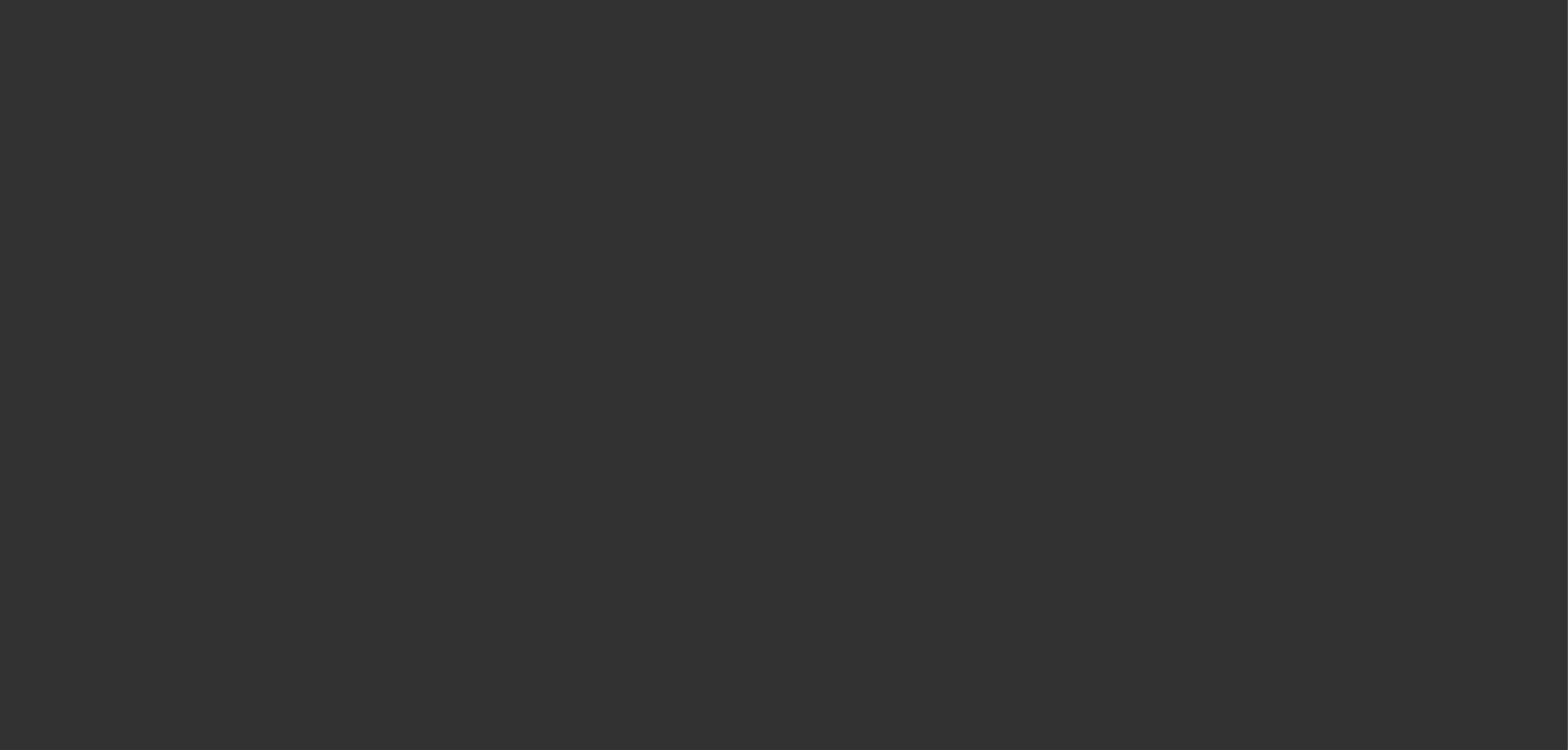
select select "0"
select select "2"
select select "0"
select select "6"
select select "0"
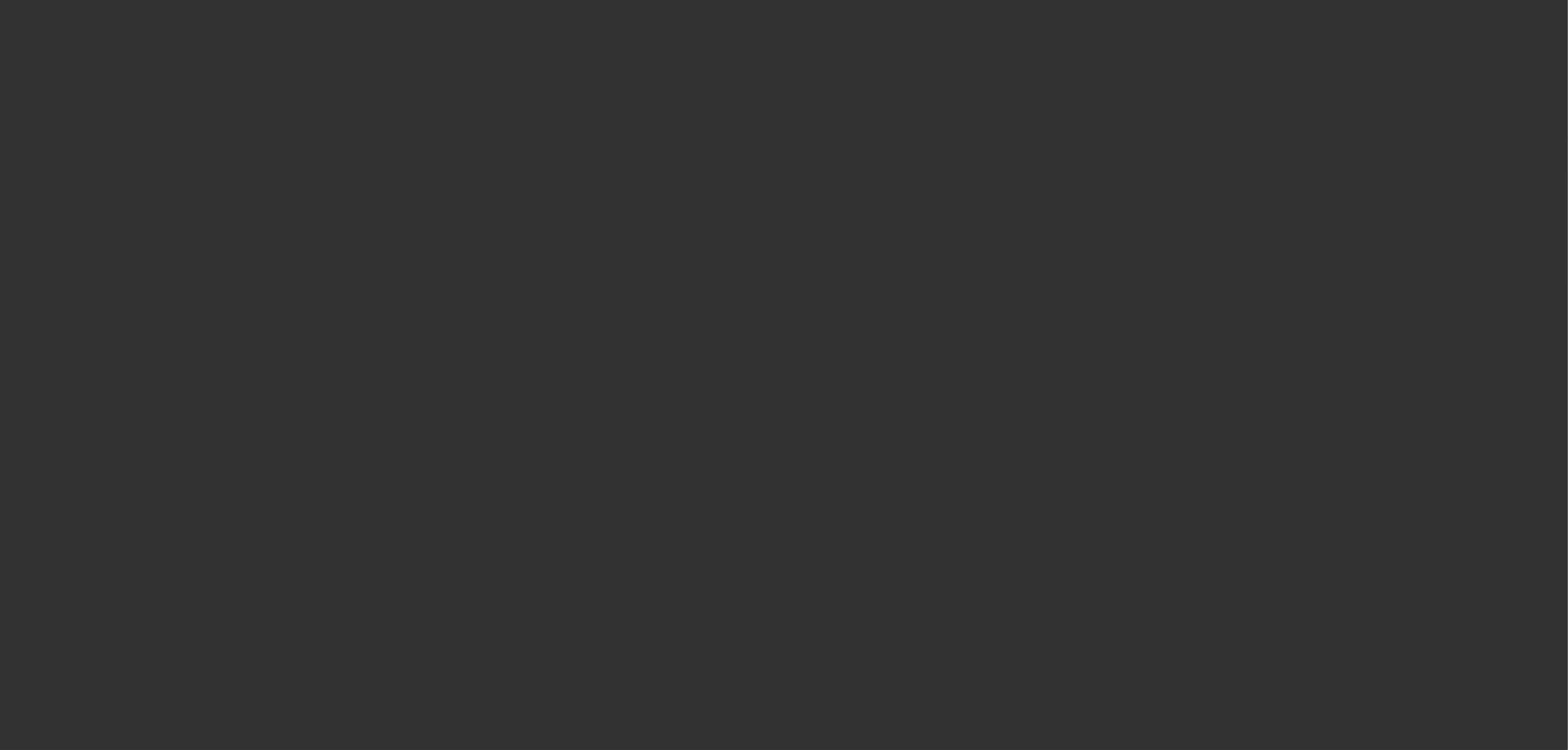
select select "0"
select select "2"
select select "0"
select select "6"
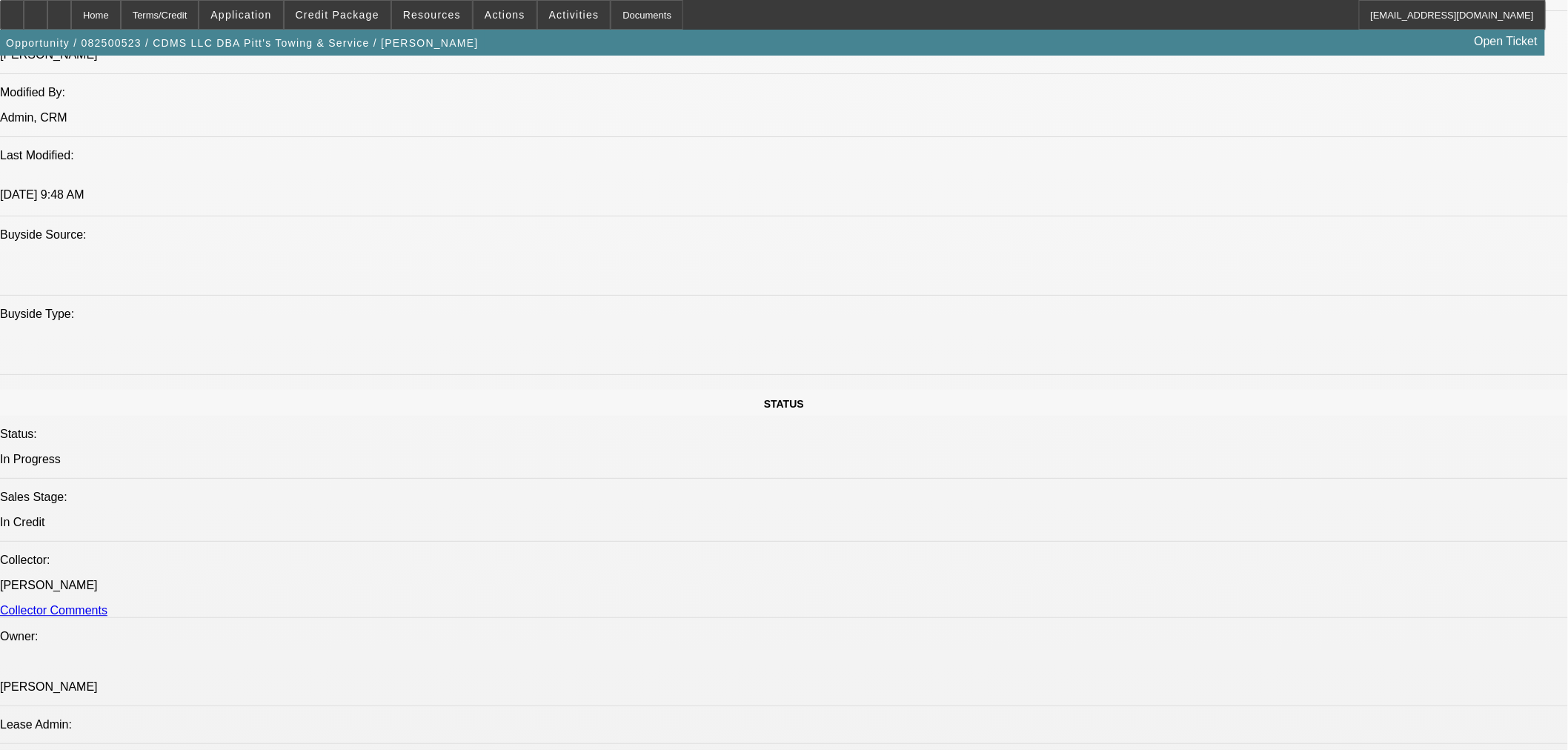
scroll to position [0, 0]
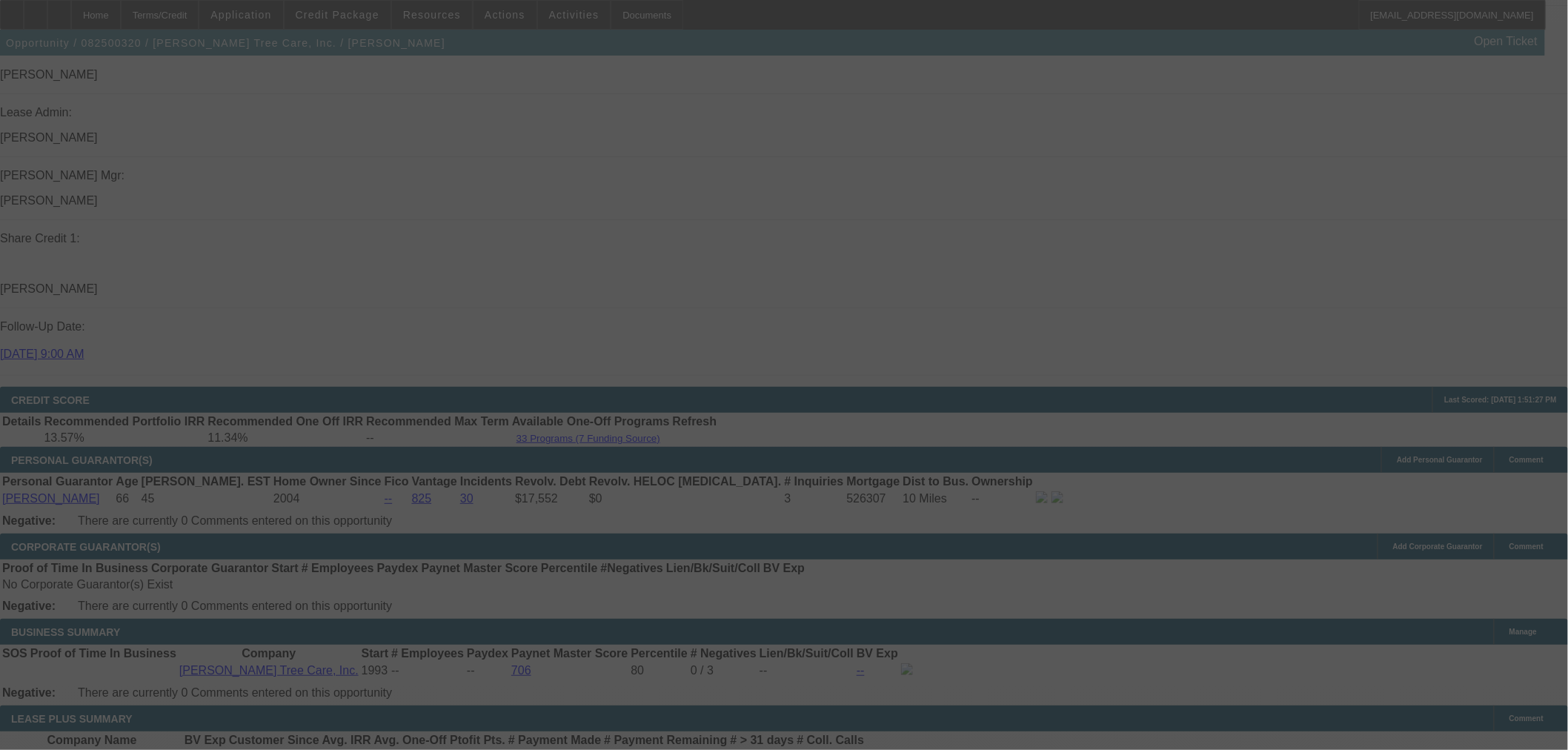
scroll to position [2133, 0]
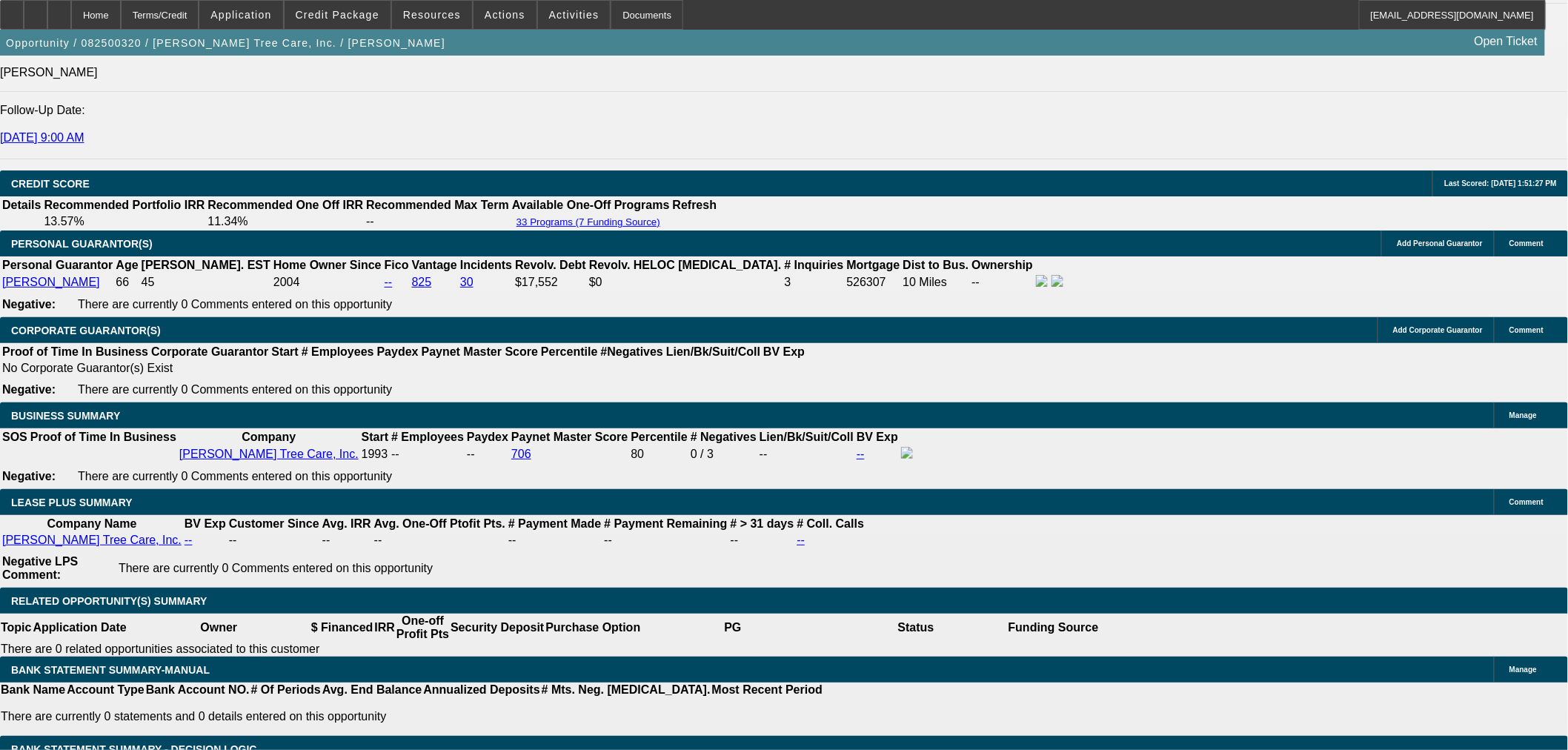
select select "0"
select select "6"
select select "0"
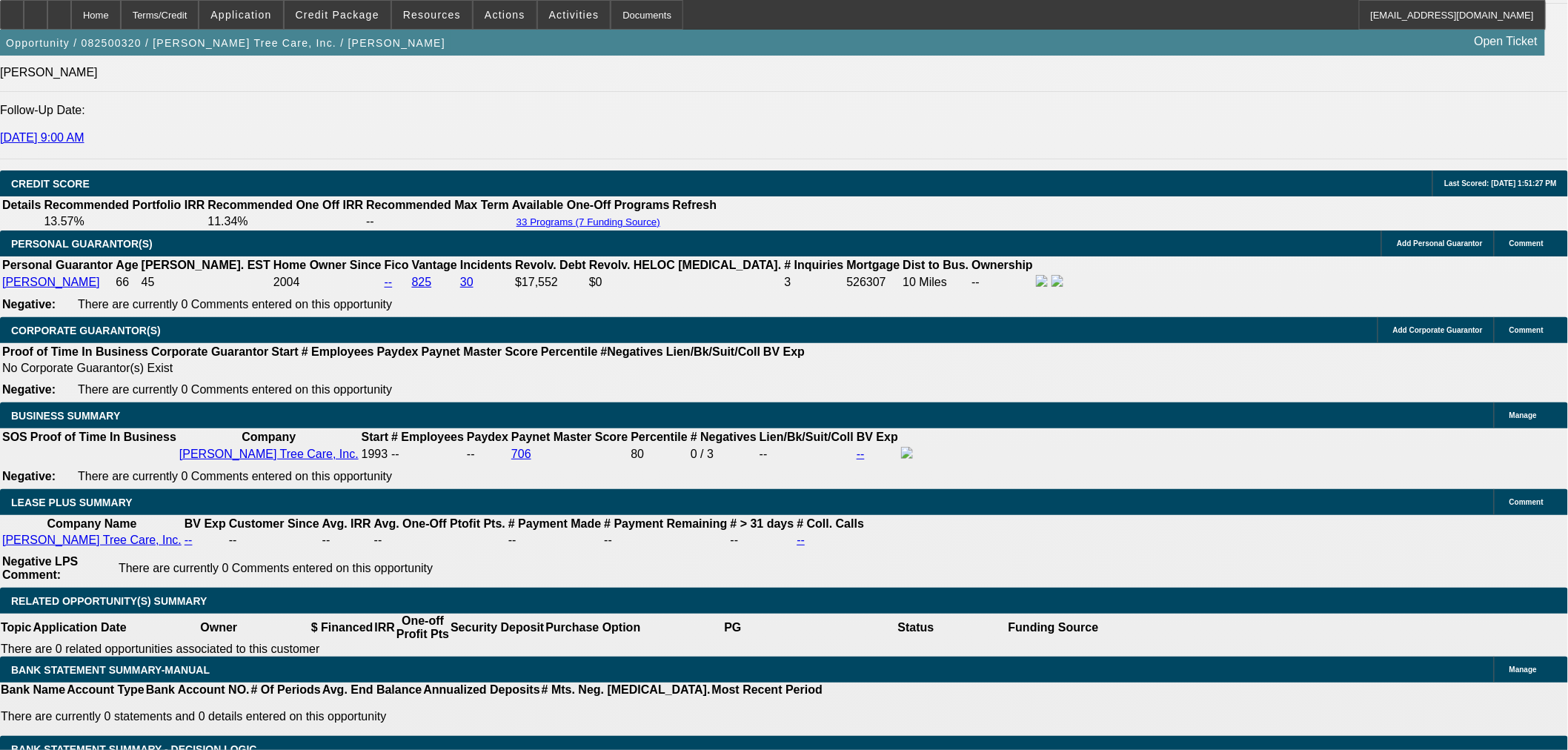
select select "0"
select select "6"
select select "0"
select select "2"
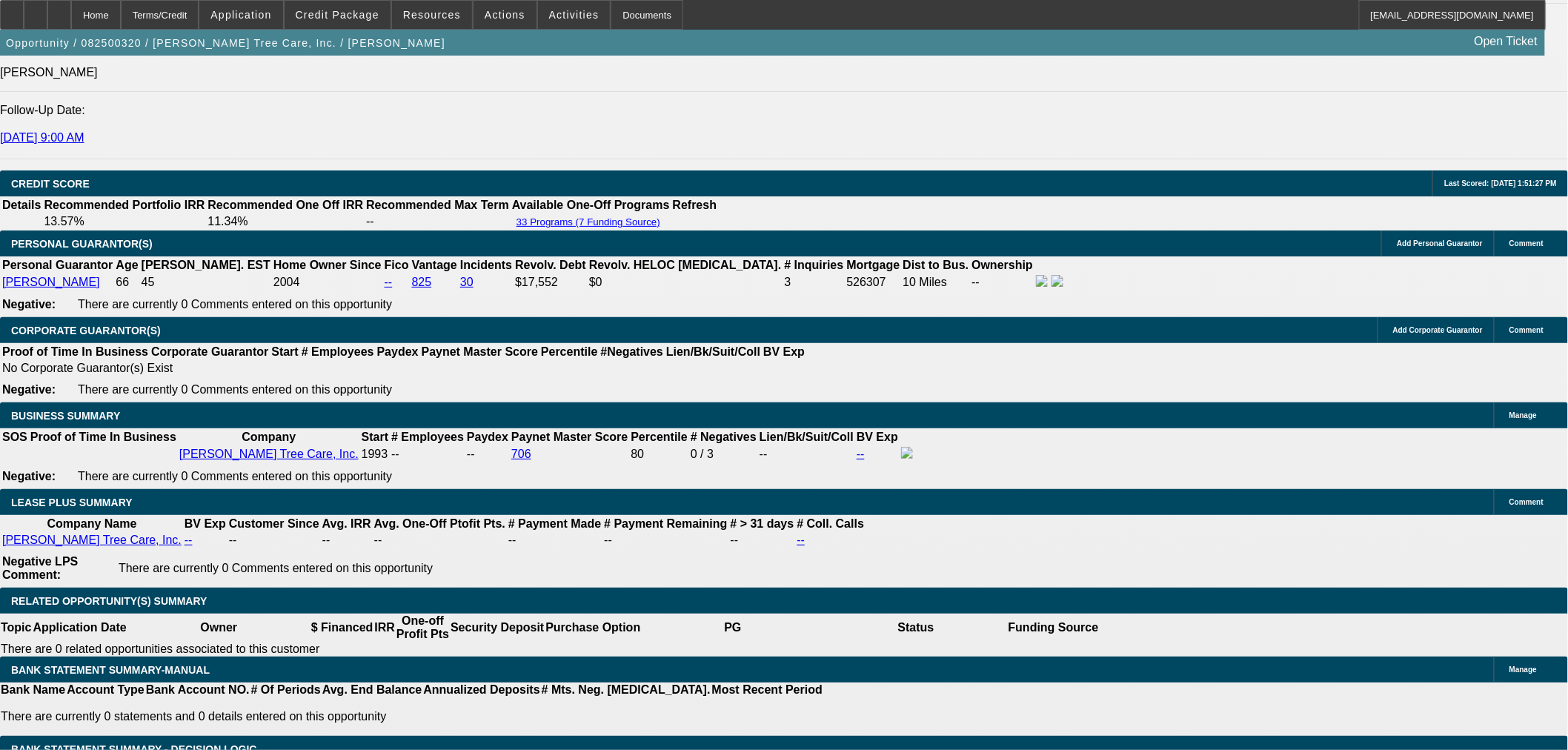
select select "2"
select select "0"
select select "6"
select select "0"
select select "2"
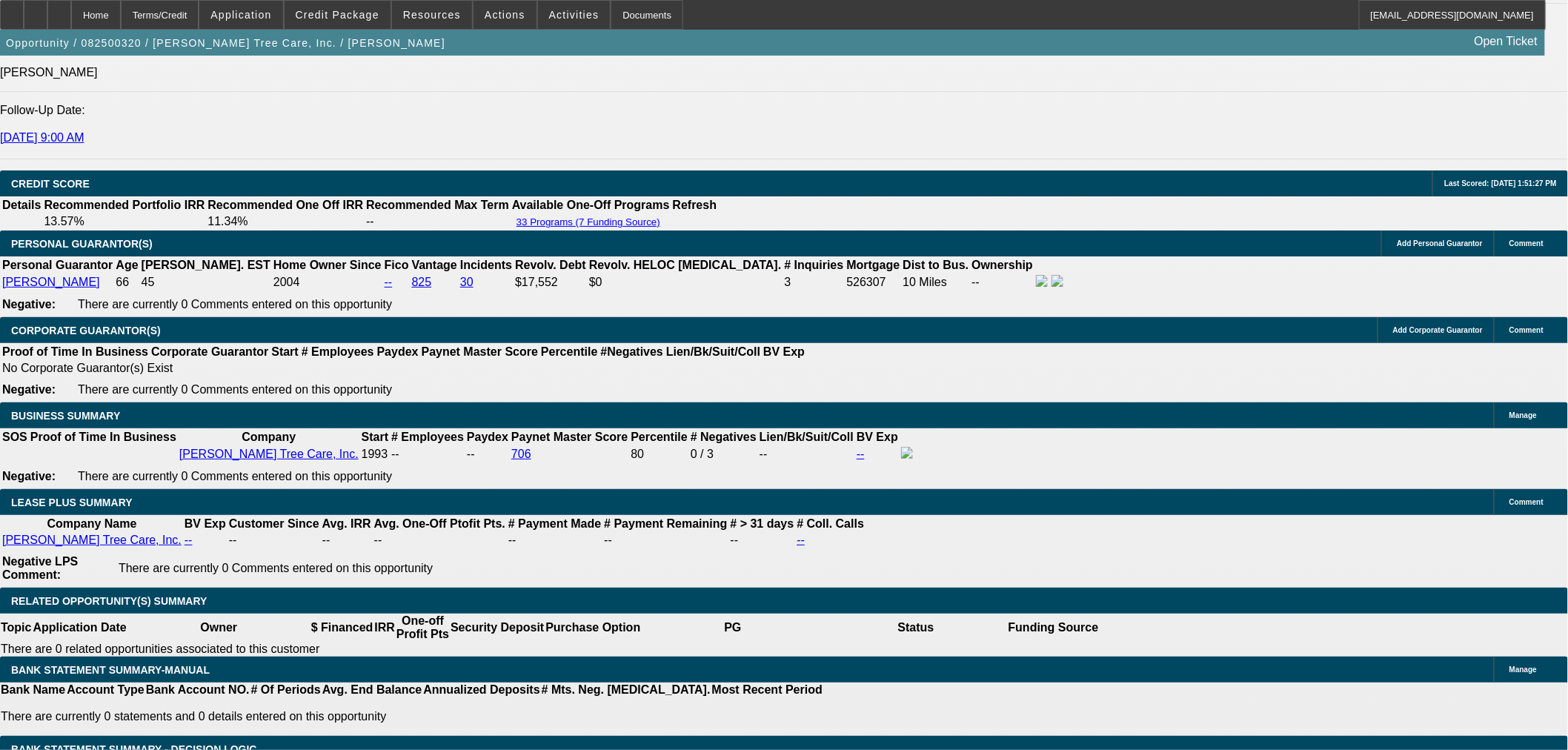
select select "2"
select select "0"
select select "6"
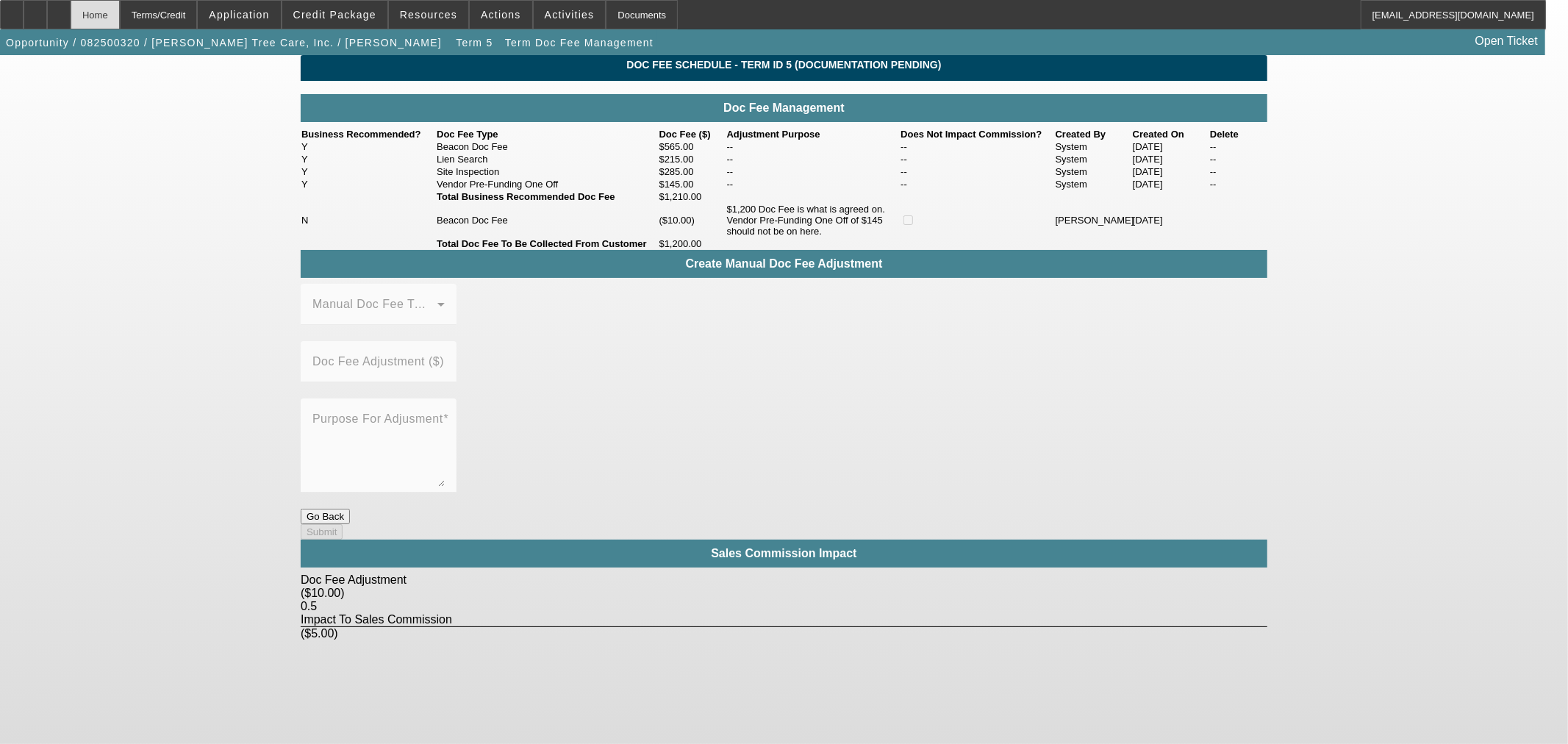
click at [120, 10] on div "Home" at bounding box center [95, 15] width 49 height 29
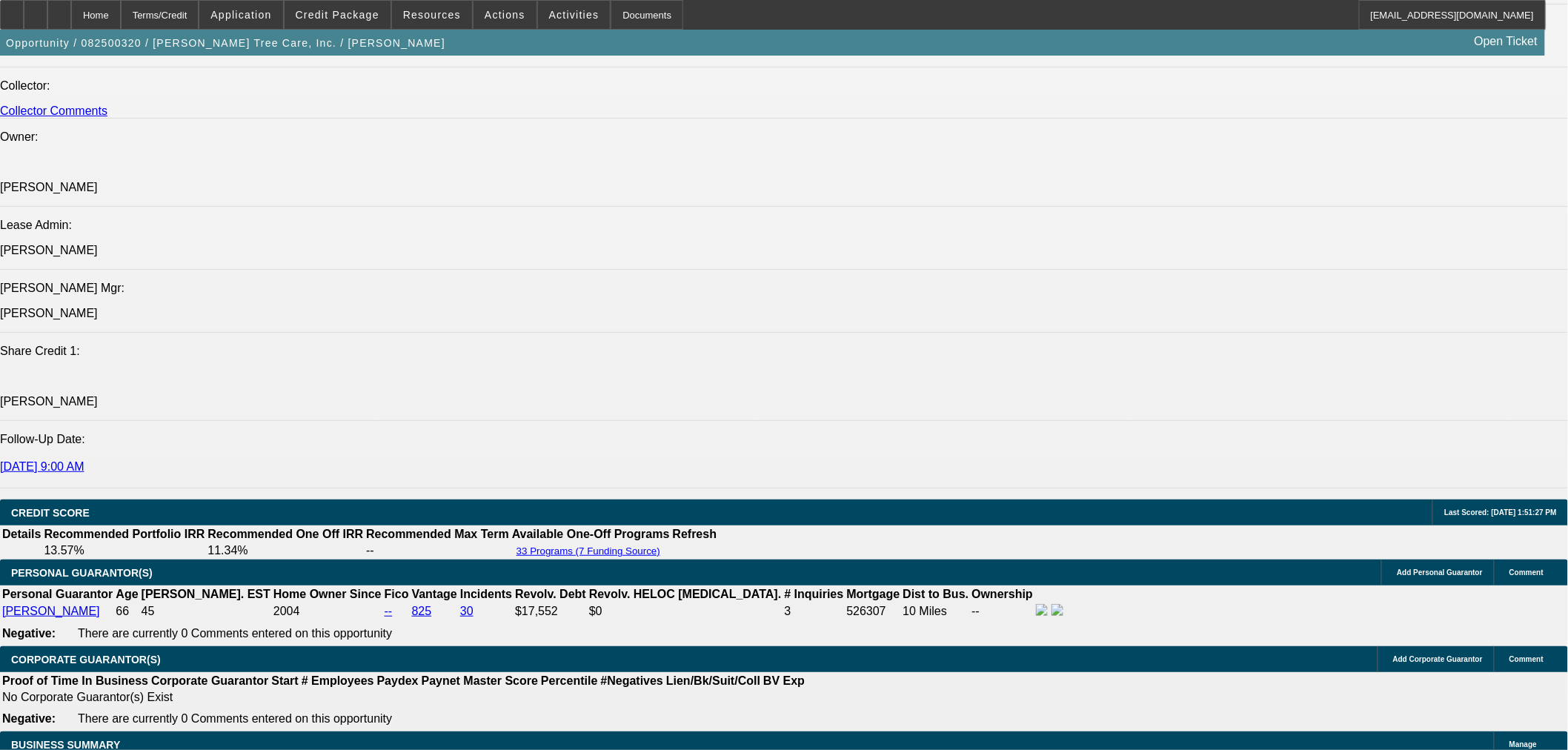
select select "0"
select select "6"
select select "0"
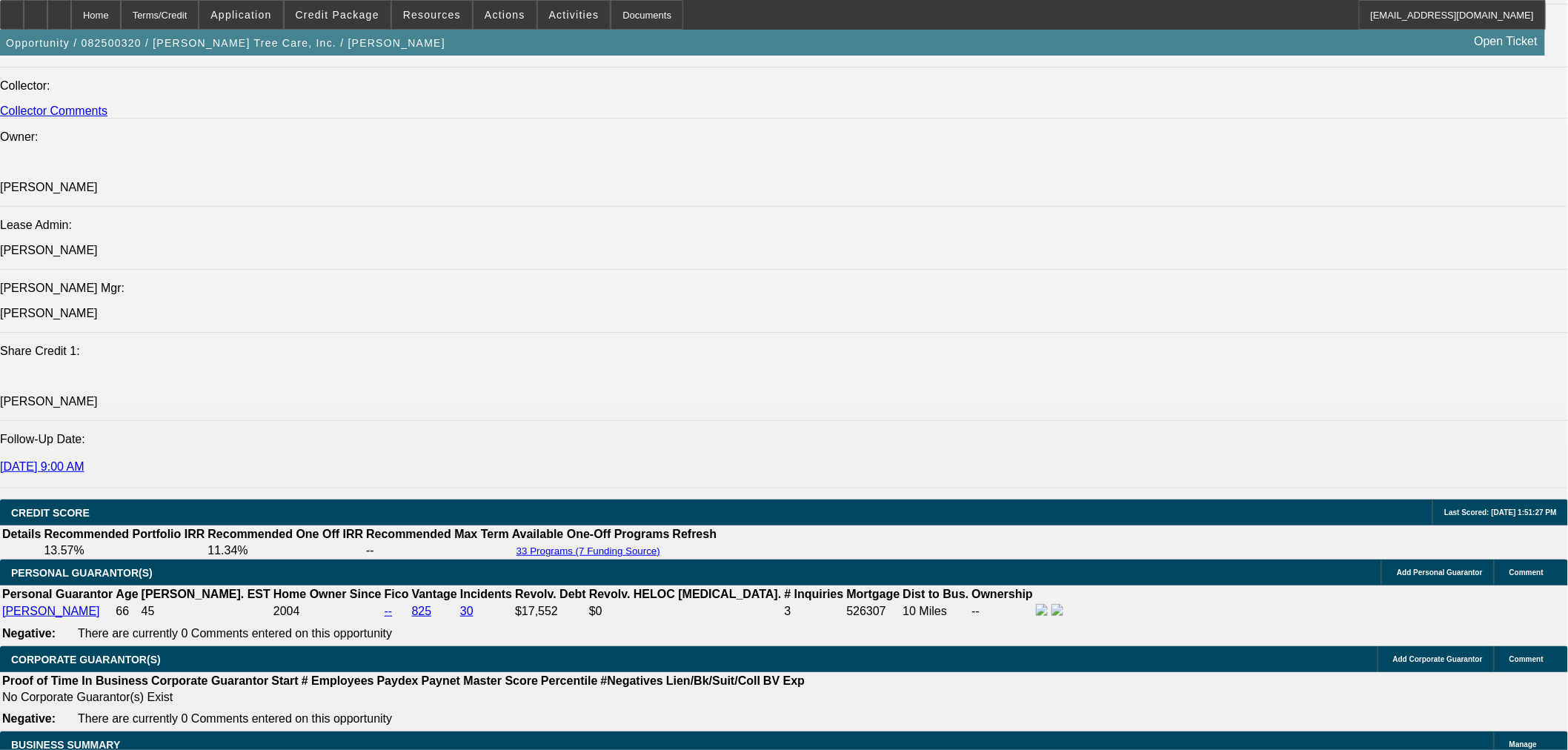
select select "0"
select select "6"
select select "0"
select select "2"
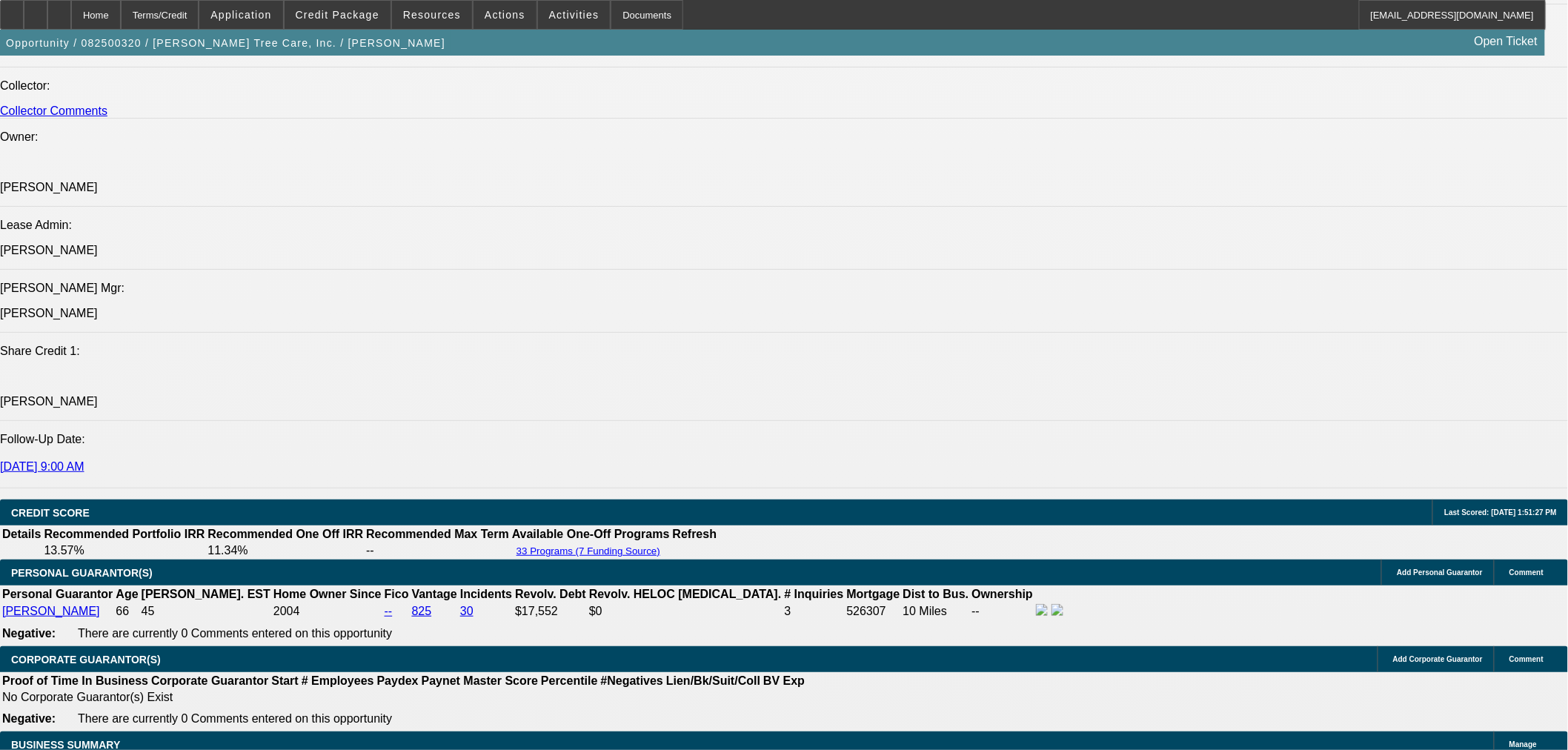
select select "2"
select select "0"
select select "6"
select select "0"
select select "2"
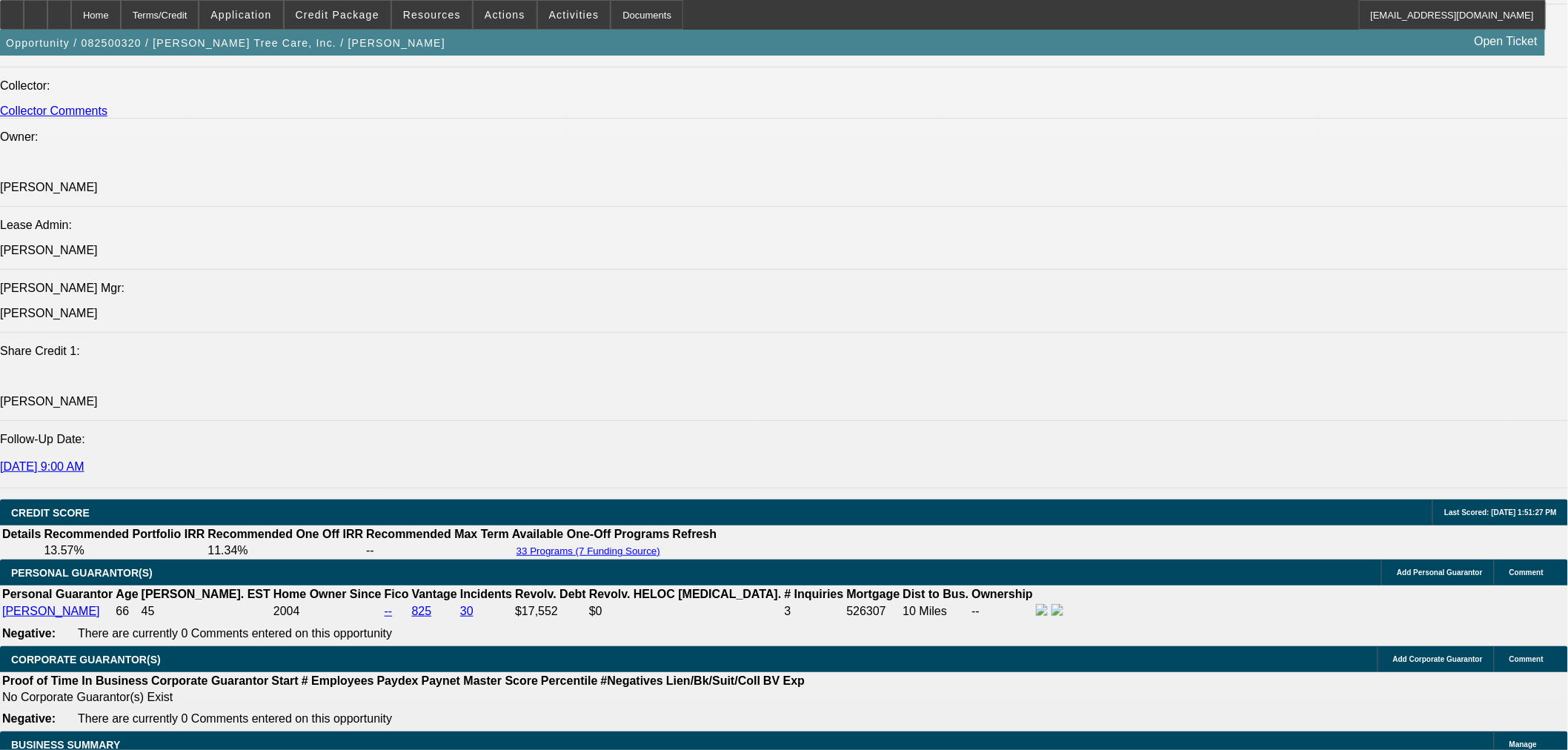
select select "2"
select select "0"
select select "6"
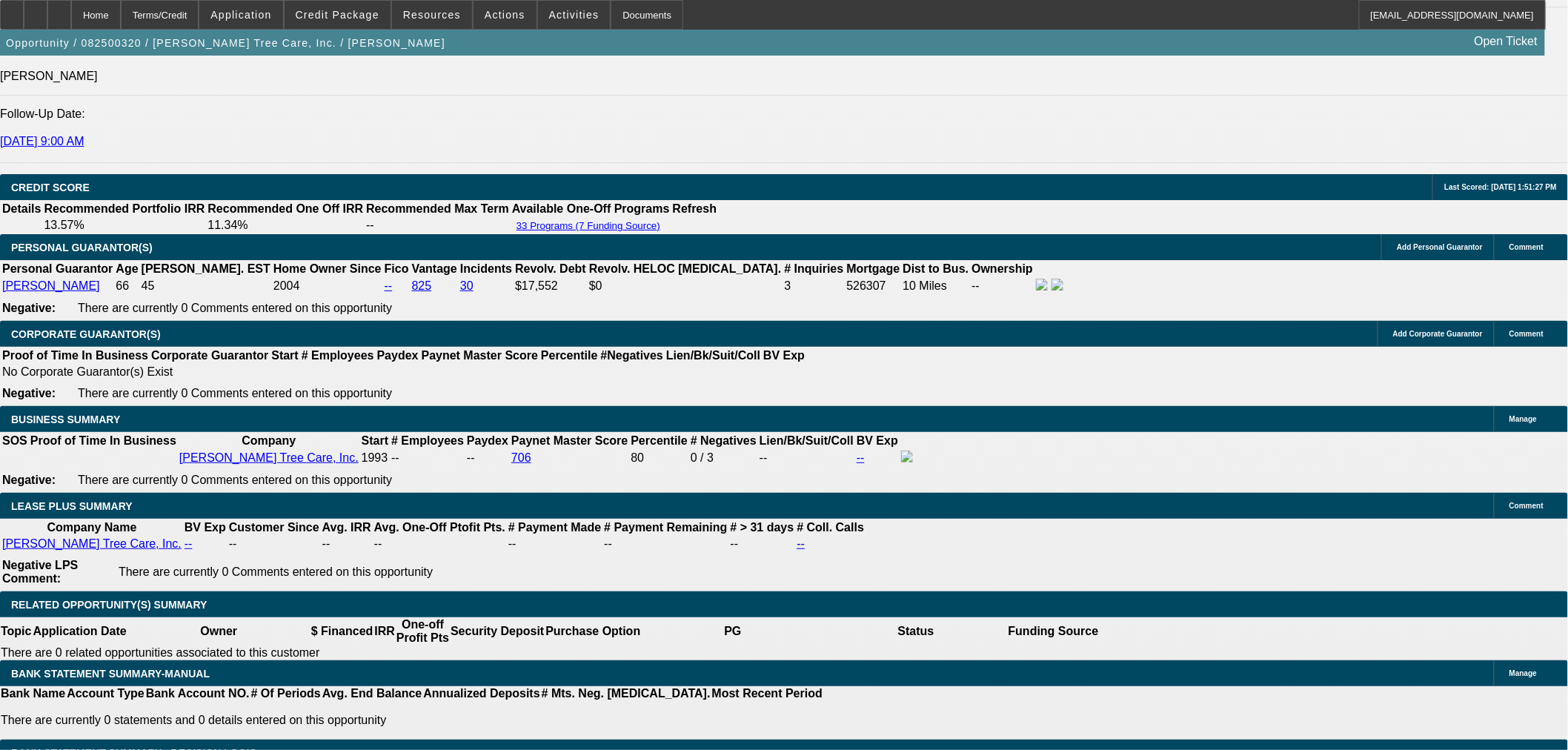
scroll to position [2381, 0]
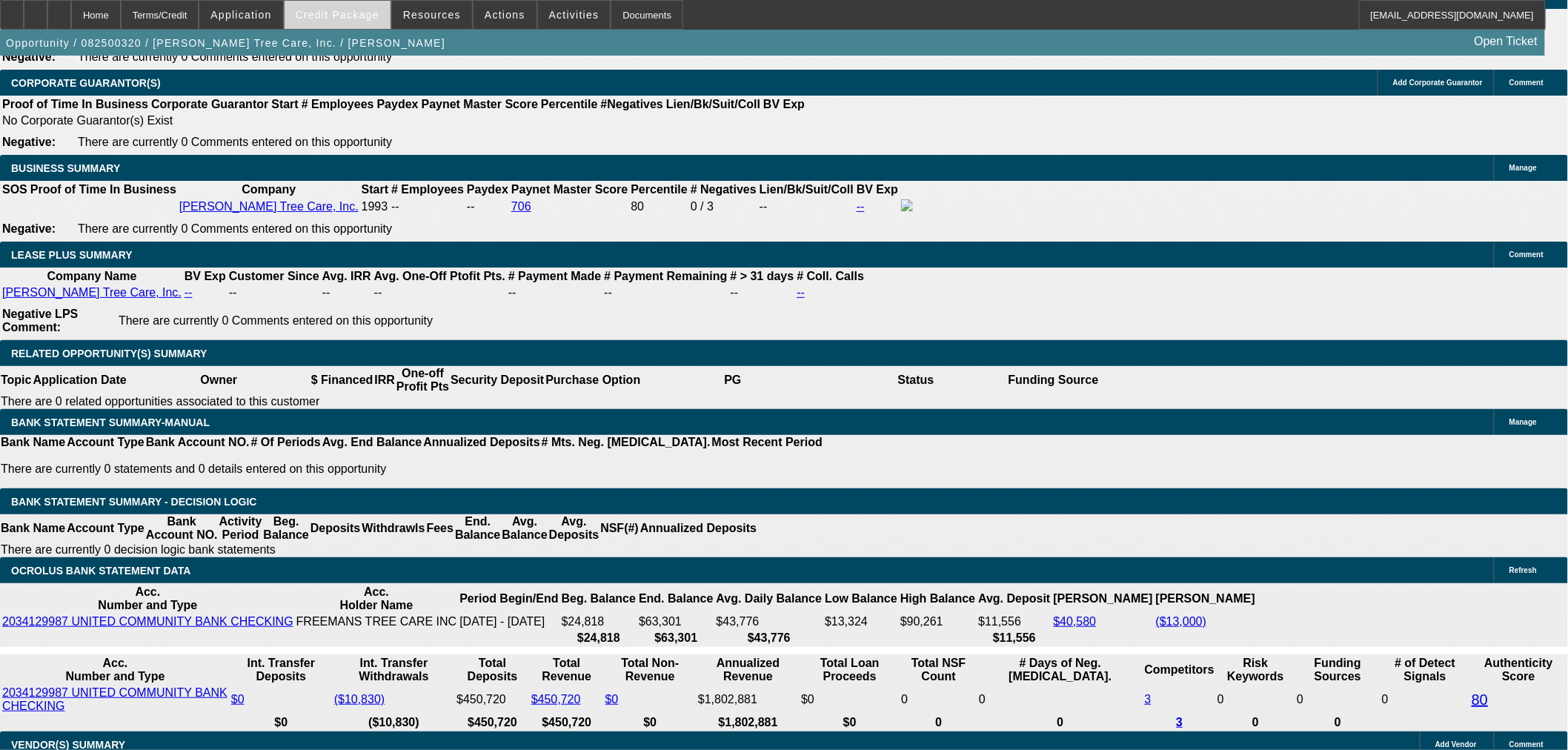
click at [359, 21] on span at bounding box center [337, 15] width 106 height 36
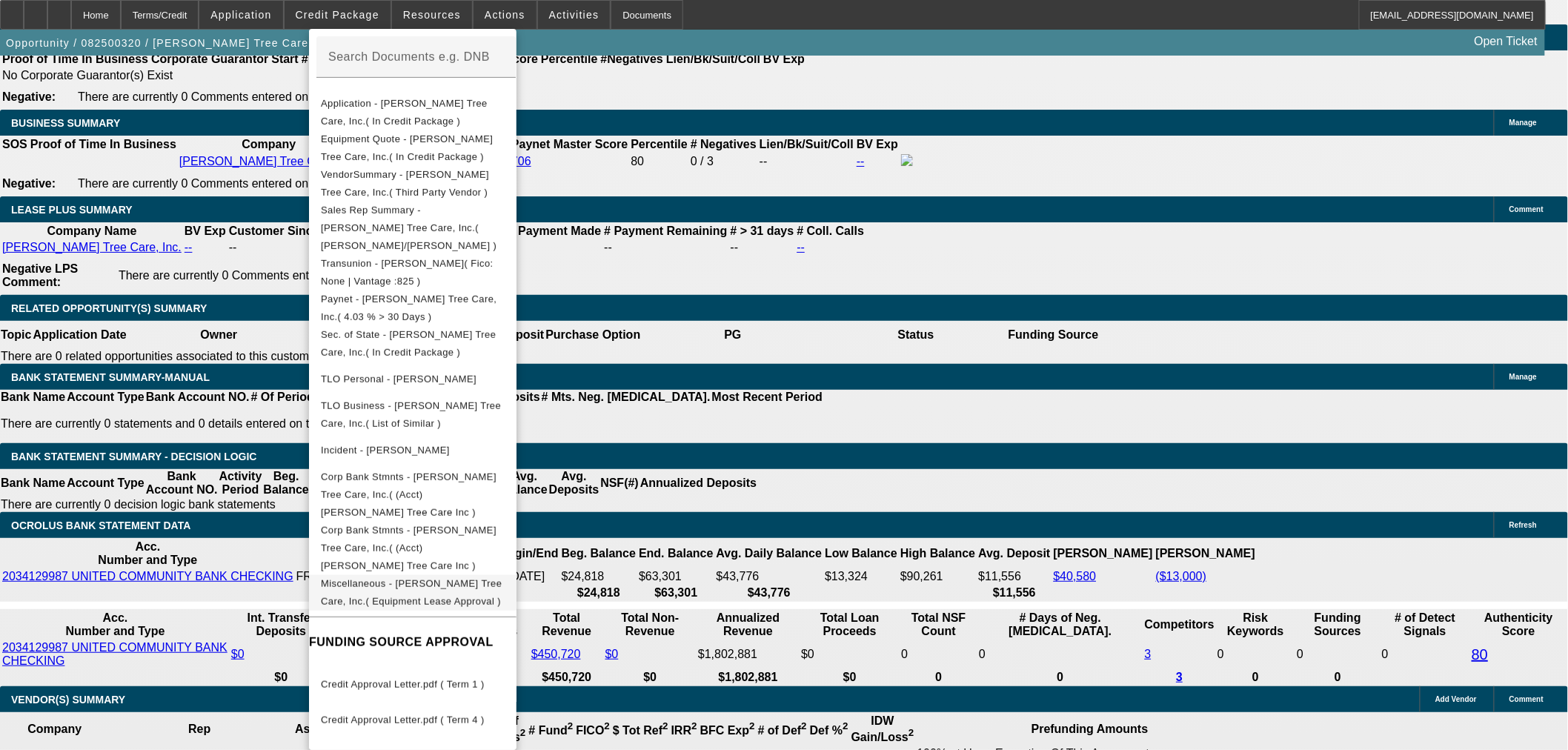
scroll to position [2463, 0]
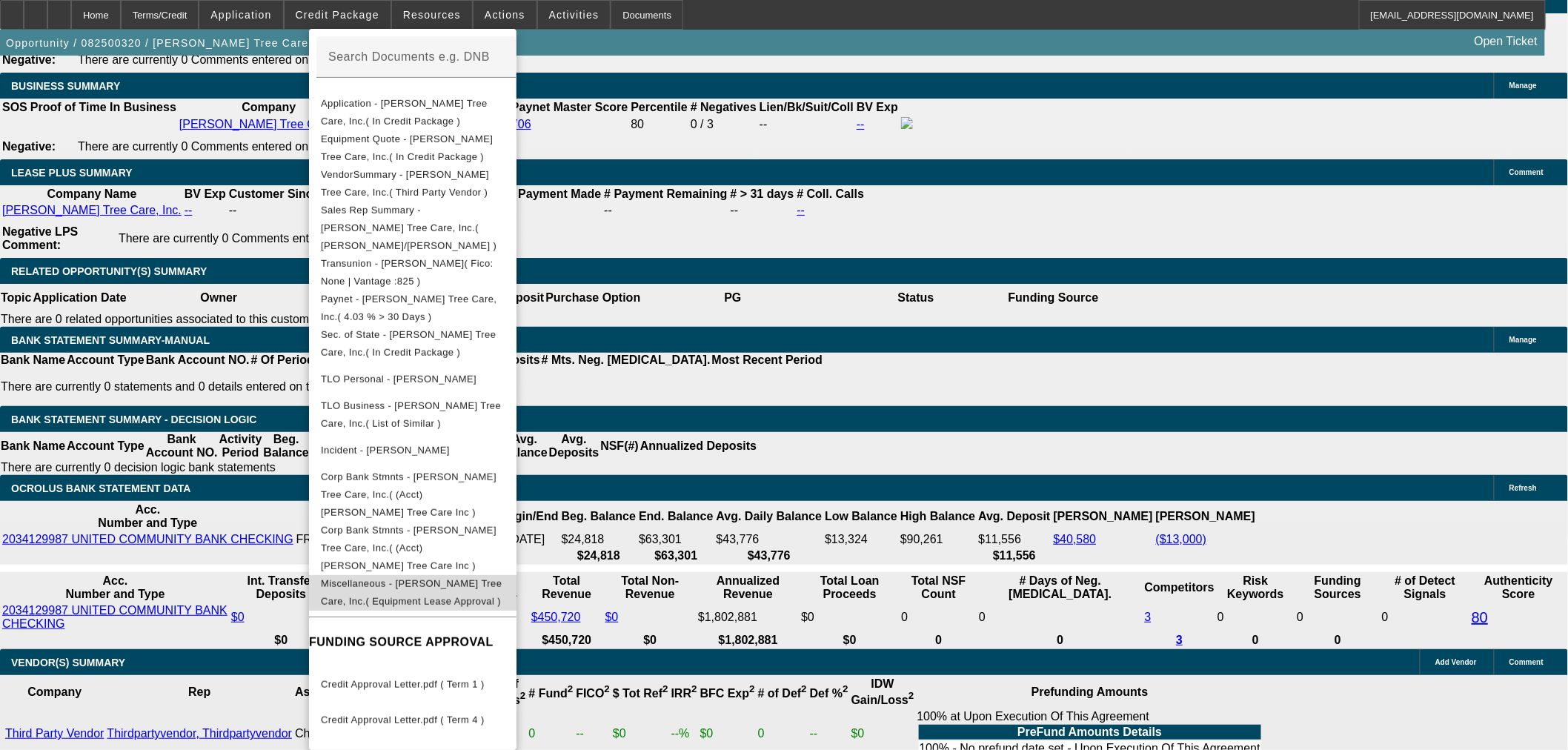
click at [502, 577] on span "Miscellaneous - [PERSON_NAME] Tree Care, Inc.( Equipment Lease Approval )" at bounding box center [411, 591] width 181 height 29
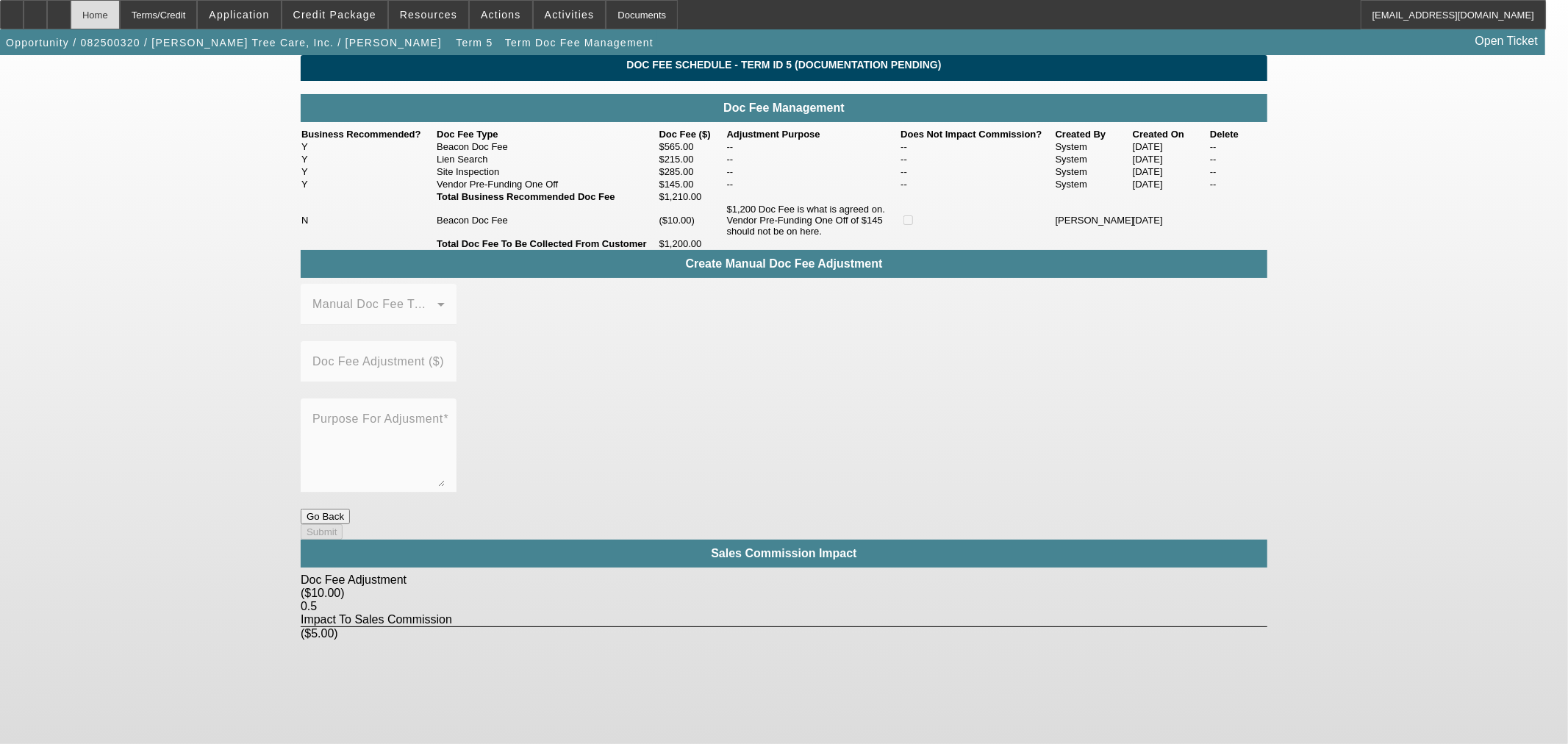
click at [120, 6] on div "Home" at bounding box center [95, 15] width 49 height 29
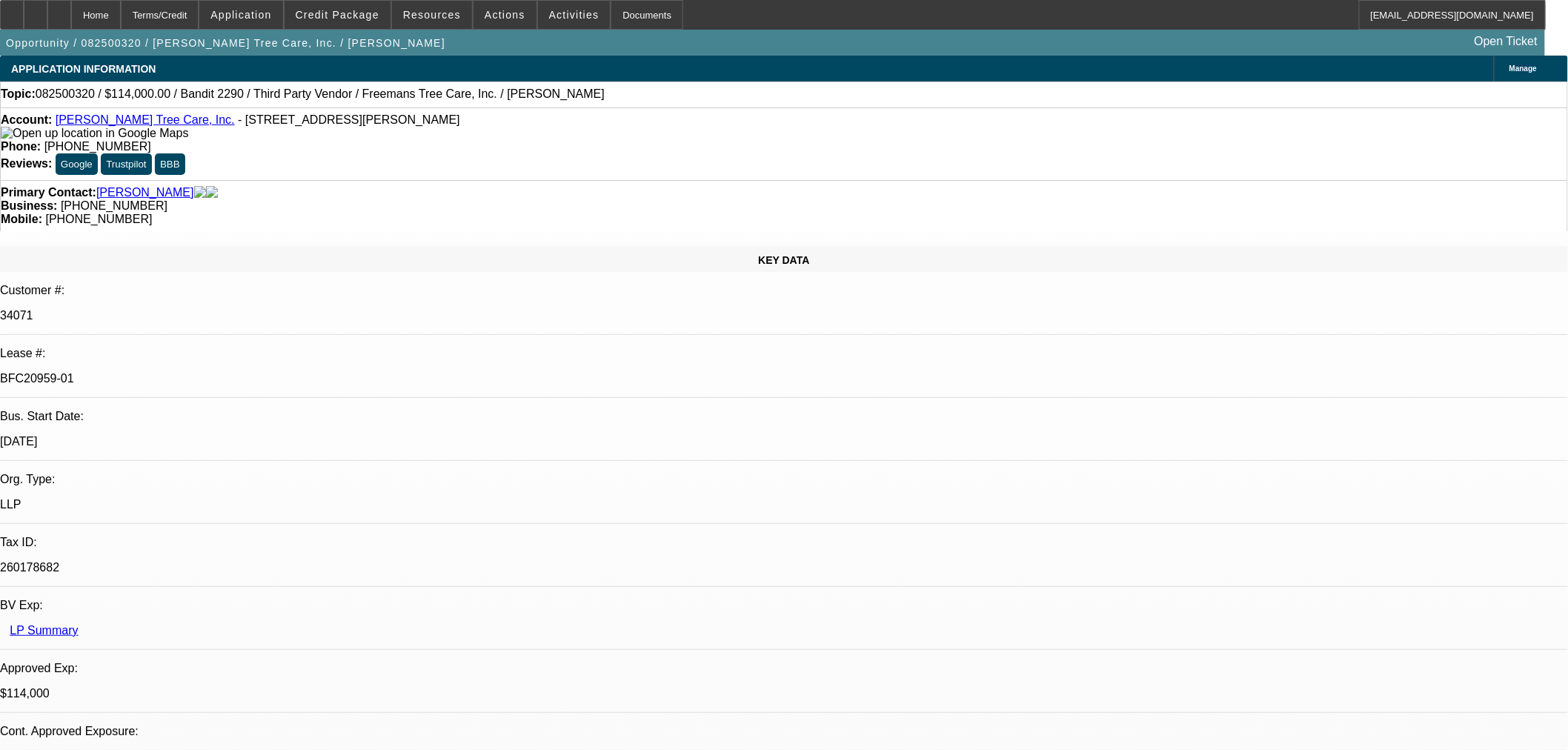
select select "0"
select select "6"
select select "0"
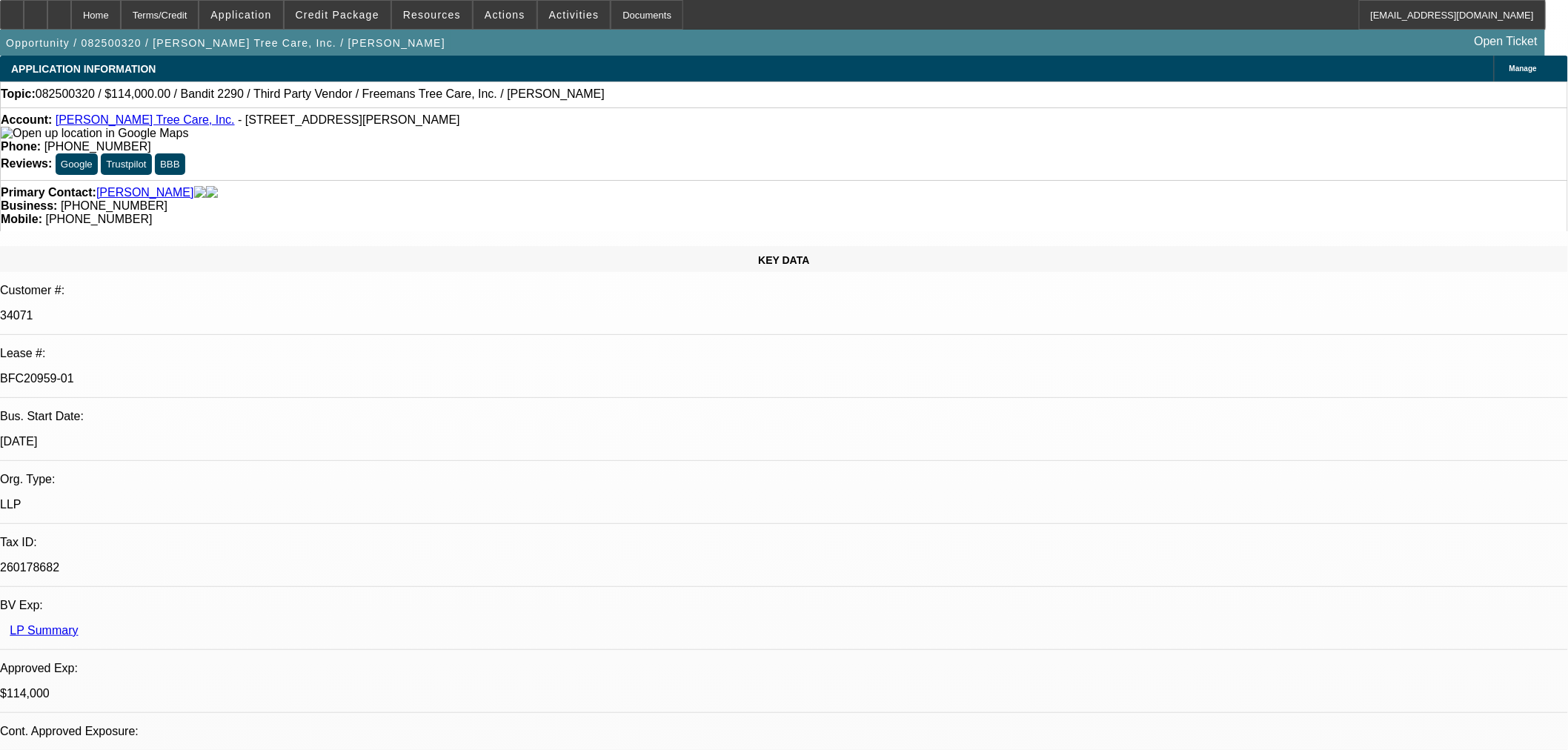
select select "0"
select select "6"
select select "0"
select select "2"
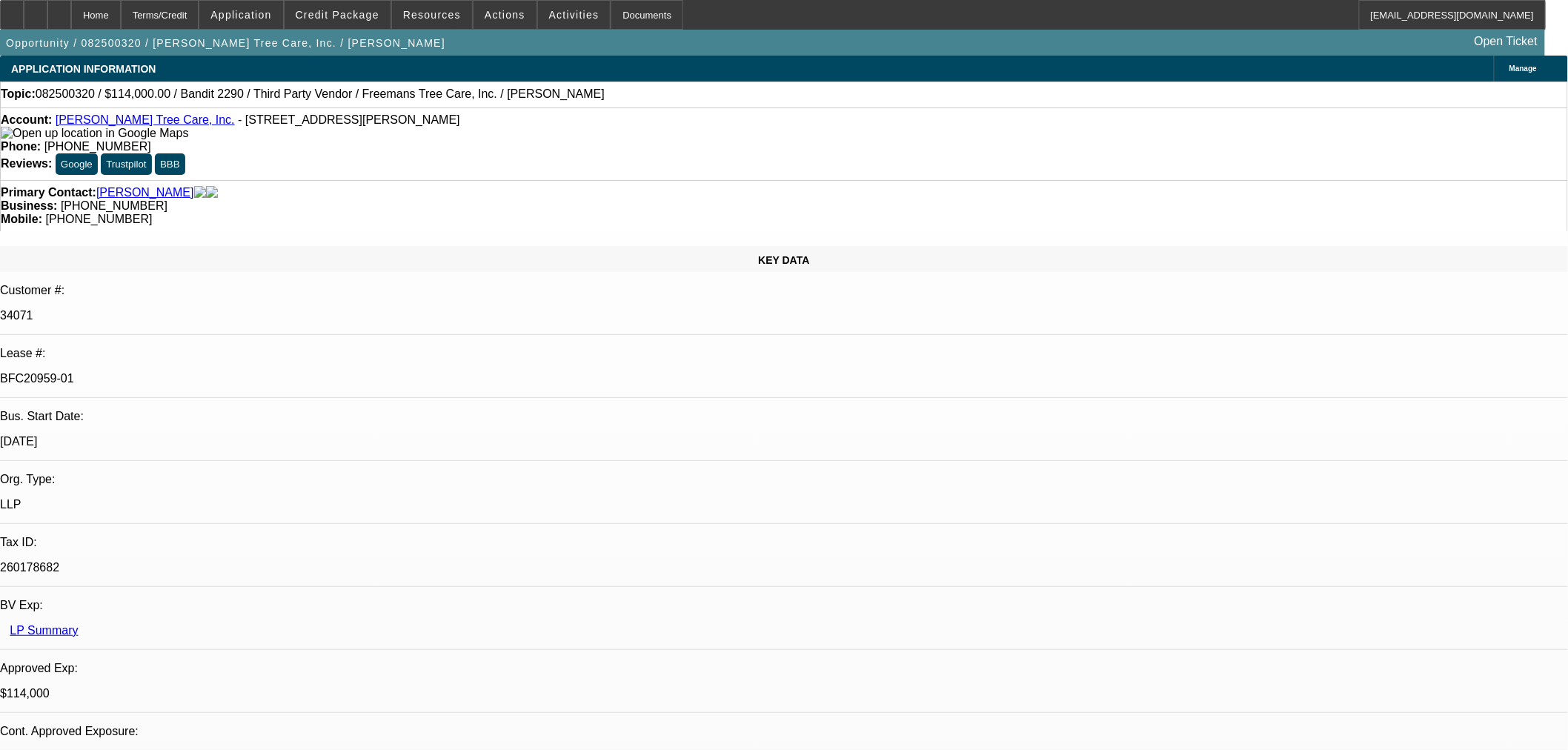
select select "2"
select select "0"
select select "6"
select select "0"
select select "2"
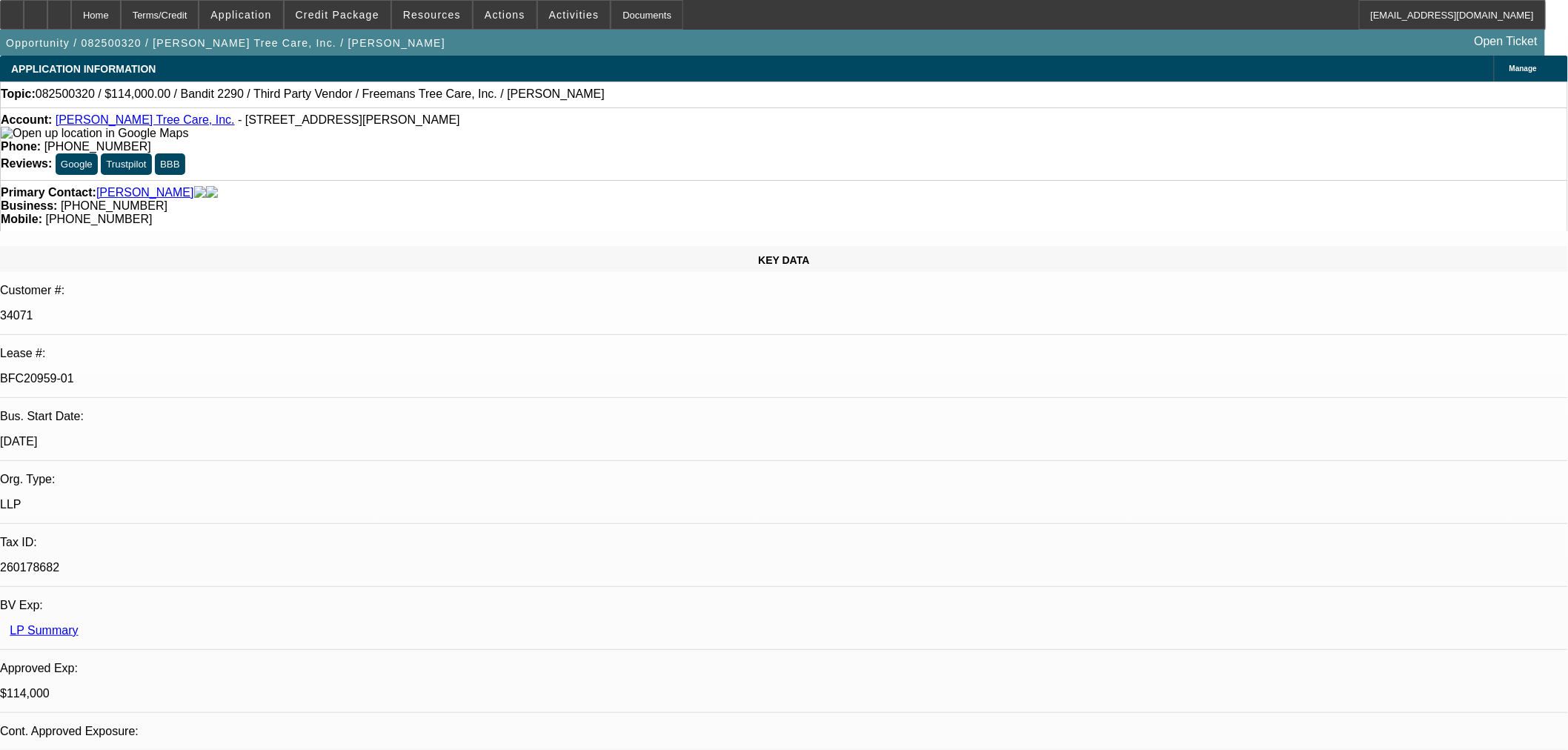
select select "2"
select select "0"
select select "6"
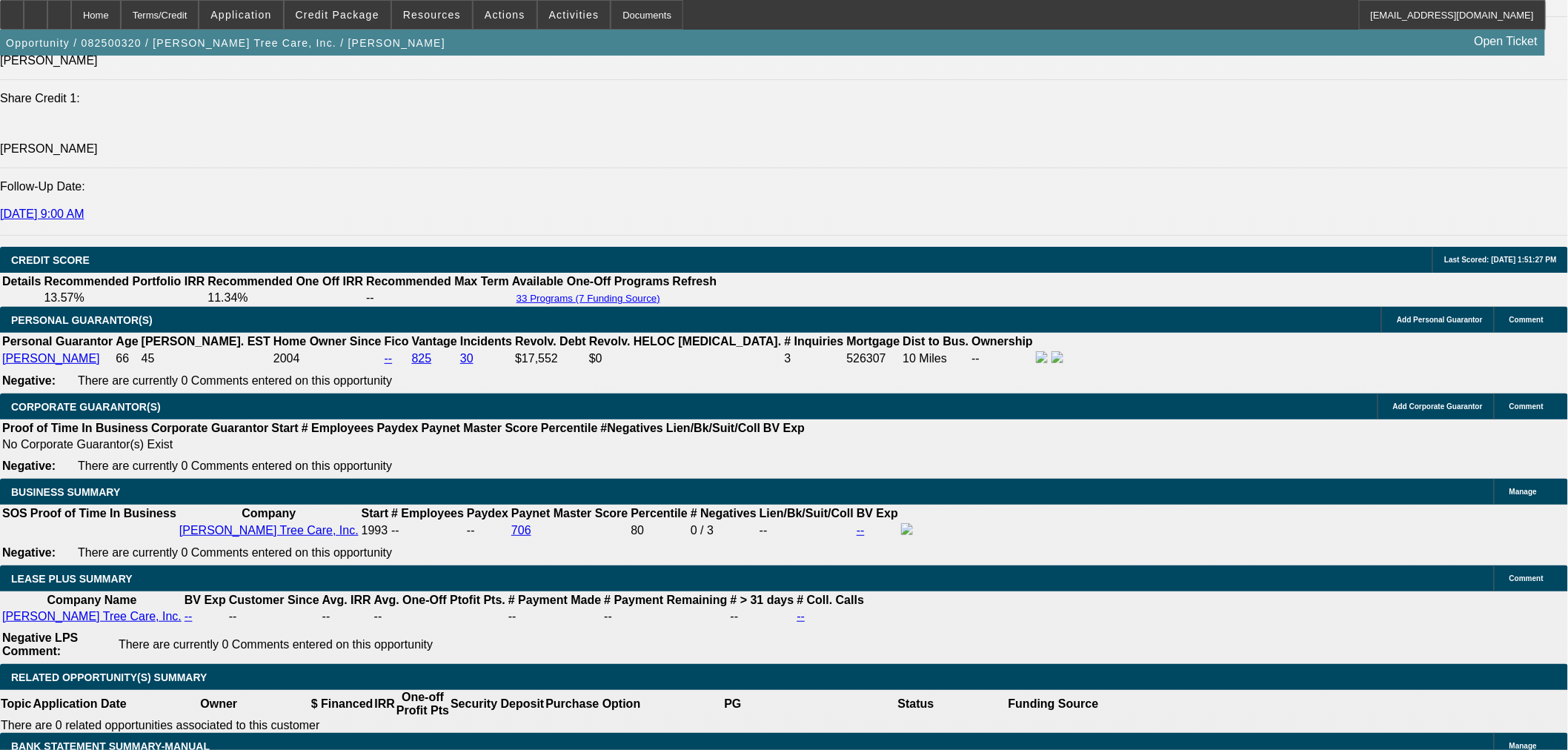
scroll to position [2551, 0]
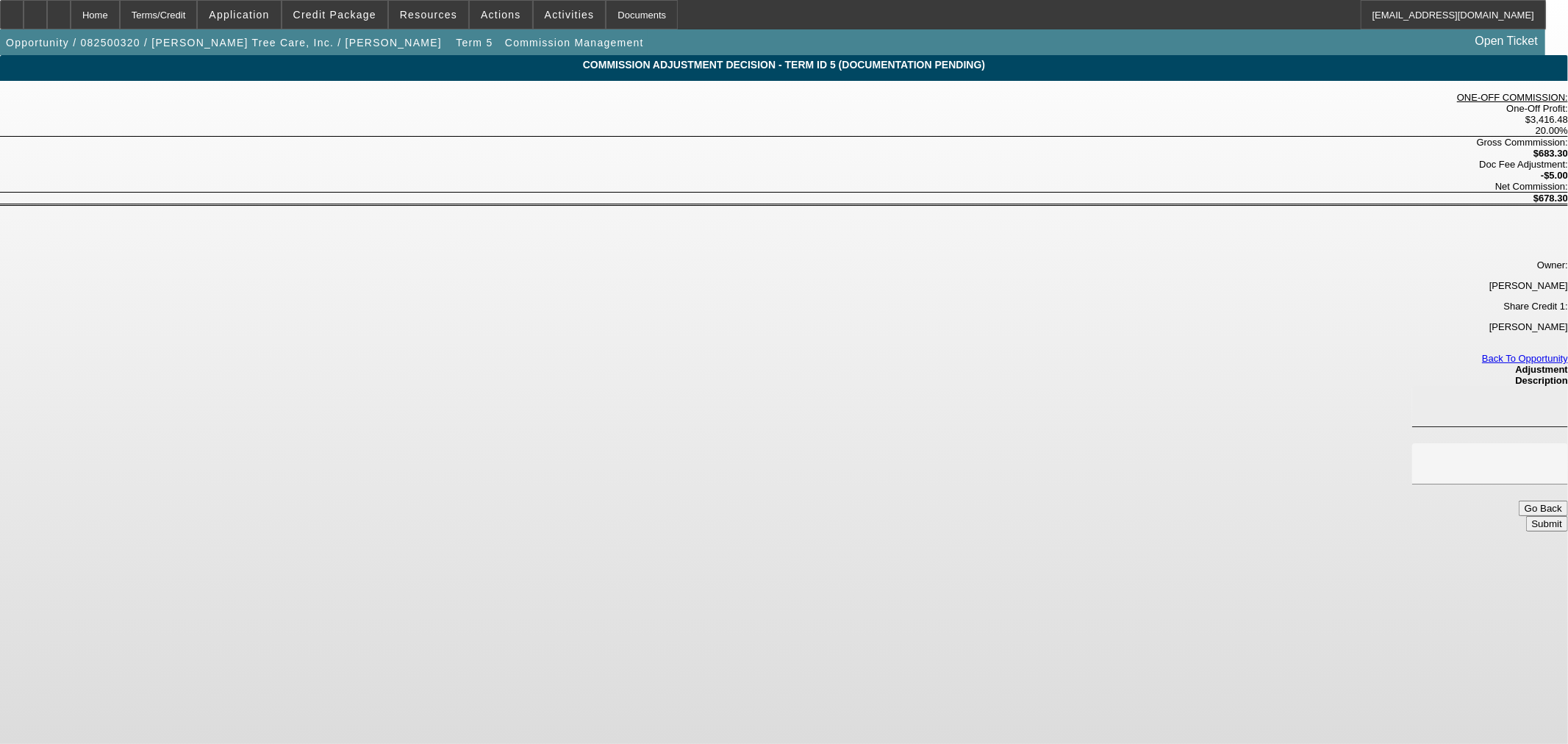
click at [1424, 398] on input at bounding box center [1490, 407] width 132 height 18
type input "$5.00"
type input "o"
click at [1424, 455] on input "OKAY FOR $10 DOC FEE WAIVED WITH NO COMMISSION HIT." at bounding box center [1490, 464] width 132 height 18
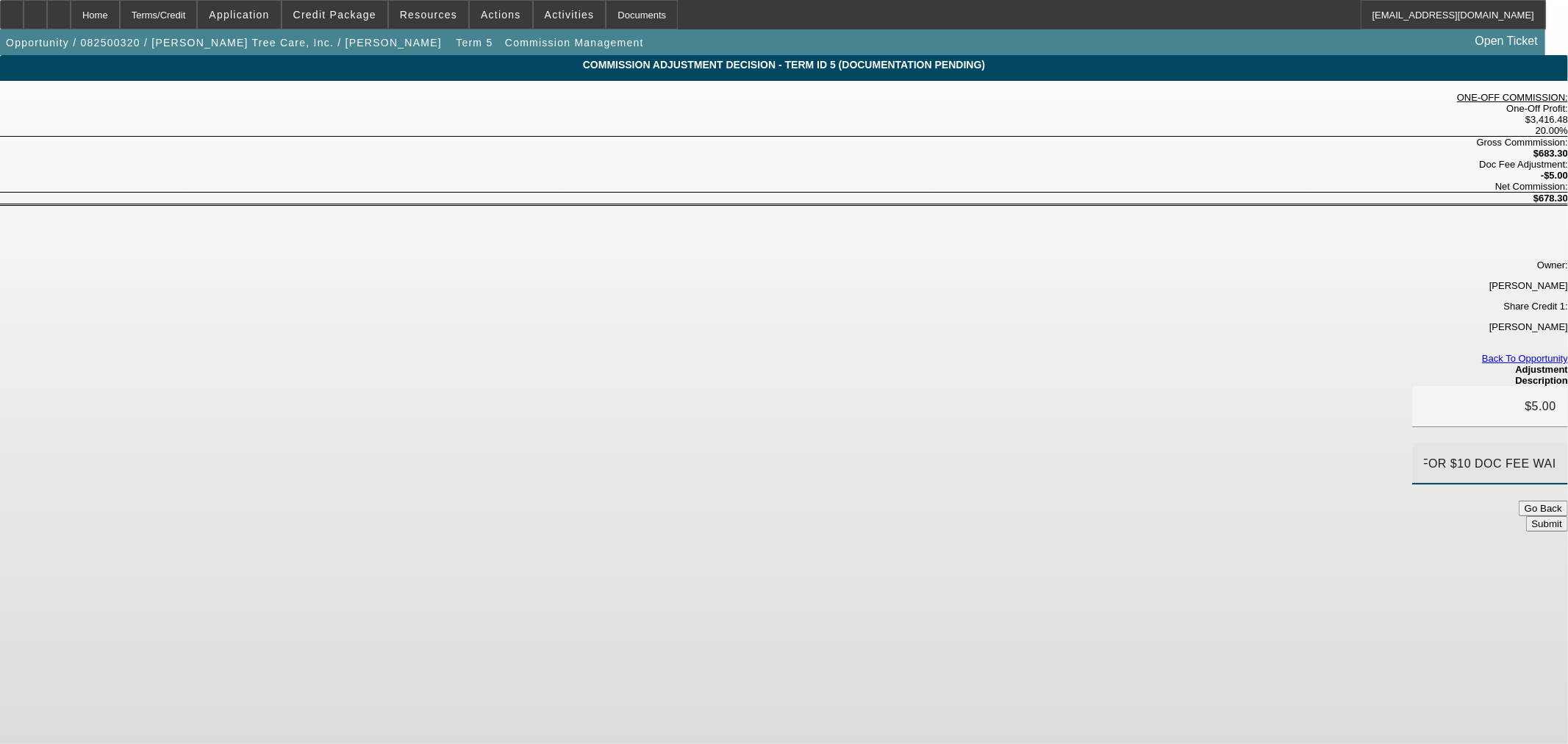
type input "OKAY FOR $10 DOC FEE WAIVED WITH NO COMMISSION HIT."
drag, startPoint x: 937, startPoint y: 210, endPoint x: 745, endPoint y: 222, distance: 192.4
click at [652, 386] on div "$5.00 OKAY FOR $10 DOC FEE WAIVED WITH NO COMMISSION HIT." at bounding box center [784, 443] width 1568 height 115
click at [1424, 455] on input "OKAY FOR $10 DOC FEE WAIVED WITH NO COMMISSION HIT." at bounding box center [1490, 464] width 132 height 18
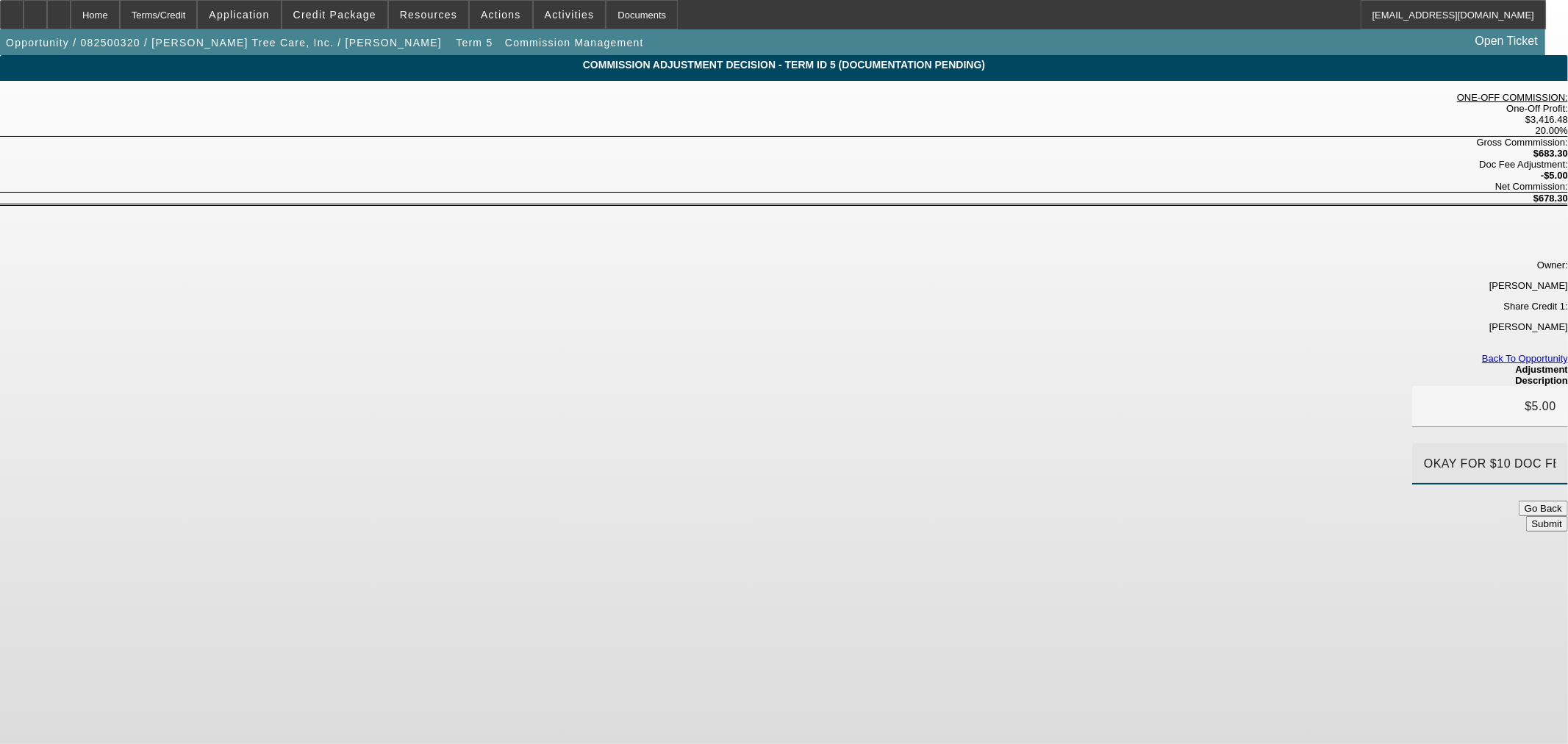
click at [1424, 443] on div "OKAY FOR $10 DOC FEE WAIVED WITH NO COMMISSION HIT." at bounding box center [1490, 464] width 132 height 41
drag, startPoint x: 814, startPoint y: 222, endPoint x: 1228, endPoint y: 223, distance: 414.0
click at [1228, 223] on app-commission-management "Commission Adjustment Decision - Term ID 5 (Documentation Pending) ONE-OFF COMM…" at bounding box center [784, 298] width 1568 height 487
click at [1527, 516] on button "Submit" at bounding box center [1547, 523] width 42 height 16
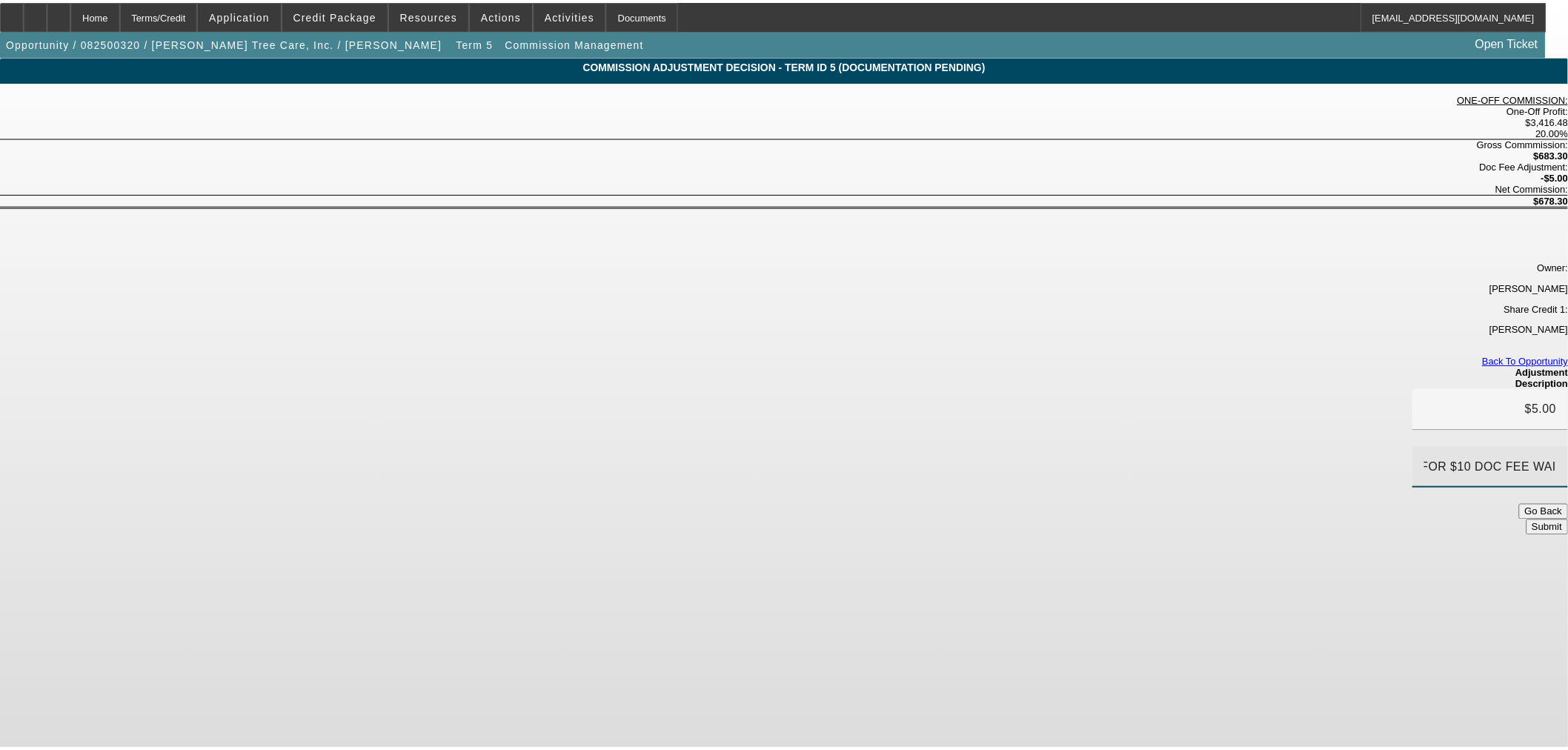
scroll to position [0, 0]
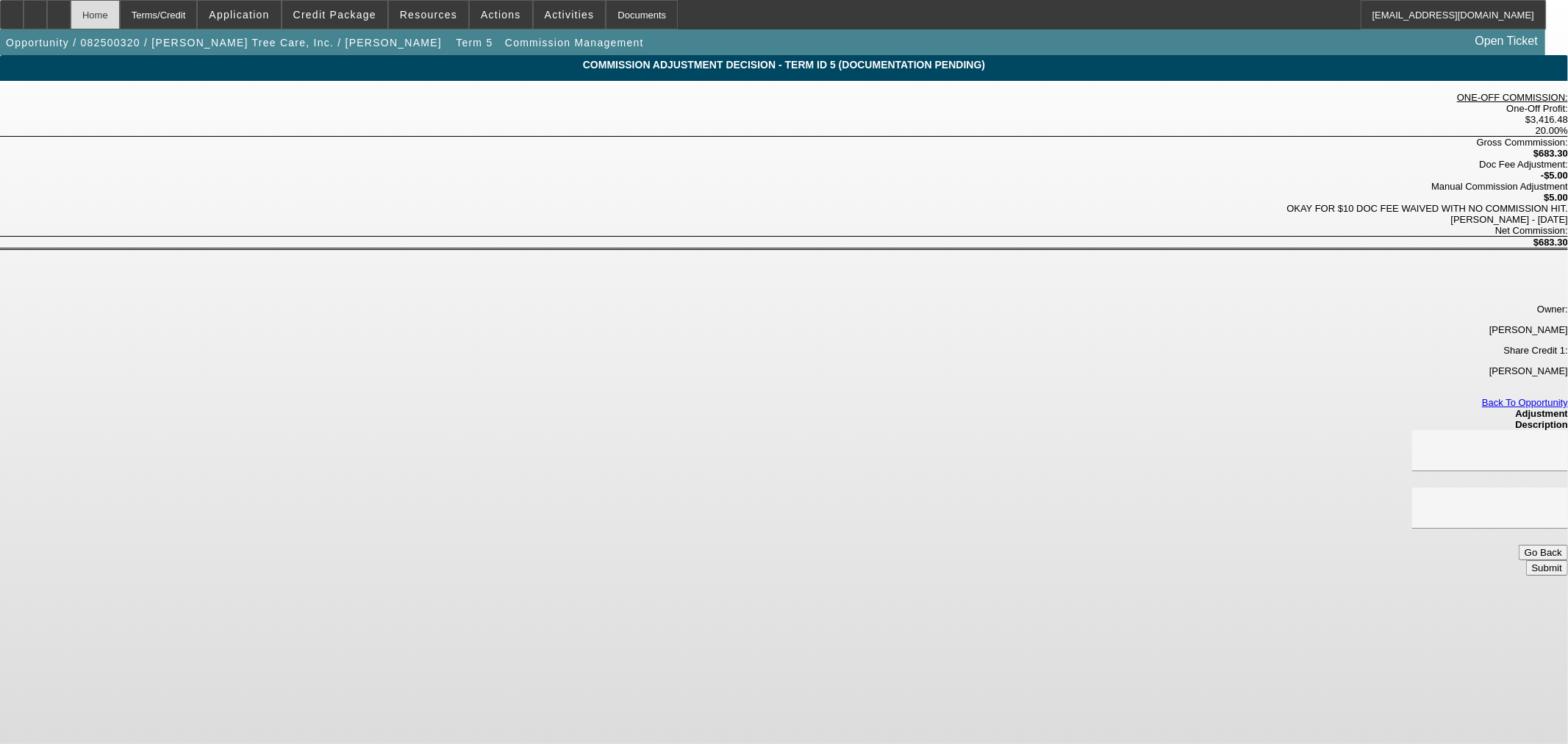
click at [120, 13] on div "Home" at bounding box center [95, 15] width 49 height 29
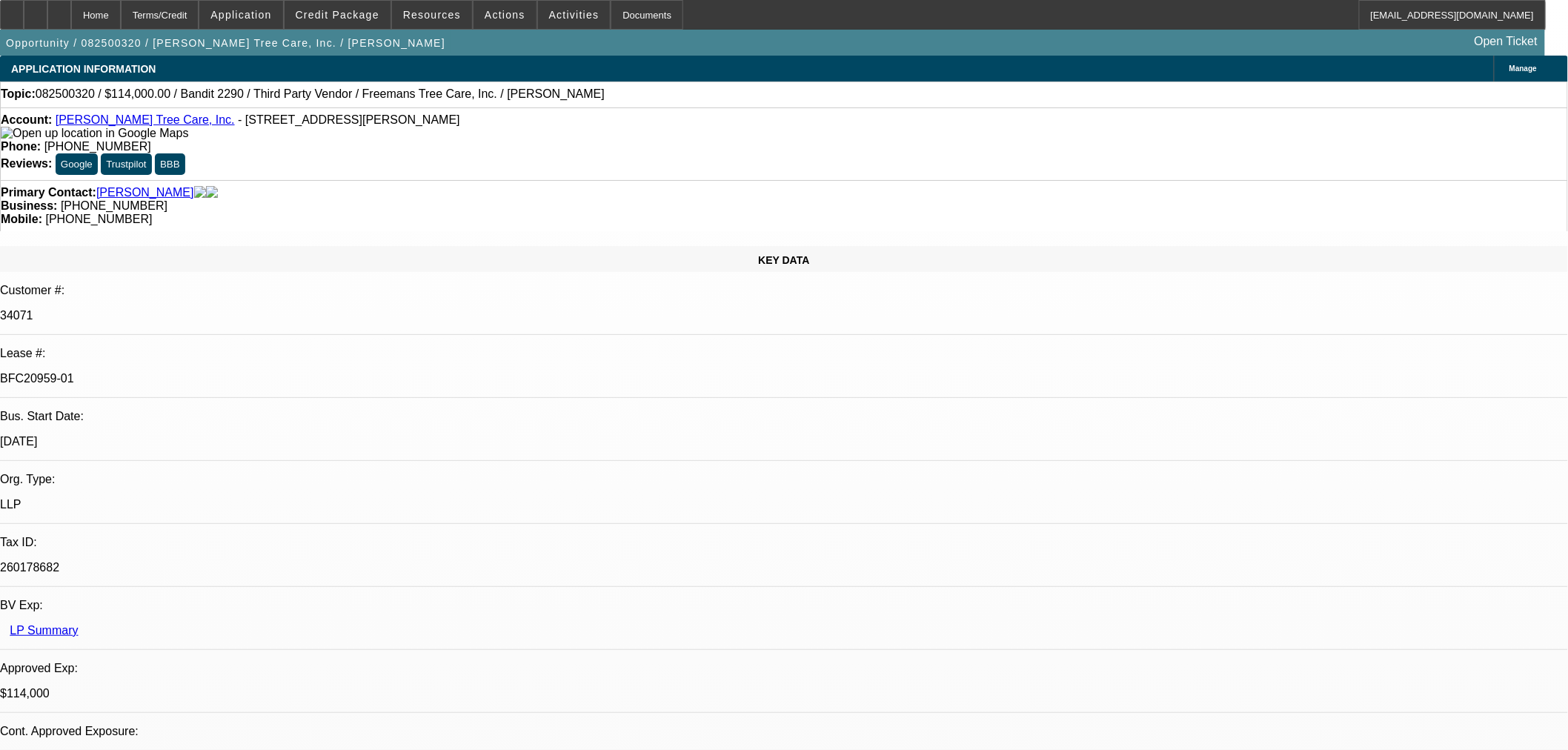
select select "0"
select select "6"
select select "0"
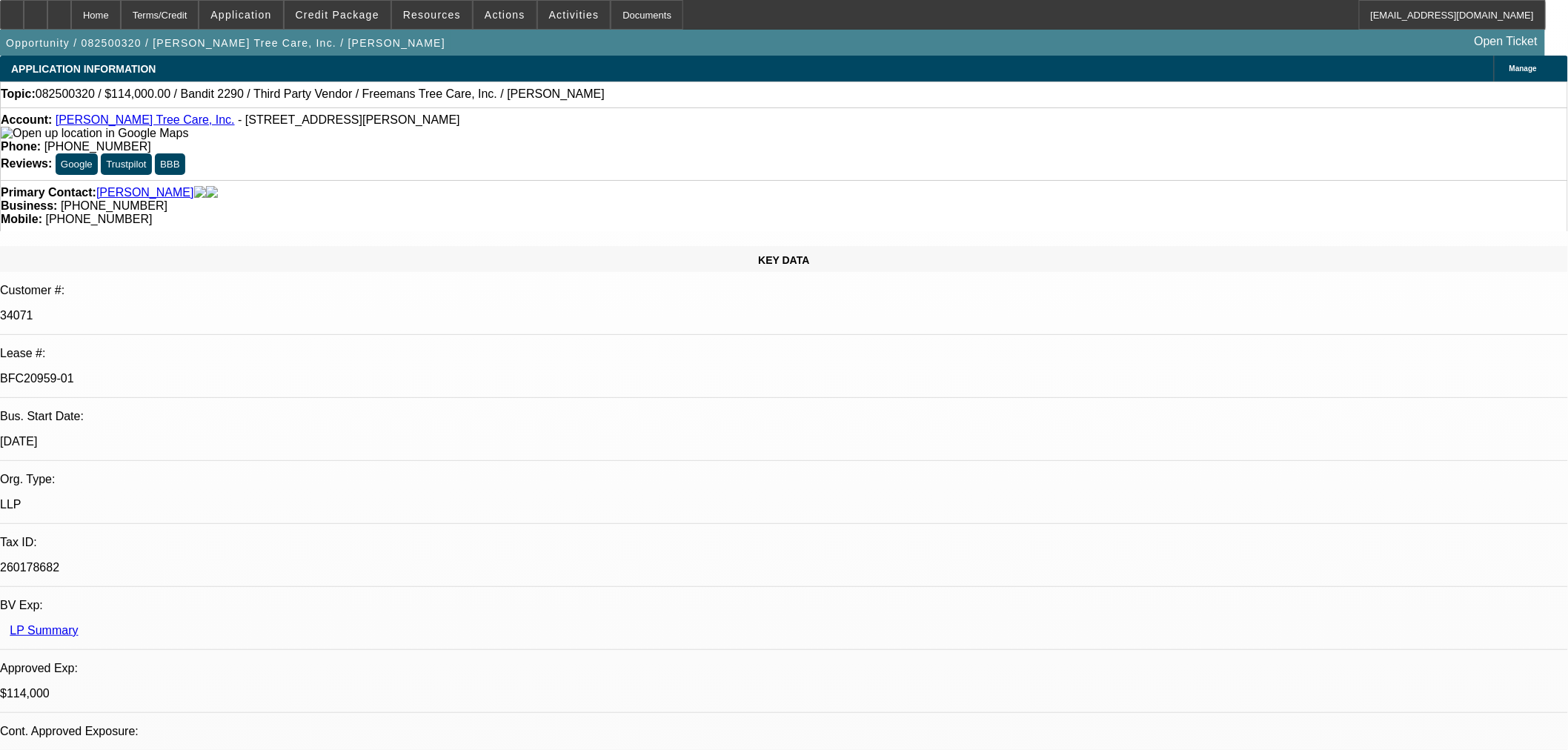
select select "0"
select select "6"
select select "0"
select select "2"
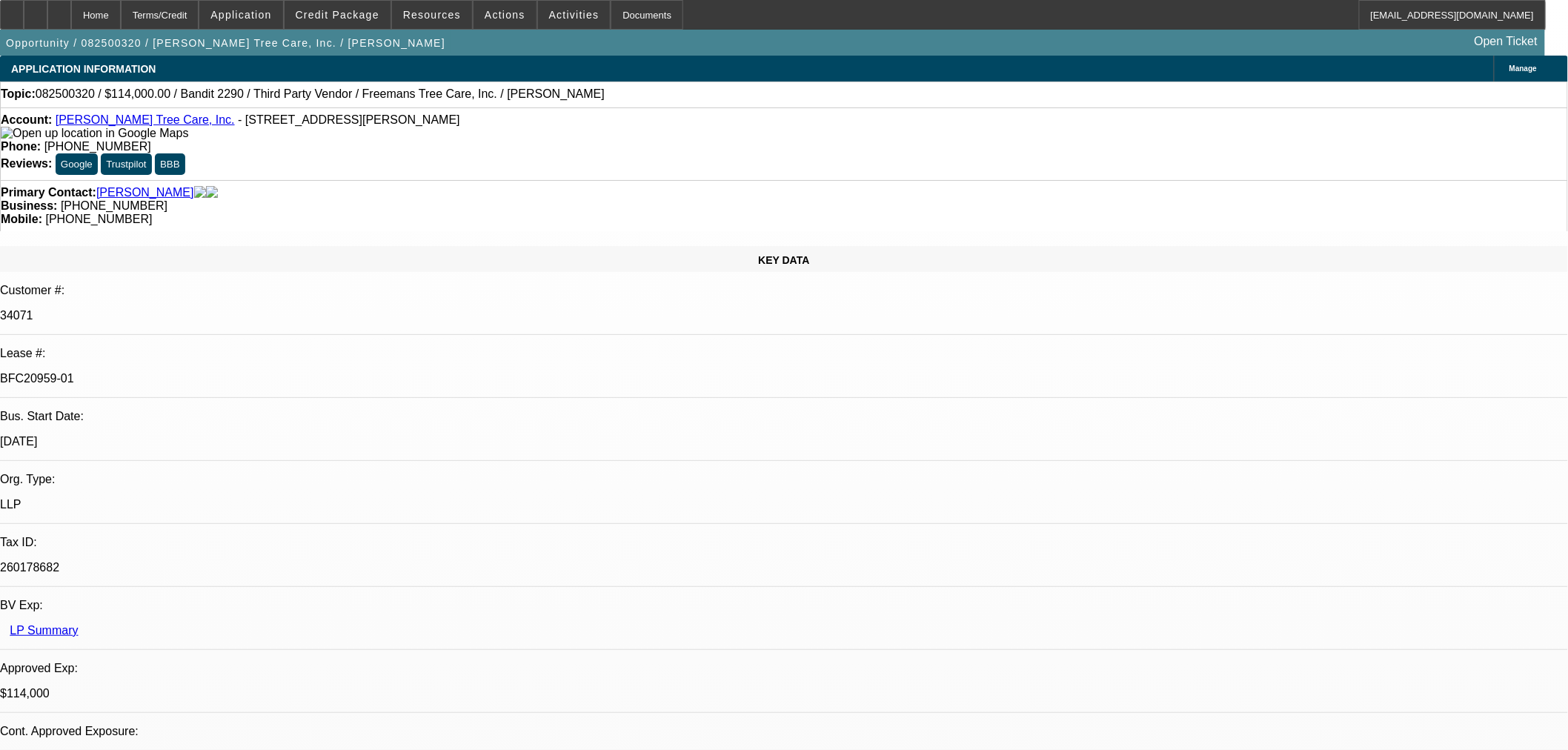
select select "2"
select select "0"
select select "6"
select select "0"
select select "2"
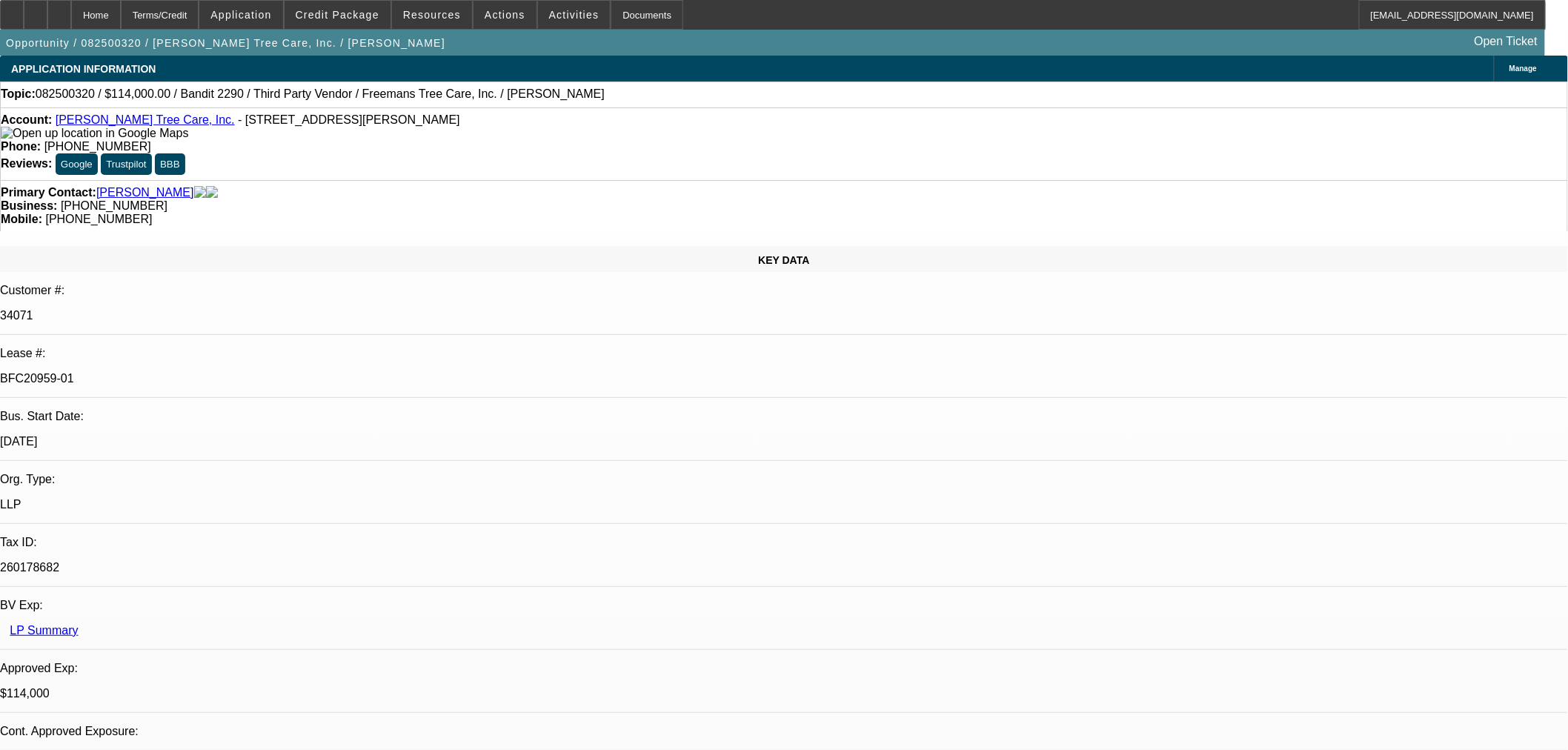
select select "2"
select select "0"
select select "6"
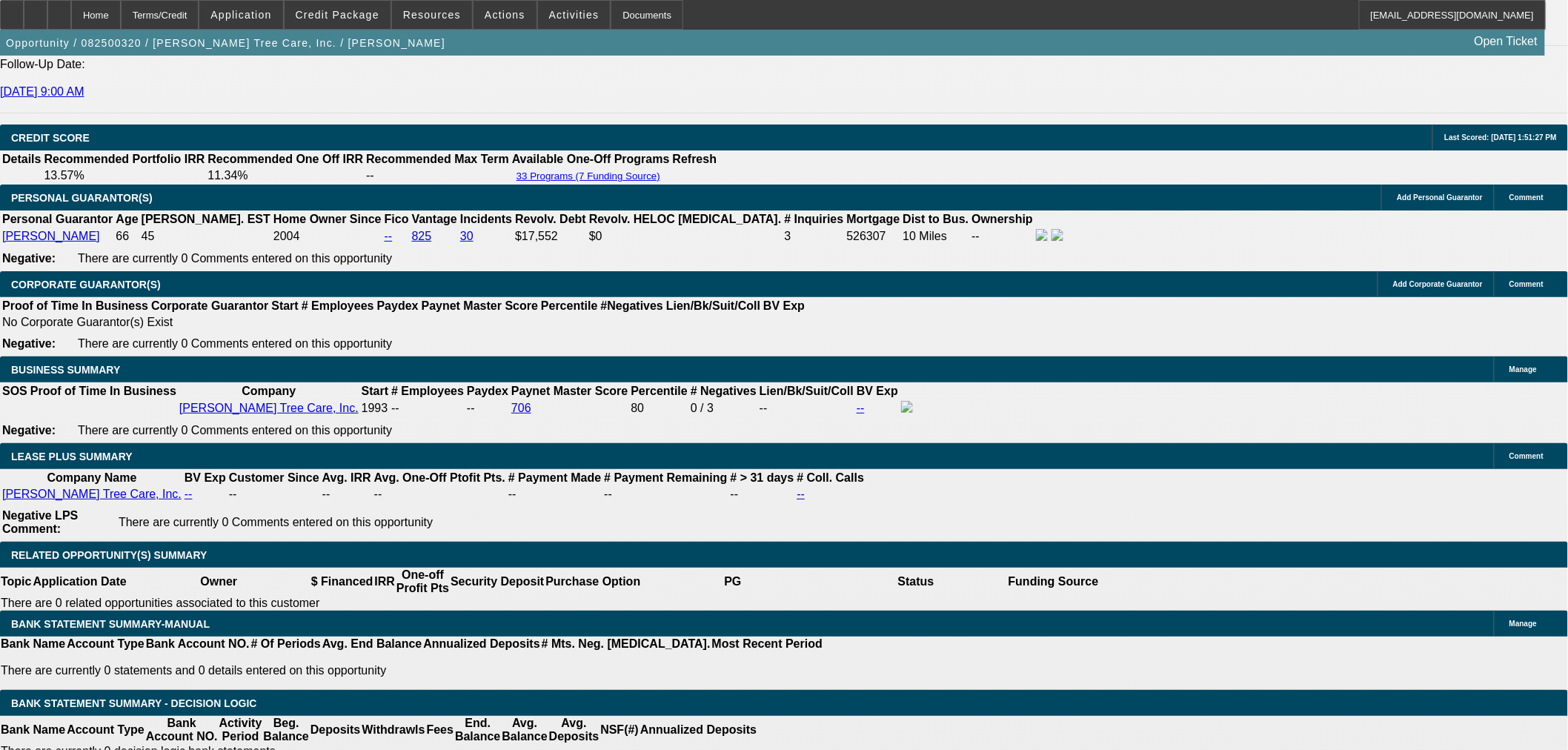
scroll to position [2217, 0]
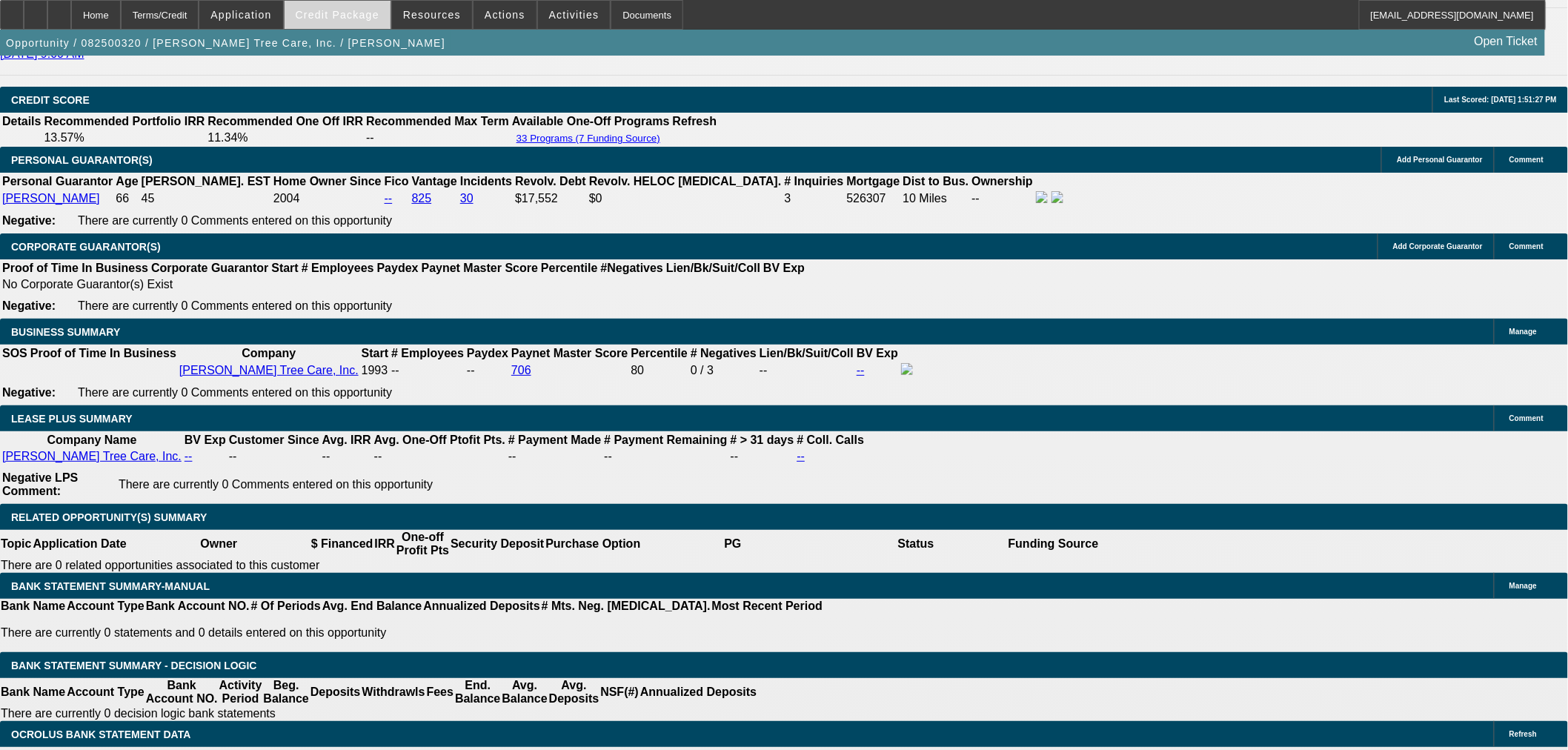
click at [357, 19] on span "Credit Package" at bounding box center [337, 15] width 84 height 12
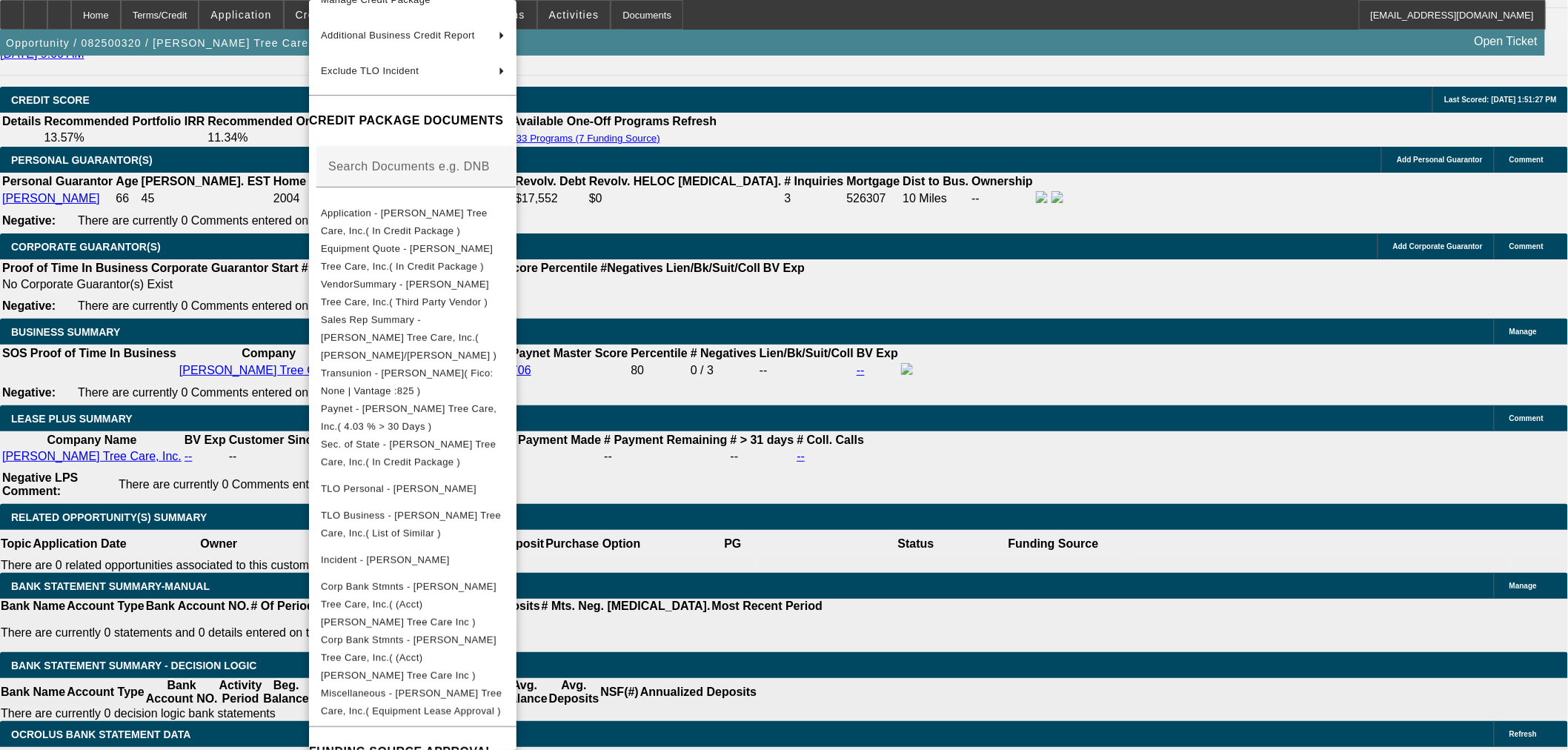
scroll to position [240, 0]
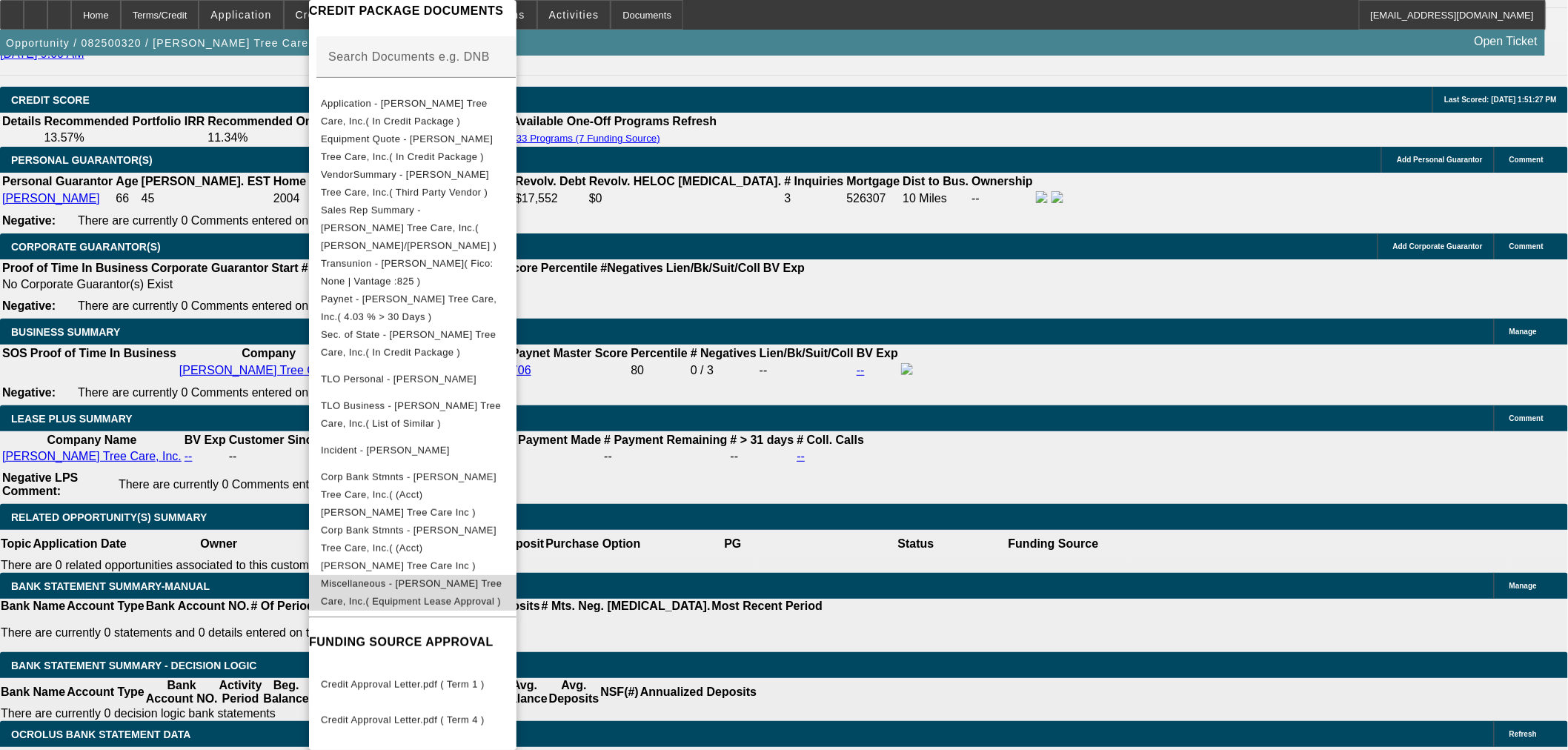
click at [517, 575] on button "Miscellaneous - Freeman's Tree Care, Inc.( Equipment Lease Approval )" at bounding box center [413, 593] width 207 height 36
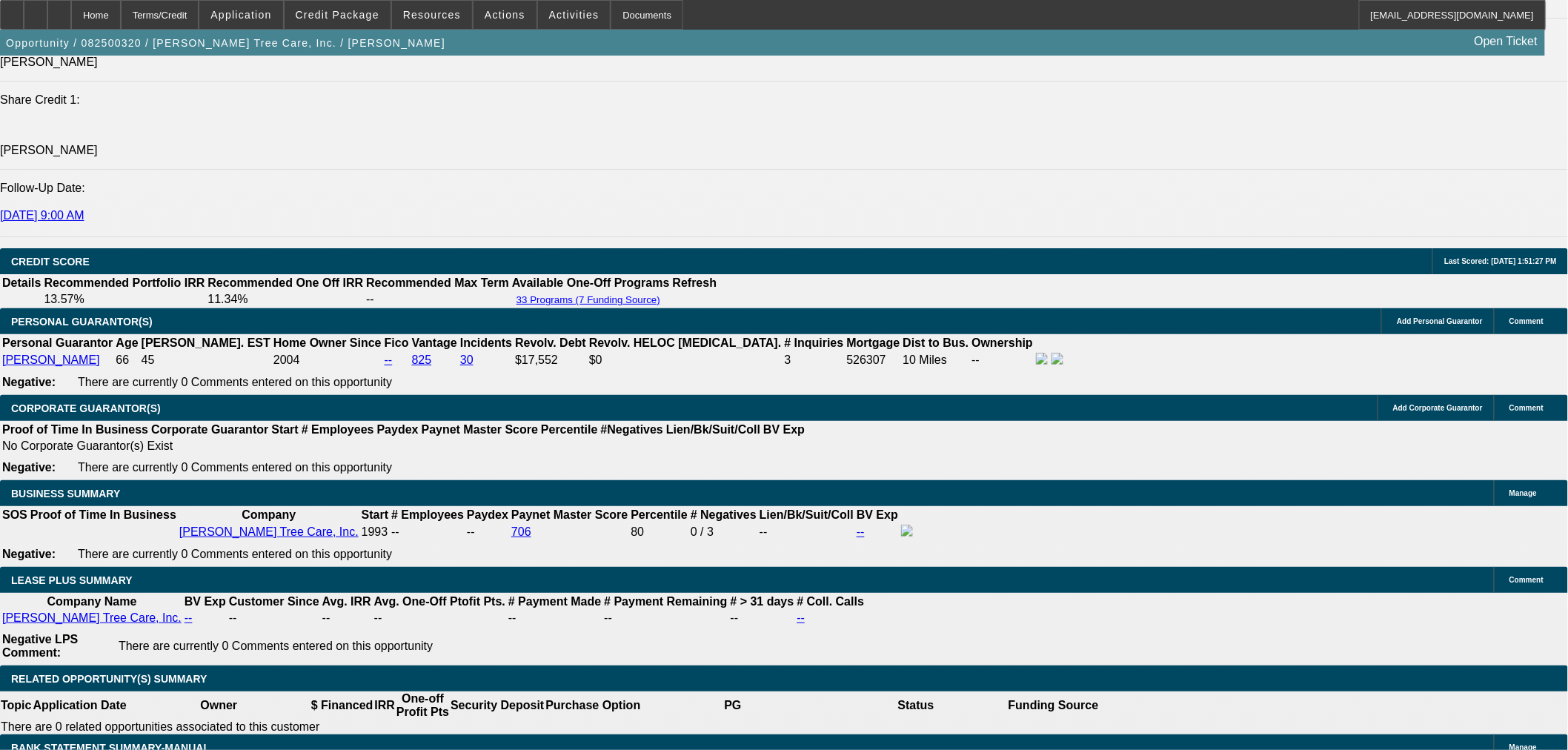
scroll to position [2053, 0]
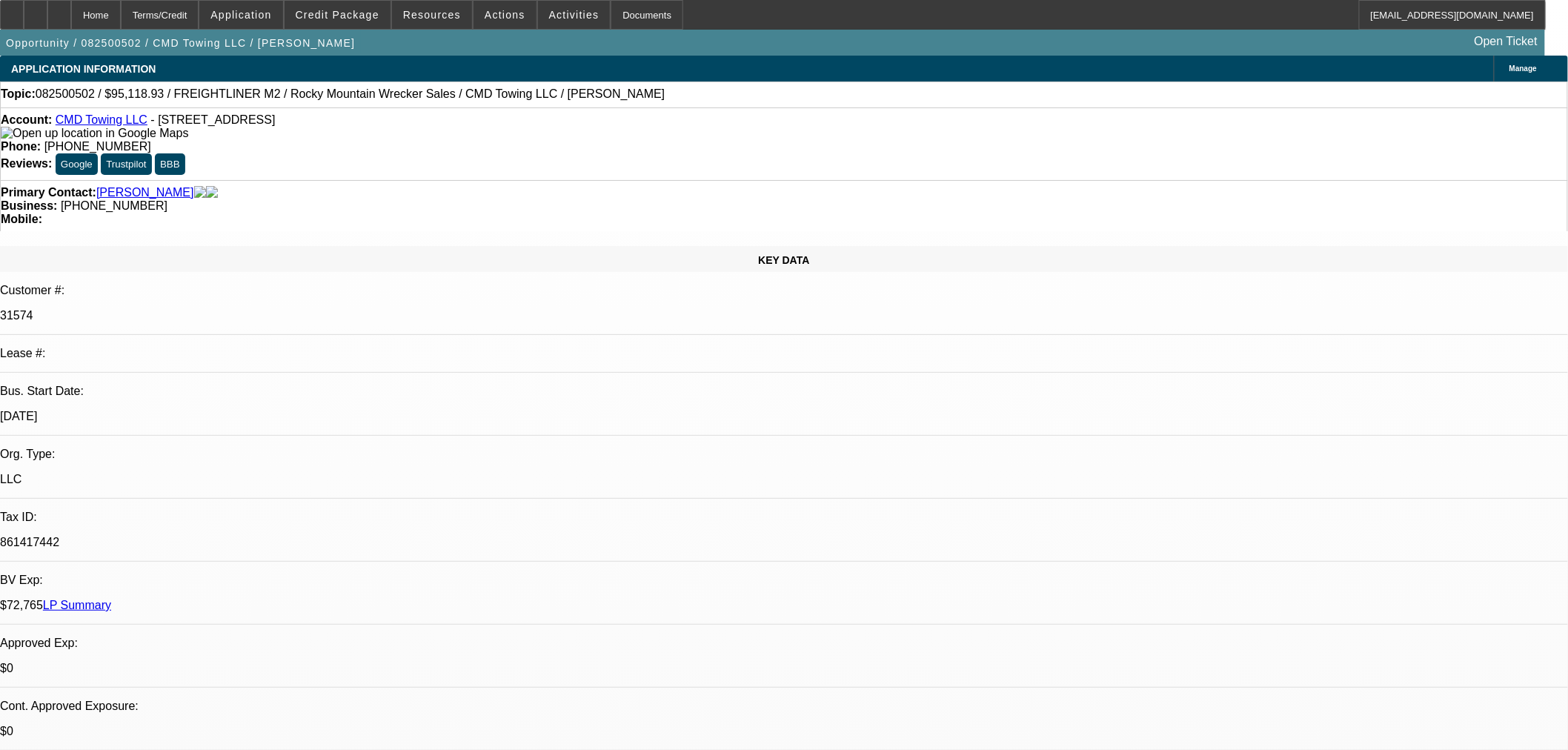
select select "0"
select select "6"
select select "0"
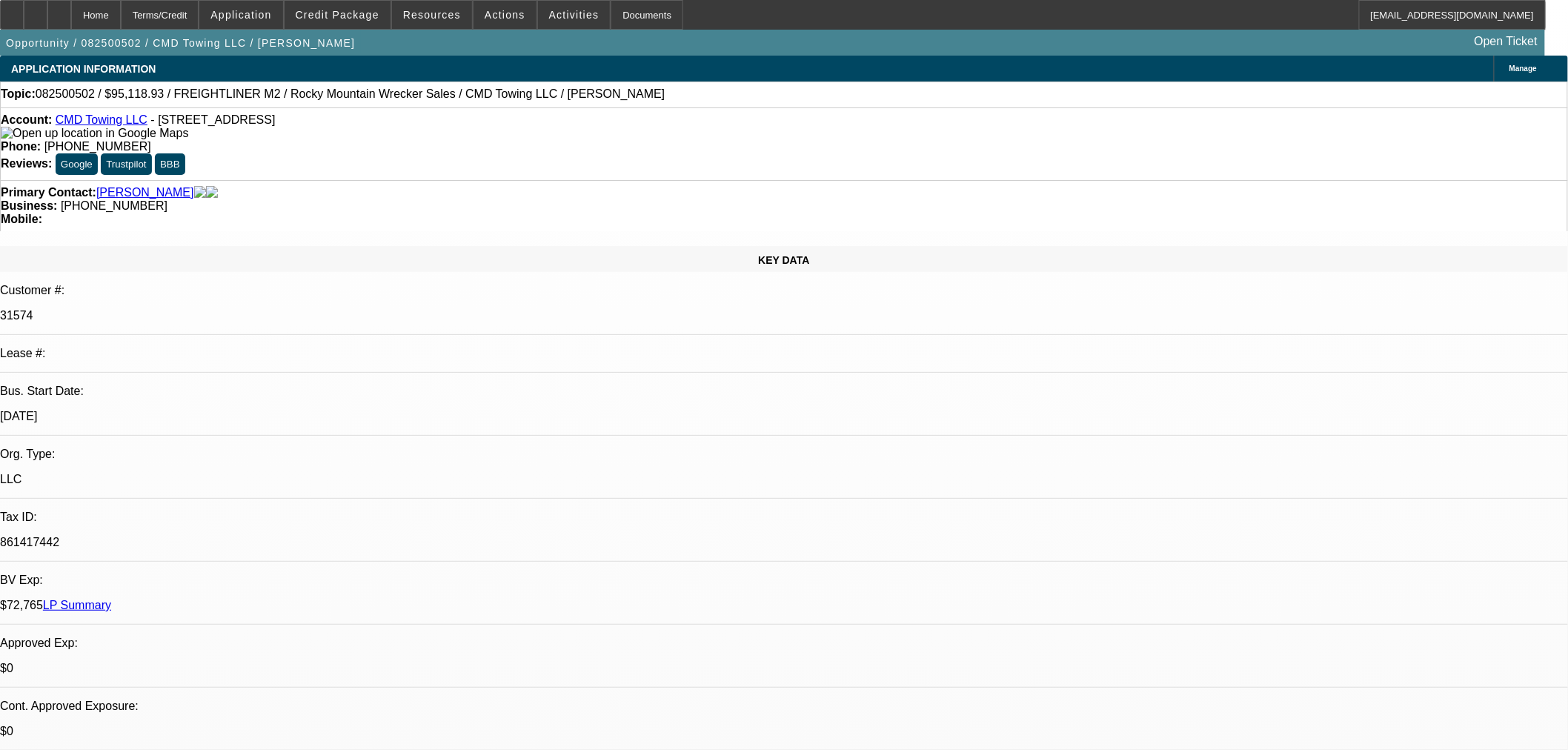
select select "0"
select select "6"
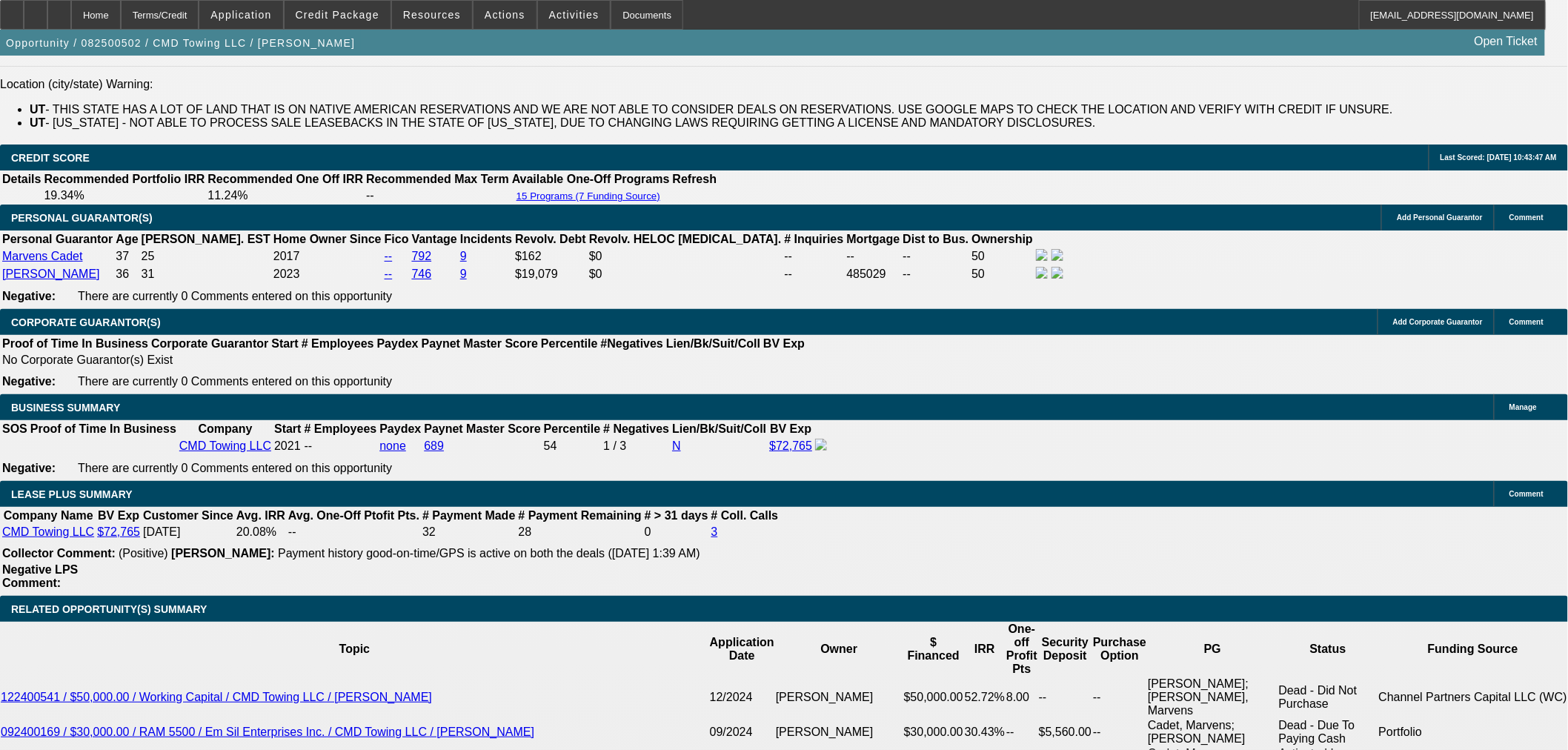
scroll to position [2305, 0]
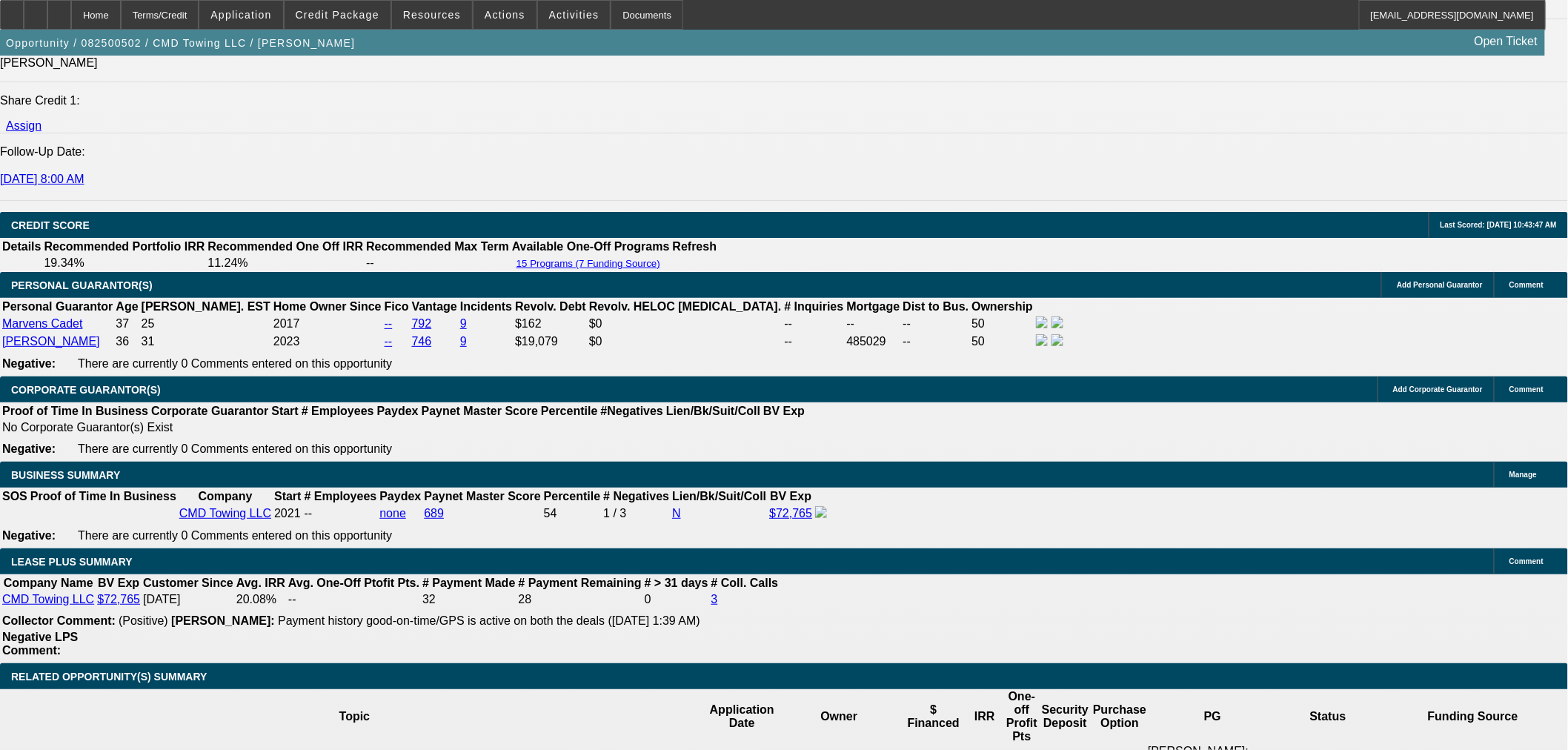
select select "0"
select select "6"
select select "0"
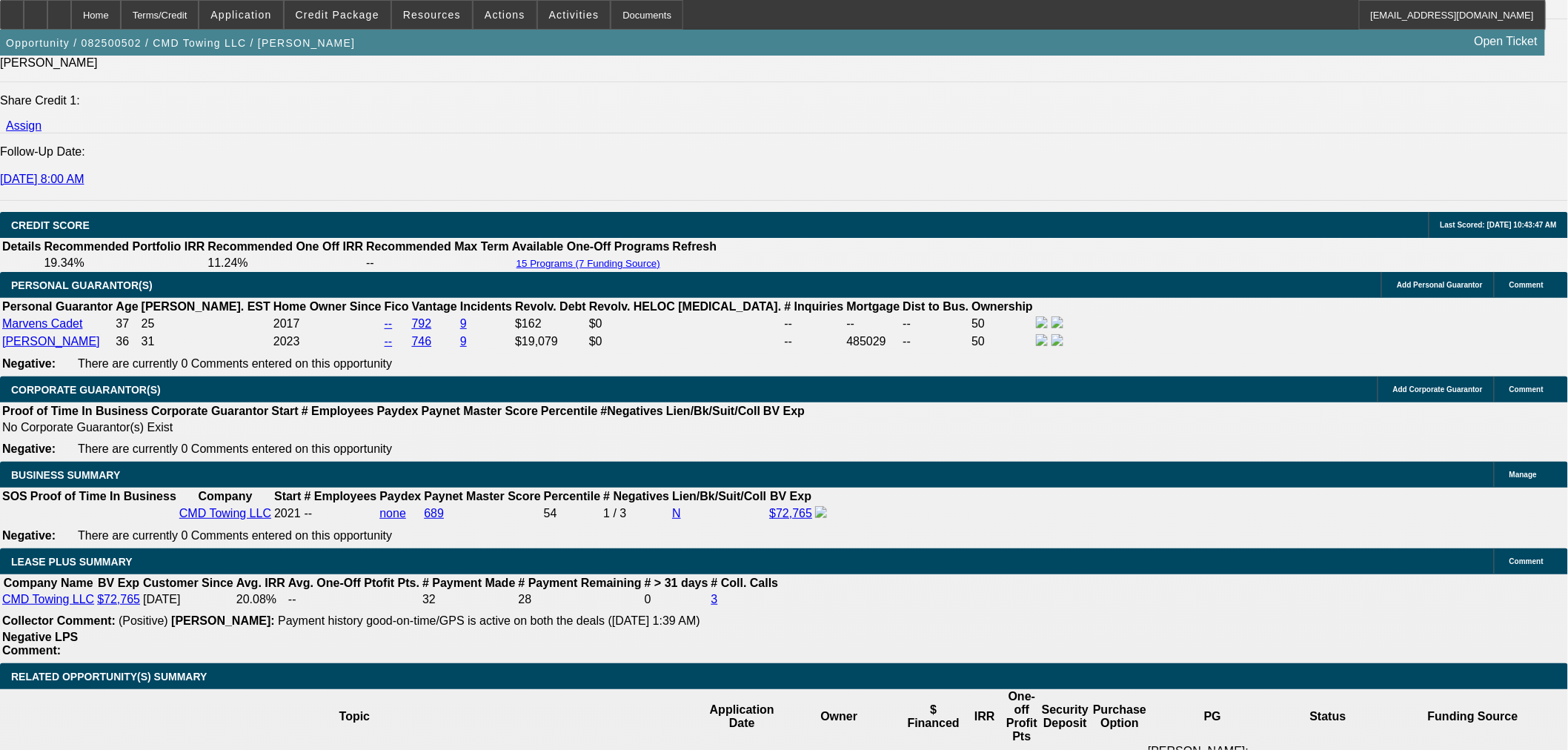
select select "0"
select select "6"
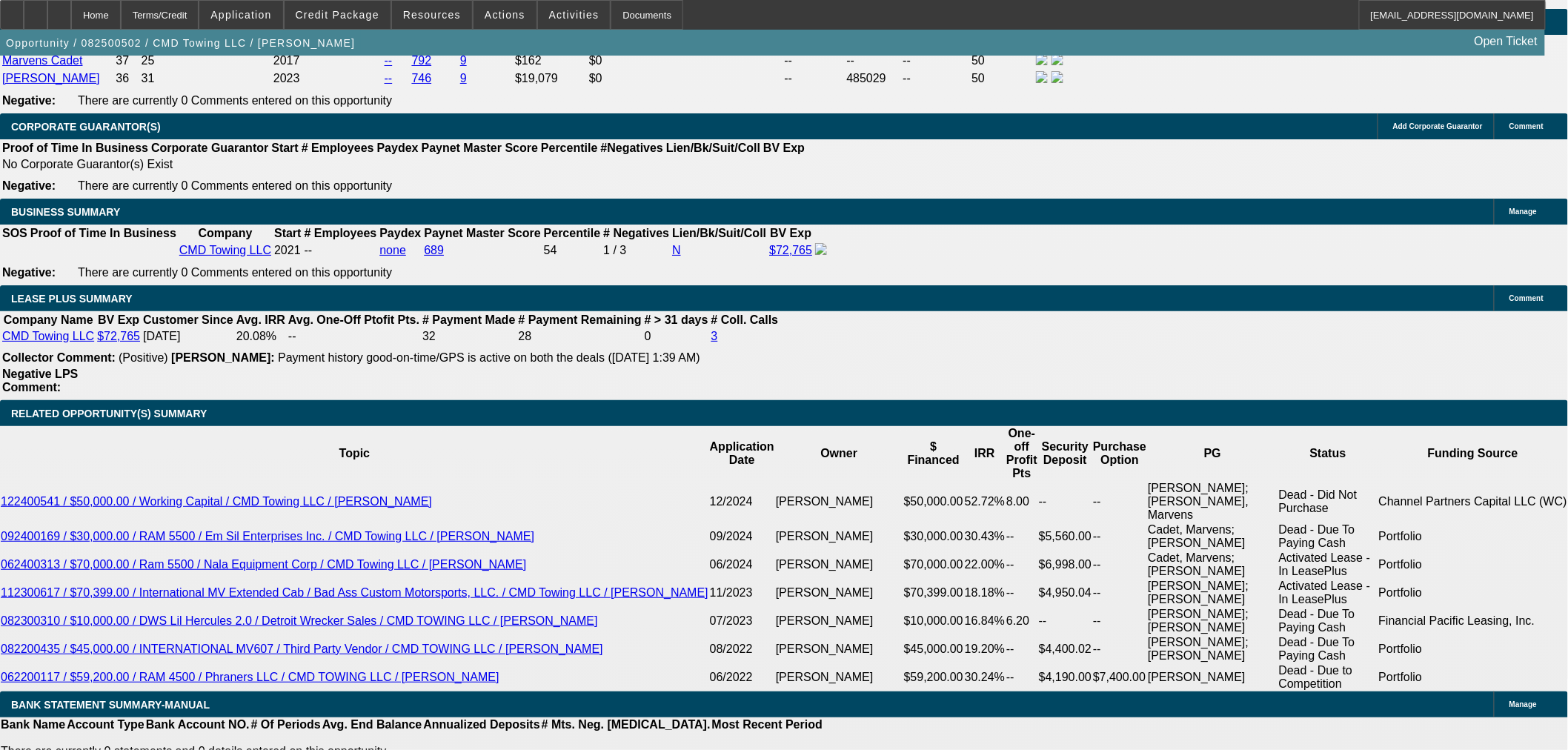
scroll to position [2418, 0]
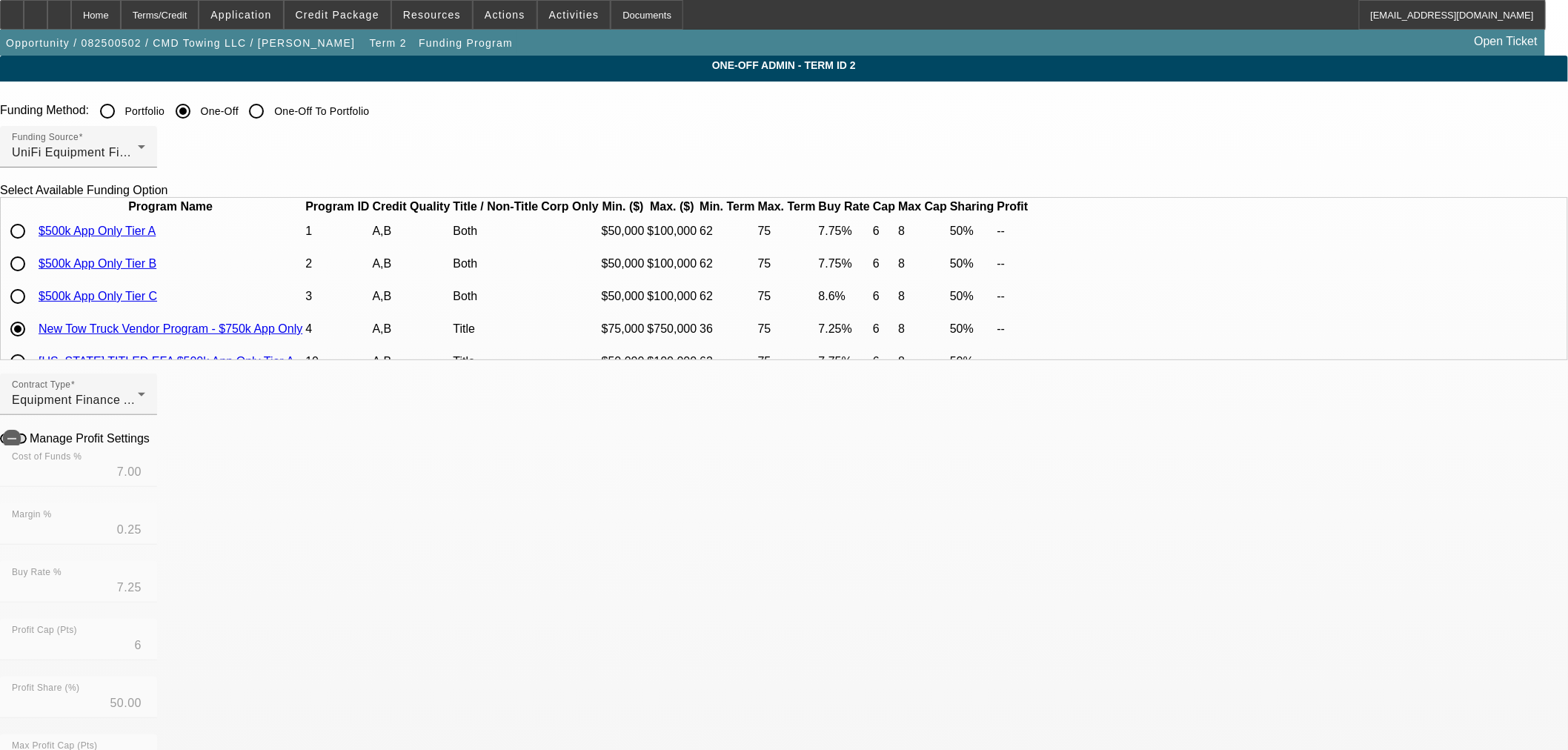
click at [36, 282] on div at bounding box center [18, 264] width 36 height 36
type input "7.25"
type input "0.50"
type input "7.75"
radio input "true"
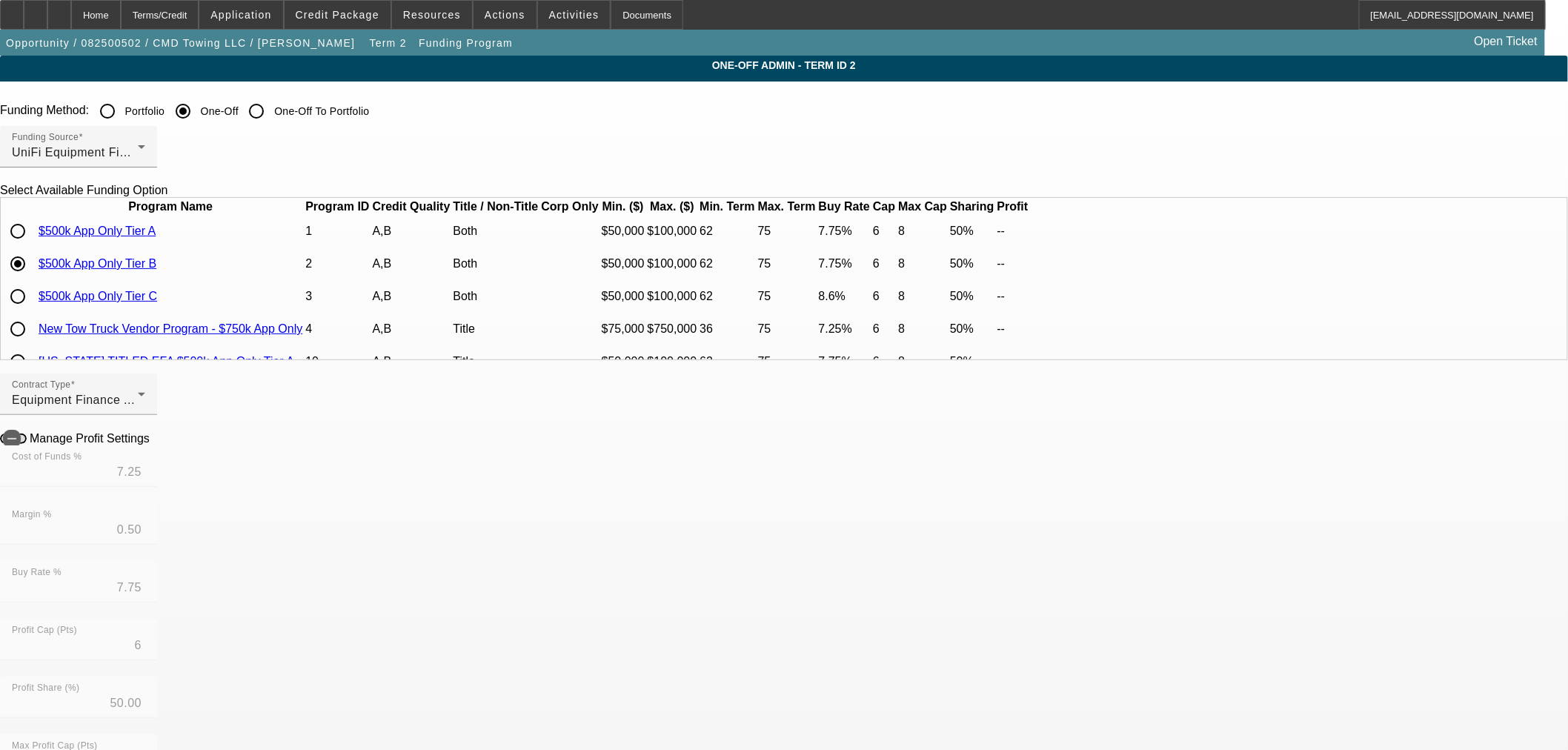
click at [153, 444] on icon at bounding box center [153, 437] width 0 height 13
type input "$6,434.00"
click at [121, 13] on div "Home" at bounding box center [96, 15] width 49 height 30
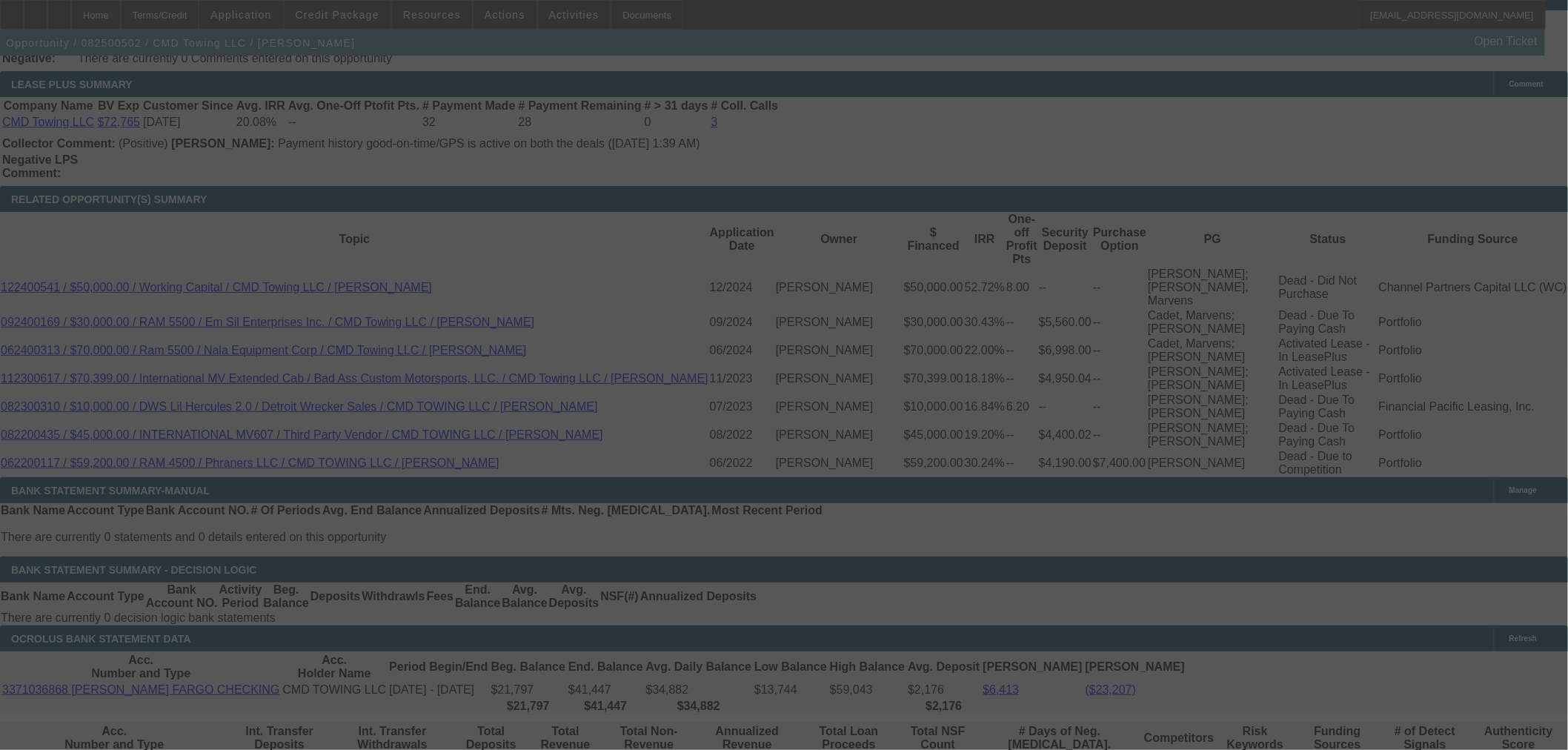
scroll to position [2389, 0]
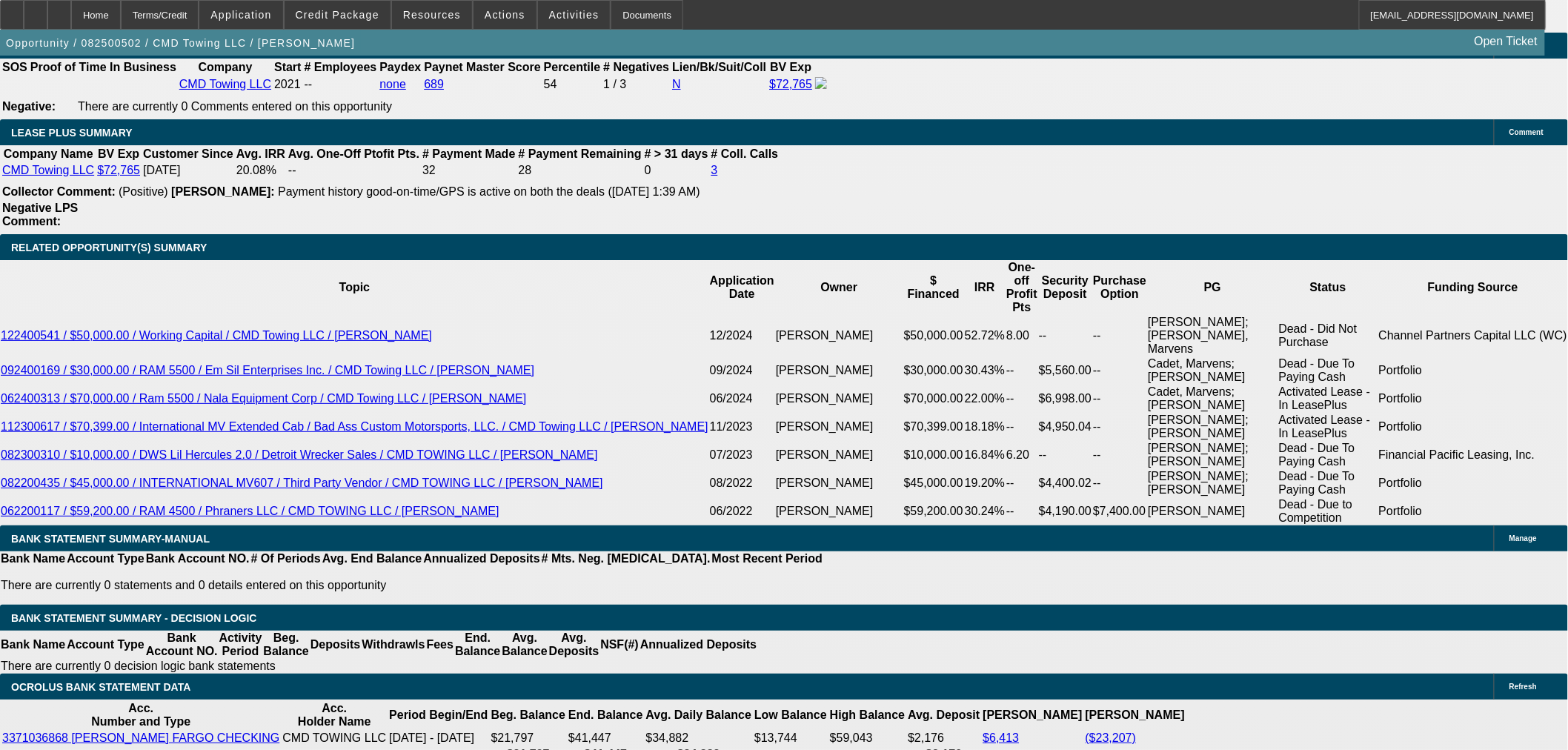
select select "0"
select select "6"
select select "0"
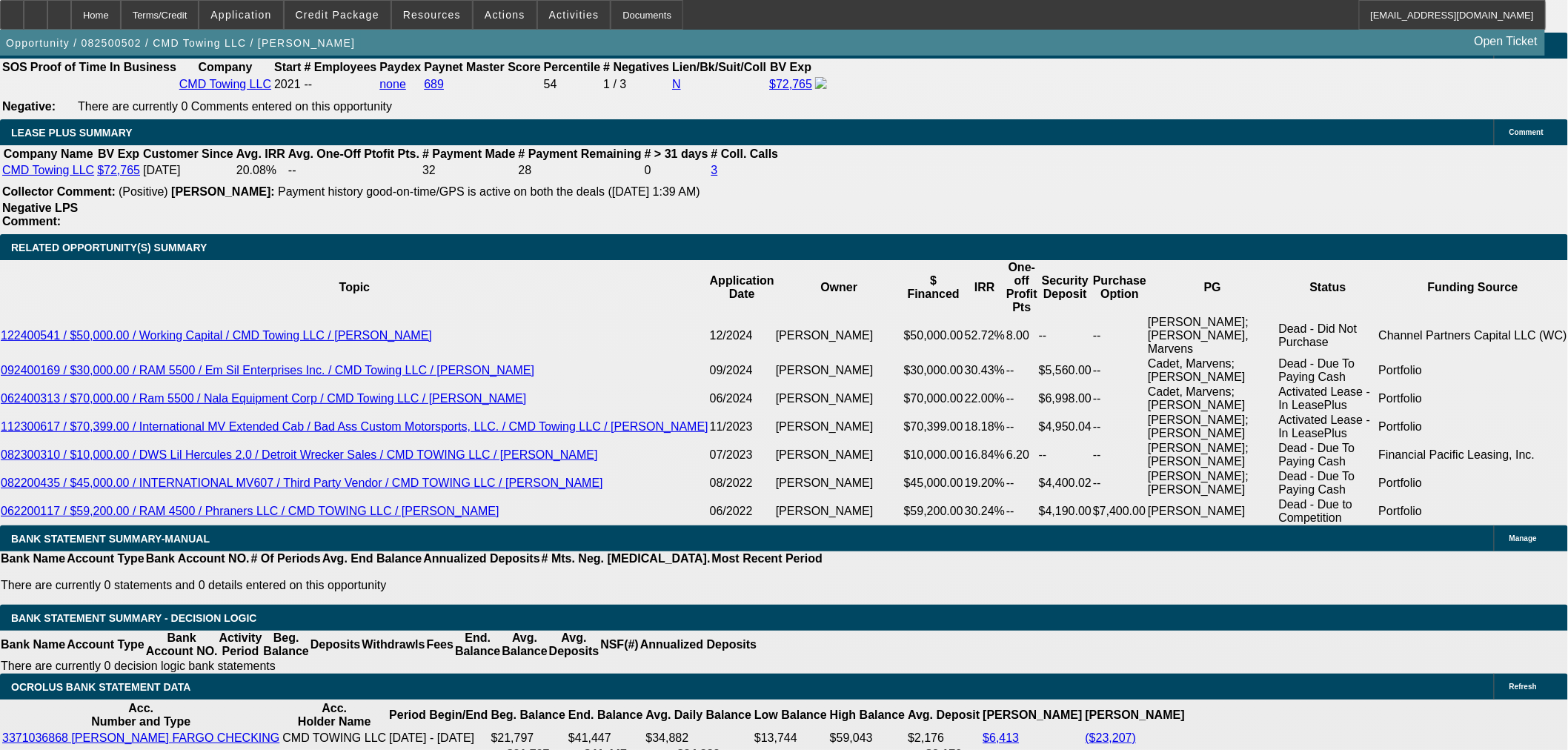
select select "0"
select select "6"
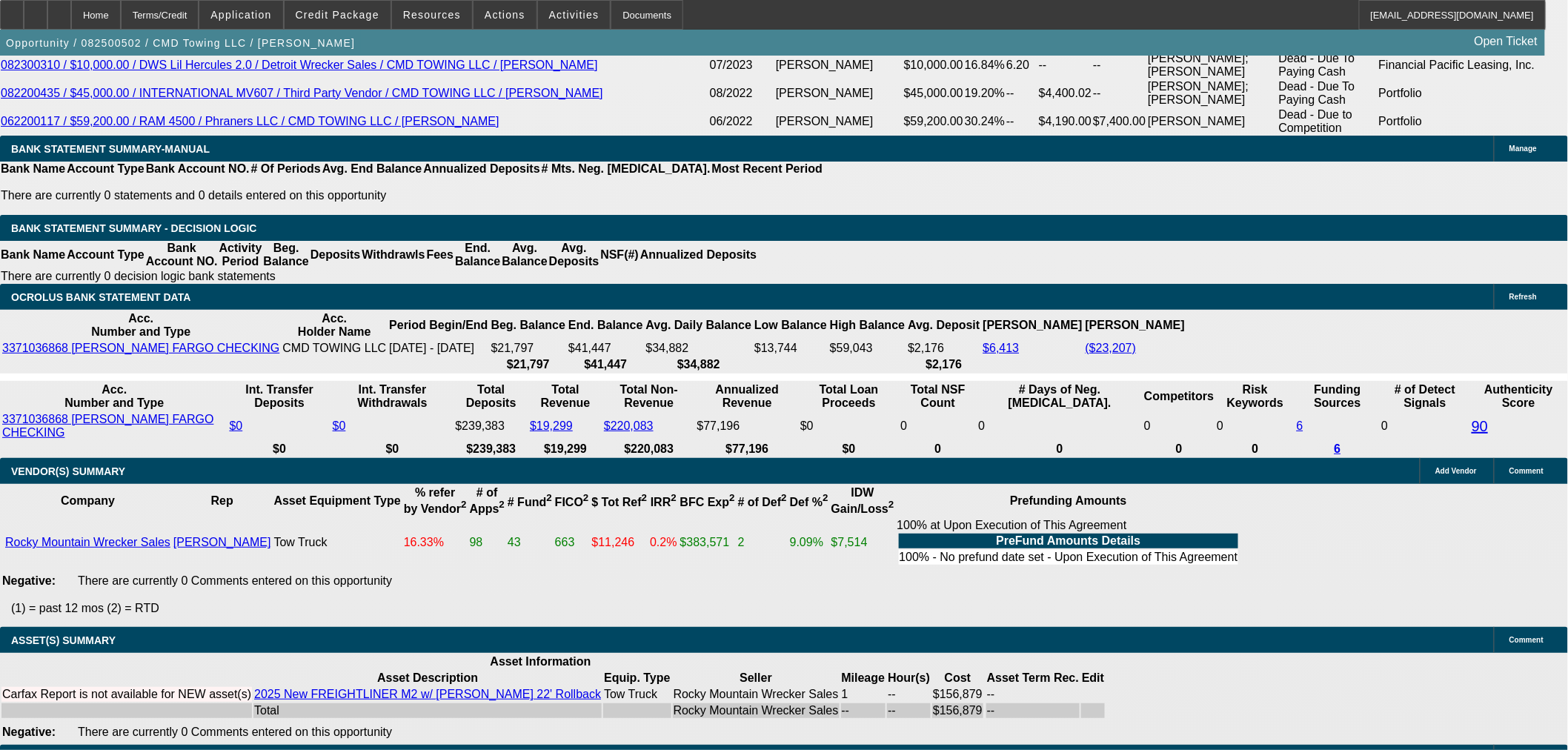
scroll to position [2876, 0]
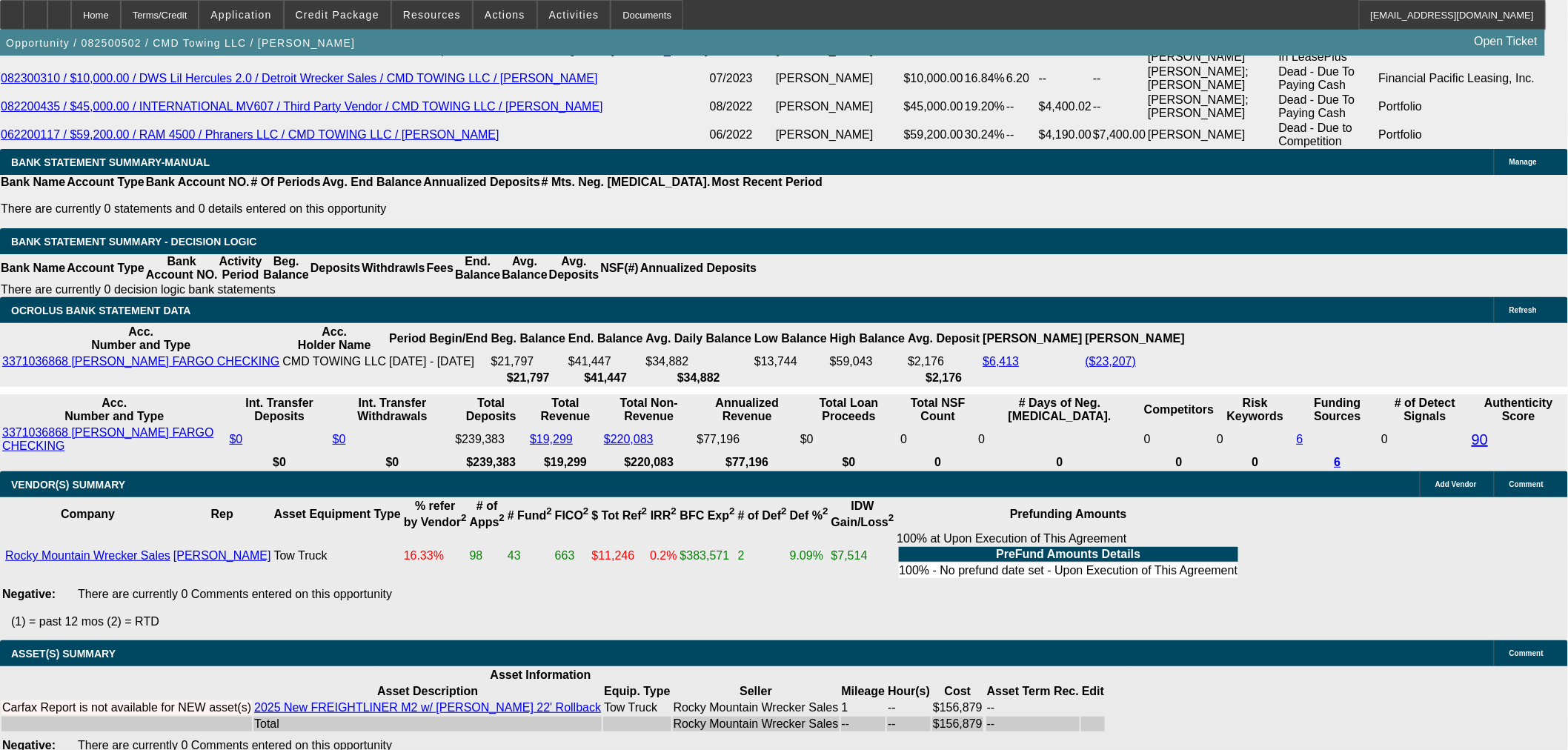
select select "3"
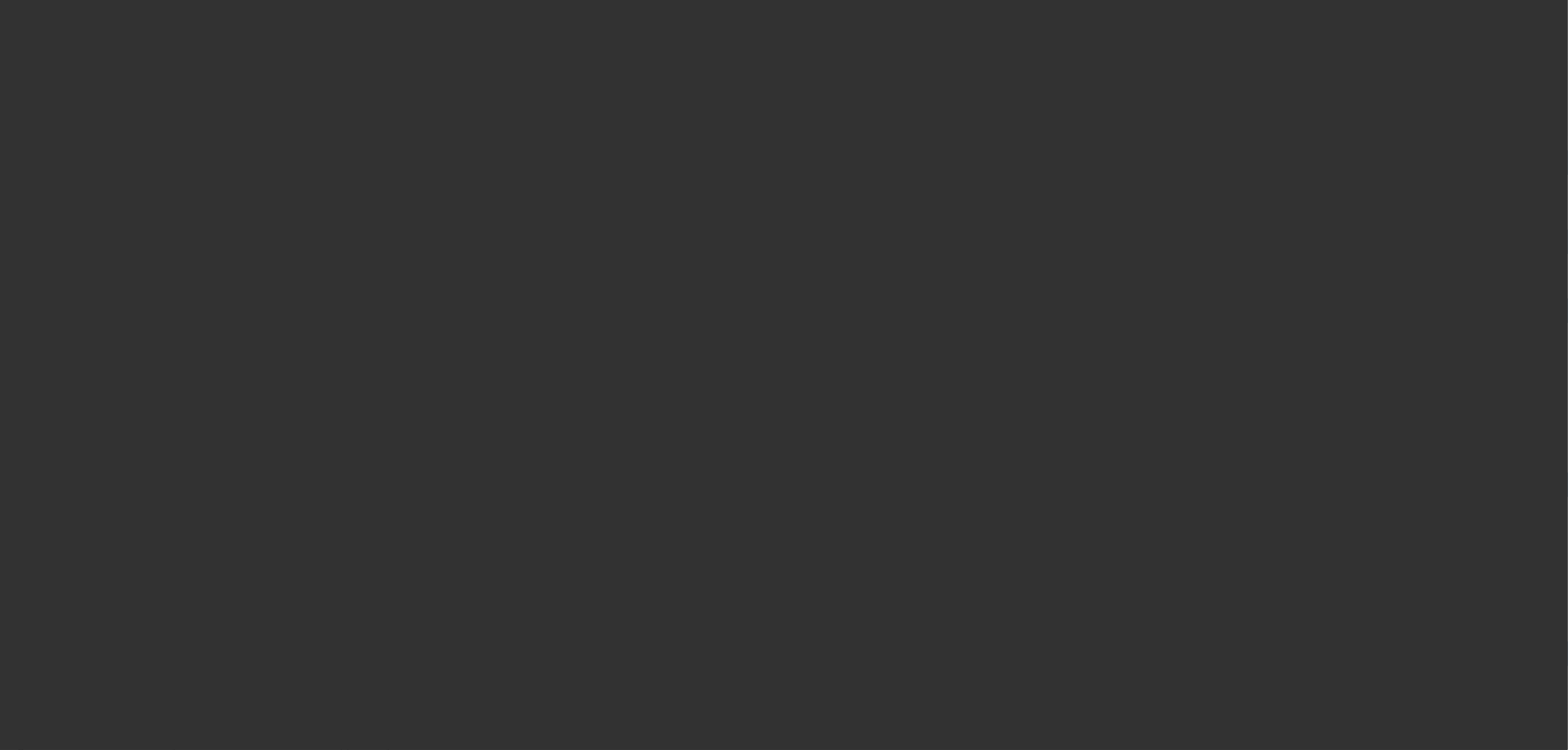
scroll to position [0, 0]
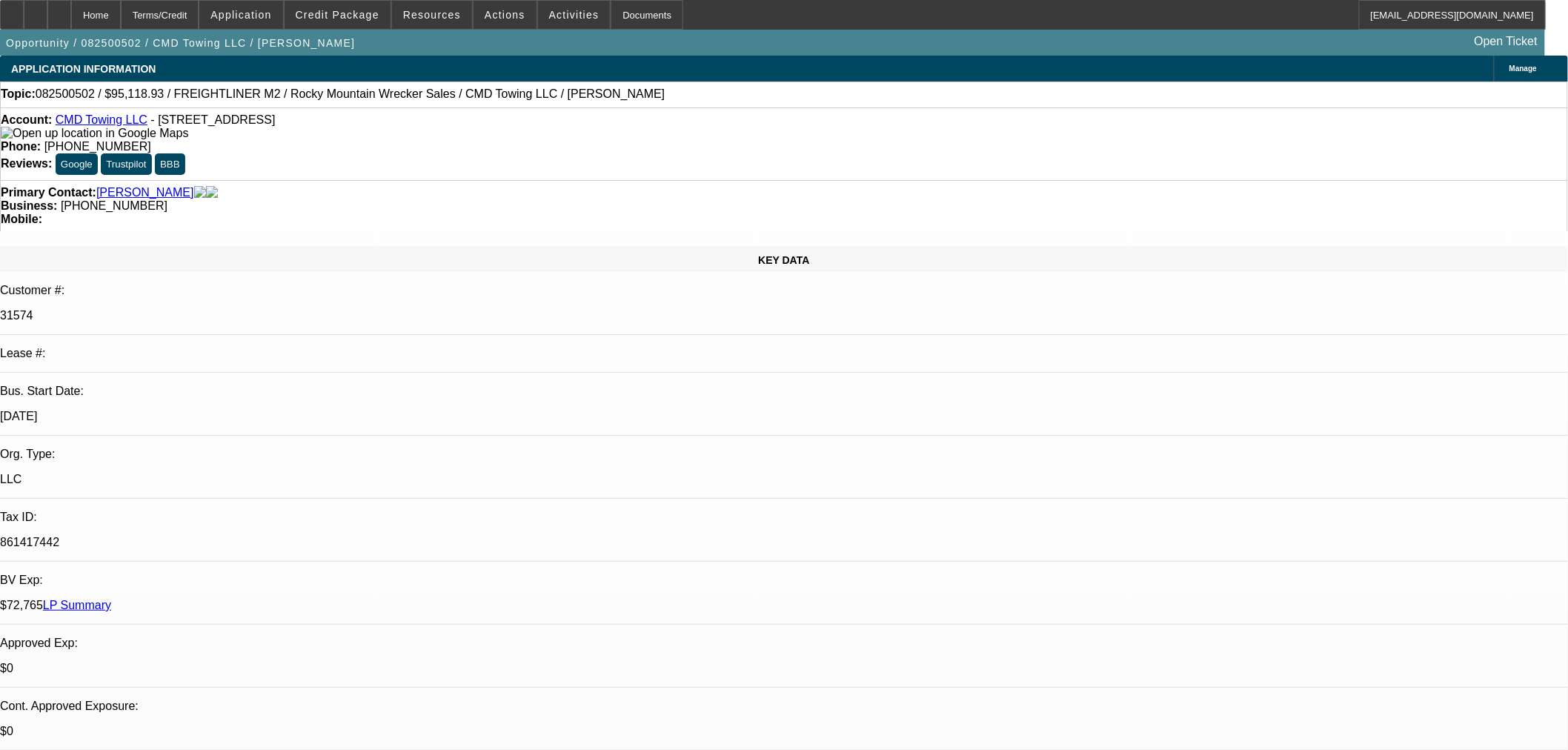
type input "11/20/2025"
paste input "212944-0001"
type input "212944-0001"
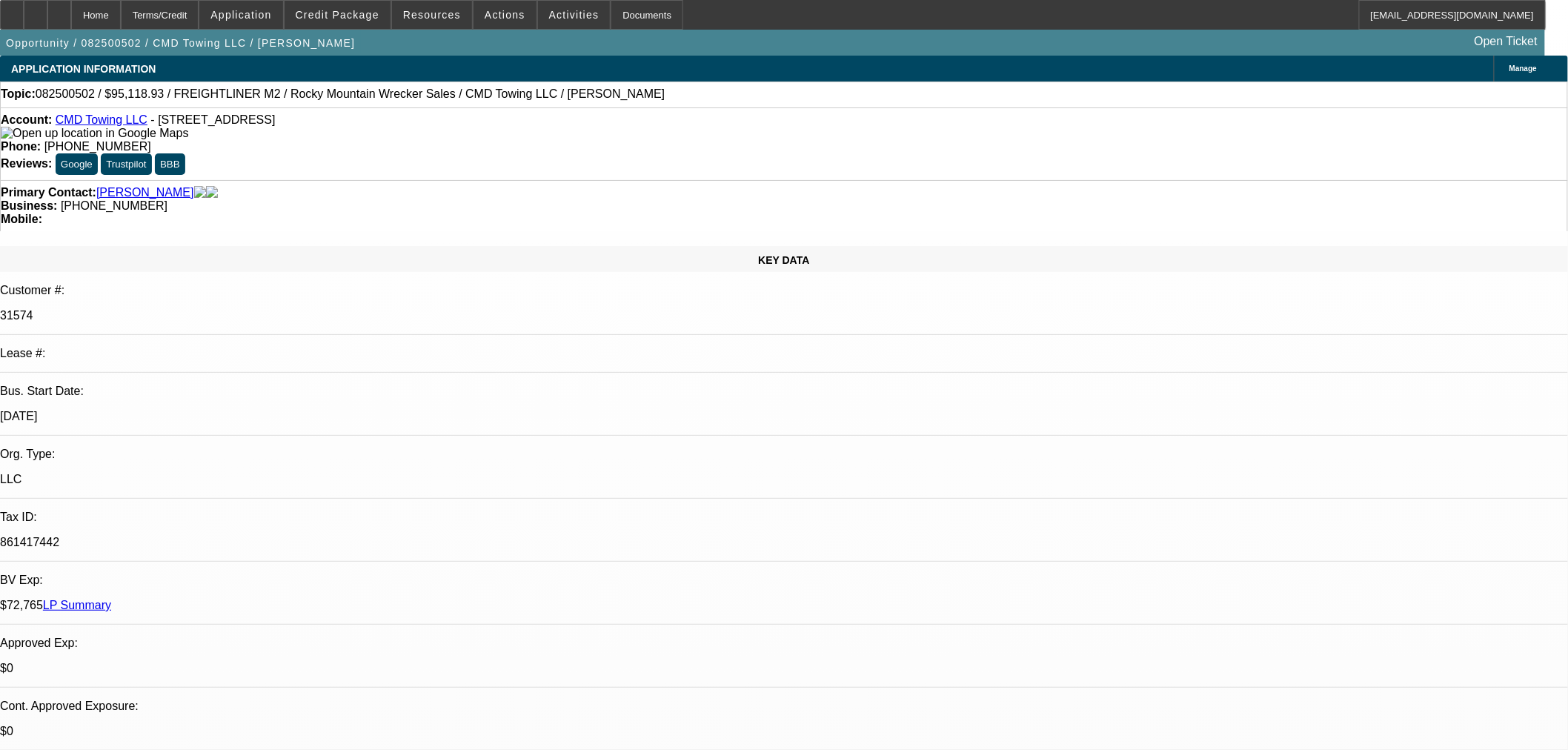
paste input "212944-0001"
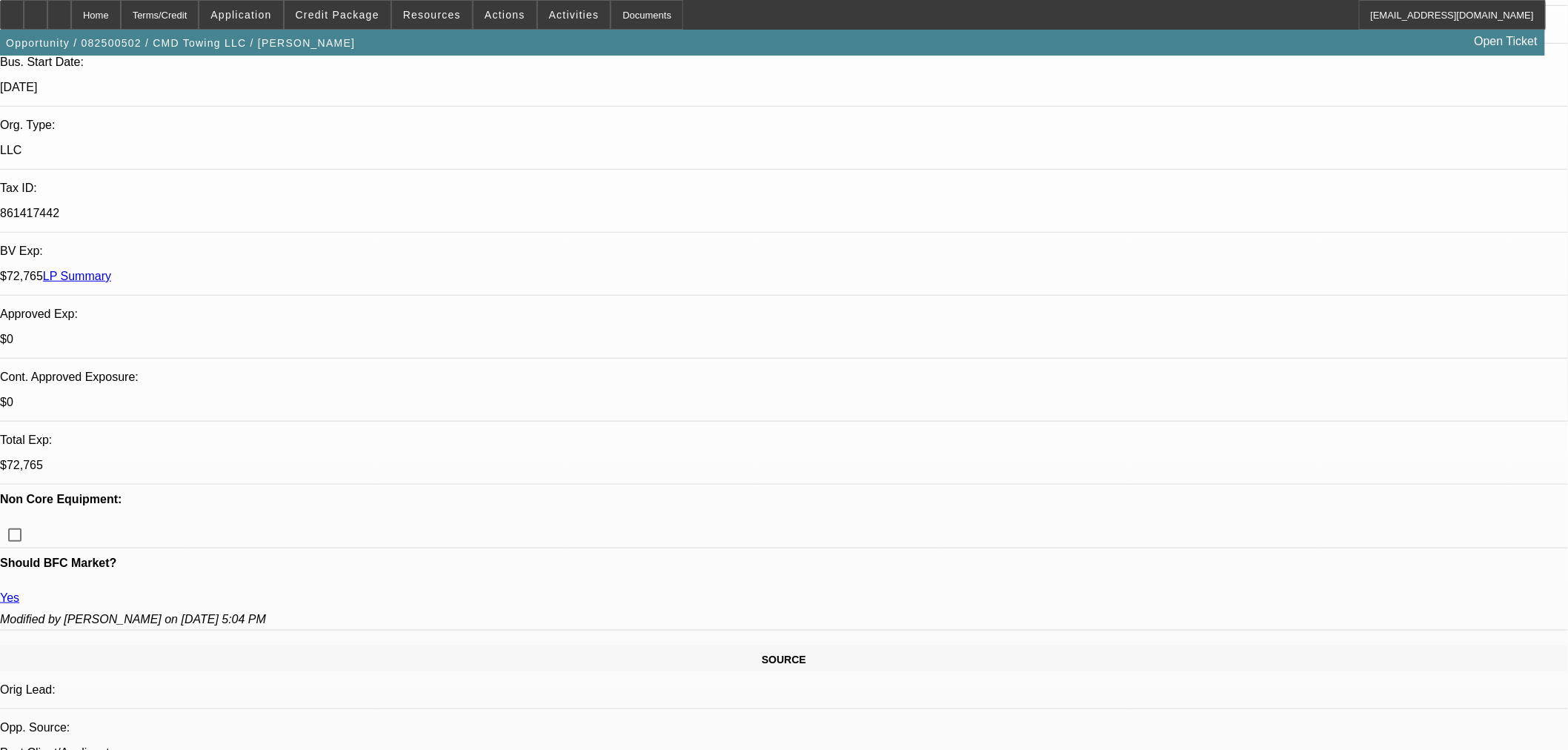
type input "212944-0001"
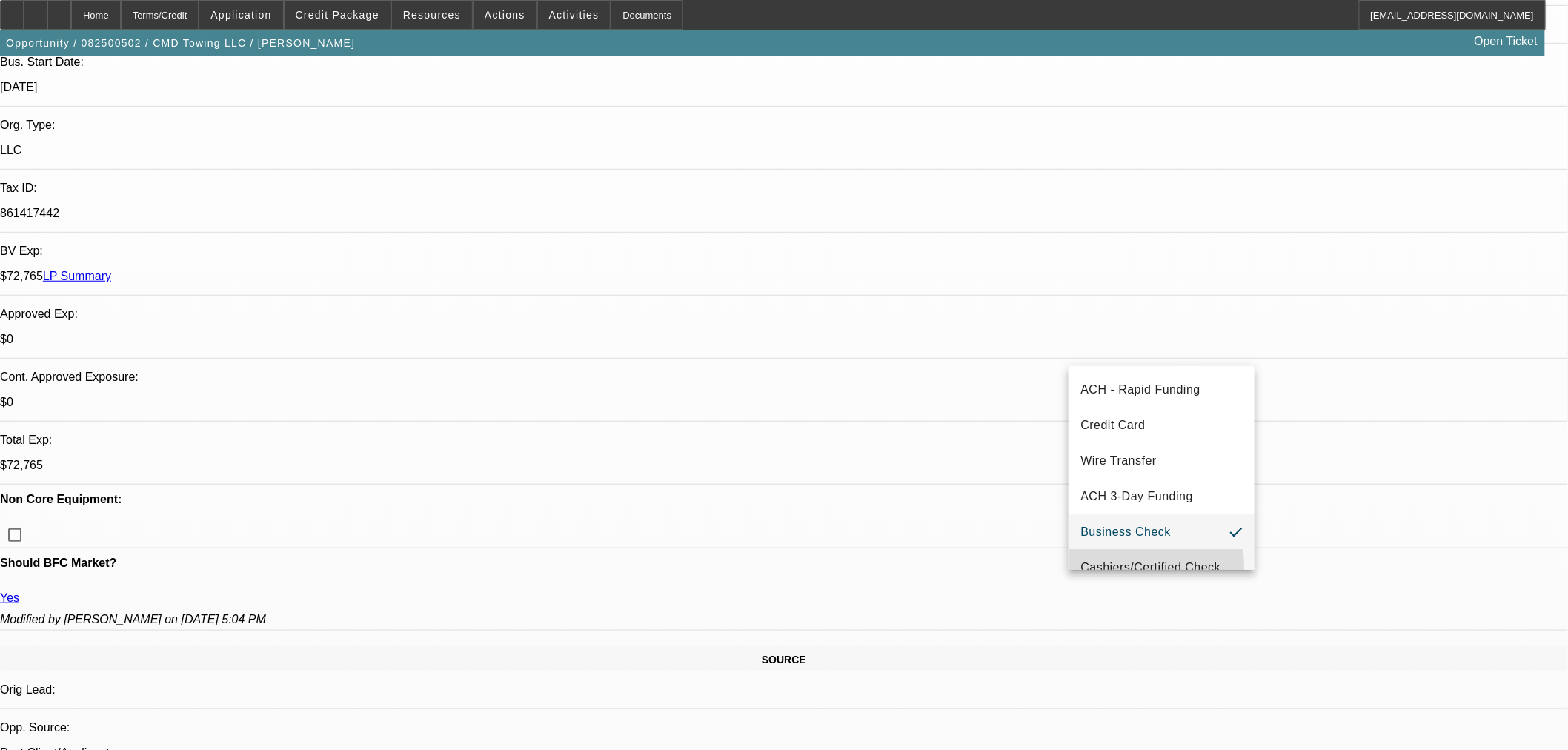
click at [1141, 566] on span "Cashiers/Certified Check" at bounding box center [1150, 567] width 140 height 18
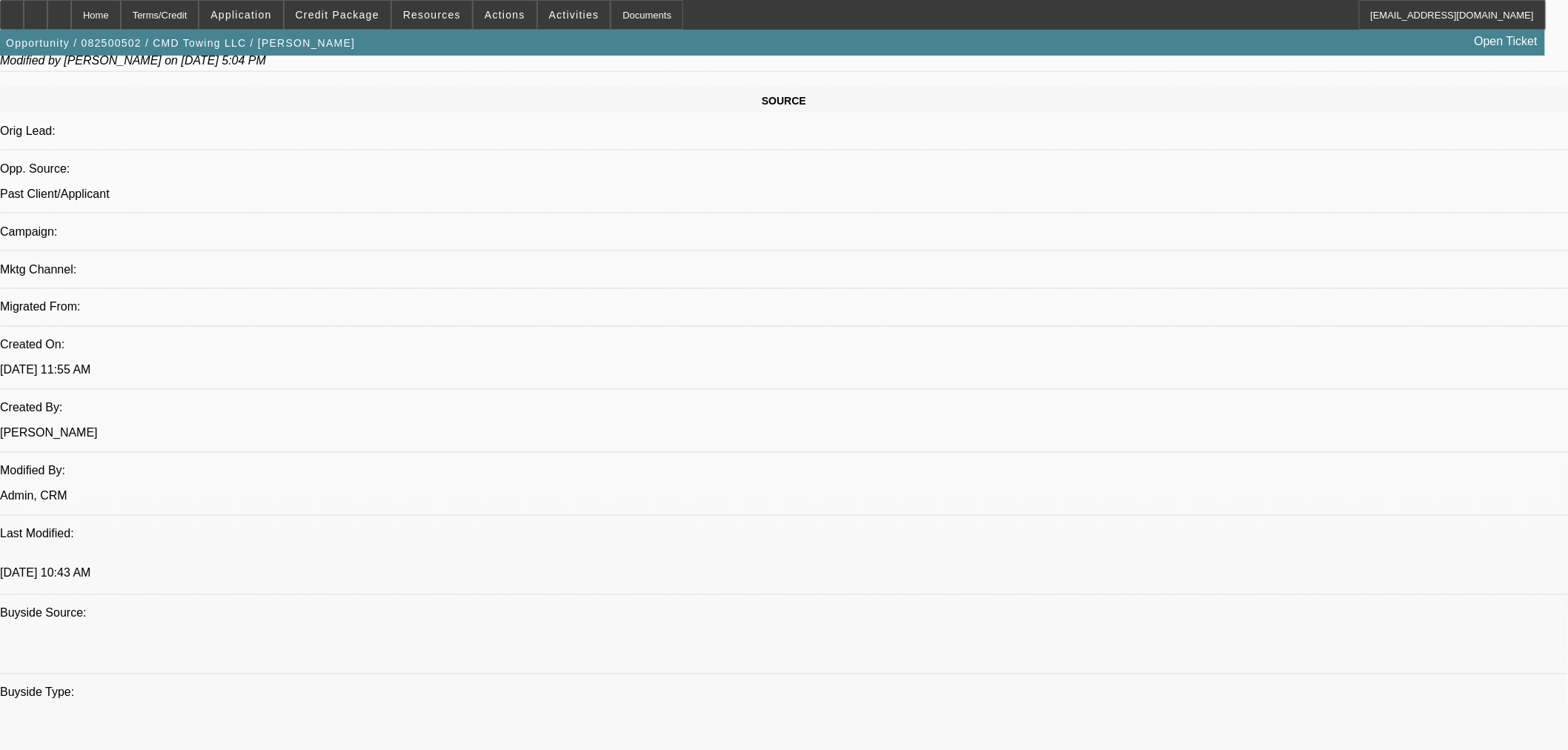
scroll to position [905, 0]
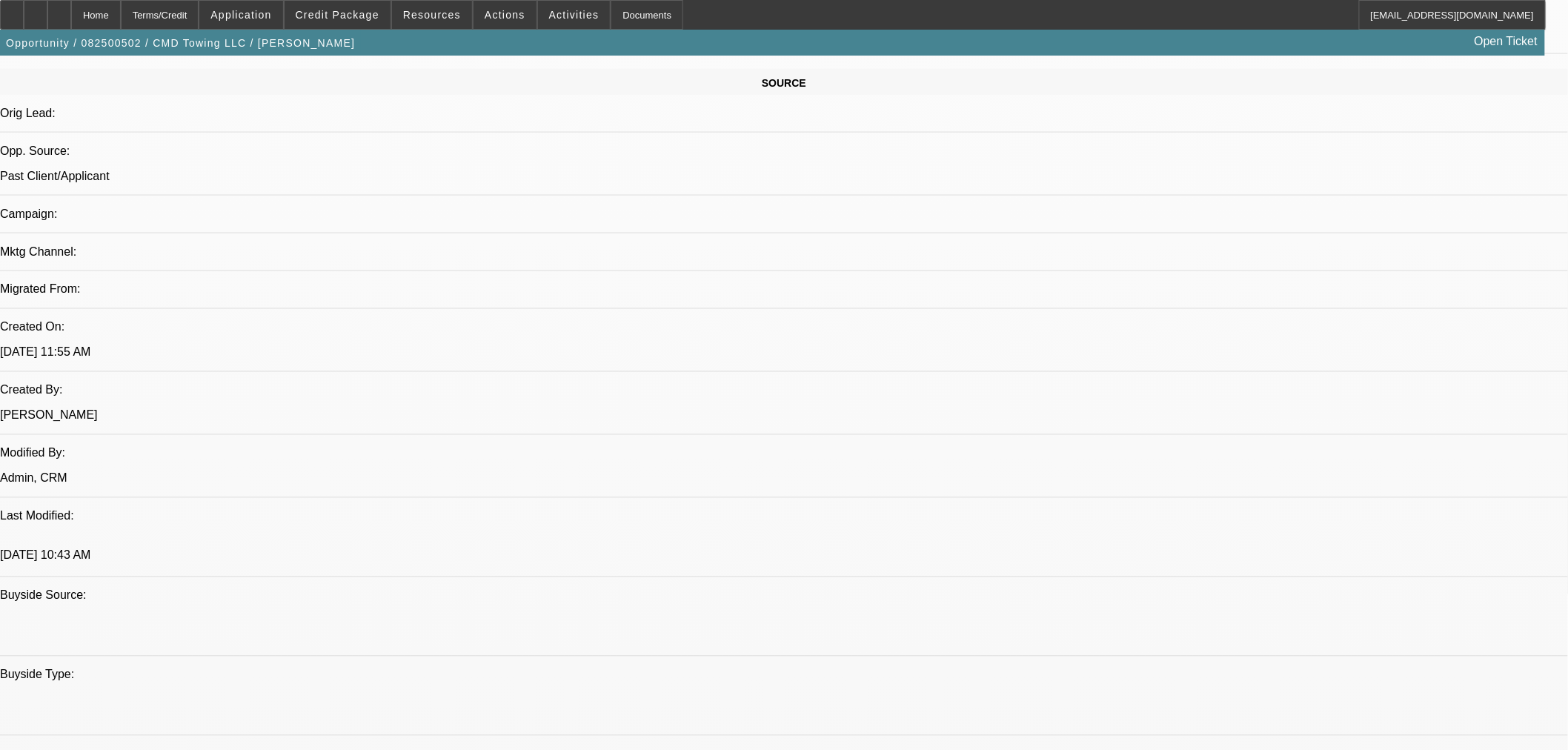
paste textarea "APPROVED COST: $95,118.93 EQUIPMENT DESCRIPTION: new 2025 Freightliner M2 Truck…"
paste textarea "Credit Grade - B"
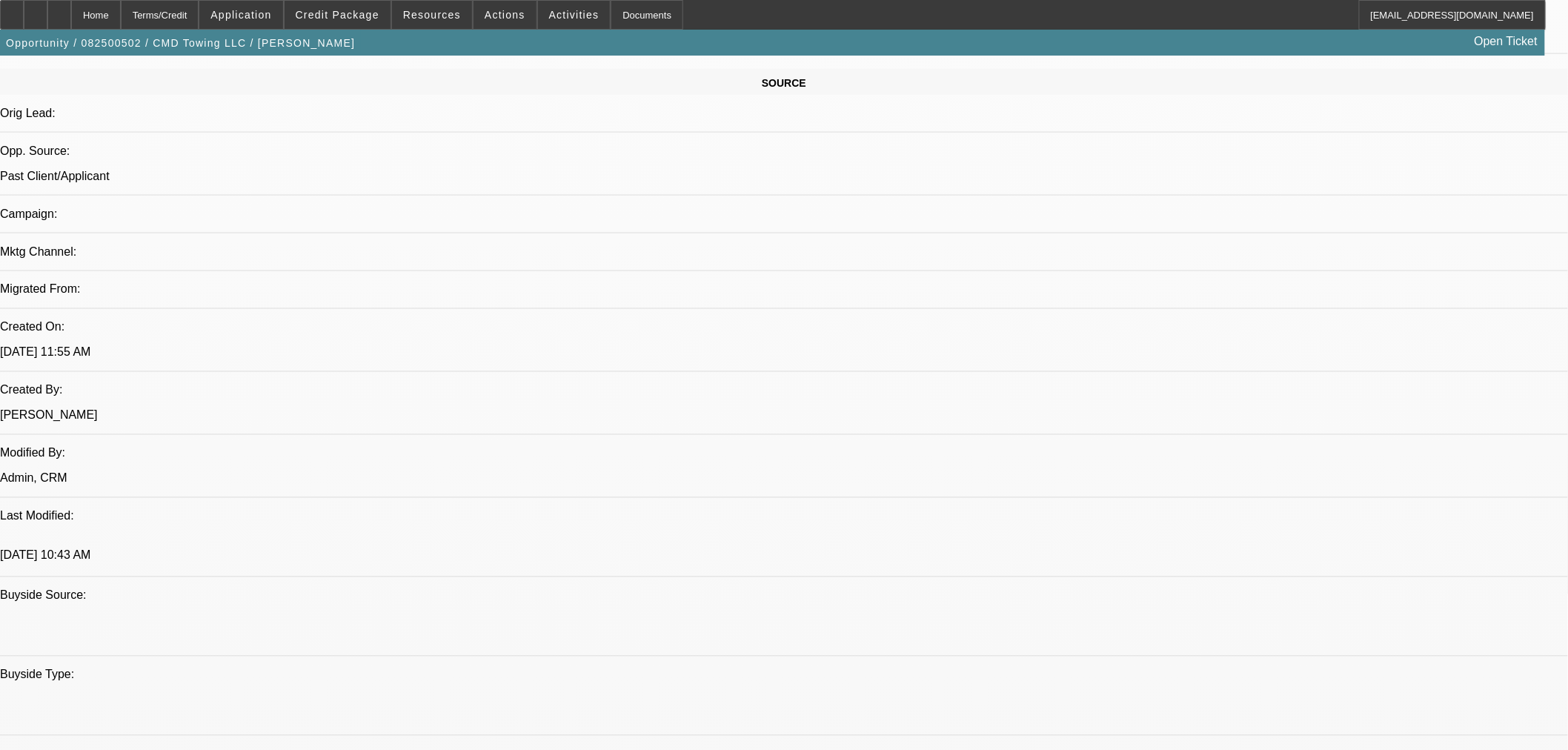
scroll to position [48, 0]
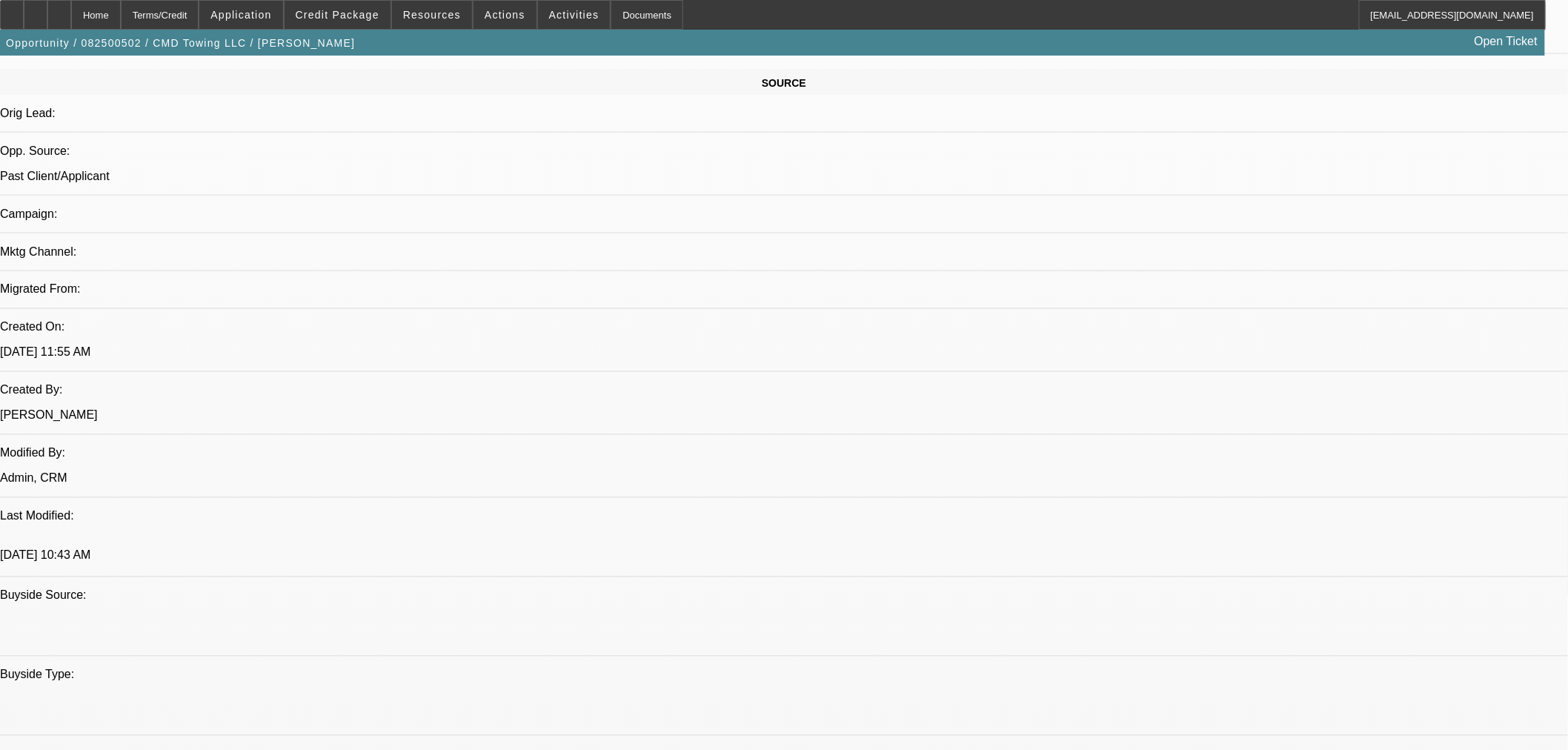
drag, startPoint x: 1144, startPoint y: 626, endPoint x: 1044, endPoint y: 631, distance: 100.1
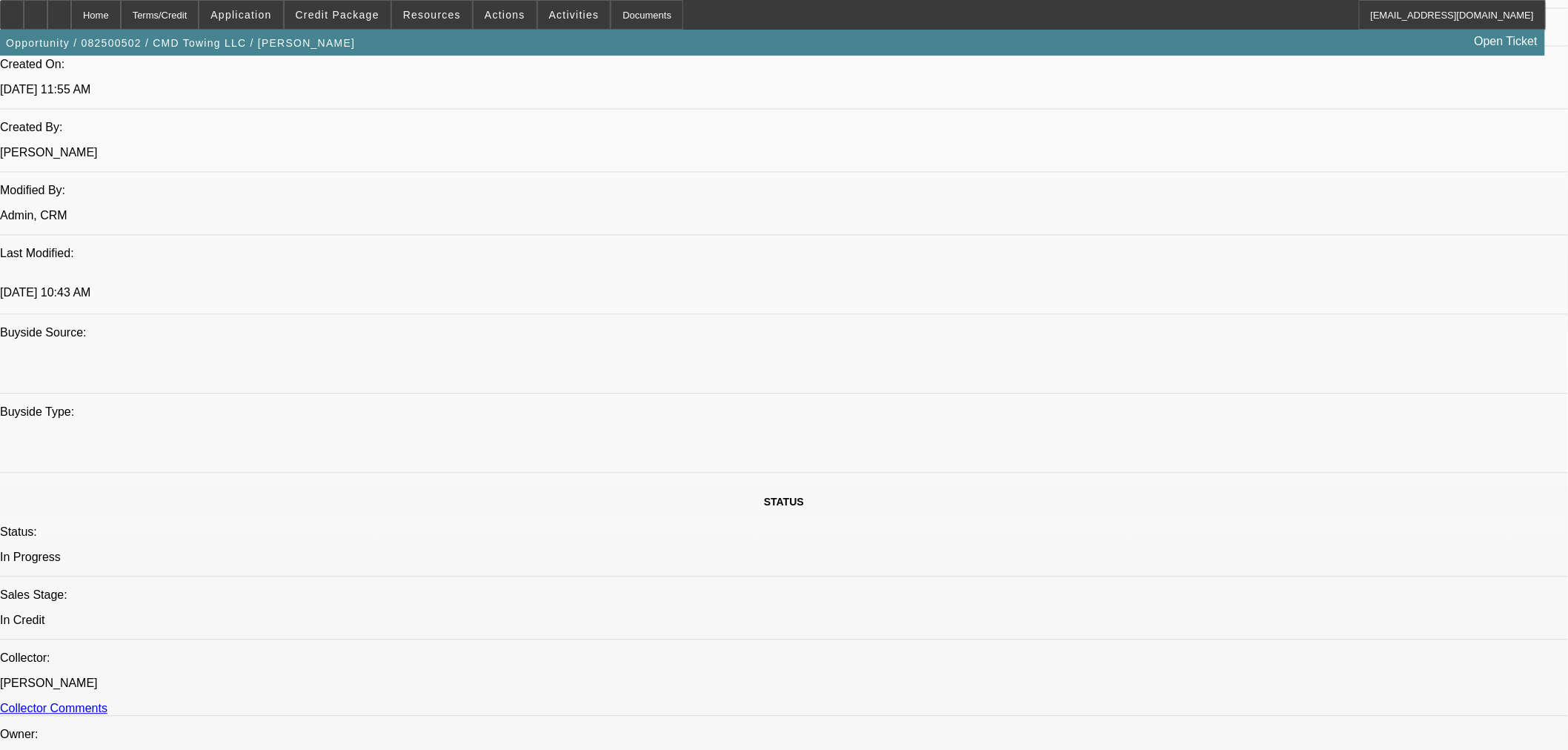
scroll to position [1152, 0]
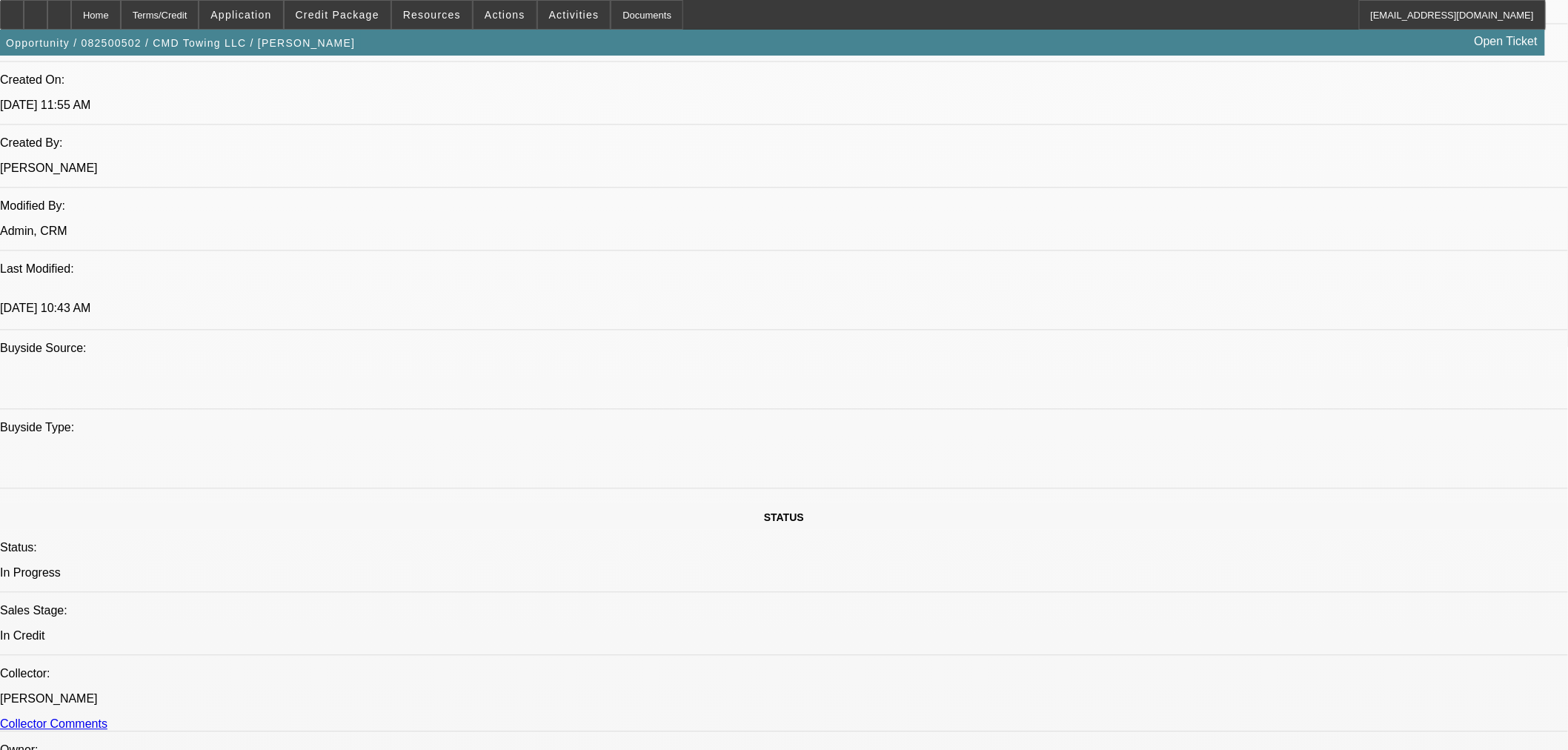
type textarea "APPROVED BY UNIFI: APPROVED COST: $95,118.93. EQUIPMENT DESCRIPTION: new 2025 F…"
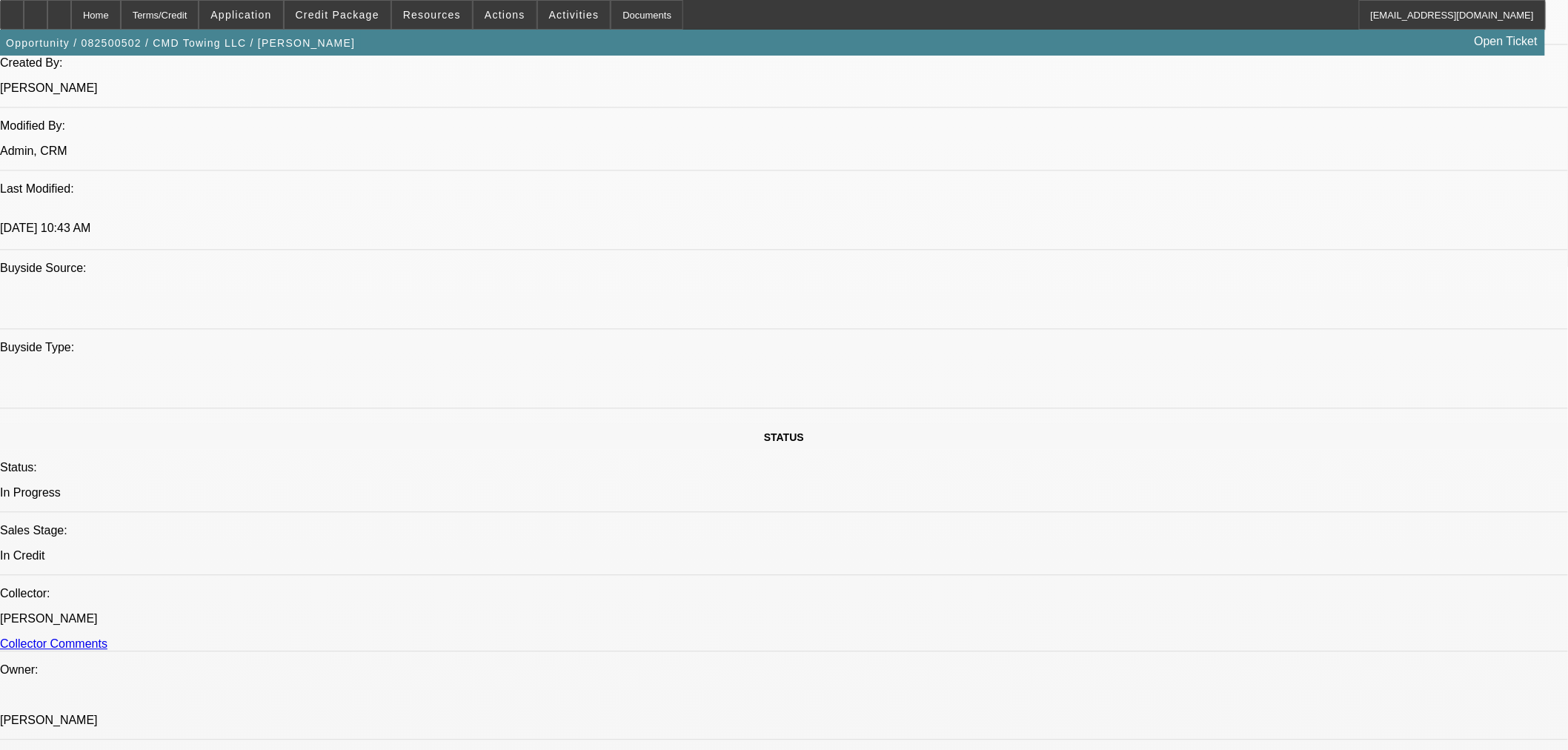
scroll to position [1399, 0]
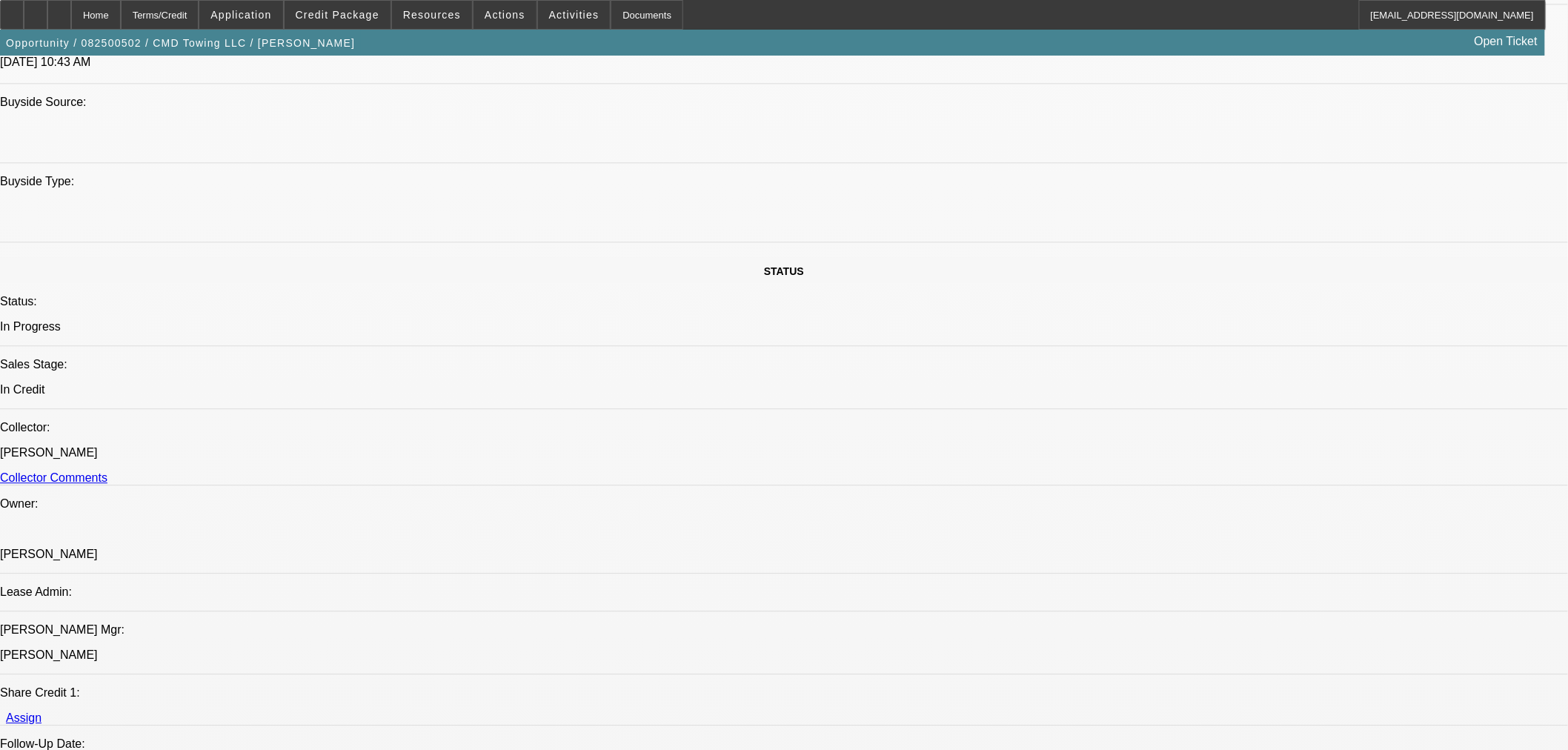
click at [1245, 552] on span "22" at bounding box center [1248, 544] width 27 height 27
type input "[DATE]"
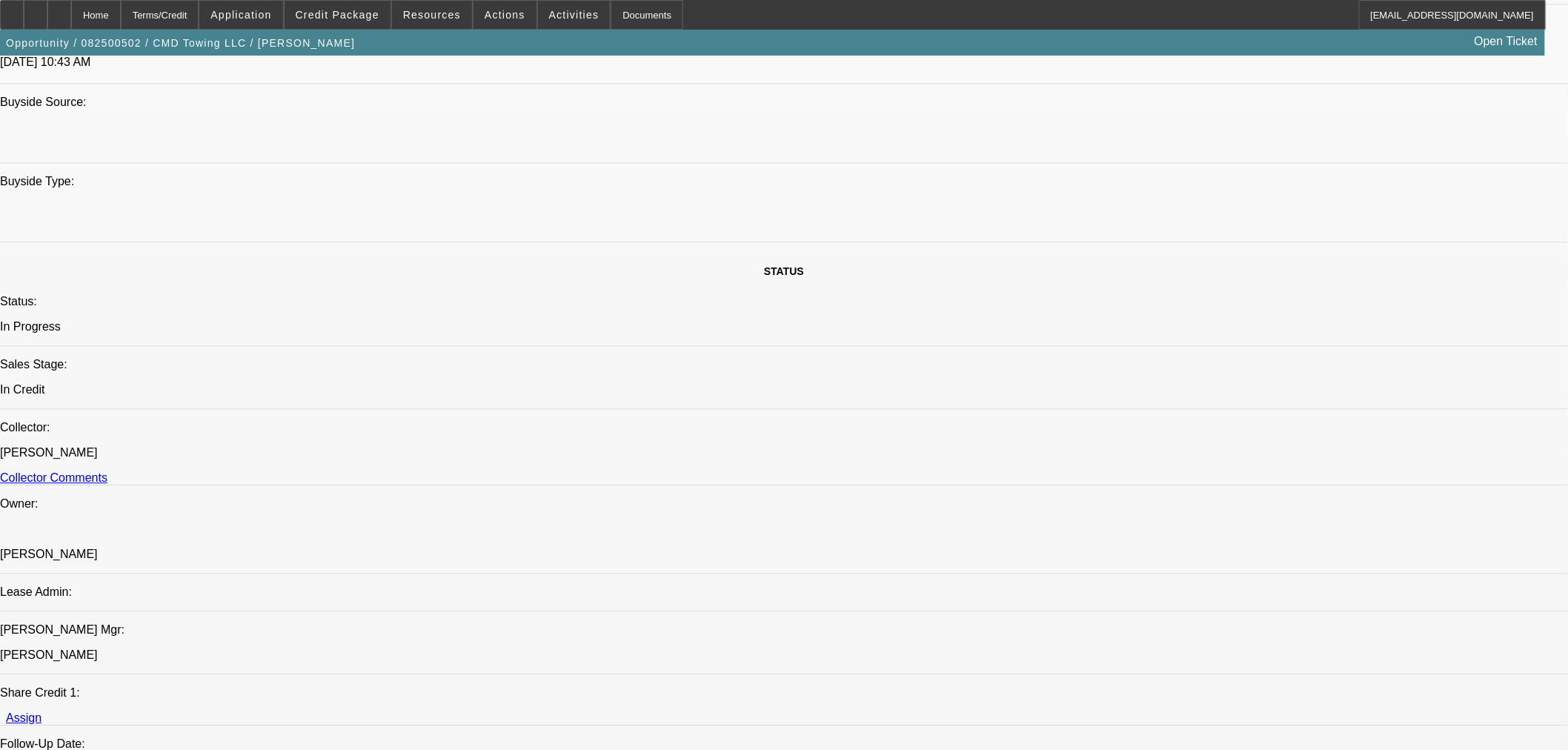
type input "10:46"
type input "02:42"
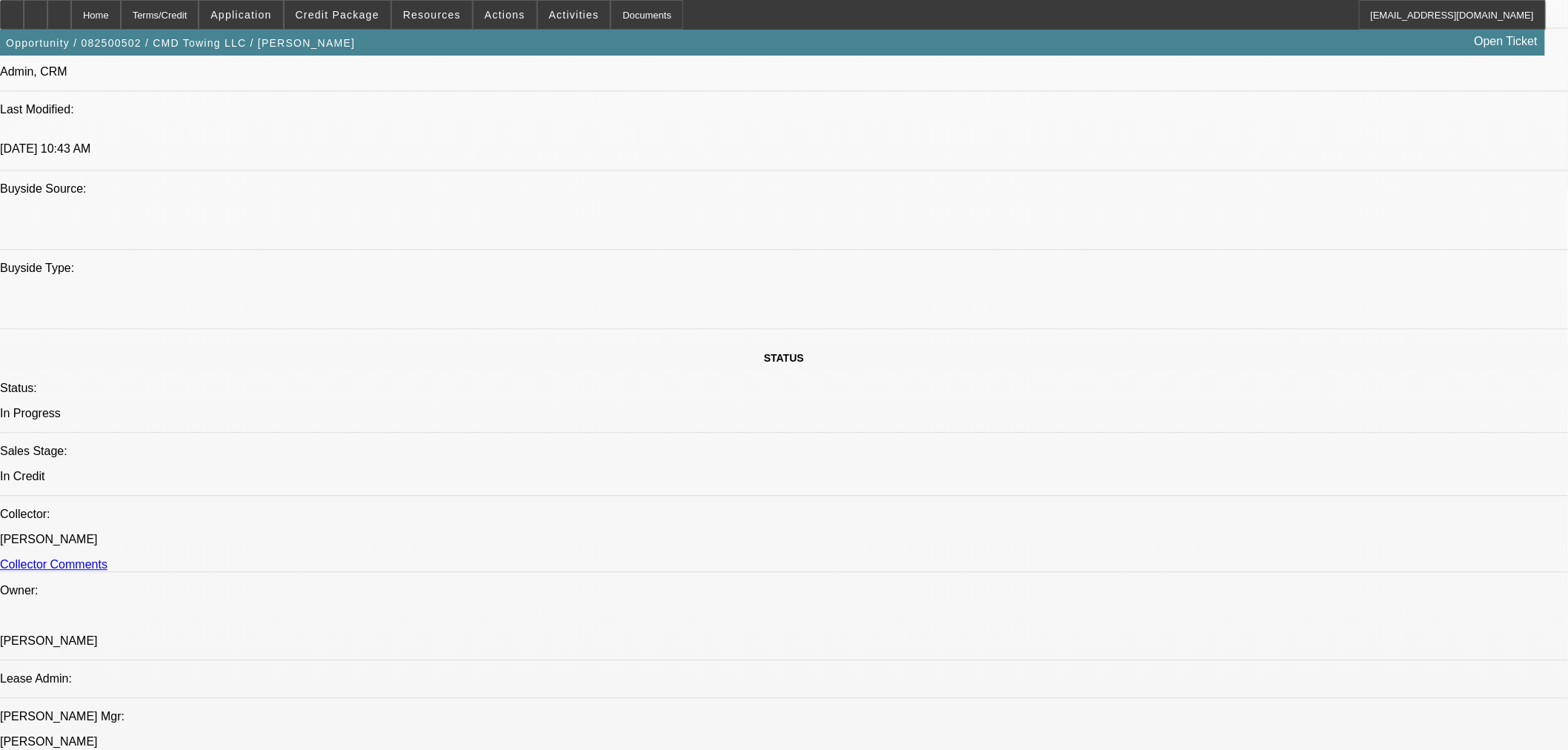
scroll to position [1316, 0]
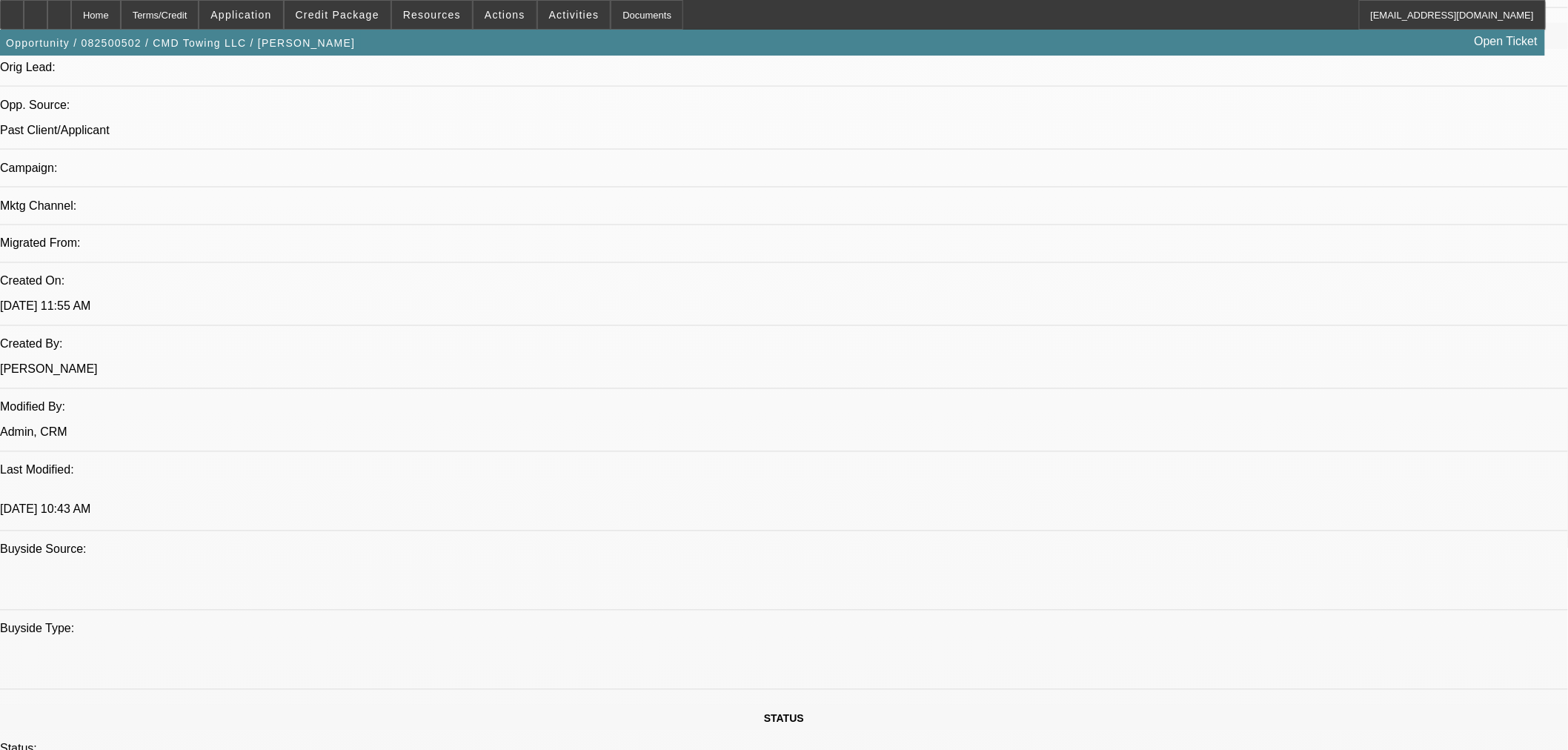
scroll to position [987, 0]
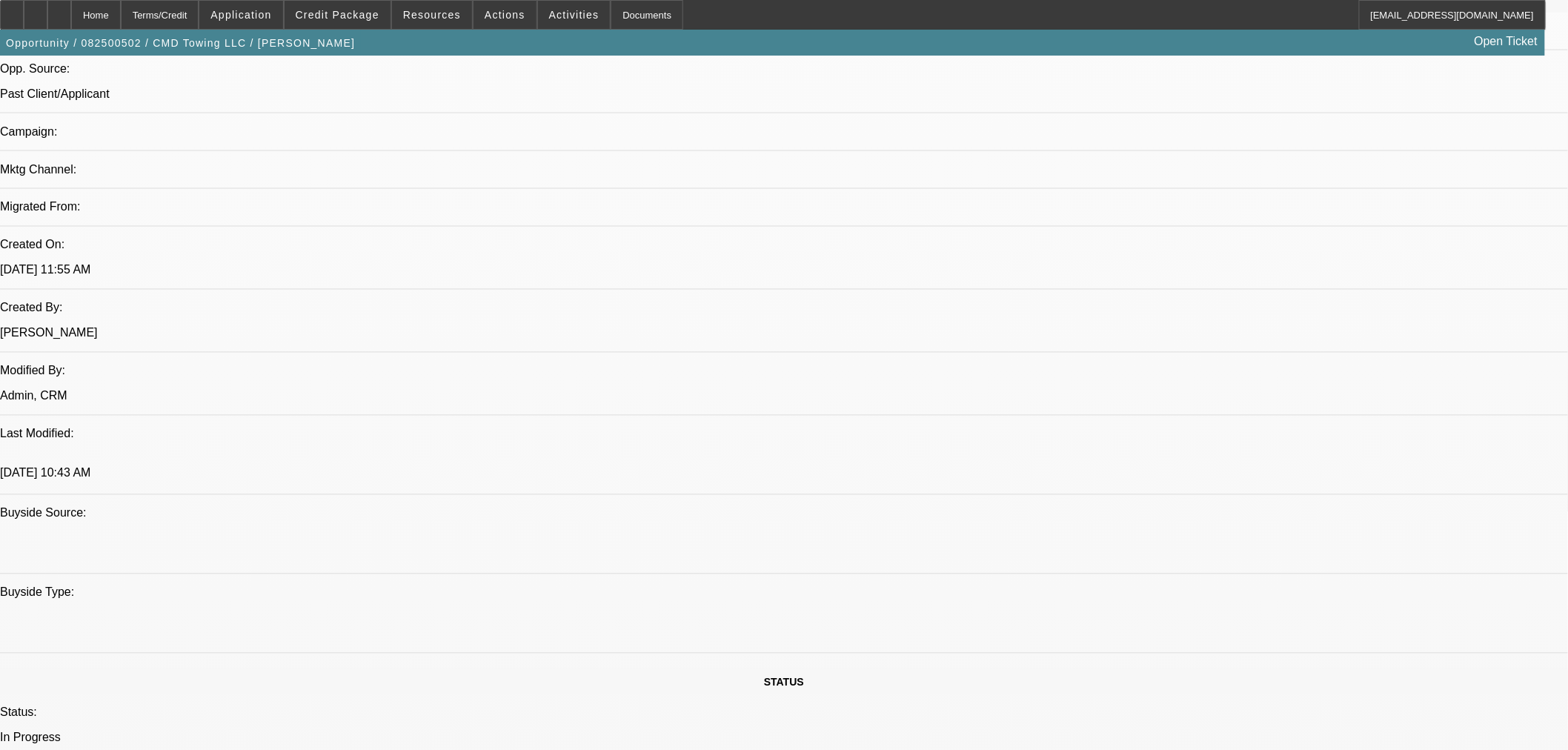
drag, startPoint x: 1509, startPoint y: 529, endPoint x: 1521, endPoint y: 541, distance: 17.0
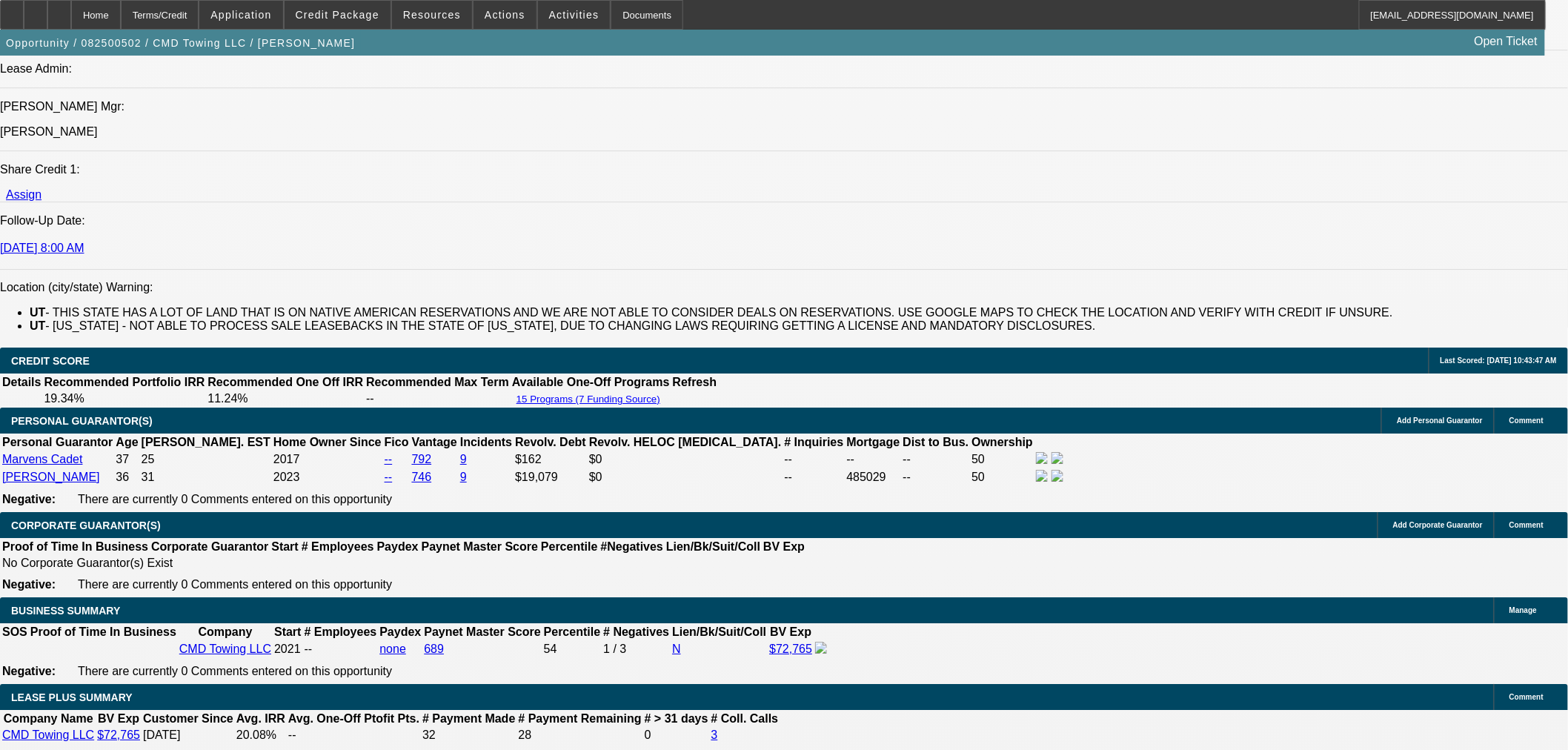
scroll to position [1646, 0]
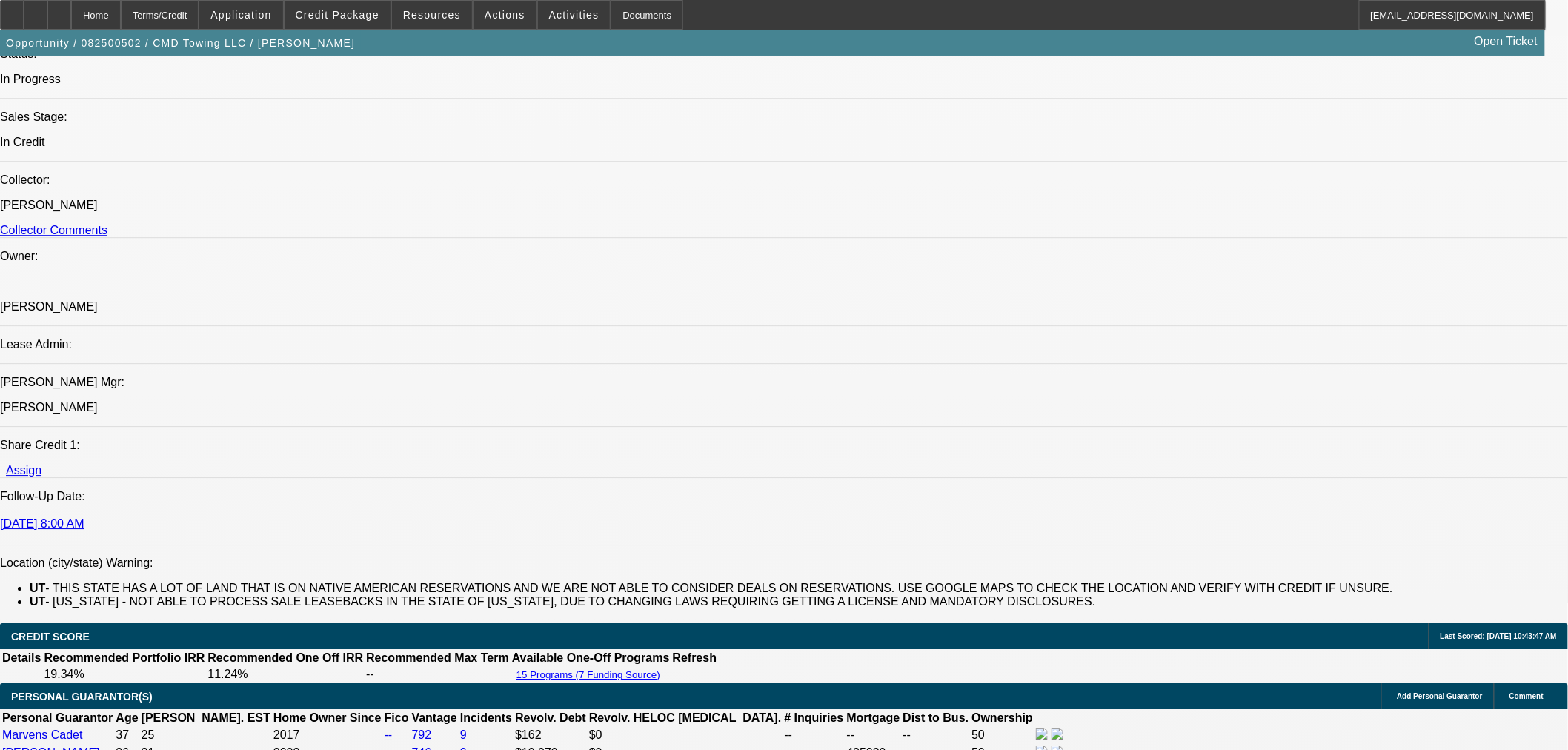
type textarea "APPROVED BY UNIFI: APPROVED COST: $95,118.93. EQUIPMENT DESCRIPTION: new 2025 F…"
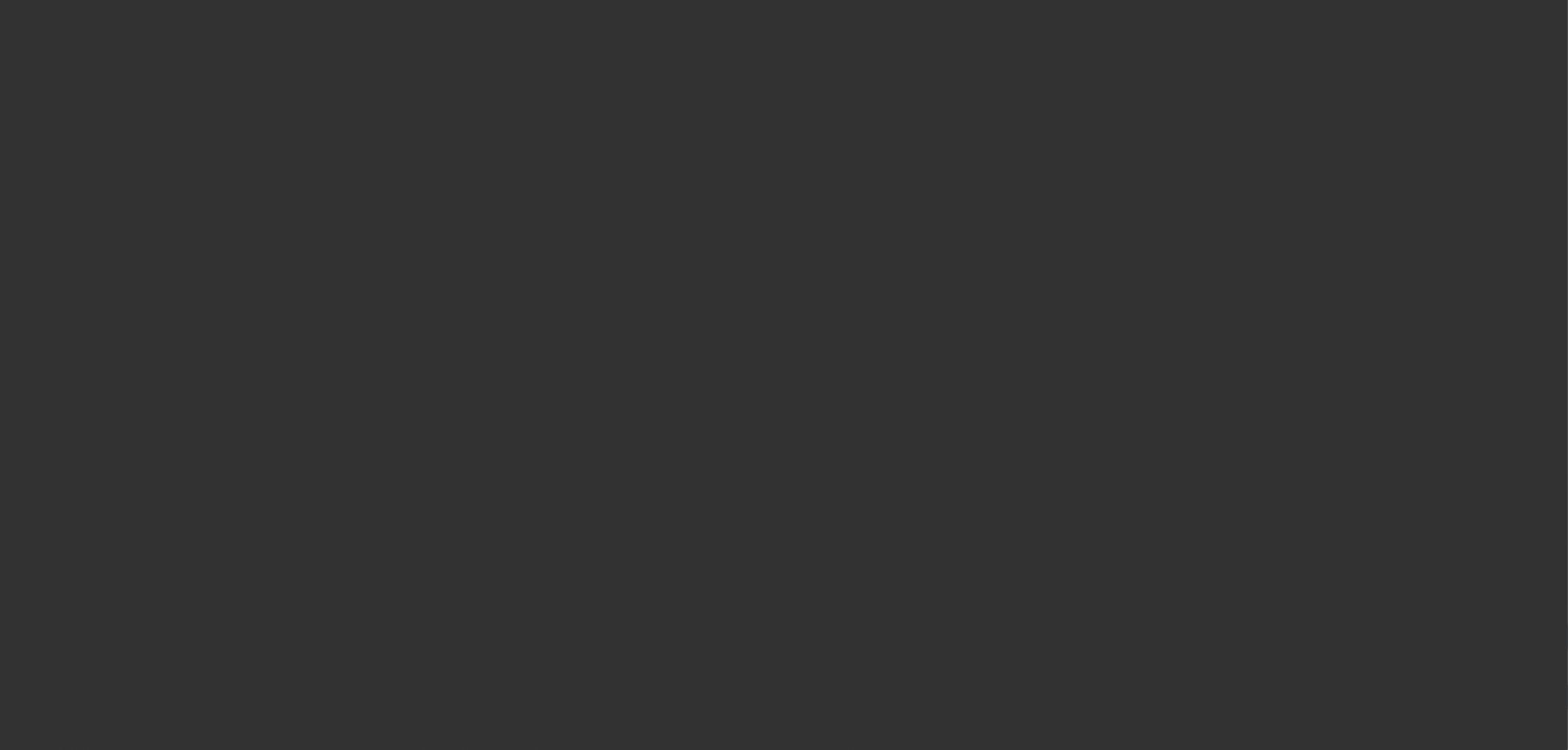
scroll to position [0, 0]
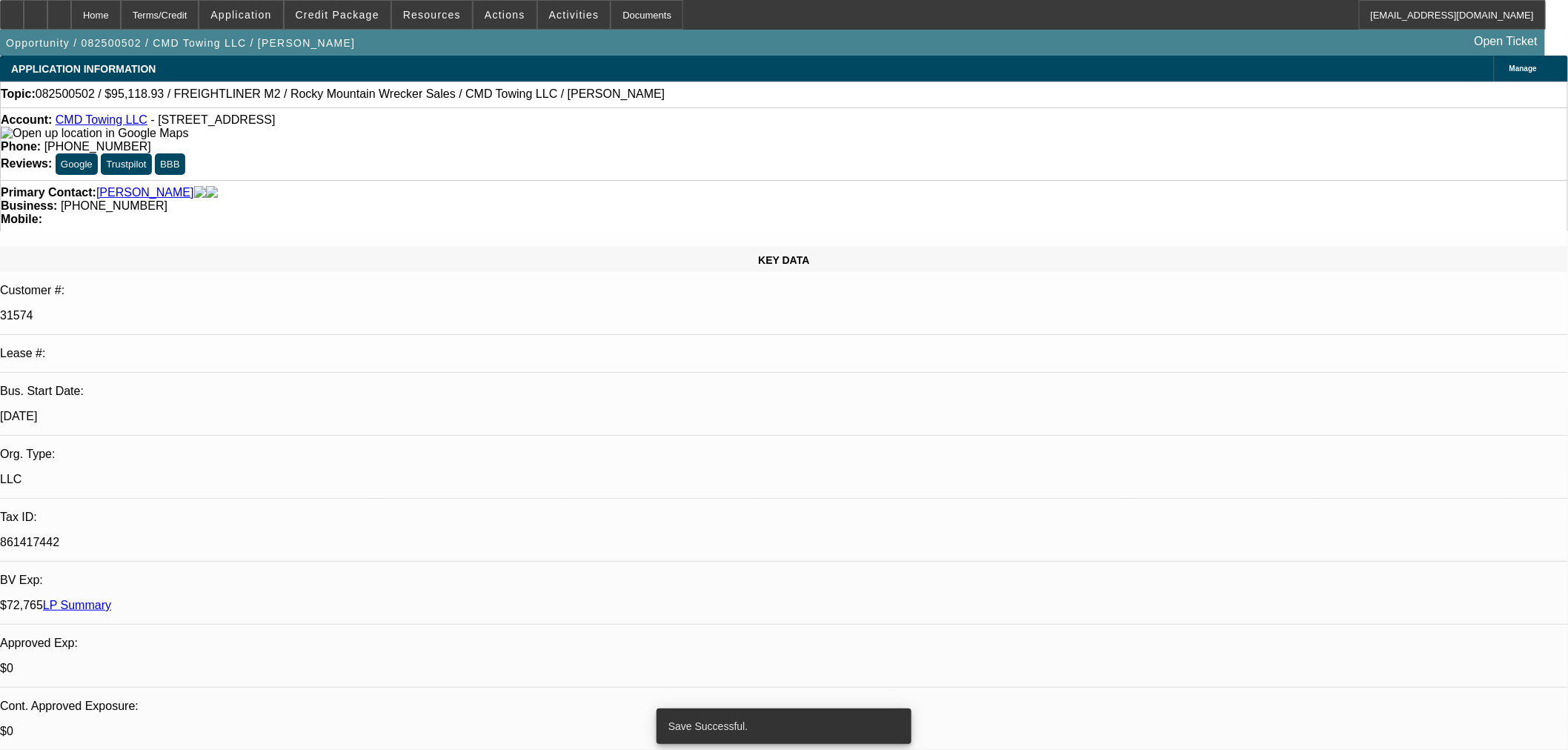
select select "0"
select select "6"
select select "0"
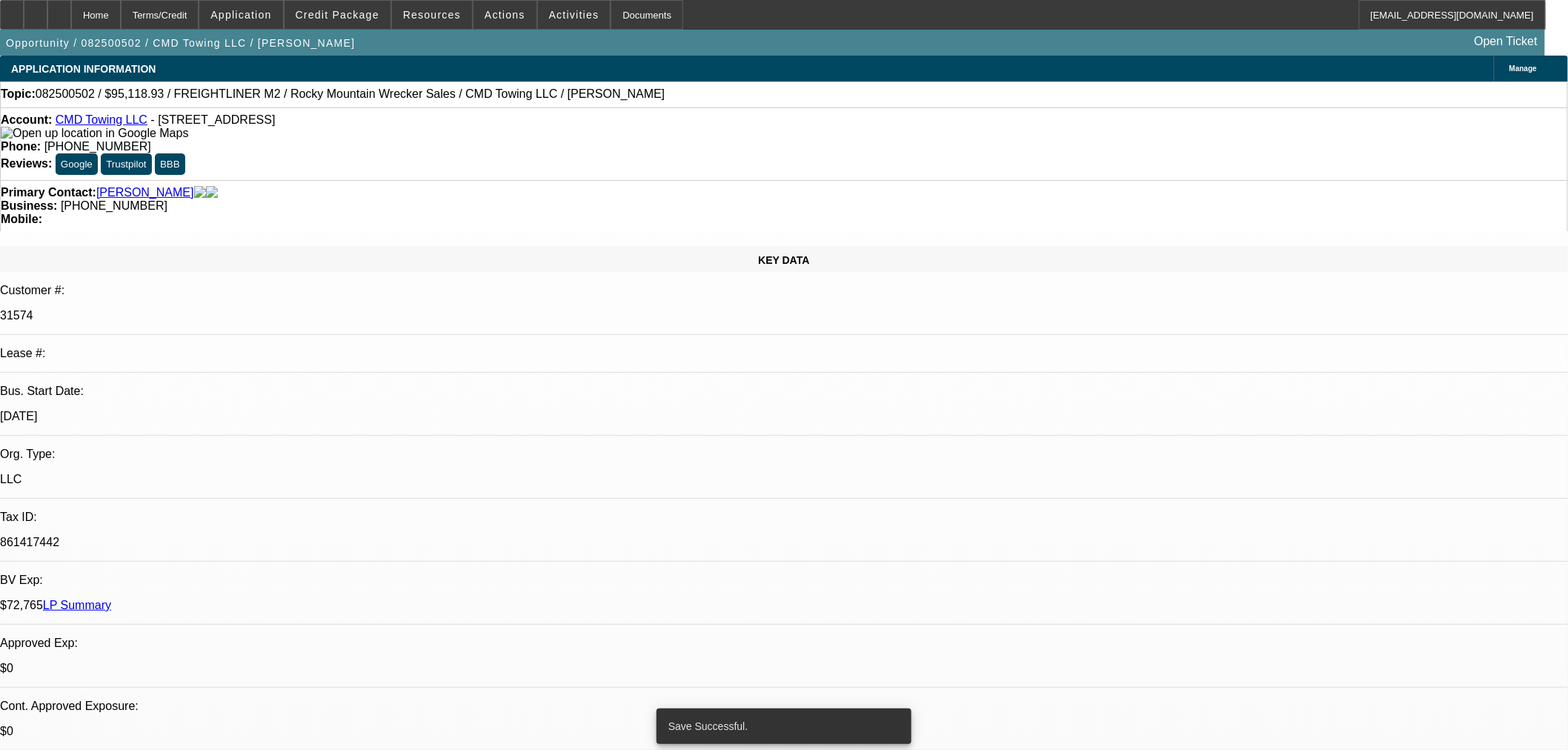
select select "0"
select select "6"
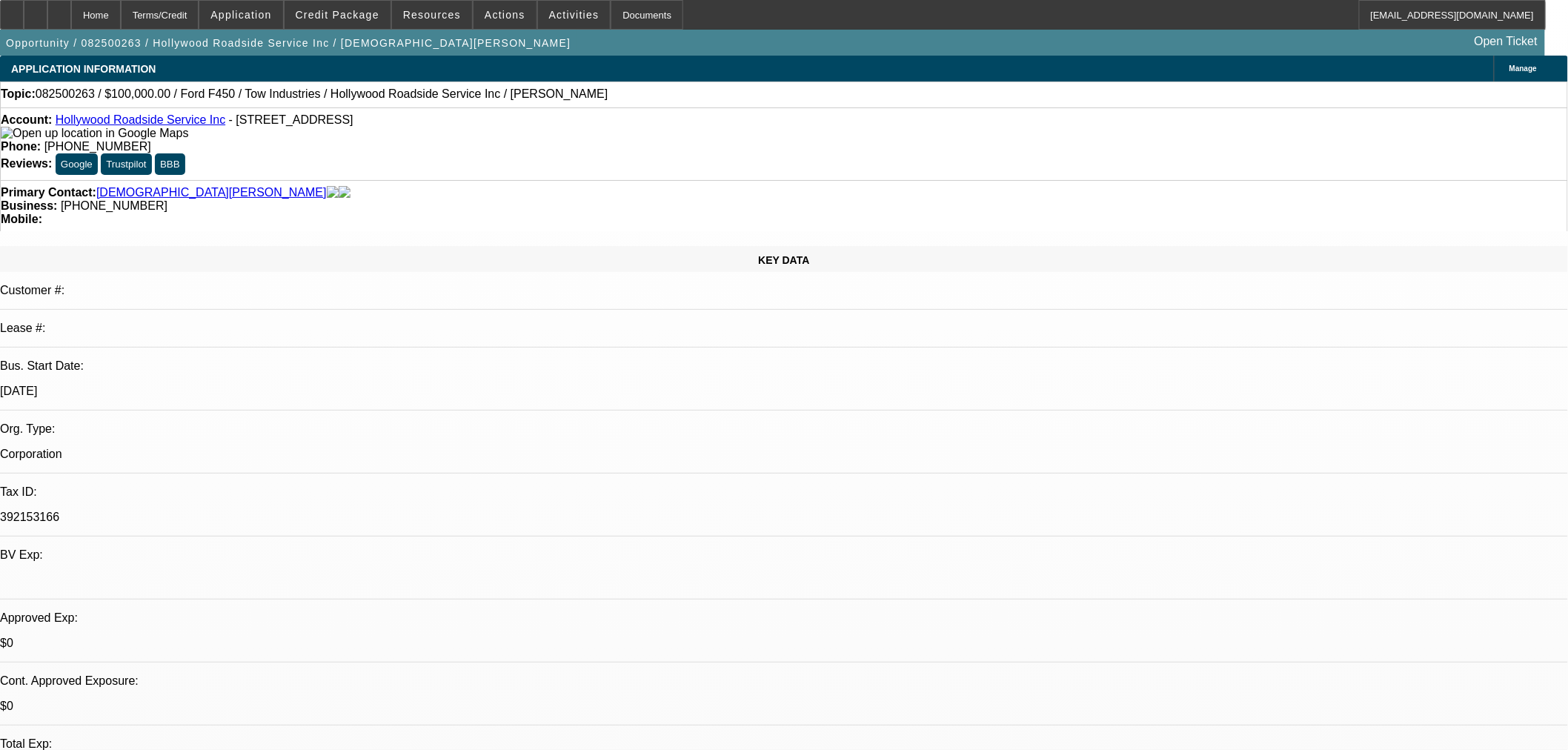
select select "0"
select select "2"
select select "0"
select select "5"
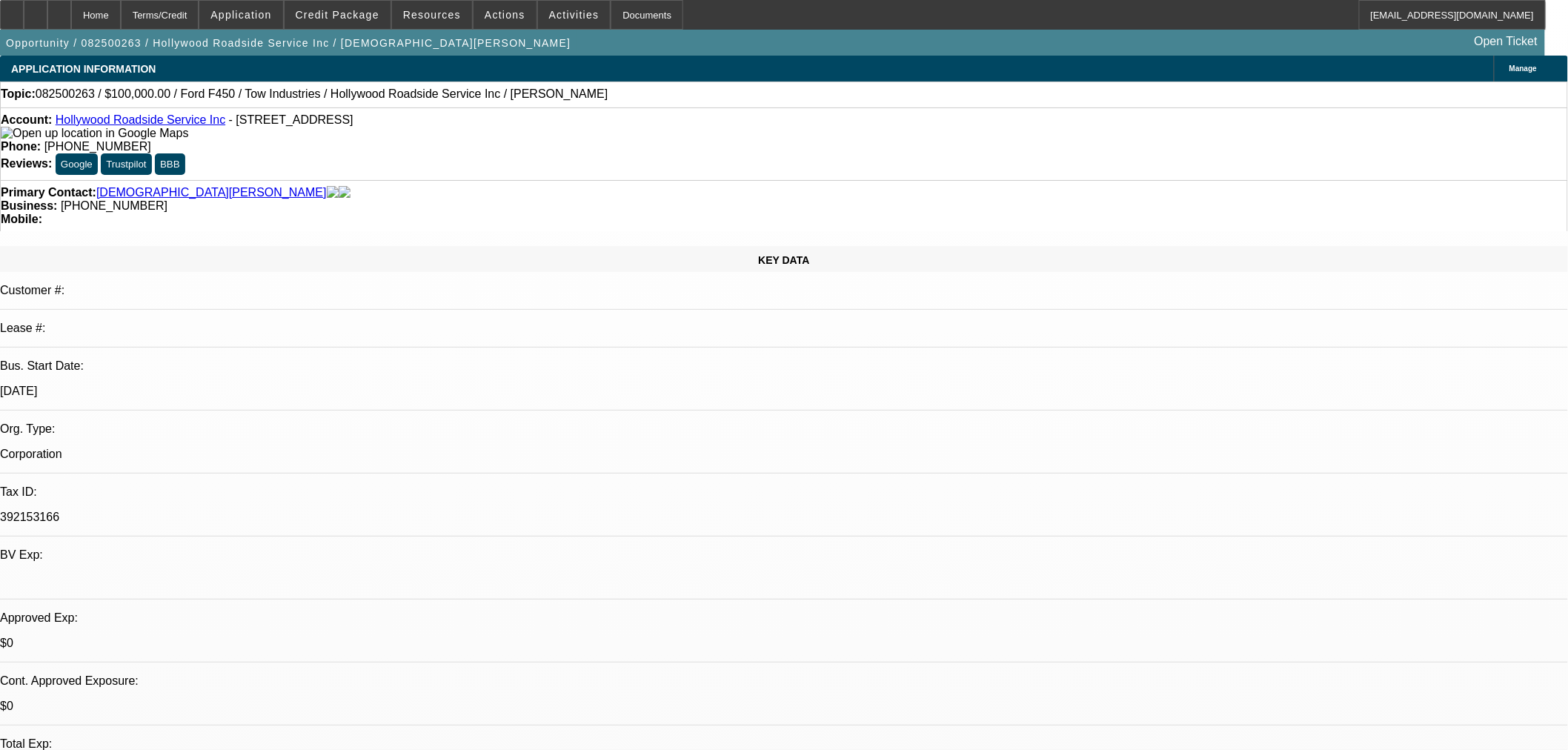
select select "0"
select select "2"
select select "0"
select select "5"
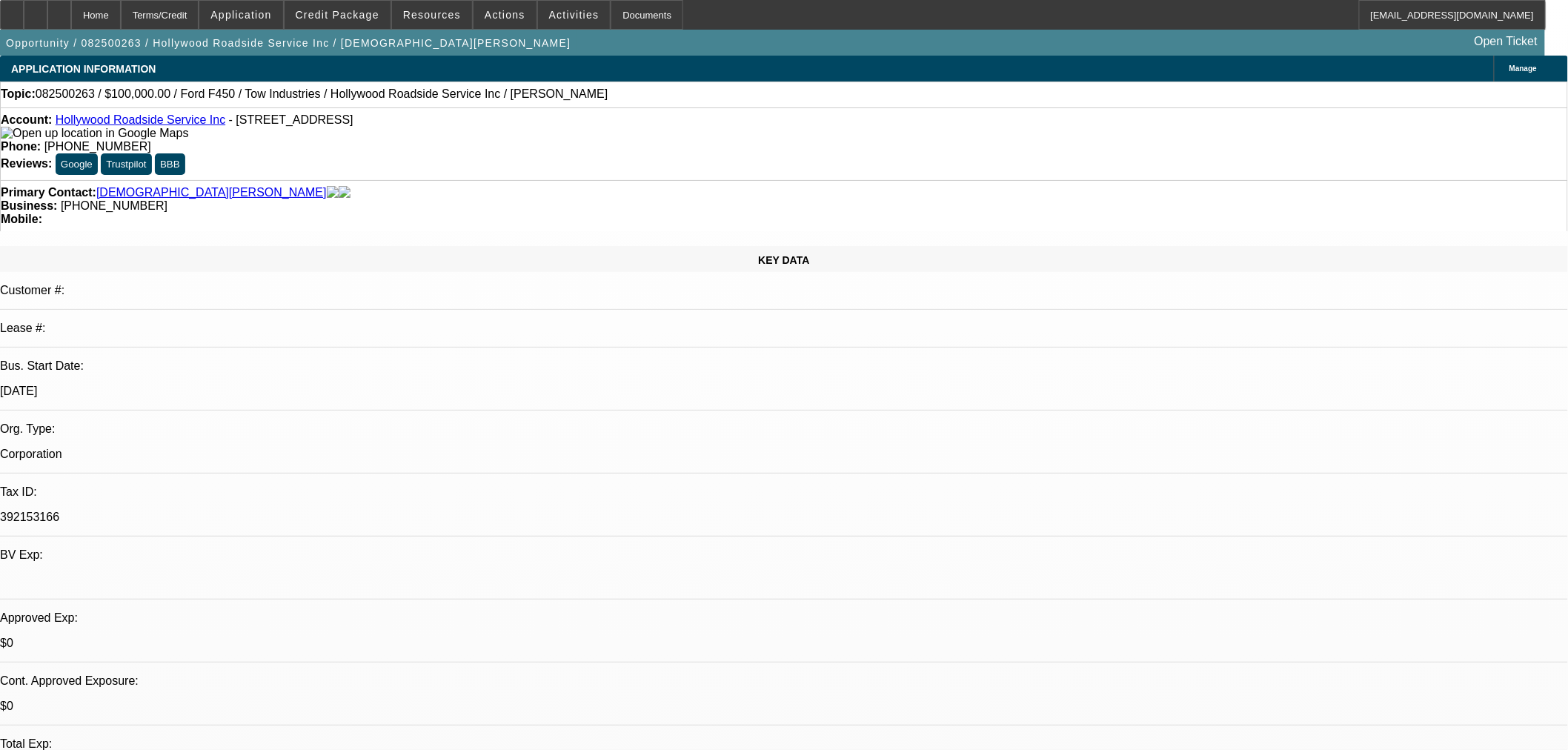
select select "0"
select select "0.1"
select select "4"
select select "0.2"
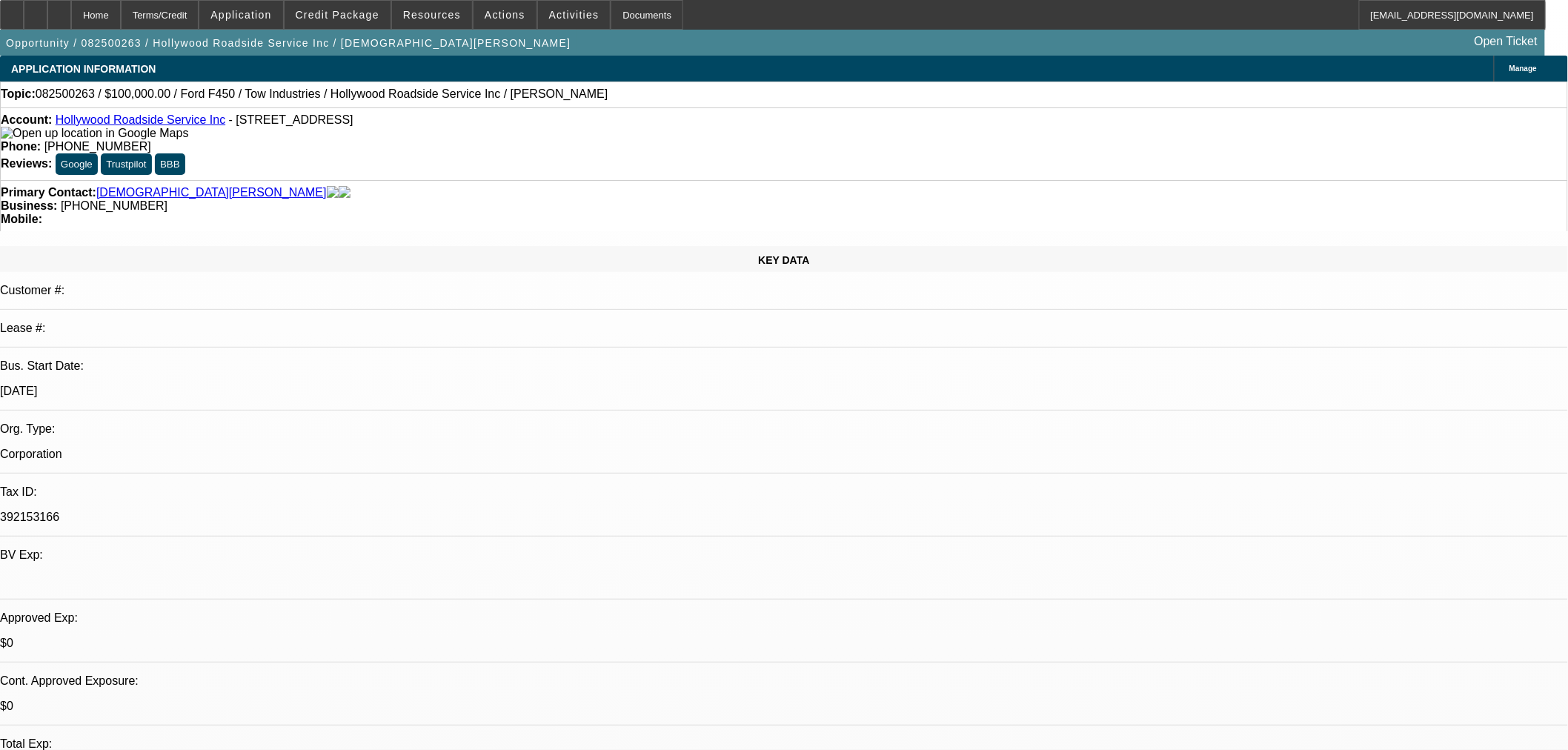
select select "2"
select select "0.1"
select select "4"
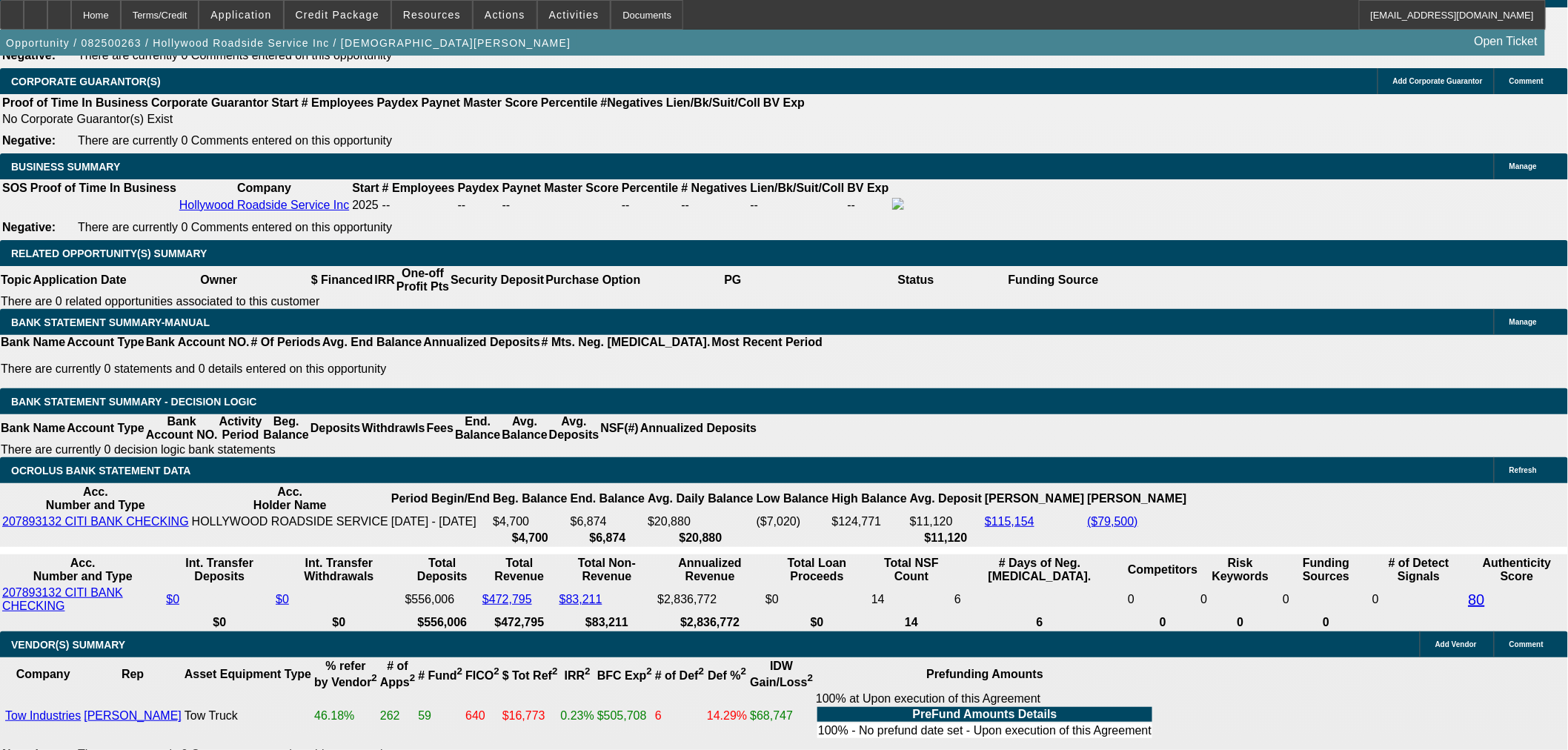
scroll to position [2631, 0]
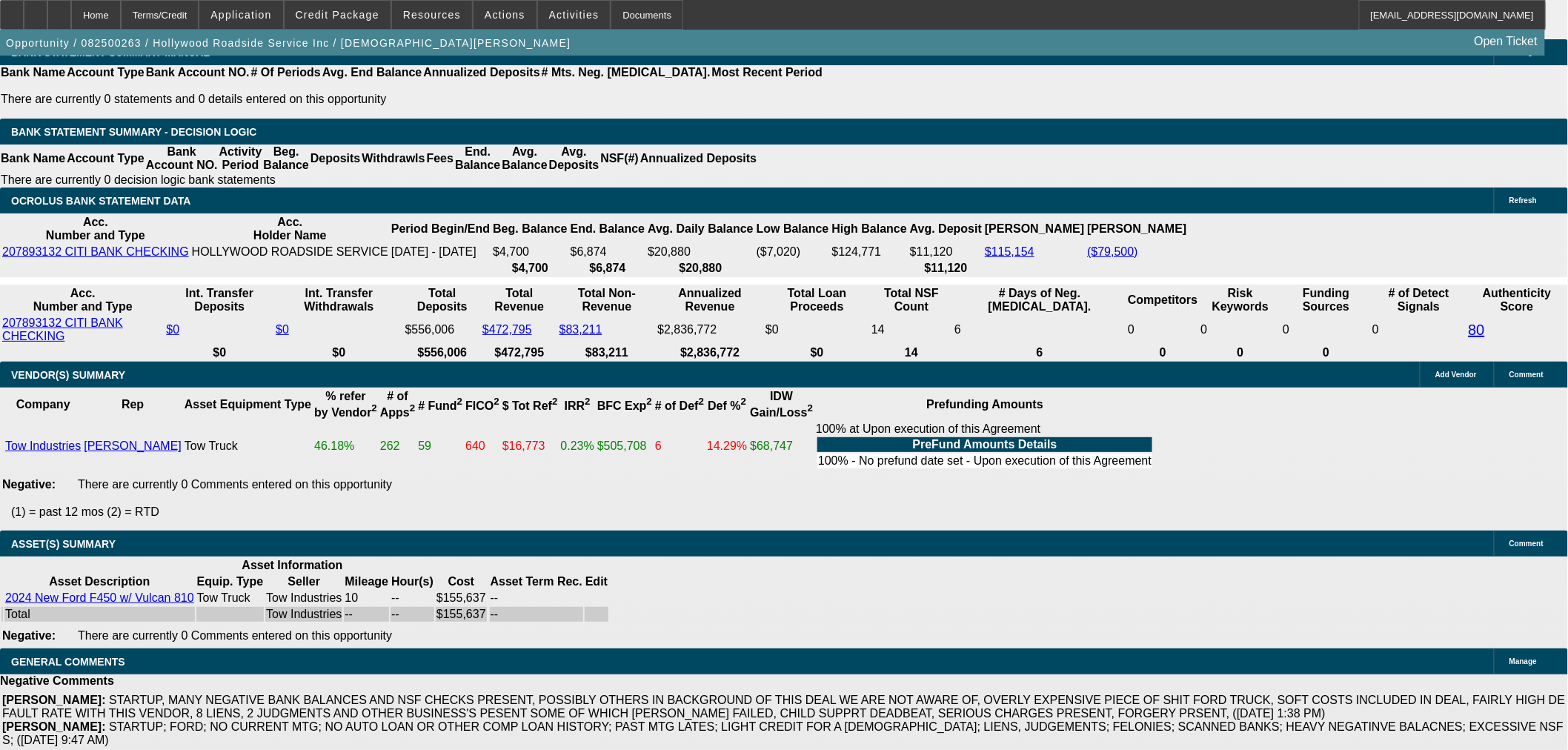
drag, startPoint x: 289, startPoint y: 376, endPoint x: 291, endPoint y: 386, distance: 10.2
select select "6"
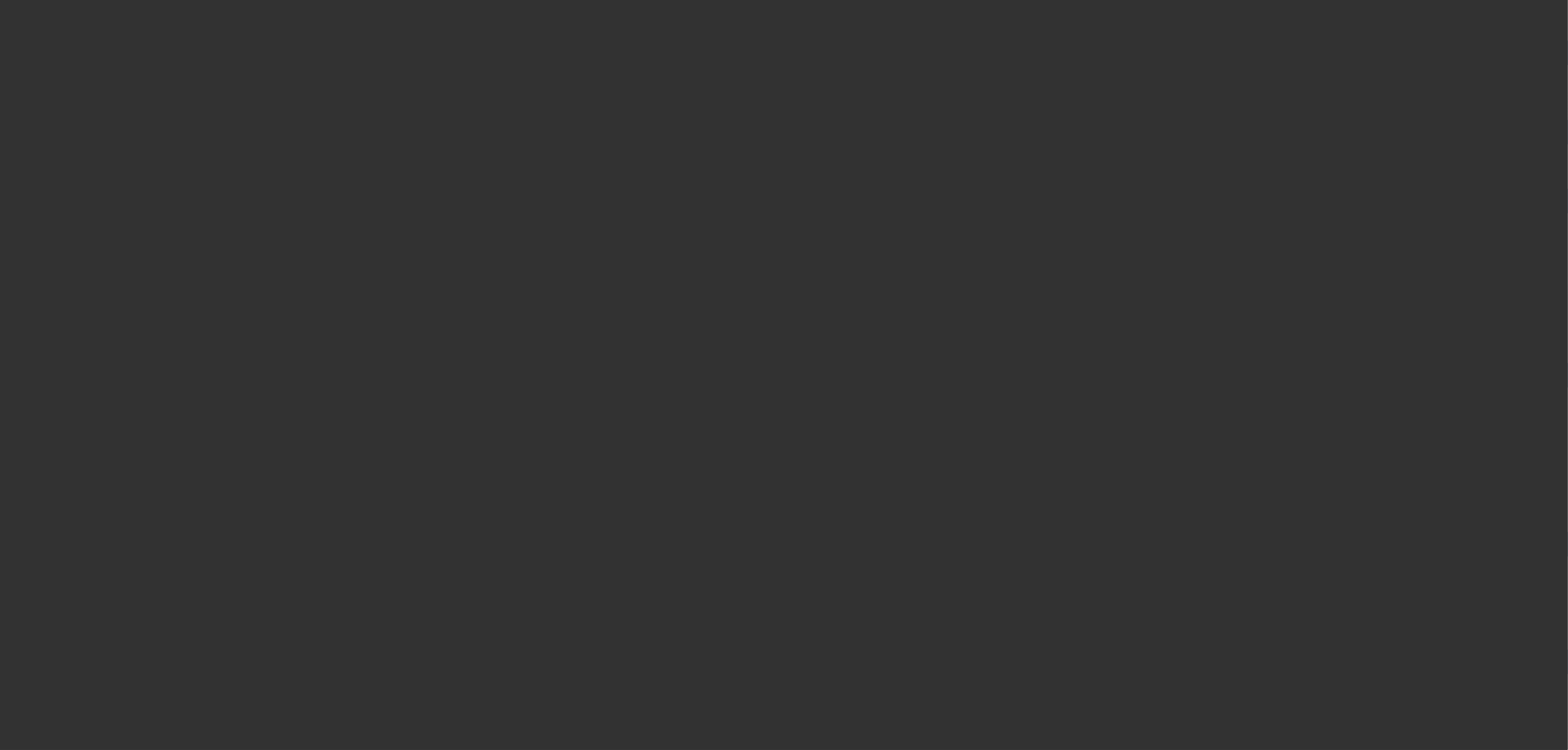
scroll to position [0, 0]
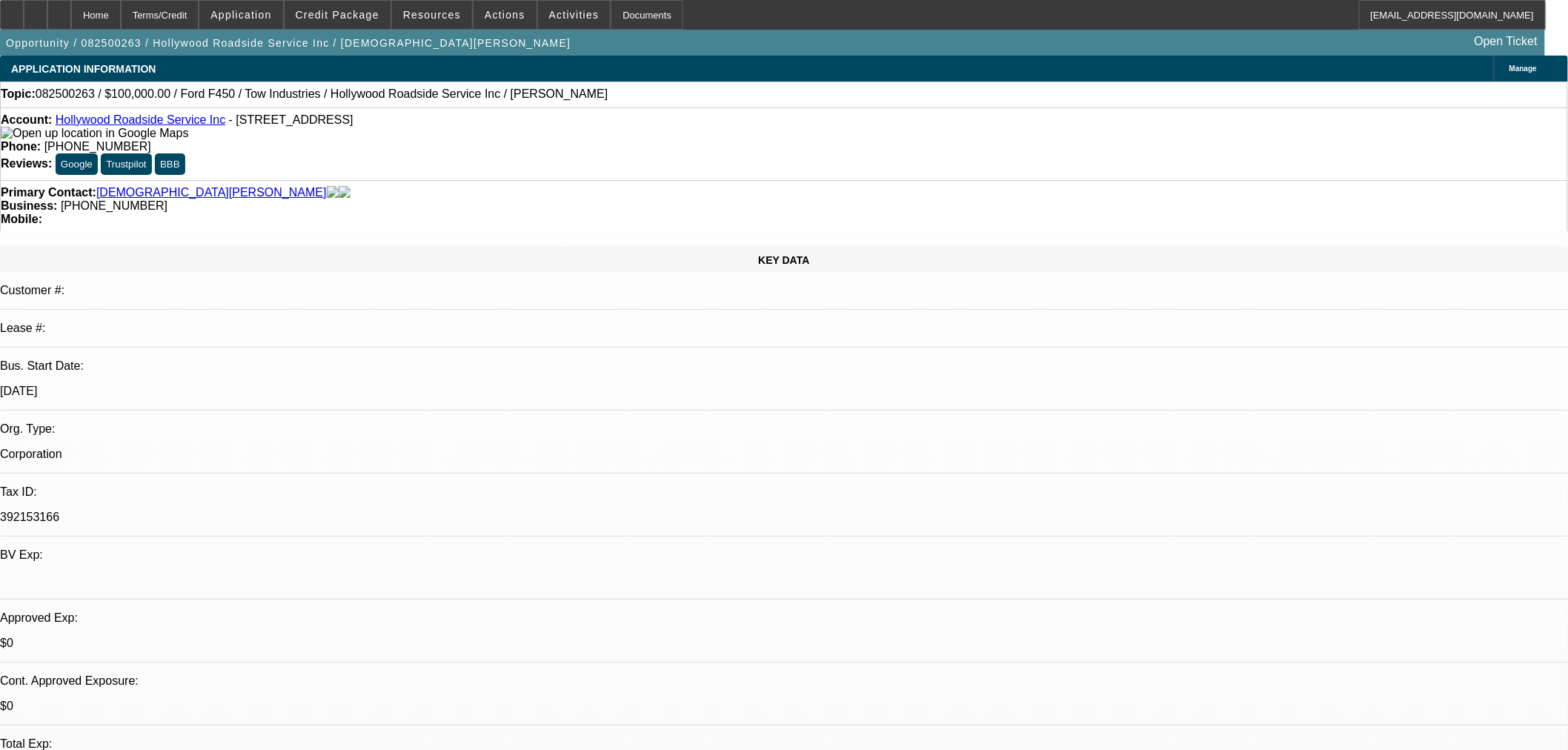
paste textarea "we are unable to make an offer on this tow truck as we are seeing this closer t…"
type textarea "PER DAKOTA: We are unable to make an offer on this tow truck as we are seeing t…"
drag, startPoint x: 1408, startPoint y: 248, endPoint x: 1399, endPoint y: 250, distance: 9.2
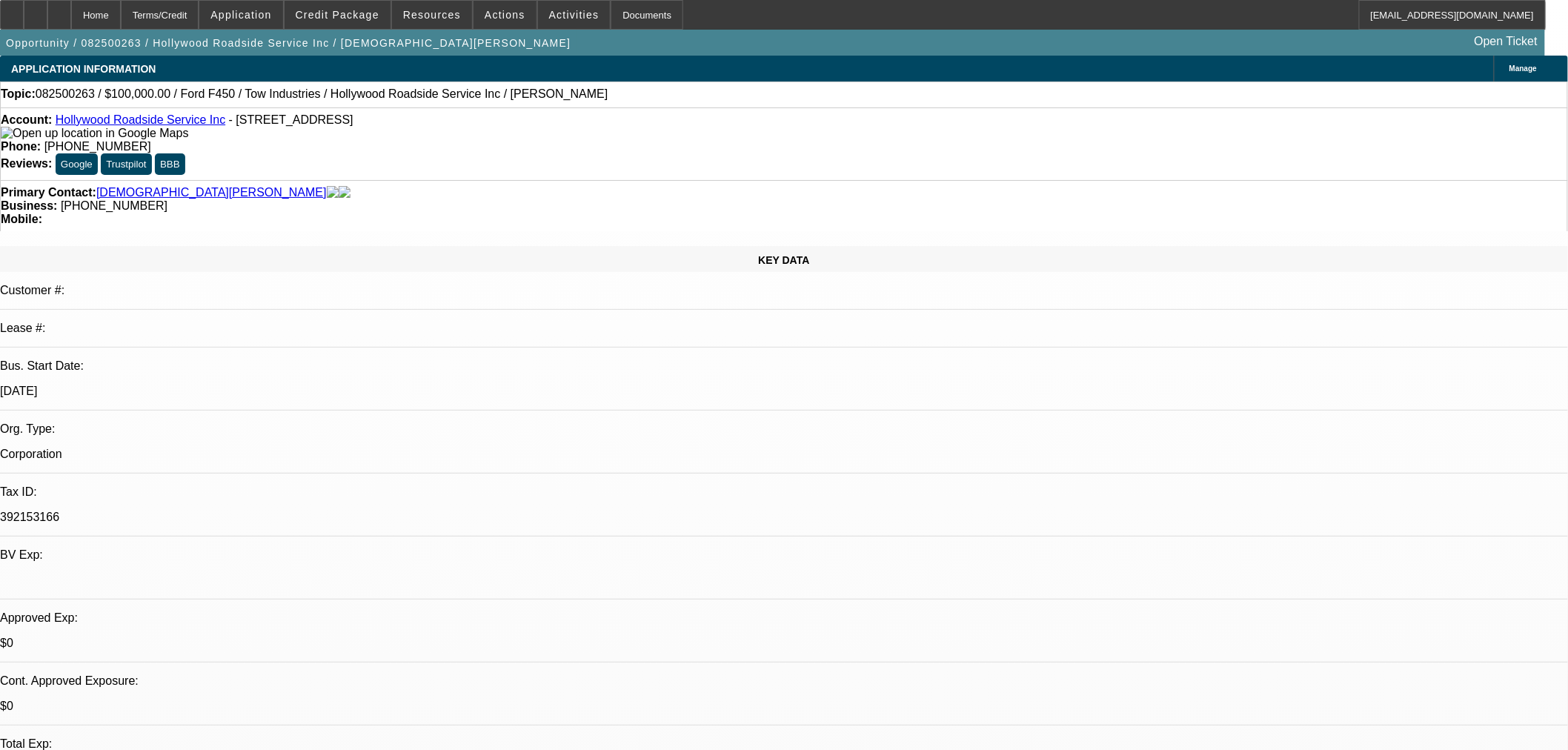
drag, startPoint x: 1249, startPoint y: 538, endPoint x: 1251, endPoint y: 525, distance: 13.2
click at [1249, 538] on span "22" at bounding box center [1248, 533] width 27 height 27
type input "[DATE]"
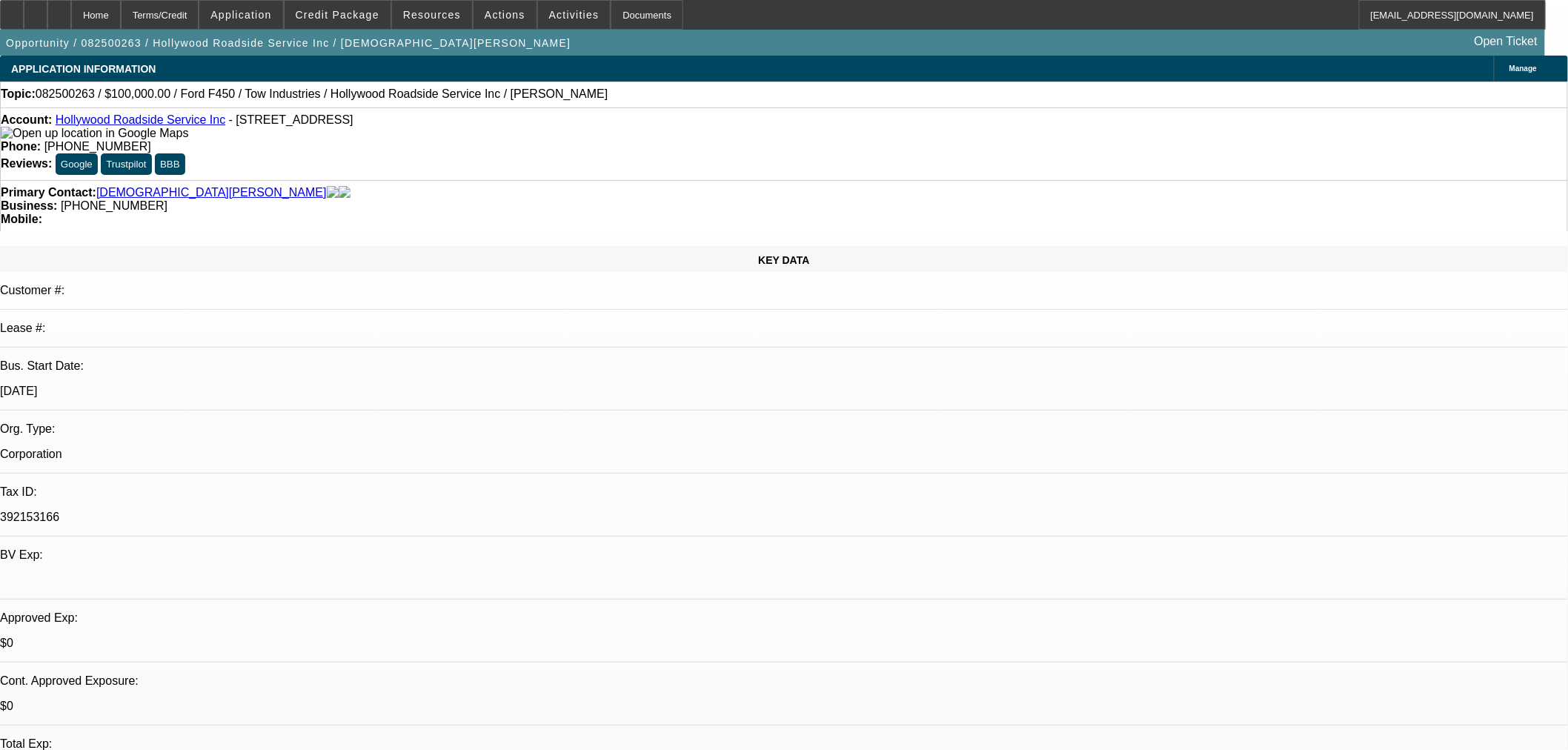
type input "02:33"
type input "03:39"
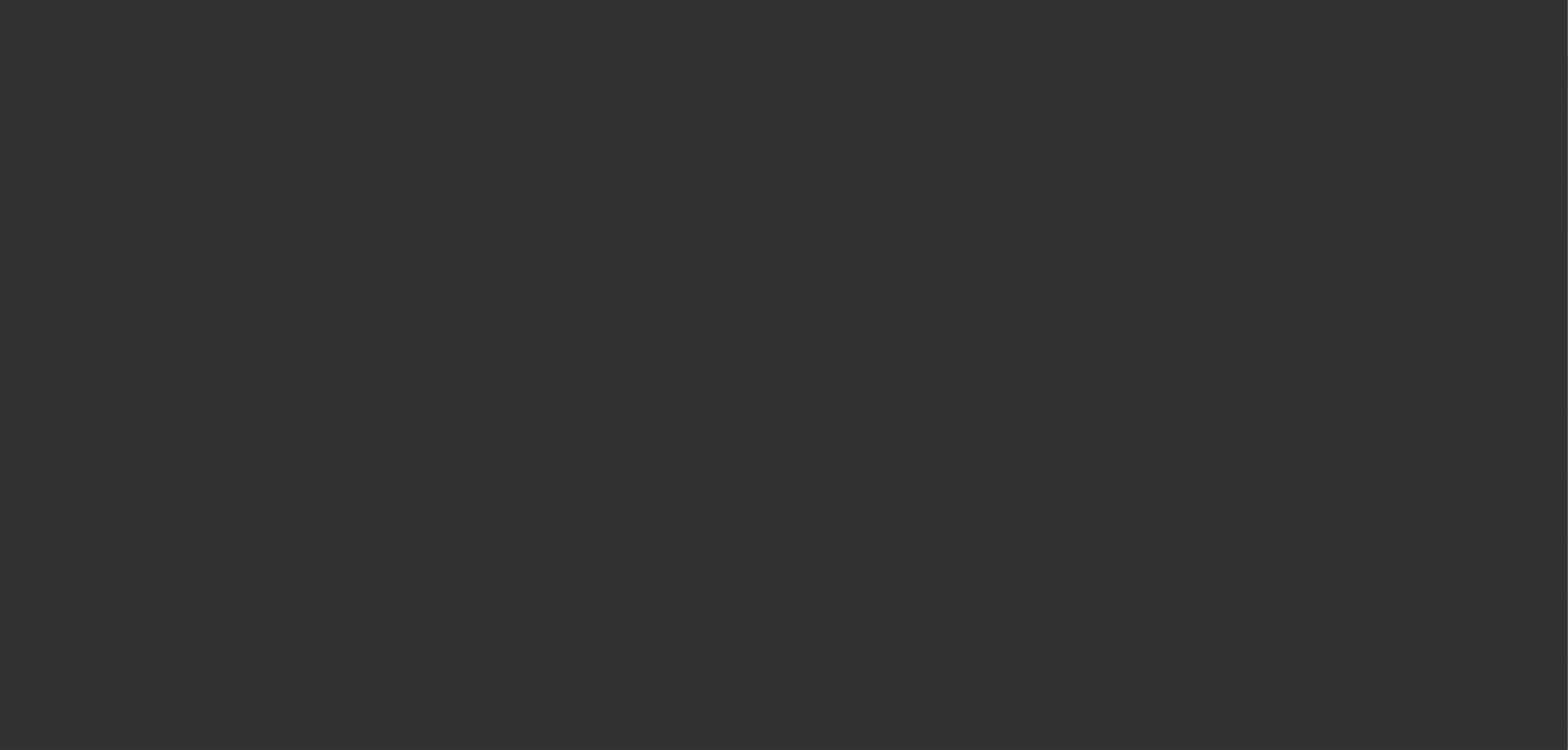
select select "0"
select select "2"
select select "0"
select select "5"
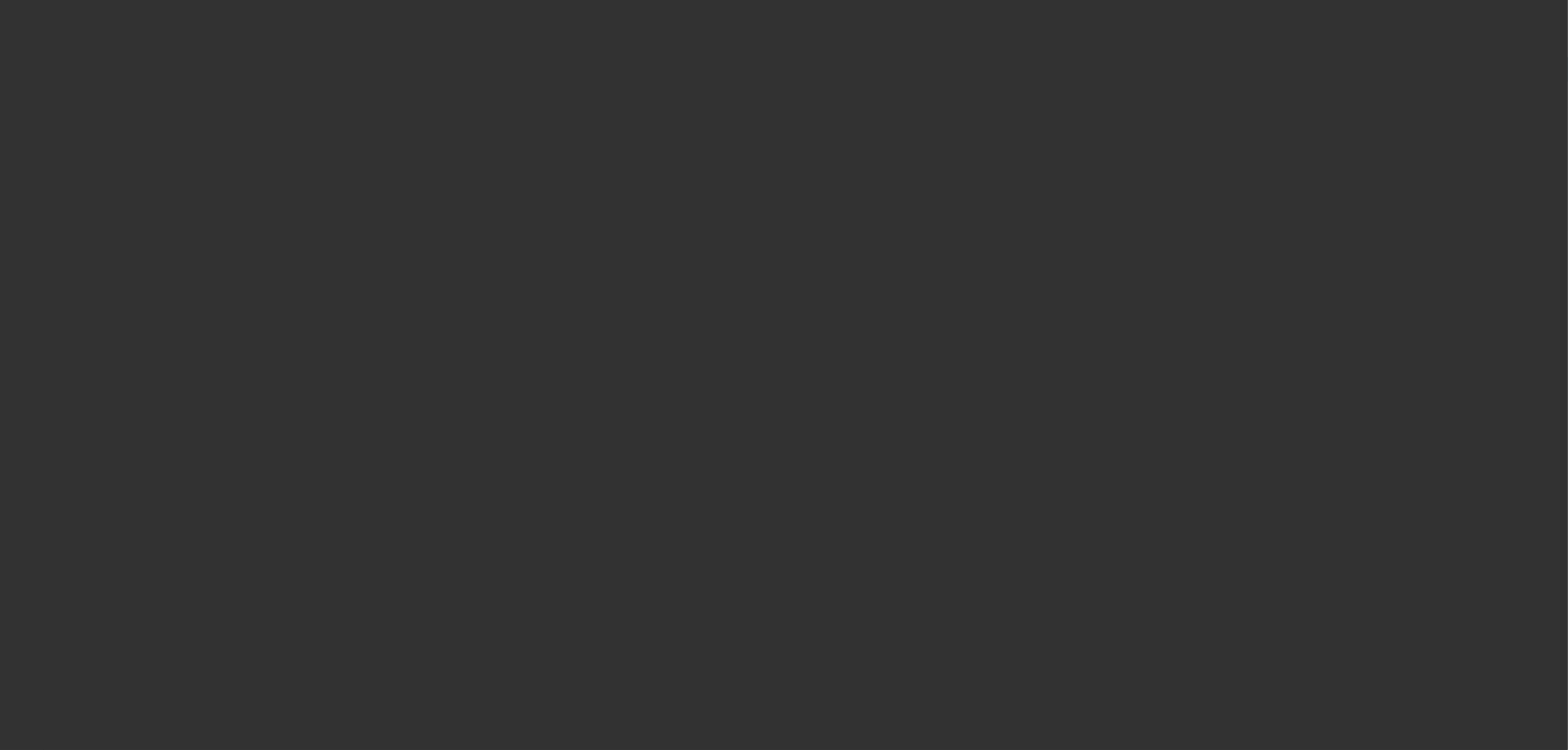
select select "0"
select select "2"
select select "0"
select select "5"
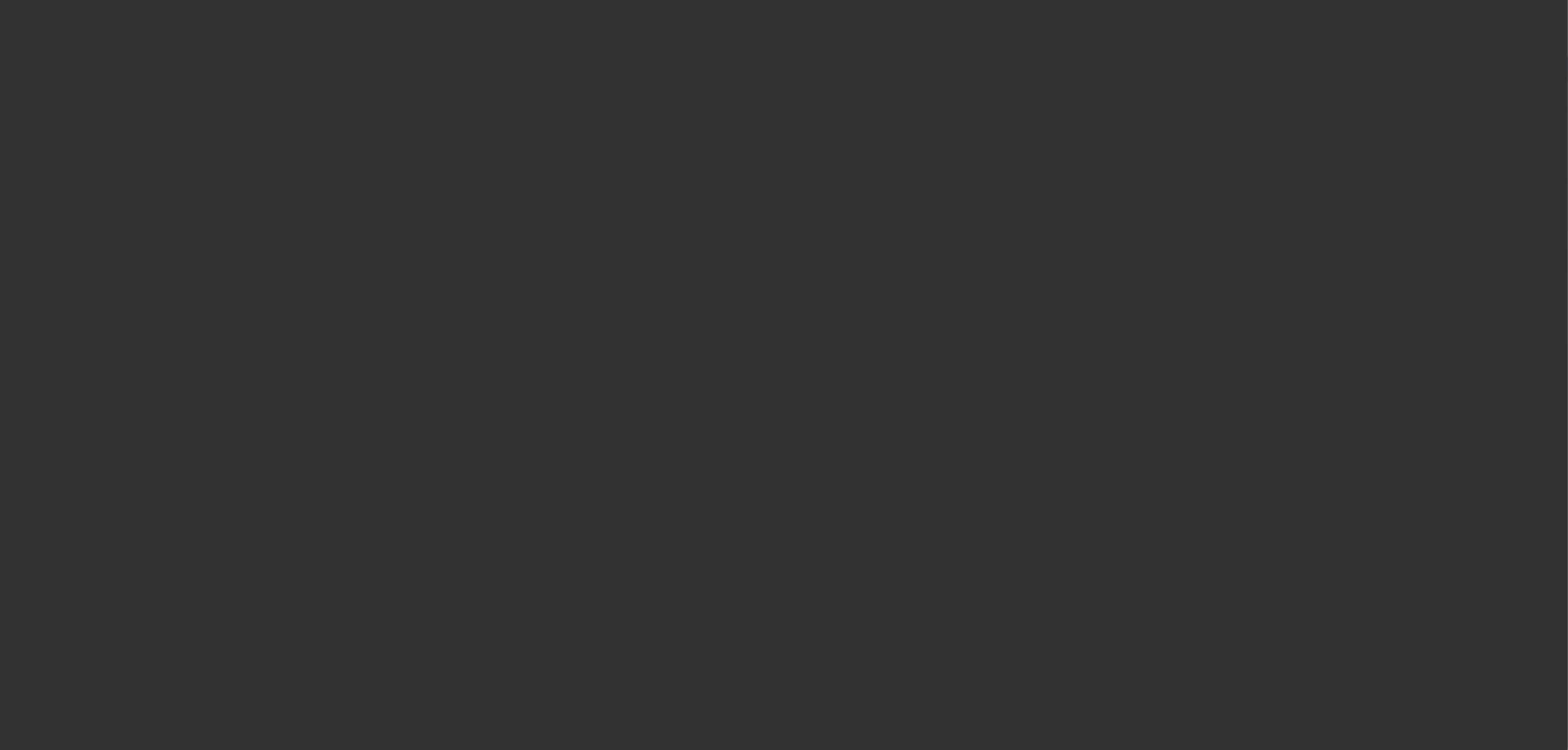
select select "0"
select select "2"
select select "0"
select select "5"
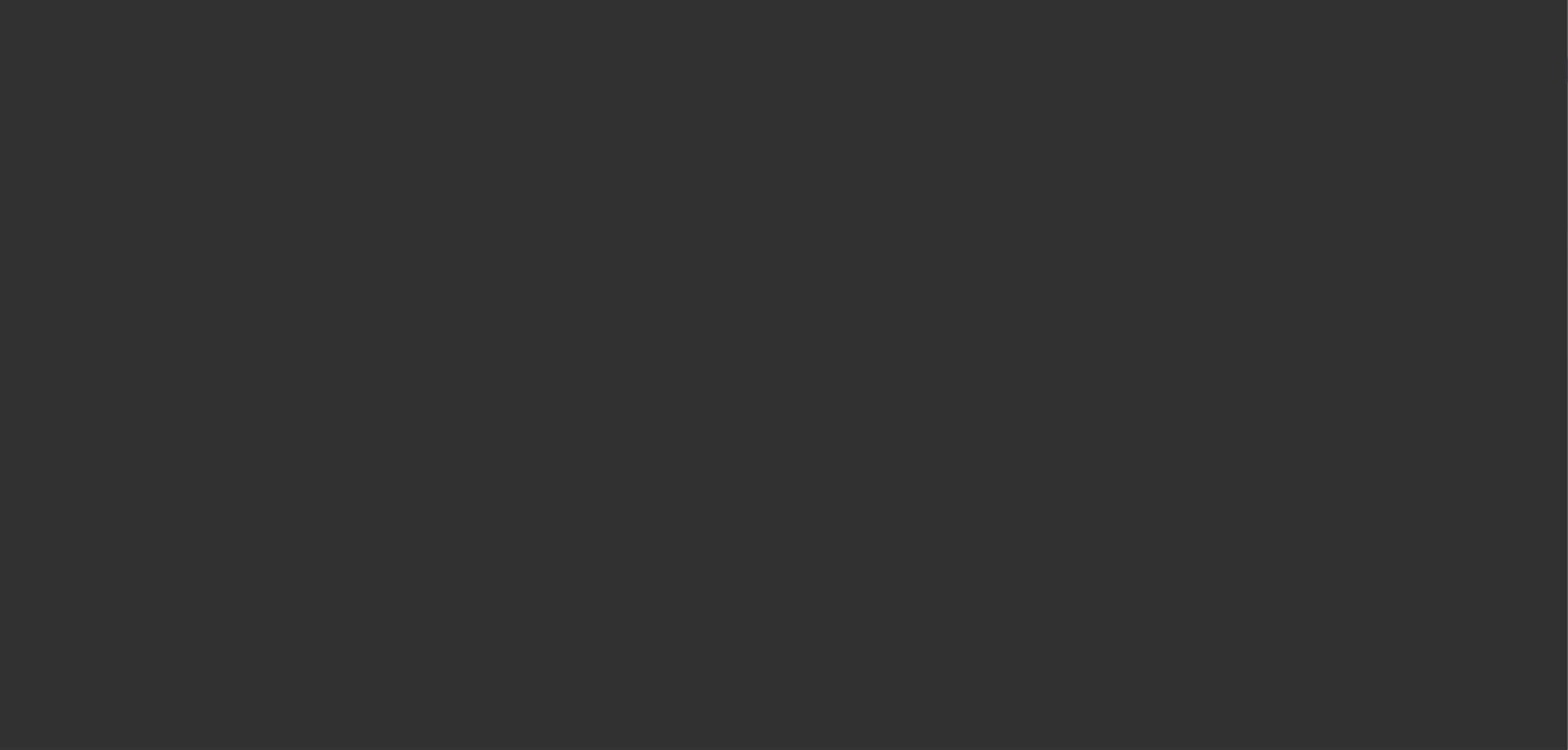
select select "0"
select select "0.1"
select select "4"
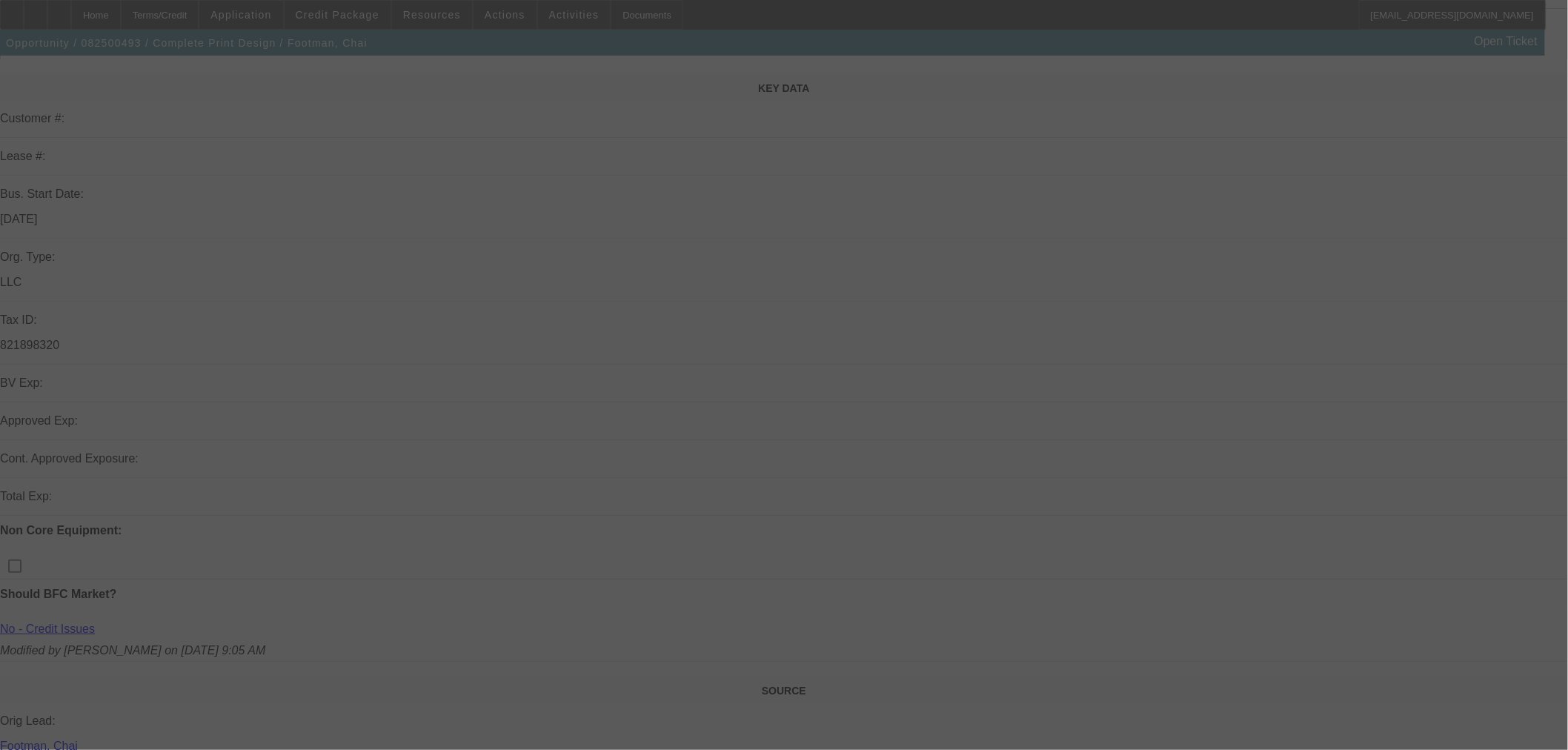
scroll to position [329, 0]
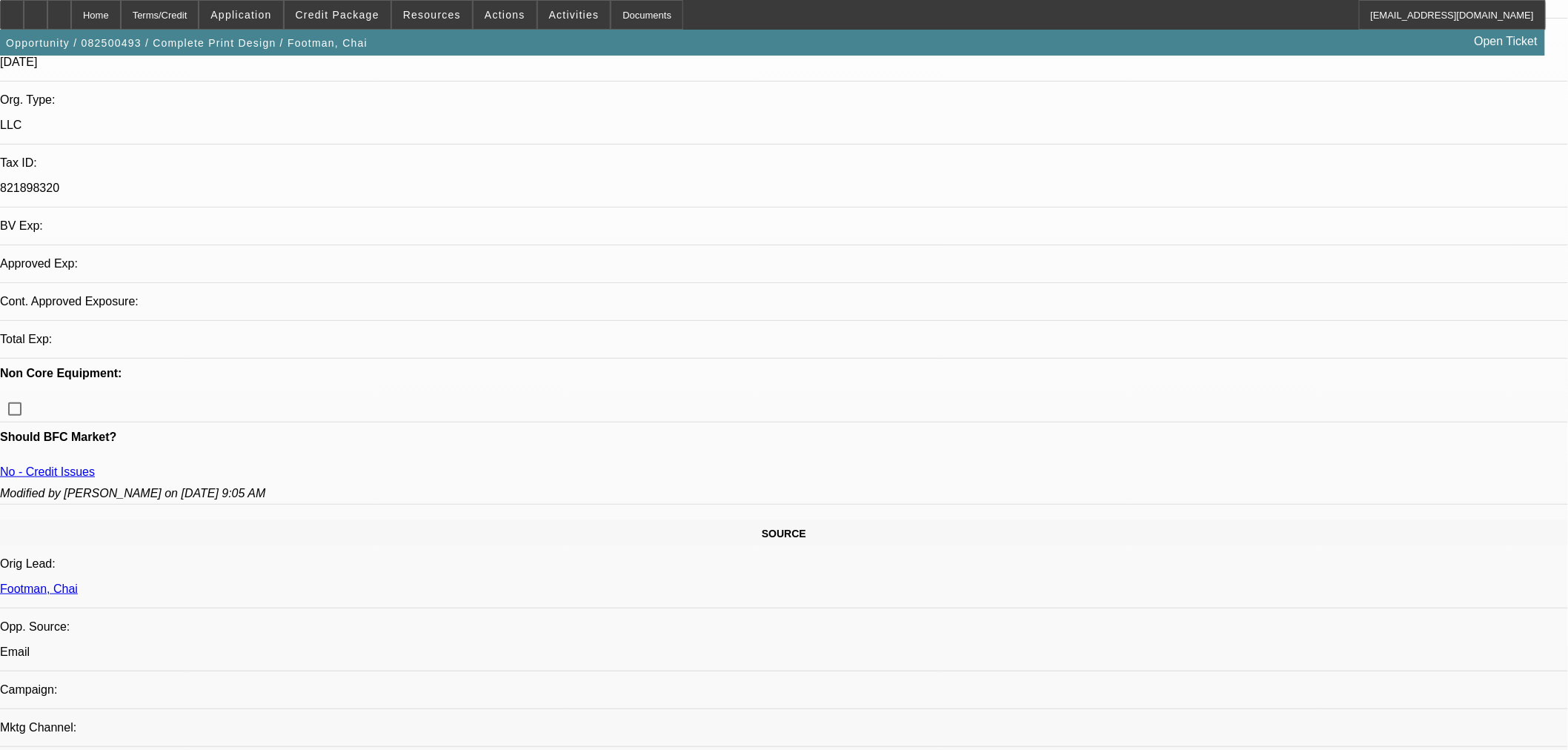
select select "0"
select select "6"
select select "0"
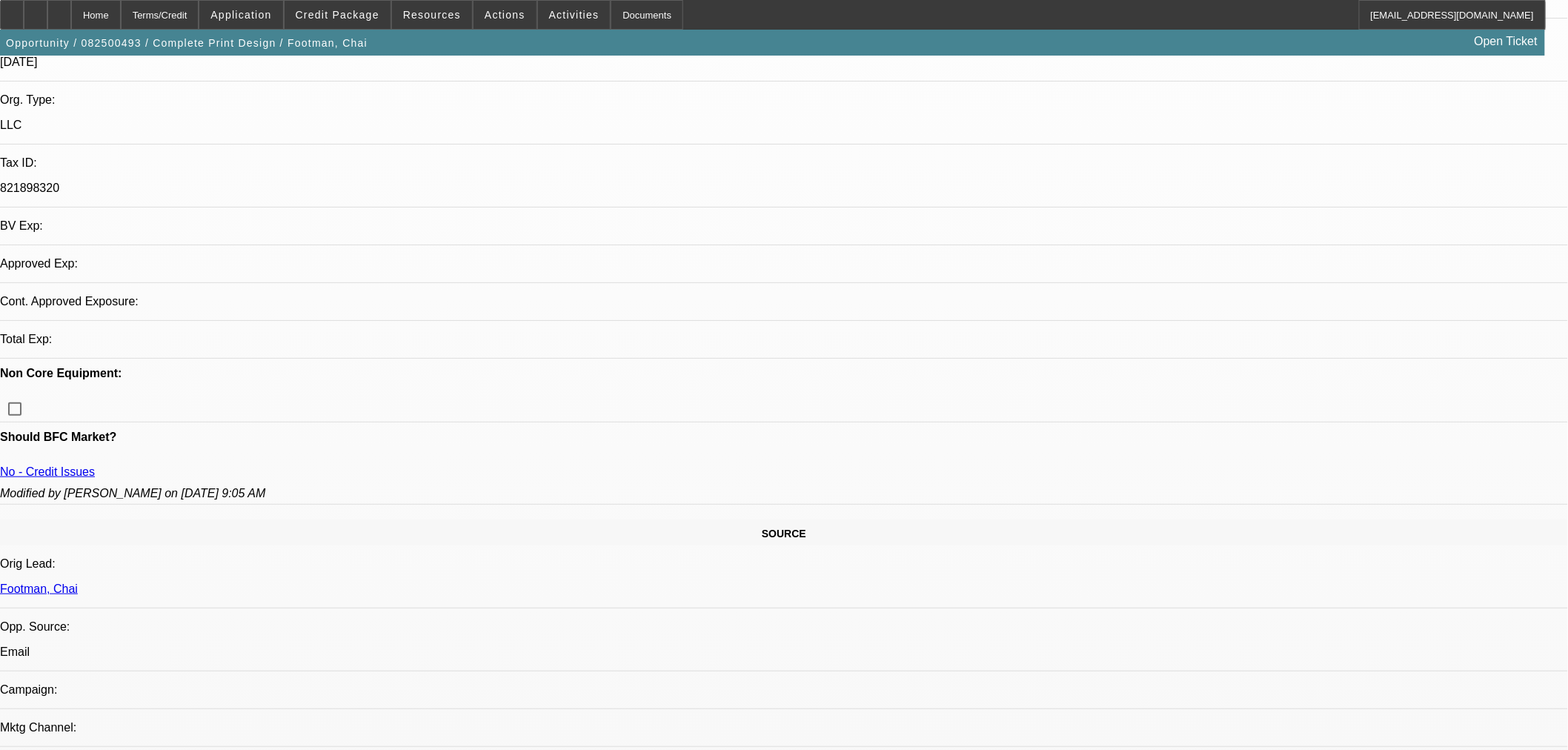
select select "0"
select select "2"
select select "0"
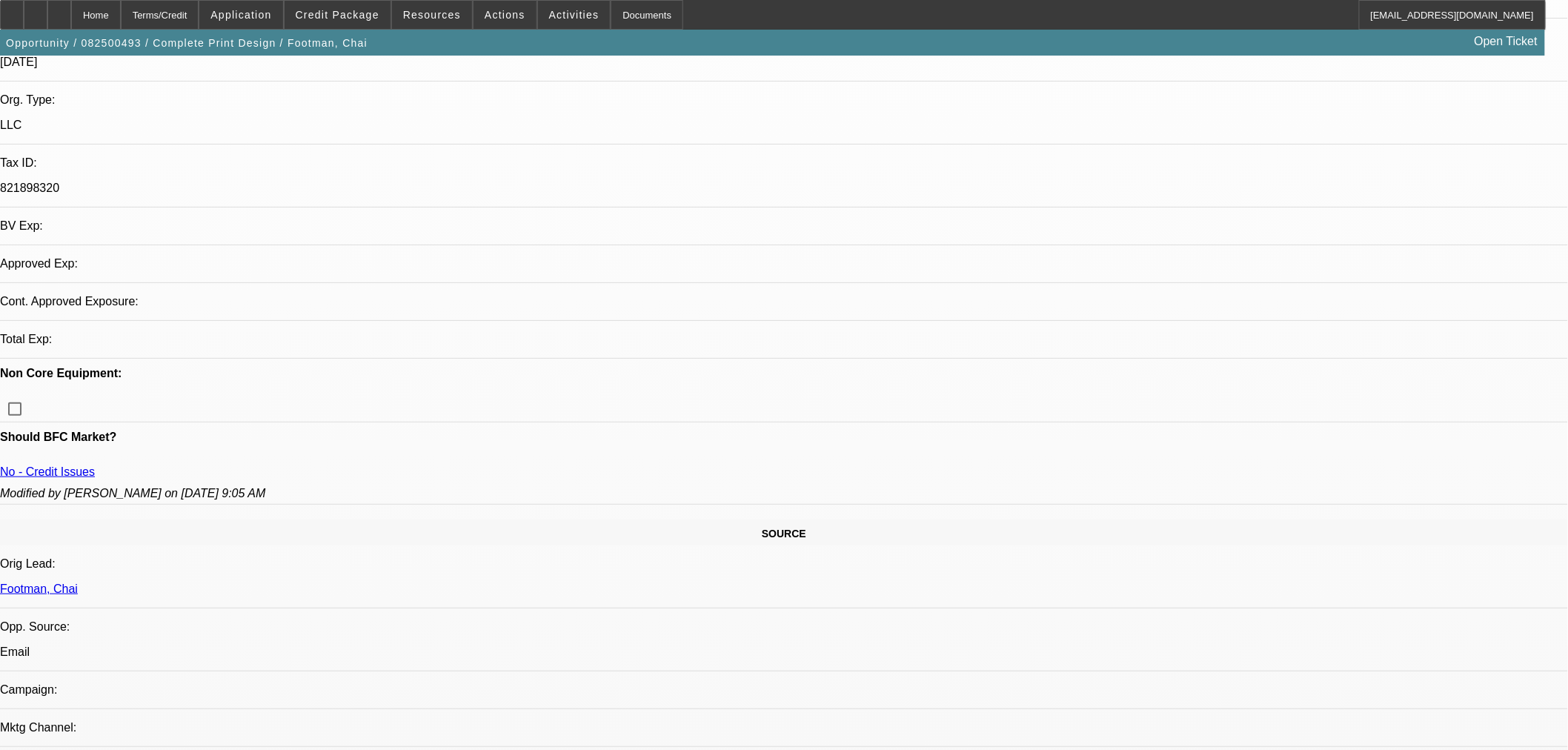
select select "0"
select select "2"
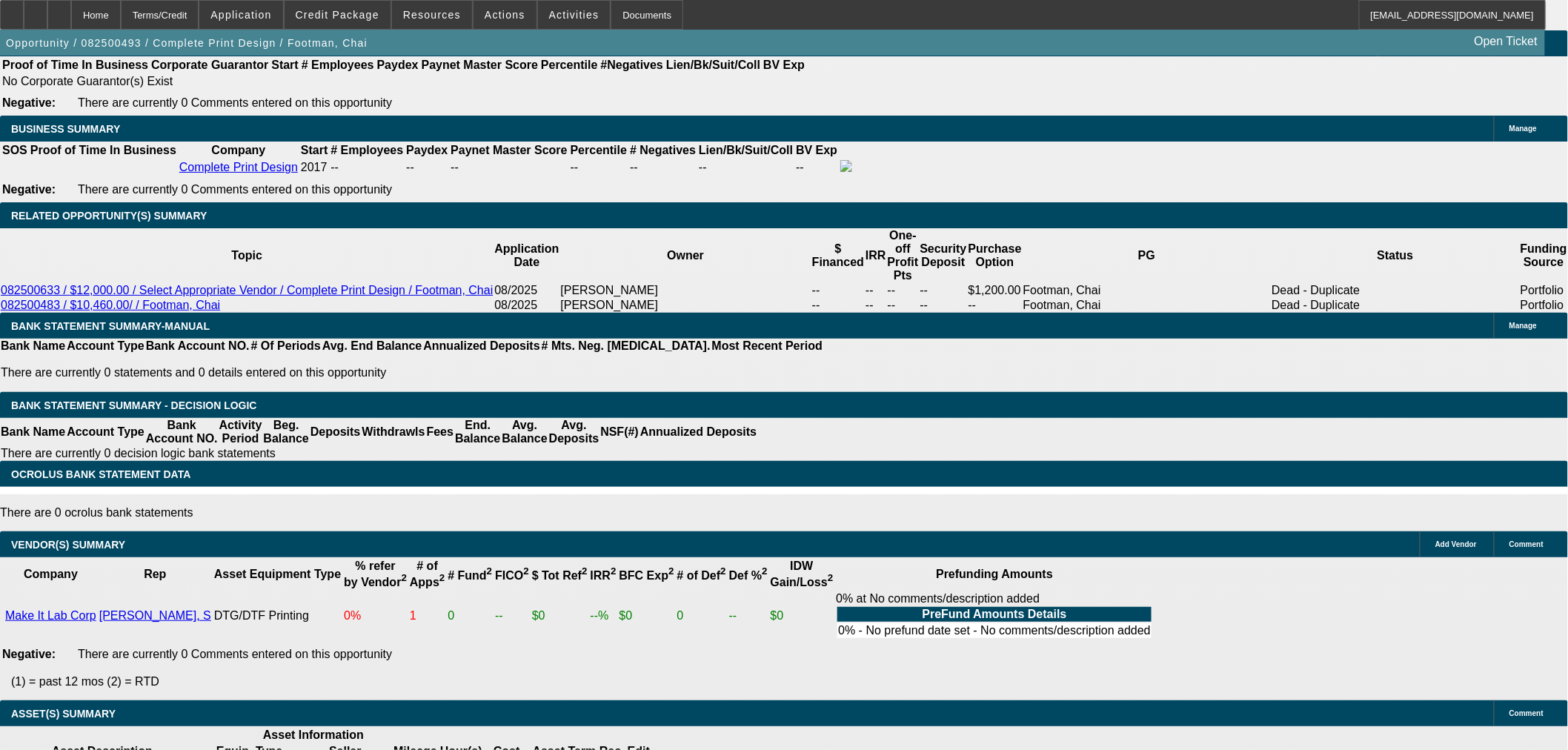
scroll to position [2567, 0]
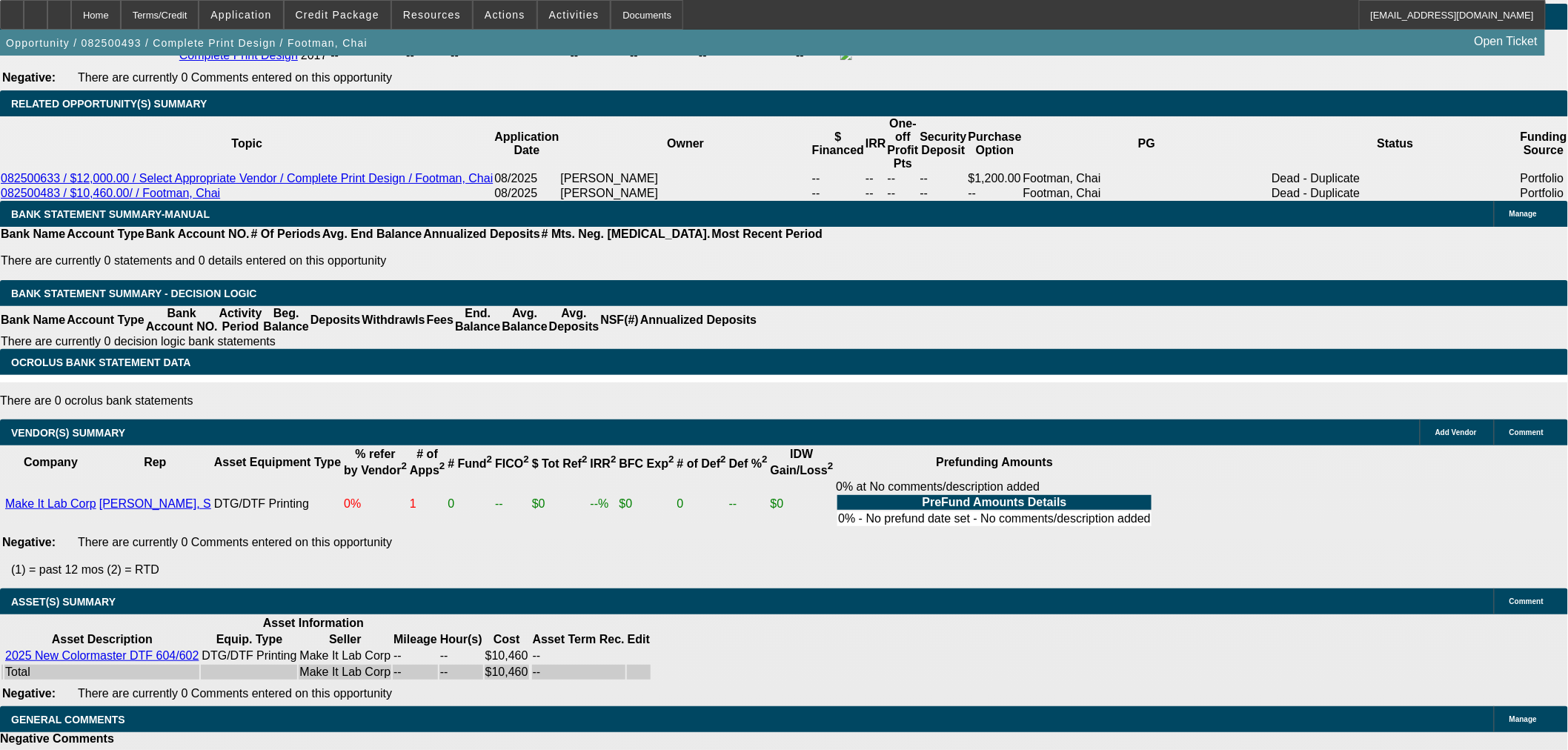
select select "4"
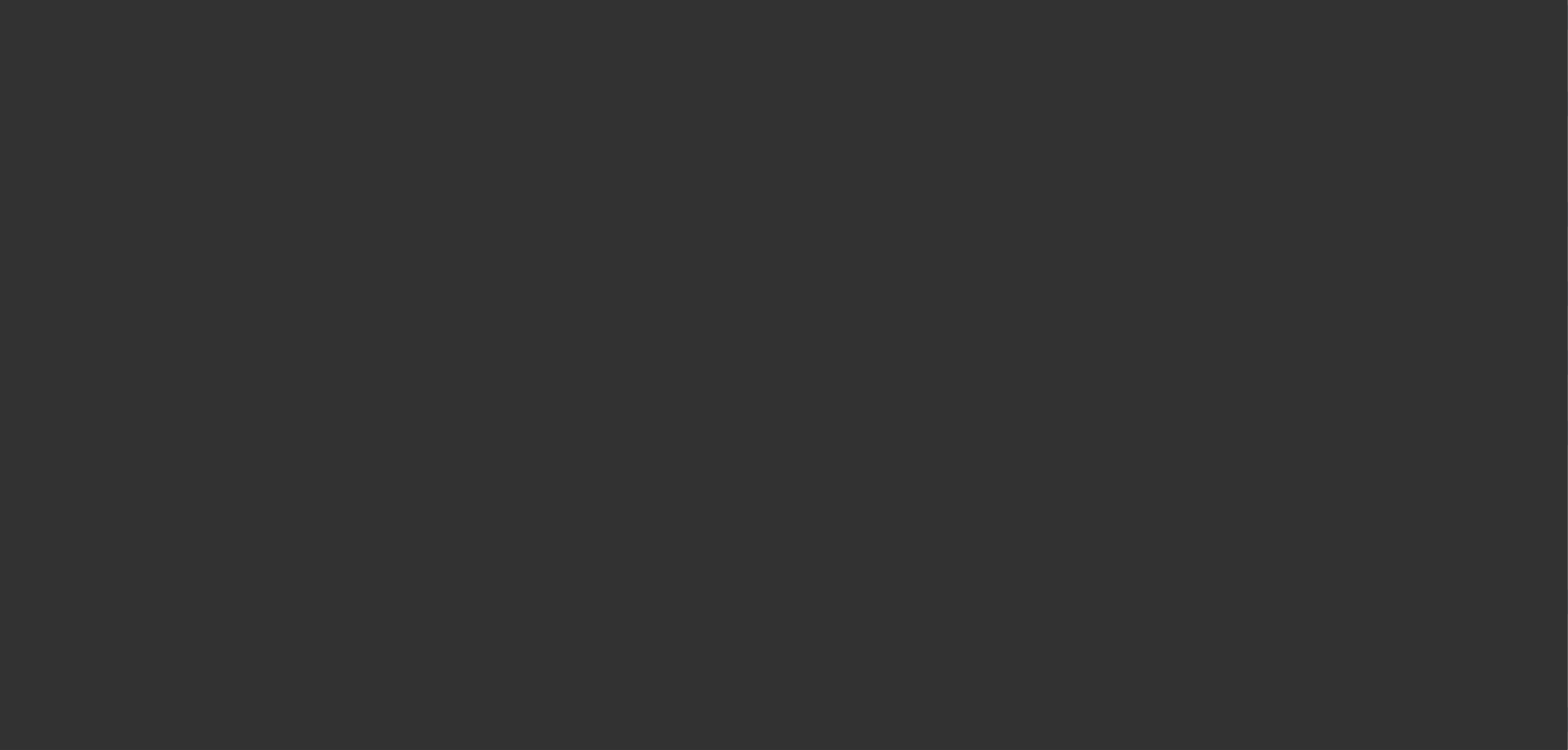
scroll to position [0, 0]
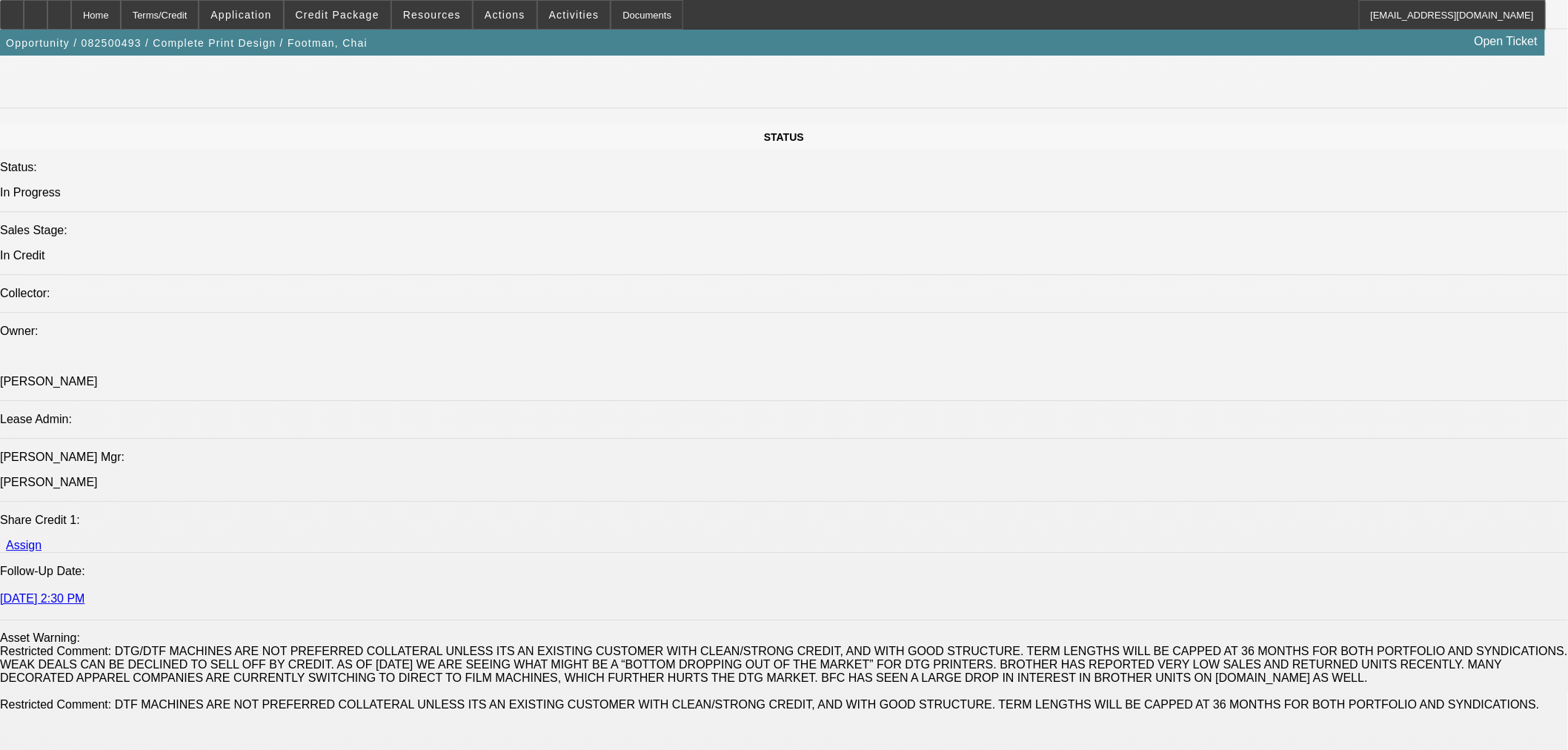
scroll to position [1564, 0]
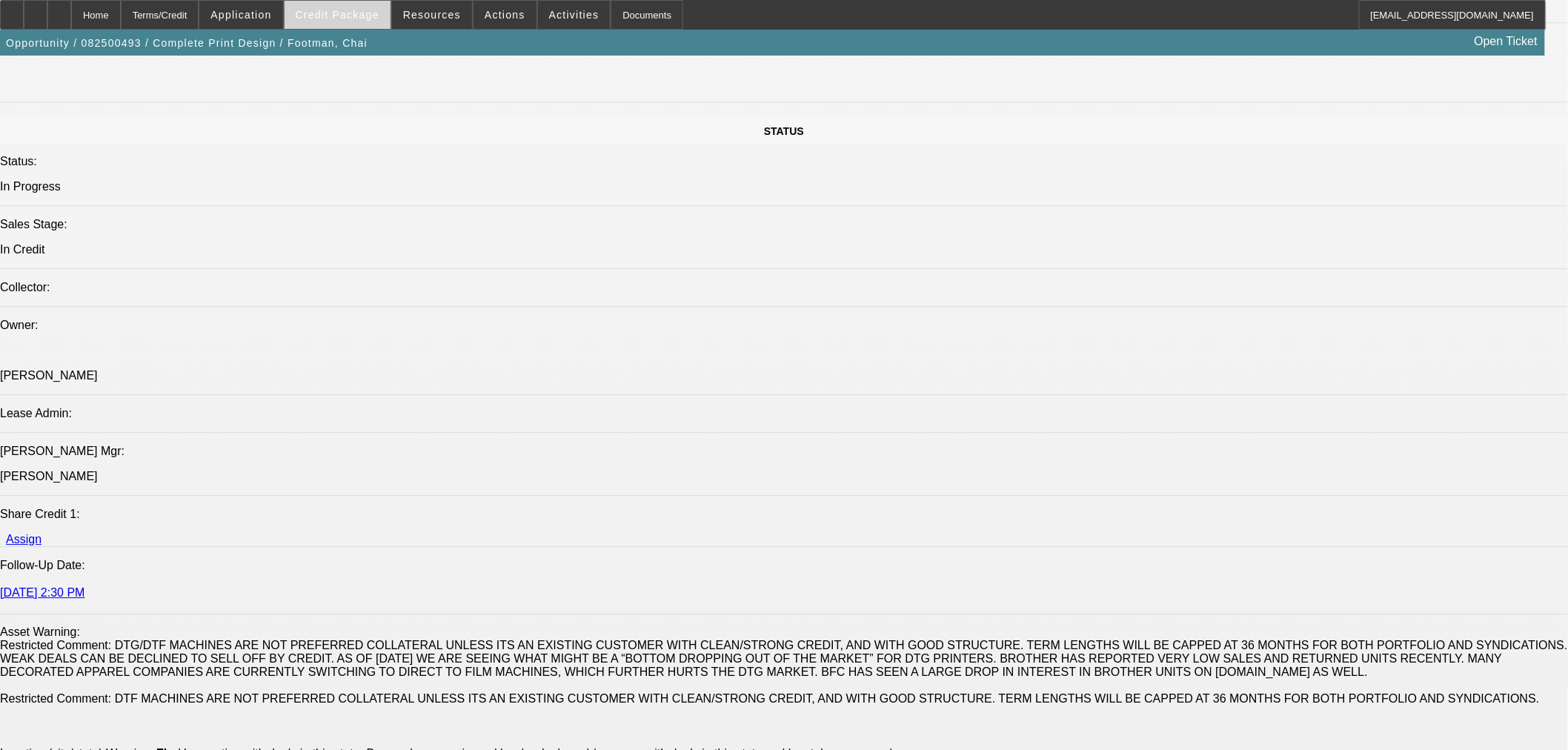
type textarea "TOO WEAK FOR DTF AT ANY STRUCTURE- NO COMMENTS NEEDED AS SELF EXCLAMATORY."
click at [374, 19] on span "Credit Package" at bounding box center [337, 15] width 84 height 12
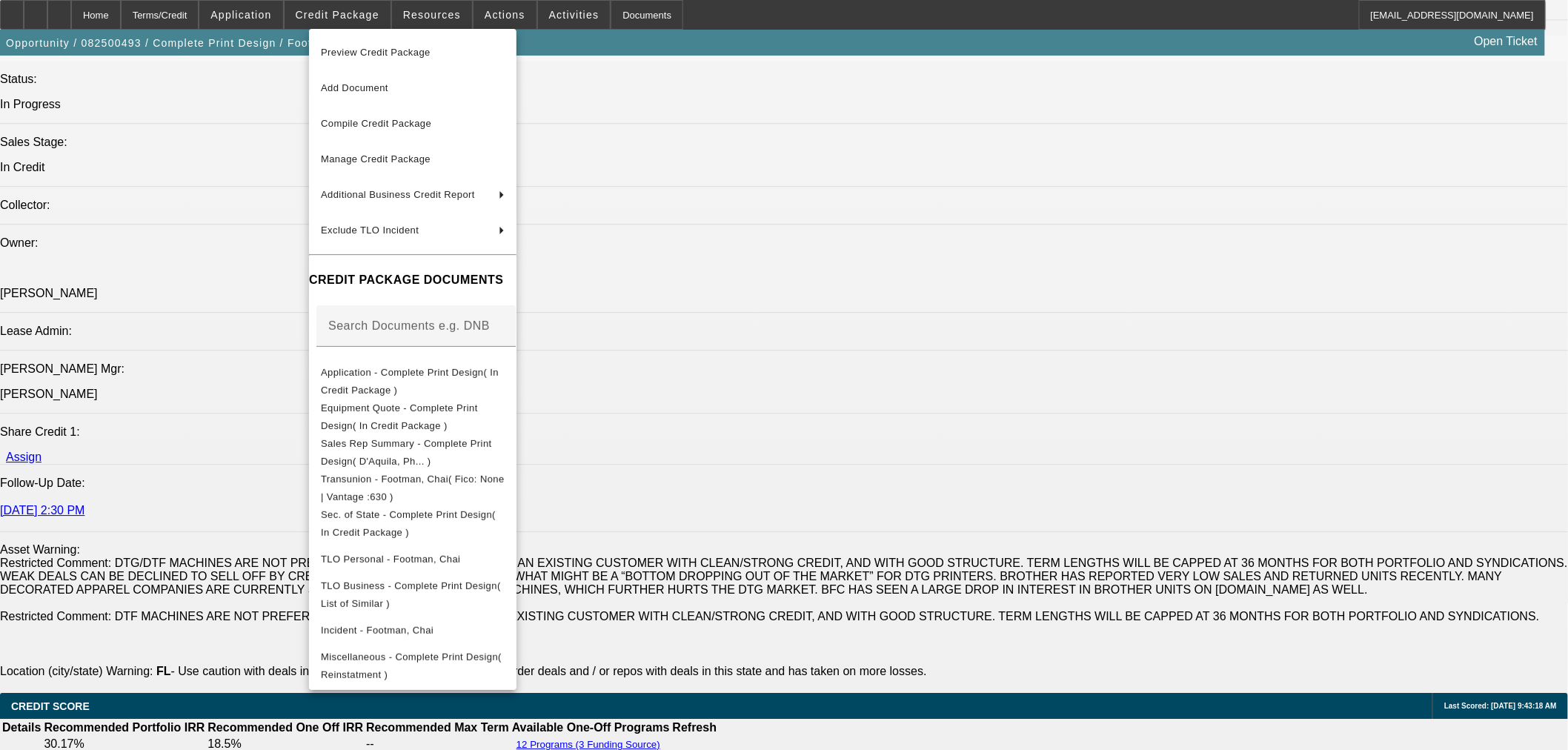
click at [1284, 564] on div at bounding box center [784, 375] width 1568 height 750
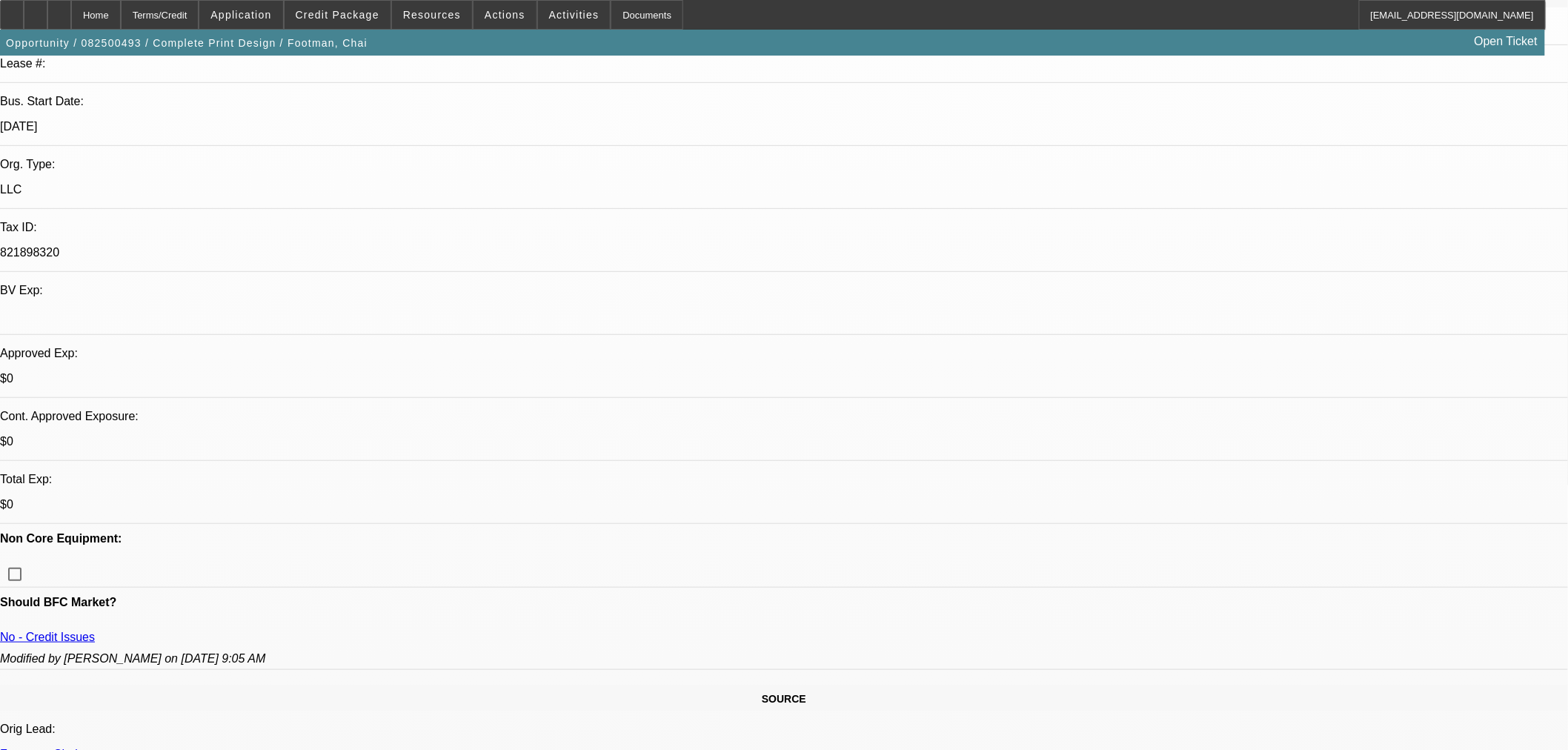
scroll to position [411, 0]
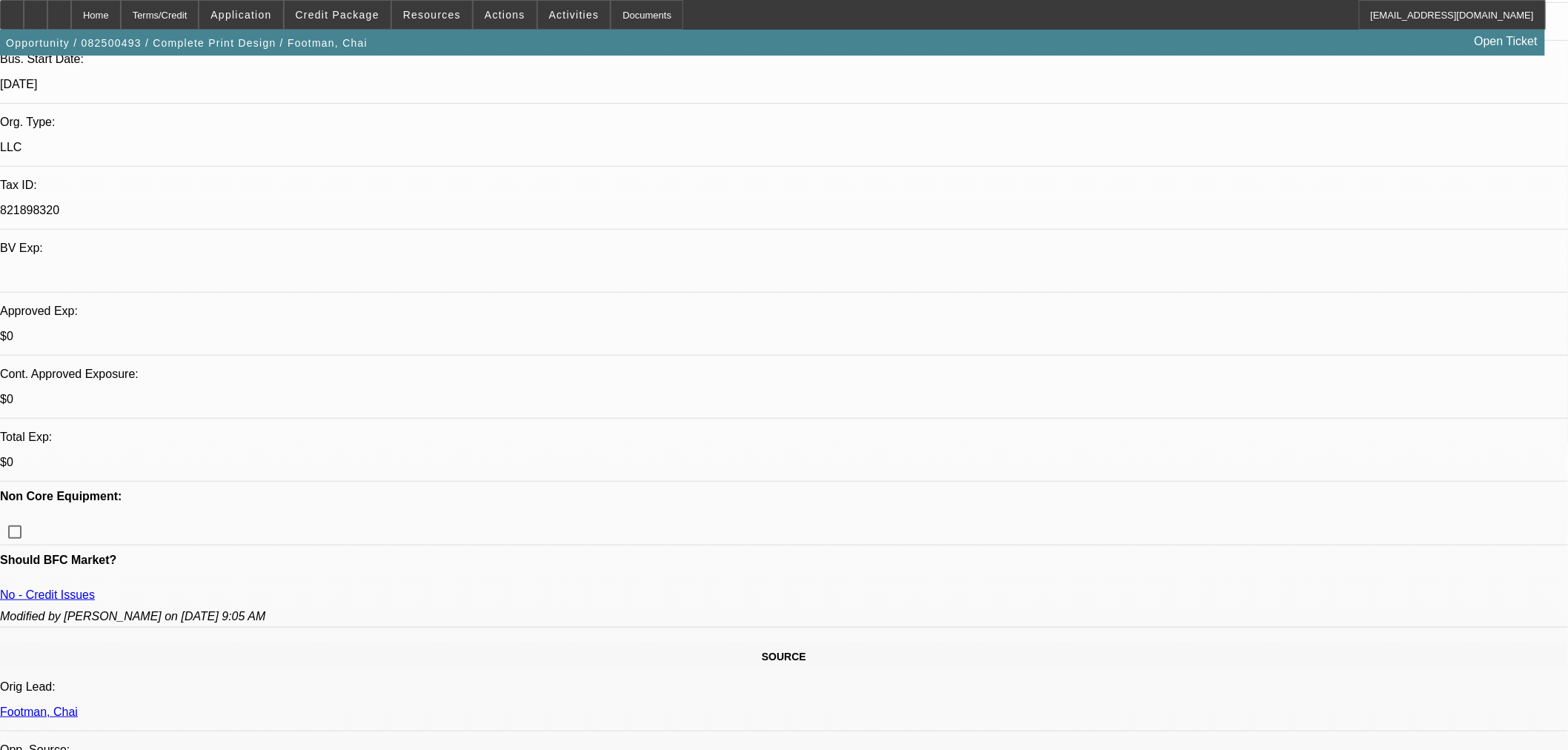
scroll to position [493, 0]
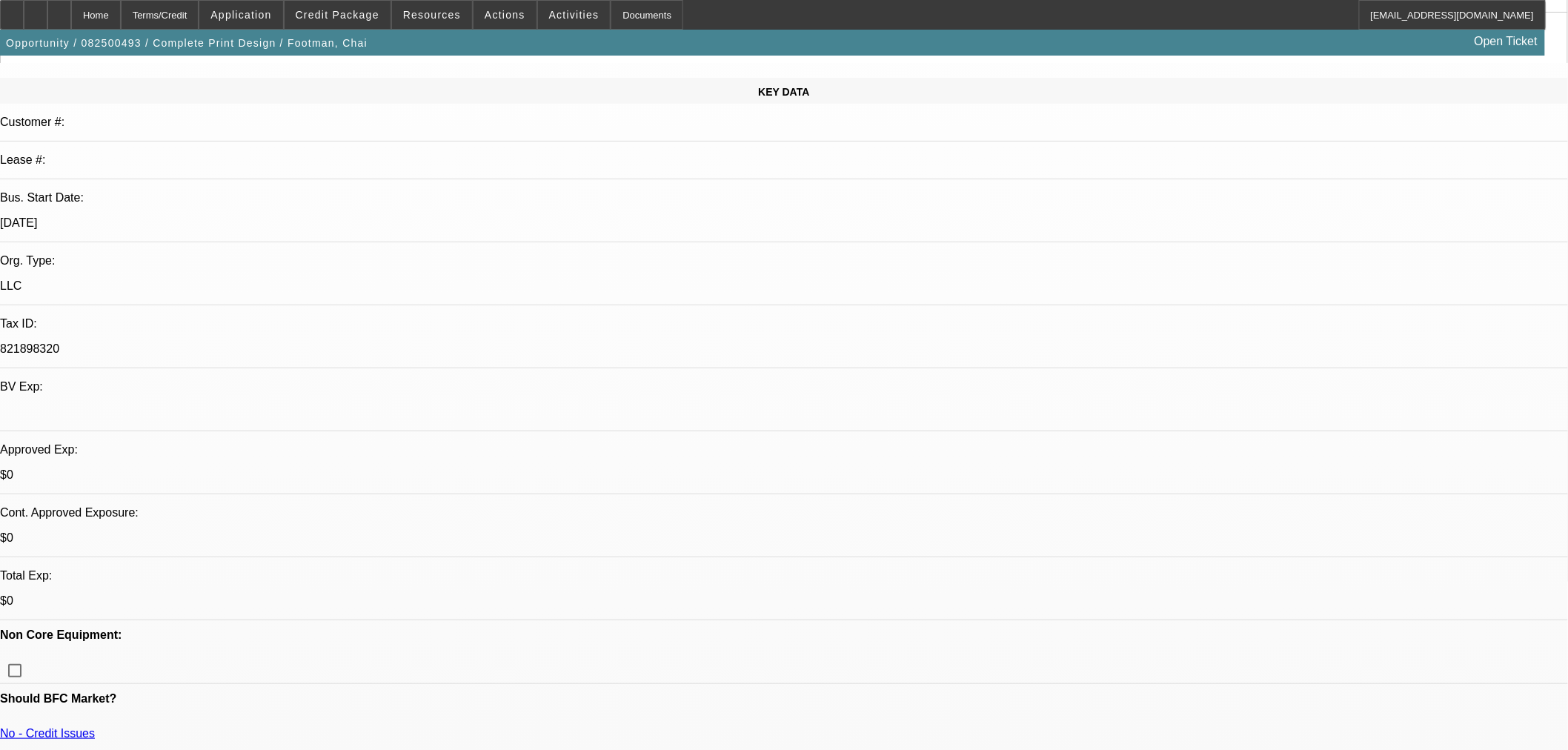
scroll to position [0, 0]
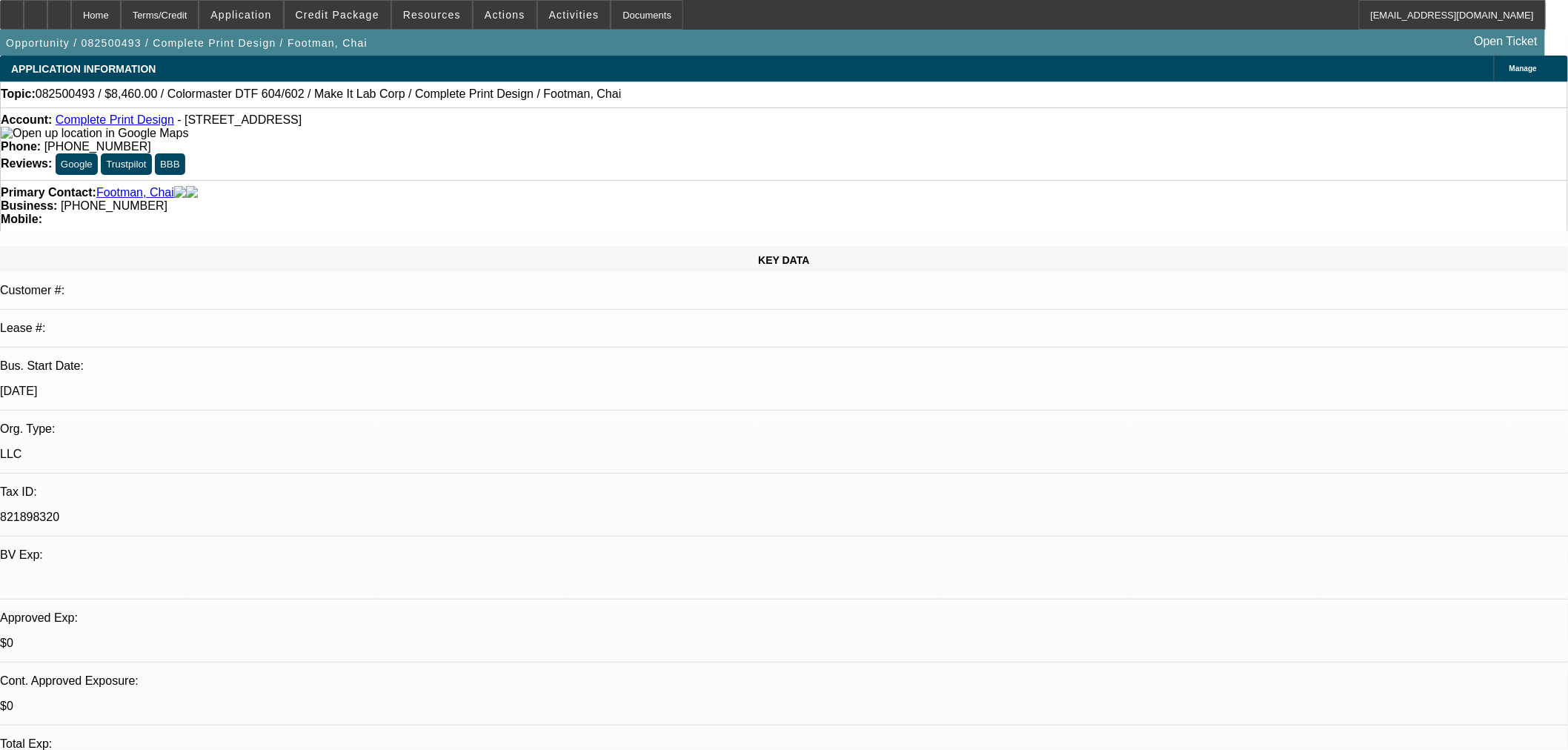
select select "0"
select select "6"
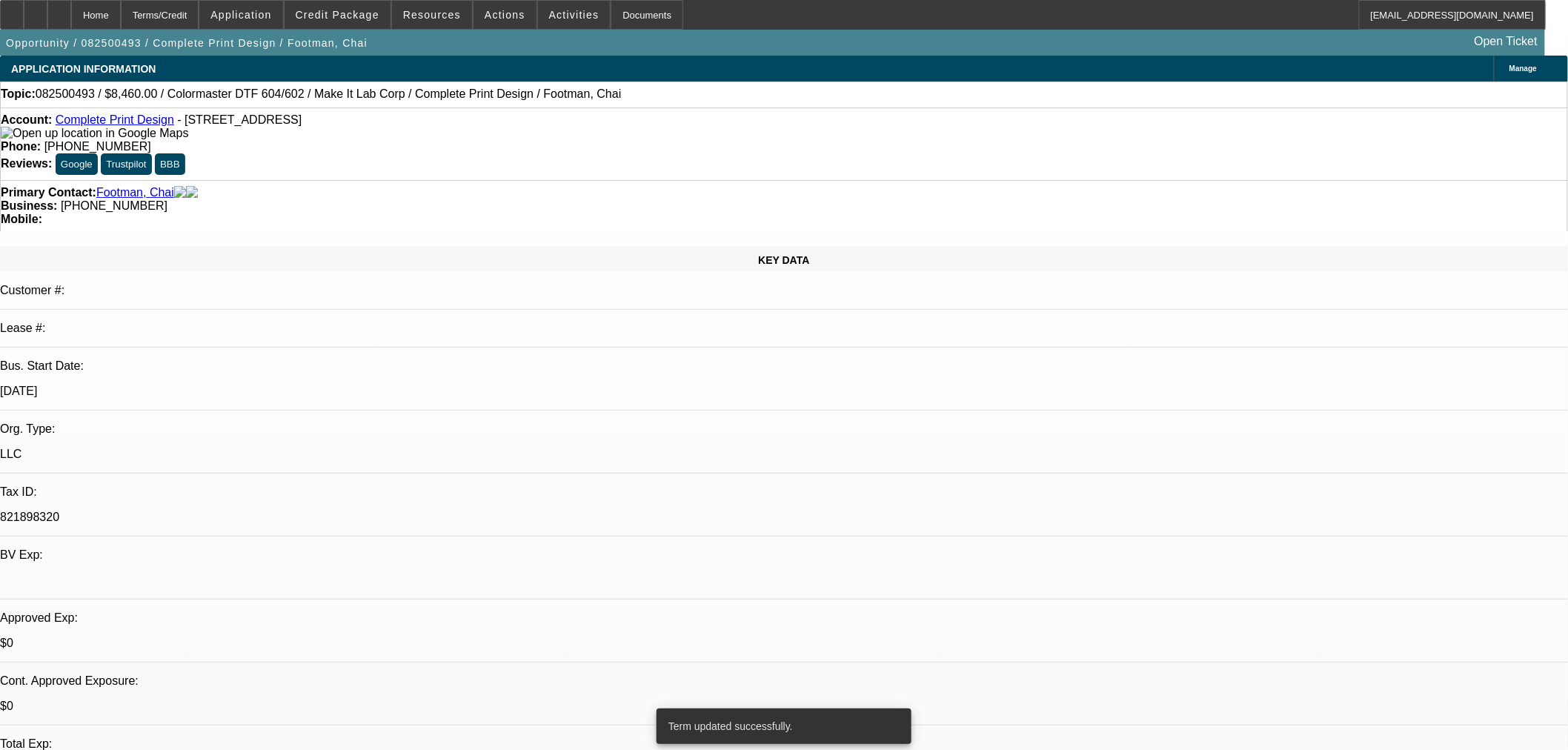
select select "0"
select select "2"
select select "0"
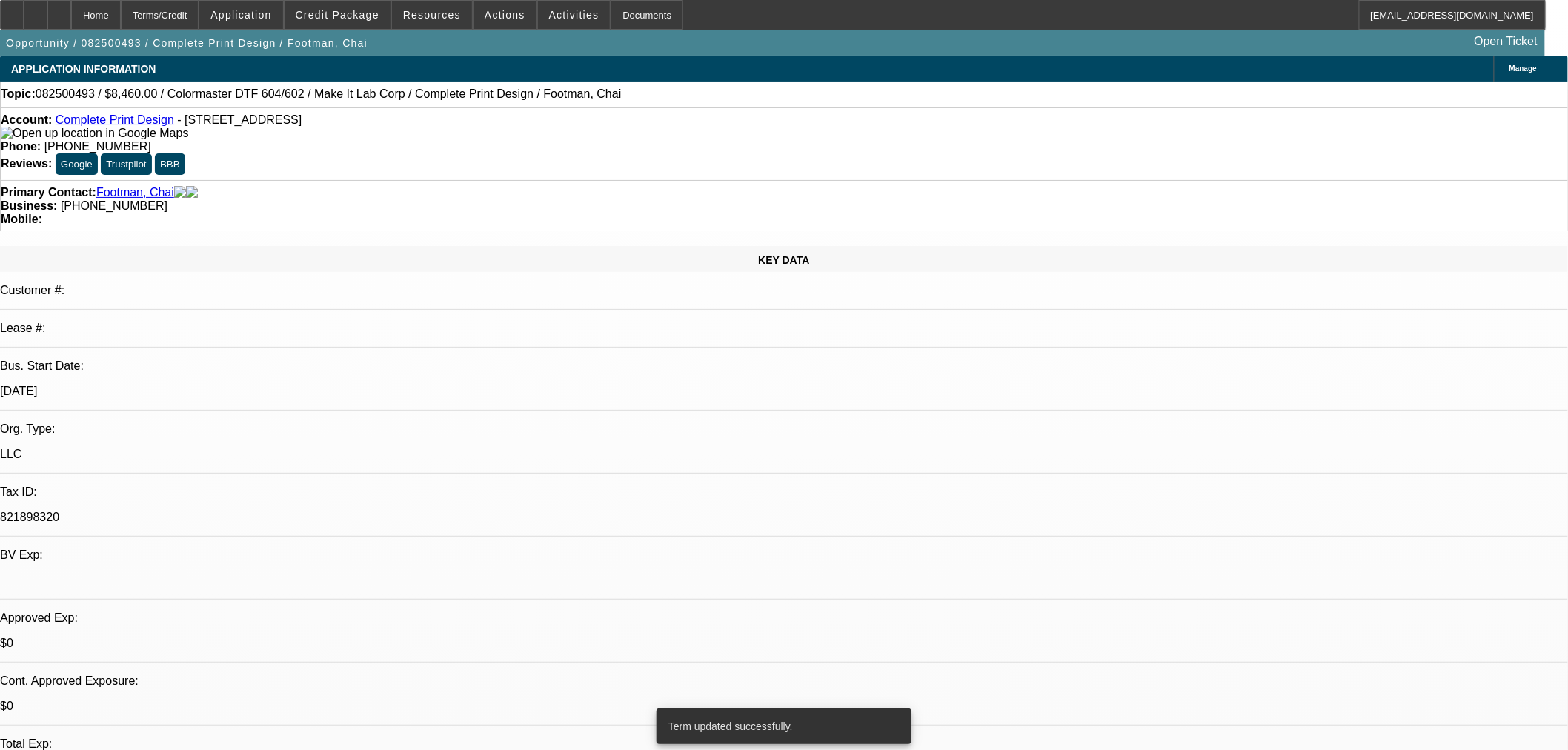
select select "0"
select select "2"
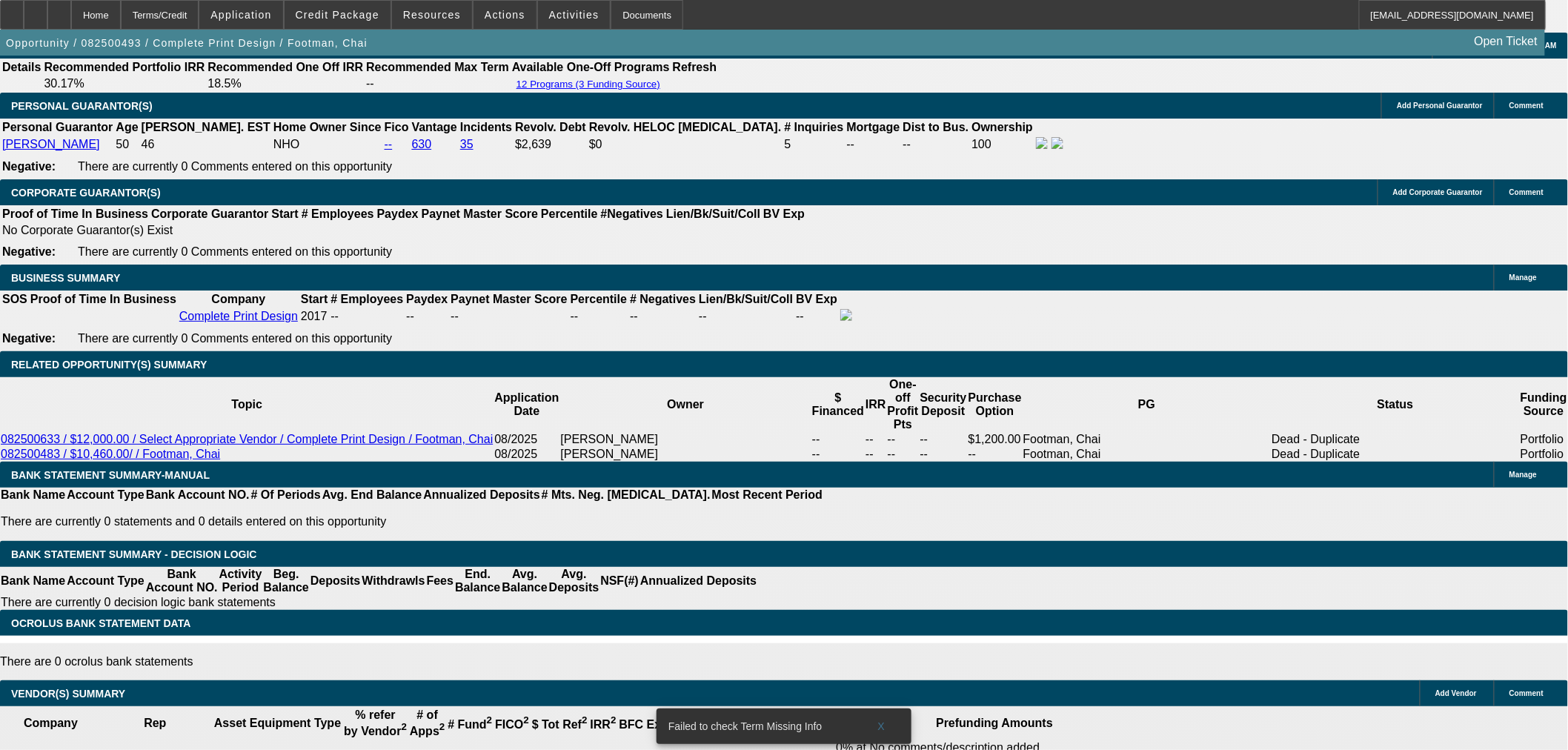
scroll to position [2567, 0]
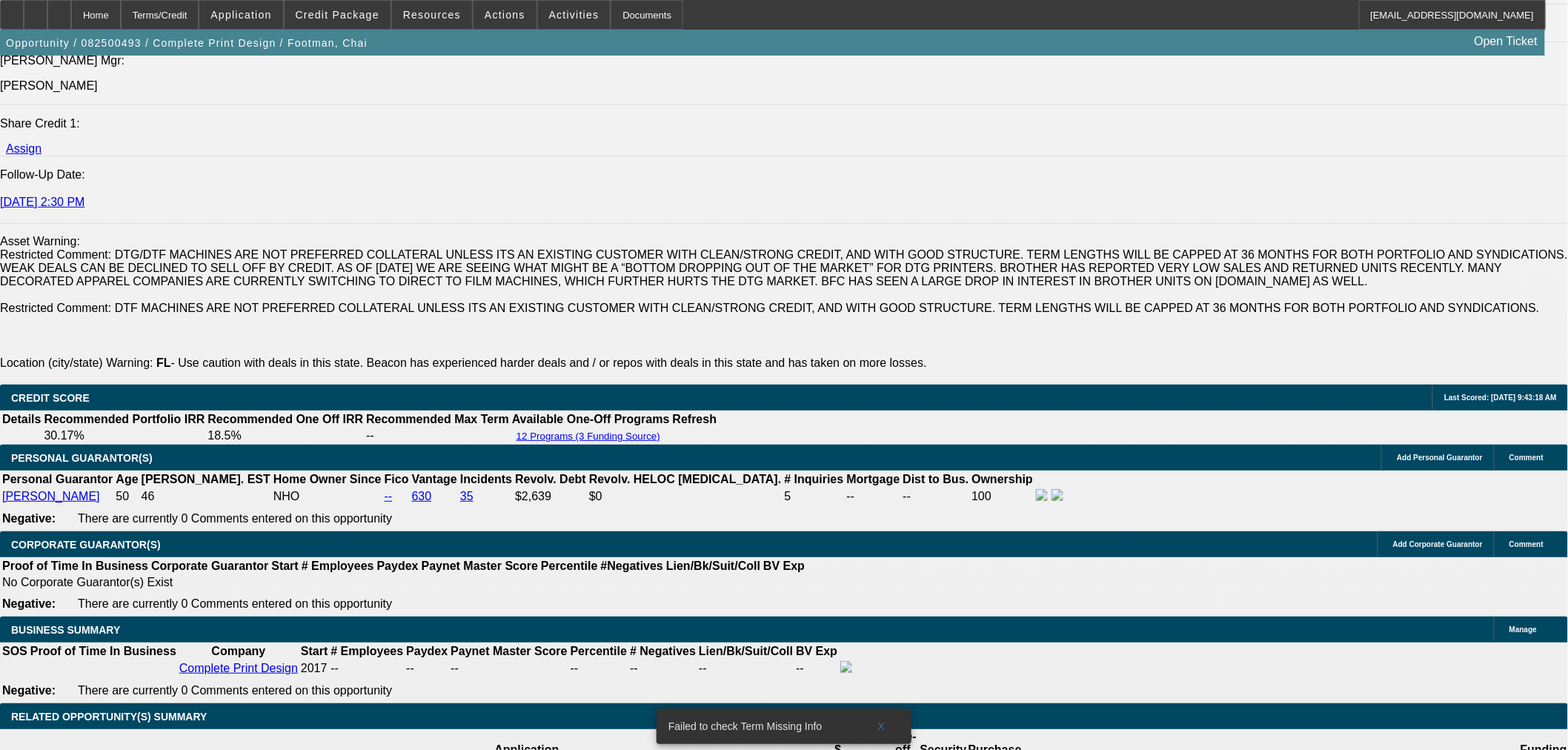
scroll to position [1826, 0]
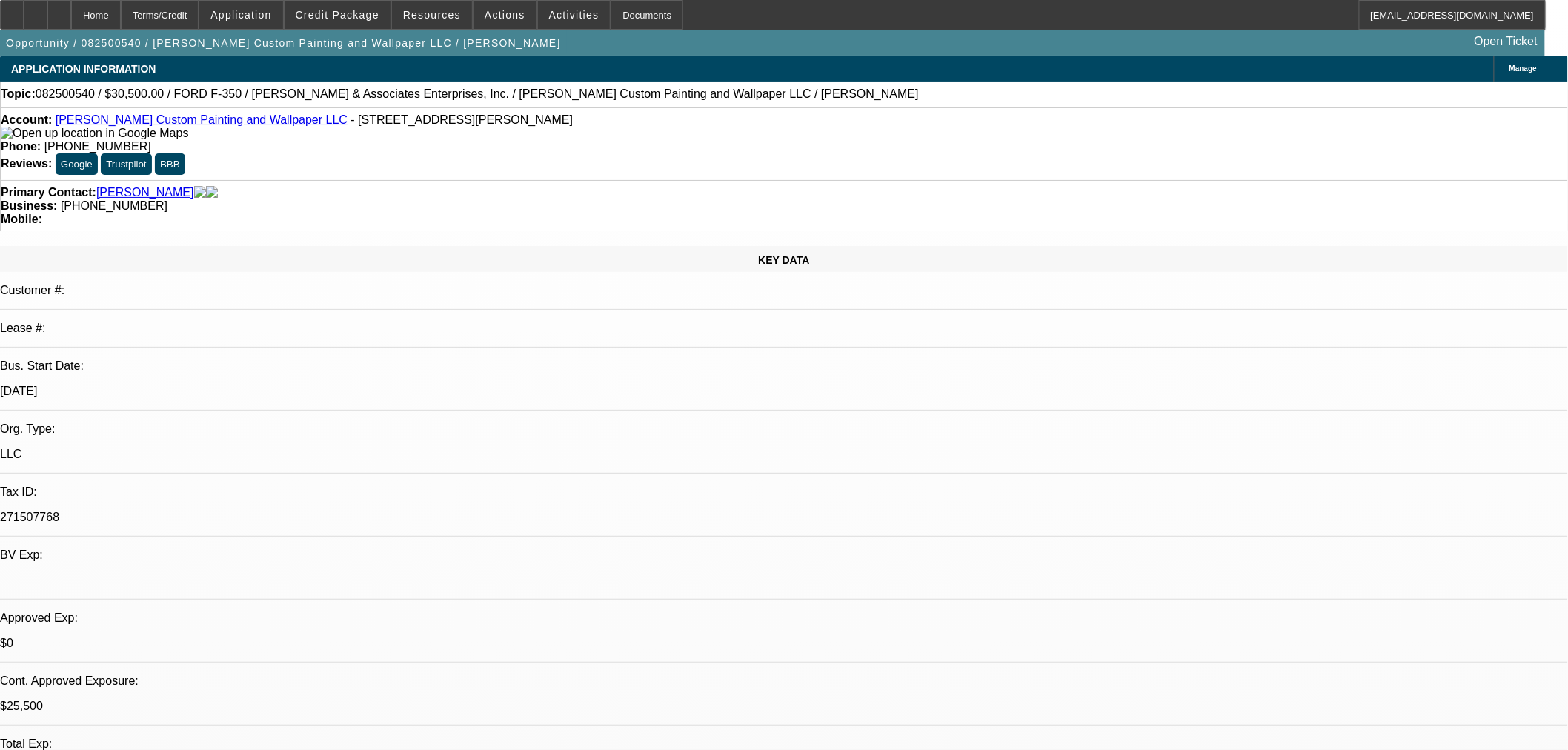
select select "0"
select select "3"
select select "0.1"
select select "4"
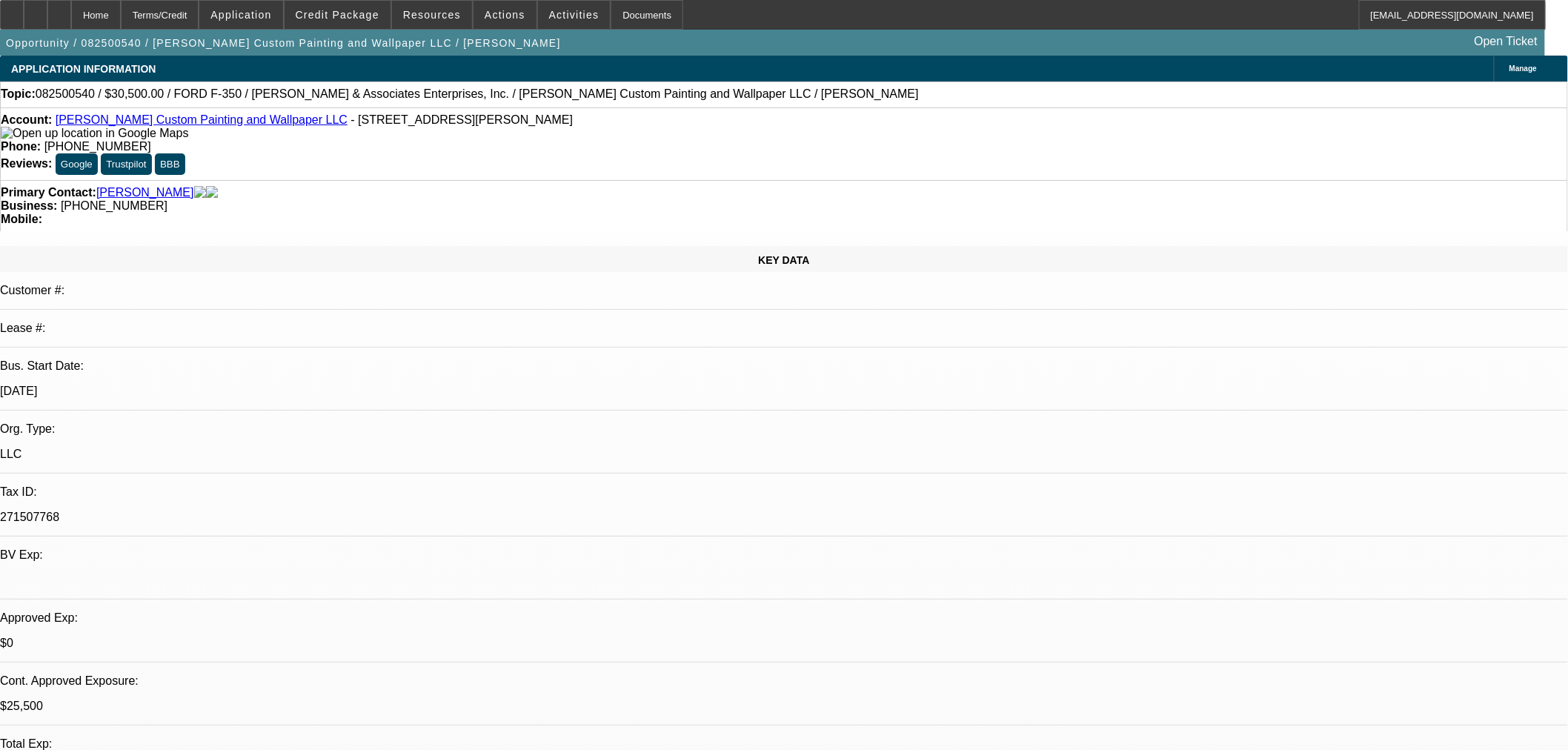
select select "0"
select select "2"
select select "0.1"
select select "4"
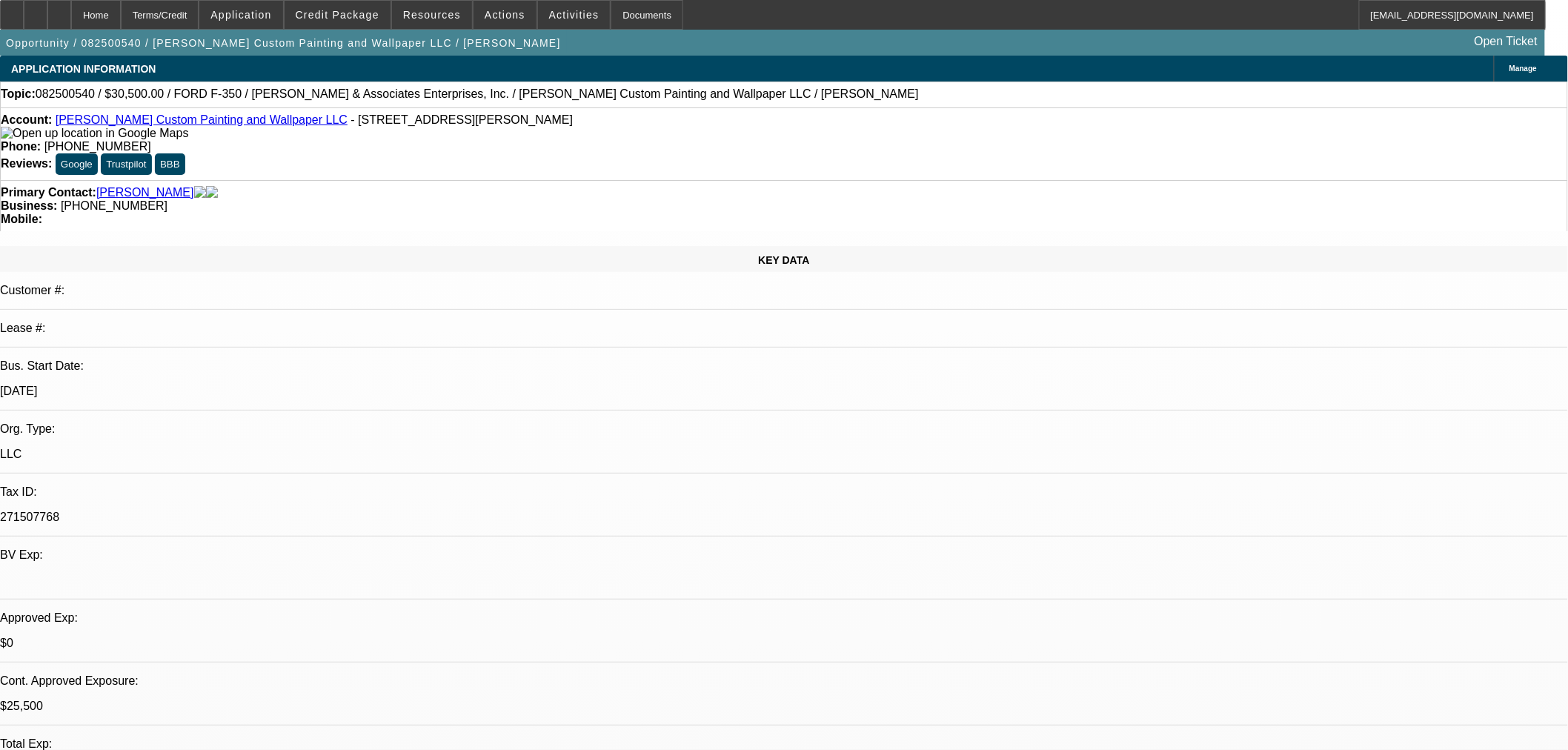
select select "0"
select select "2"
select select "0.1"
select select "4"
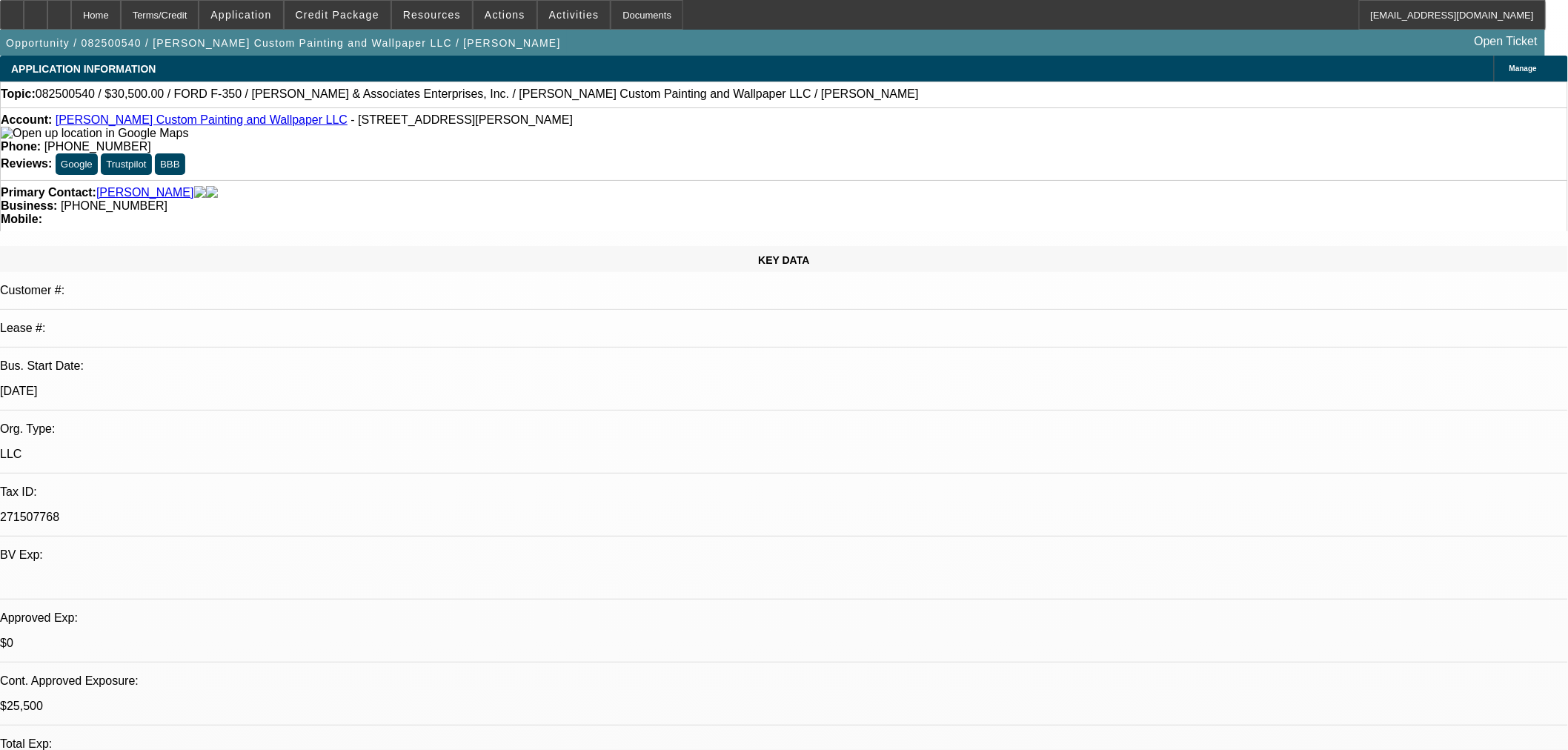
select select "0"
select select "2"
select select "0.1"
select select "4"
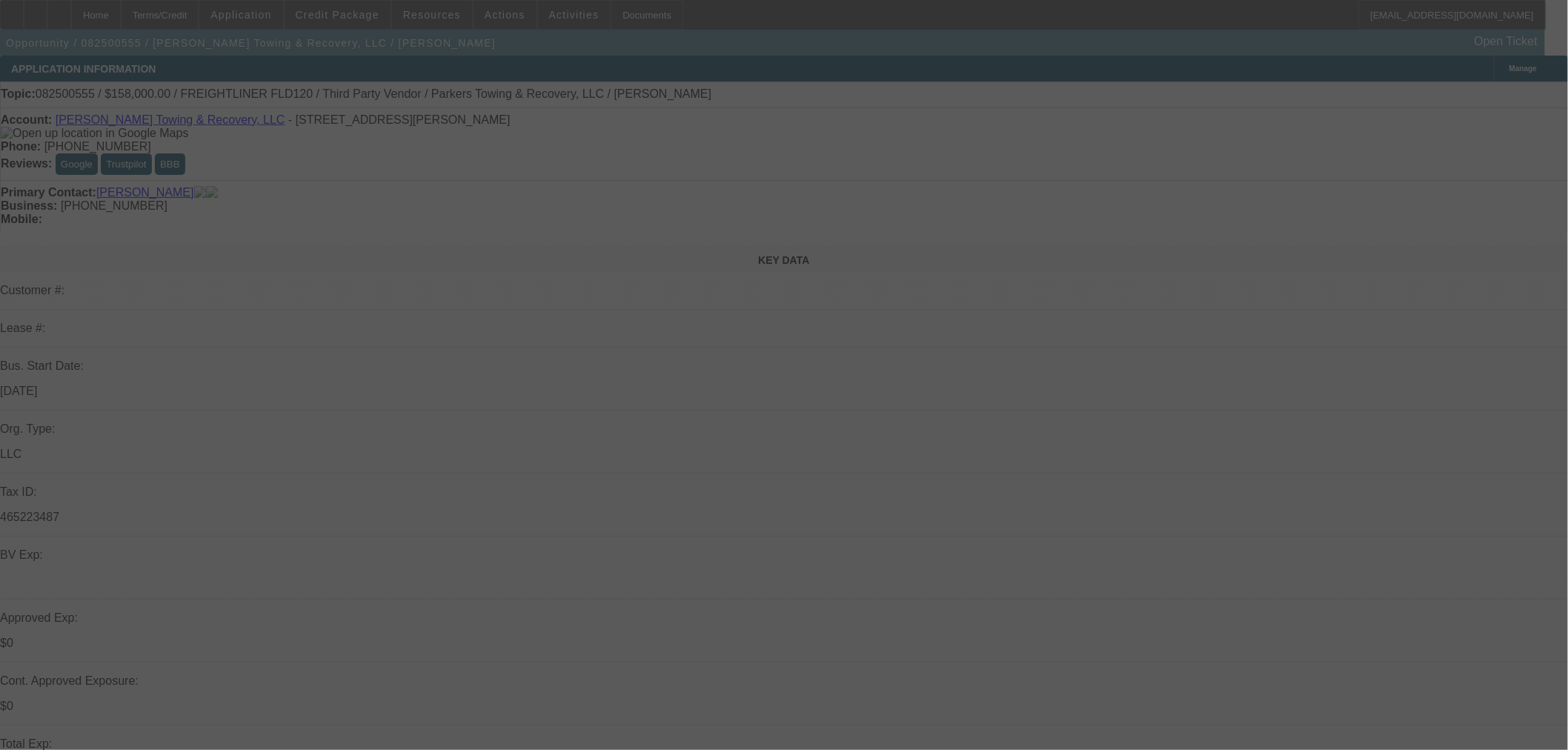
select select "0"
select select "2"
select select "0.1"
select select "4"
select select "0"
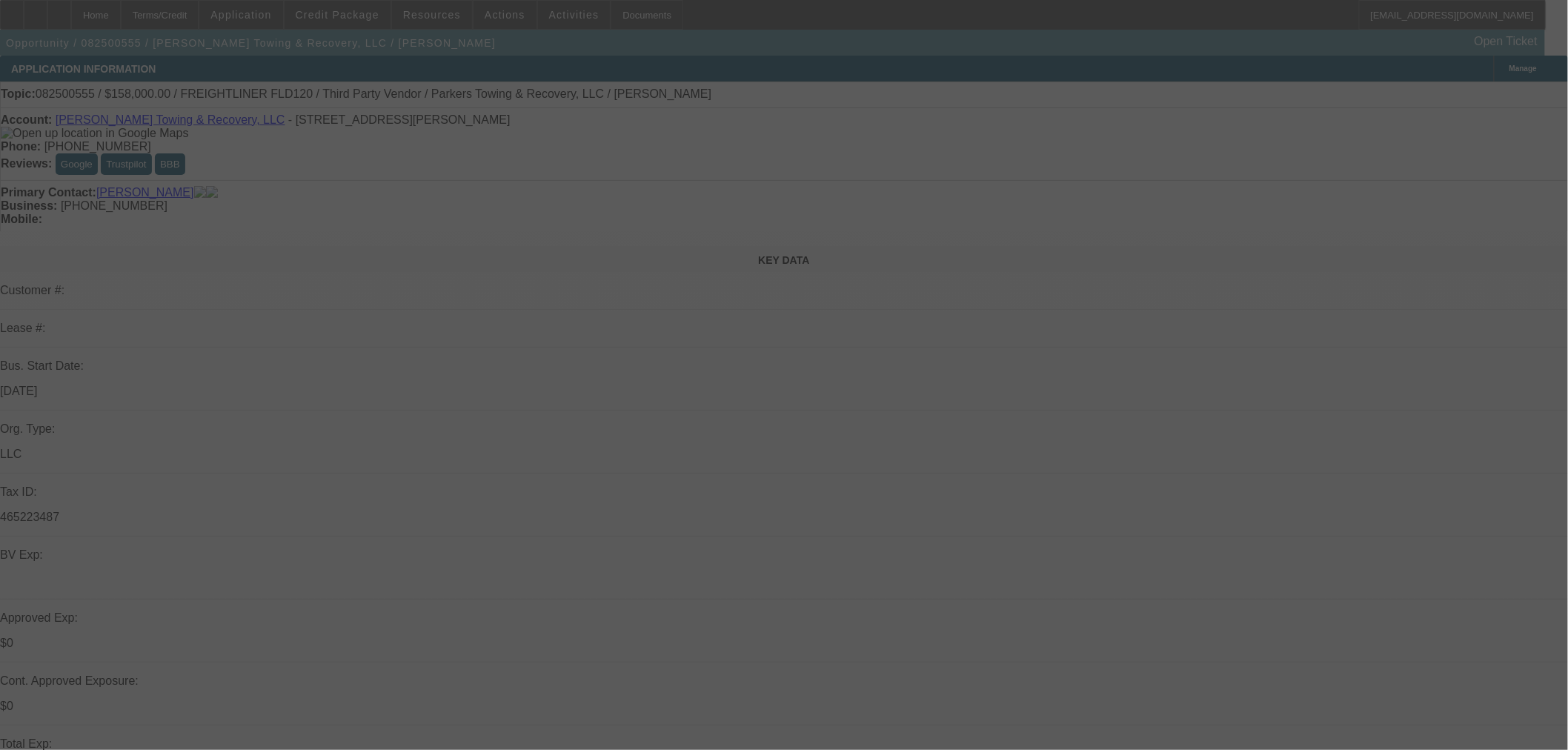
select select "2"
select select "0.1"
select select "4"
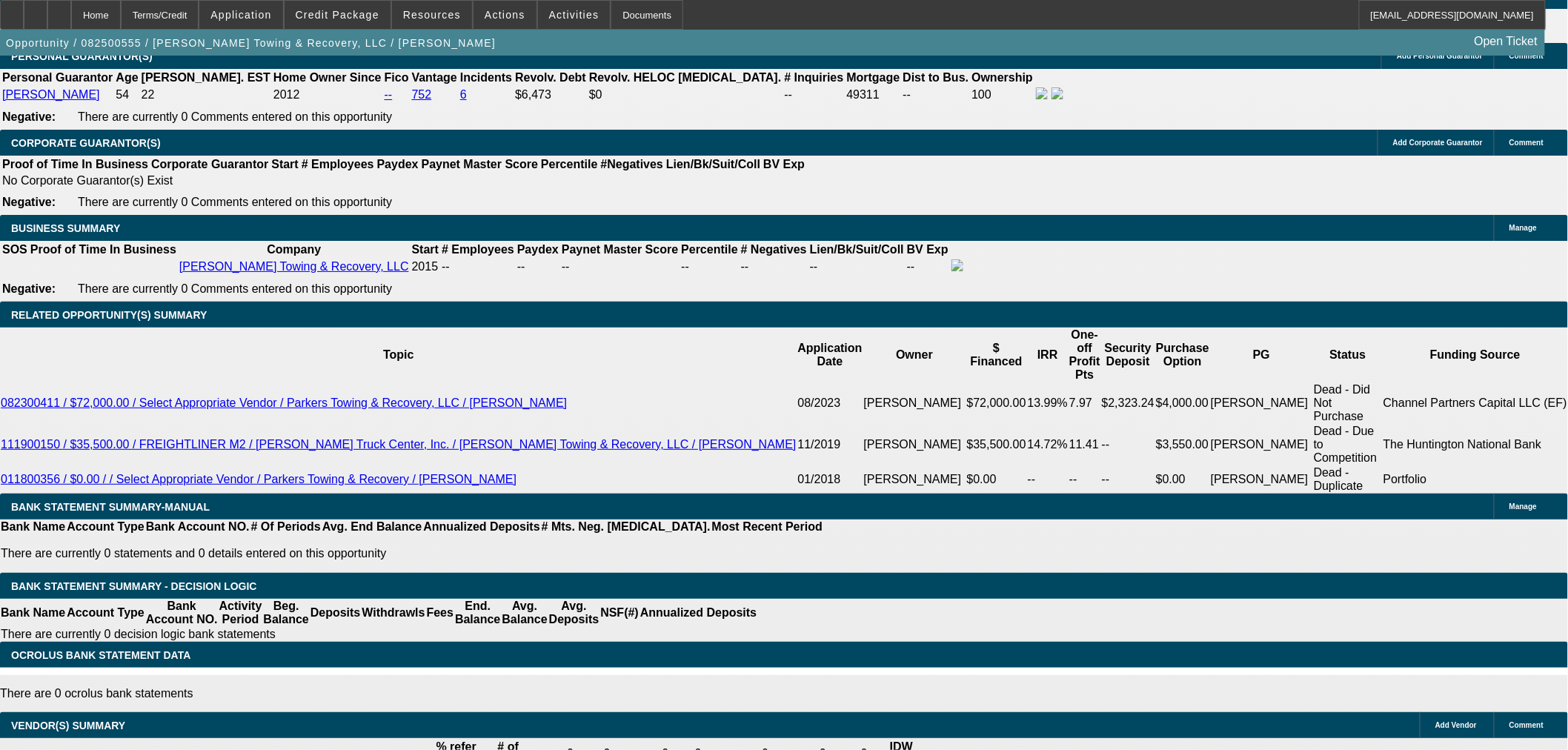
scroll to position [2479, 0]
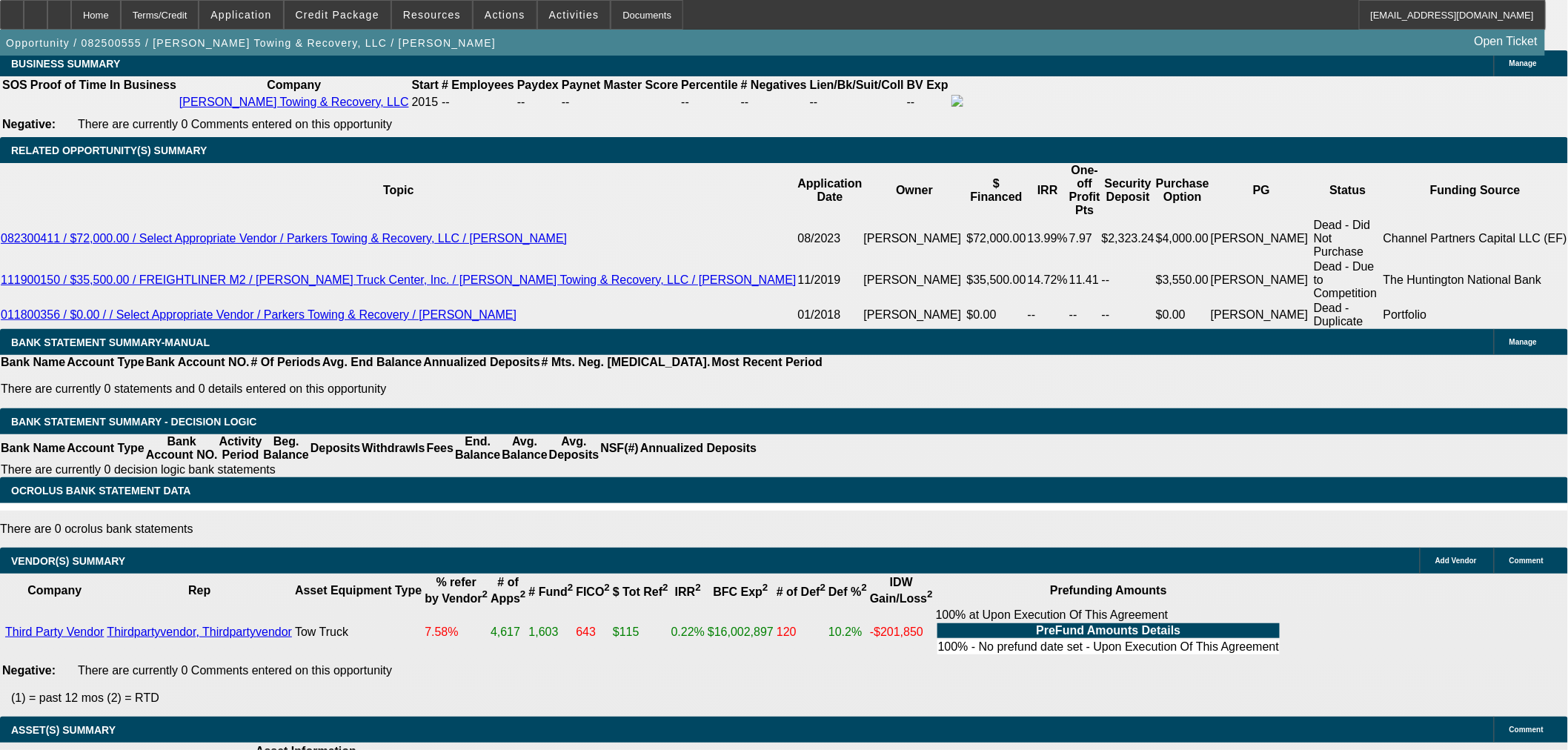
select select "6"
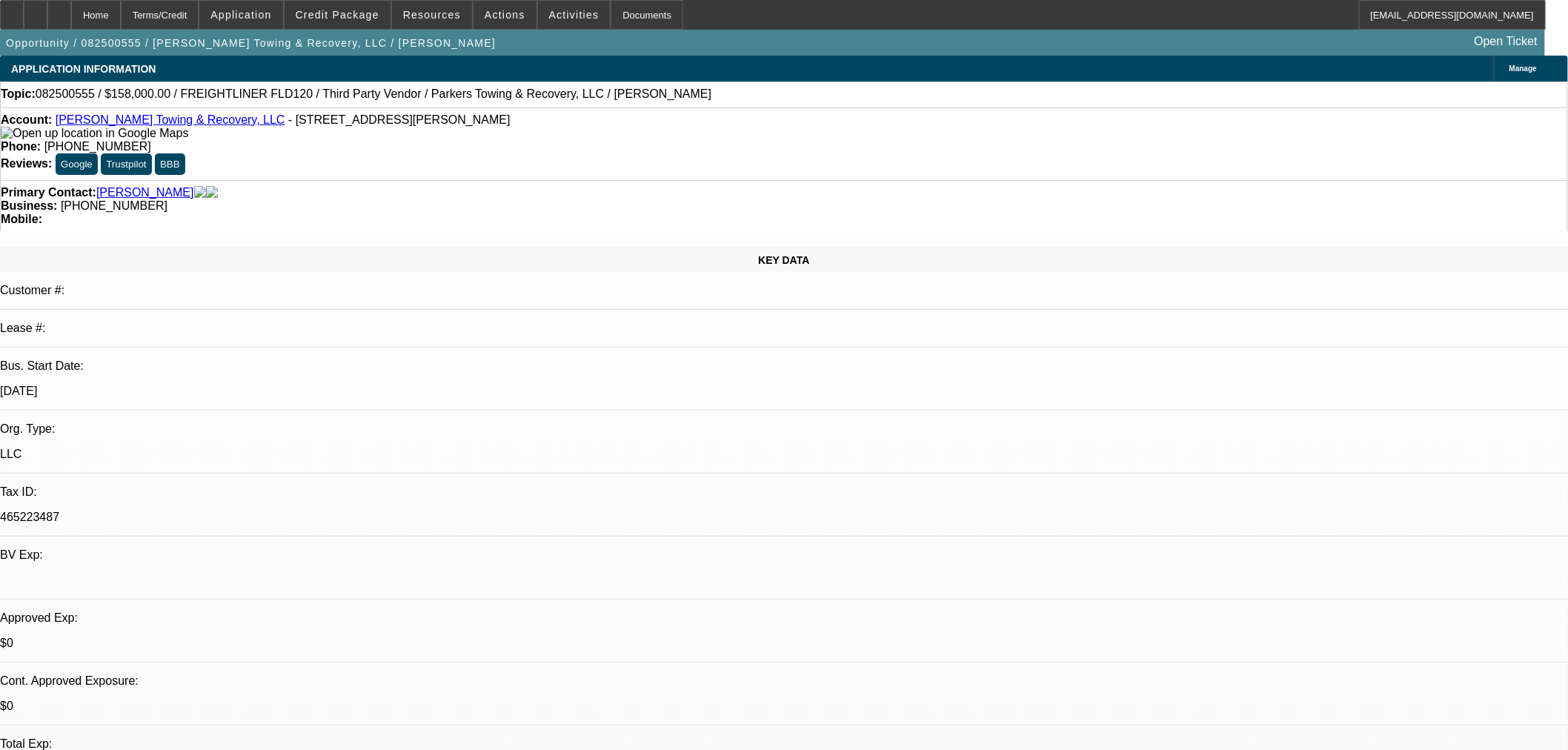
type textarea "c"
type textarea "CHANNEL RESTRICTS GLIDERS, THIS WOULD BE CAPPED AT 75-100K ANYWAY WITH NO PAYNE…"
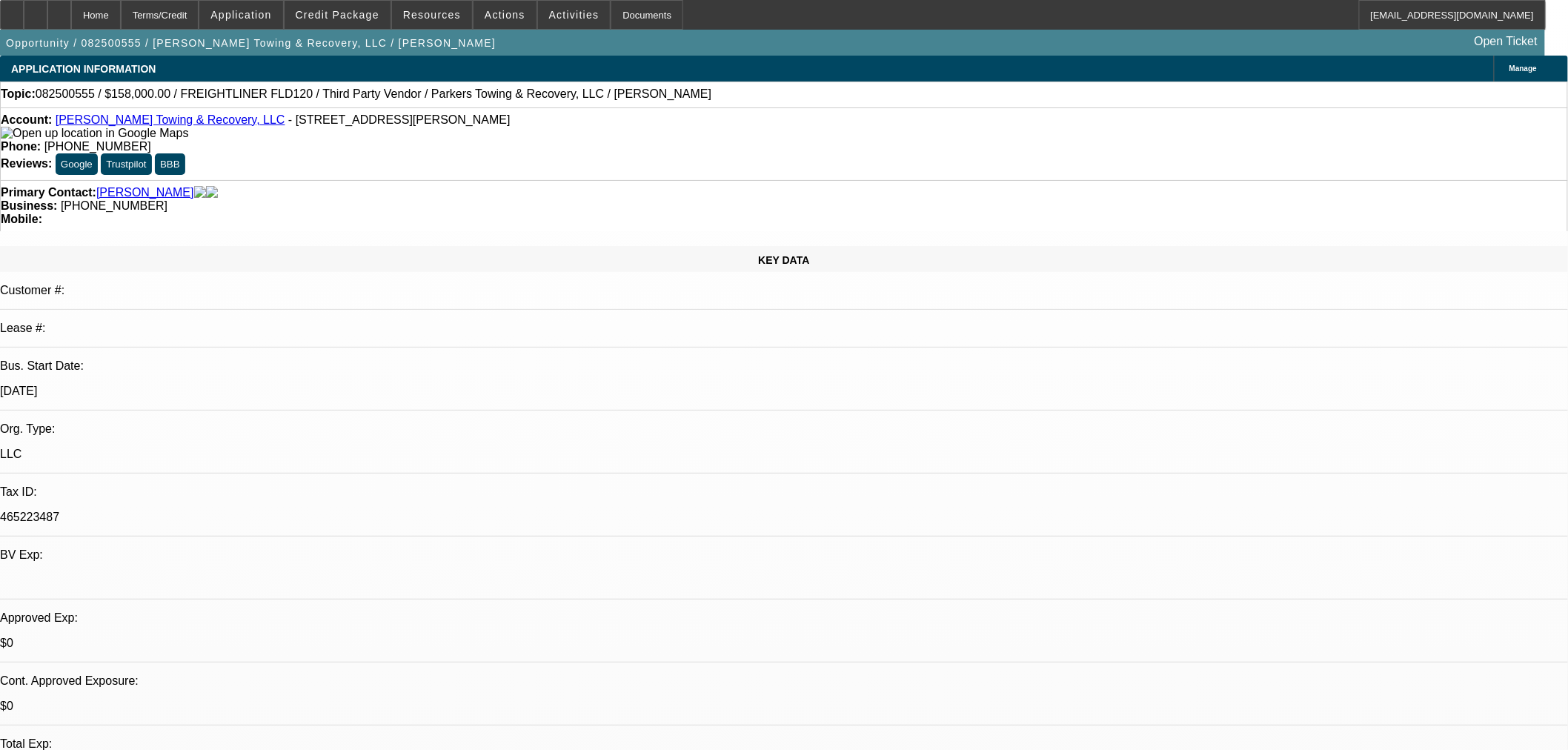
checkbox input "true"
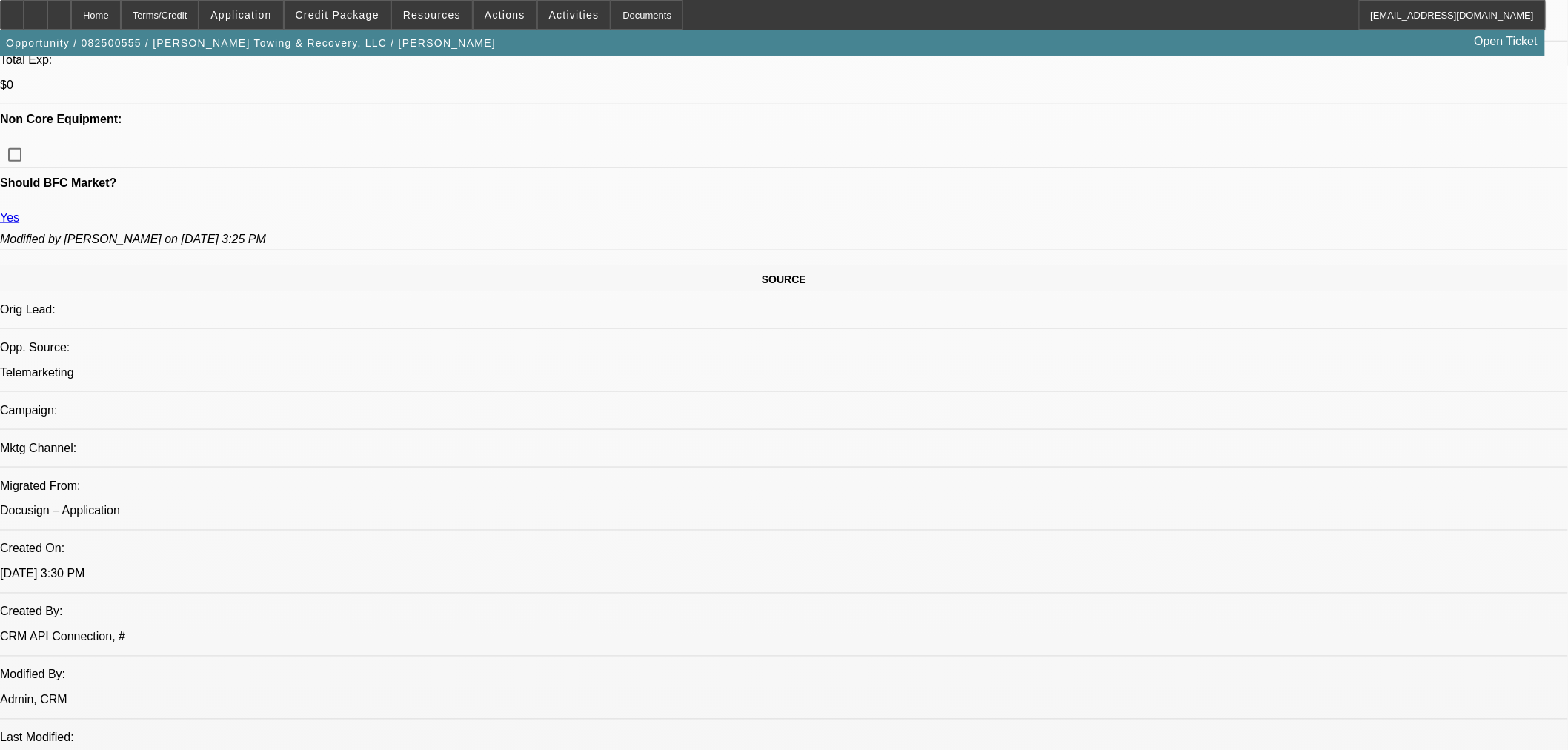
scroll to position [493, 0]
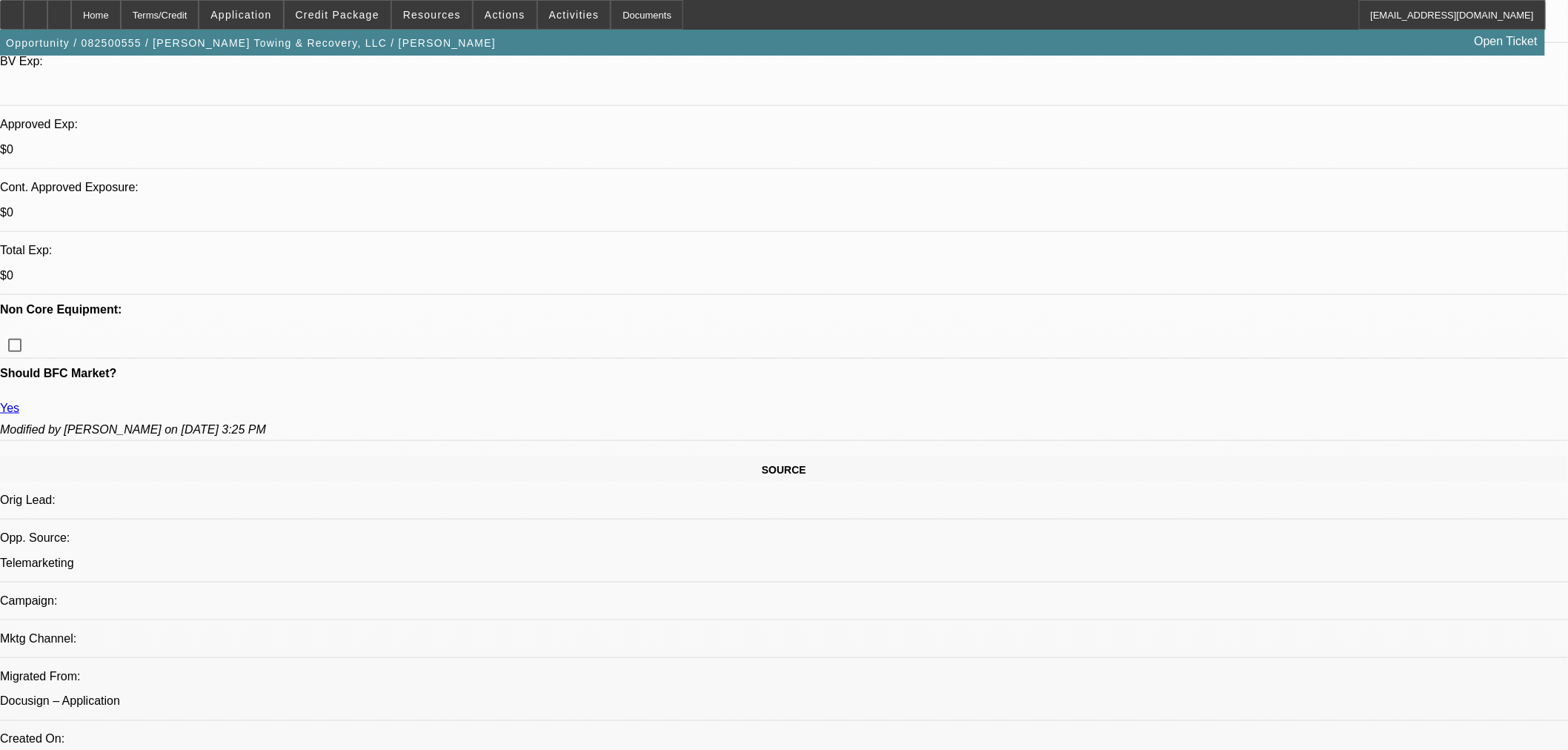
type textarea "CHANNEL RESTRICTS GLIDERS. IF THEY FIND DIFFERENT EQUIPMENT THIS WOULD BE CAPPE…"
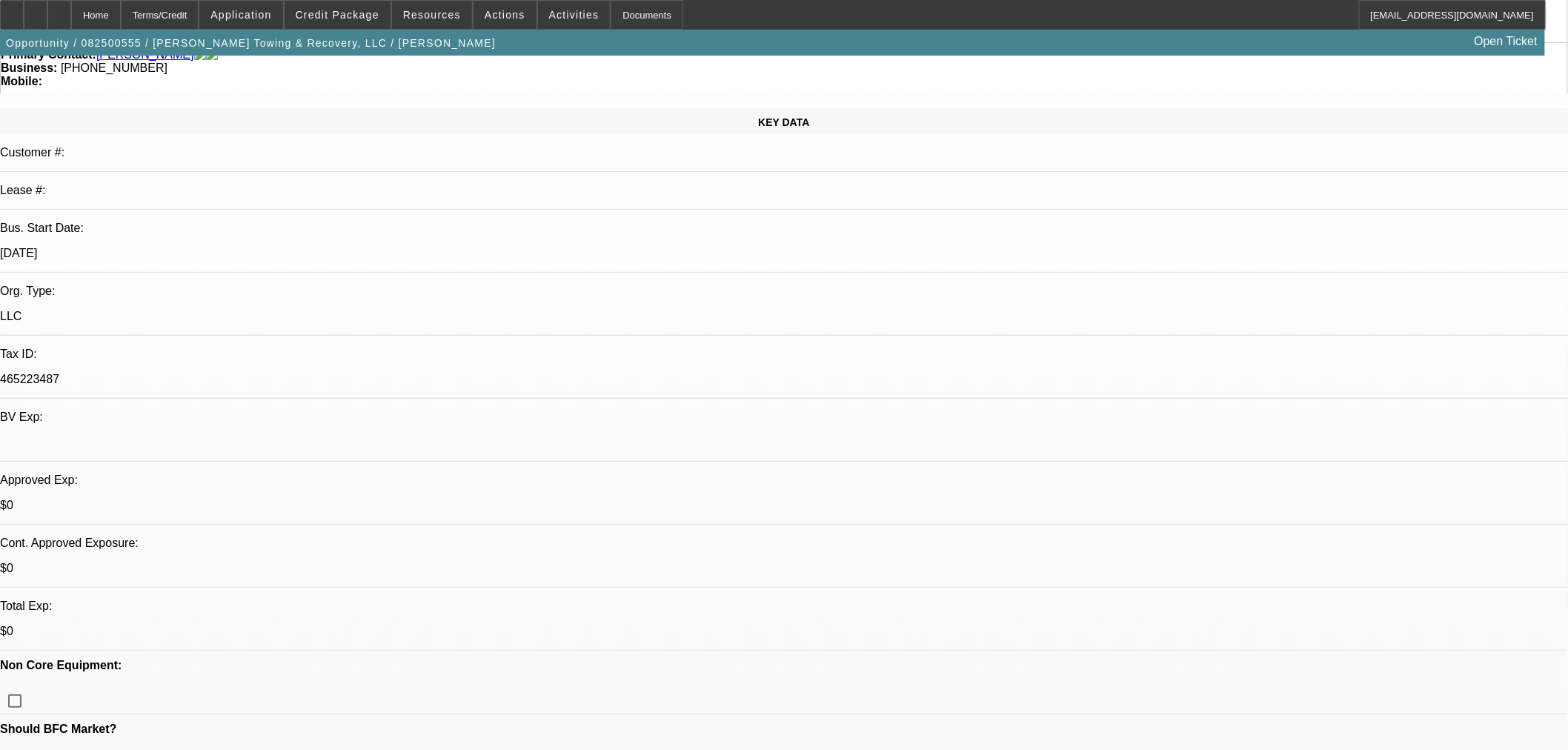
scroll to position [0, 0]
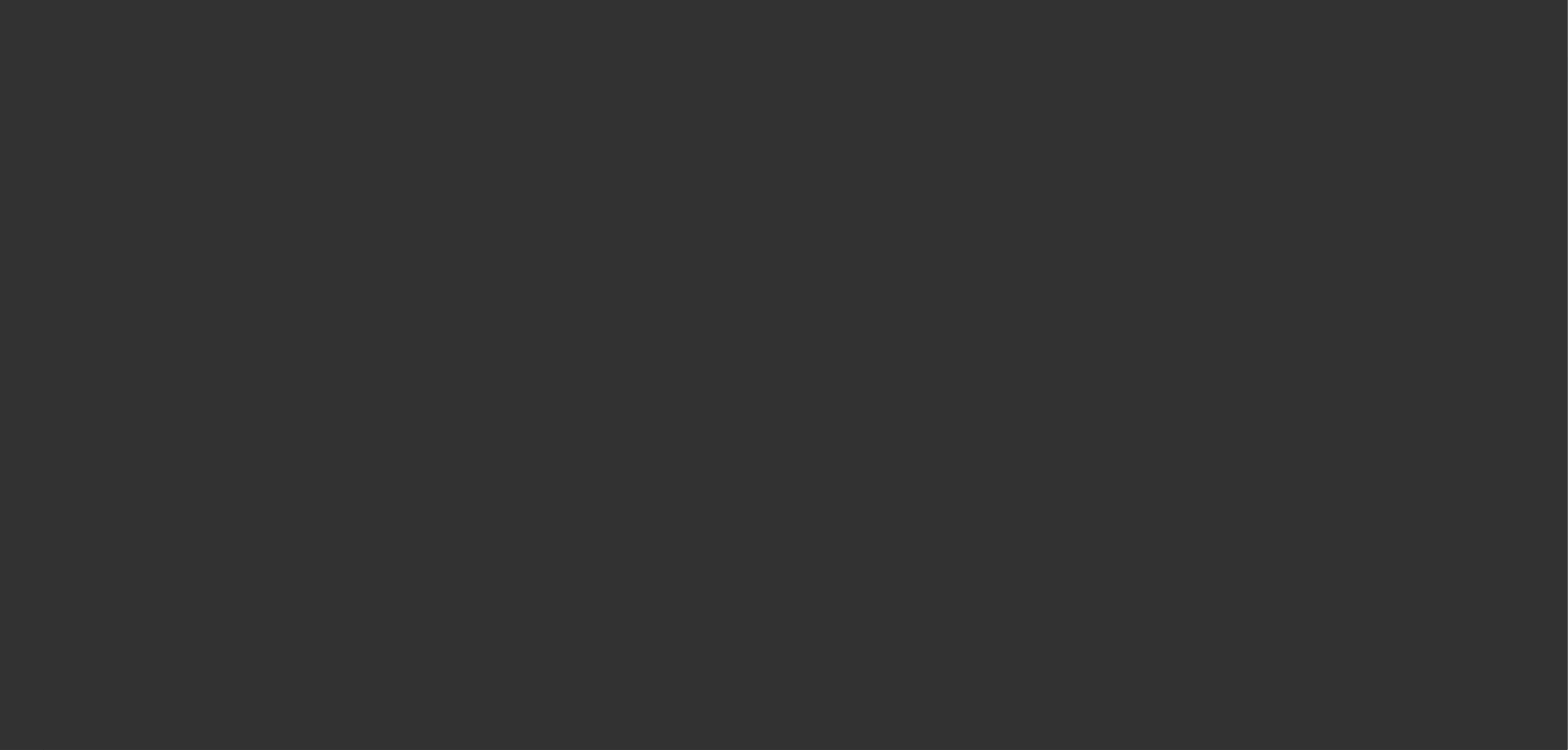
select select "0"
select select "2"
select select "0.1"
select select "4"
select select "0"
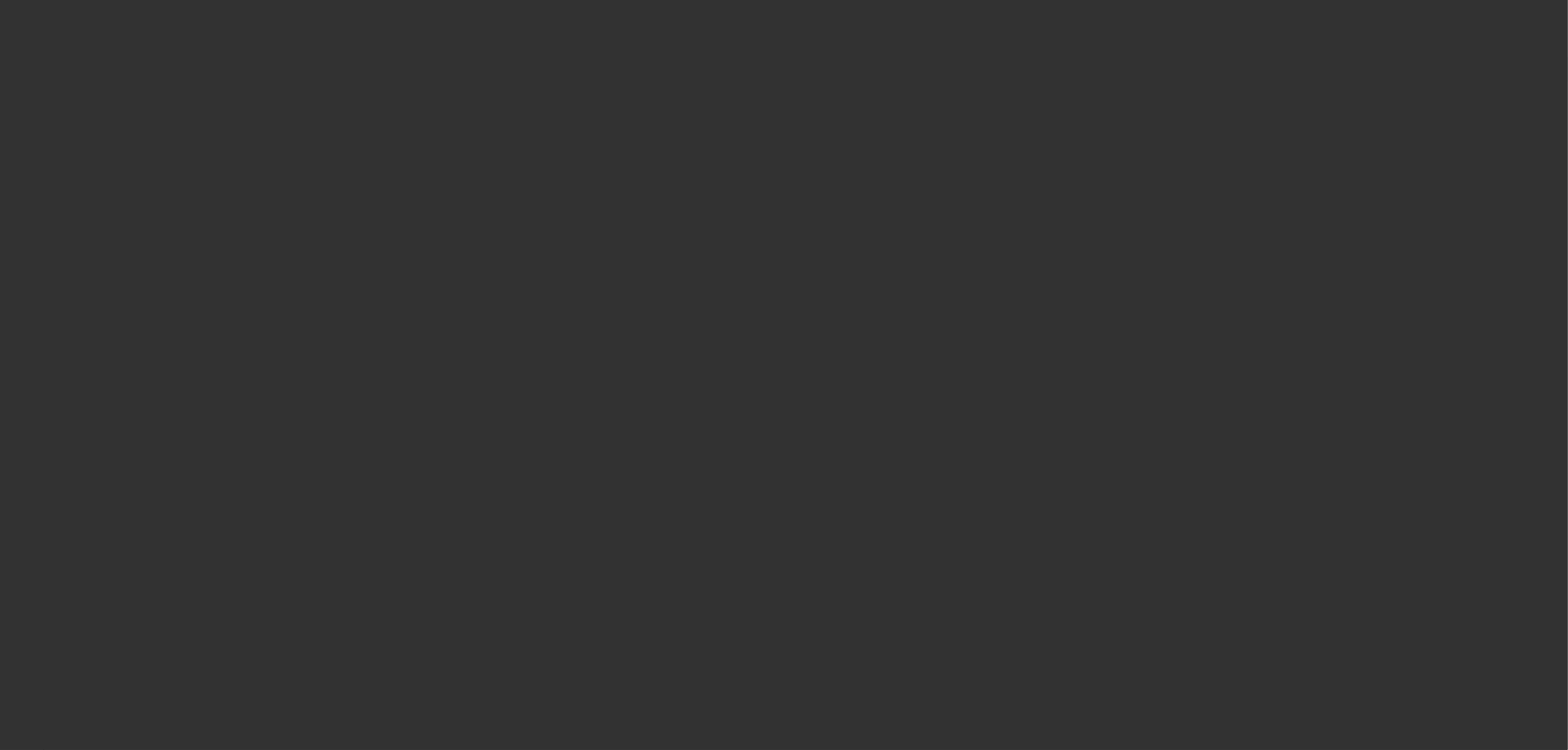
select select "2"
select select "0.1"
select select "4"
select select "0"
select select "2"
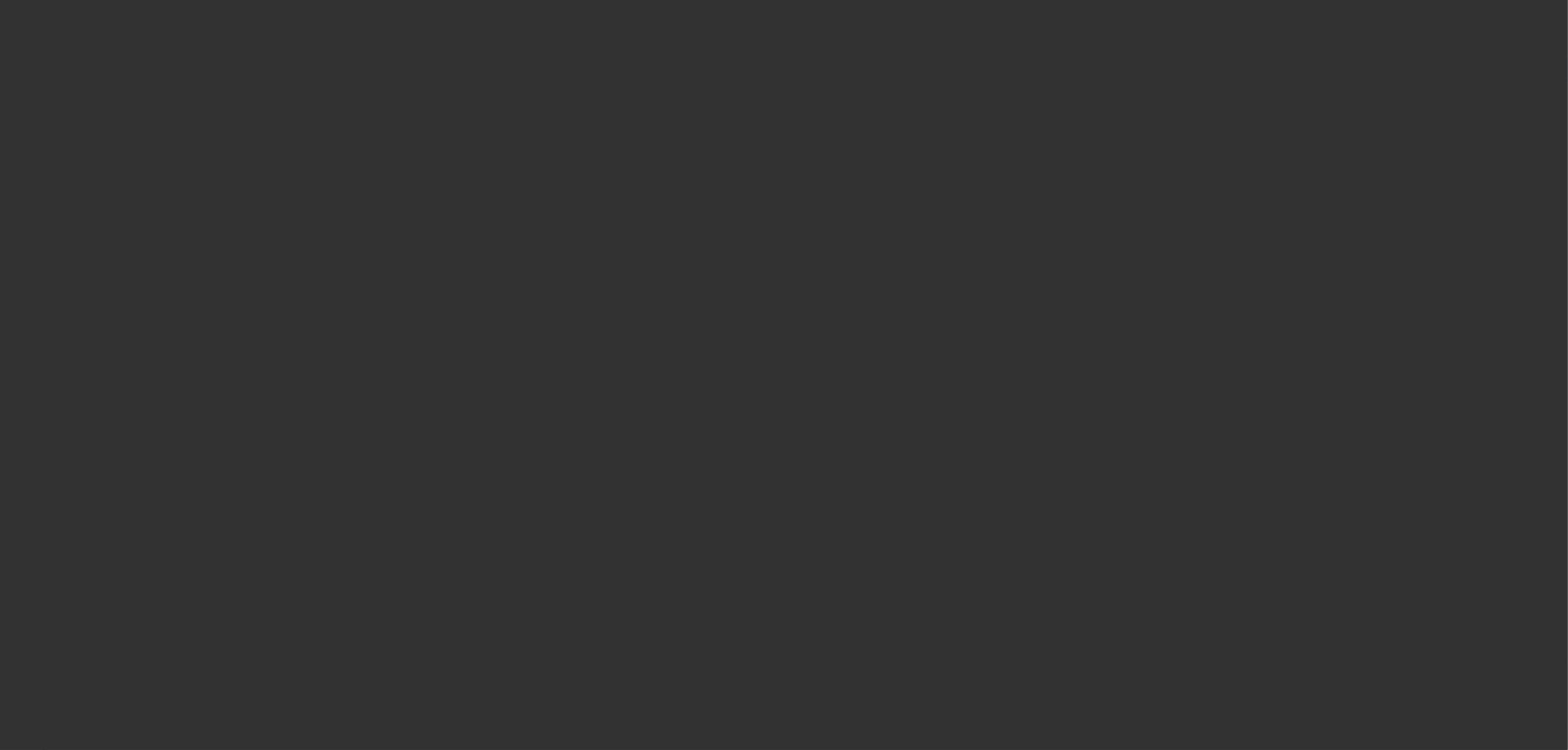
select select "0.1"
select select "4"
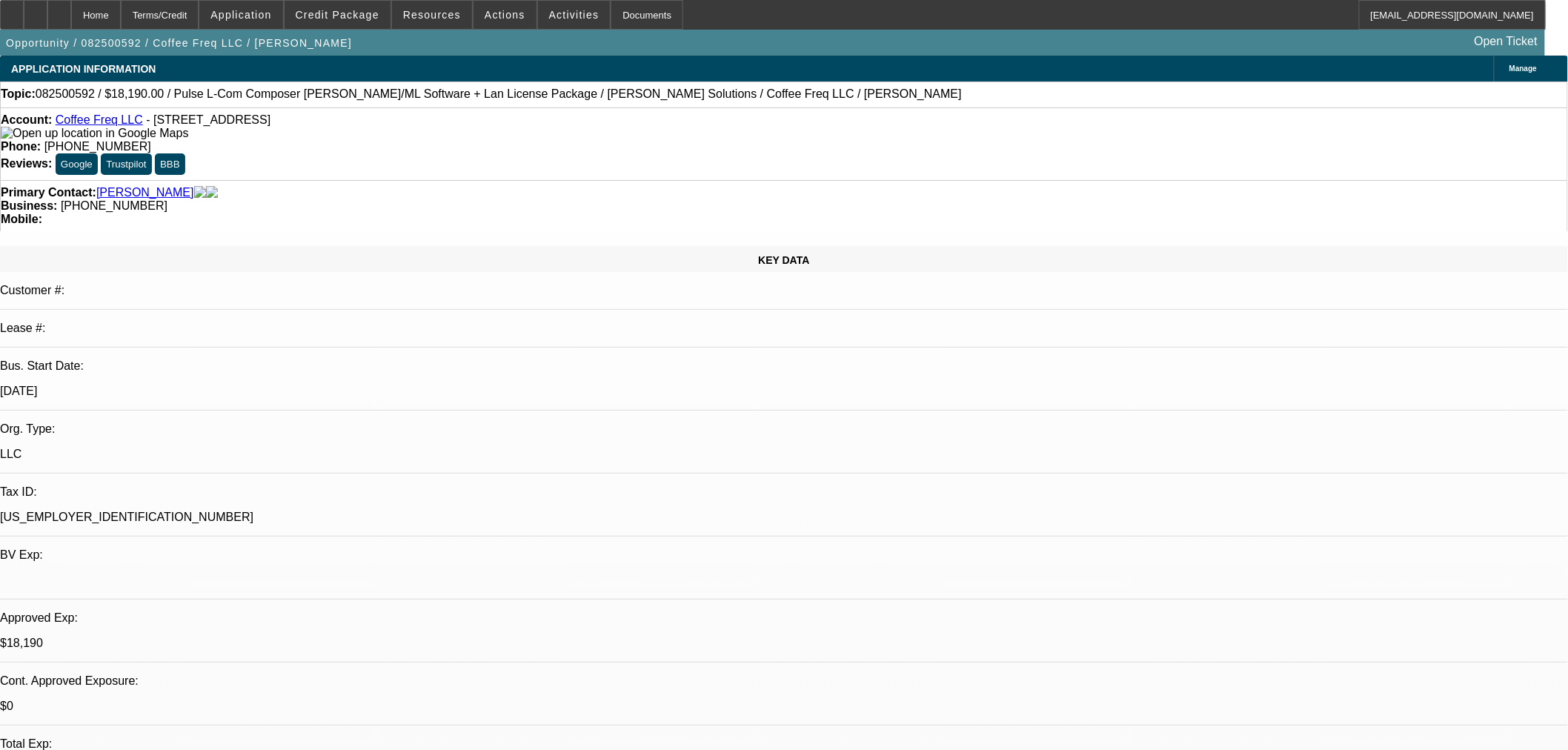
select select "0"
select select "2"
select select "0.1"
select select "4"
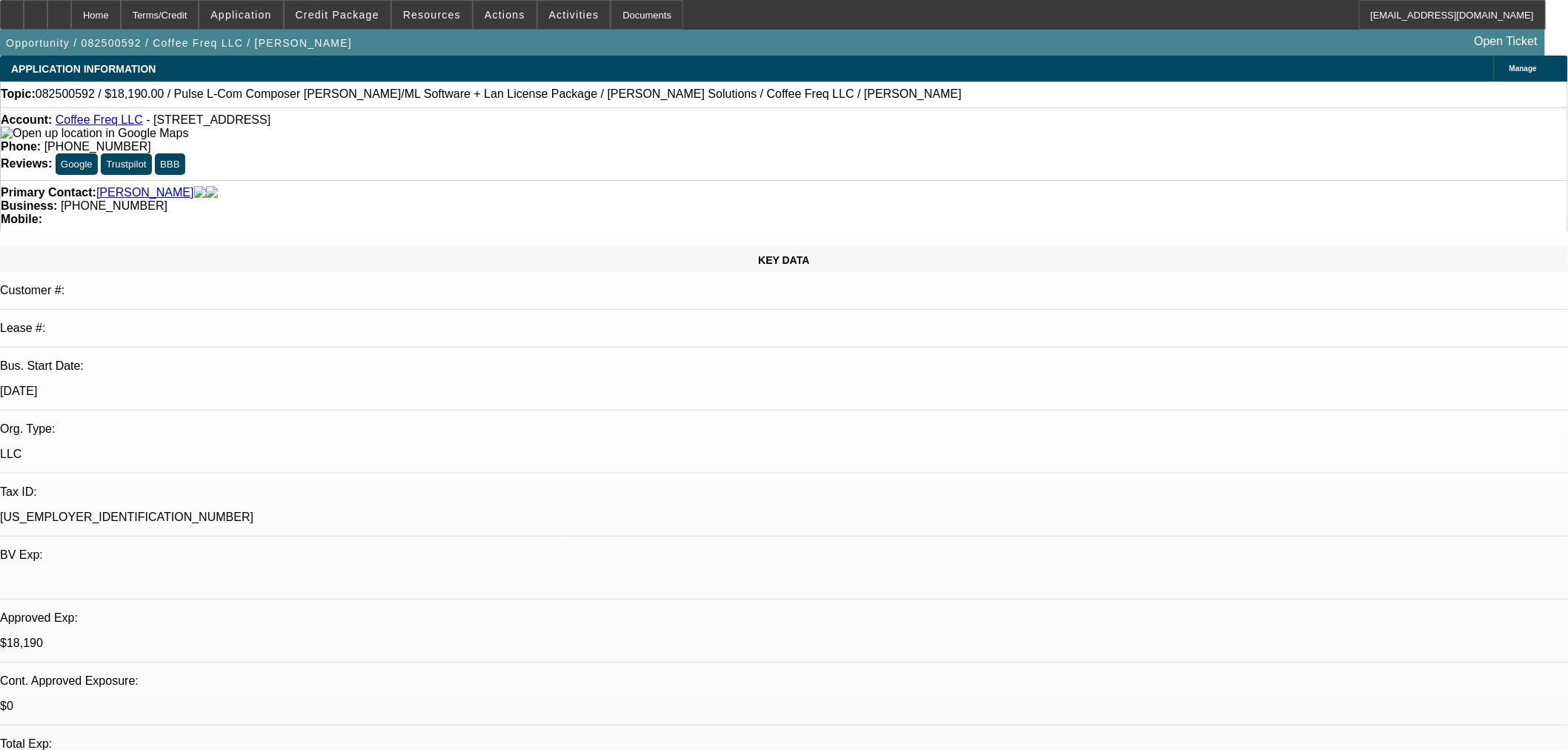
select select "0"
select select "2"
select select "0"
select select "6"
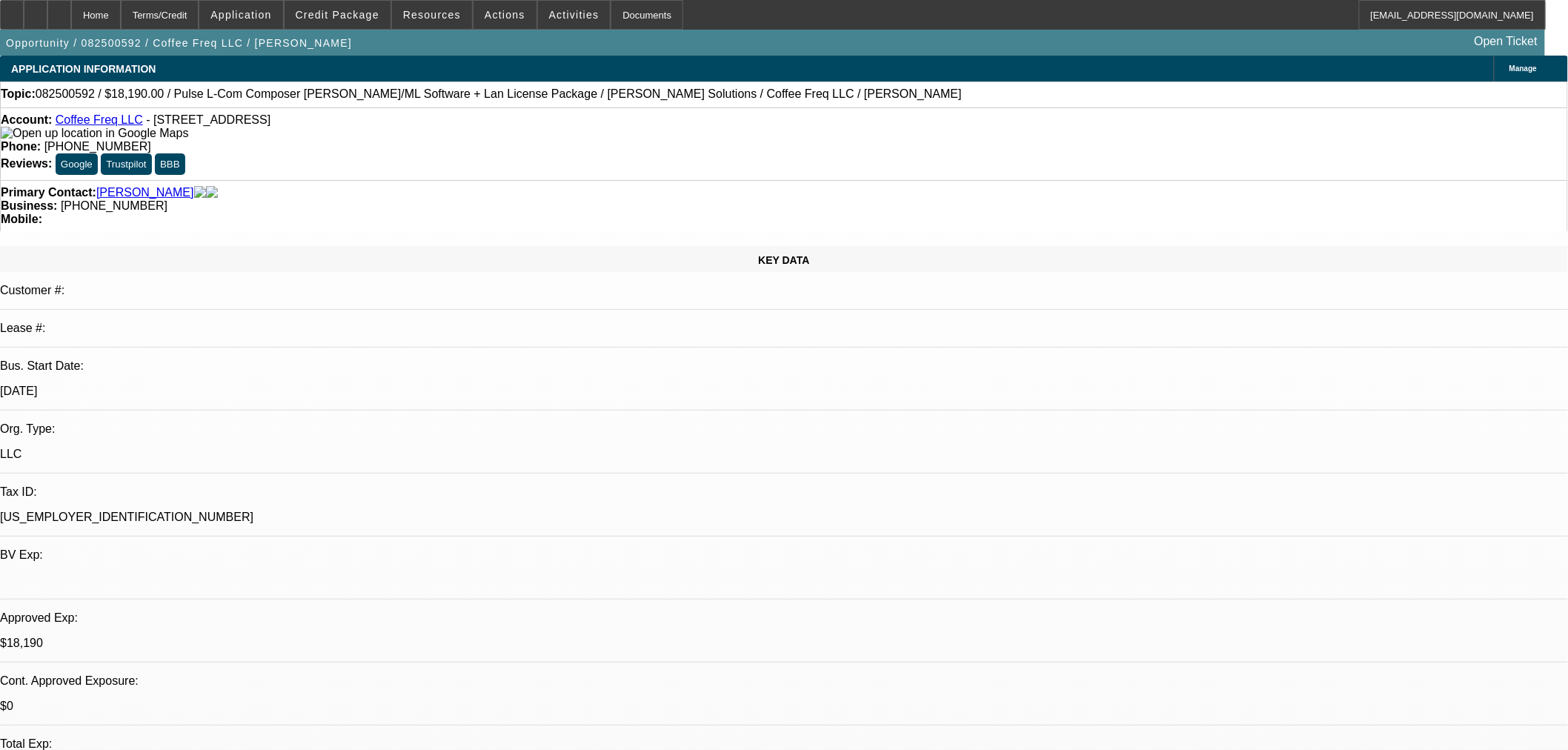
select select "0"
select select "2"
select select "0.1"
select select "4"
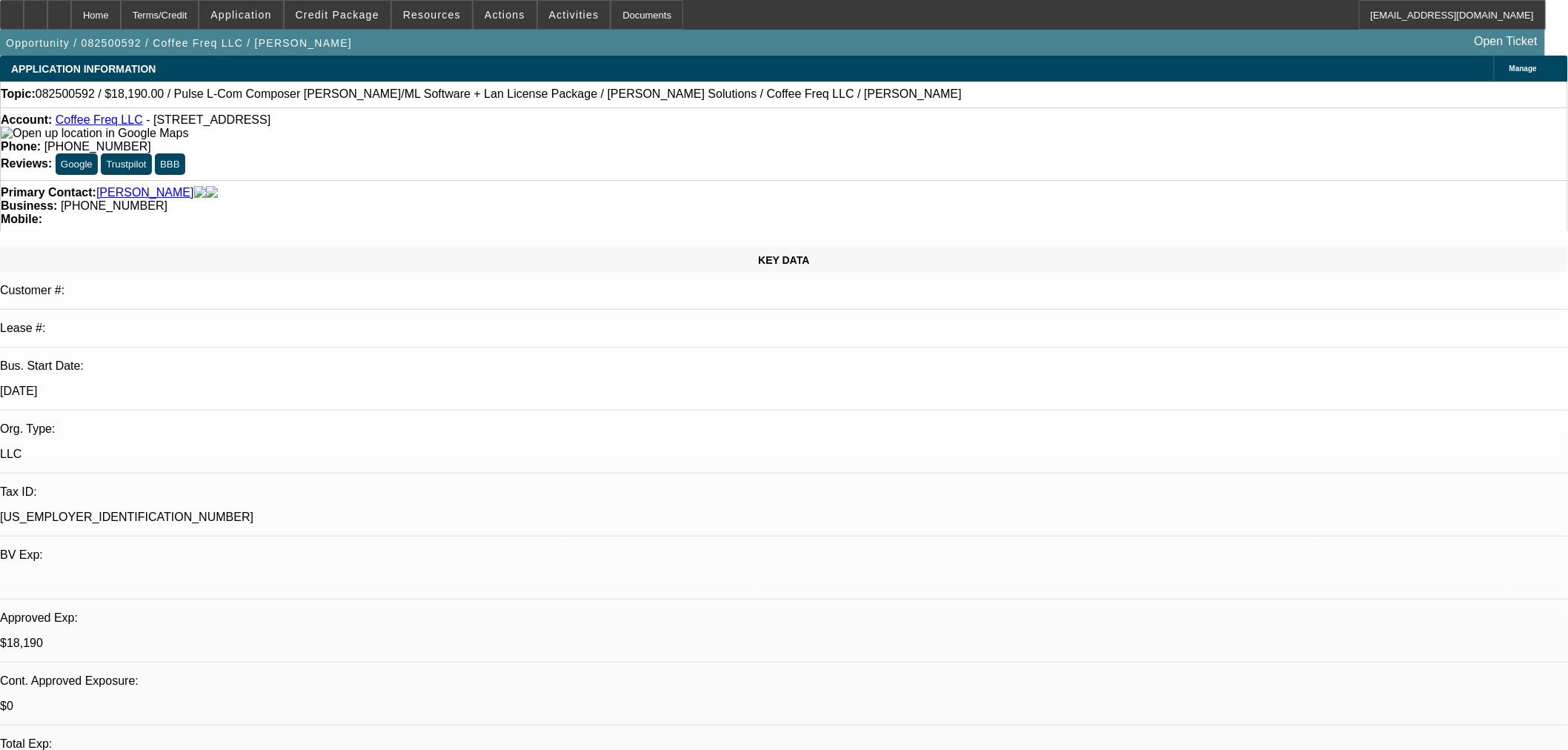
select select "0"
select select "2"
select select "0"
select select "6"
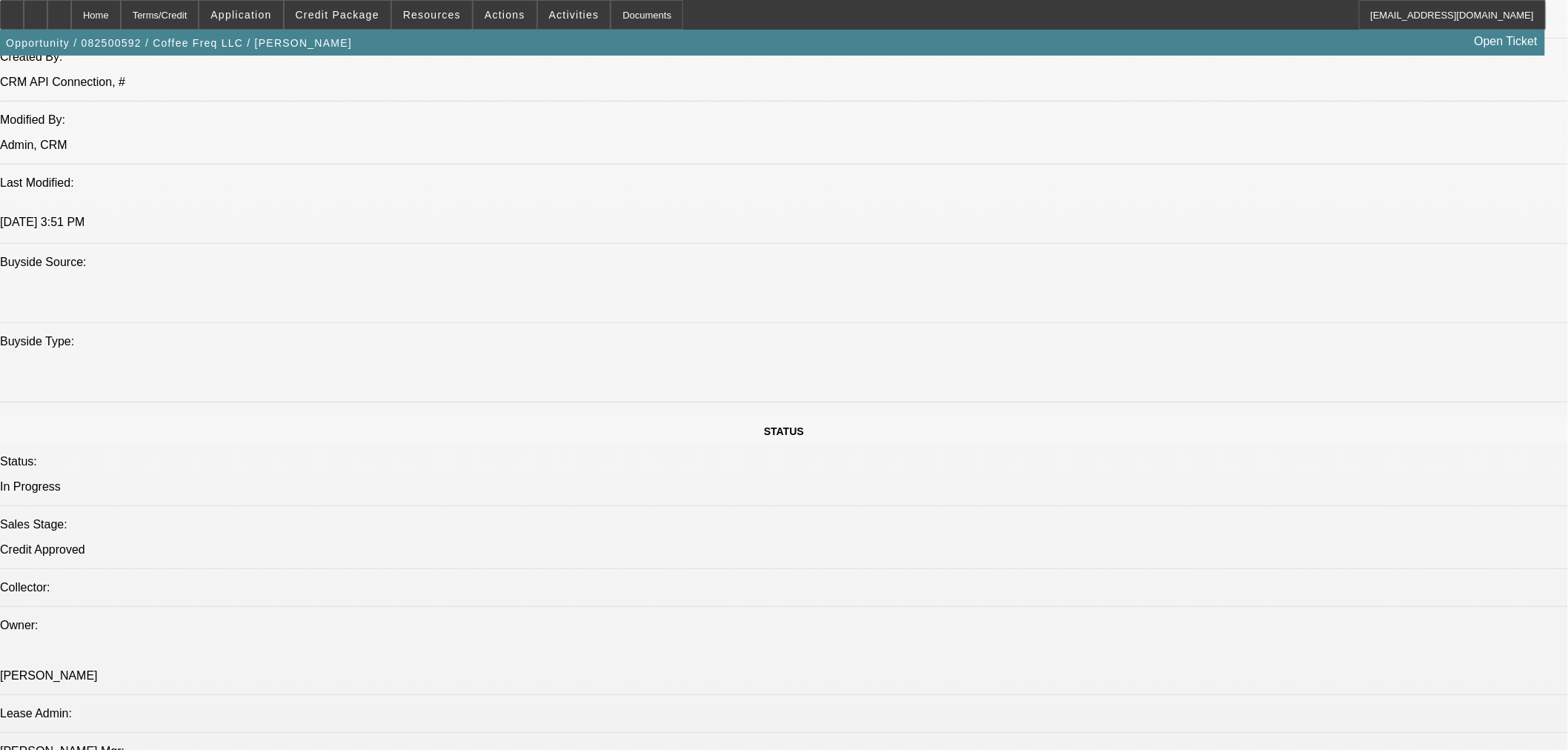
scroll to position [1034, 0]
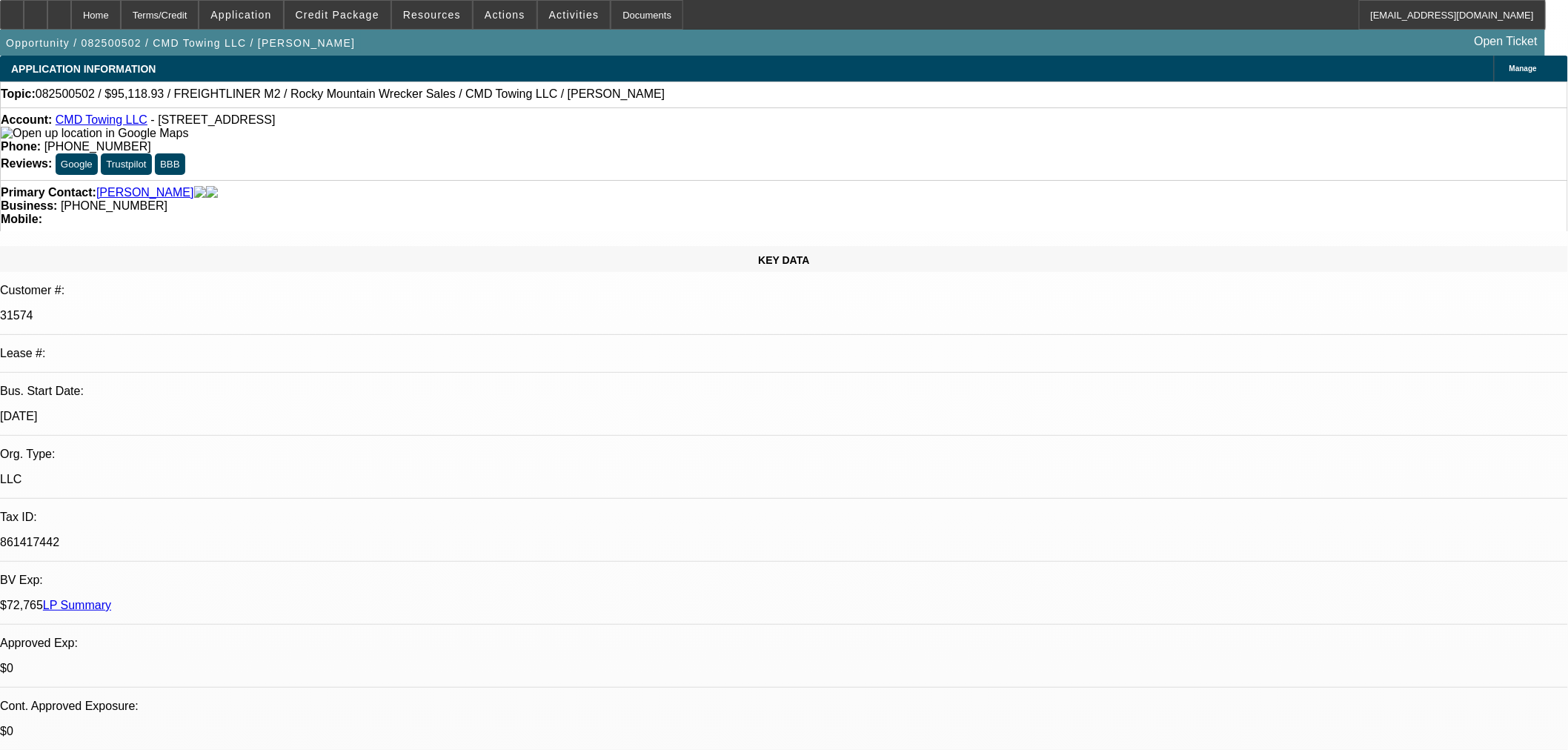
select select "0"
select select "6"
select select "0"
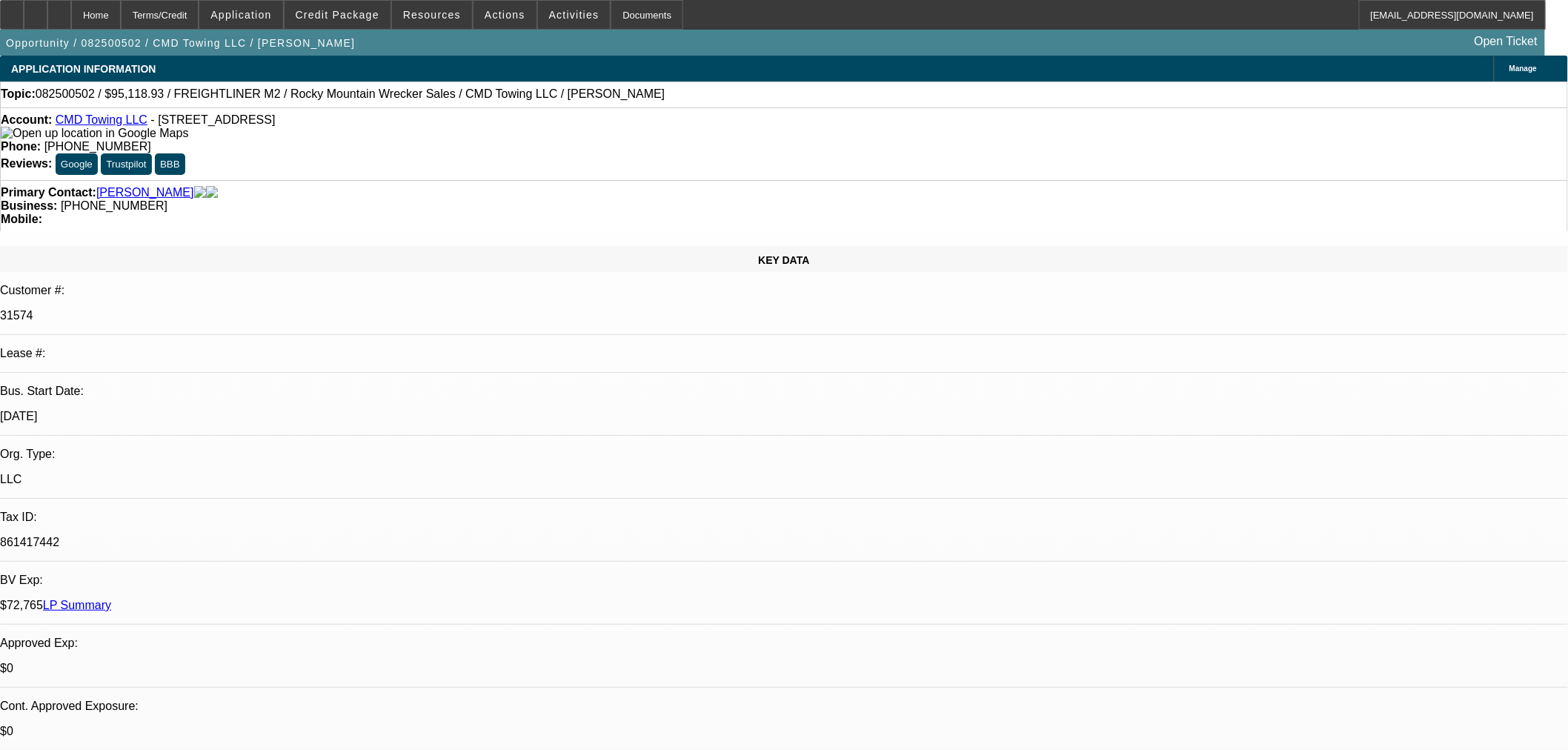
select select "0"
select select "6"
select select "0"
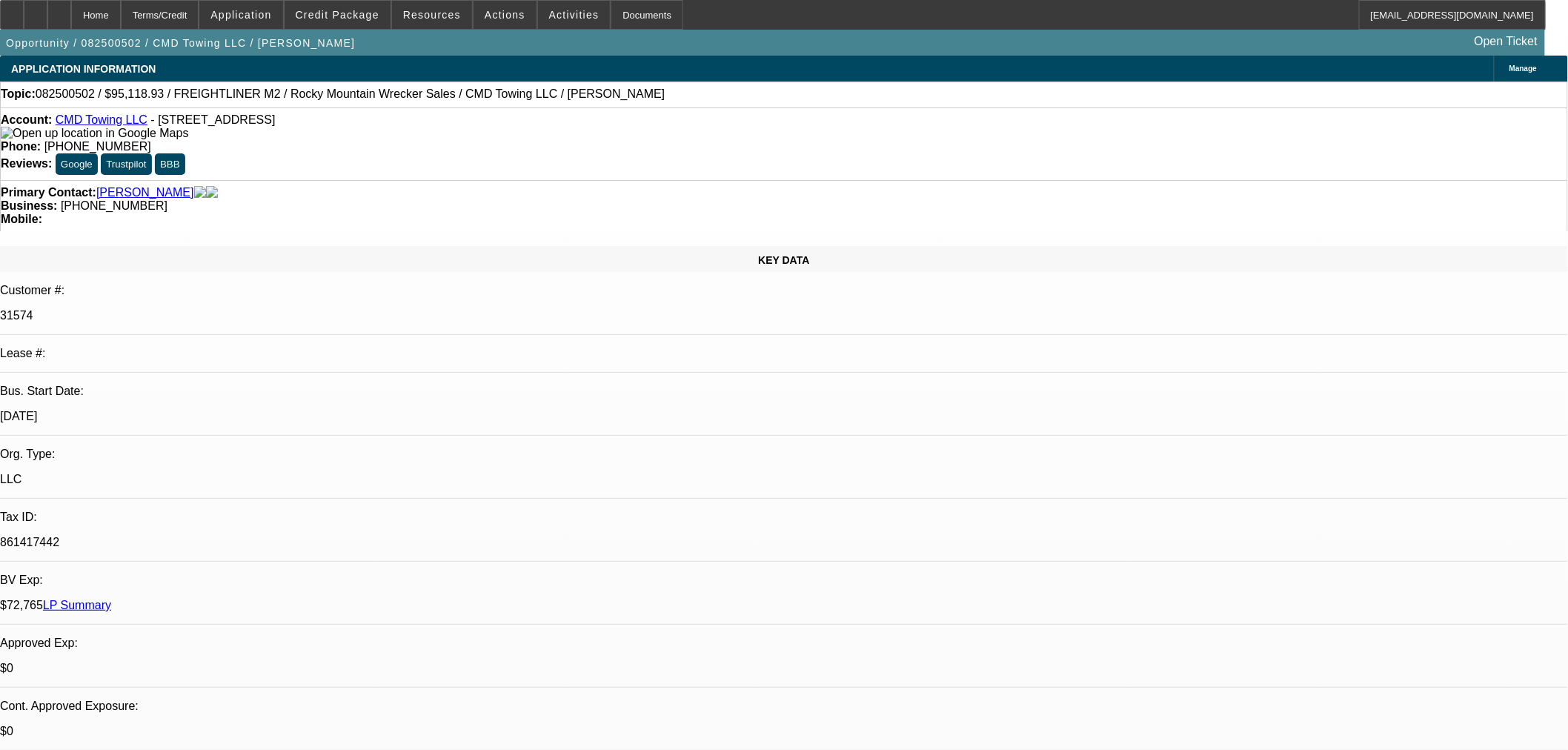
select select "0"
select select "6"
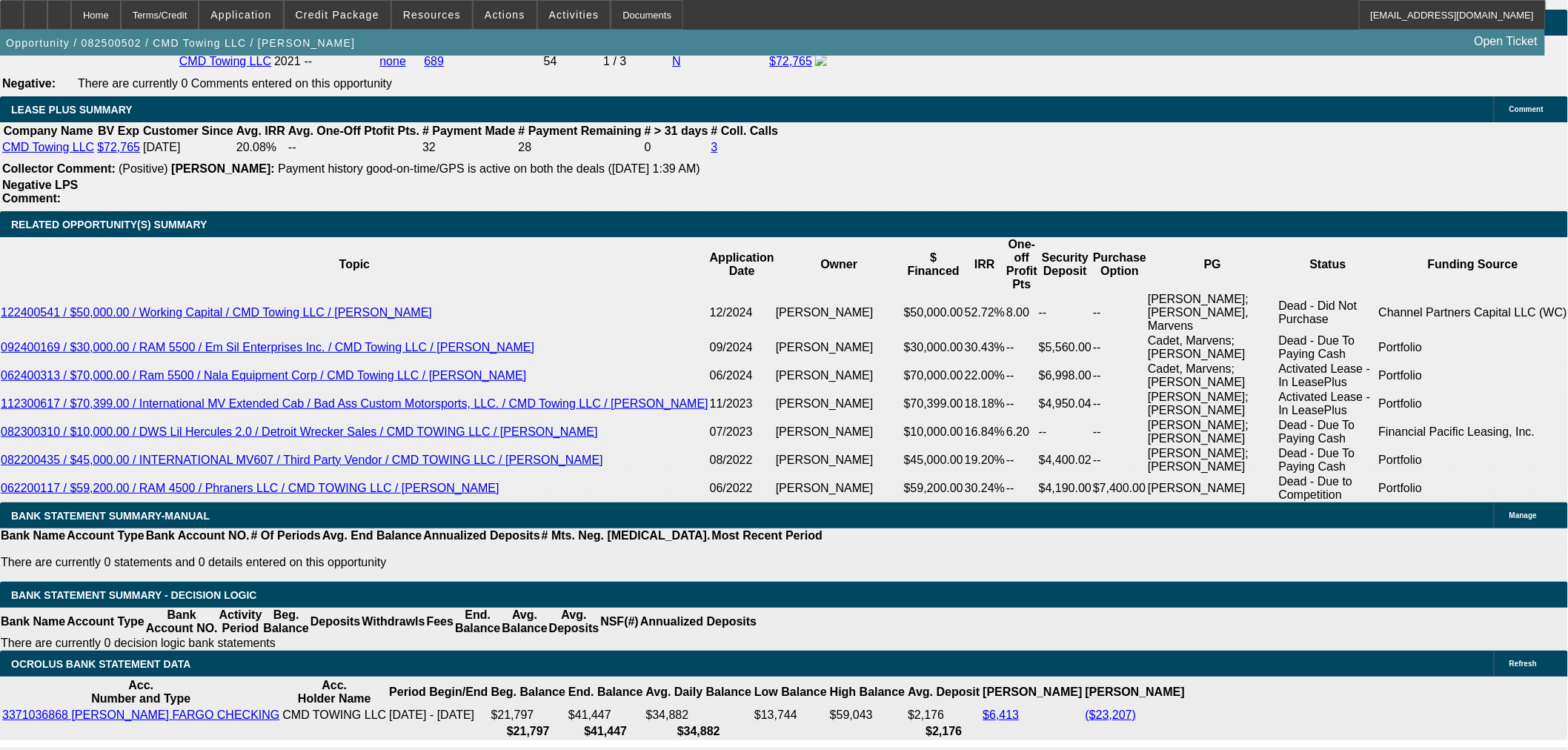
scroll to position [2469, 0]
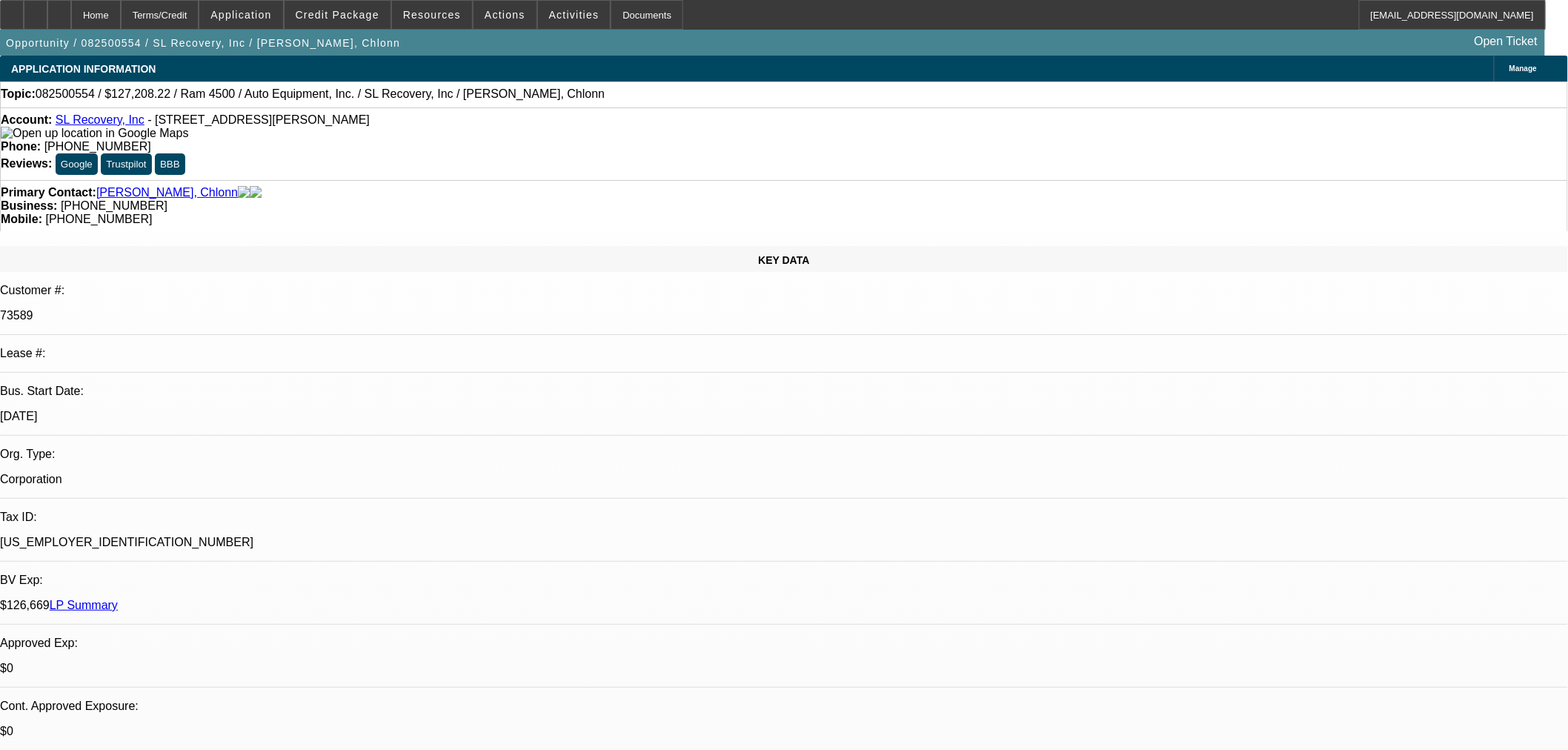
select select "0"
select select "2"
select select "0"
select select "6"
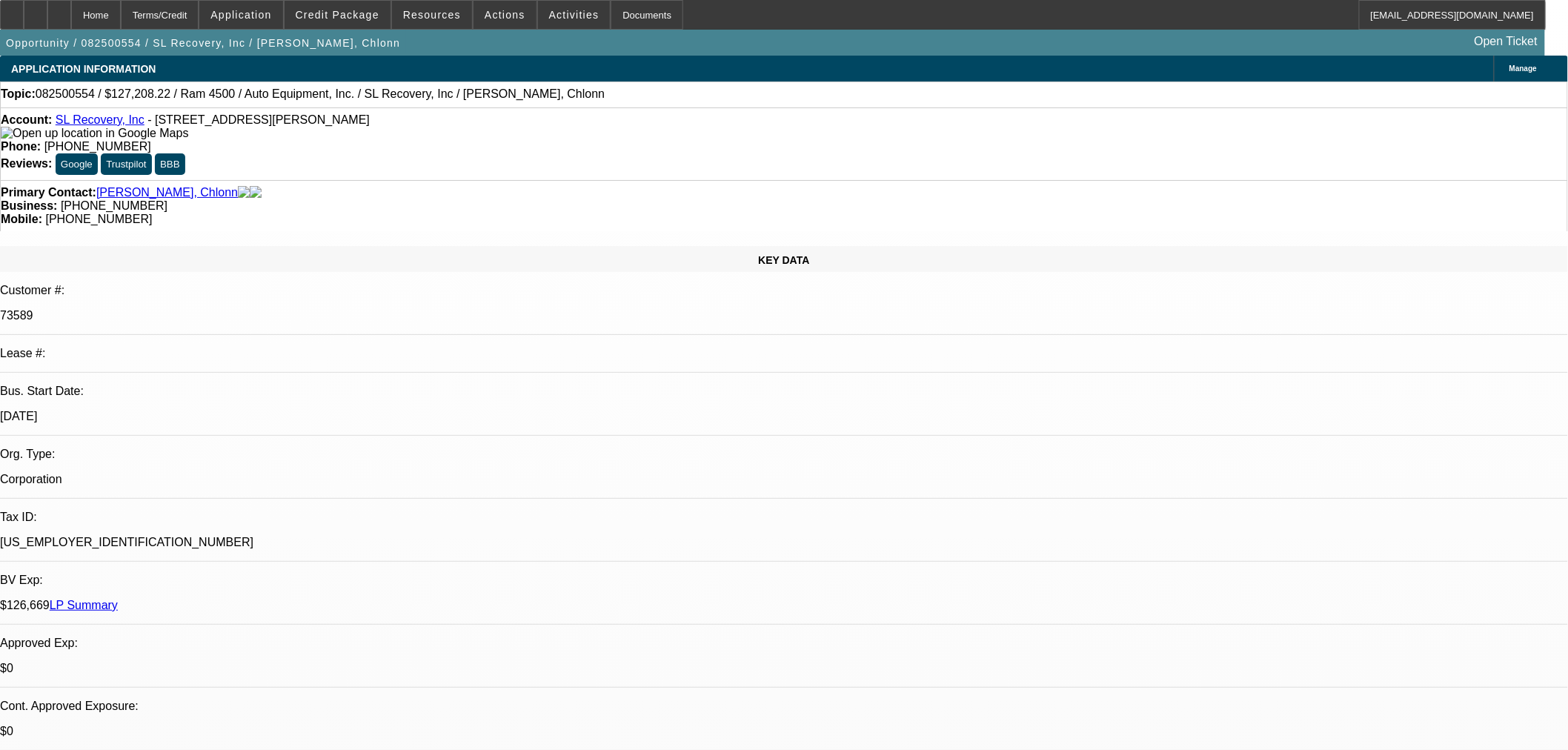
select select "0"
select select "2"
select select "0"
select select "6"
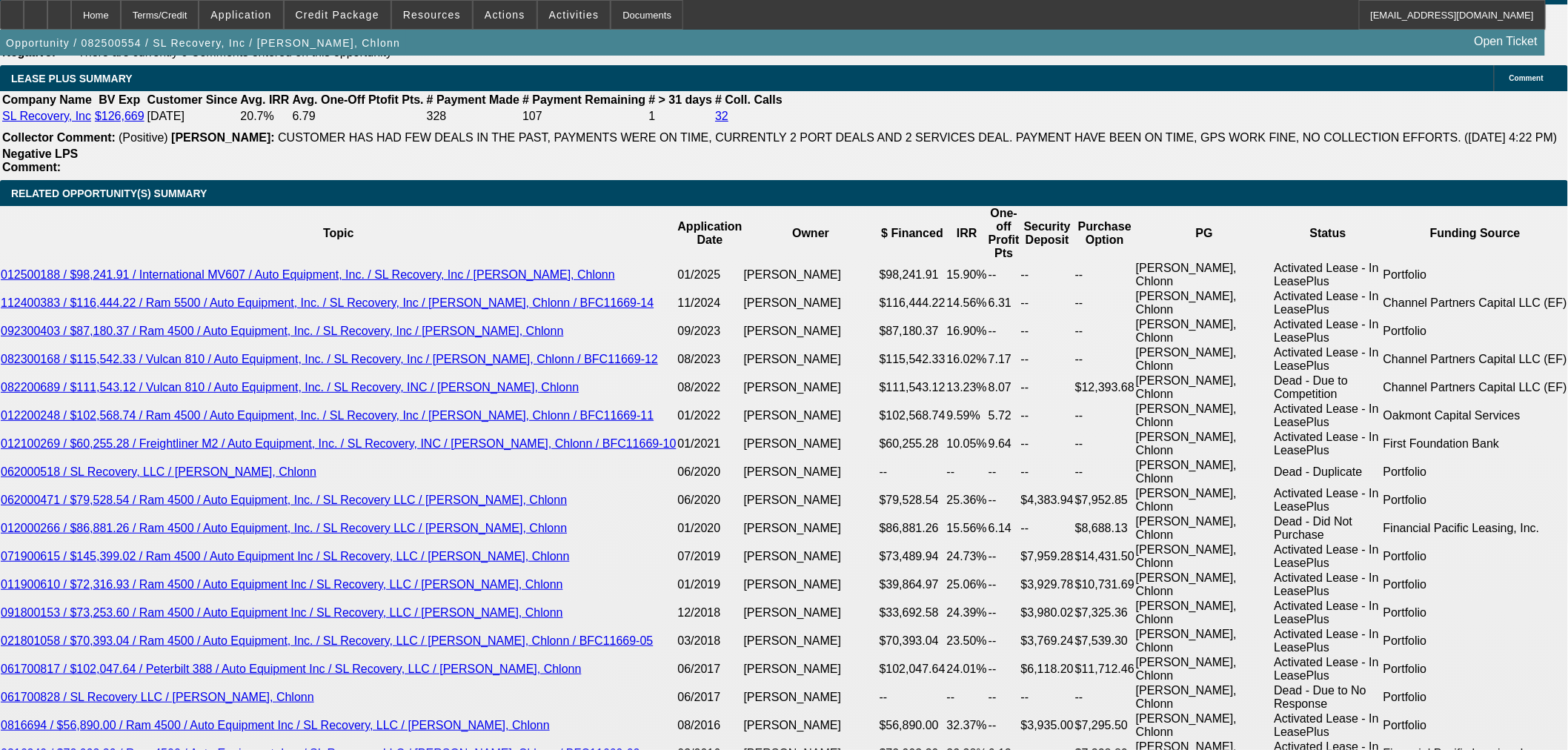
scroll to position [2387, 0]
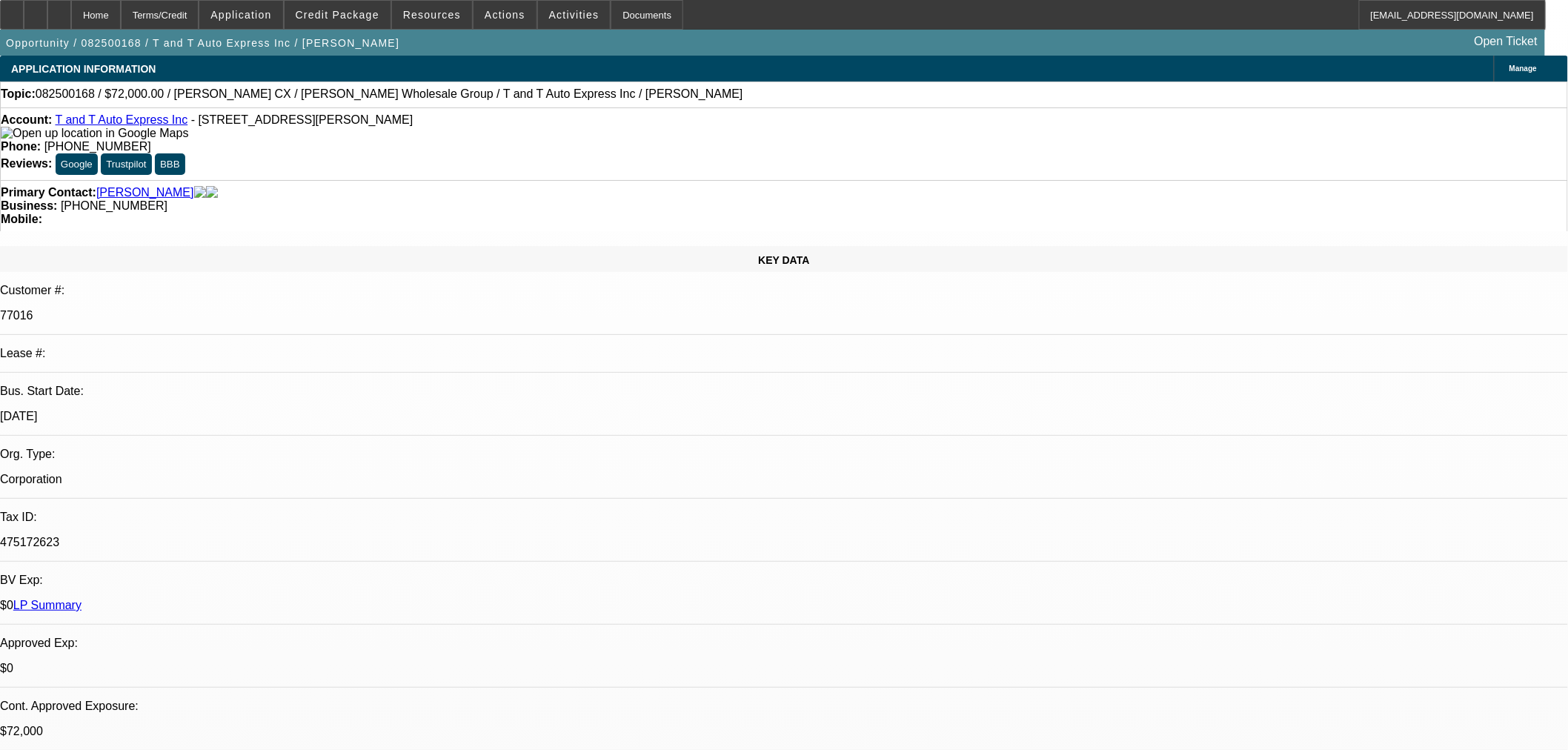
select select "0"
select select "2"
select select "0.1"
select select "4"
select select "0"
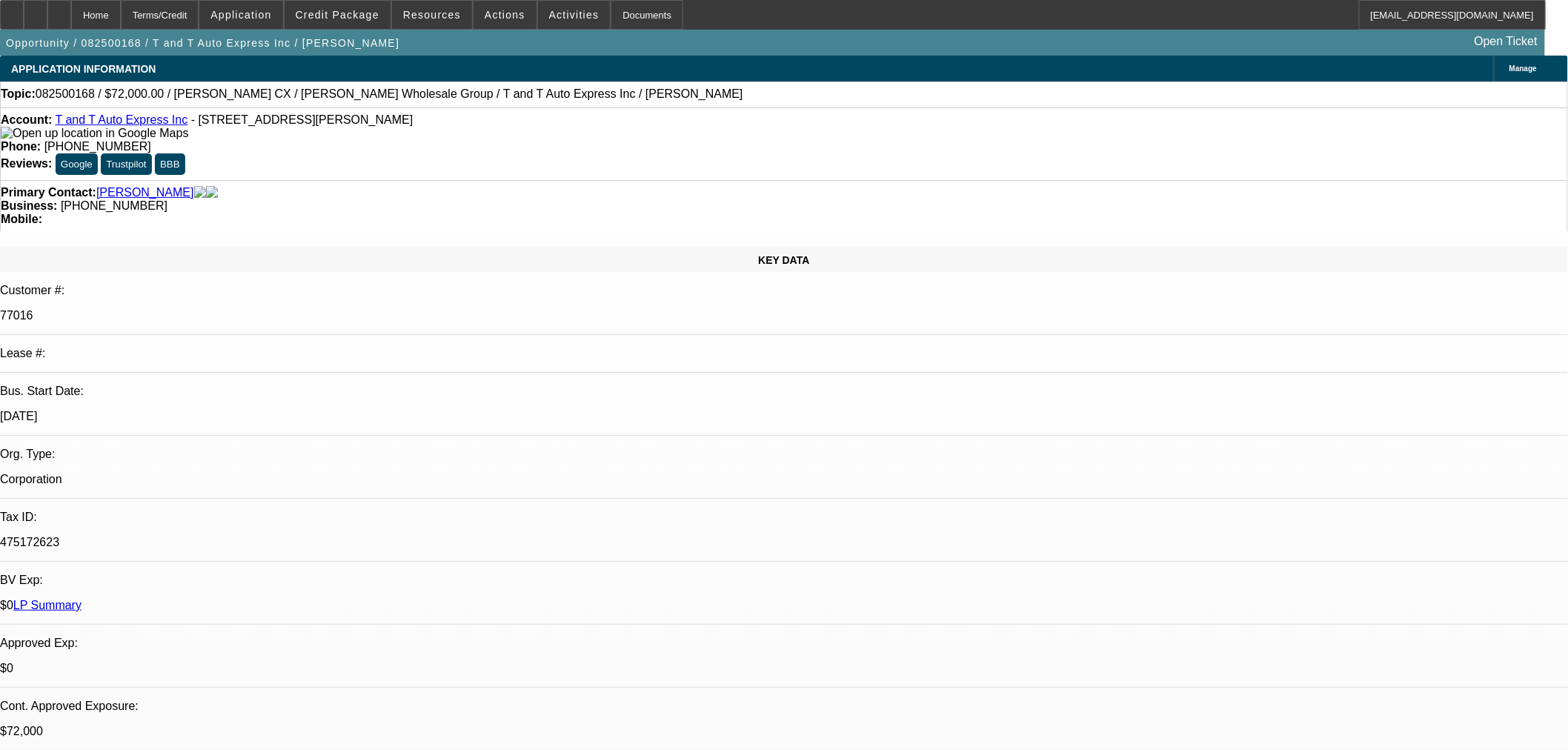
select select "2"
select select "0.1"
select select "4"
select select "0.15"
select select "2"
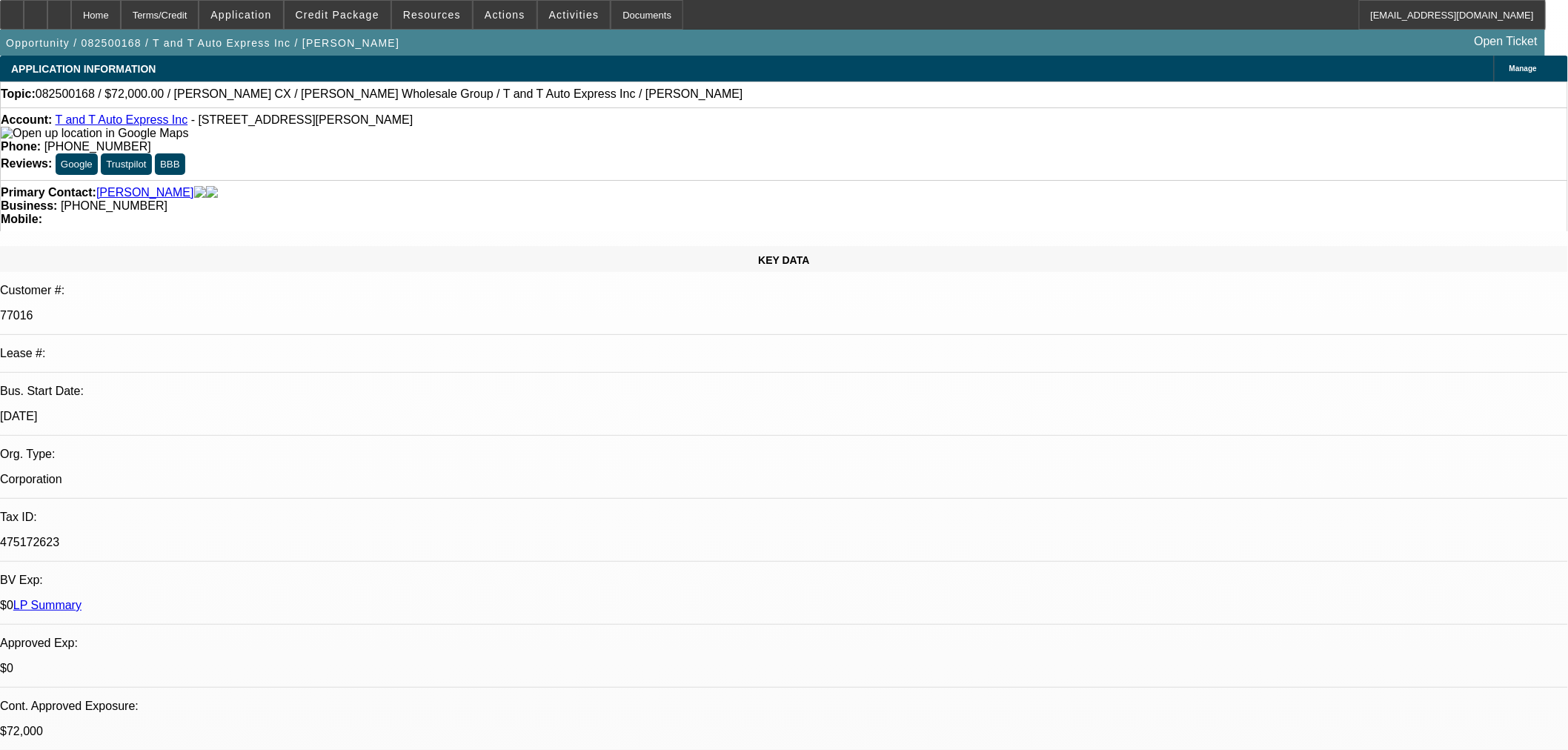
select select "2"
select select "0"
select select "6"
select select "2"
select select "0.1"
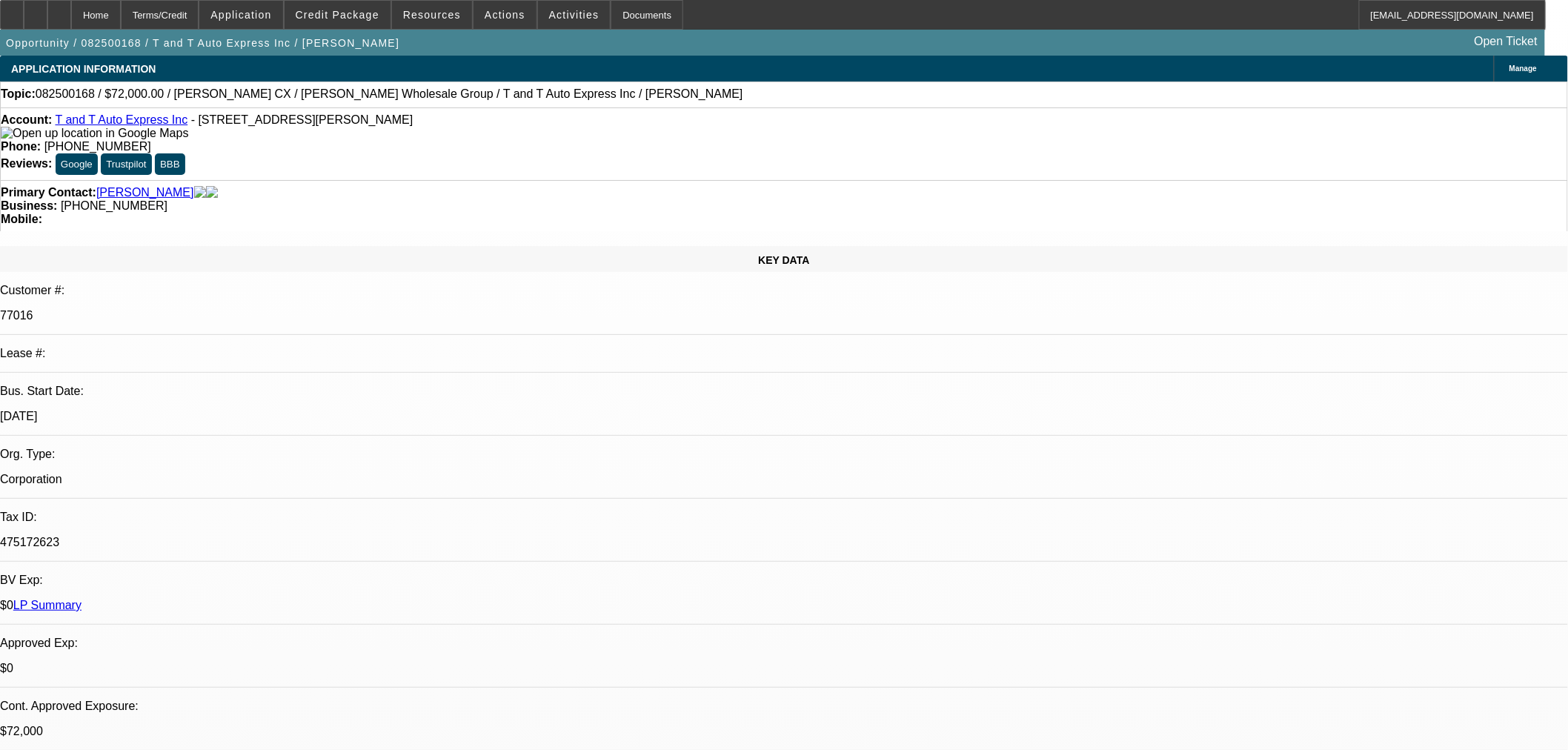
select select "4"
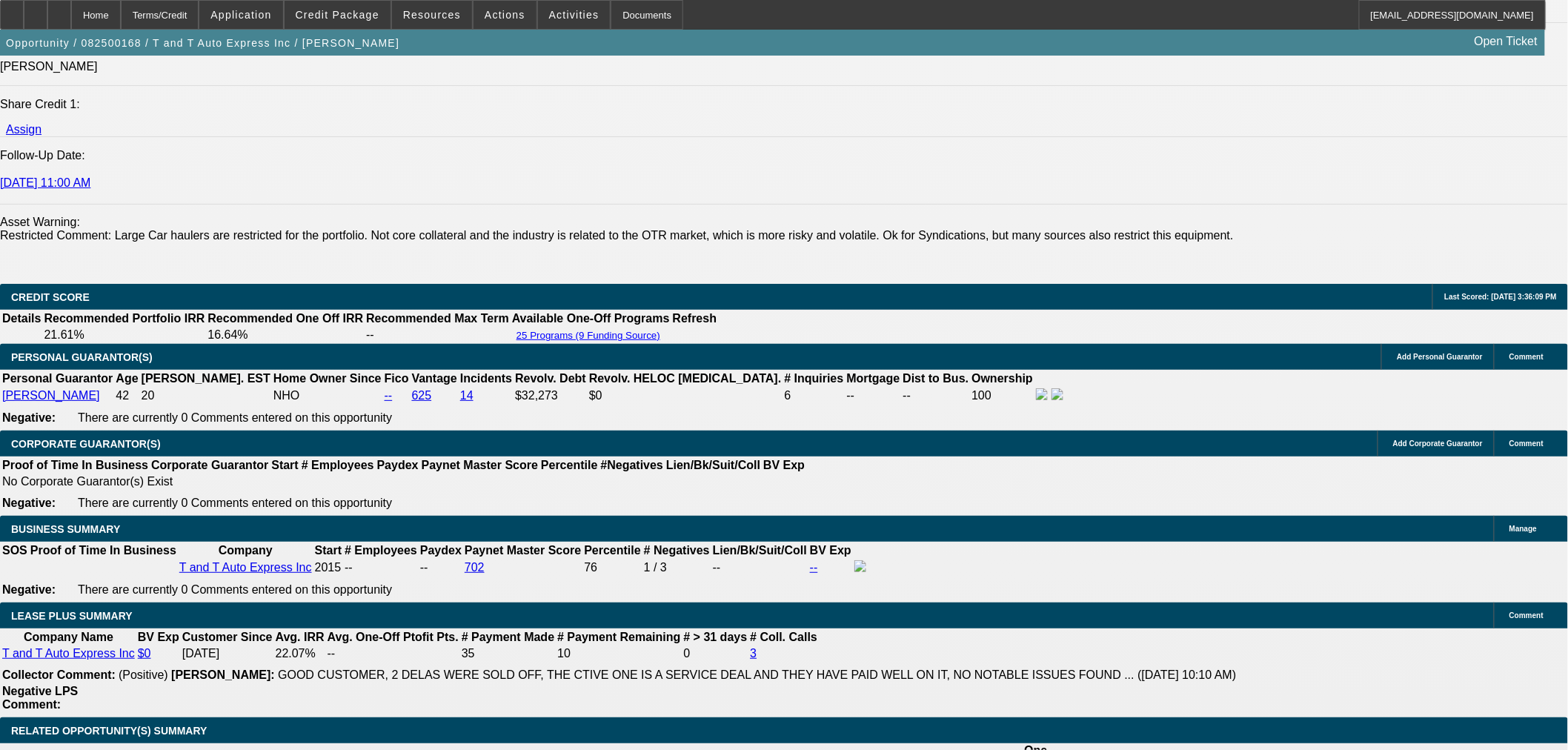
scroll to position [1722, 0]
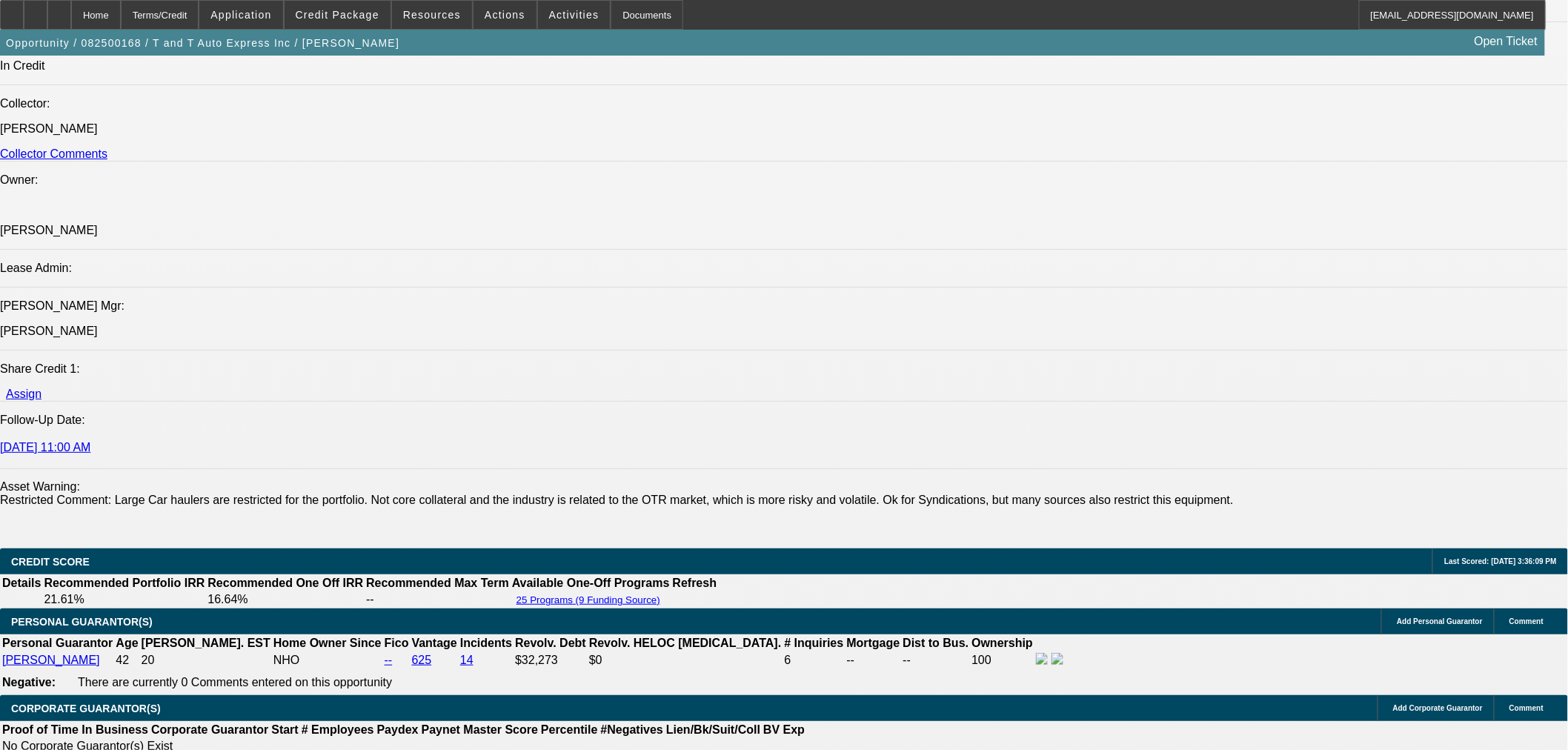
drag, startPoint x: 28, startPoint y: 133, endPoint x: 140, endPoint y: 146, distance: 112.8
copy tr "Chima Wholesale Group"
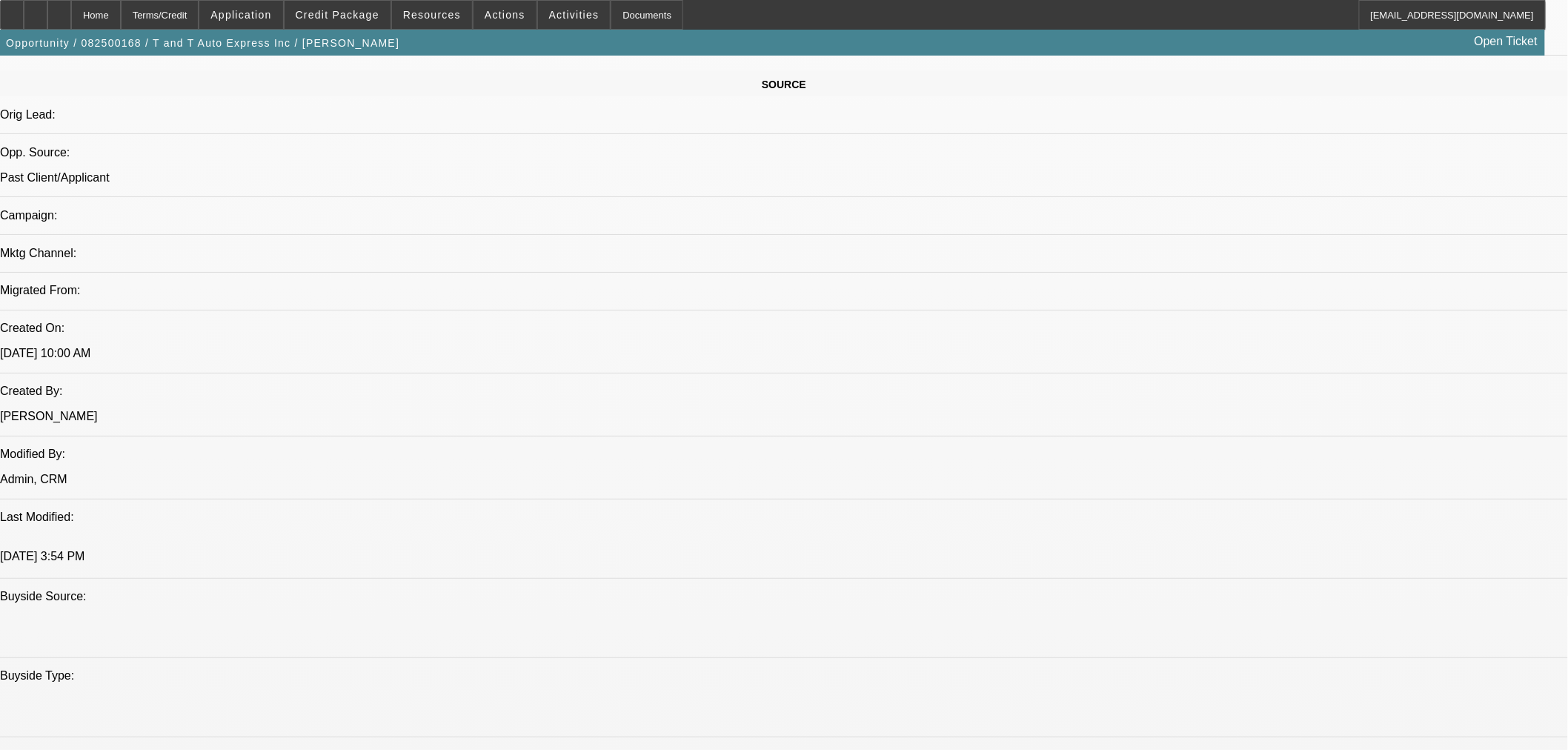
scroll to position [899, 0]
click at [367, 15] on span "Credit Package" at bounding box center [337, 15] width 84 height 12
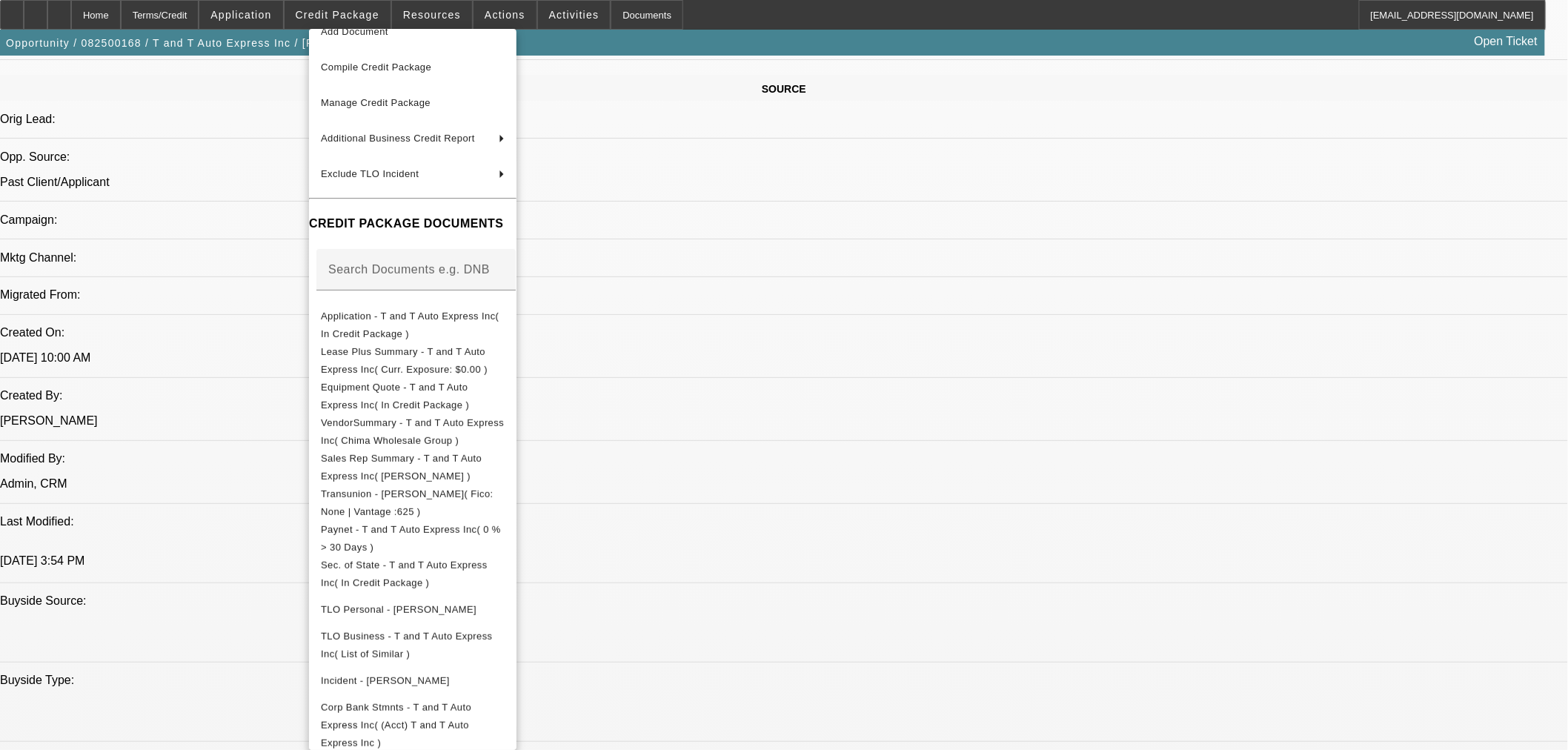
scroll to position [111, 0]
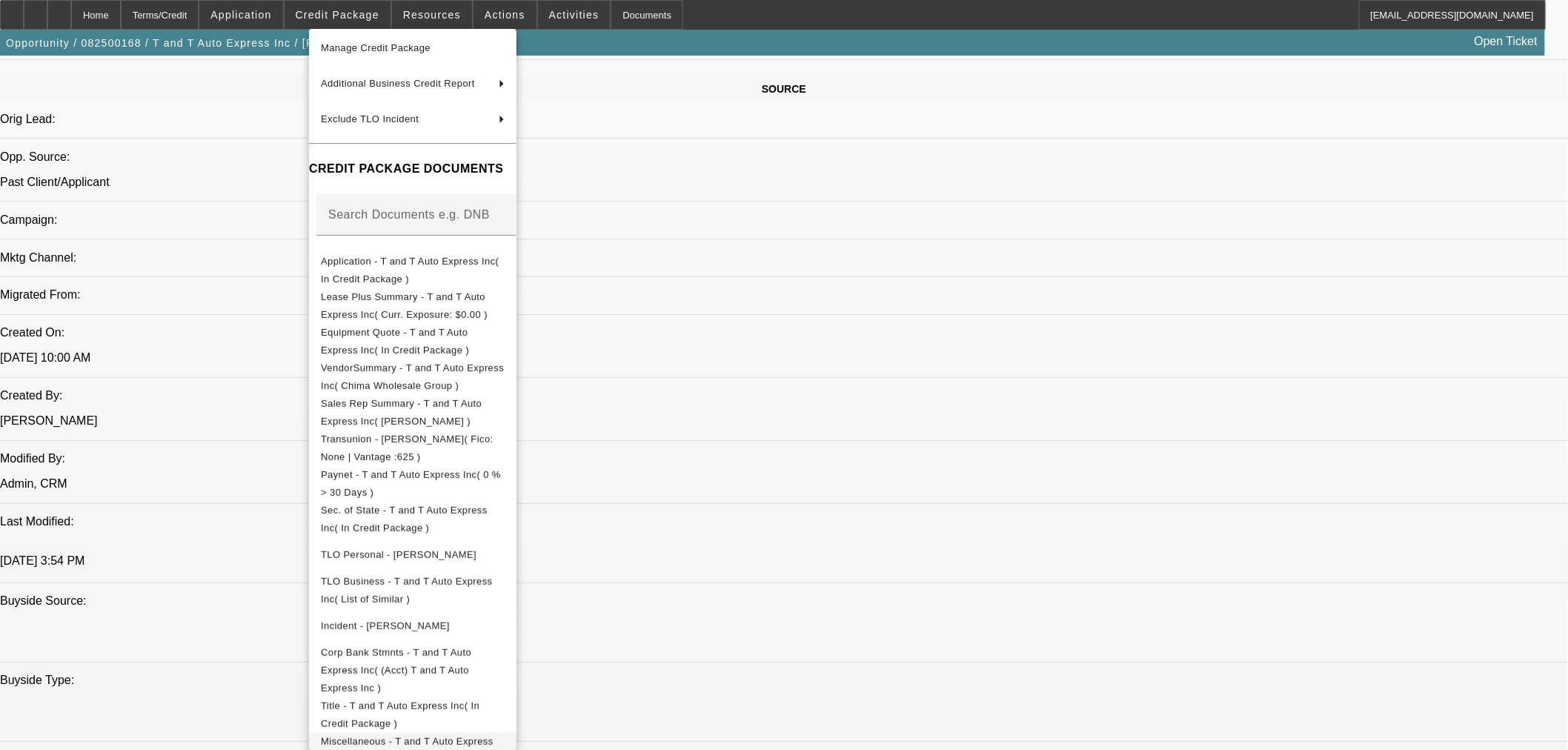
click at [505, 734] on span "Miscellaneous - T and T Auto Express Inc( Chima SOS )" at bounding box center [413, 750] width 184 height 36
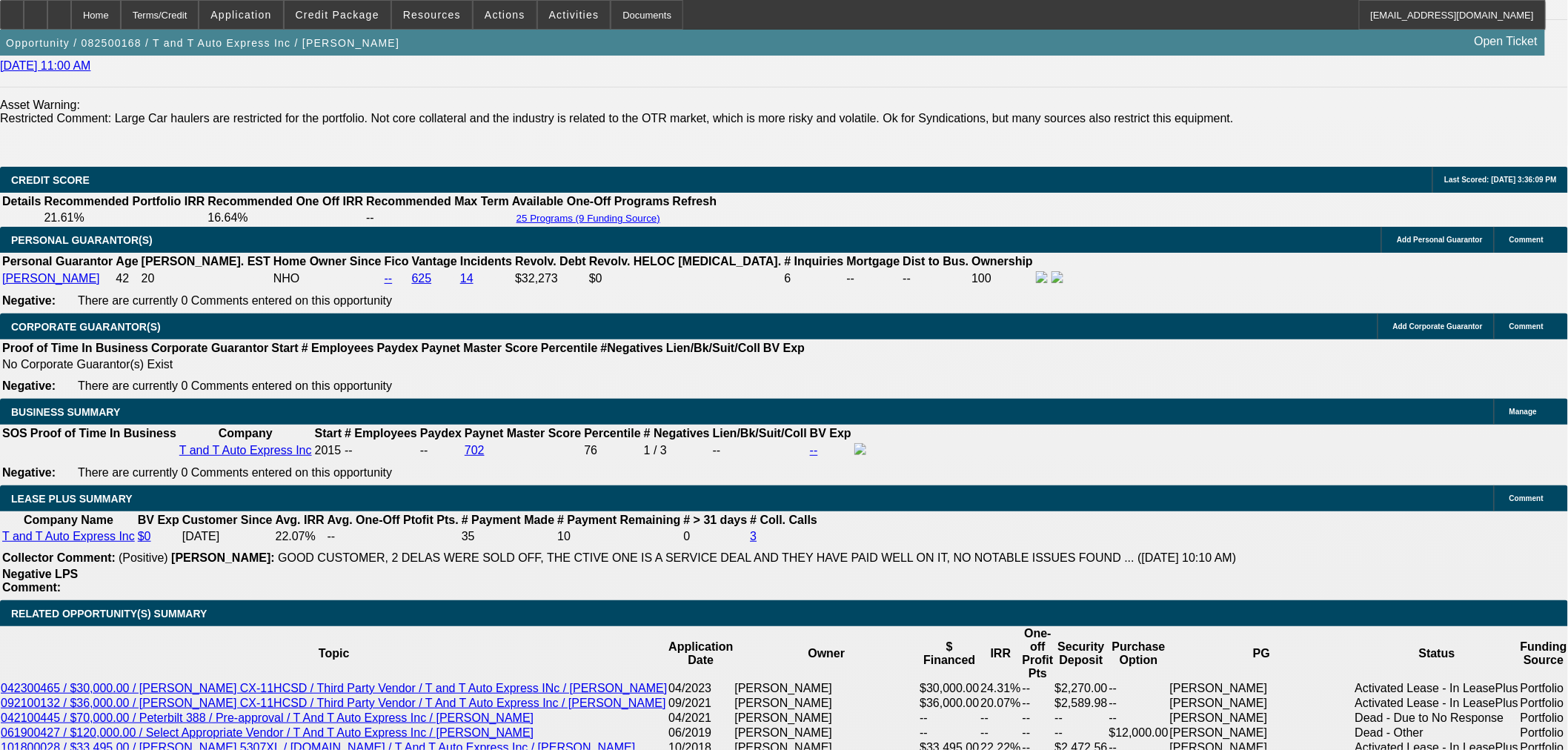
scroll to position [2299, 0]
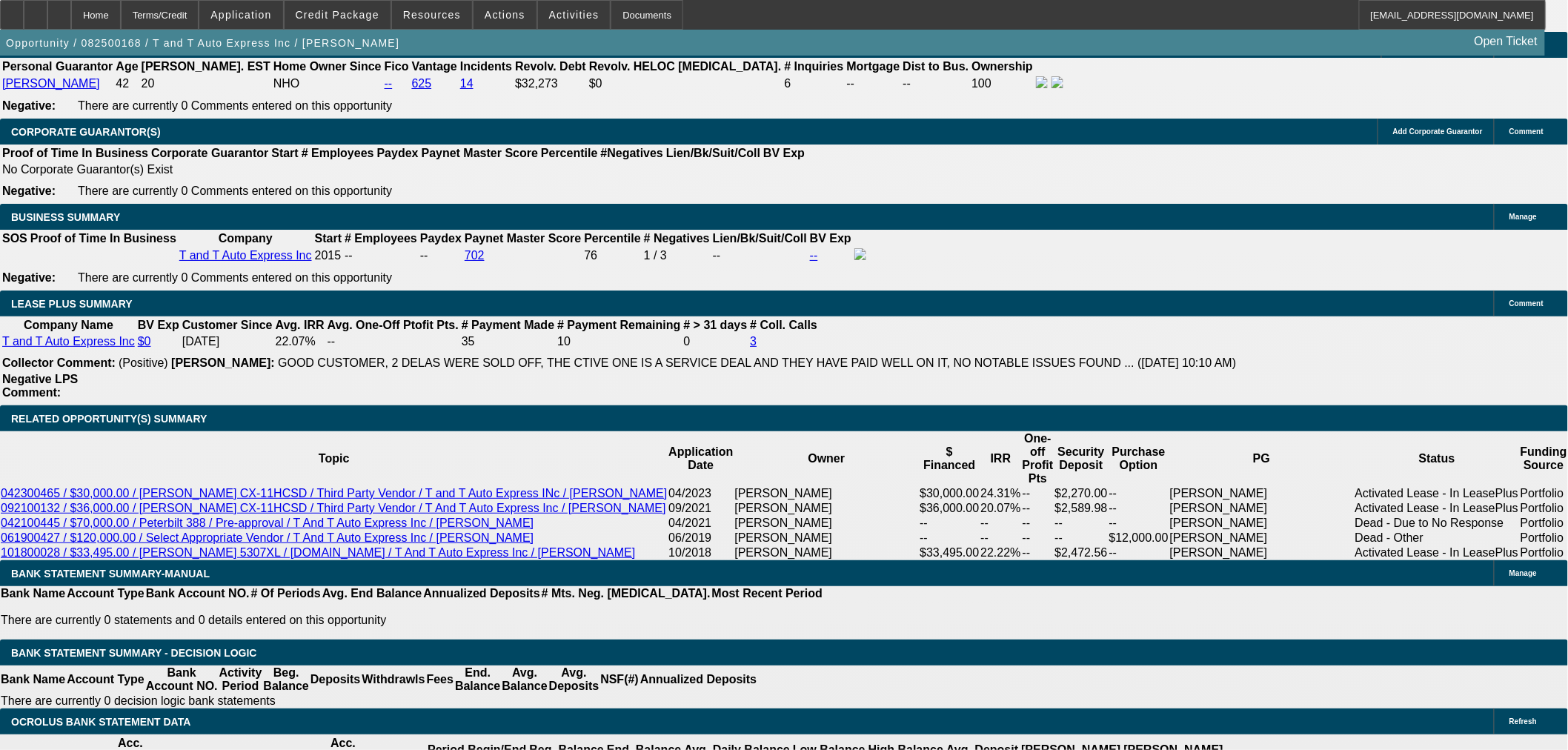
click at [314, 13] on span at bounding box center [337, 15] width 106 height 36
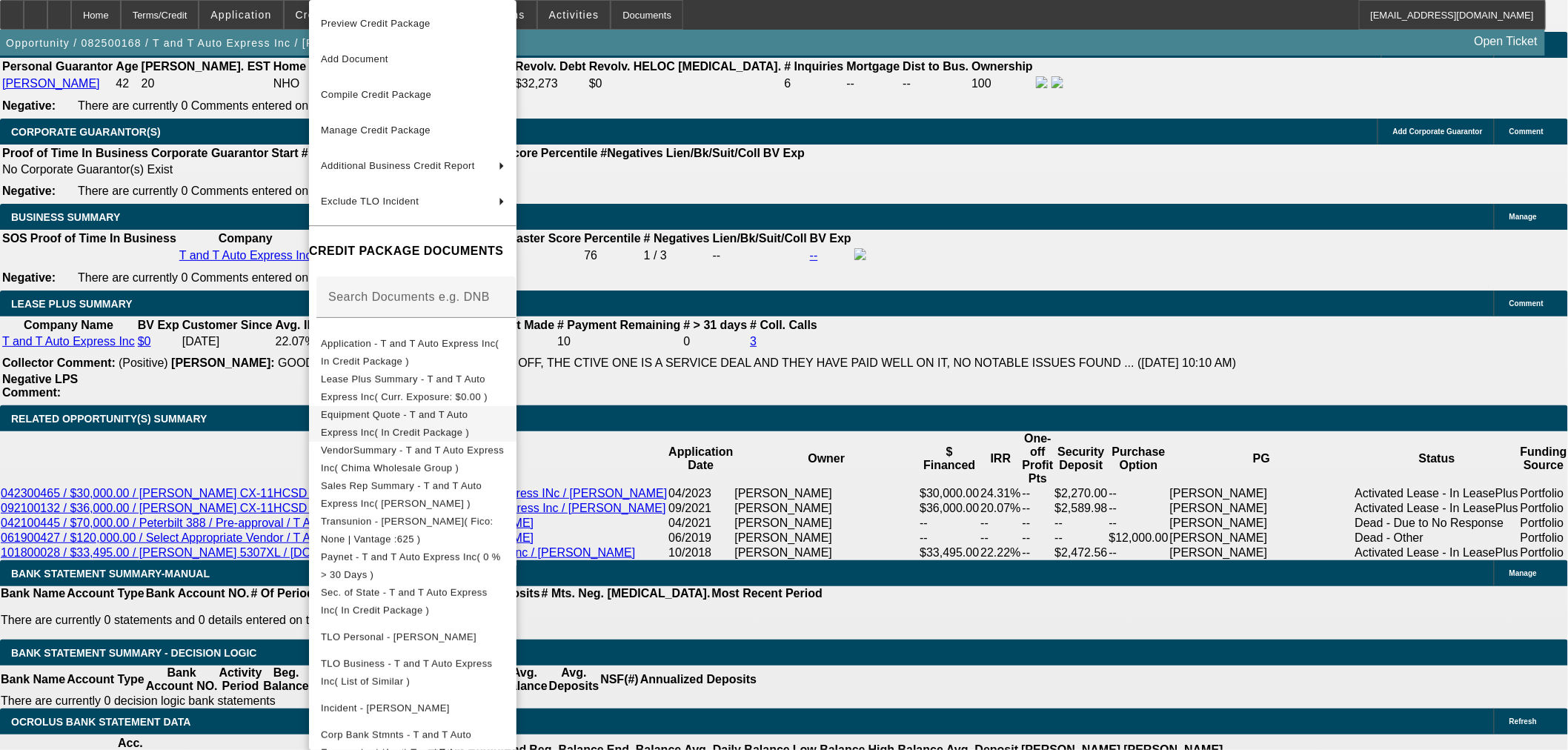
click at [351, 413] on span "Equipment Quote - T and T Auto Express Inc( In Credit Package )" at bounding box center [395, 423] width 148 height 29
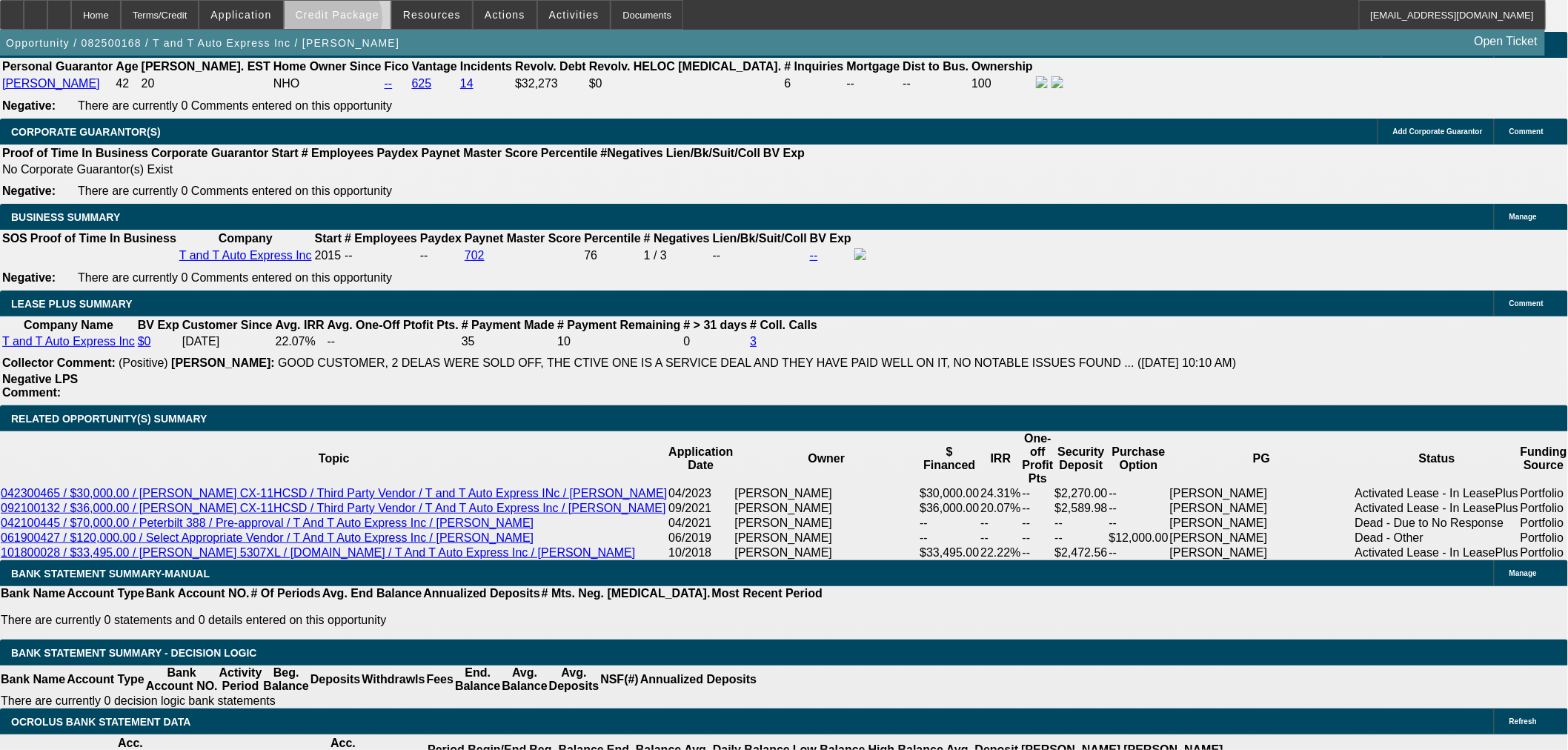
click at [357, 22] on span at bounding box center [337, 15] width 106 height 36
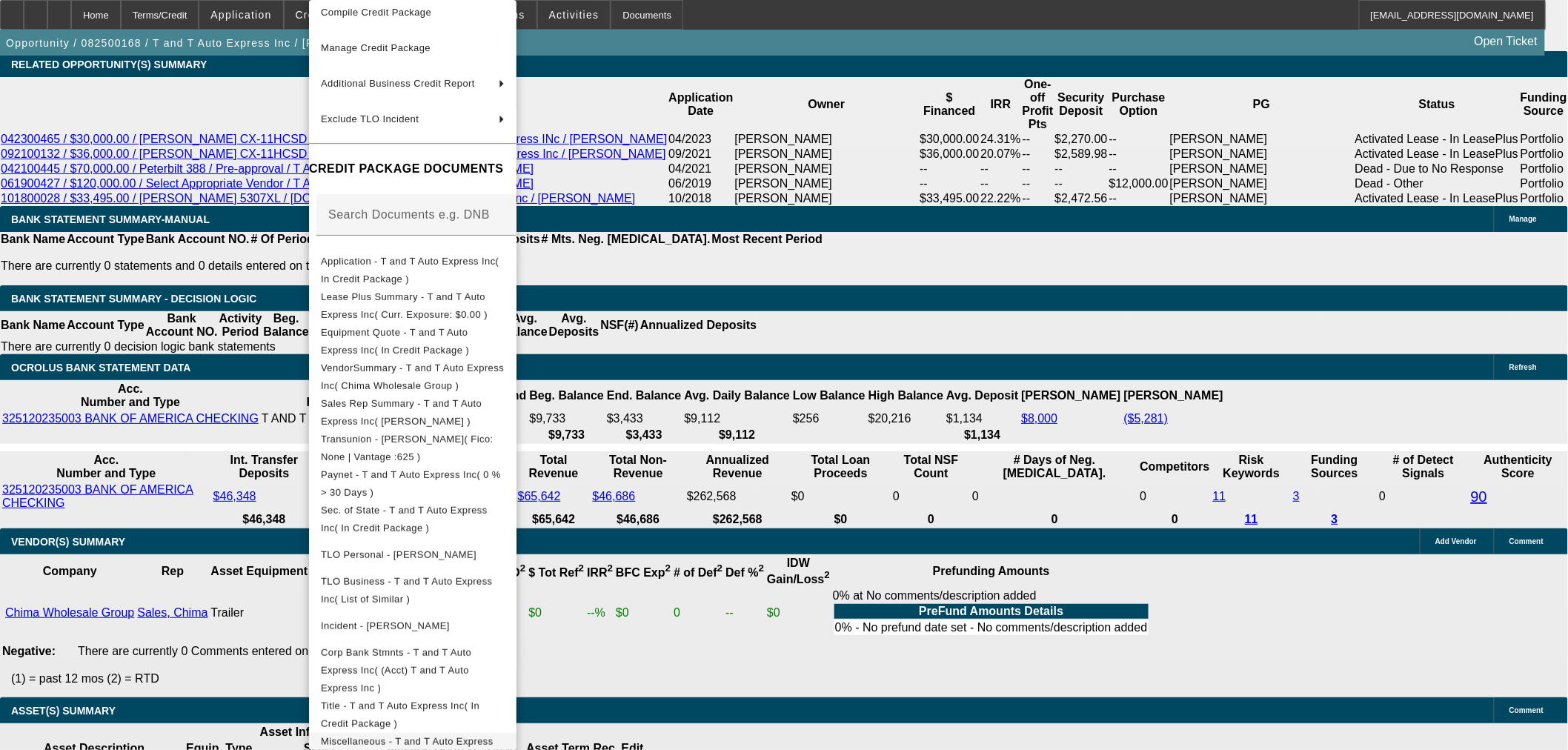
scroll to position [2793, 0]
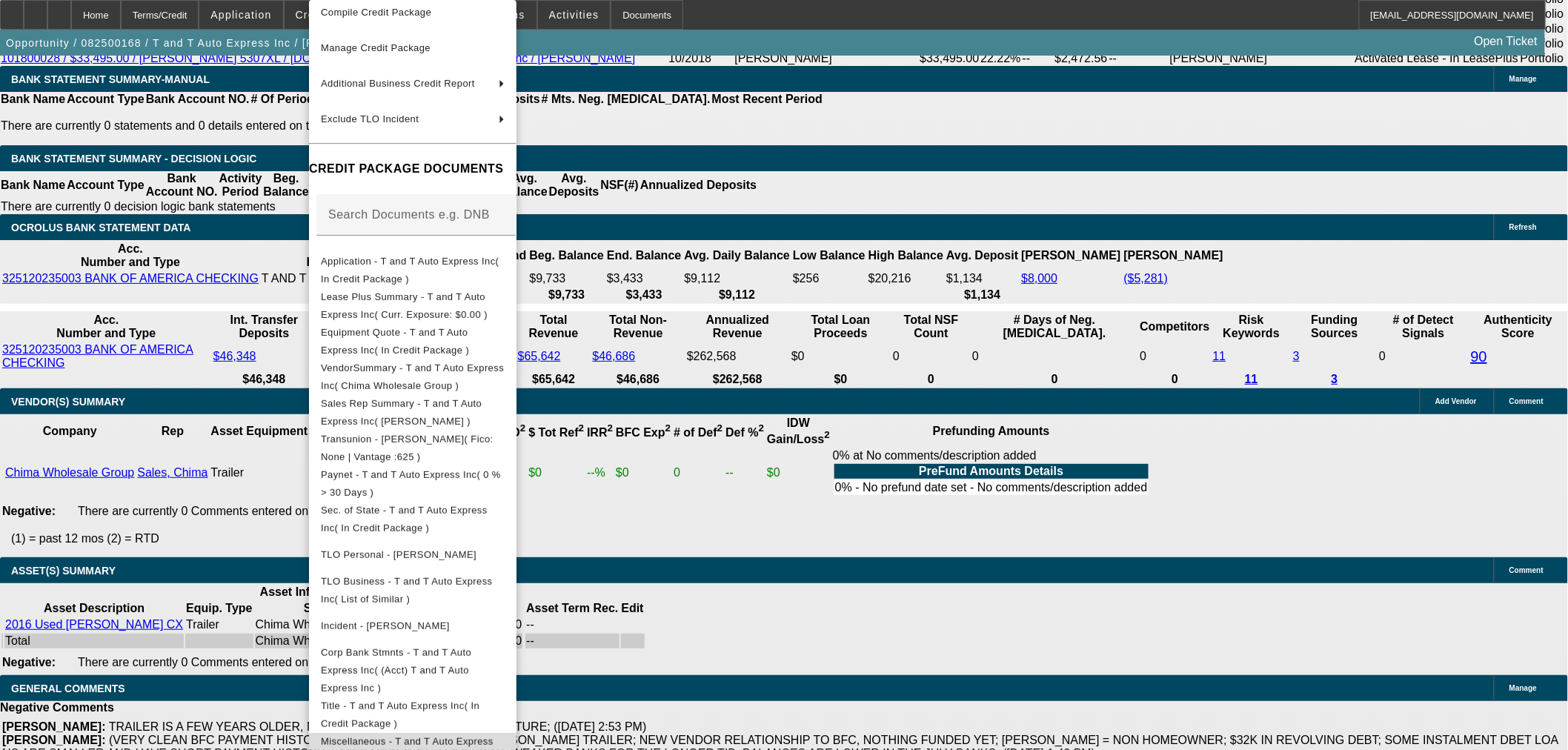
click at [480, 736] on span "Miscellaneous - T and T Auto Express Inc( Chima SOS )" at bounding box center [407, 750] width 173 height 29
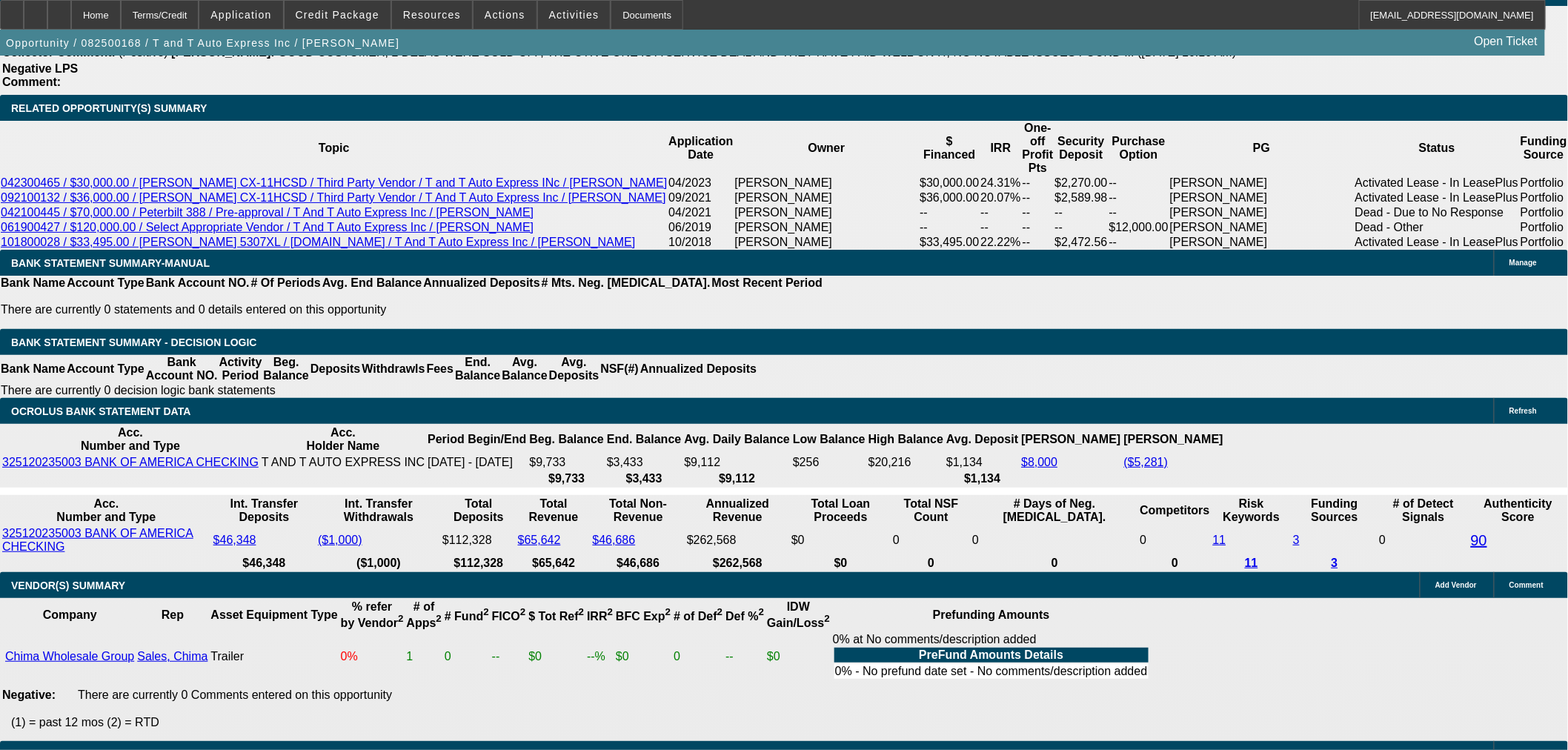
scroll to position [2299, 0]
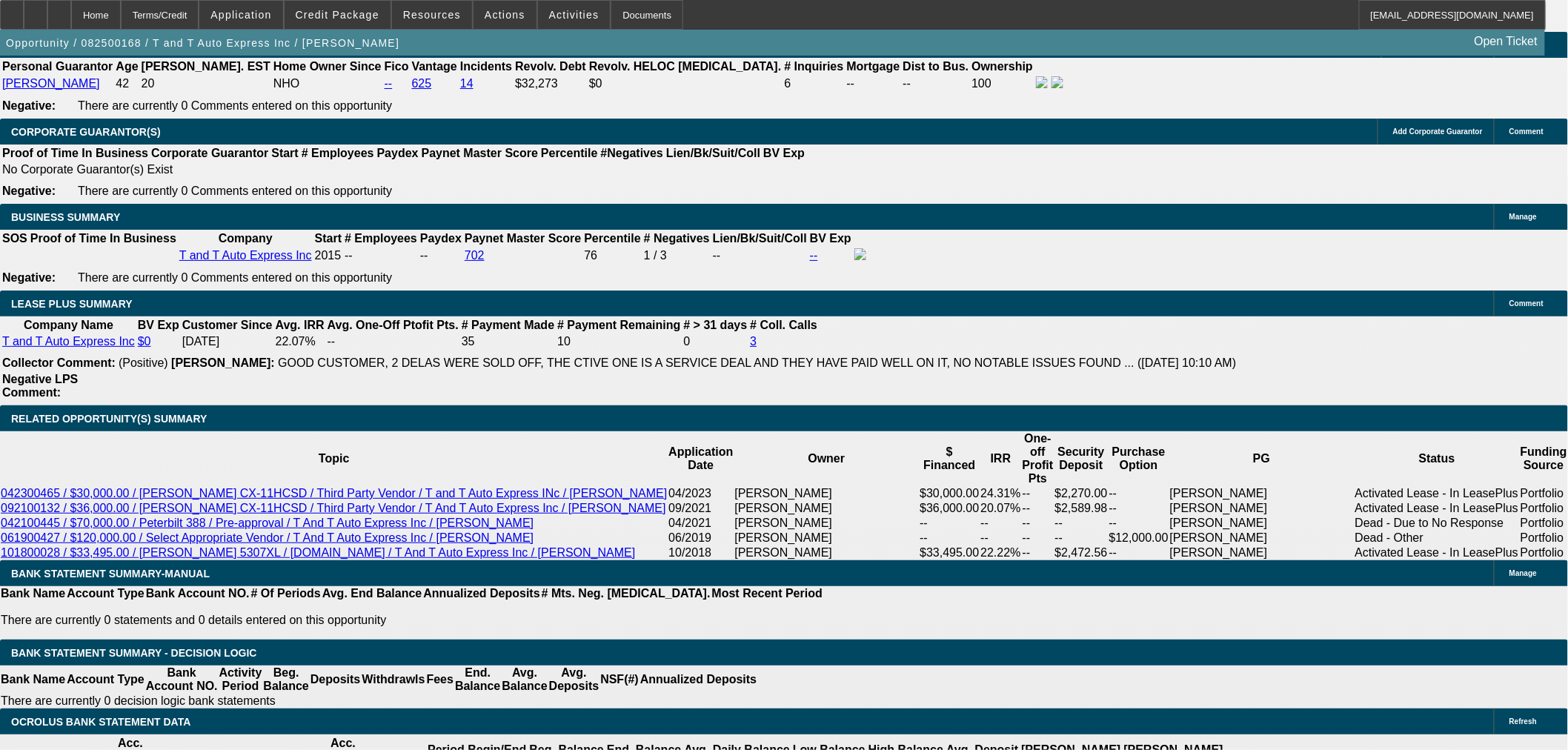
click at [1254, 203] on button "reply_all Reply All" at bounding box center [1262, 198] width 93 height 36
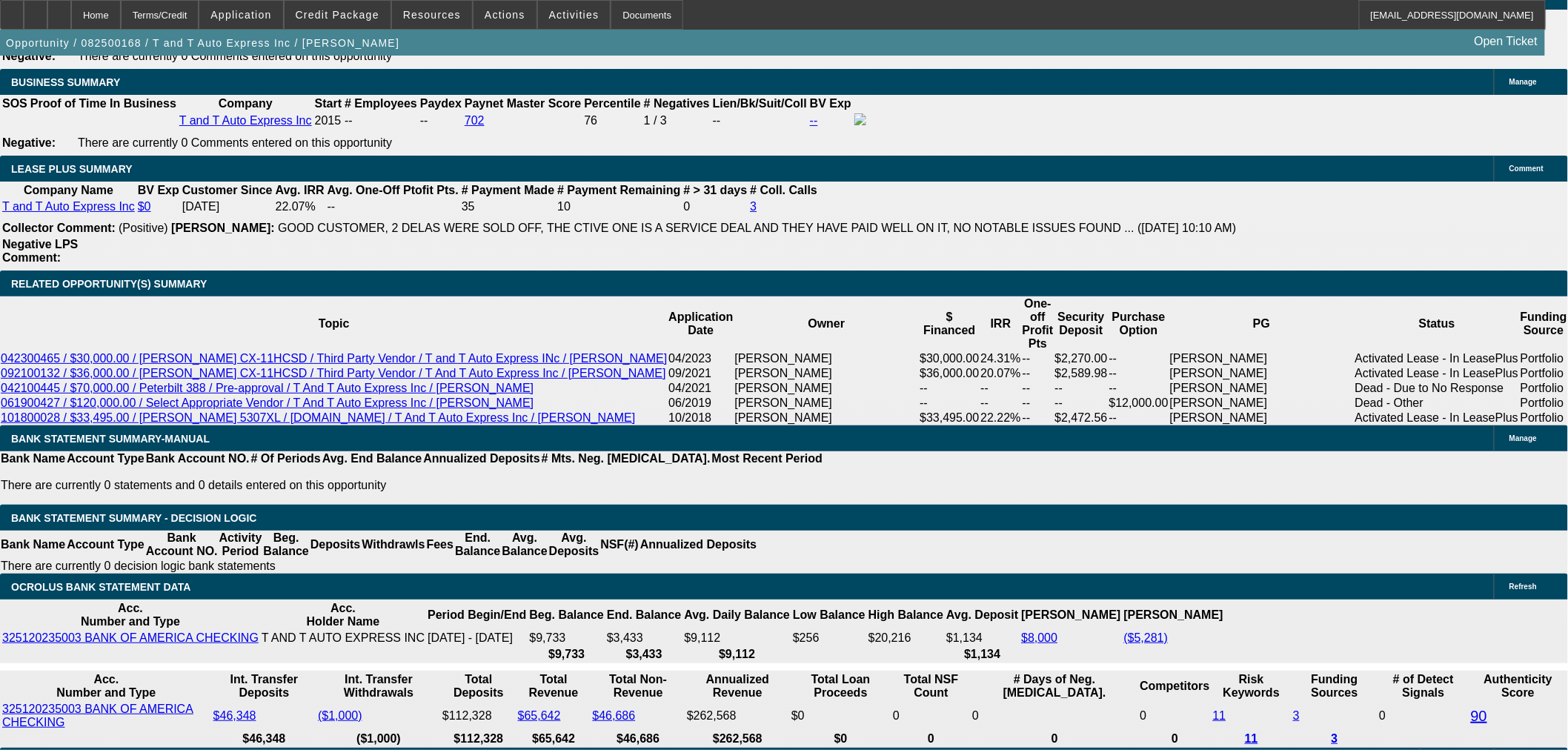
scroll to position [2545, 0]
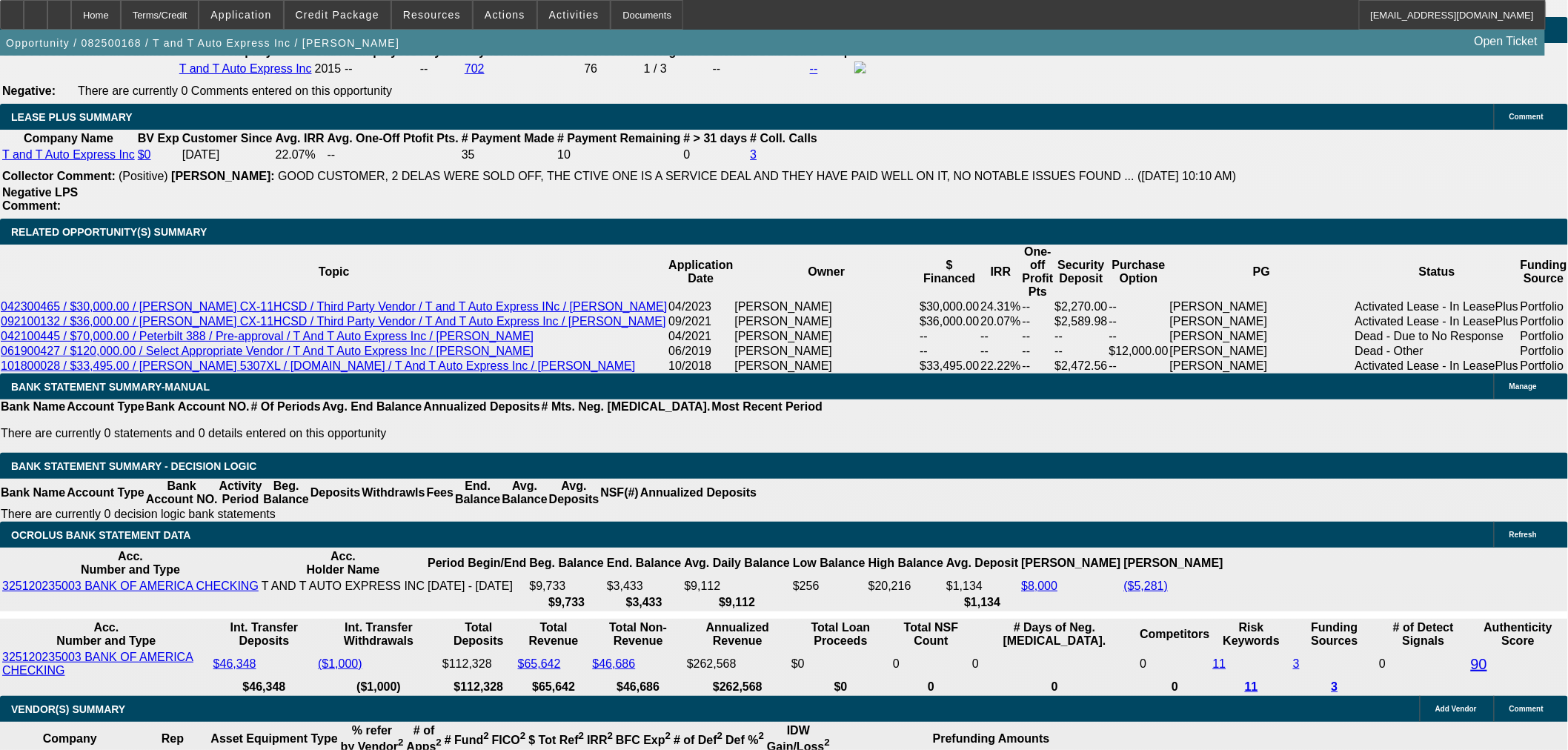
scroll to position [2216, 0]
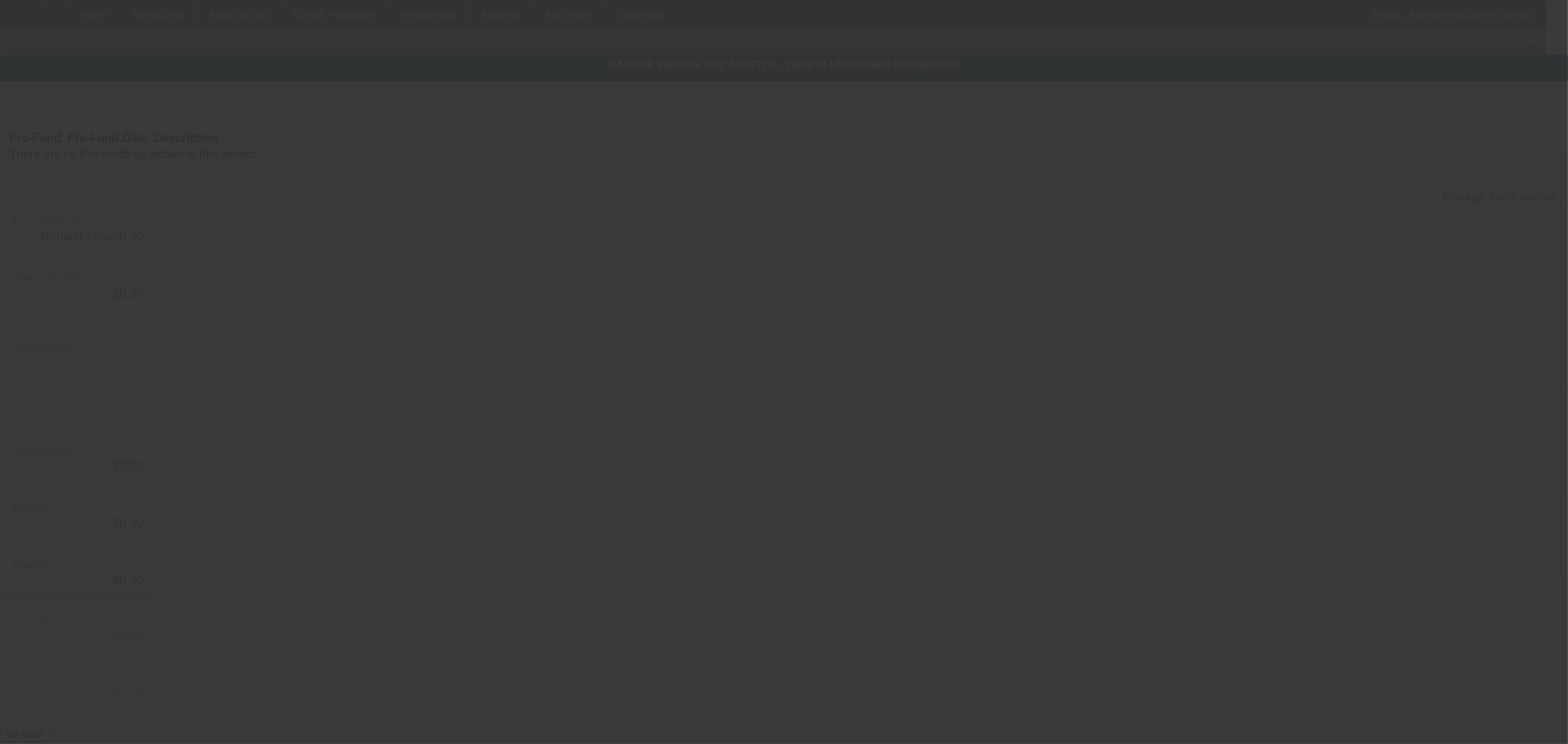
type input "$80,000.00"
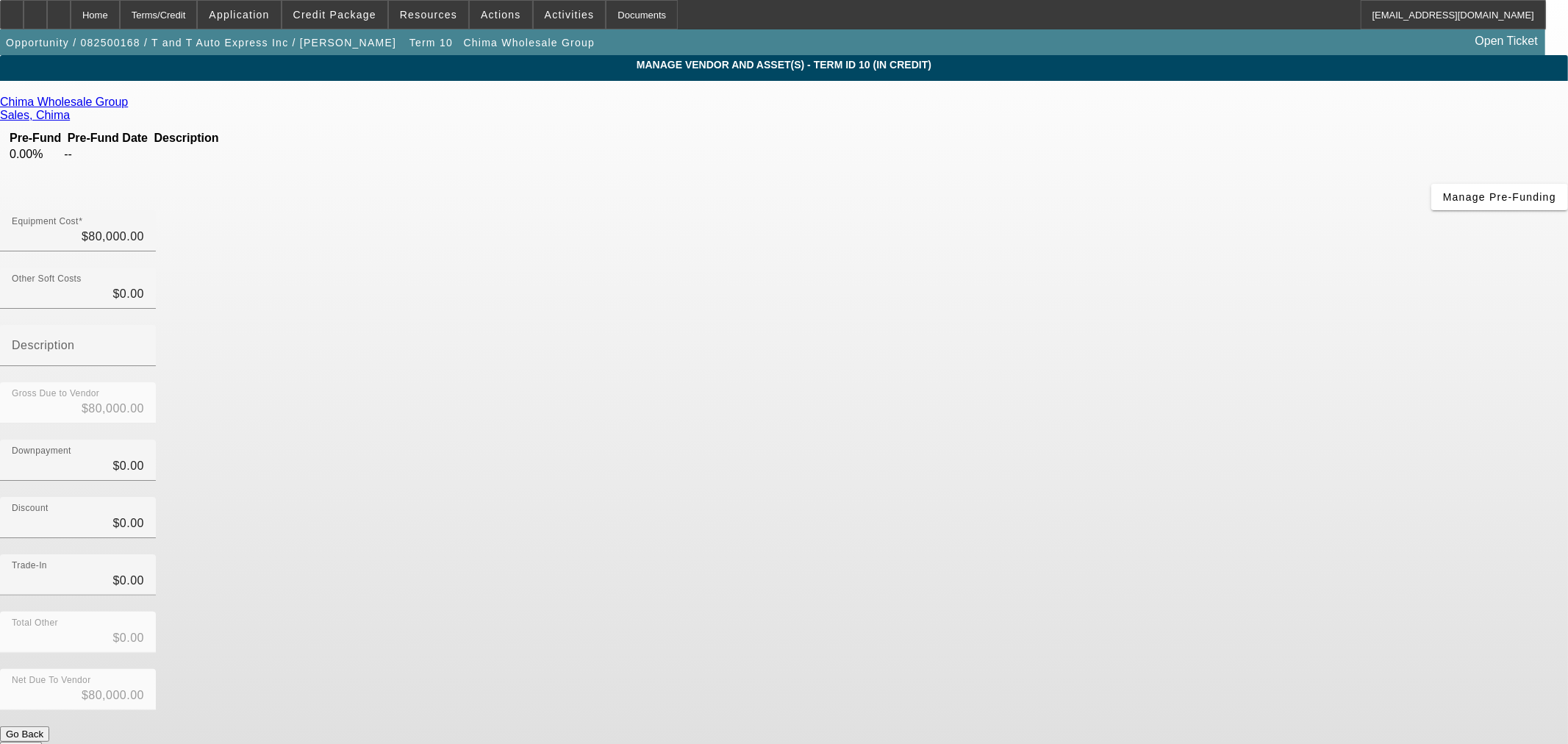
click at [127, 105] on link "Chima Wholesale Group" at bounding box center [64, 101] width 127 height 13
click at [915, 577] on form "Chima Wholesale Group Sales, Chima Pre-Fund Pre-Fund Date Description 0.00% -- …" at bounding box center [784, 462] width 1568 height 734
click at [49, 726] on button "Go Back" at bounding box center [25, 734] width 49 height 16
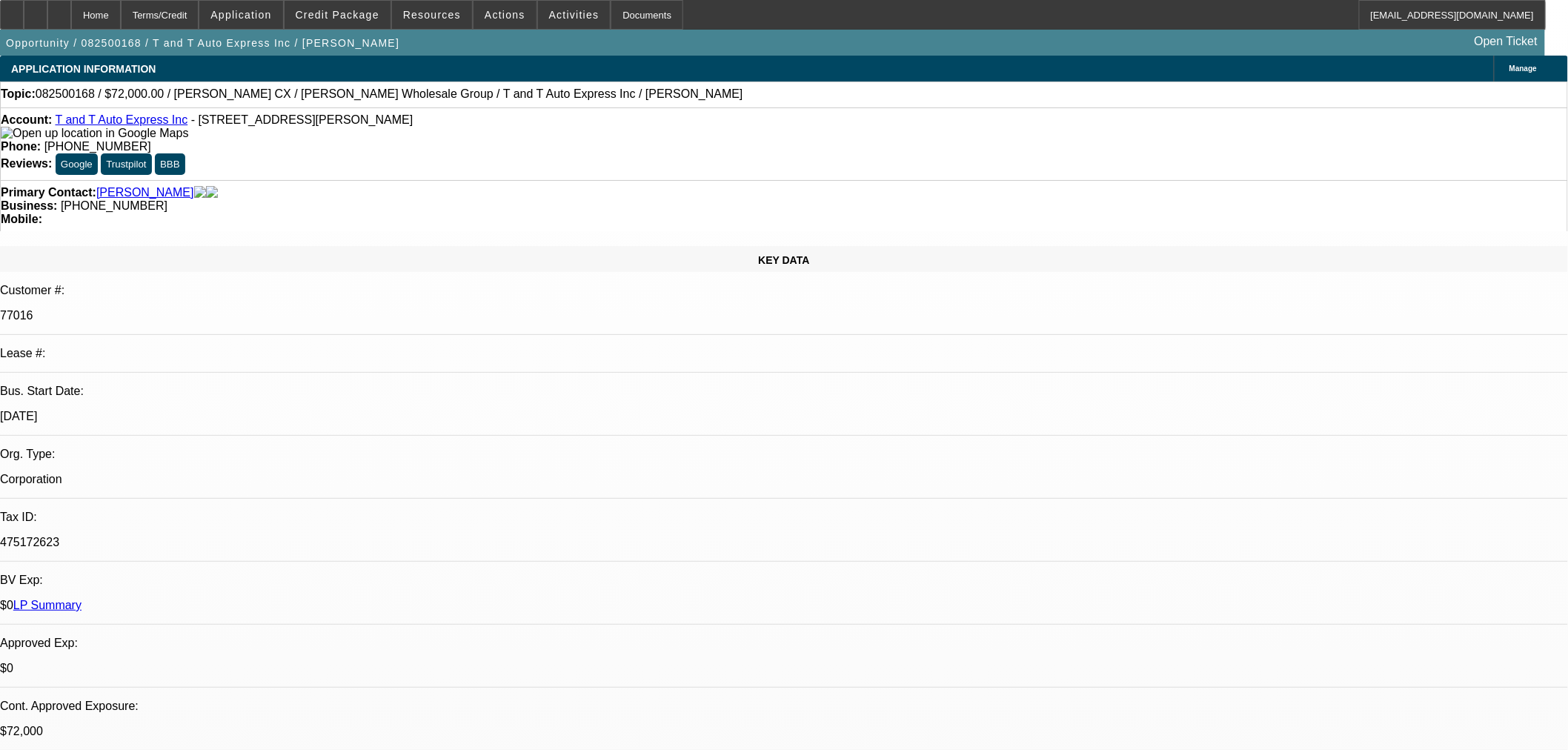
select select "0"
select select "2"
select select "0.1"
select select "4"
select select "0"
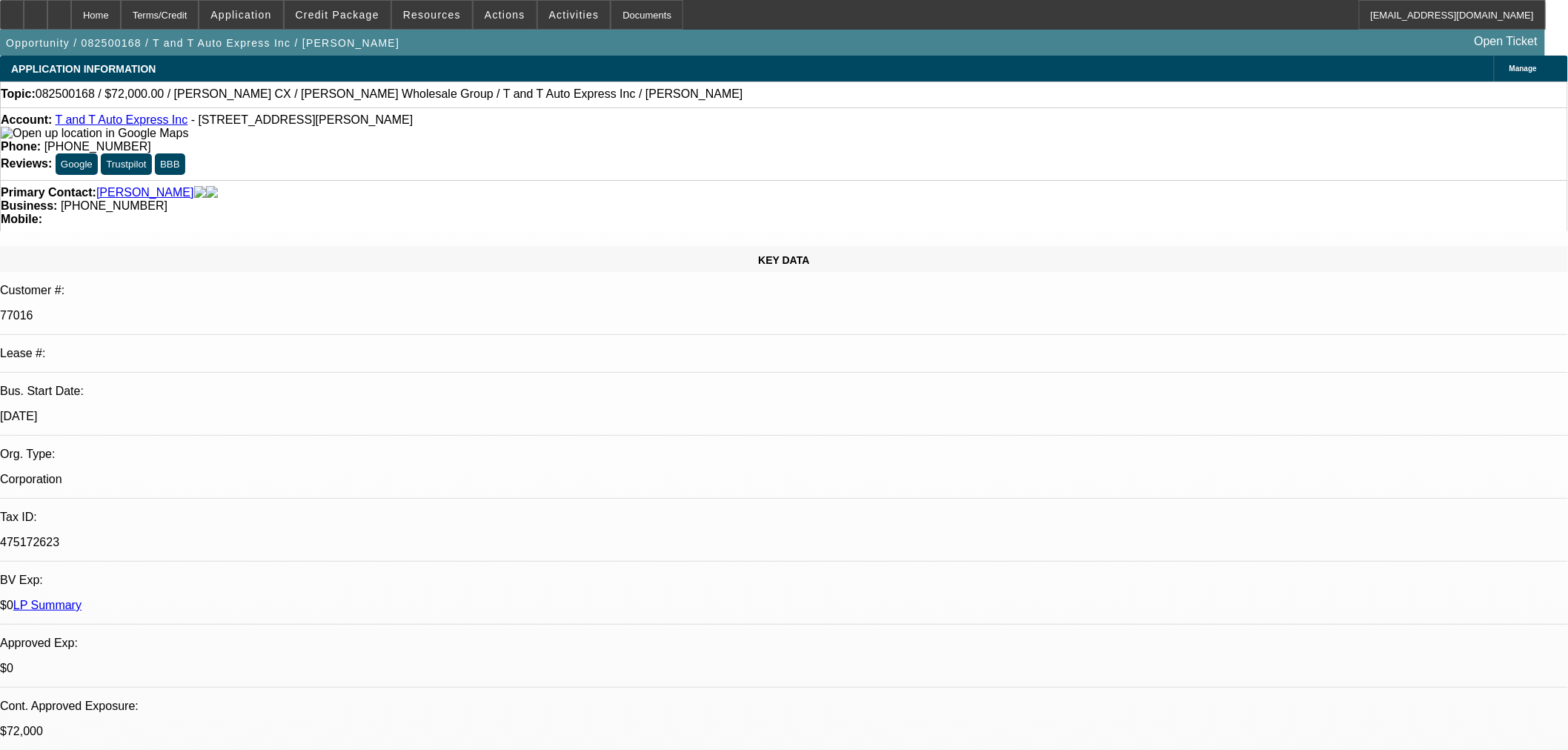
select select "2"
select select "0.1"
select select "4"
select select "0.15"
select select "2"
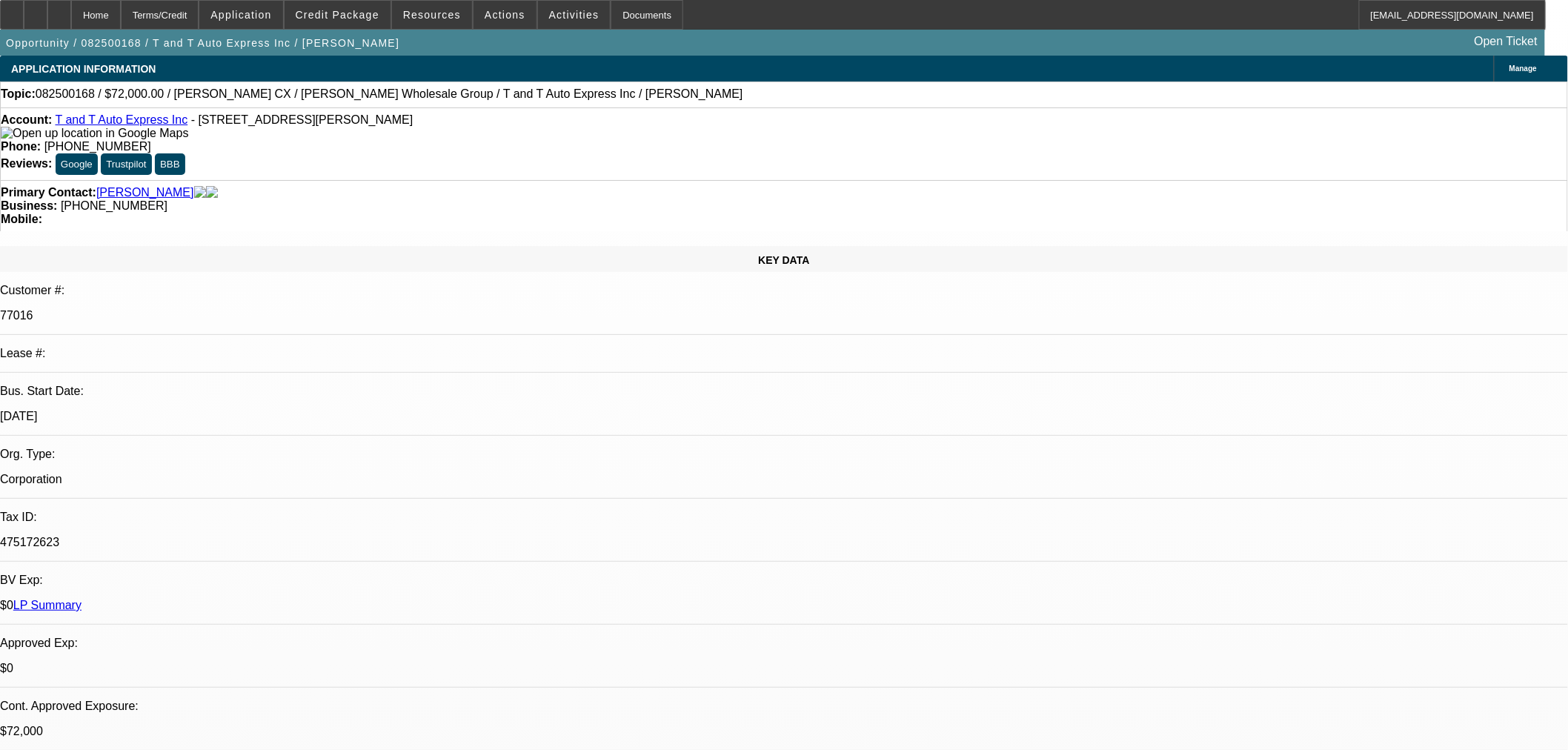
select select "2"
select select "0"
select select "6"
select select "2"
select select "0.1"
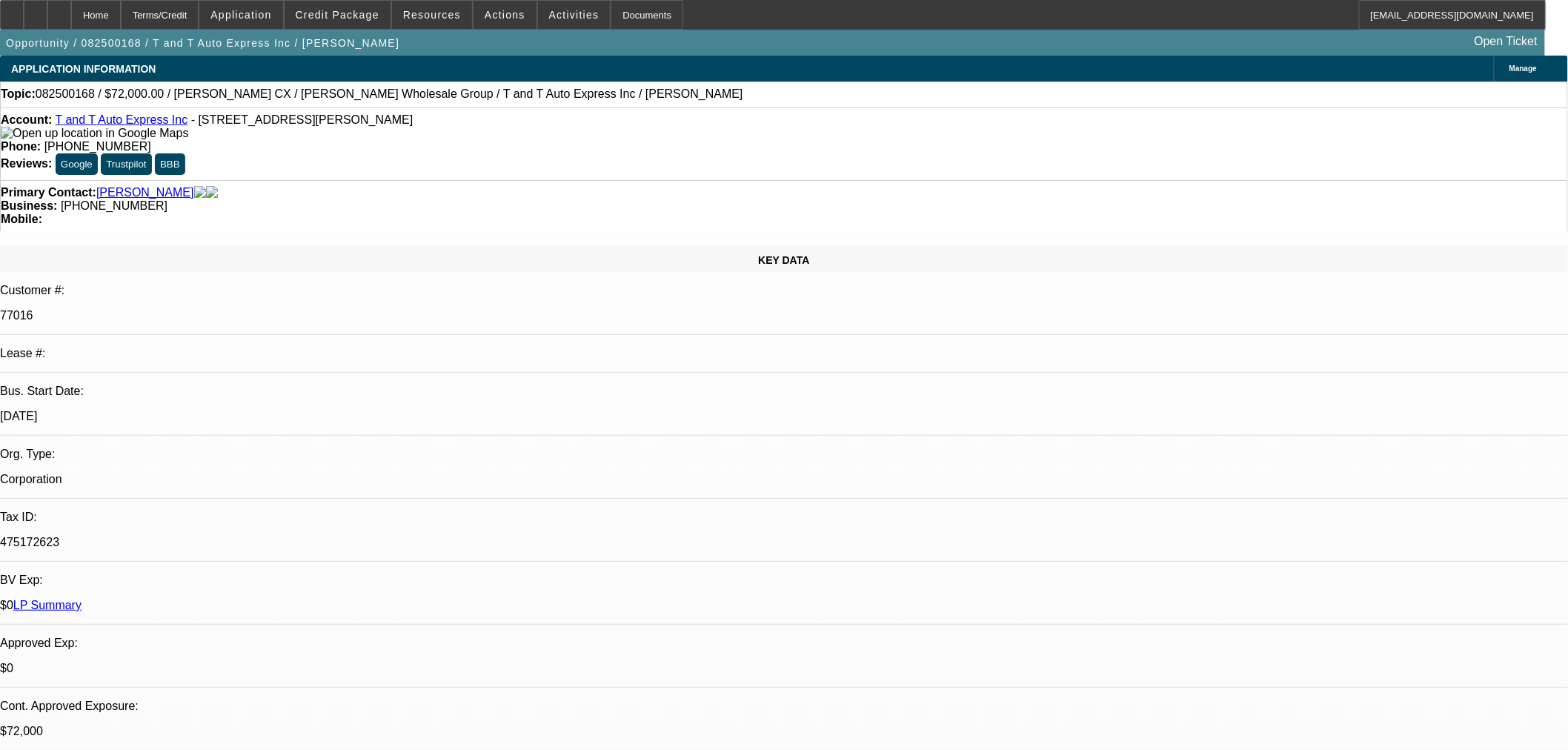
select select "4"
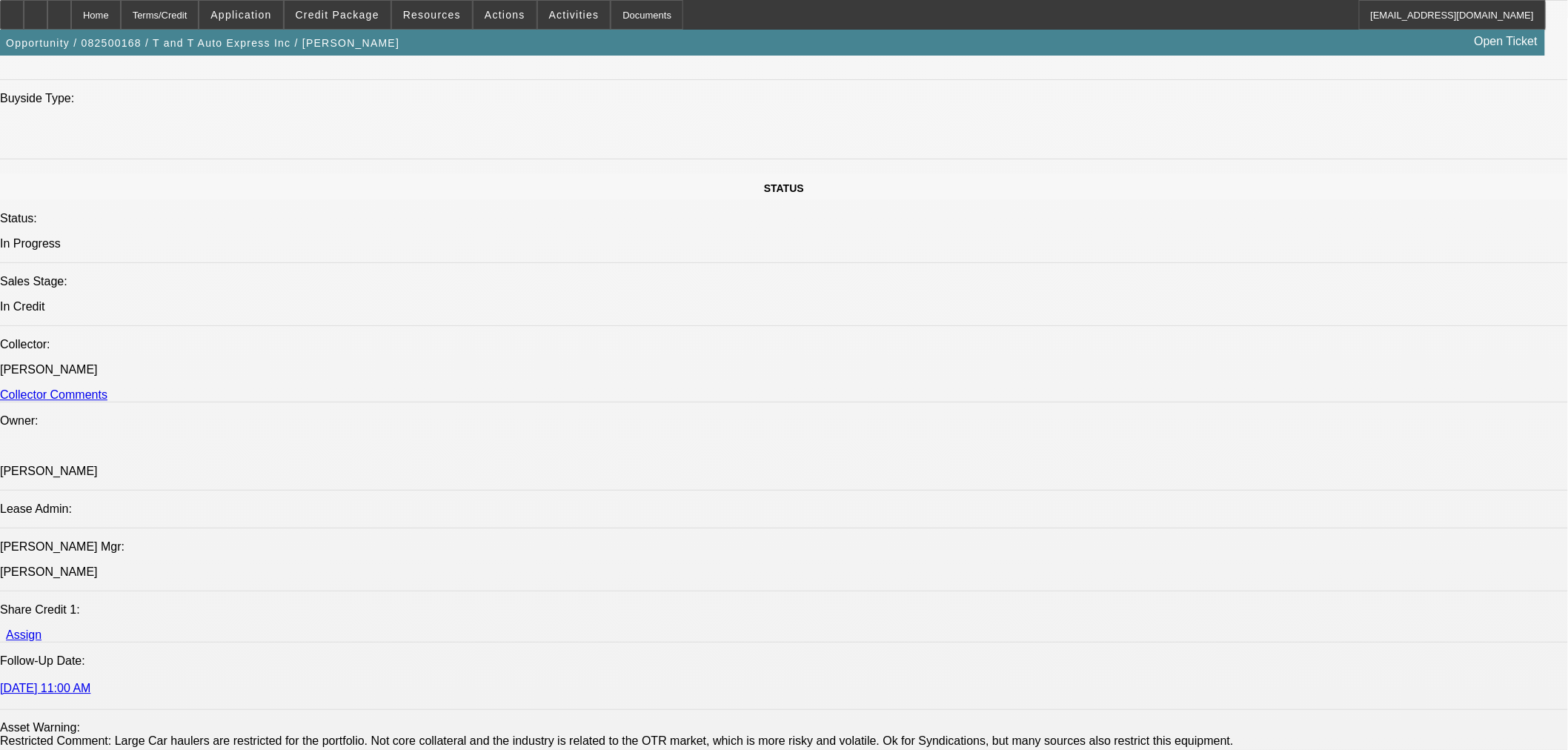
scroll to position [1975, 0]
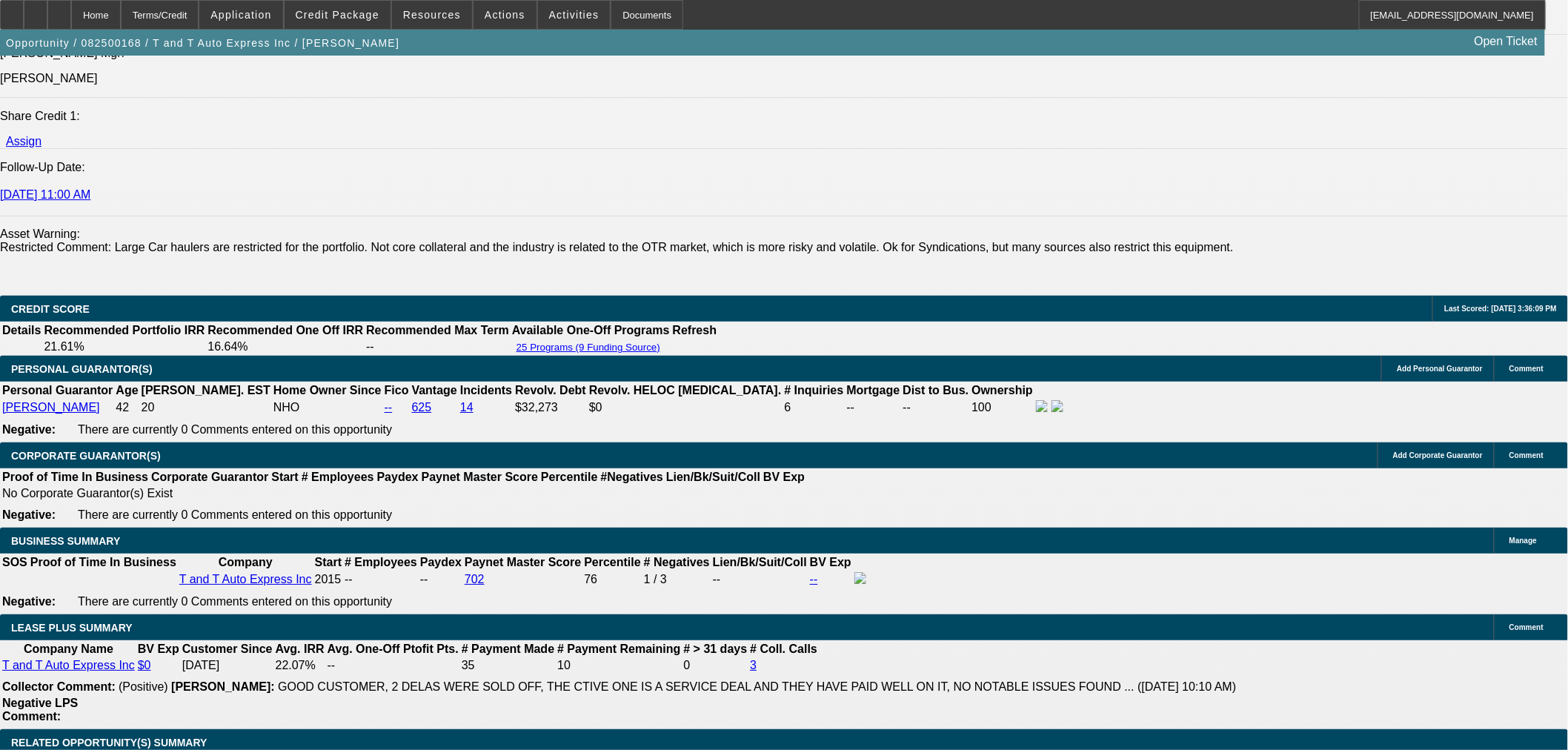
drag, startPoint x: 270, startPoint y: 573, endPoint x: 319, endPoint y: 558, distance: 51.2
click at [368, 10] on span "Credit Package" at bounding box center [337, 15] width 84 height 12
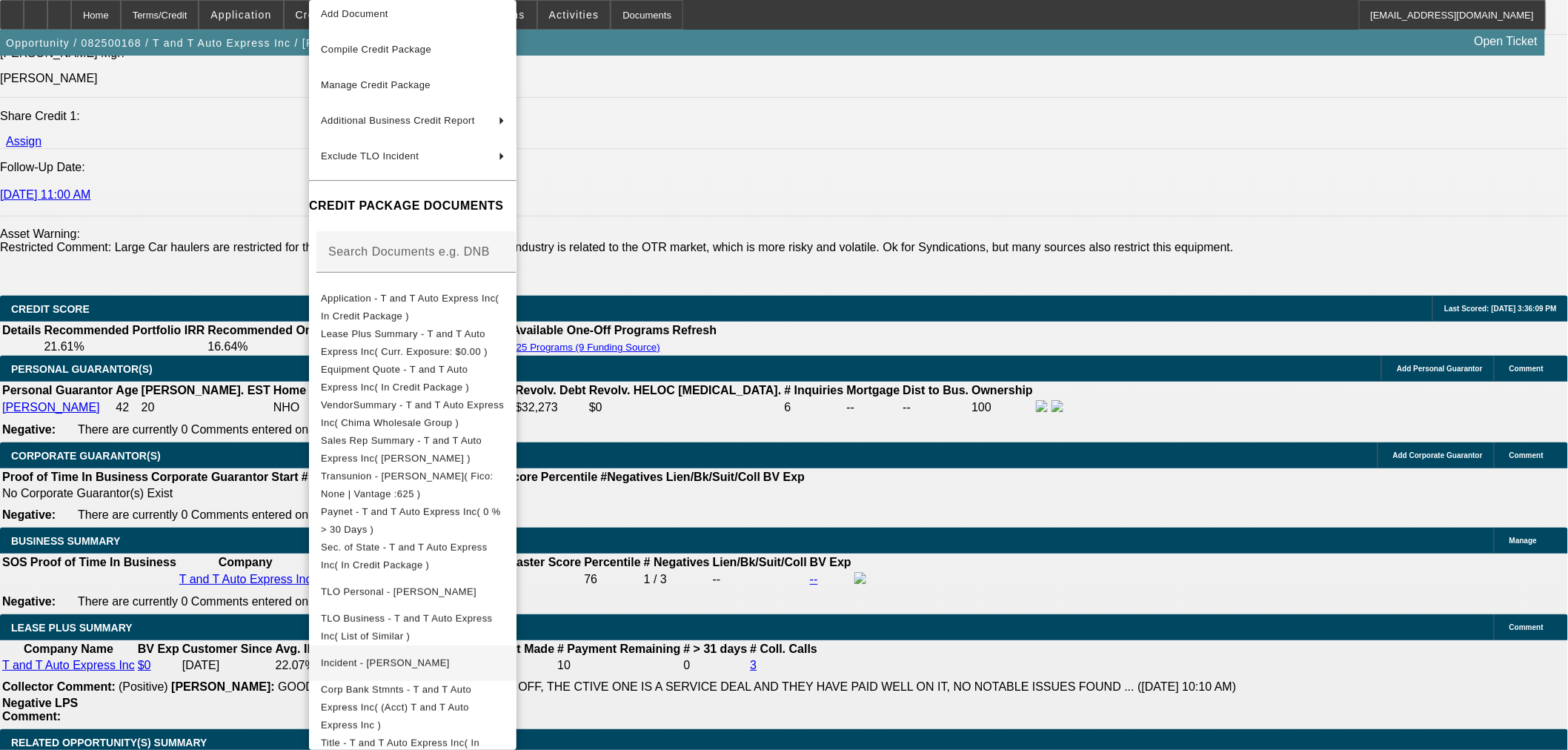
scroll to position [82, 0]
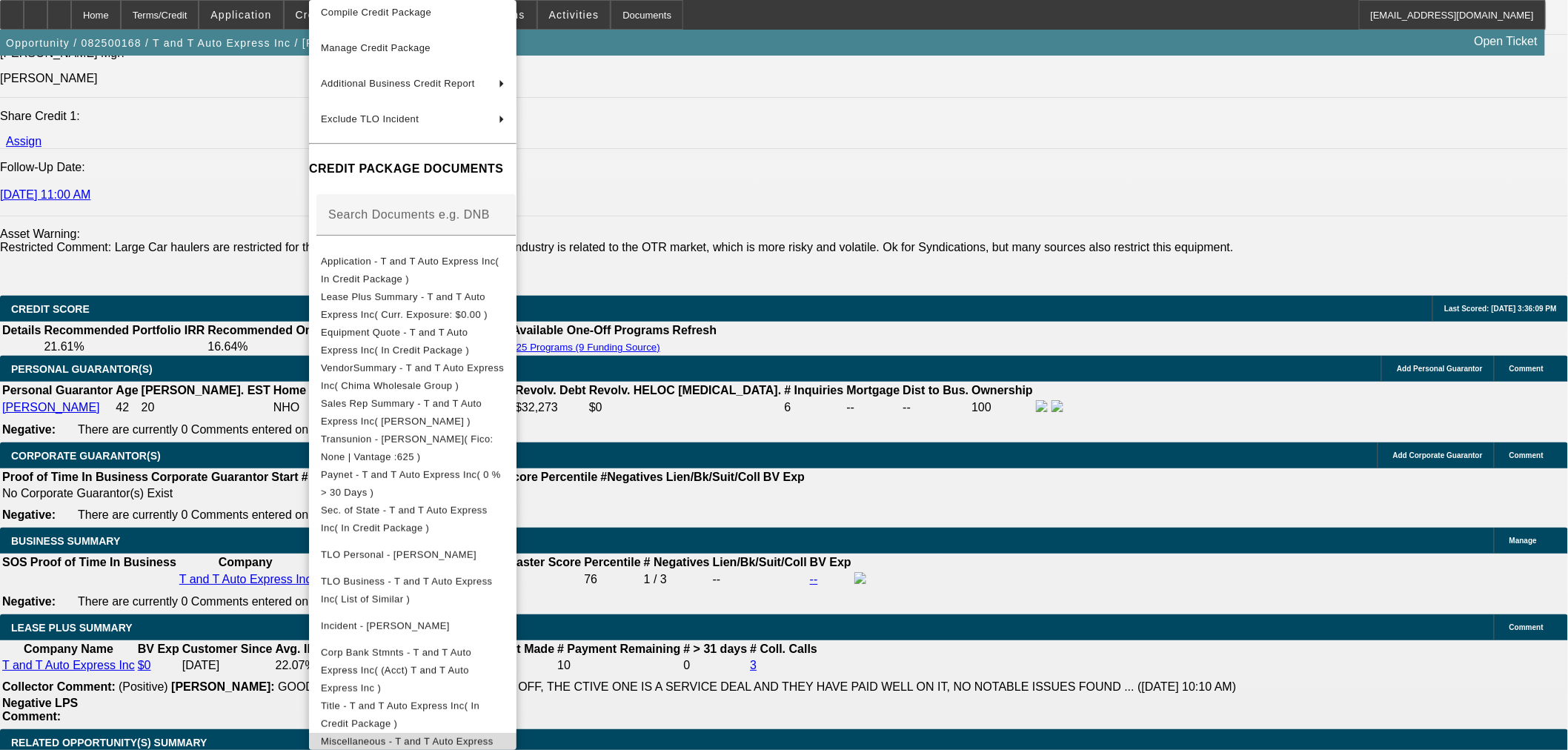
click at [497, 736] on button "Miscellaneous - T and T Auto Express Inc( Chima SOS )" at bounding box center [413, 751] width 207 height 36
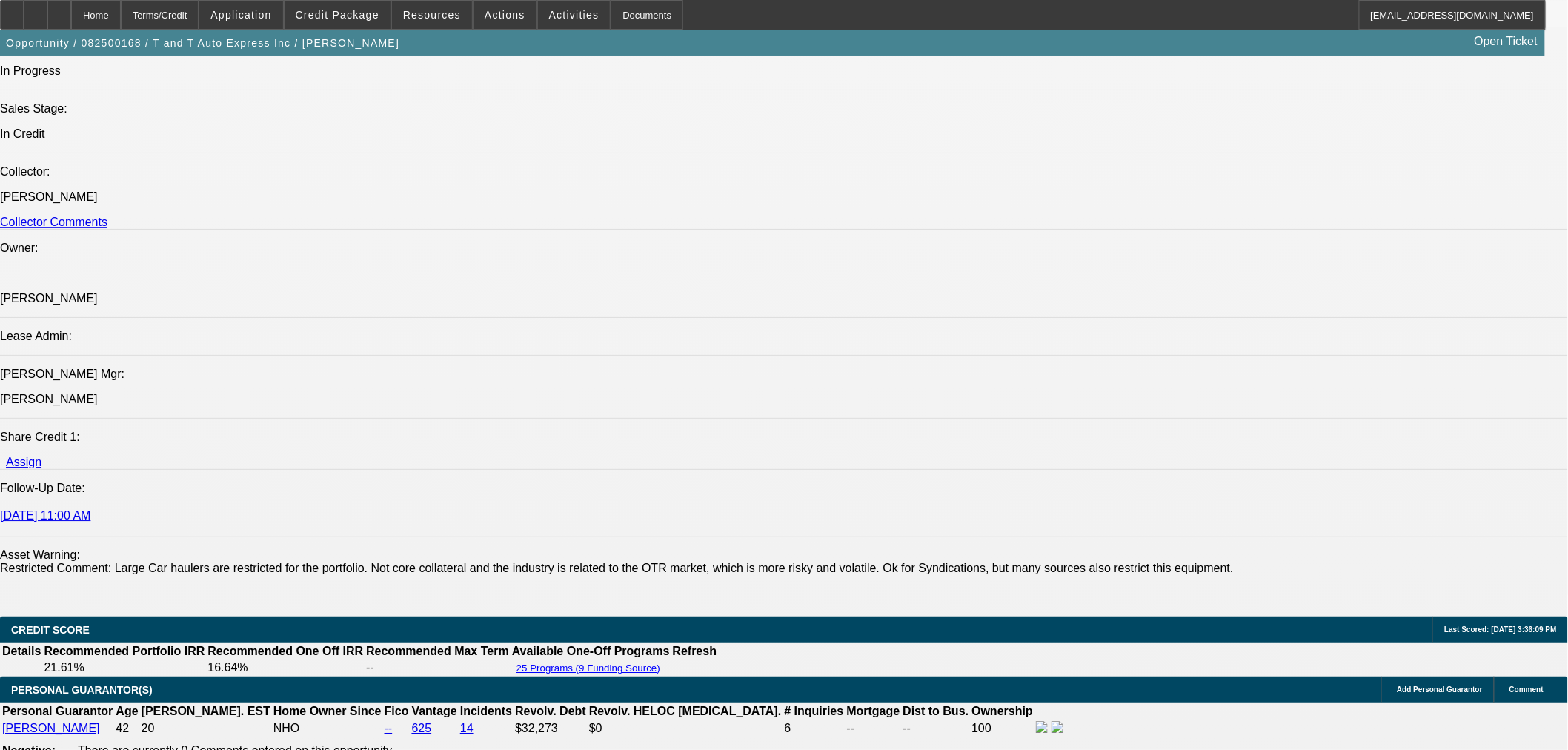
scroll to position [1646, 0]
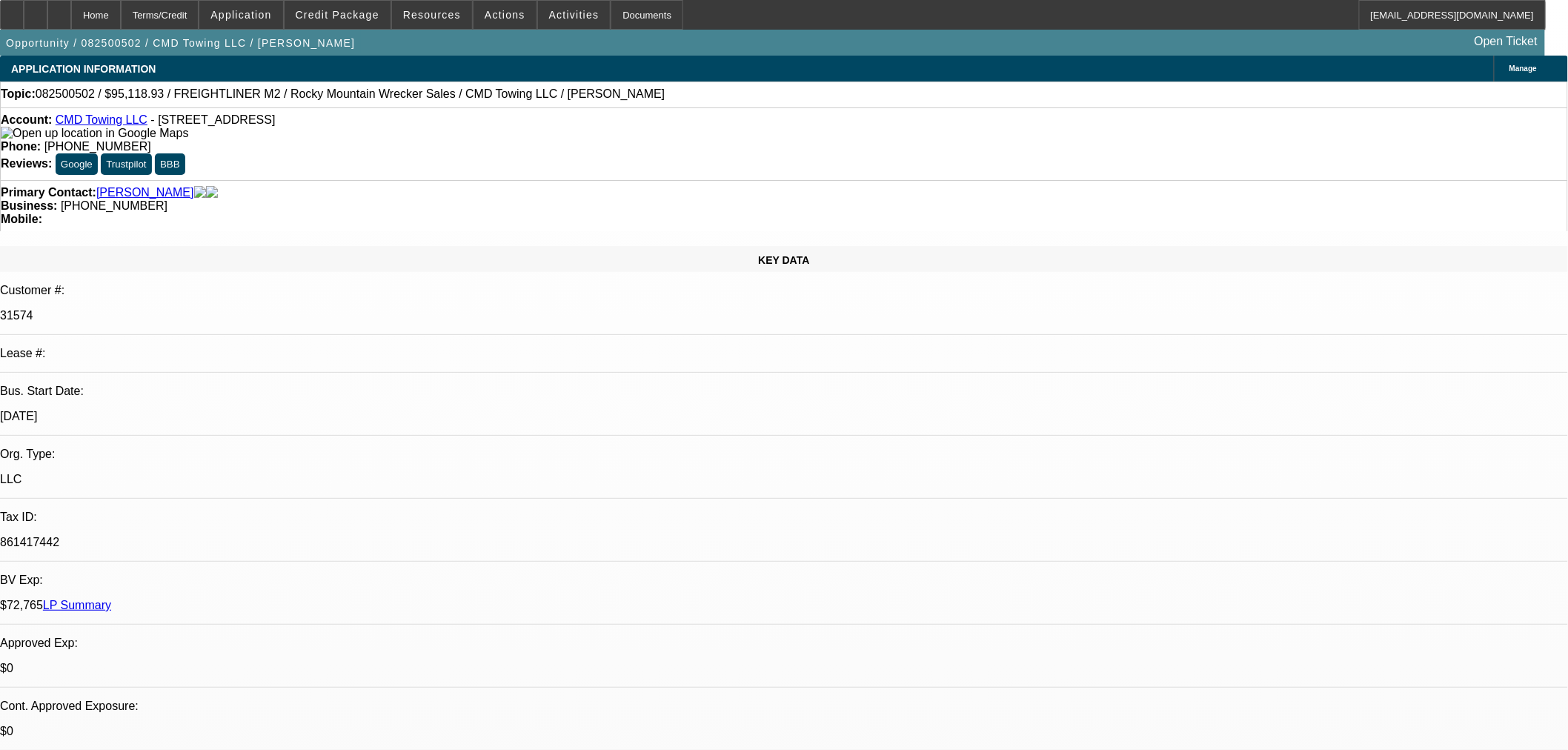
select select "0"
select select "6"
select select "0"
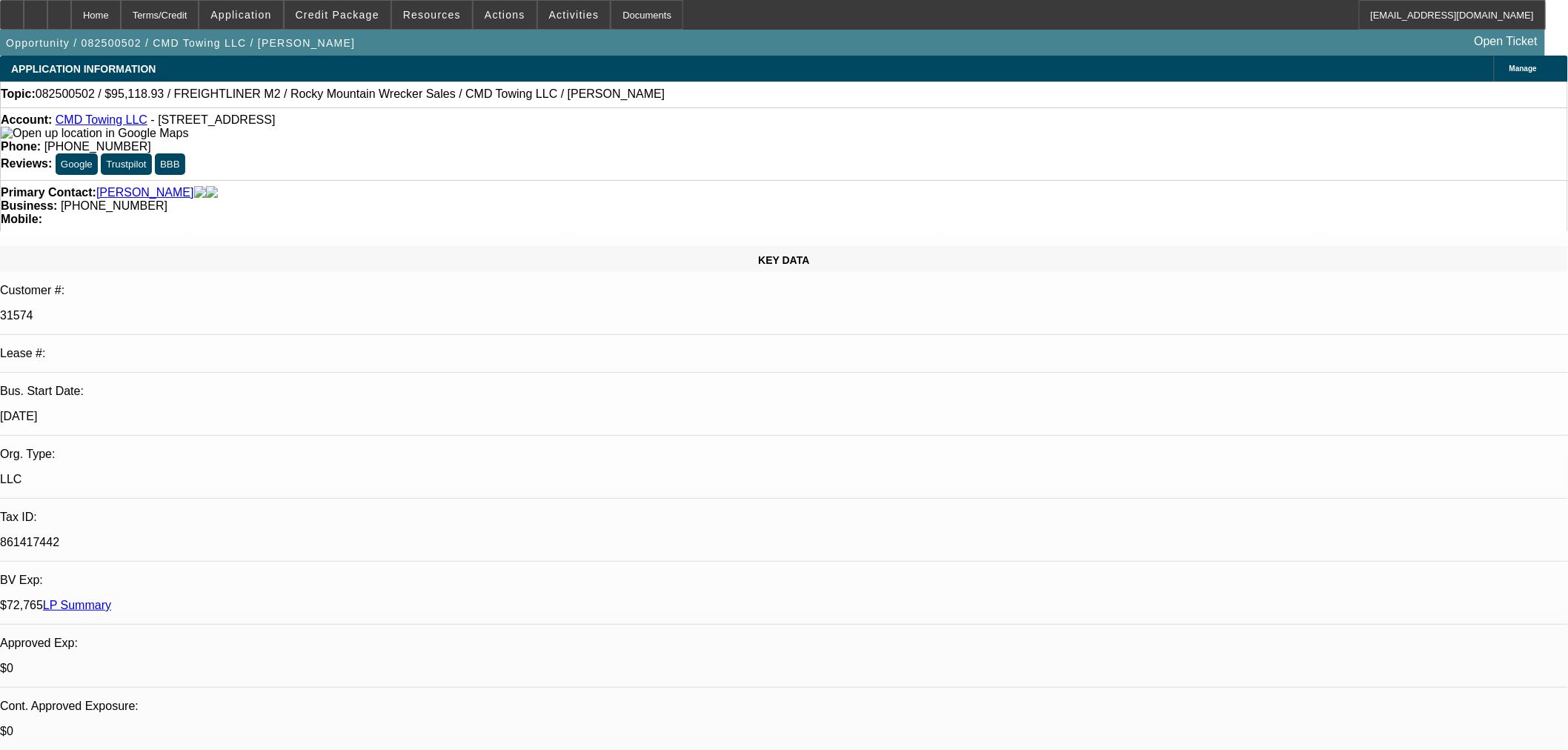
select select "0"
select select "6"
select select "0"
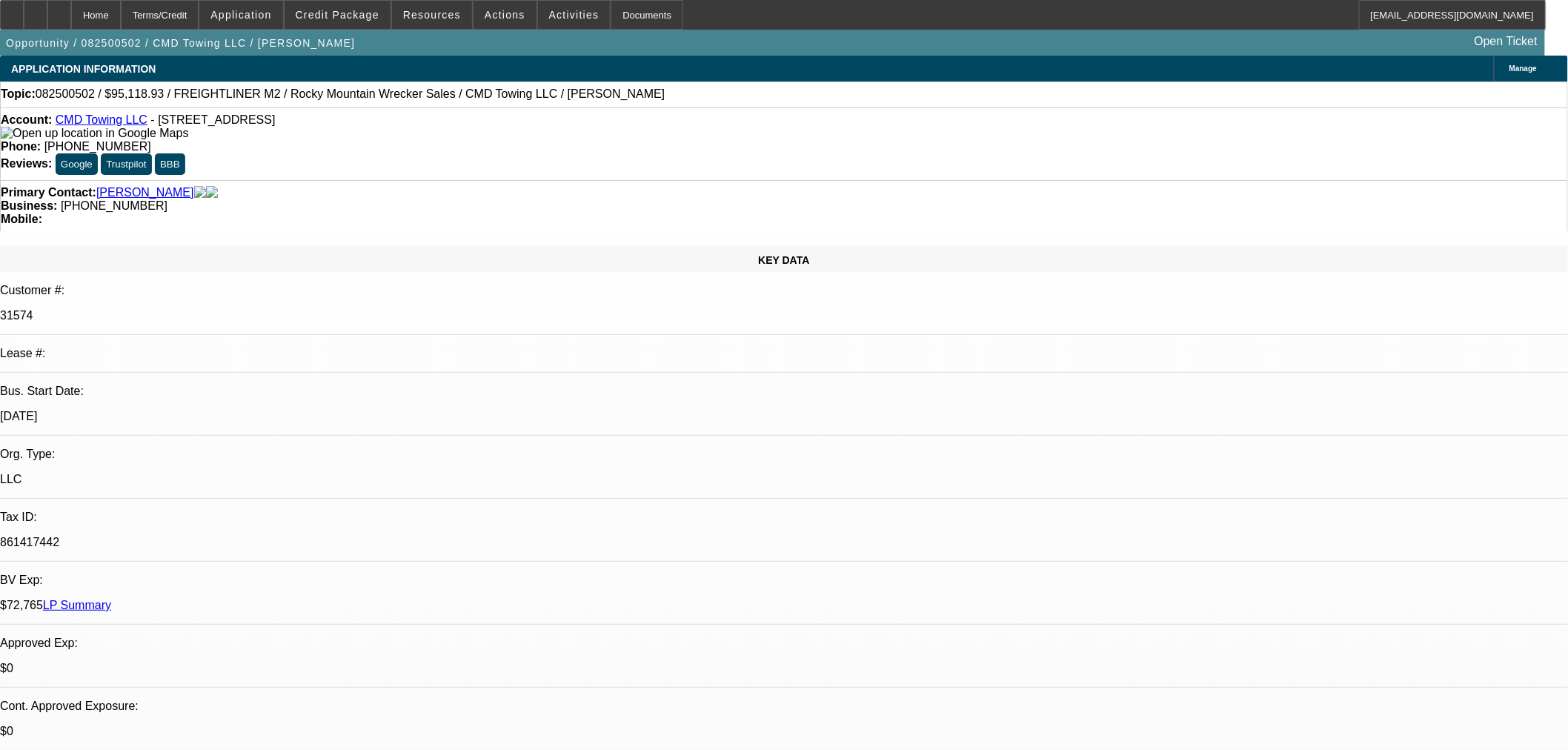
select select "0"
select select "6"
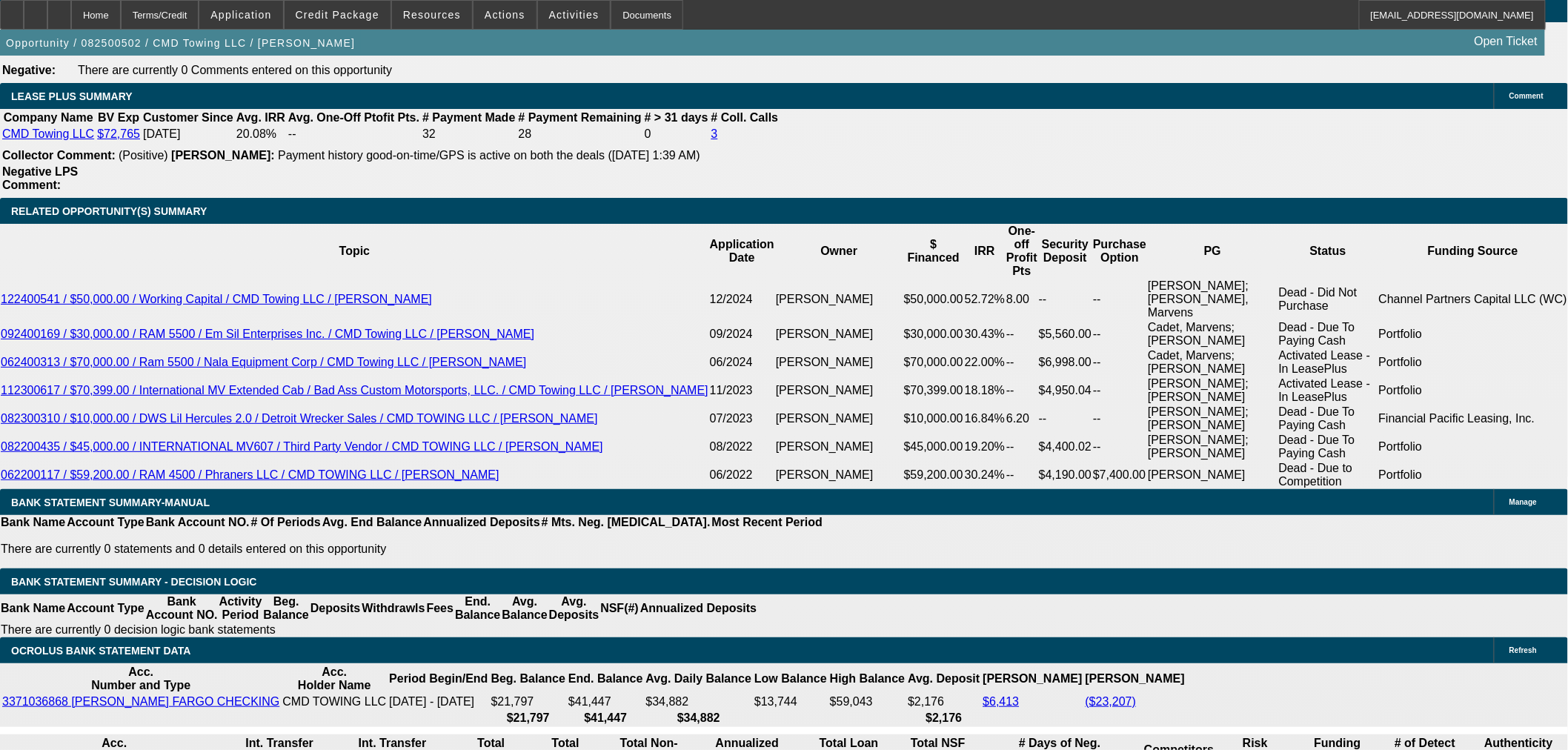
scroll to position [2551, 0]
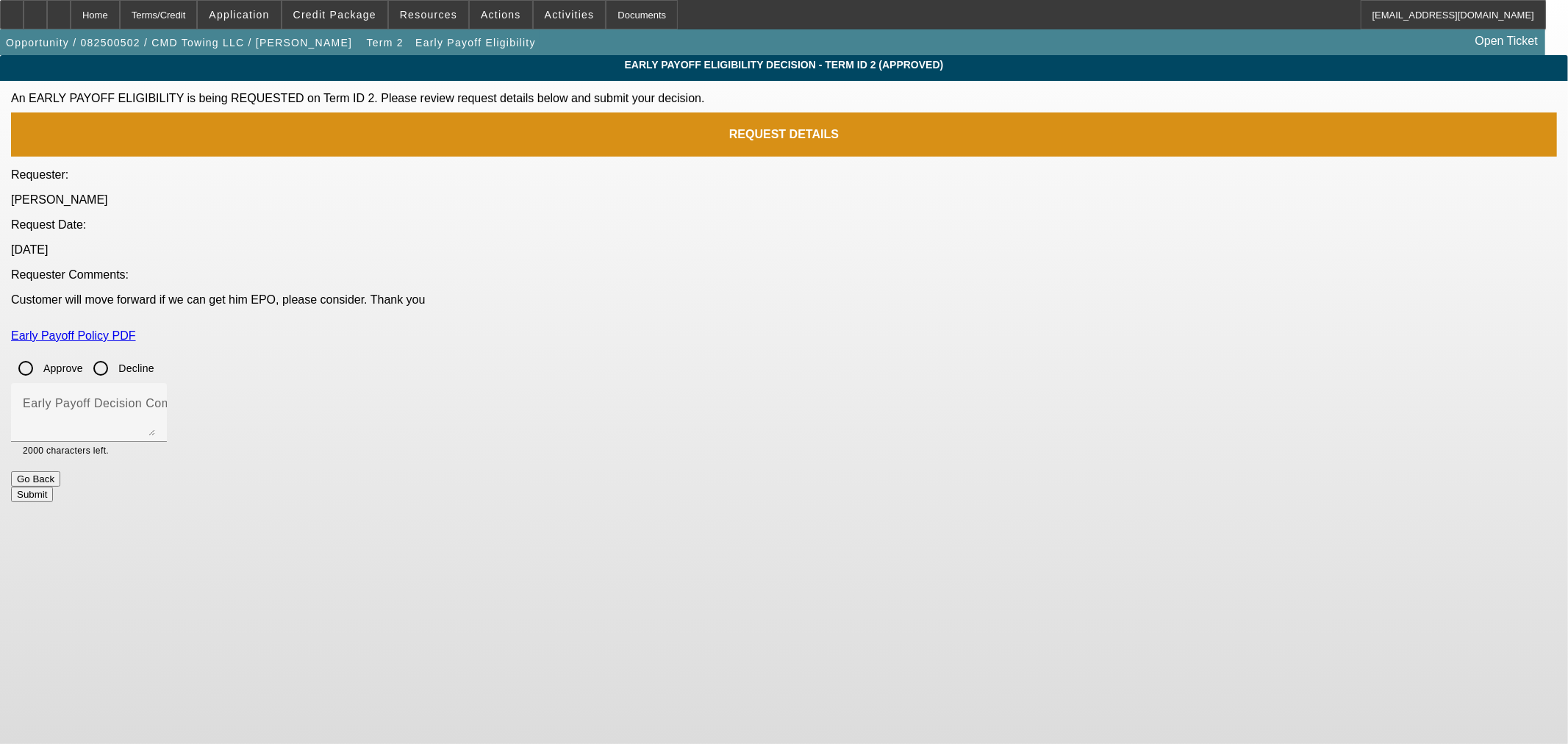
click at [83, 361] on label "Approve" at bounding box center [61, 368] width 42 height 15
click at [40, 354] on input "Approve" at bounding box center [25, 369] width 29 height 29
radio input "true"
click at [199, 397] on mat-label "Early Payoff Decision Comment" at bounding box center [111, 403] width 177 height 13
click at [155, 401] on textarea "Early Payoff Decision Comment" at bounding box center [88, 419] width 132 height 35
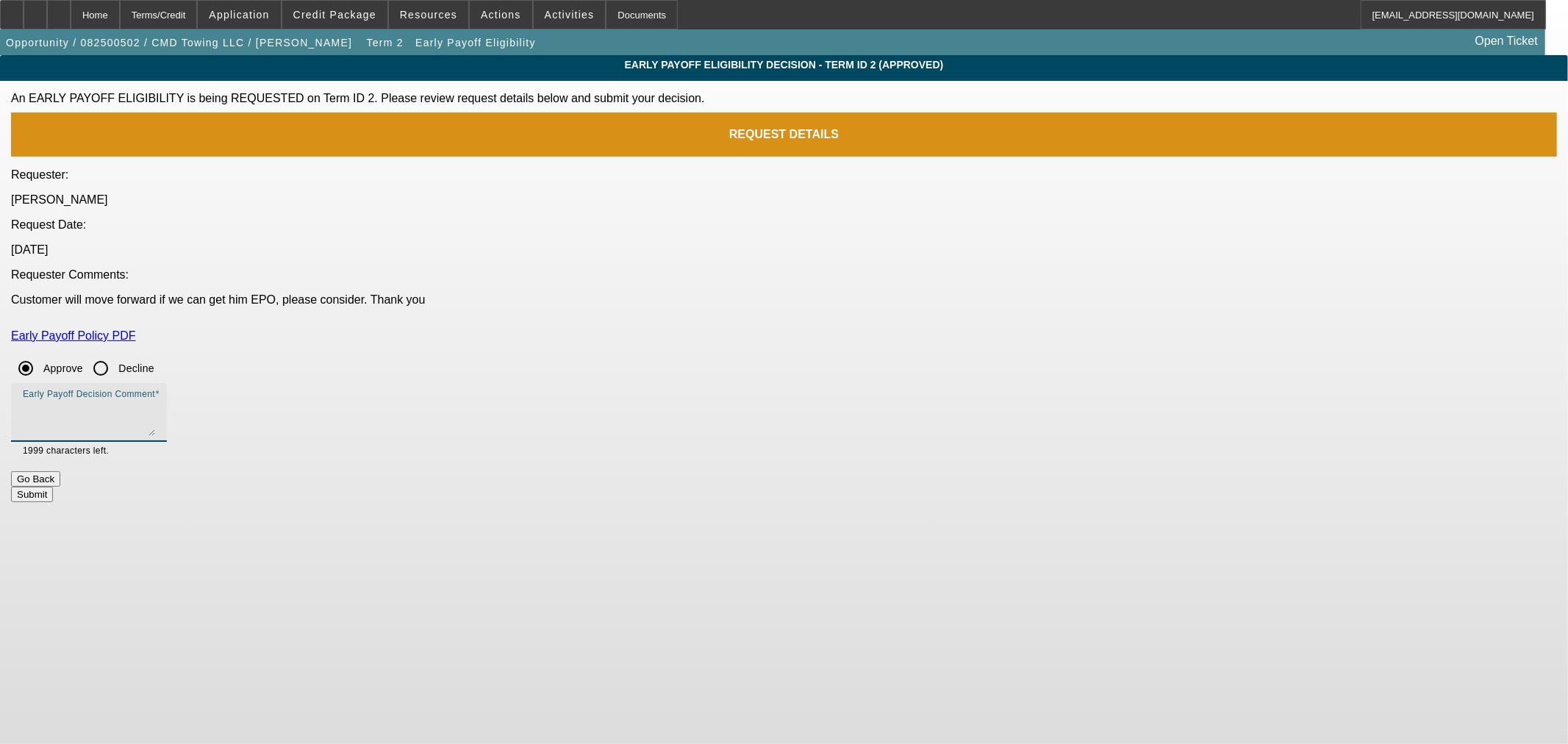
click at [53, 486] on button "Submit" at bounding box center [31, 494] width 42 height 16
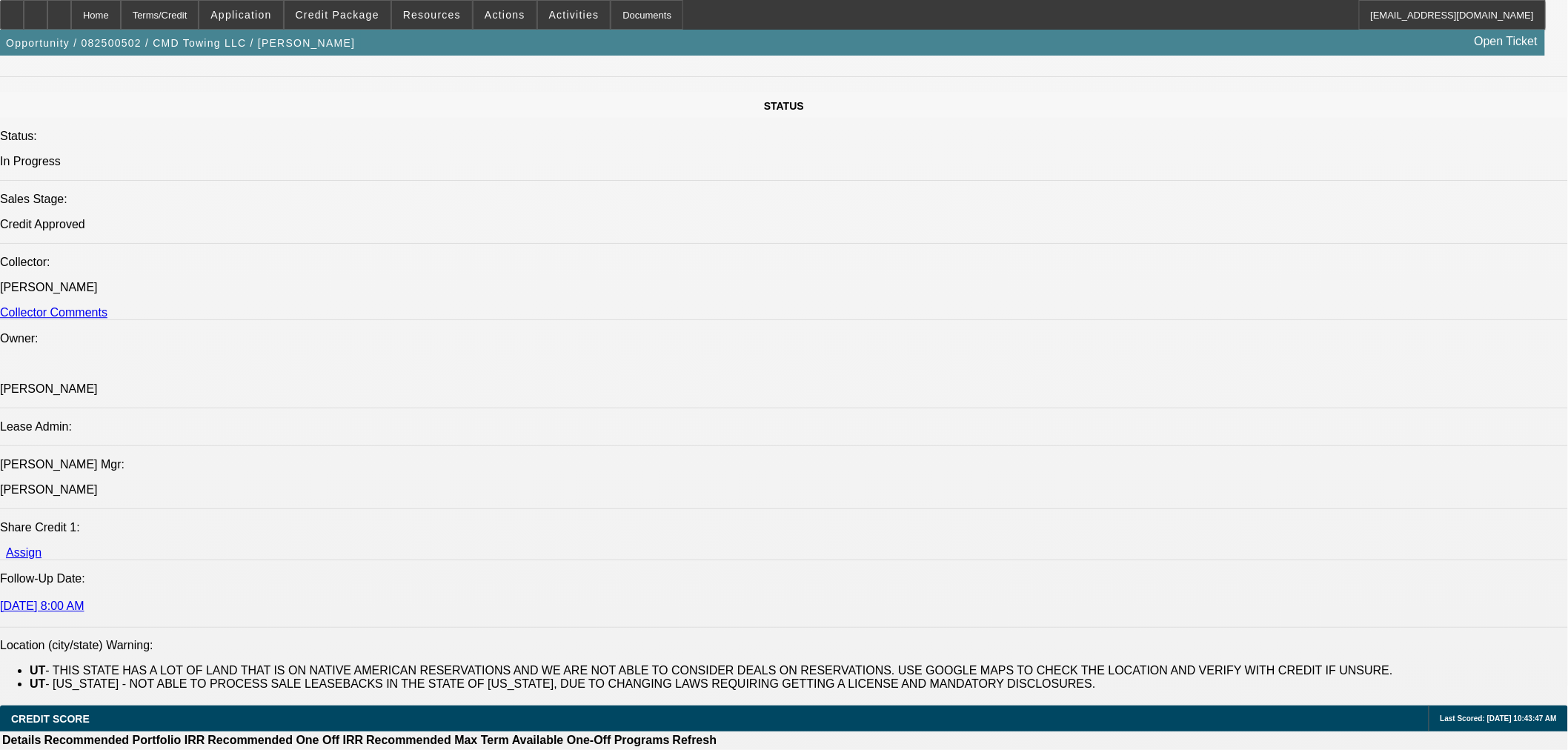
select select "0"
select select "6"
select select "0"
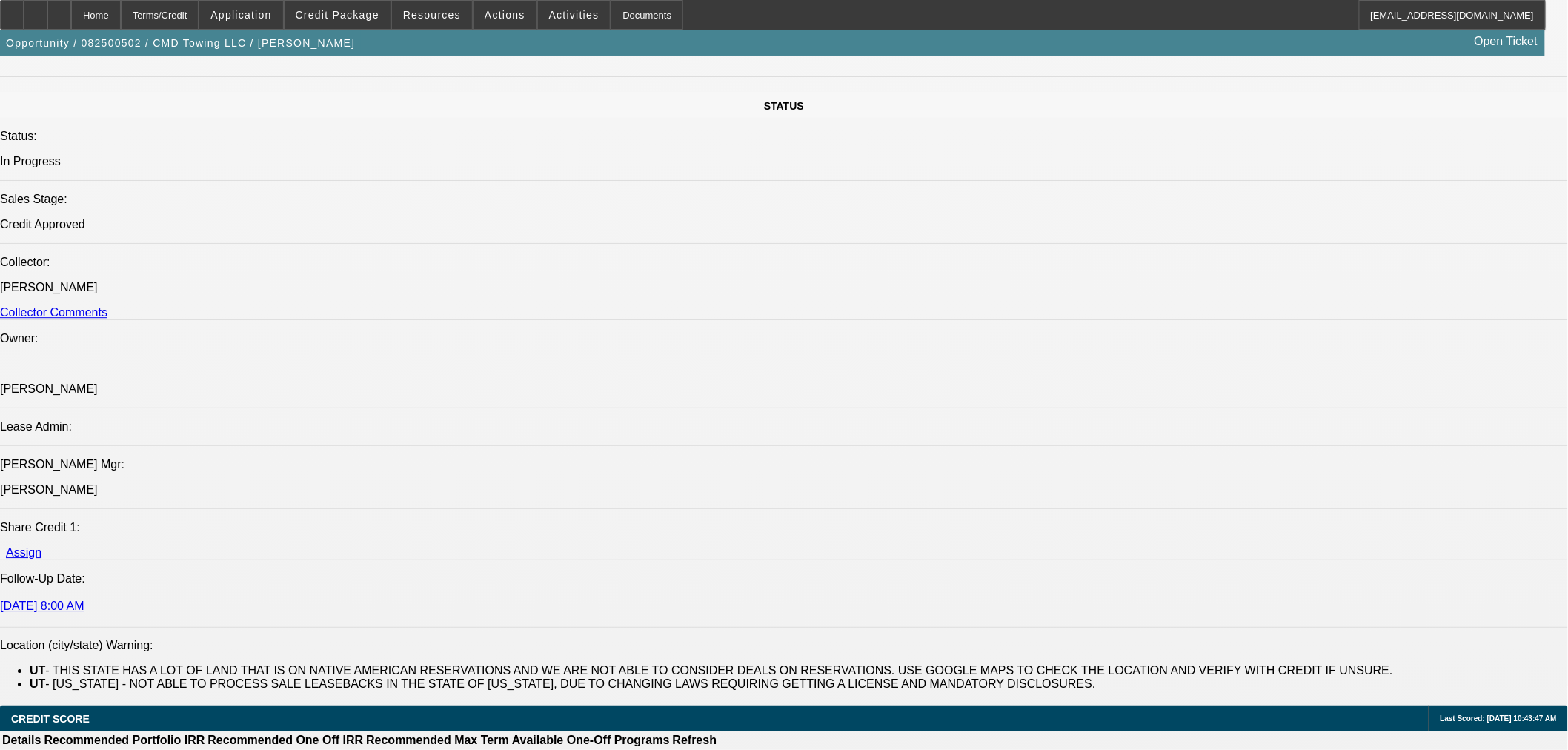
select select "0"
select select "6"
select select "0"
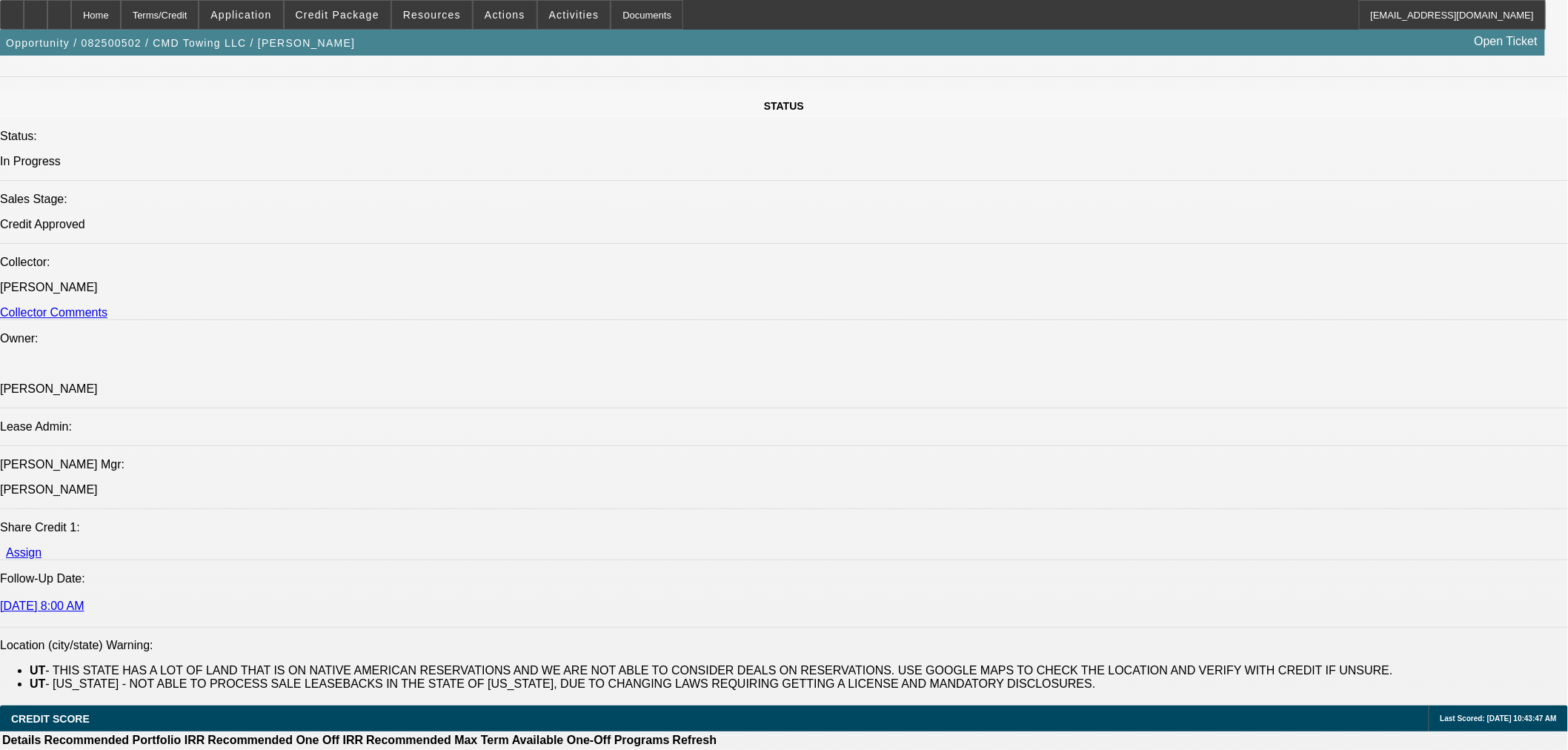
select select "0"
select select "6"
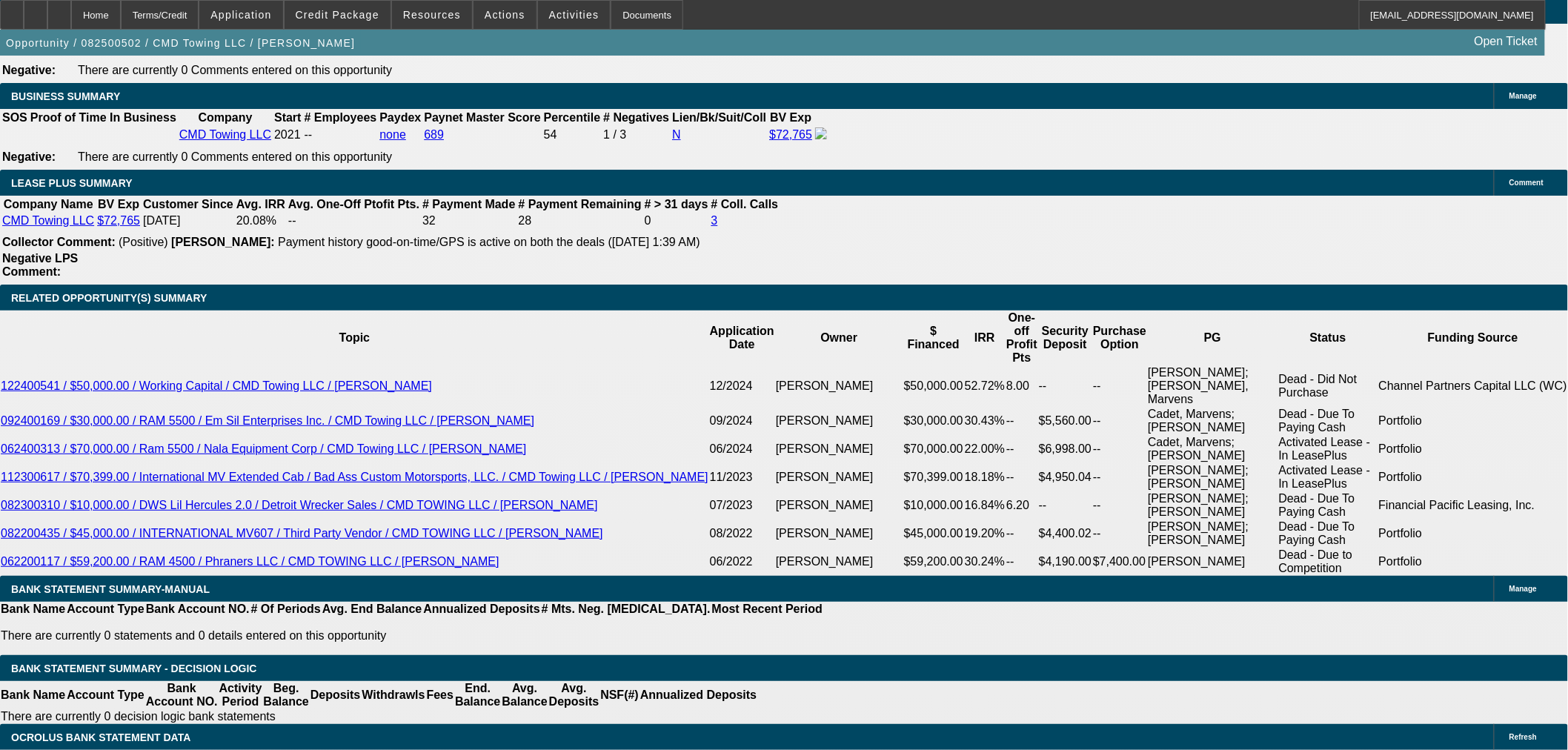
scroll to position [2423, 0]
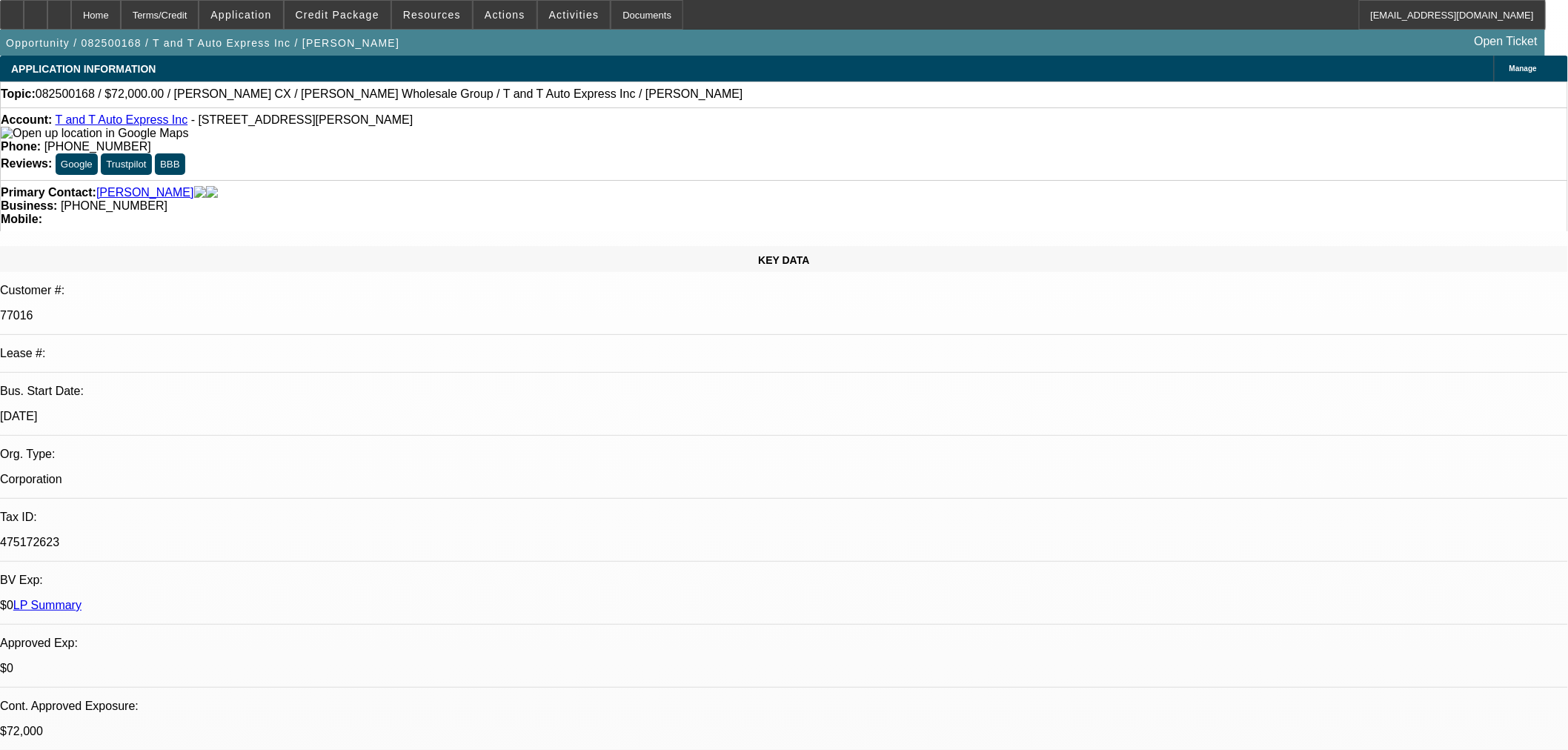
select select "0"
select select "2"
select select "0.1"
select select "4"
select select "0"
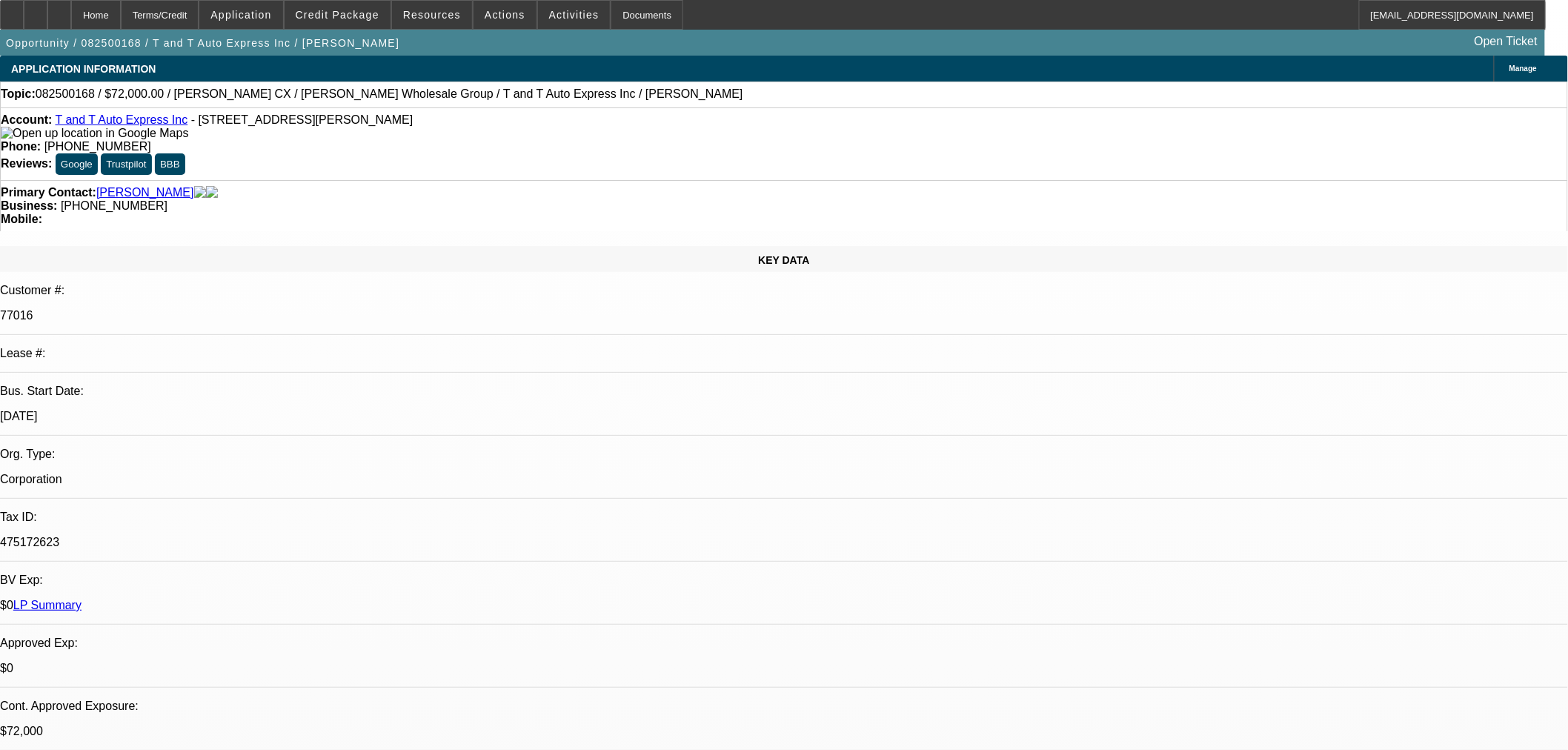
select select "2"
select select "0.1"
select select "4"
select select "0.15"
select select "2"
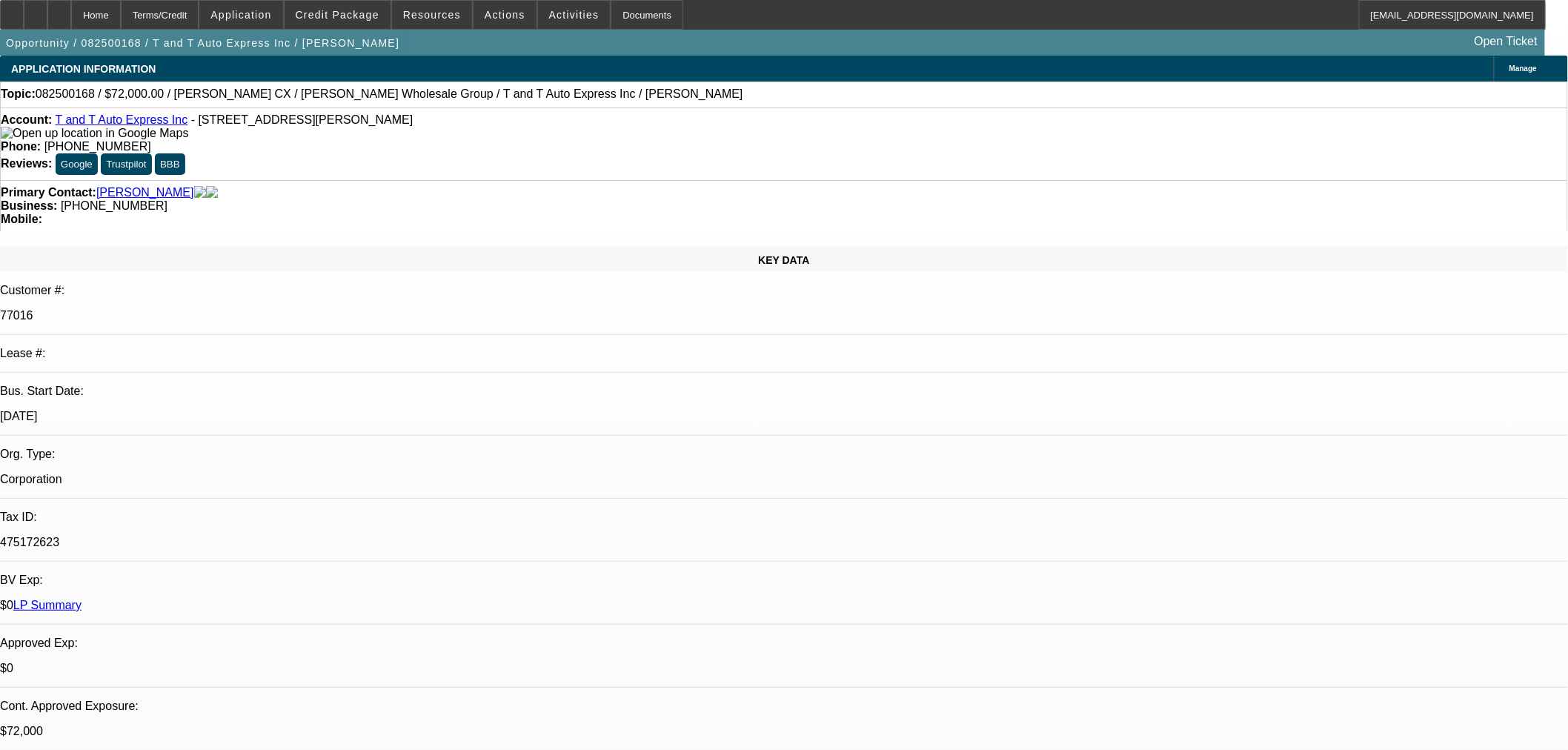
select select "2"
select select "0"
select select "6"
select select "2"
select select "0.1"
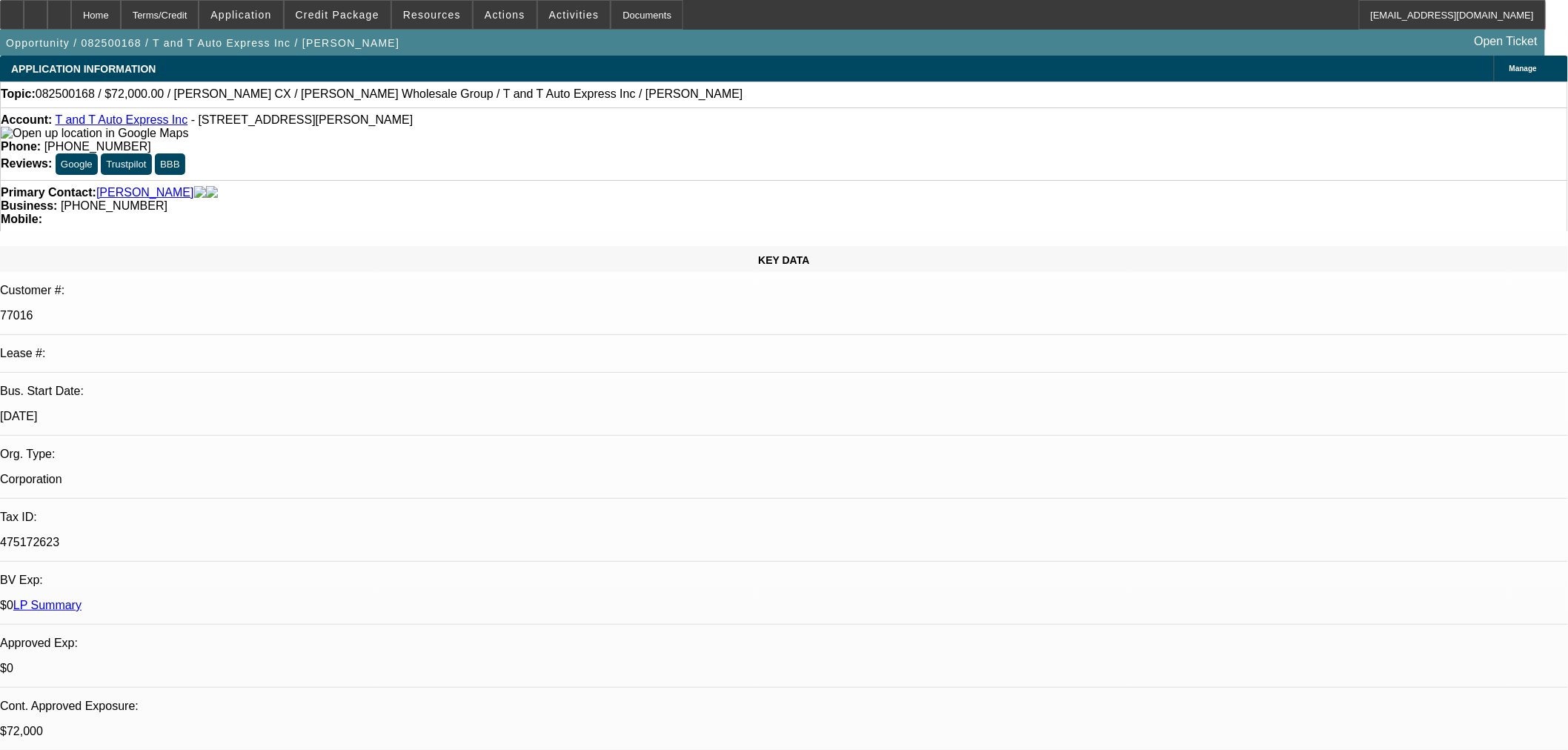
select select "4"
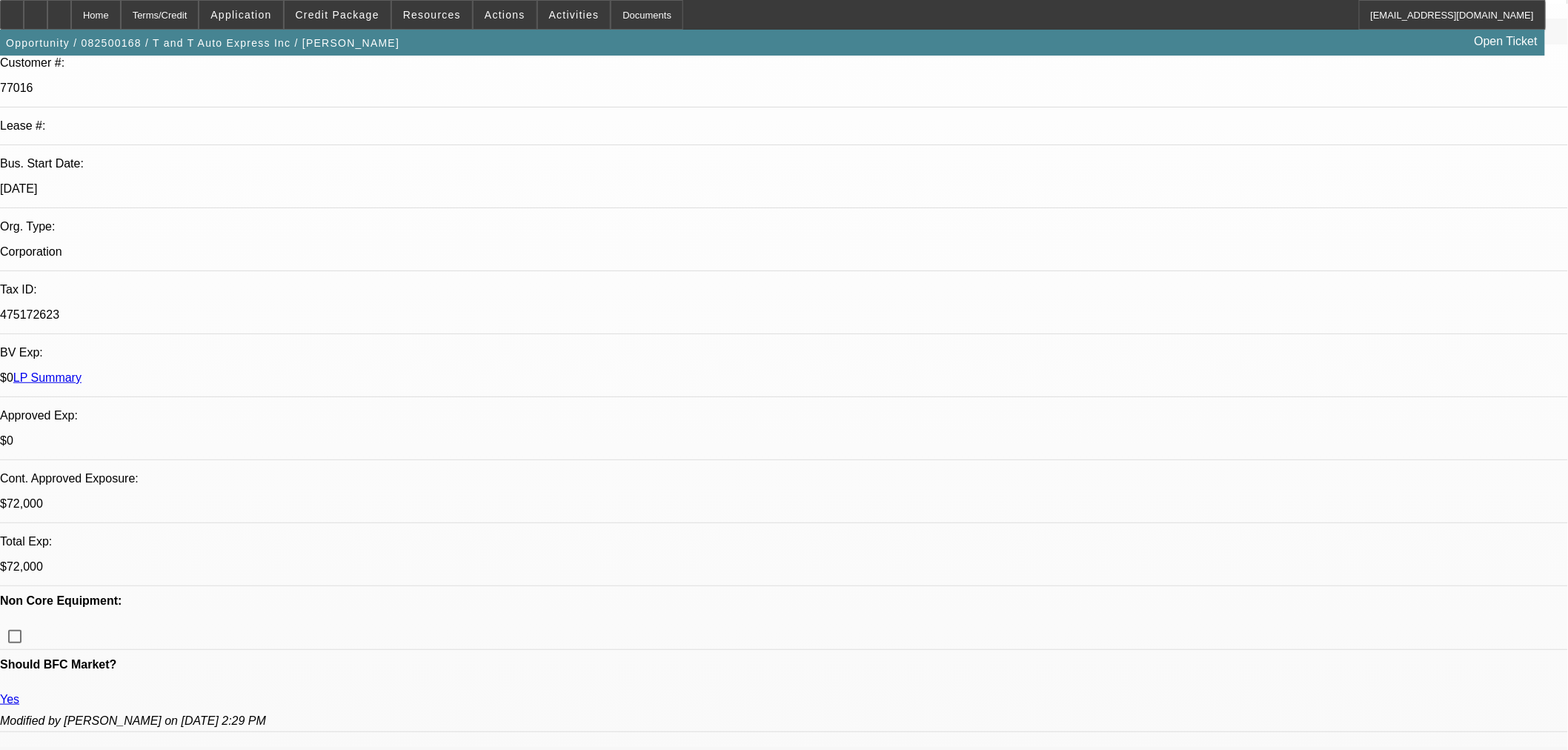
scroll to position [493, 0]
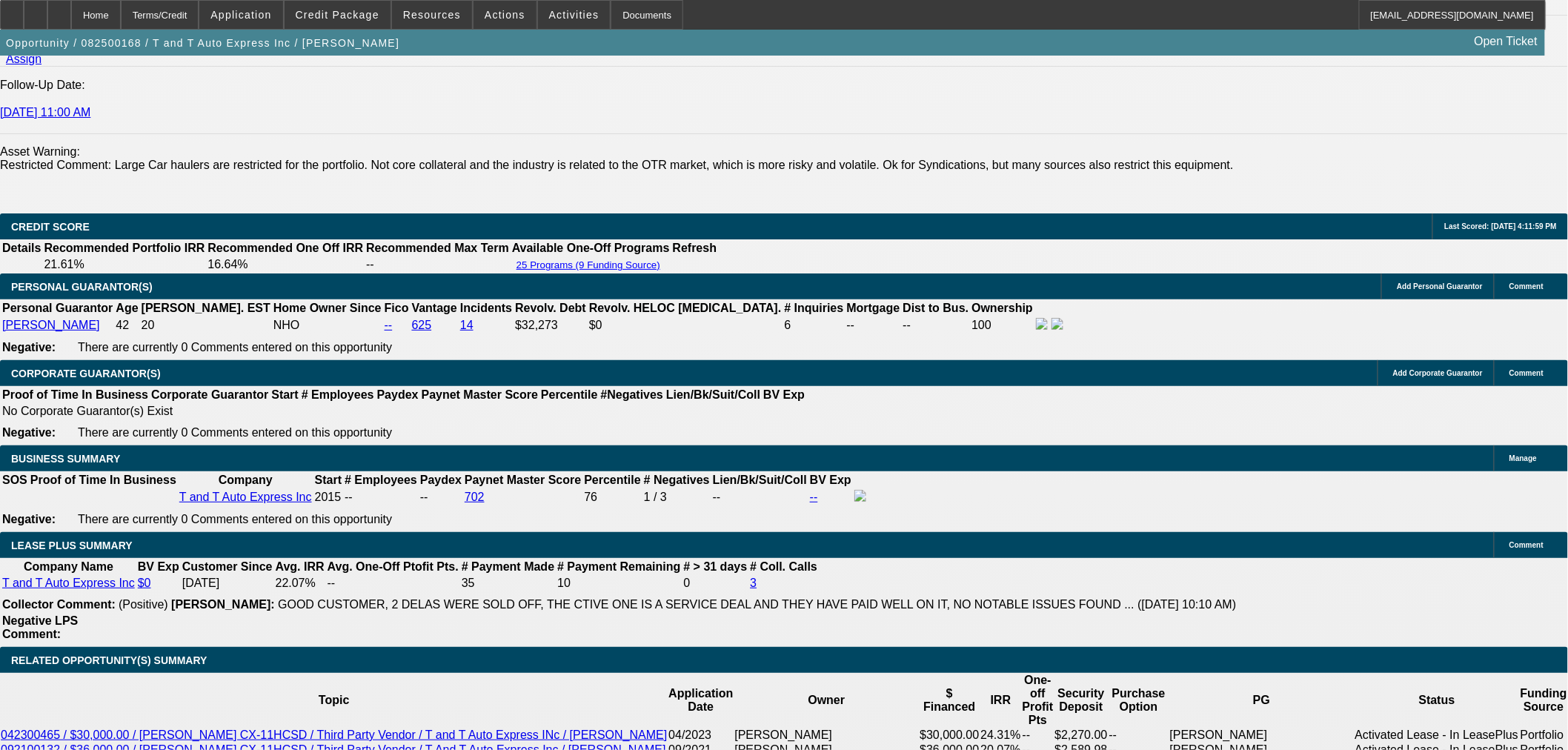
scroll to position [2139, 0]
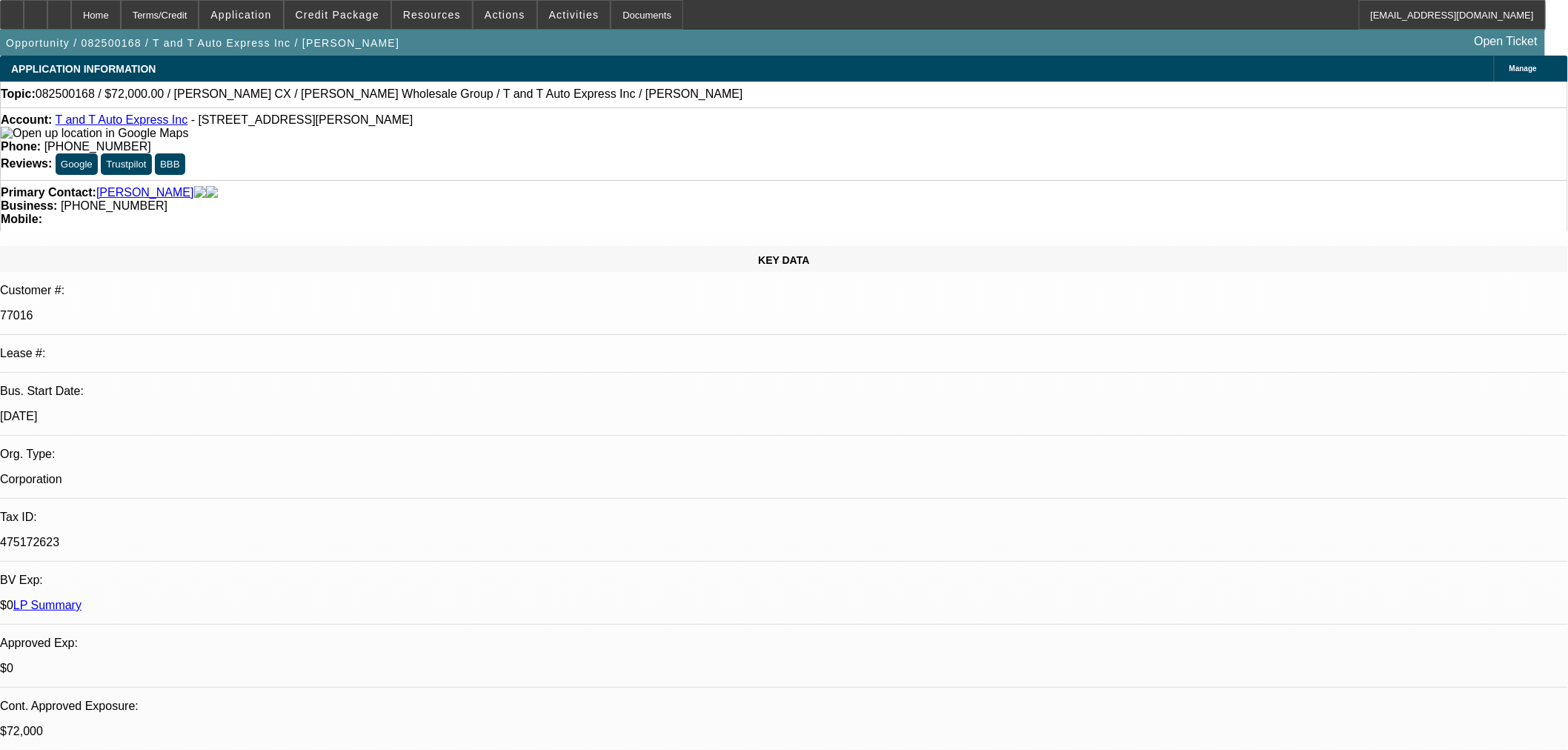
select select "0"
select select "2"
select select "0.1"
select select "4"
select select "0"
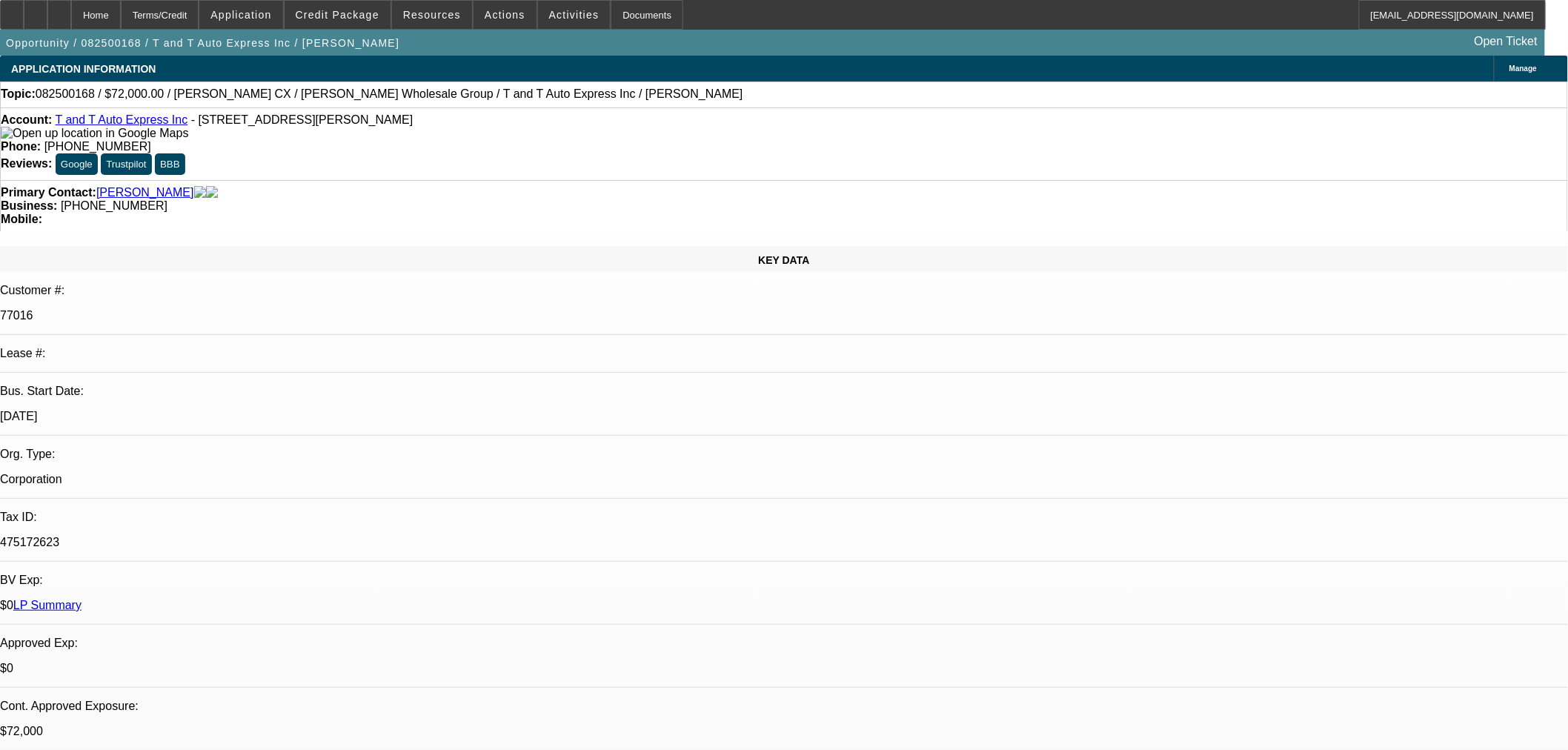
select select "2"
select select "0.1"
select select "4"
select select "0.15"
select select "2"
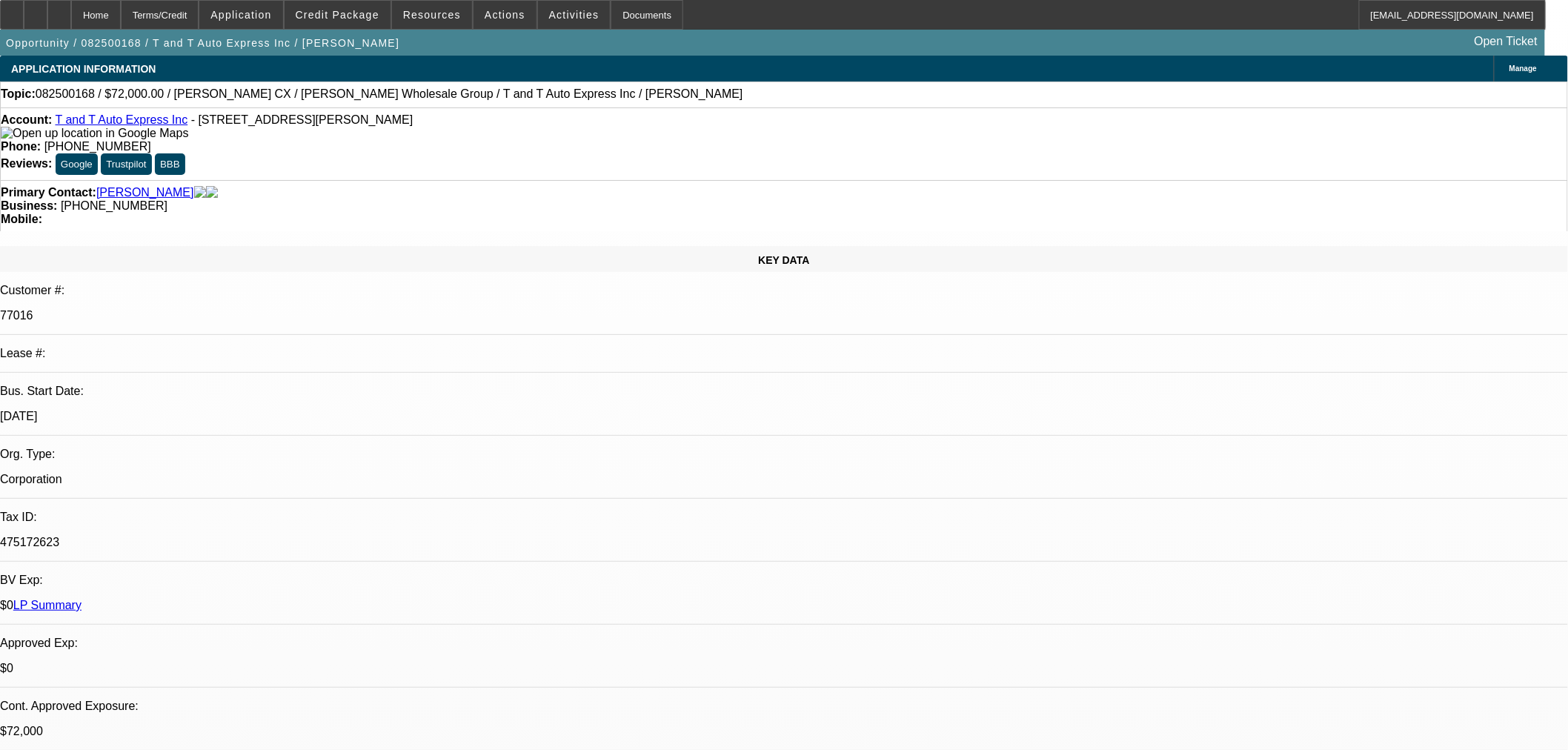
select select "2"
select select "0"
select select "6"
select select "2"
select select "0.1"
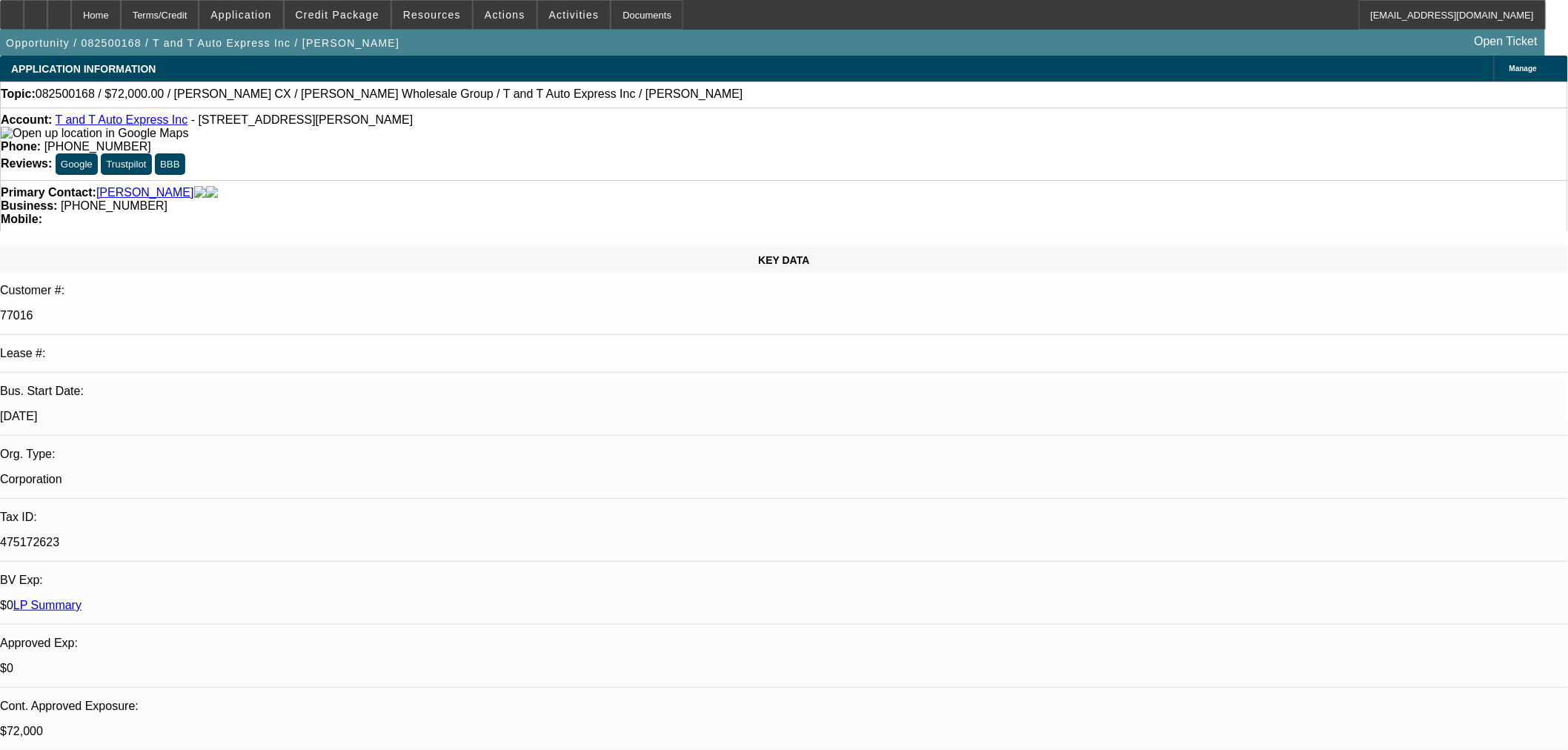
select select "4"
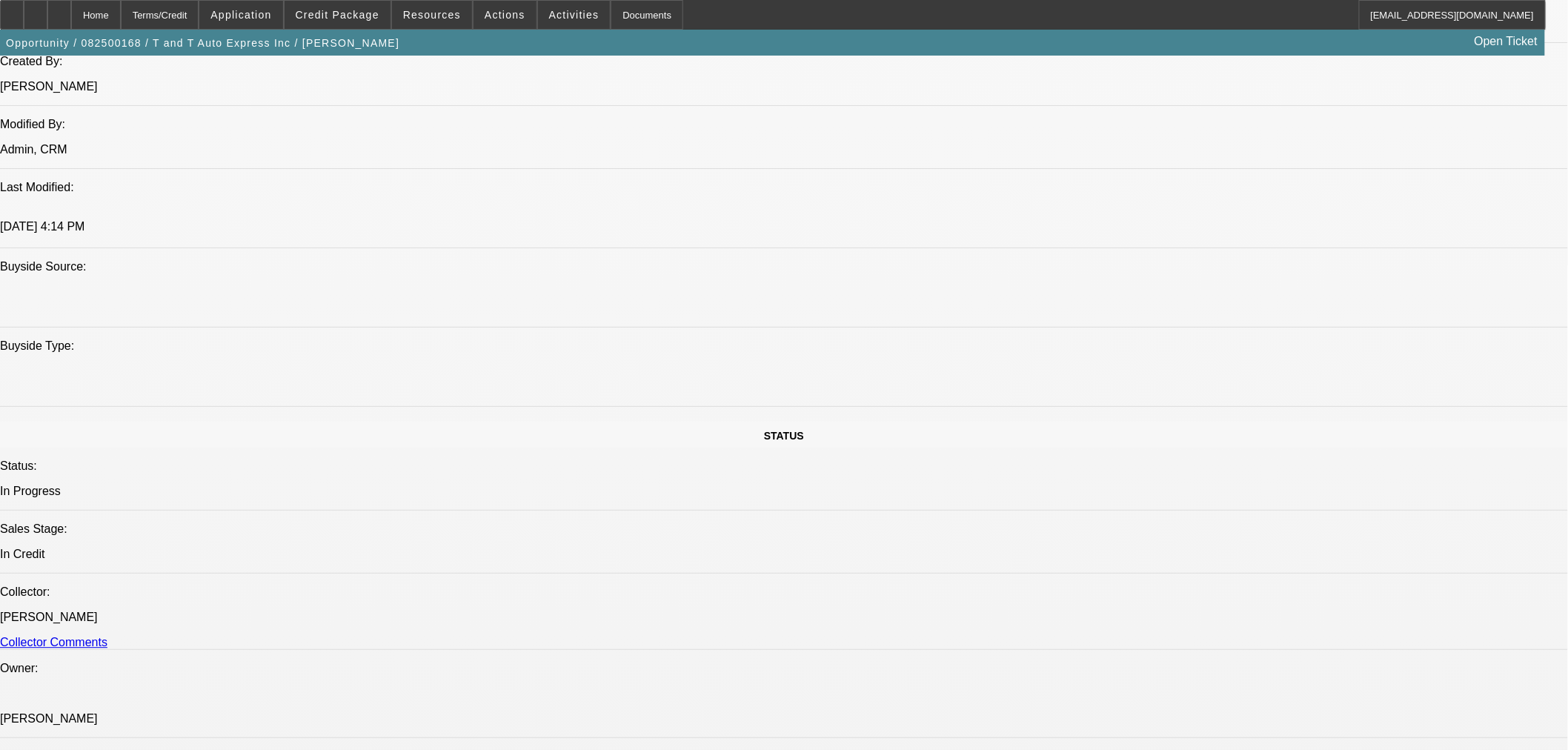
scroll to position [1564, 0]
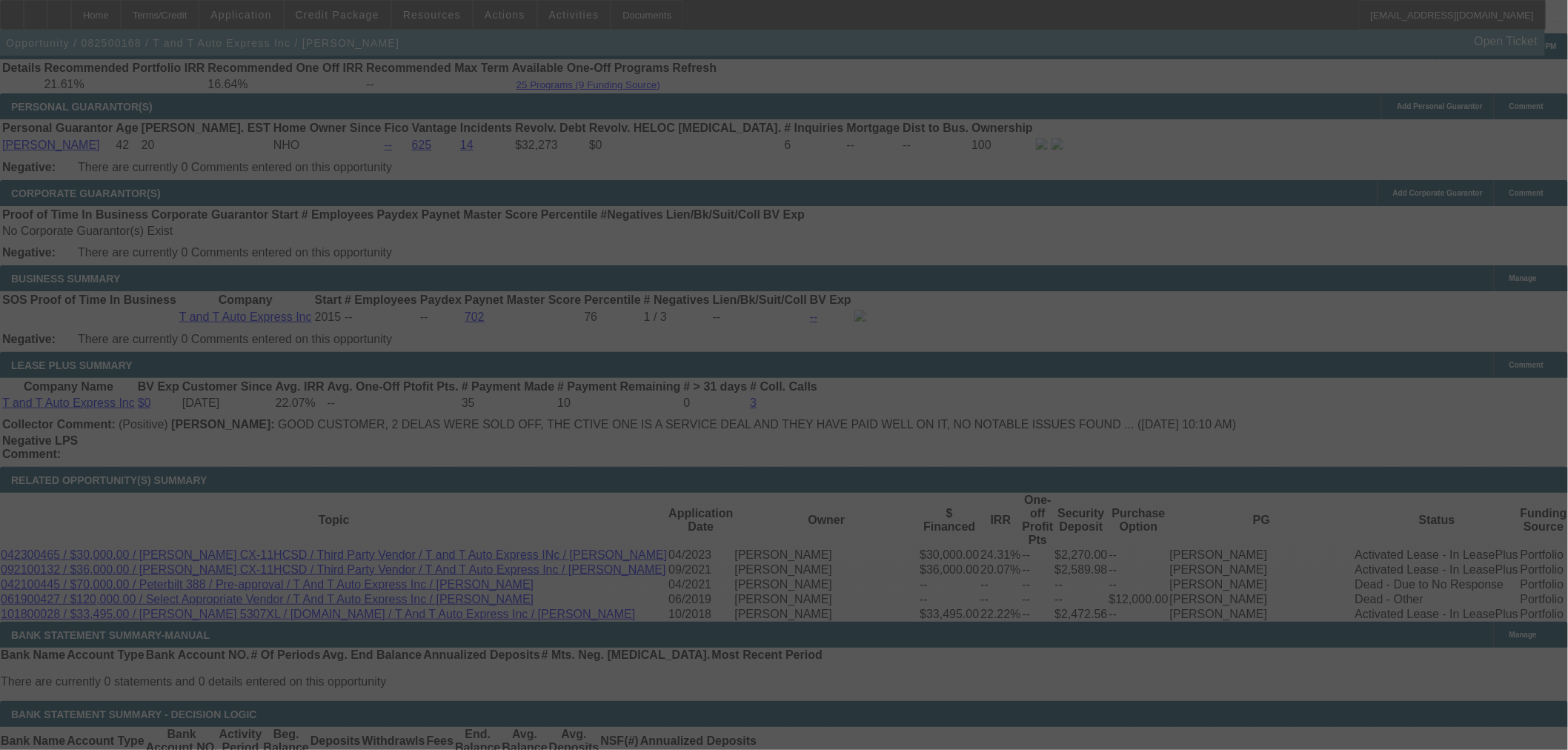
scroll to position [2270, 0]
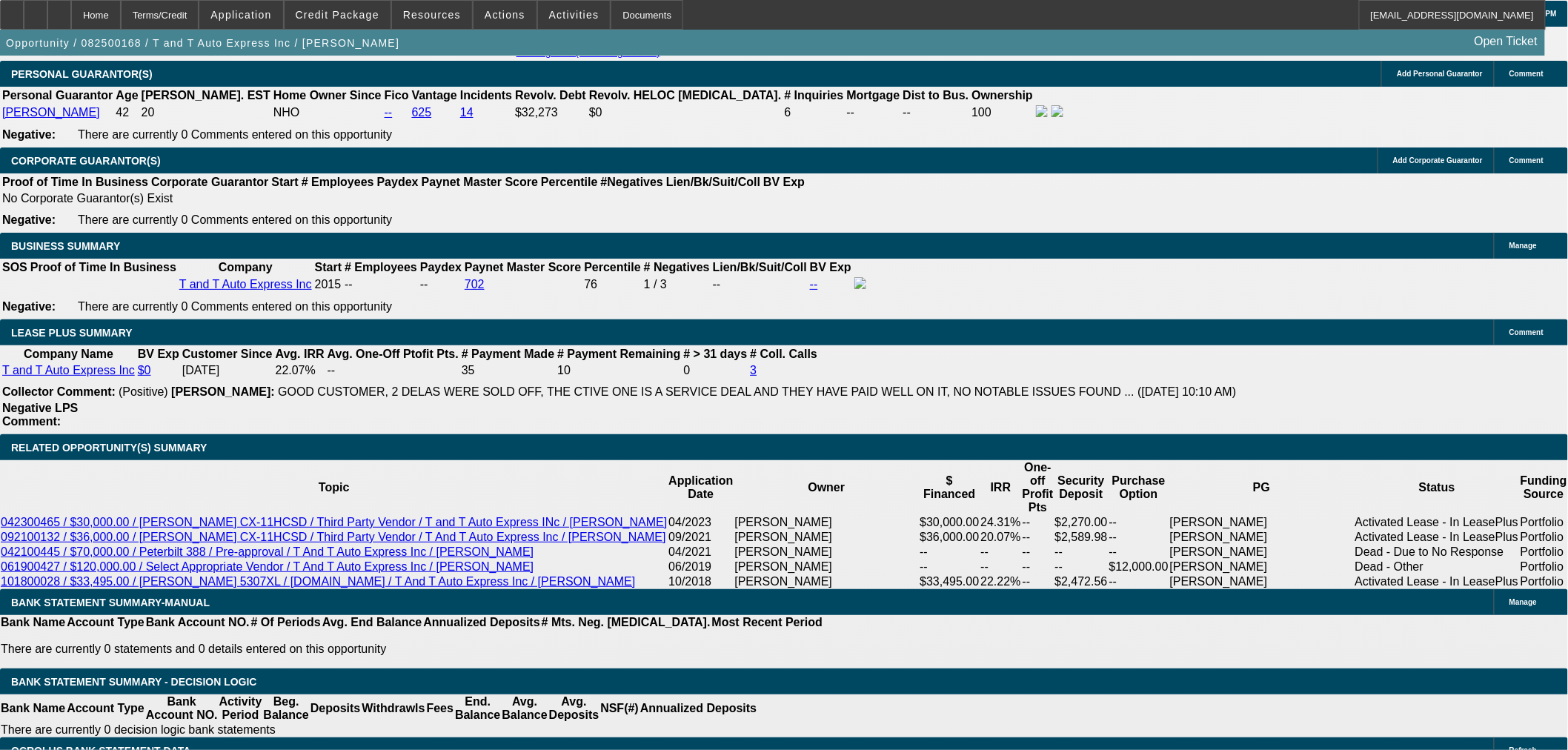
select select "0"
select select "2"
select select "0.1"
select select "4"
select select "0"
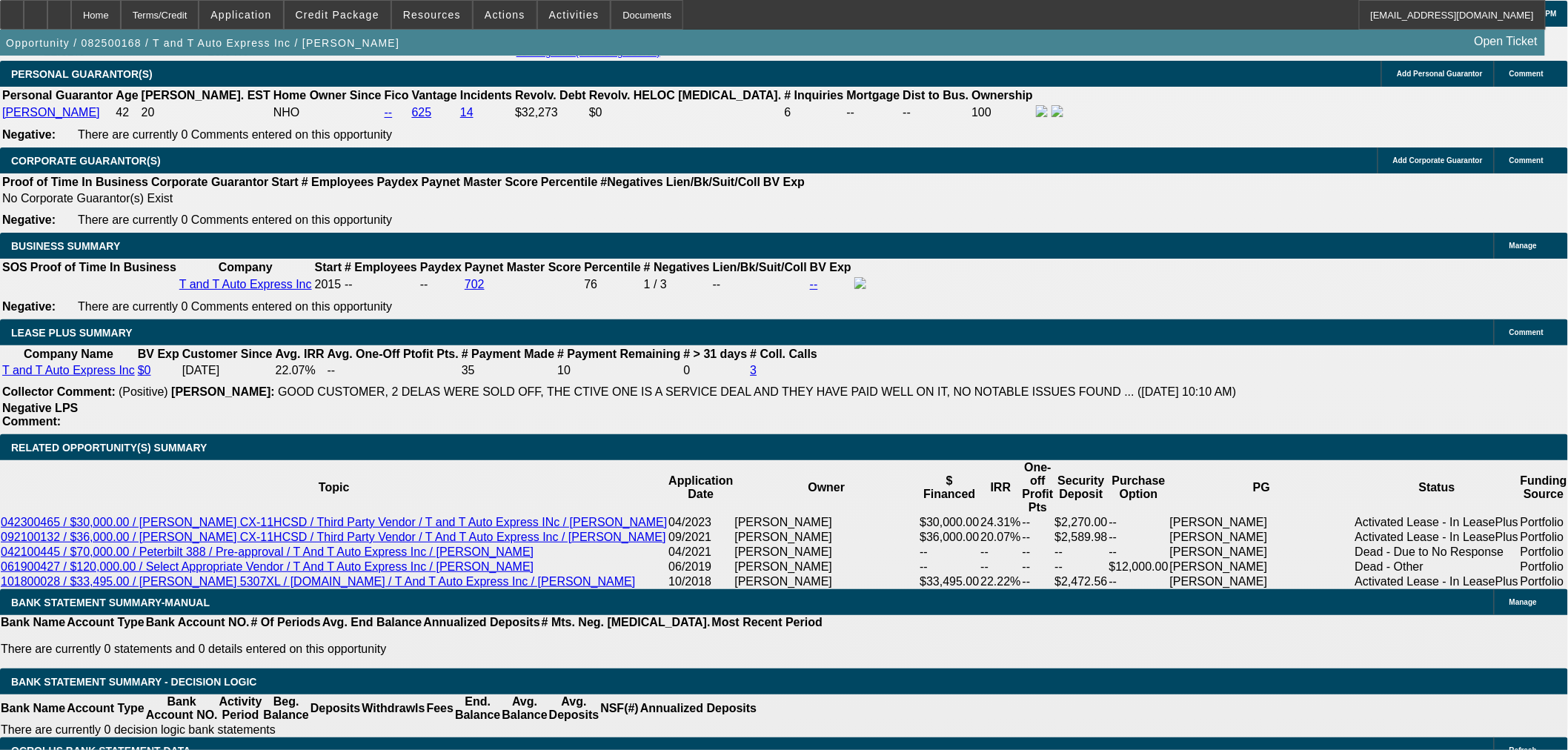
select select "2"
select select "0.1"
select select "4"
select select "0.15"
select select "2"
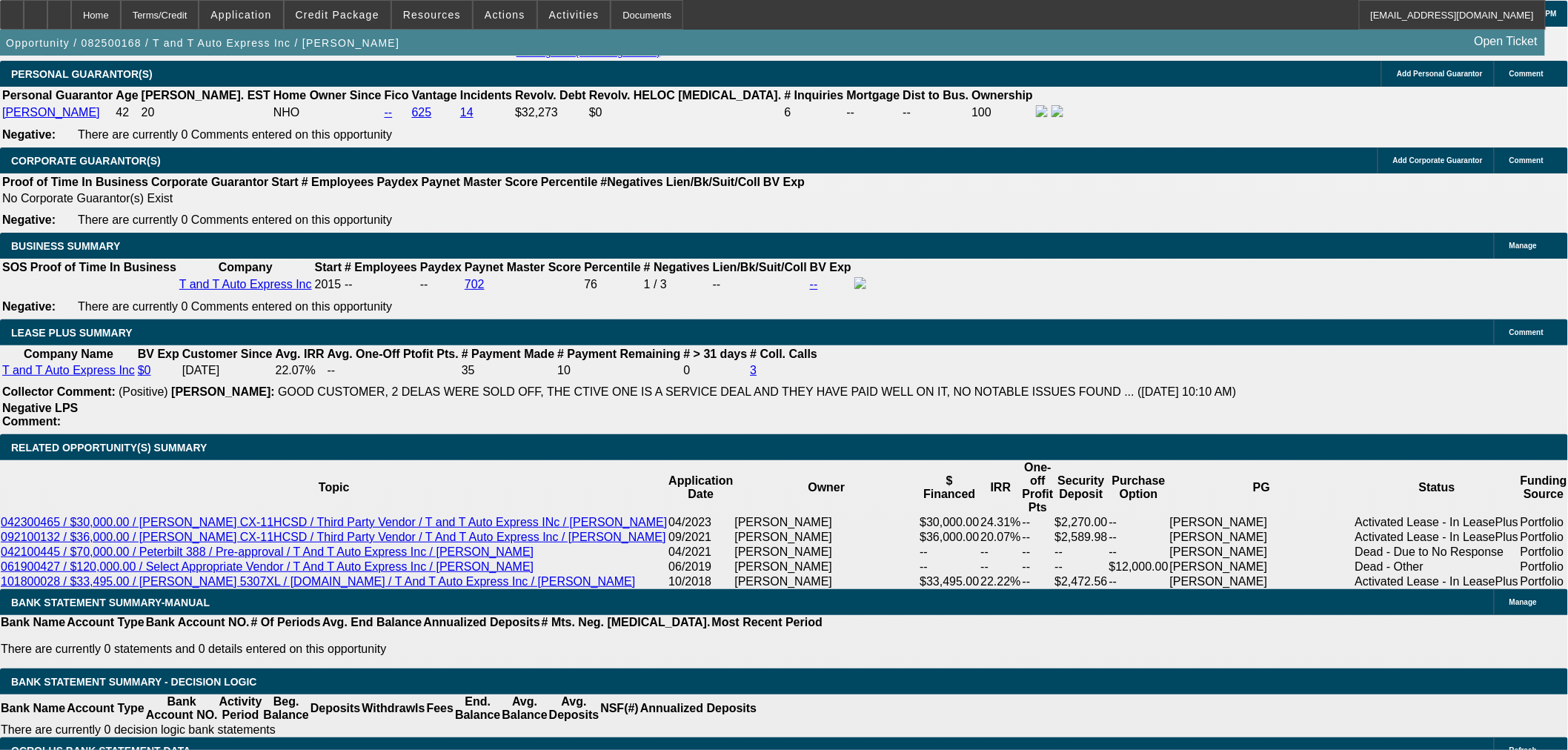
select select "2"
select select "0"
select select "6"
select select "2"
select select "0.1"
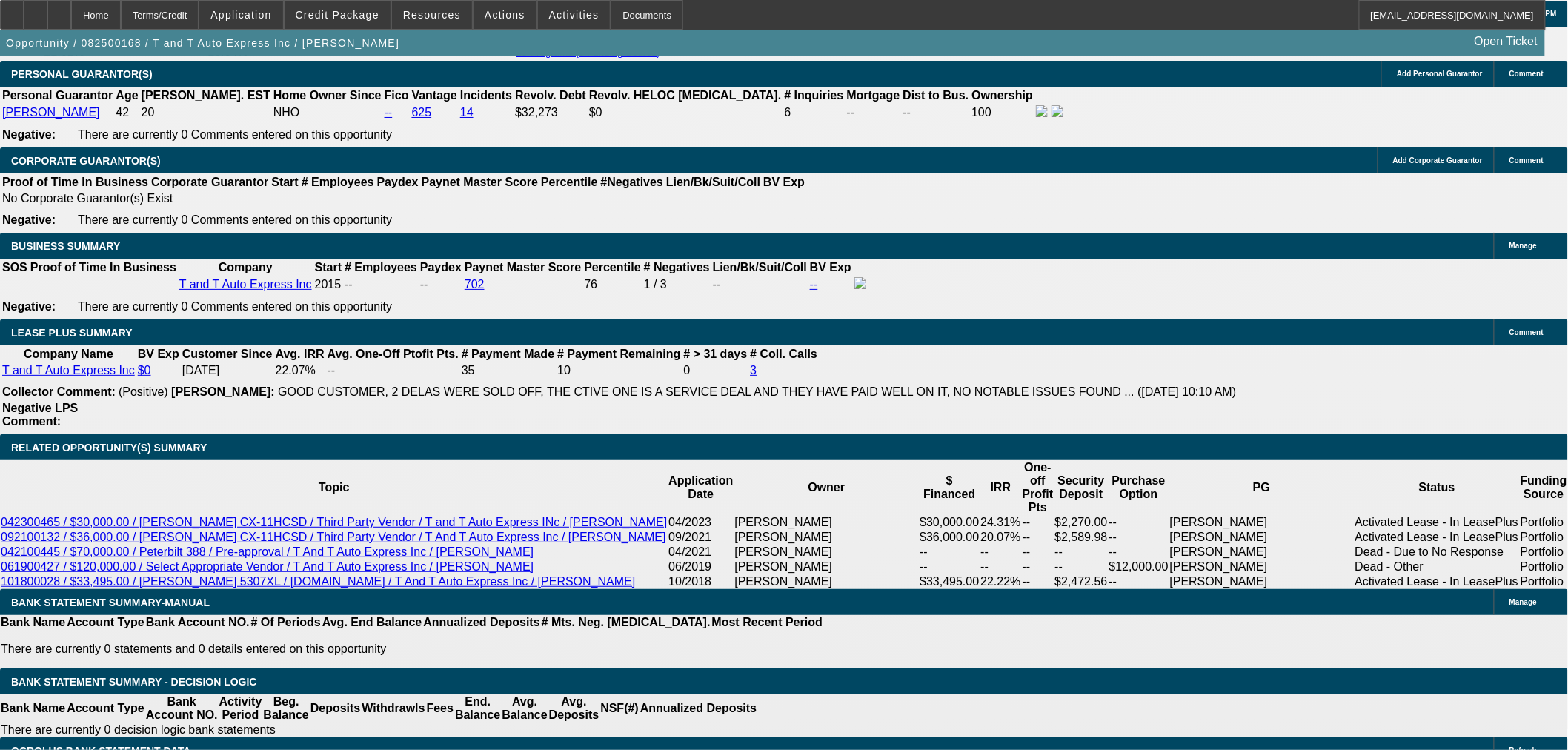
select select "4"
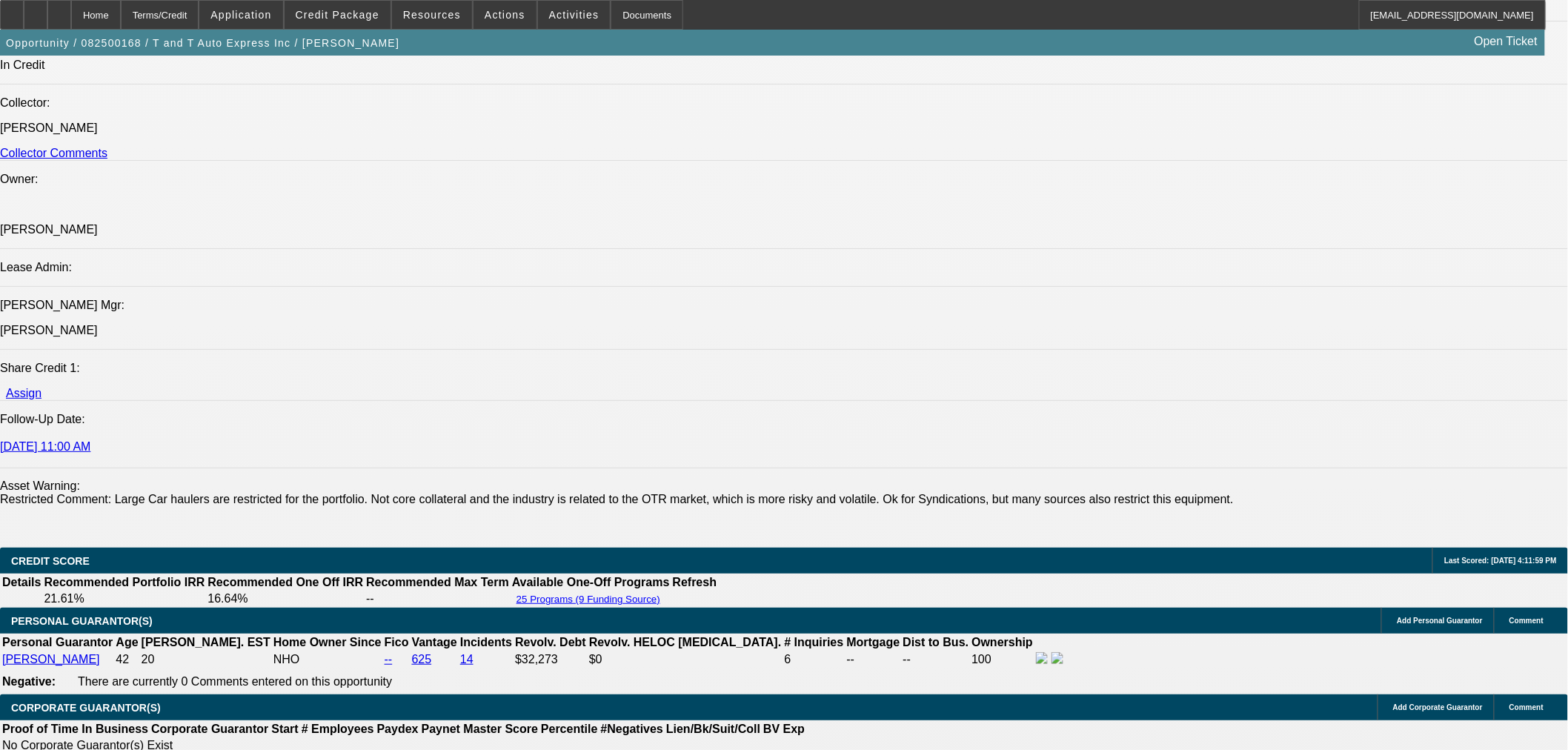
scroll to position [1694, 0]
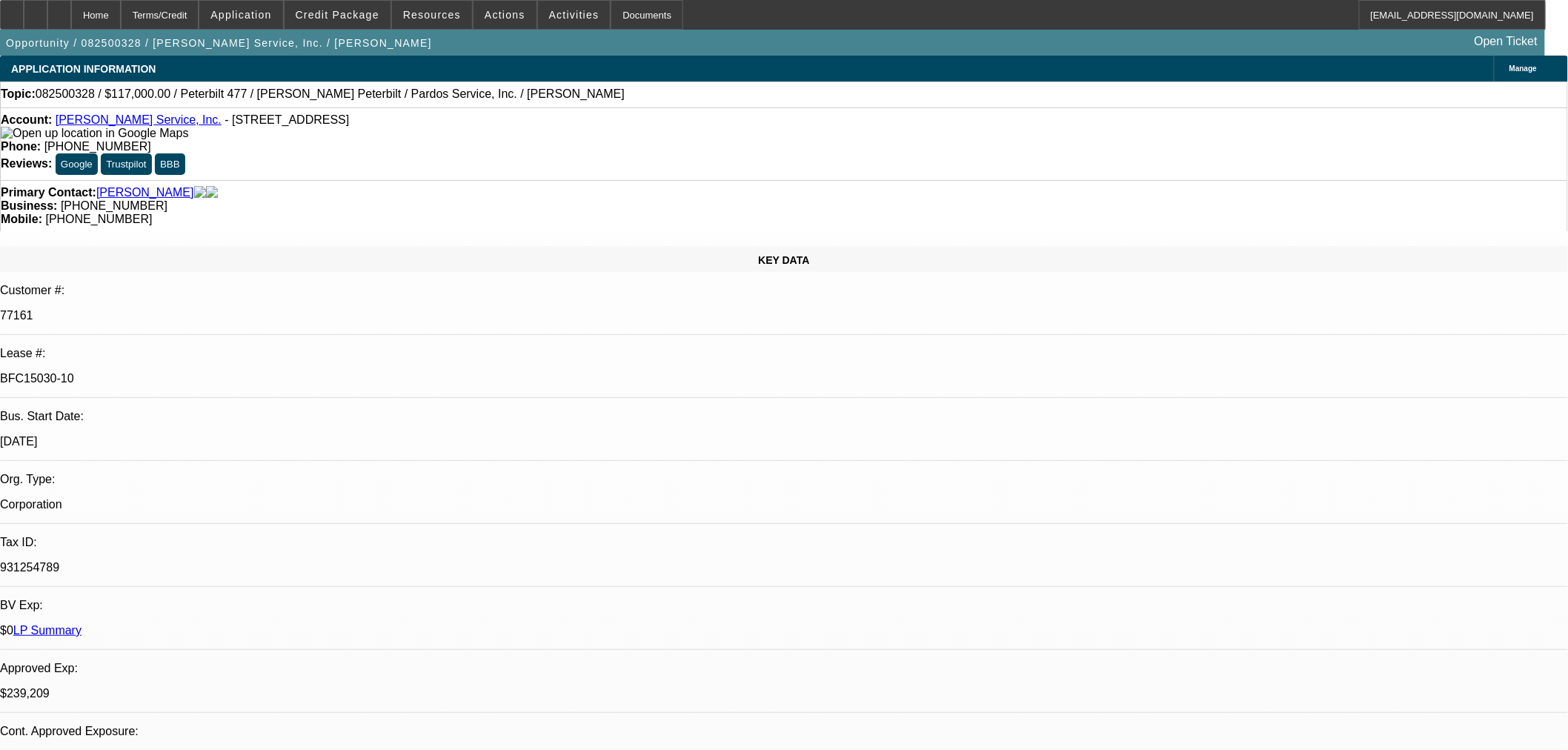
select select "0"
select select "2"
select select "0"
select select "6"
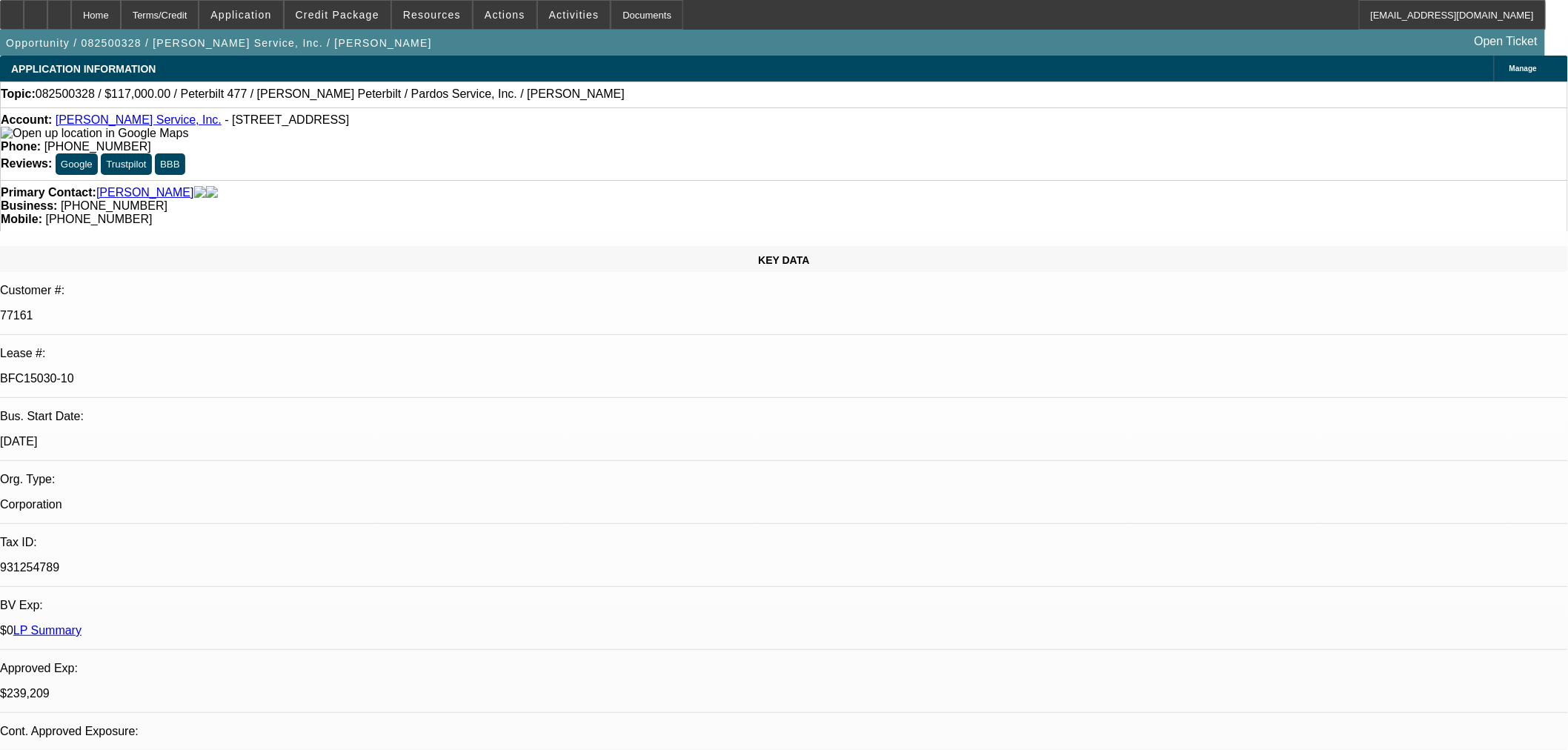
select select "0"
select select "6"
select select "0"
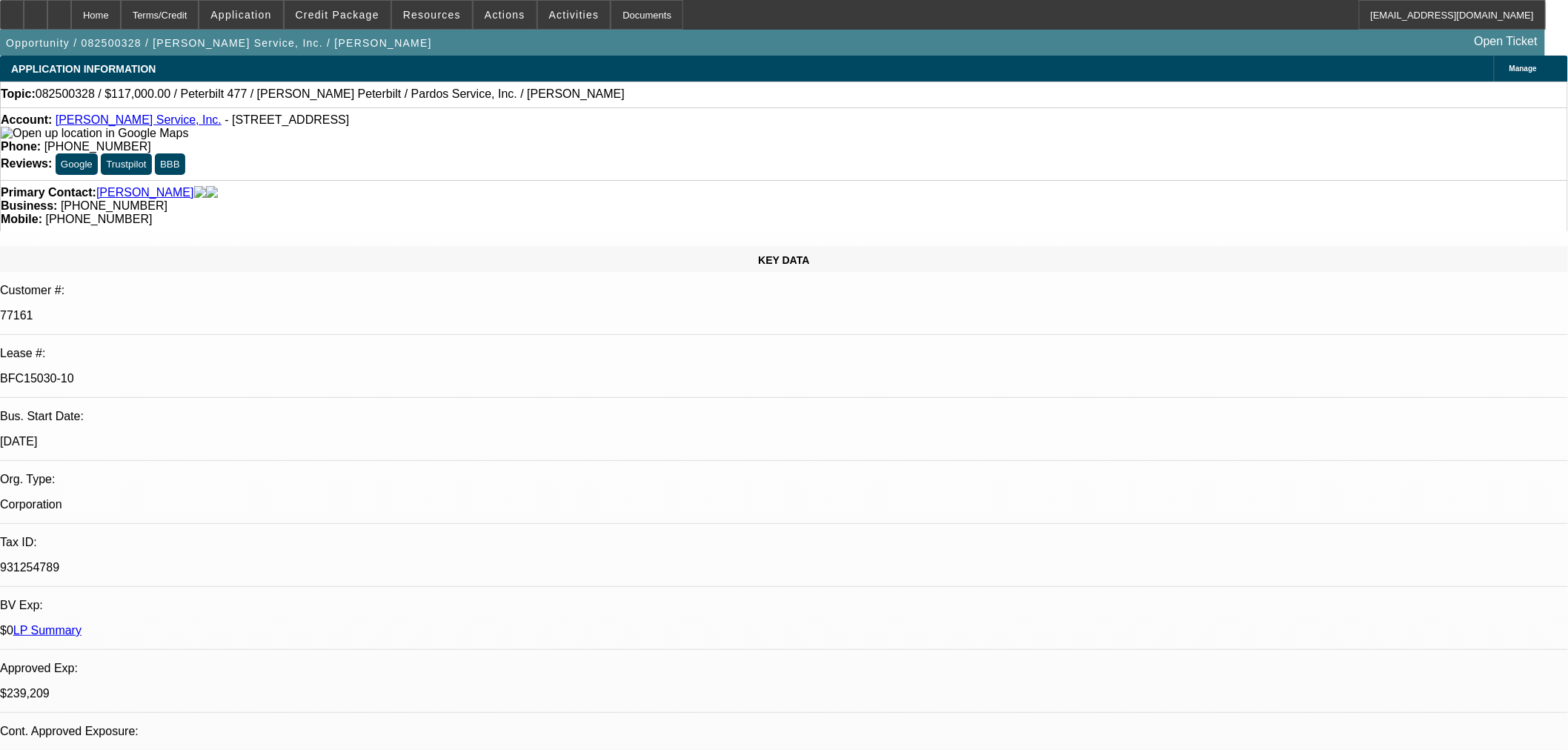
select select "0"
select select "6"
select select "0"
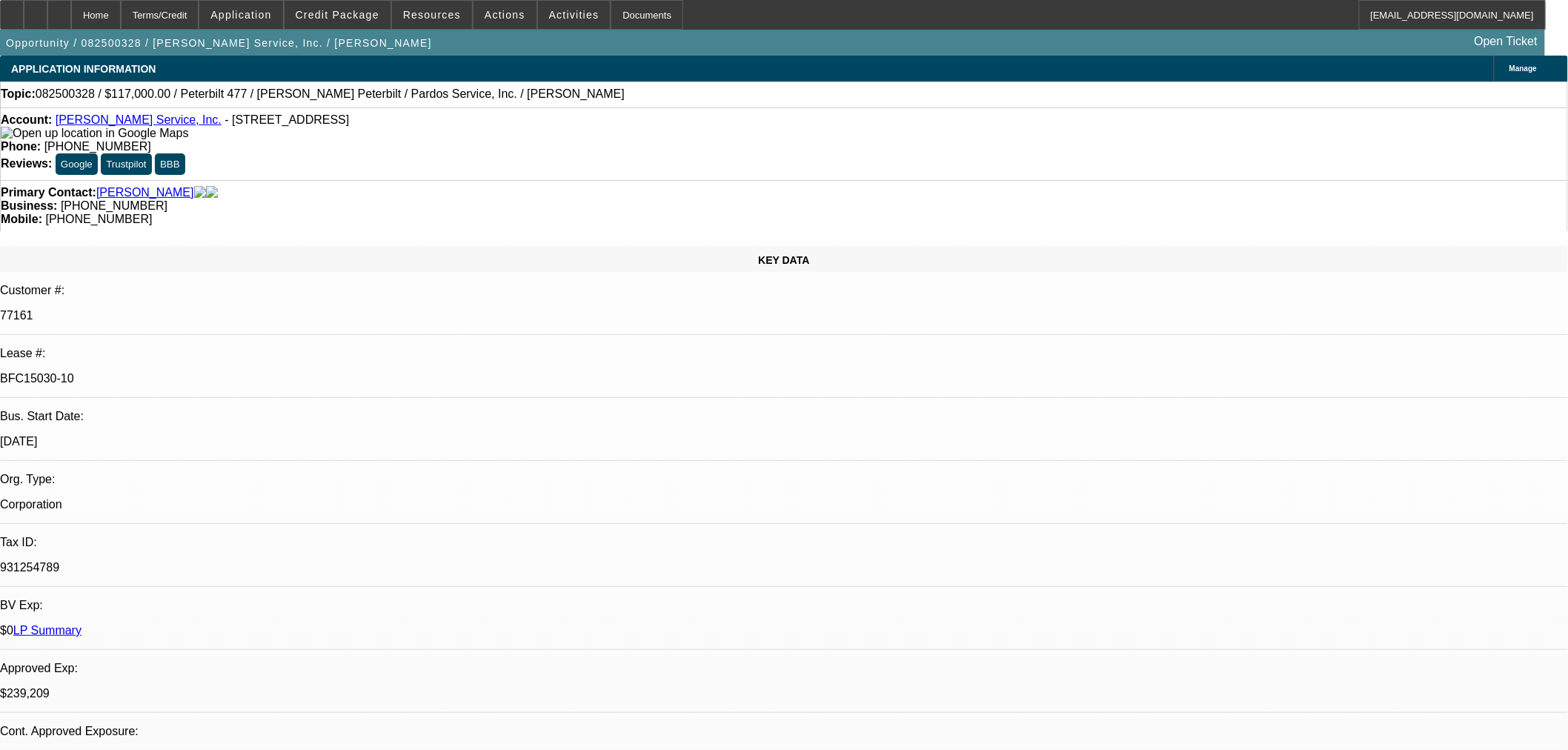
select select "0"
select select "6"
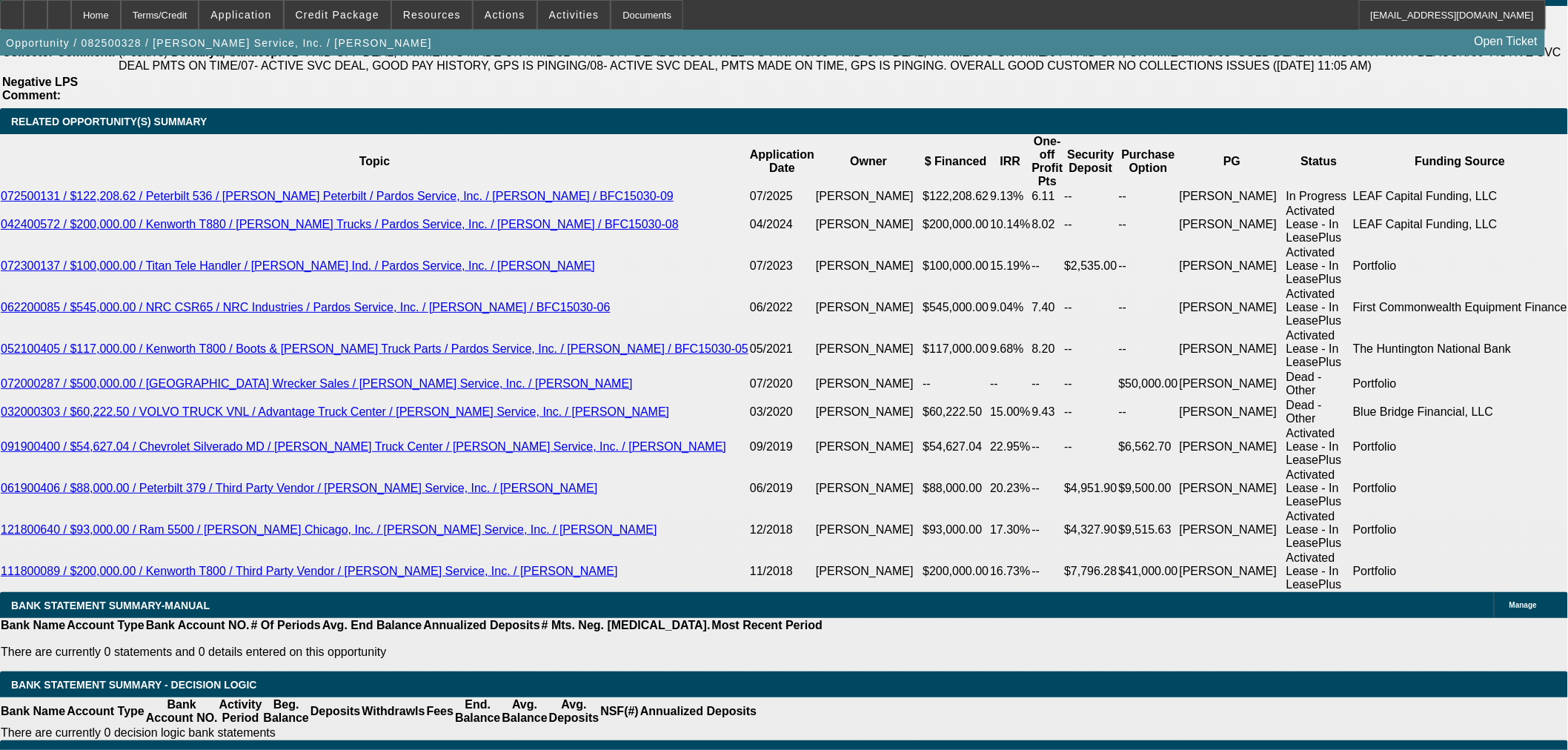
scroll to position [2360, 0]
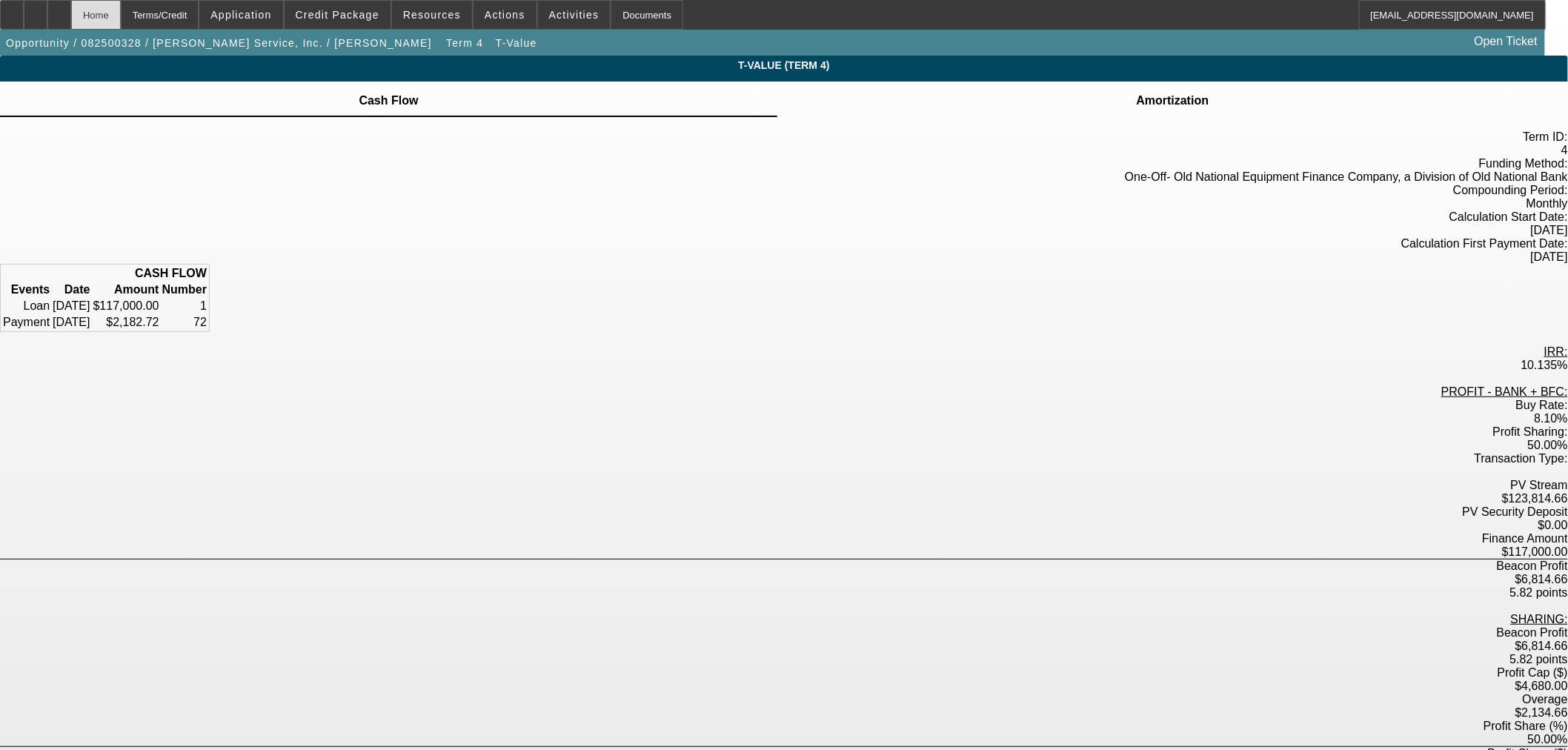
click at [121, 6] on div "Home" at bounding box center [96, 15] width 49 height 30
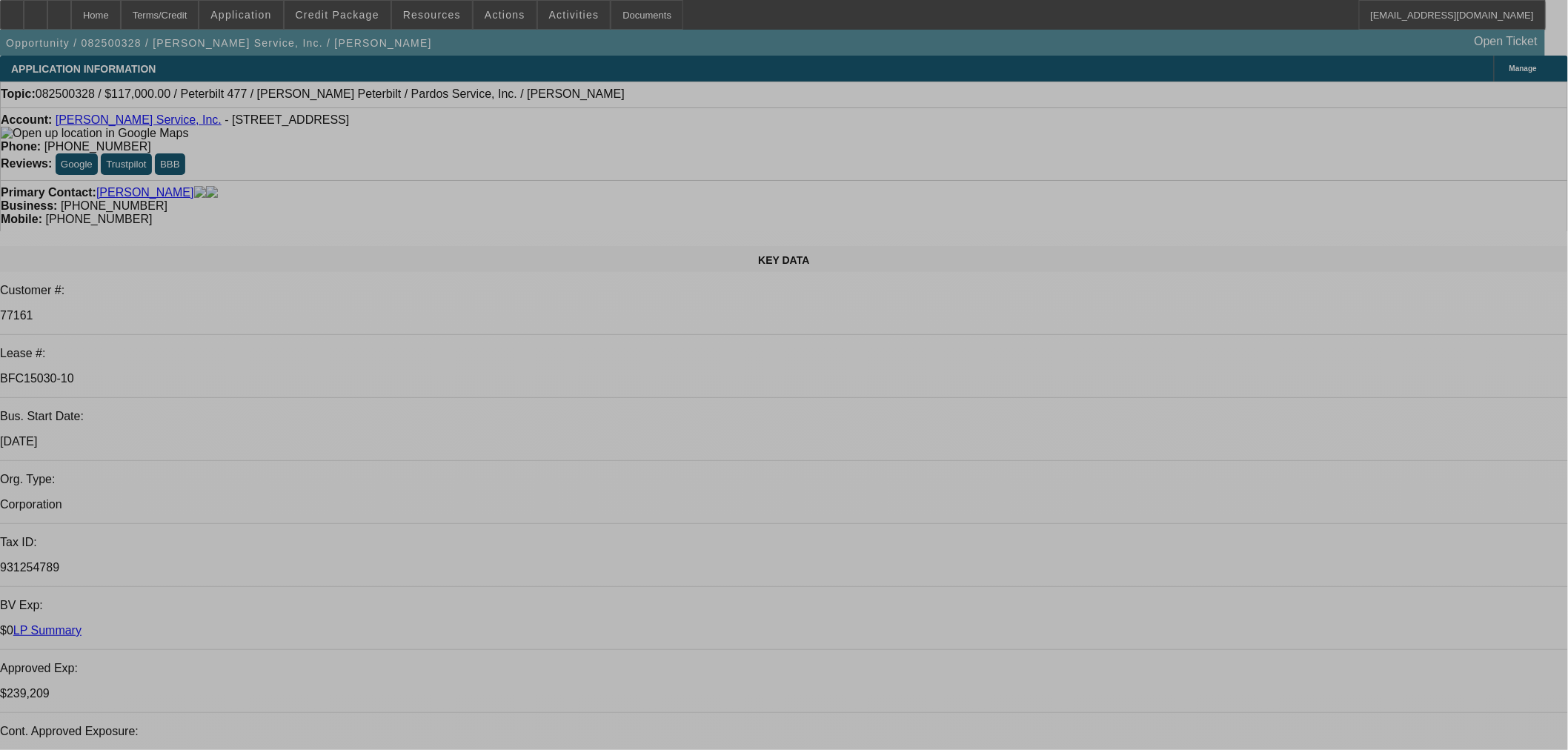
select select "0"
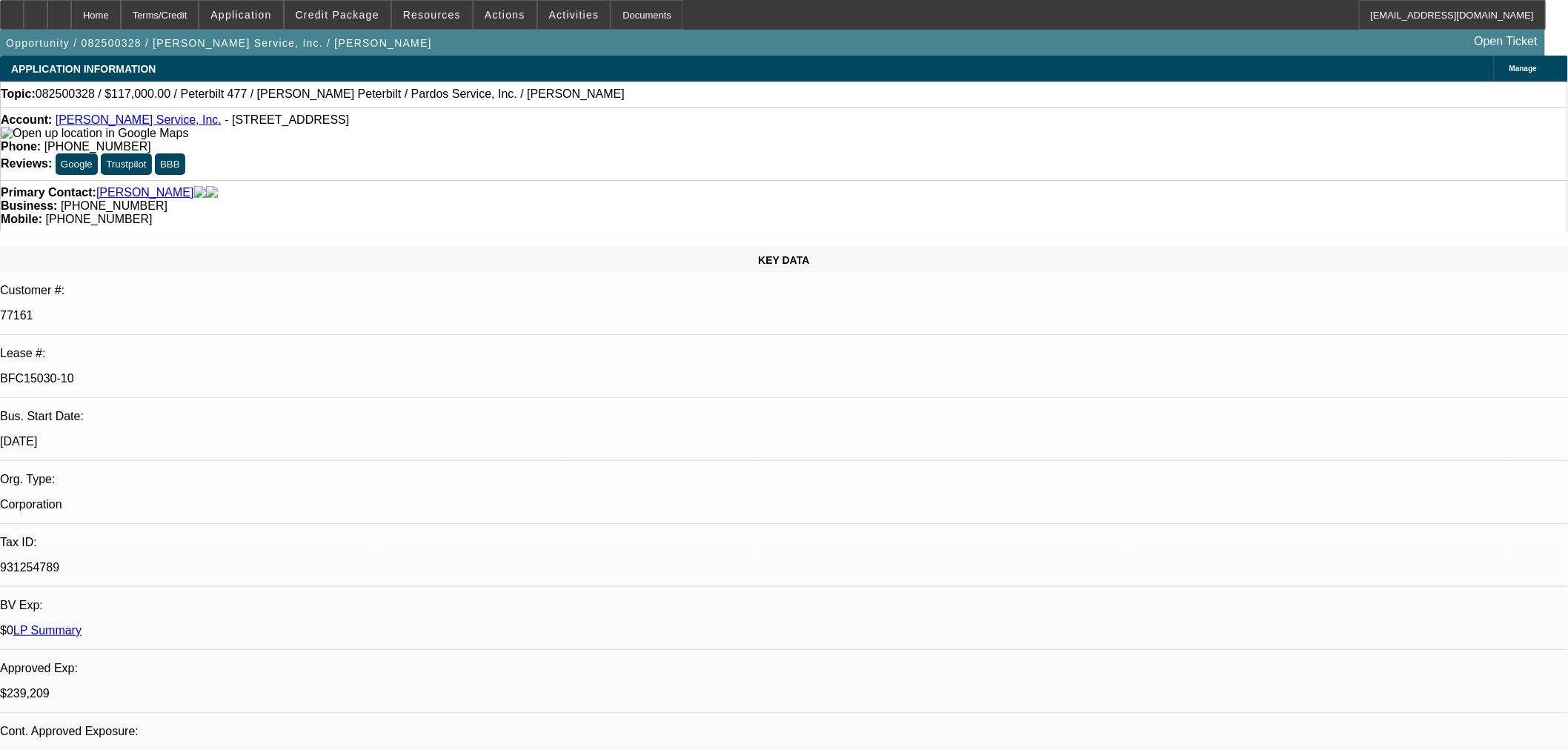
select select "0"
select select "2"
select select "0"
select select "6"
select select "0"
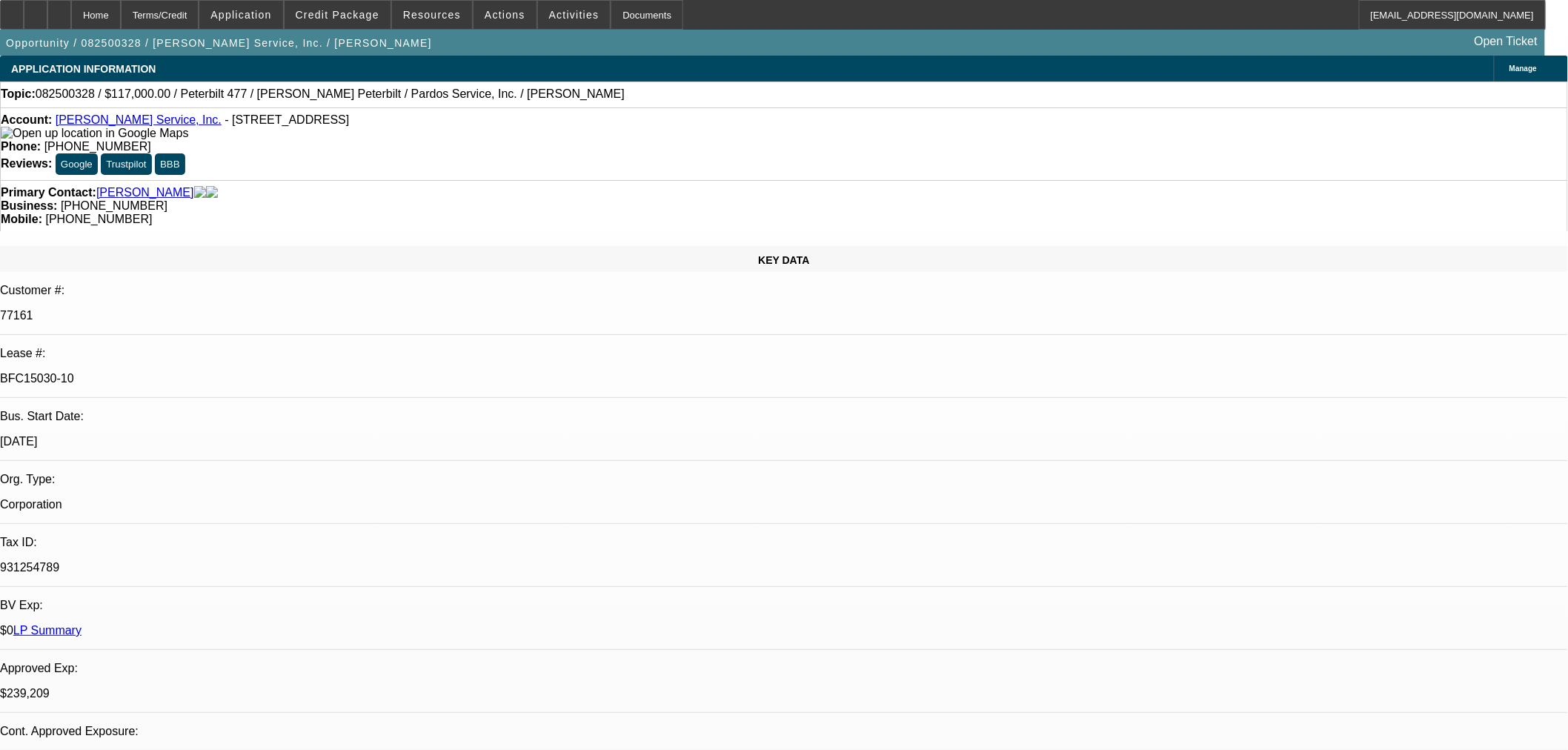
select select "0"
select select "6"
select select "0"
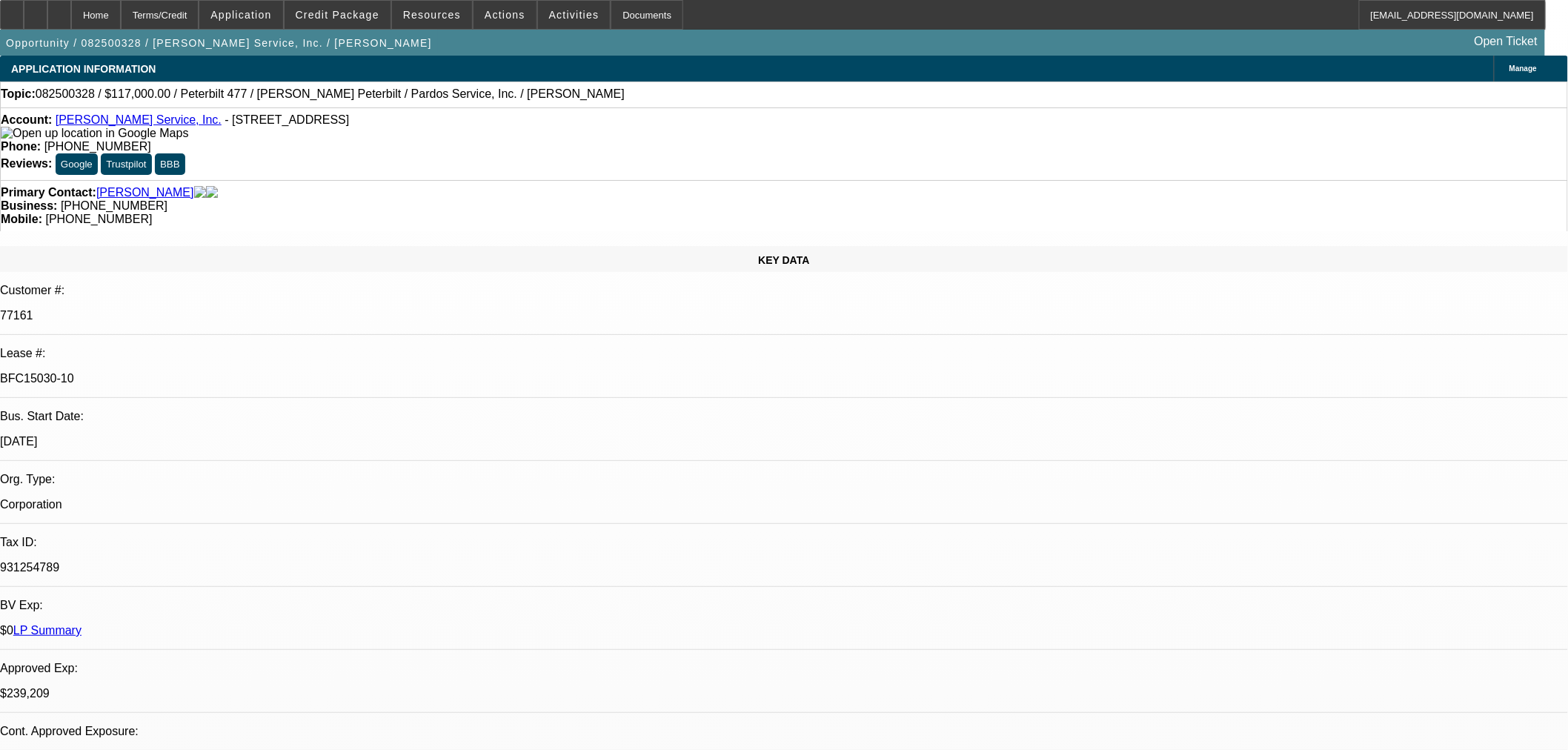
select select "0"
select select "6"
select select "0"
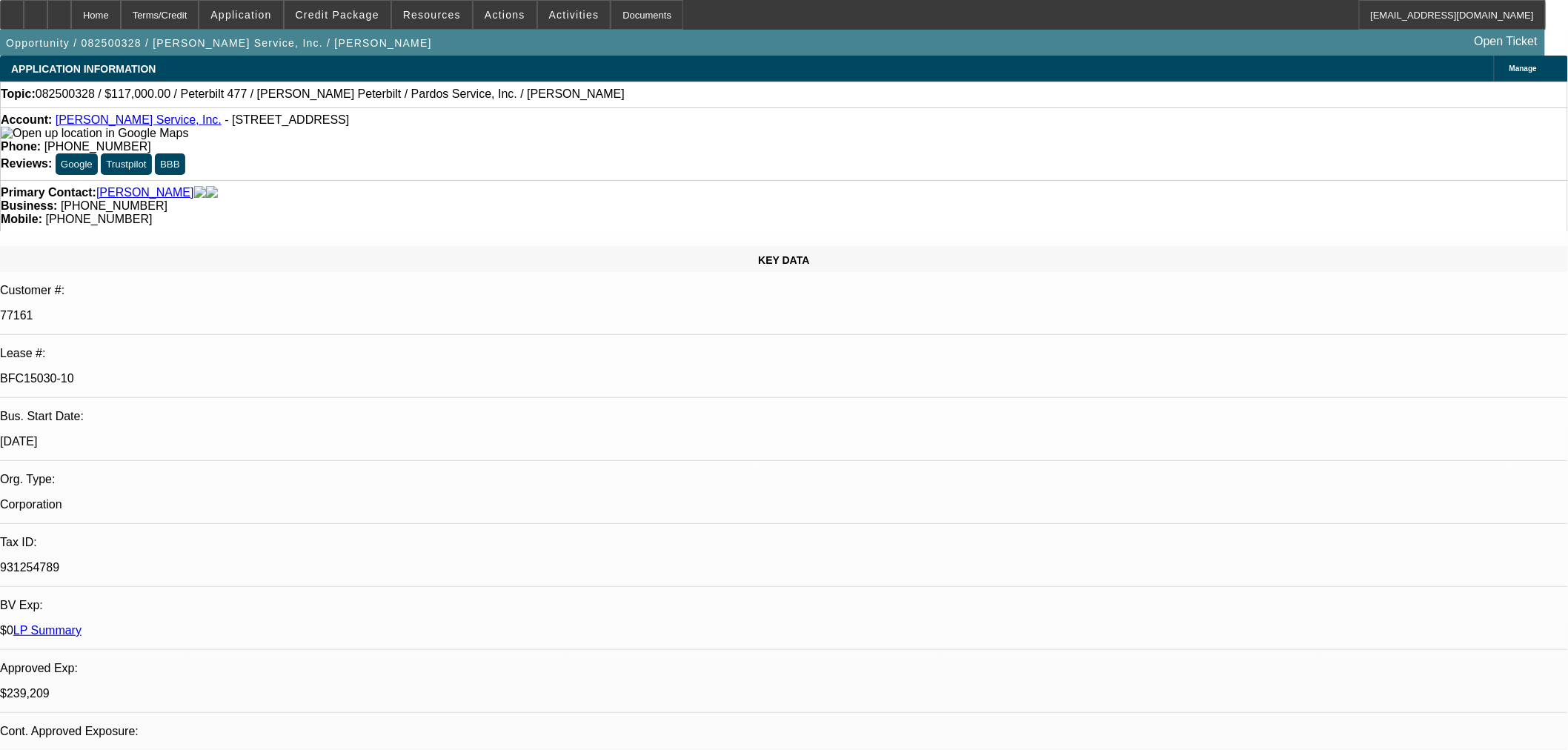
select select "6"
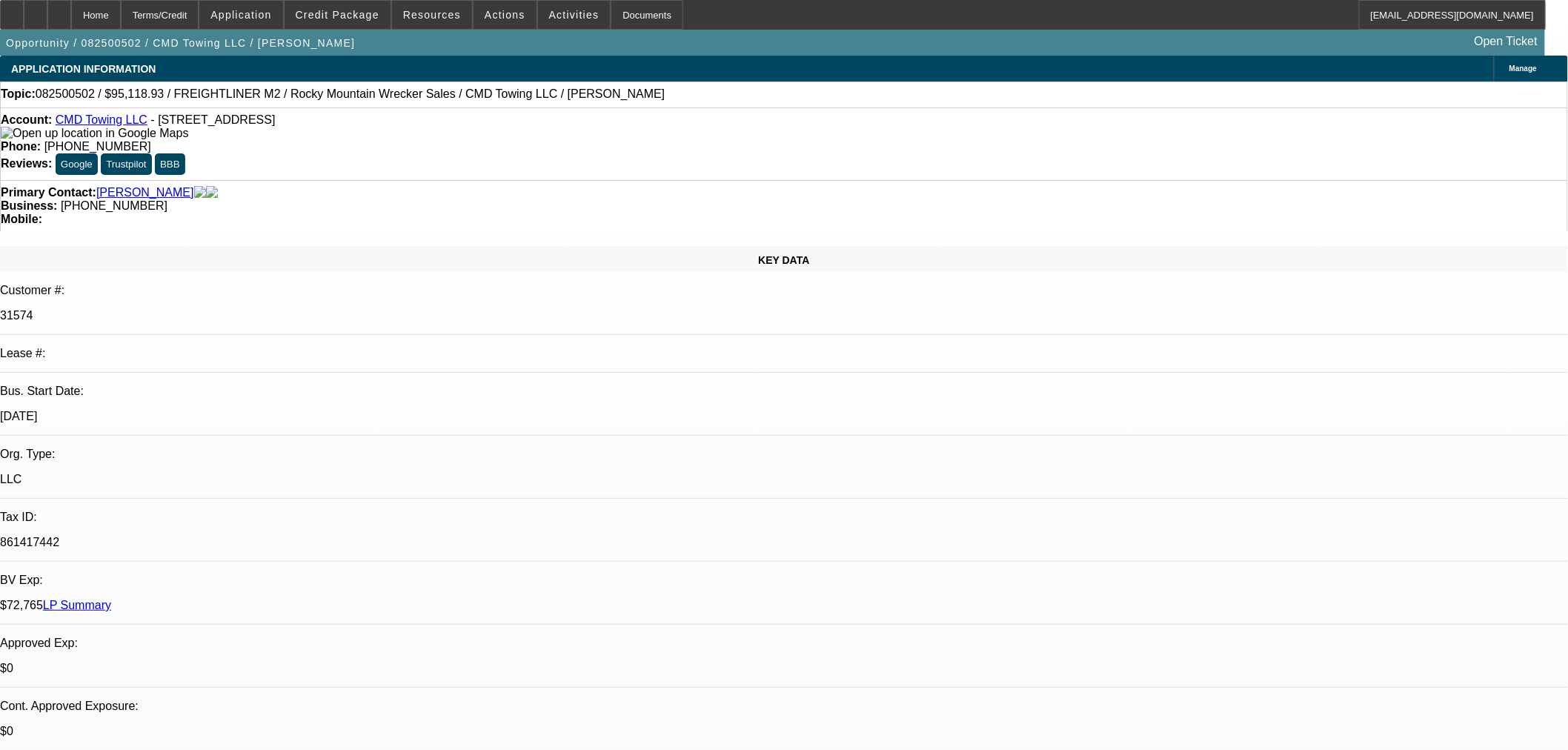
select select "0"
select select "6"
select select "0"
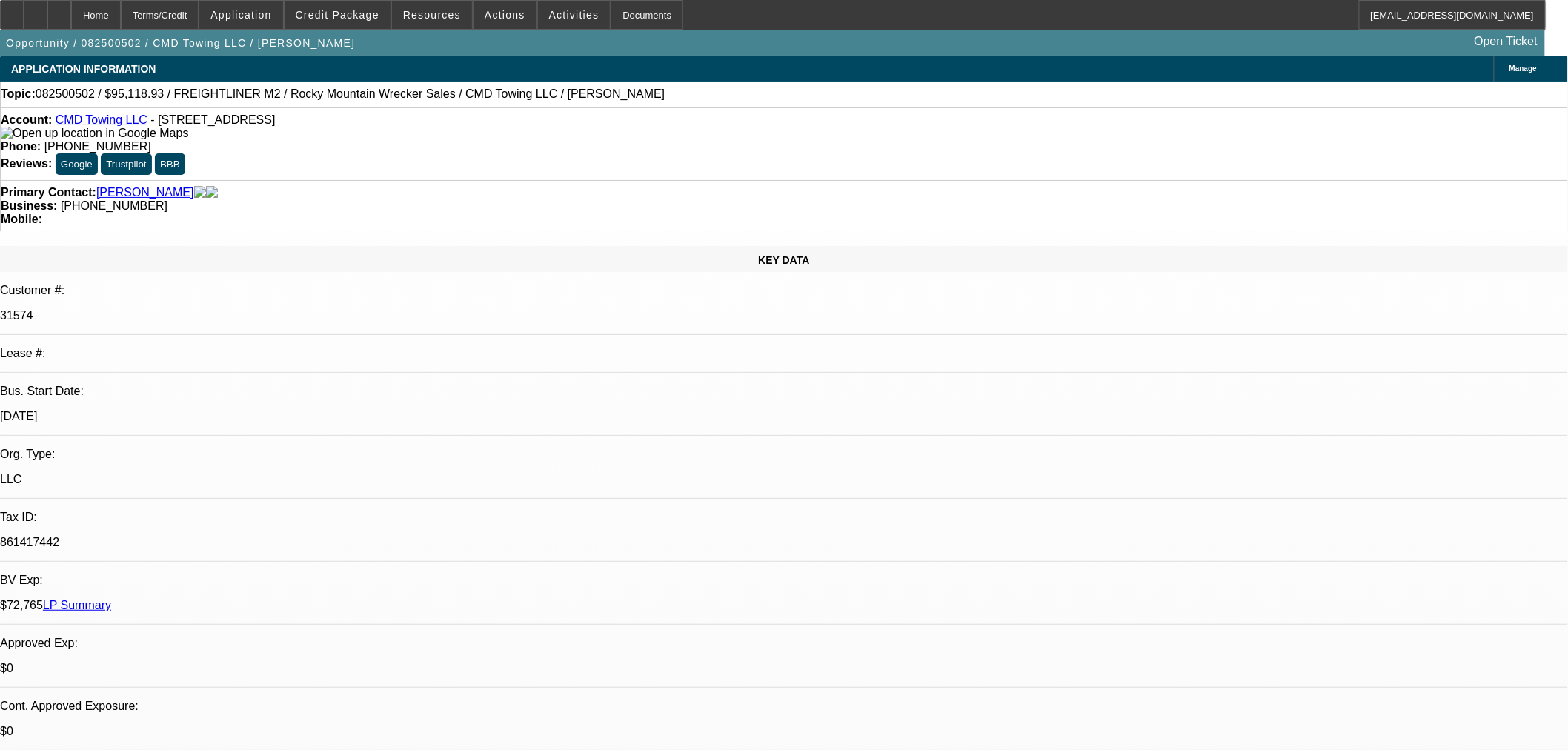
select select "0"
select select "6"
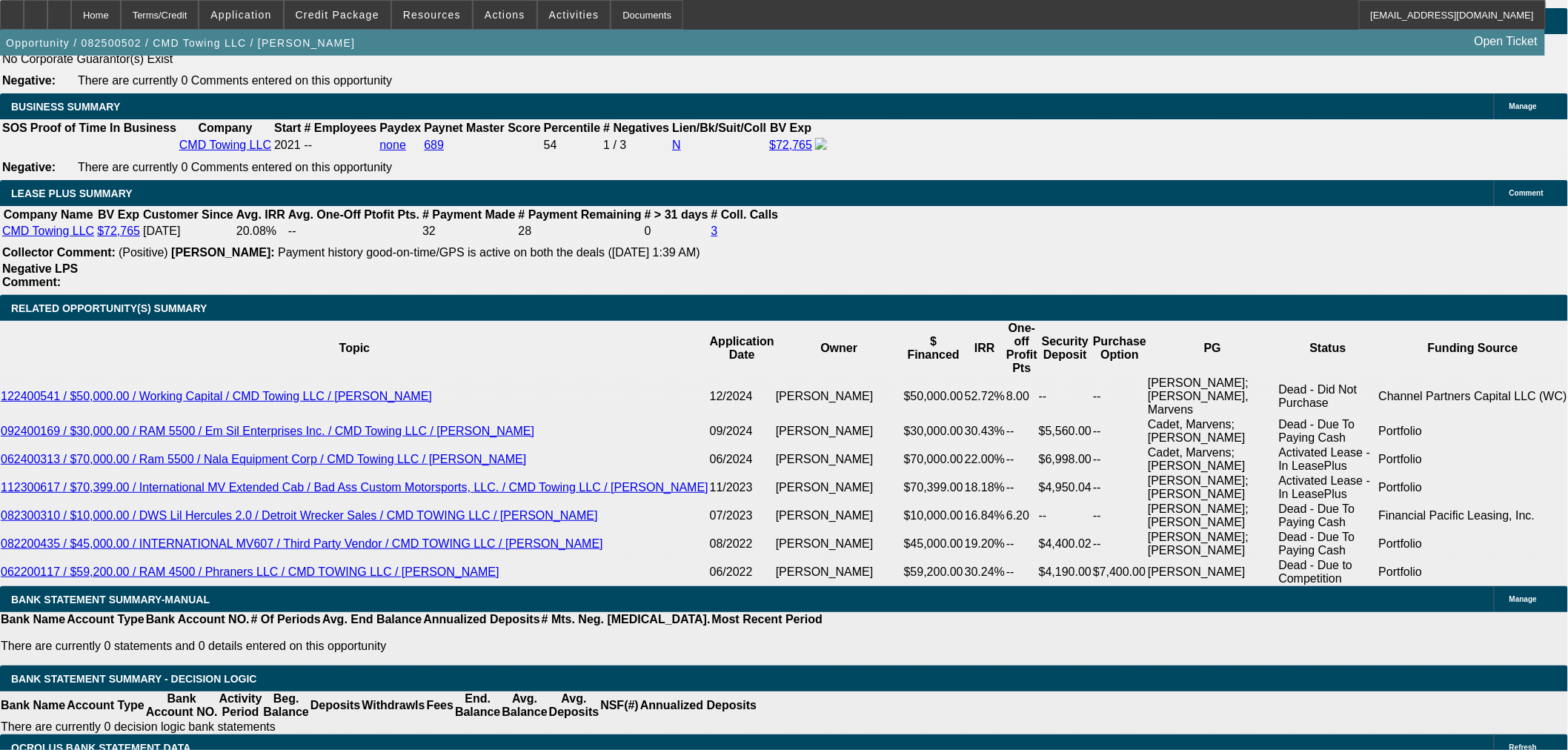
scroll to position [2463, 0]
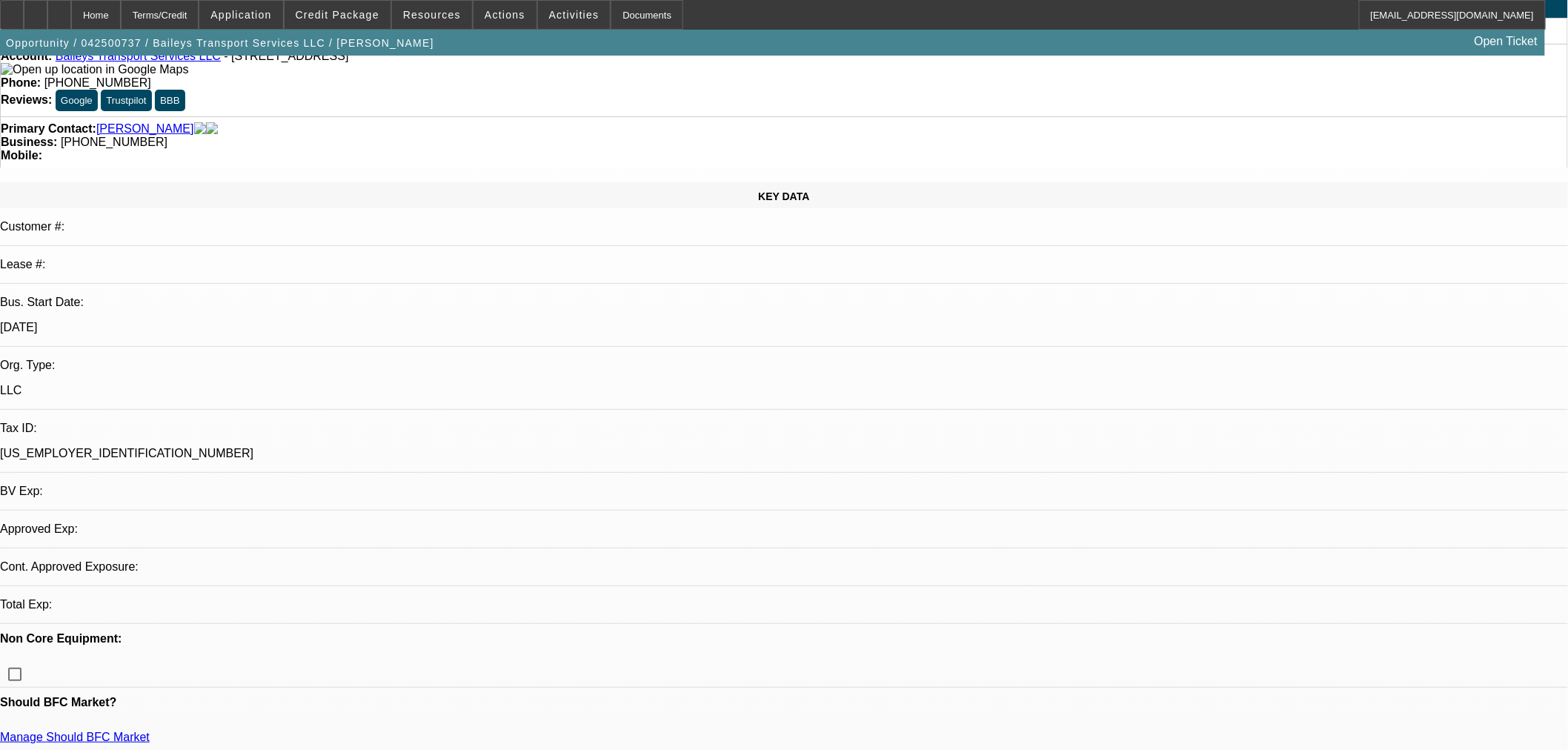
scroll to position [247, 0]
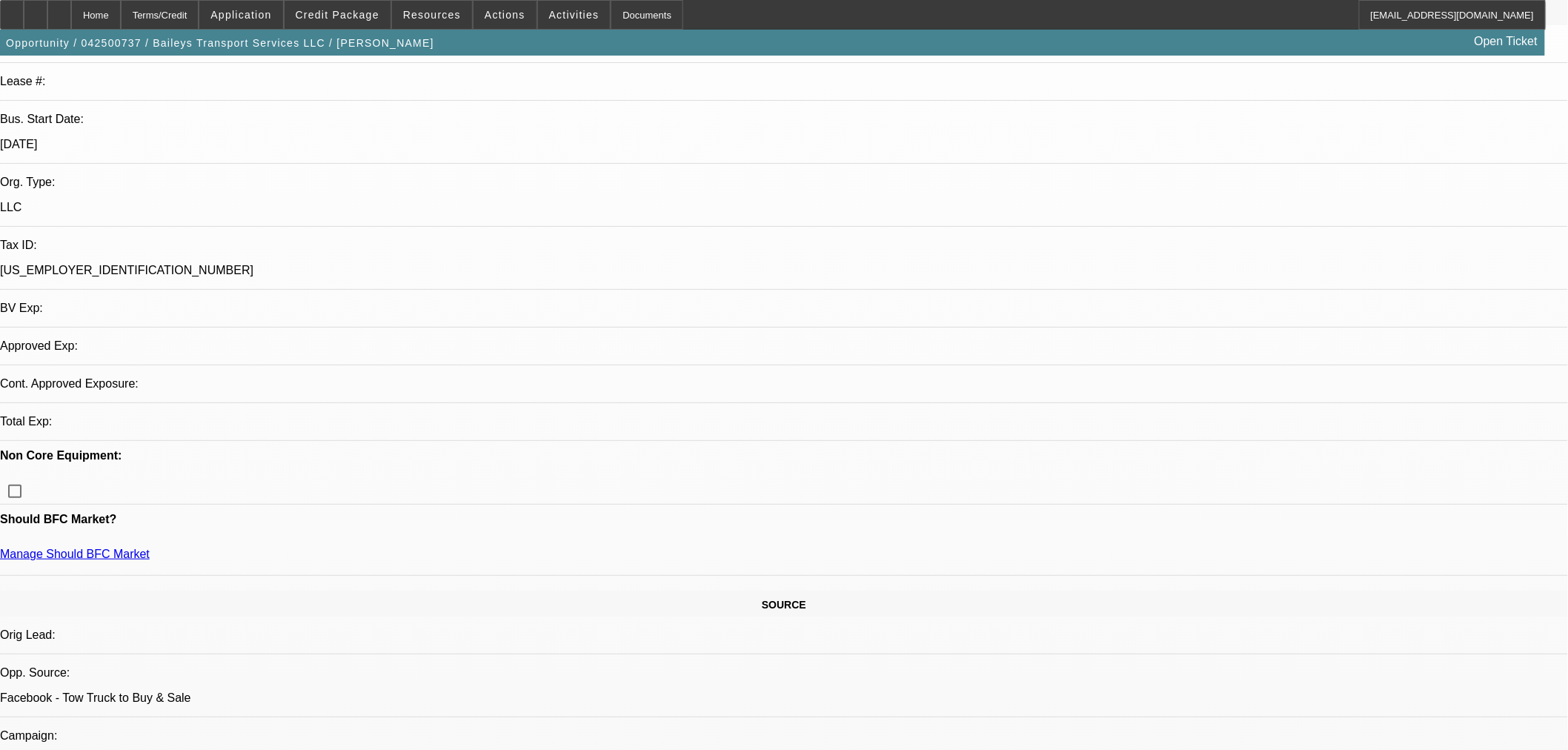
select select "0.15"
select select "2"
select select "0"
select select "6"
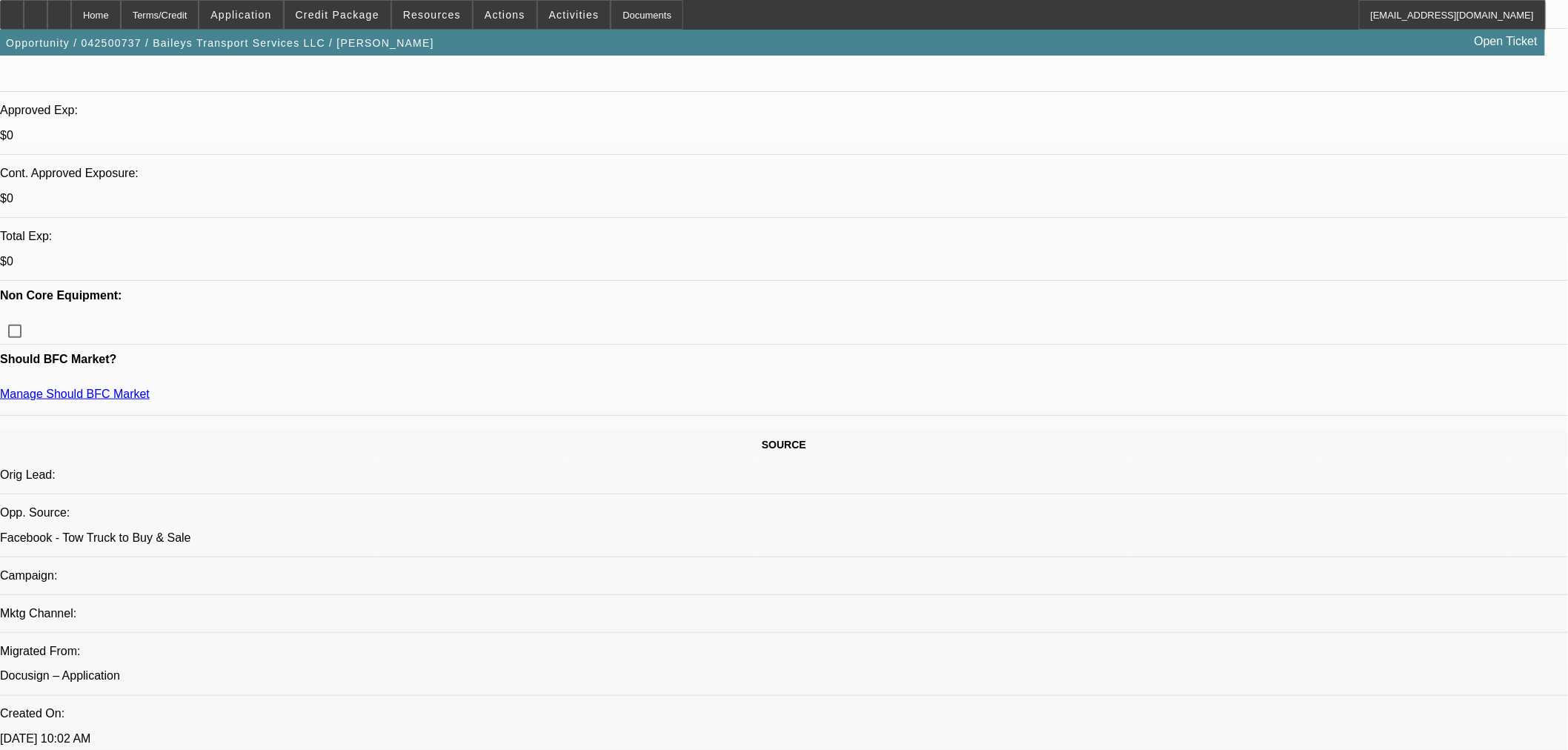
scroll to position [269, 0]
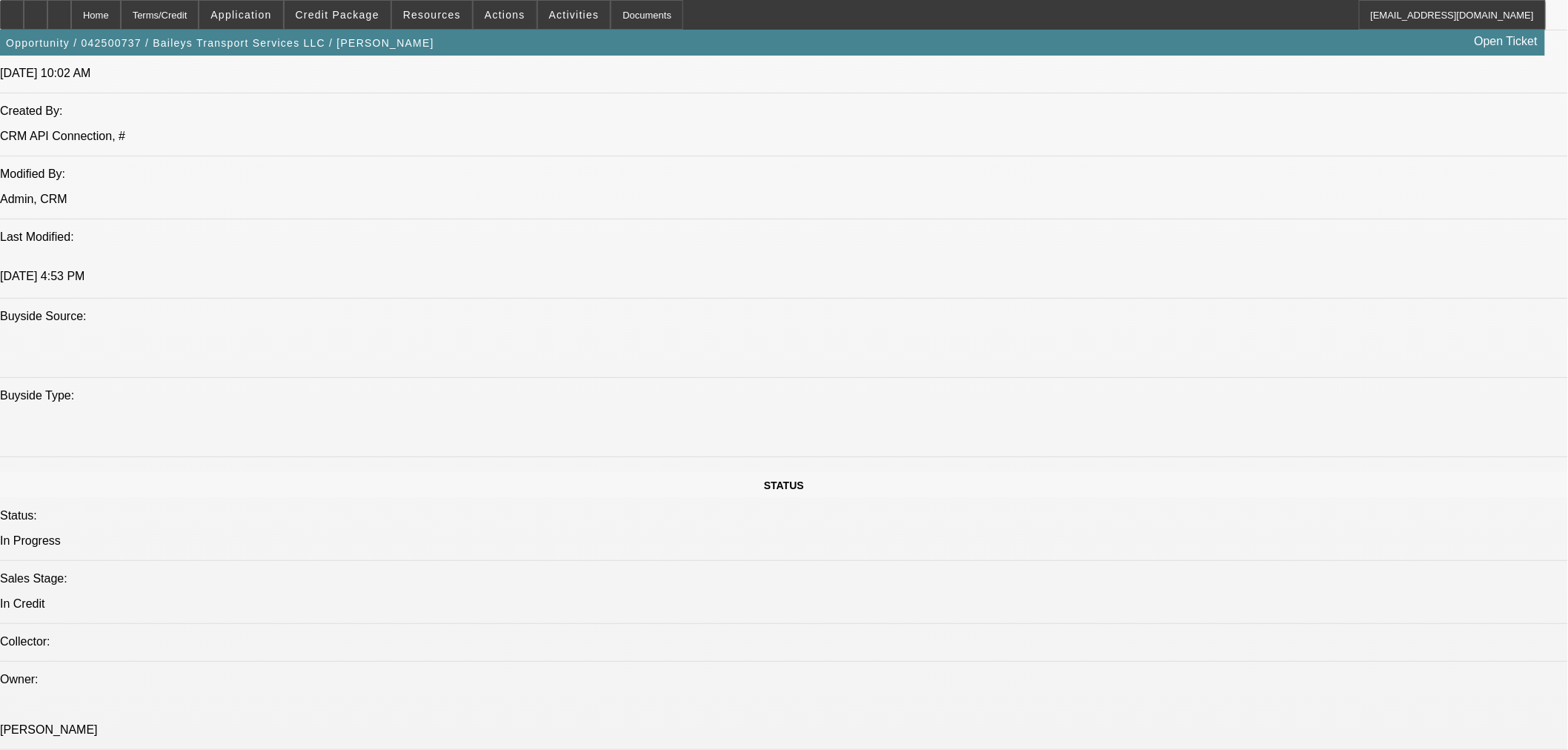
scroll to position [1174, 0]
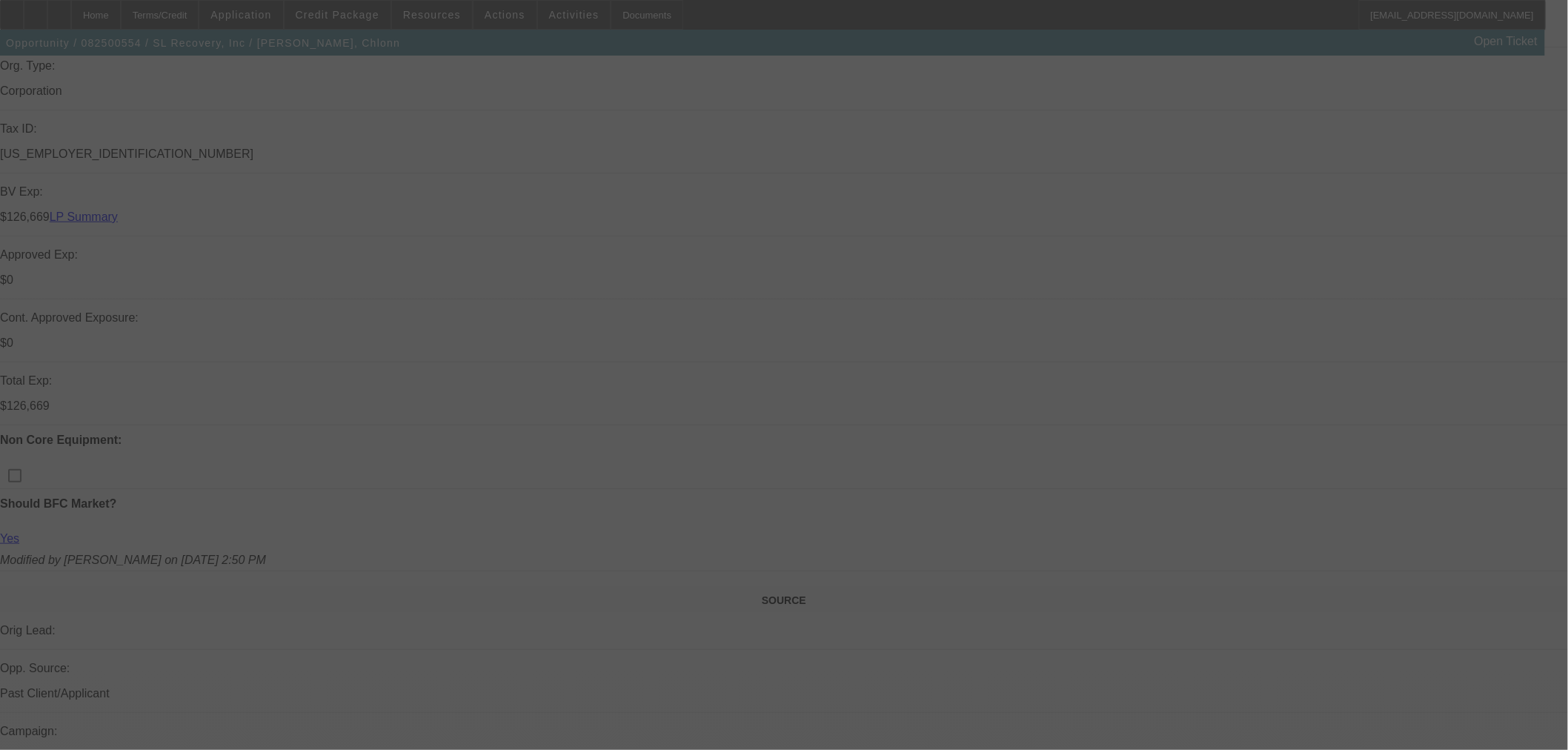
scroll to position [576, 0]
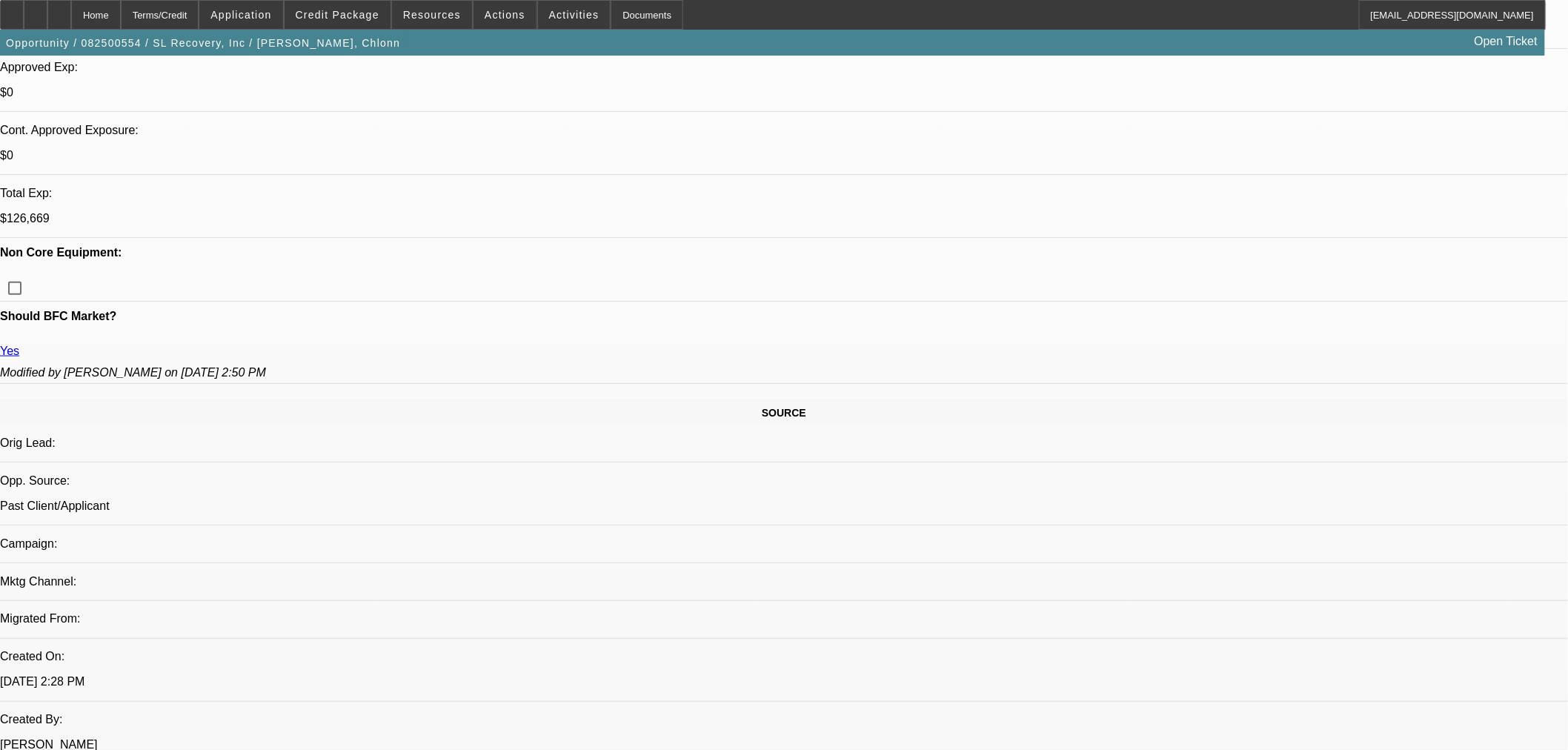
select select "0"
select select "2"
select select "0"
select select "6"
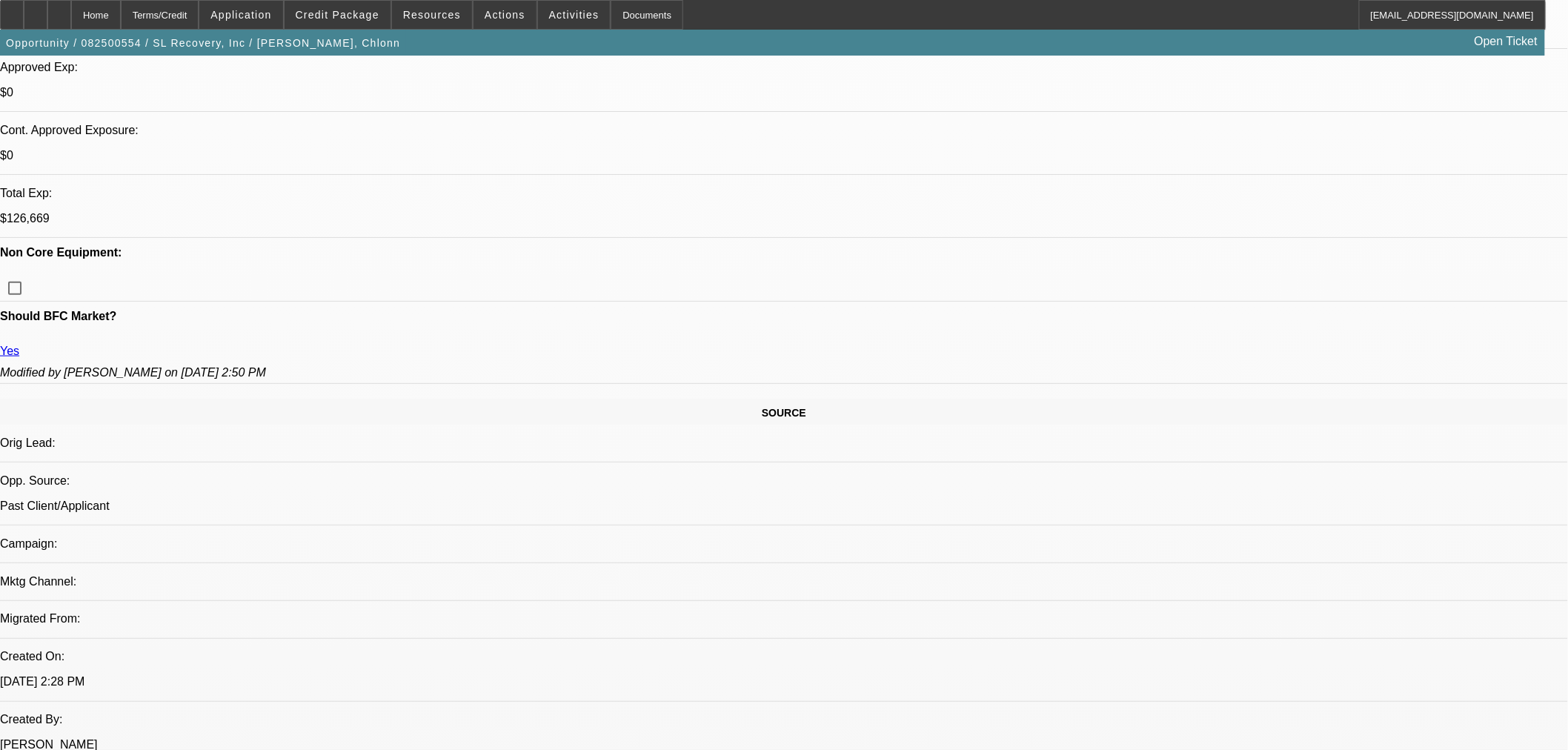
select select "0"
select select "2"
select select "0"
select select "6"
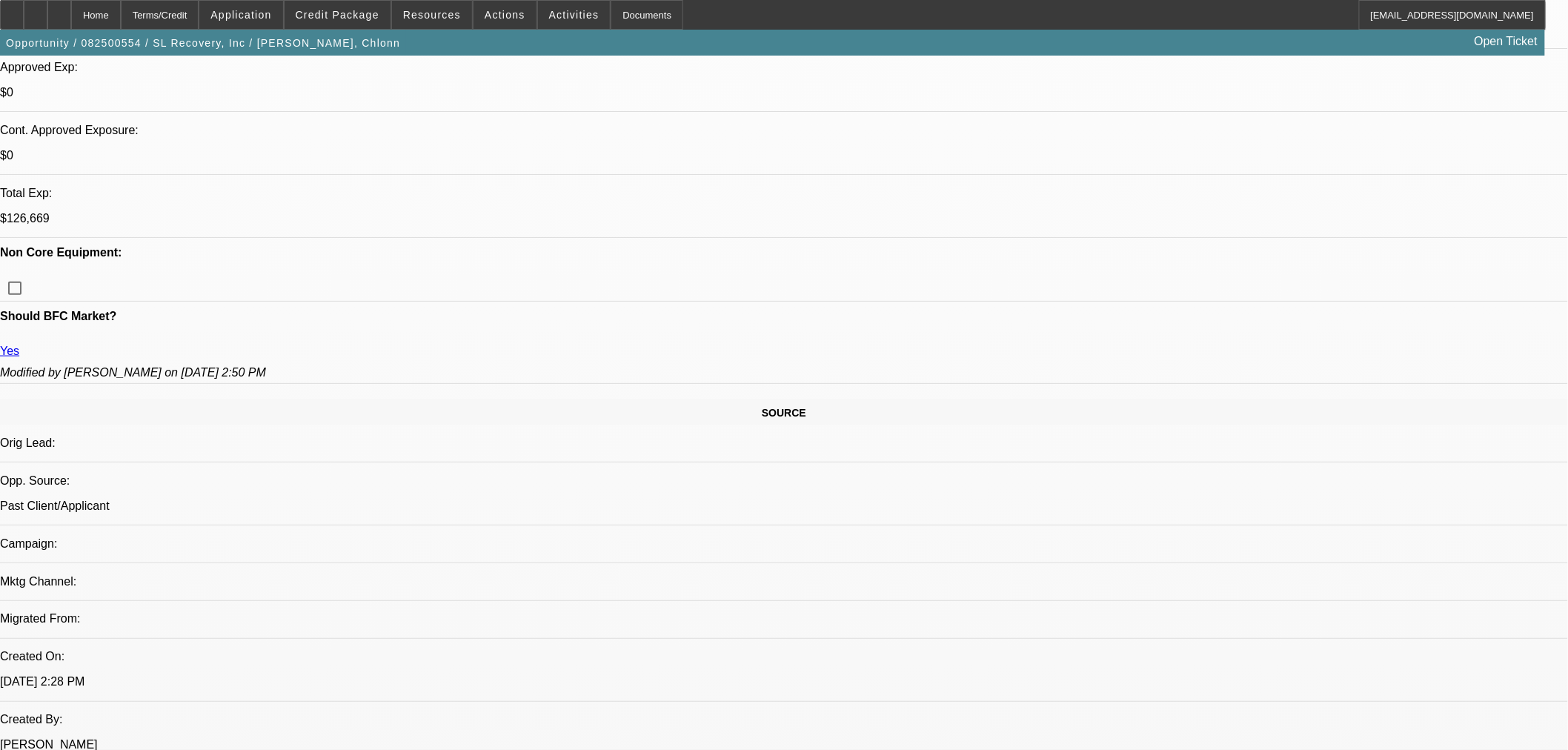
select select "0"
select select "2"
select select "0"
select select "6"
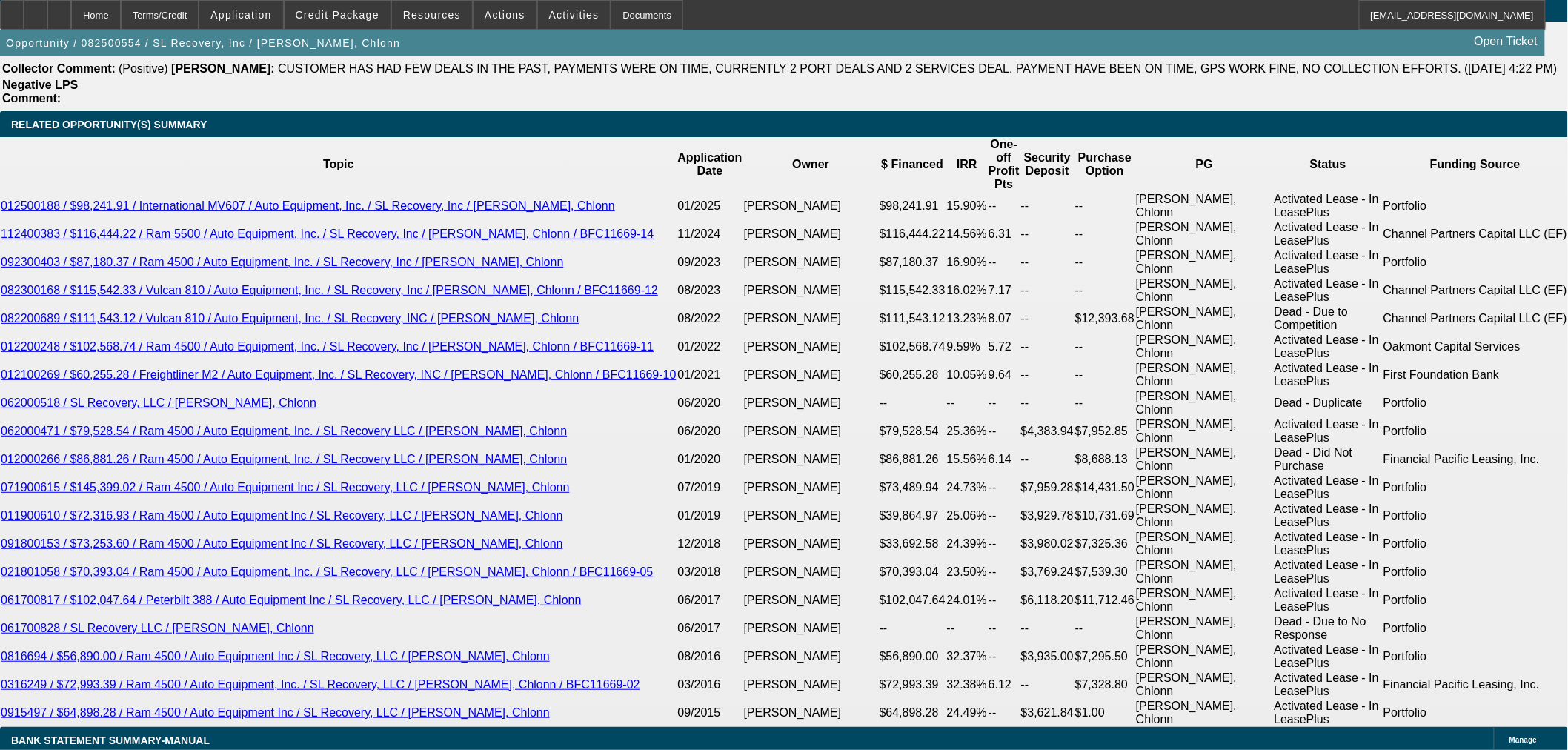
scroll to position [2608, 0]
